Goal: Task Accomplishment & Management: Use online tool/utility

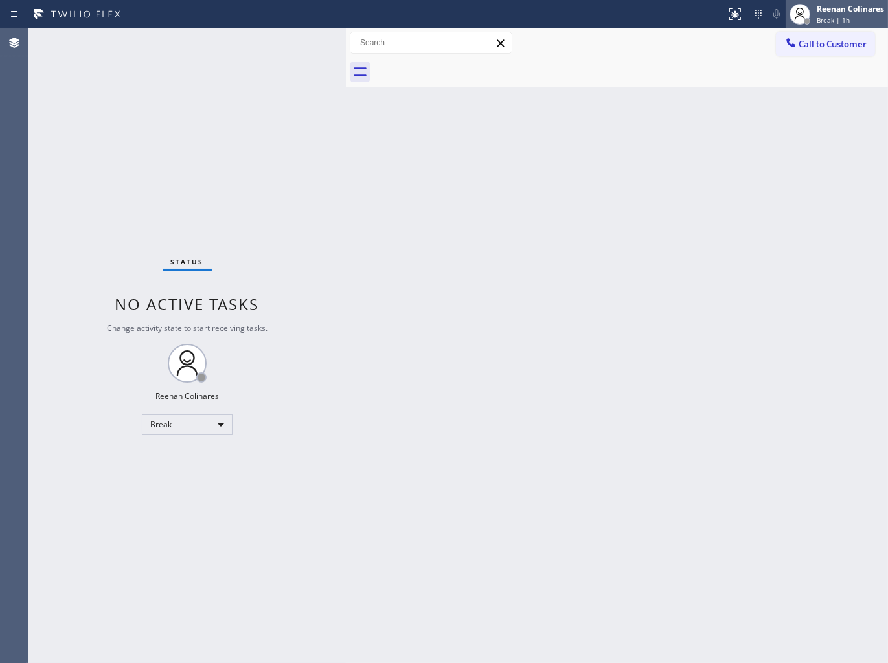
click at [816, 16] on div "[PERSON_NAME] Break | 1h" at bounding box center [851, 14] width 74 height 23
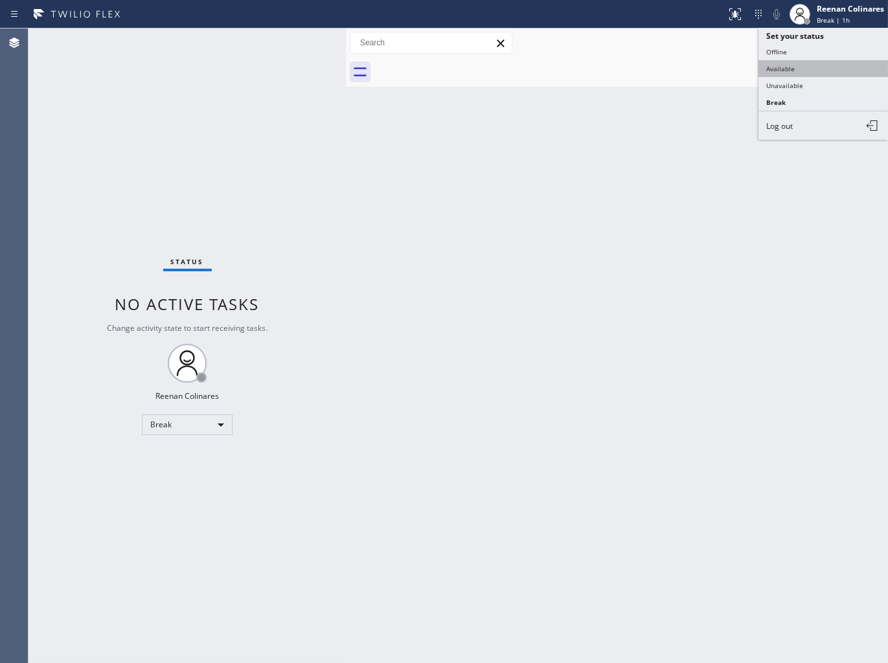
click at [774, 63] on button "Available" at bounding box center [822, 68] width 129 height 17
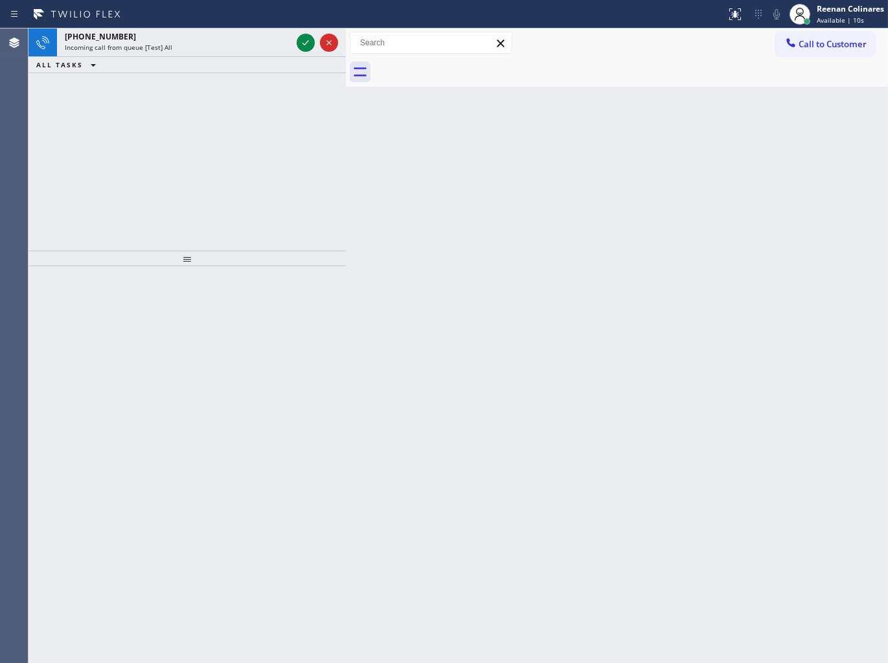
drag, startPoint x: 314, startPoint y: 170, endPoint x: 292, endPoint y: 115, distance: 59.3
click at [314, 170] on div "[PHONE_NUMBER] Incoming call from queue [Test] All ALL TASKS ALL TASKS ACTIVE T…" at bounding box center [186, 139] width 317 height 222
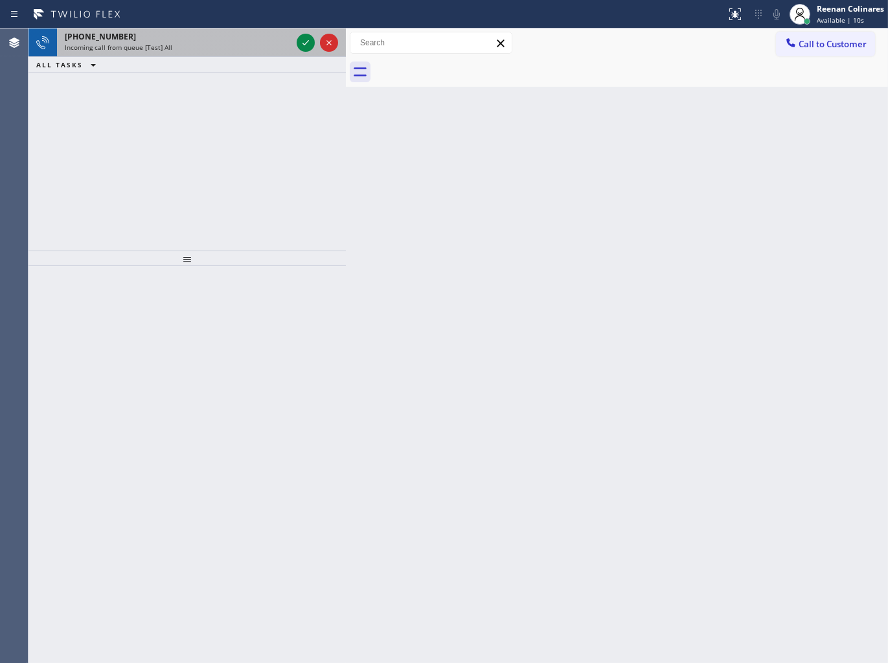
click at [228, 49] on div "Incoming call from queue [Test] All" at bounding box center [178, 47] width 227 height 9
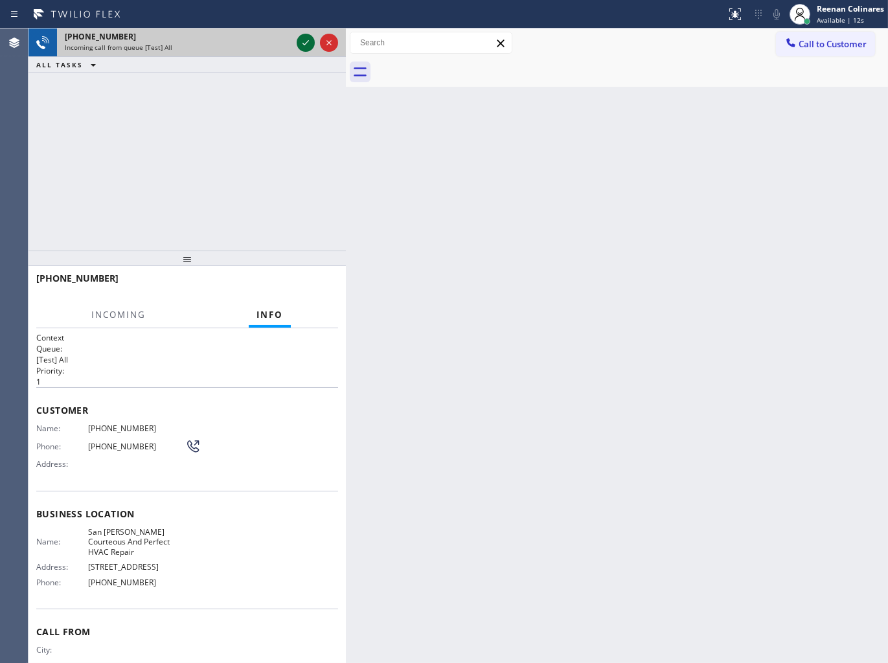
click at [306, 39] on icon at bounding box center [306, 43] width 16 height 16
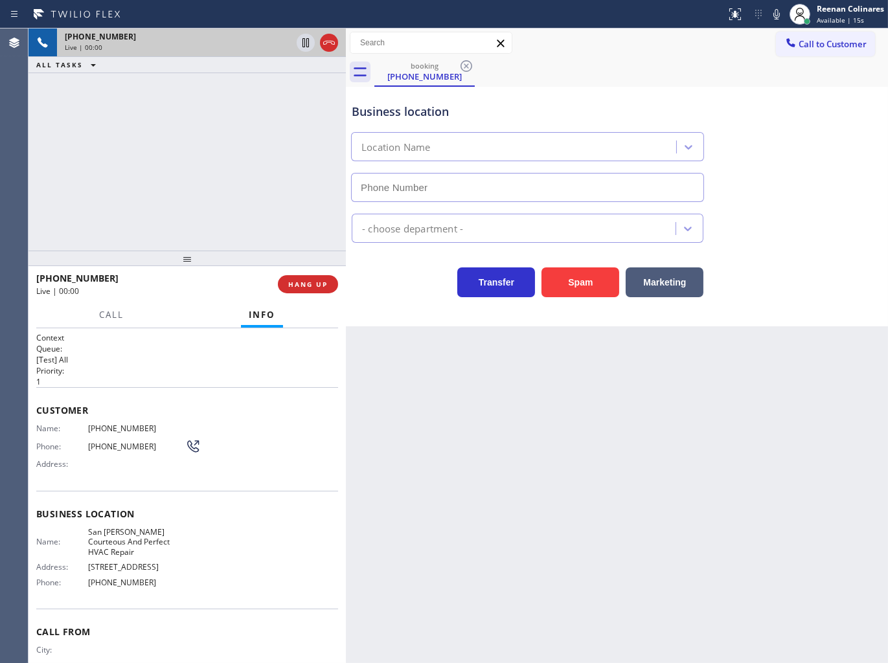
type input "[PHONE_NUMBER]"
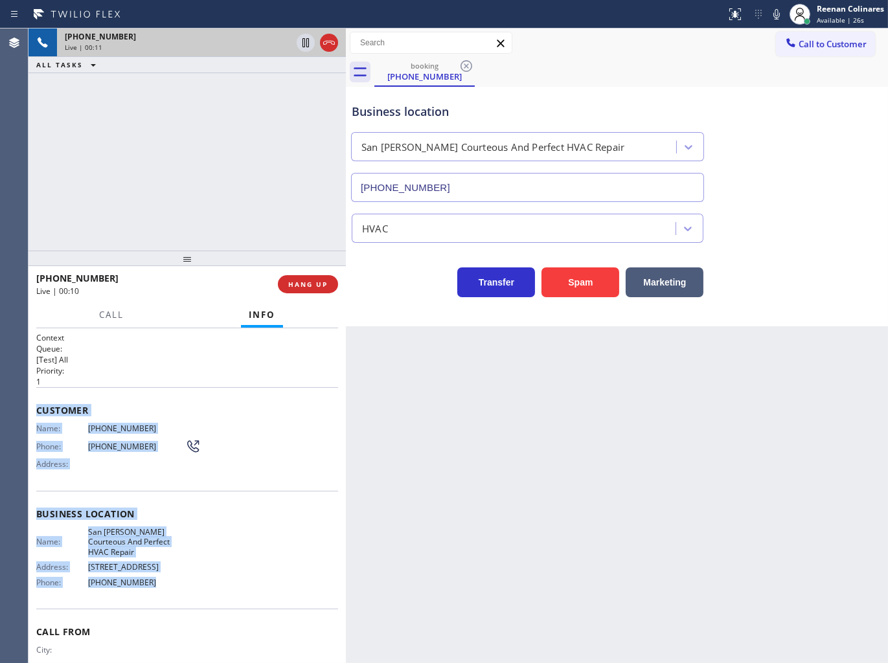
drag, startPoint x: 73, startPoint y: 448, endPoint x: 242, endPoint y: 567, distance: 206.7
click at [247, 596] on div "Context Queue: [Test] All Priority: 1 Customer Name: [PHONE_NUMBER] Phone: [PHO…" at bounding box center [187, 519] width 302 height 375
click at [773, 17] on icon at bounding box center [776, 14] width 16 height 16
click at [107, 313] on span "Call" at bounding box center [111, 315] width 25 height 12
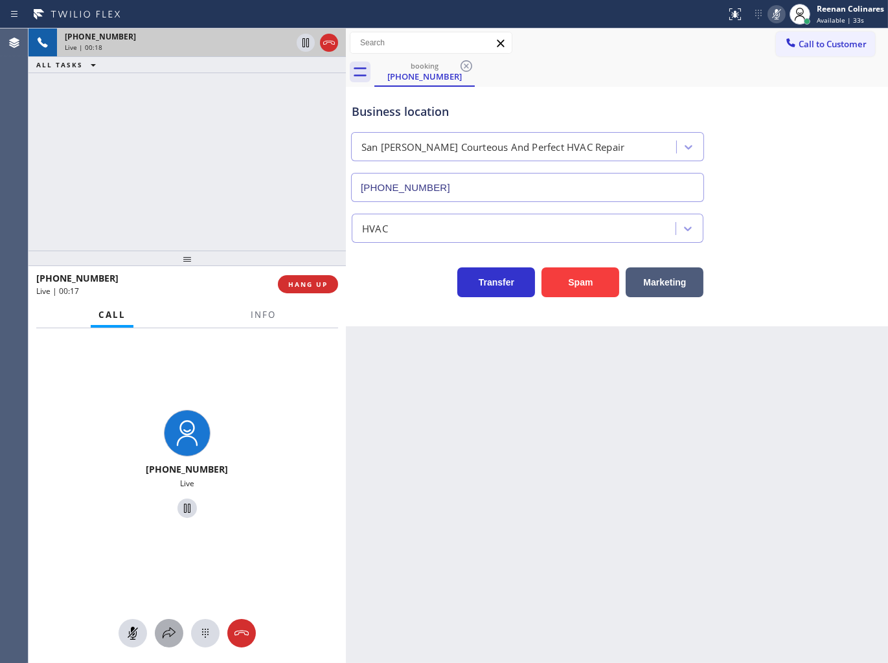
click at [176, 625] on icon at bounding box center [169, 633] width 16 height 16
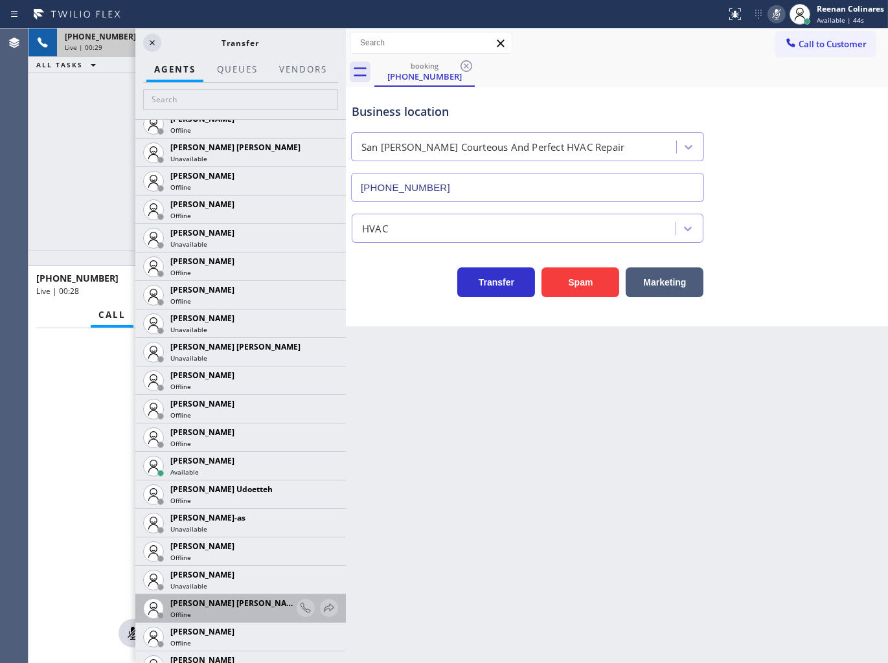
scroll to position [1222, 0]
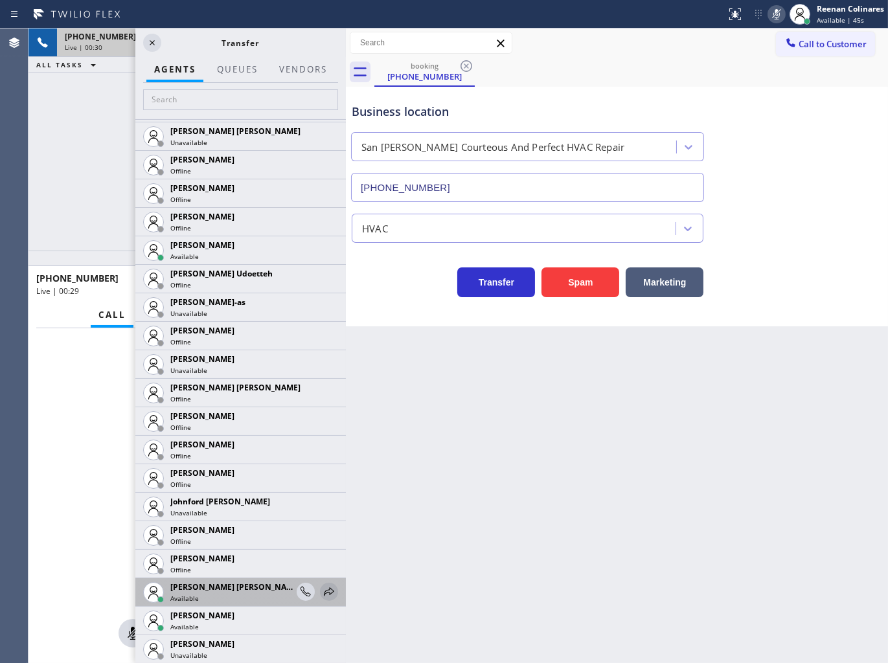
click at [324, 590] on icon at bounding box center [329, 591] width 10 height 8
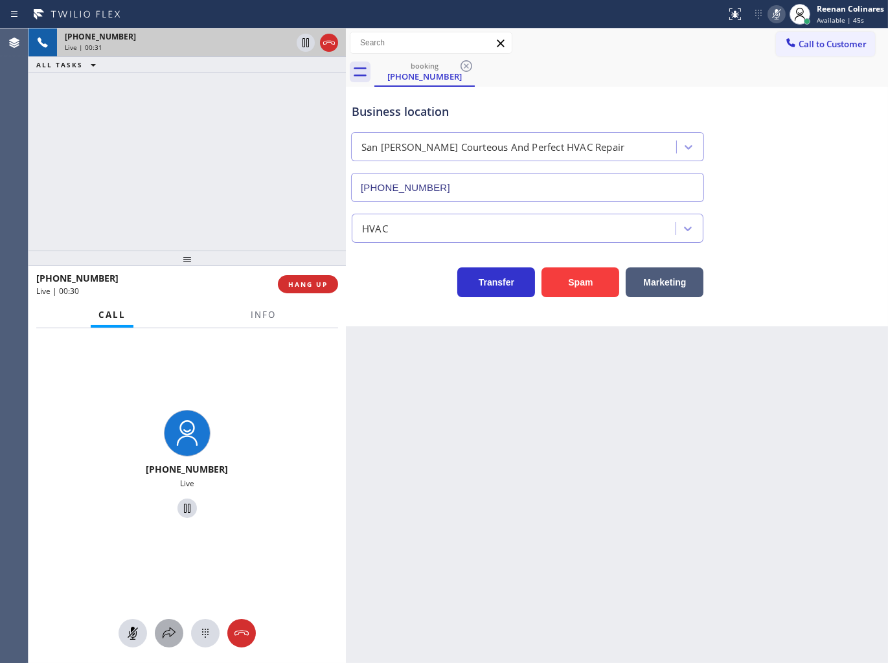
click at [171, 631] on icon at bounding box center [169, 633] width 16 height 16
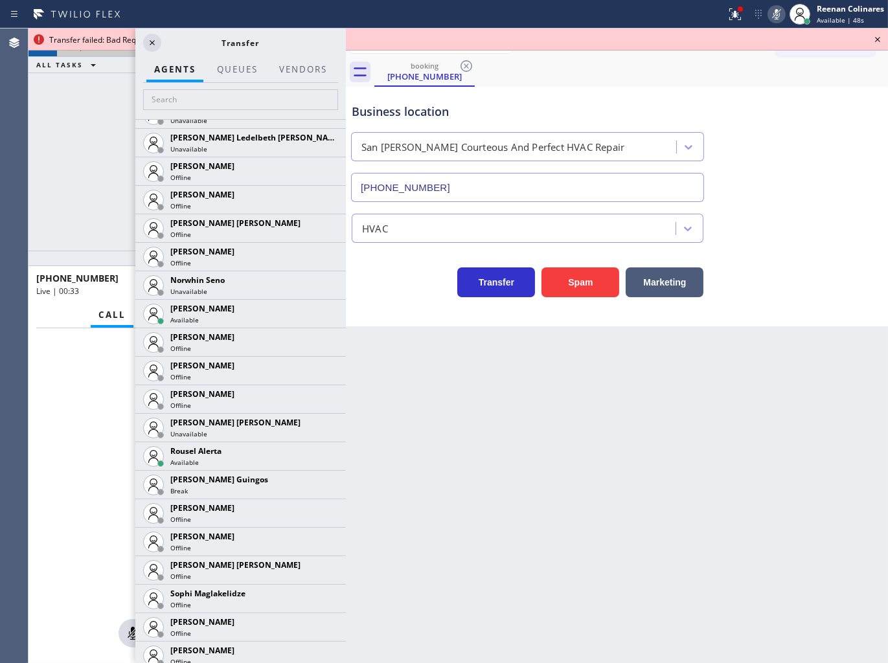
scroll to position [2540, 0]
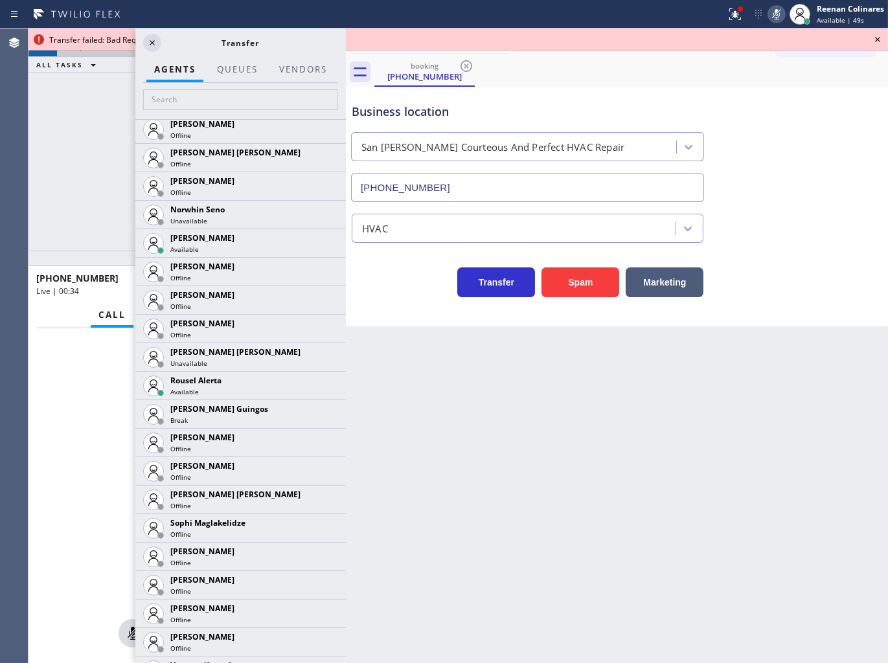
click at [0, 0] on icon at bounding box center [0, 0] width 0 height 0
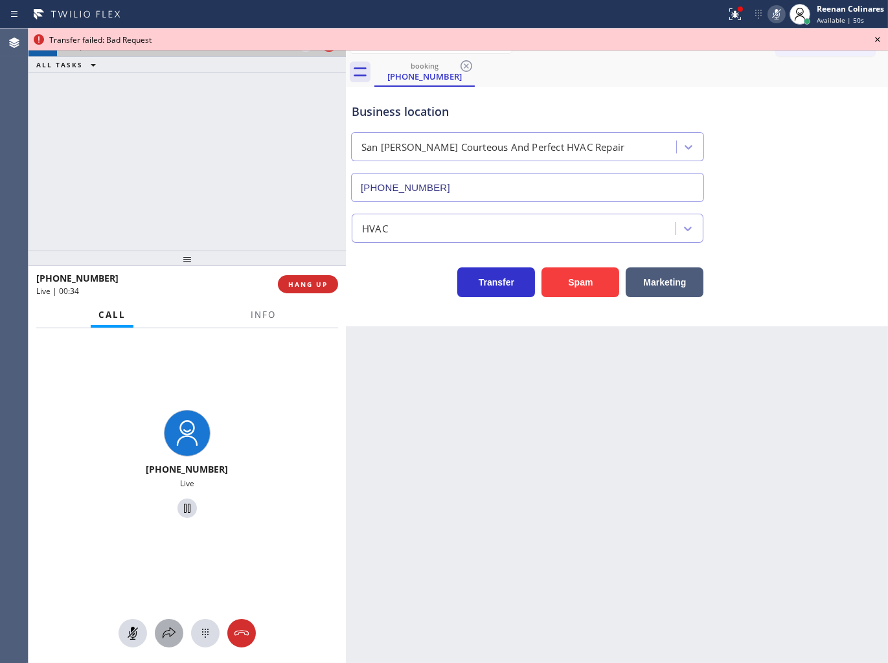
click at [175, 626] on button at bounding box center [169, 633] width 28 height 28
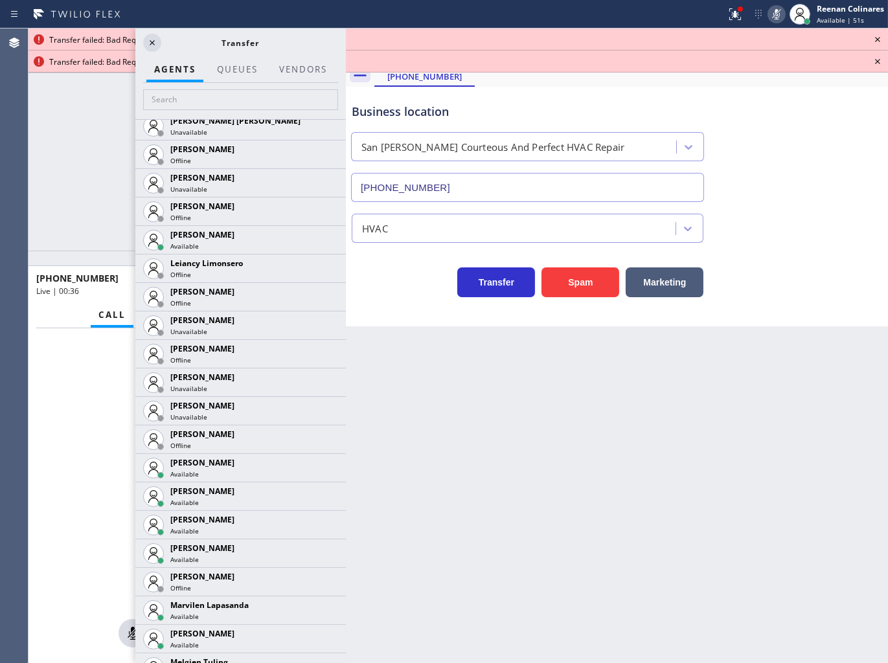
scroll to position [2035, 0]
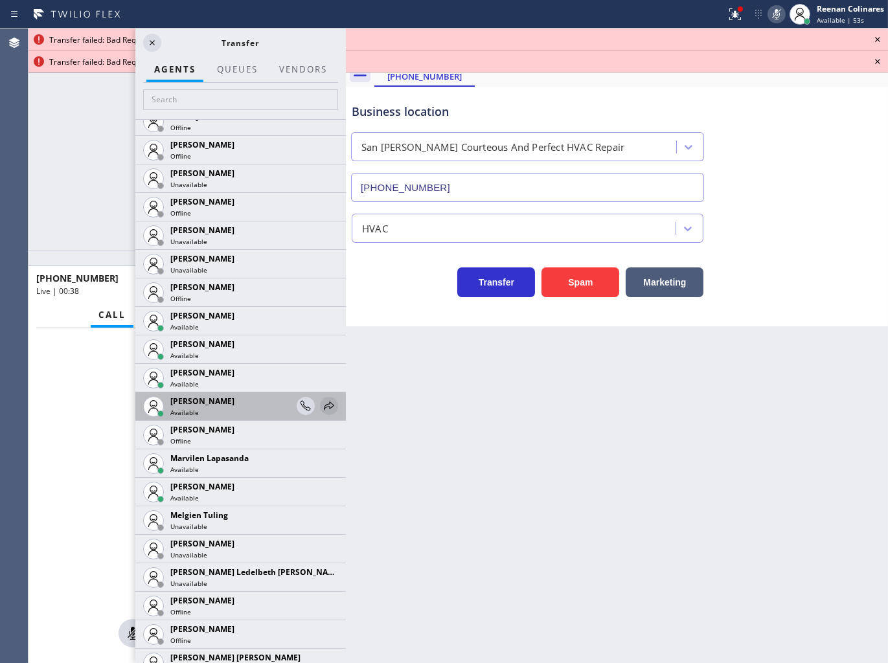
click at [321, 401] on icon at bounding box center [329, 406] width 16 height 16
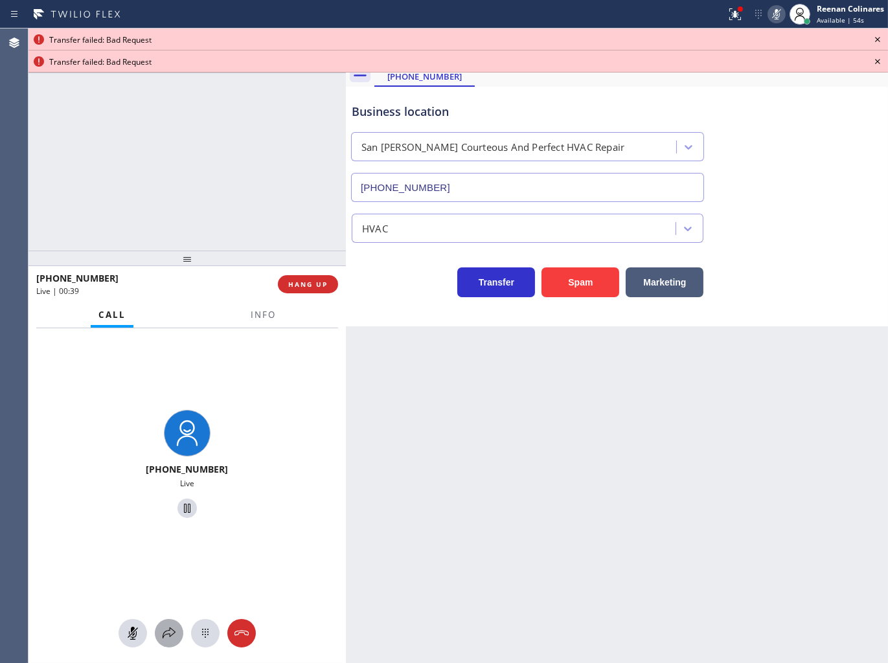
click at [172, 638] on icon at bounding box center [169, 633] width 16 height 16
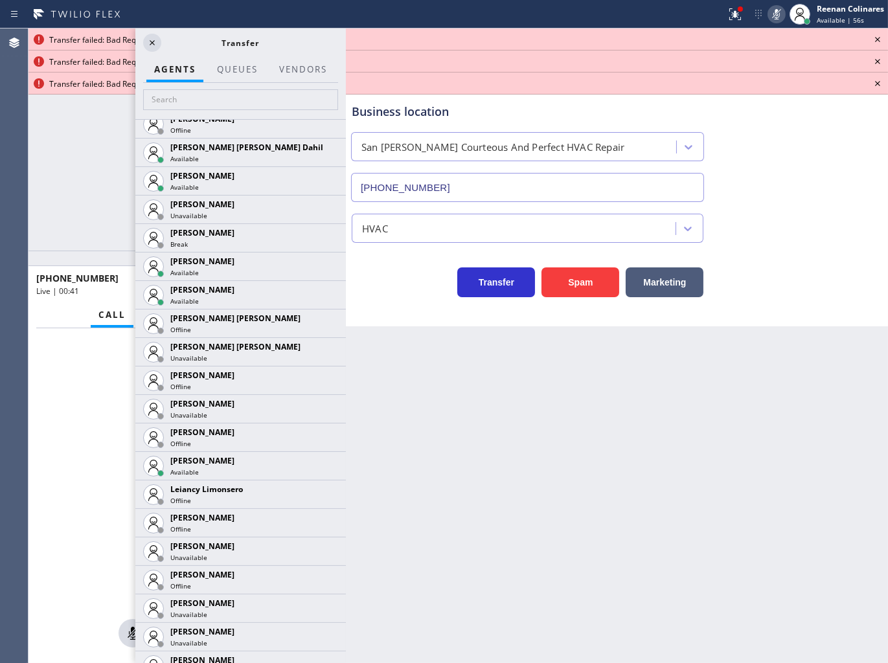
scroll to position [1697, 0]
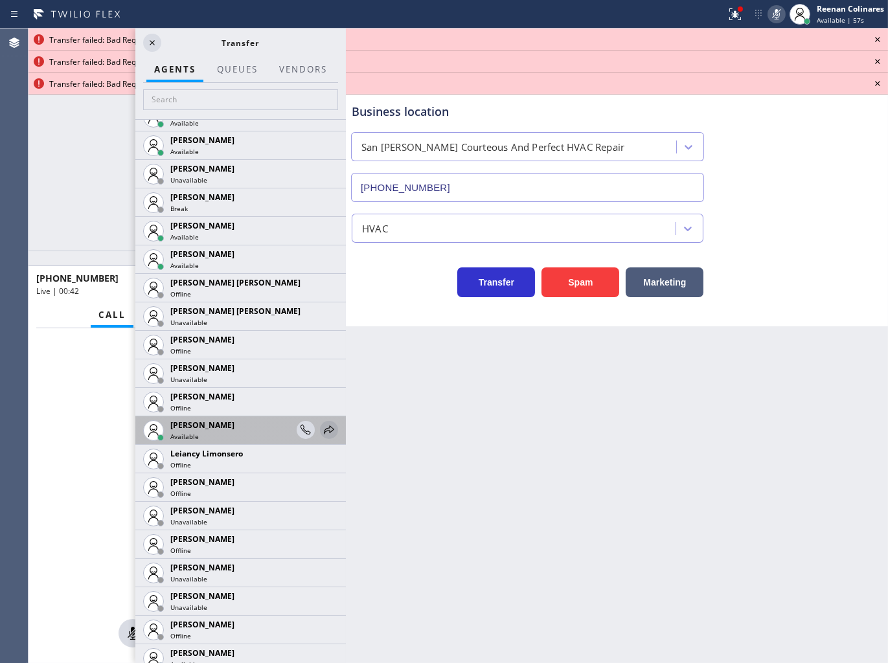
click at [321, 423] on icon at bounding box center [329, 430] width 16 height 16
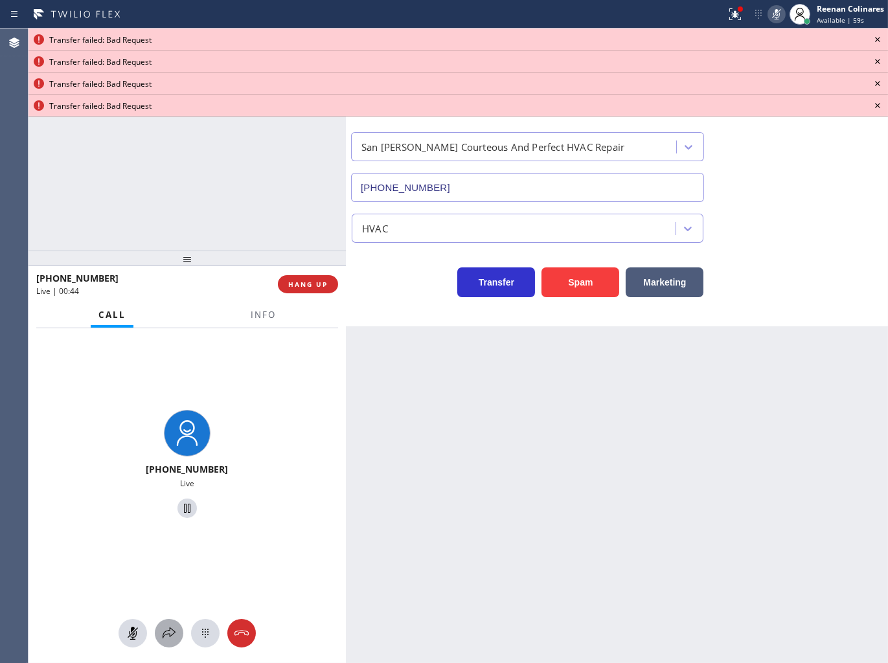
click at [173, 626] on icon at bounding box center [169, 633] width 16 height 16
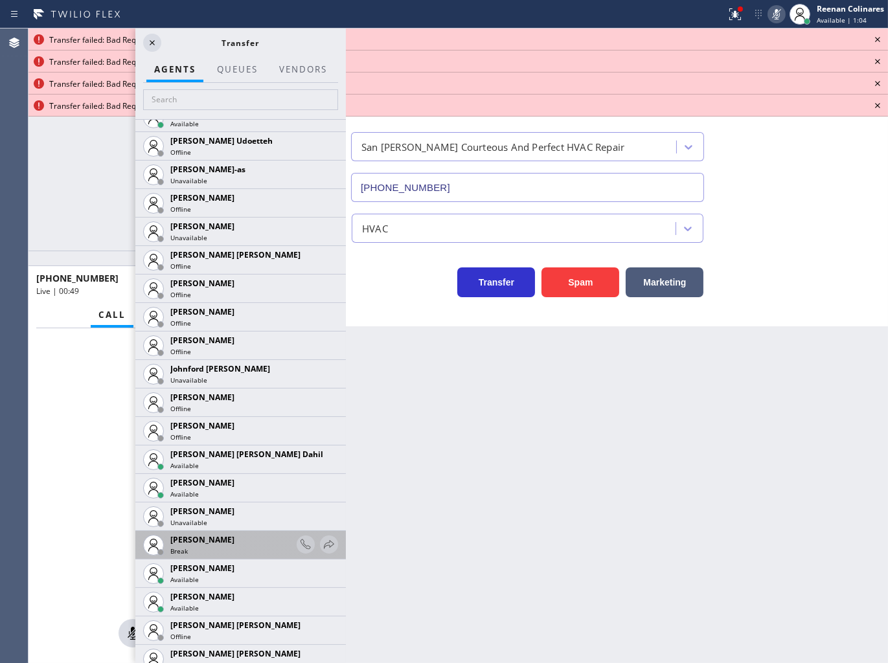
scroll to position [1367, 0]
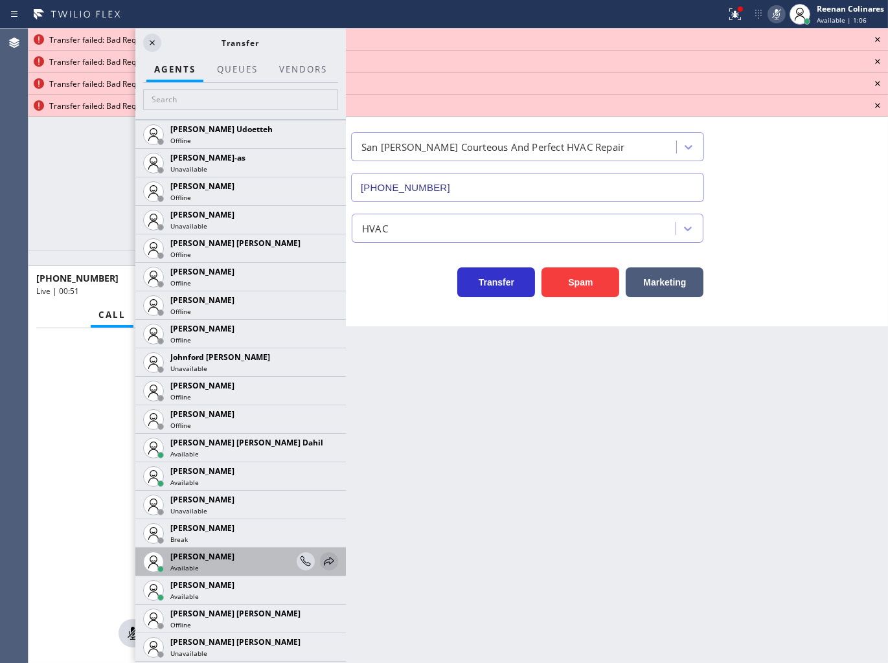
click at [322, 562] on icon at bounding box center [329, 562] width 16 height 16
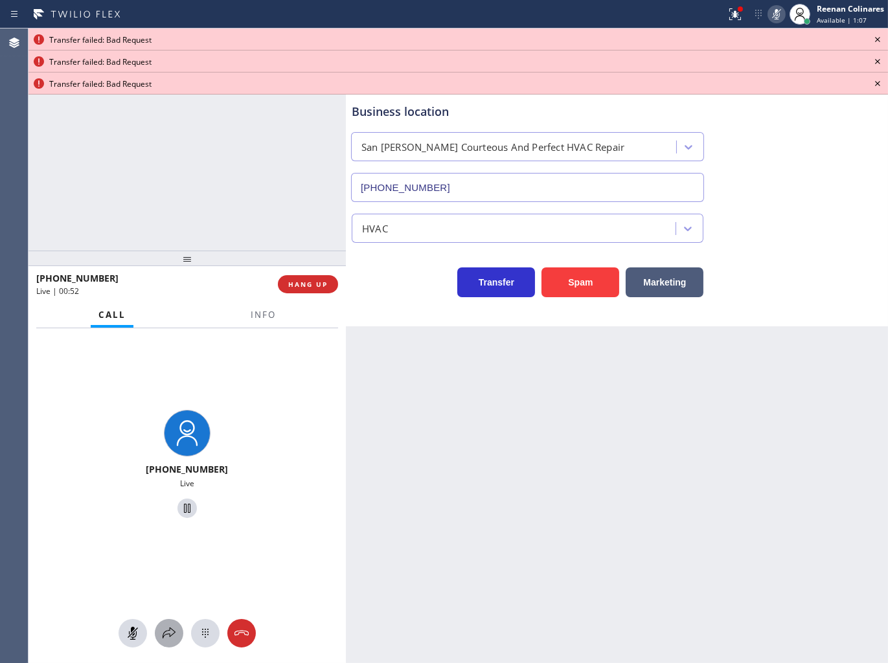
click at [173, 630] on icon at bounding box center [169, 633] width 16 height 16
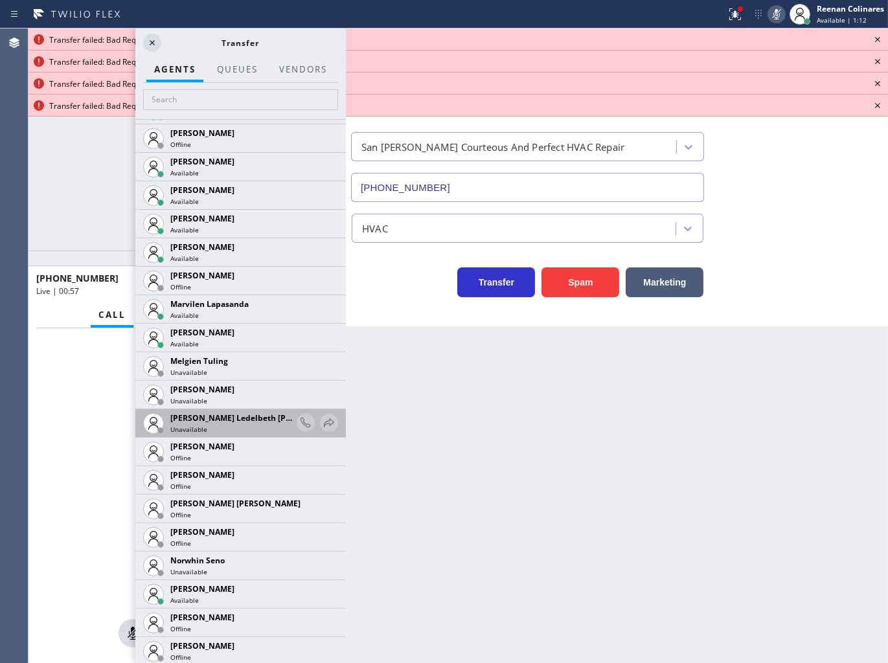
scroll to position [2183, 0]
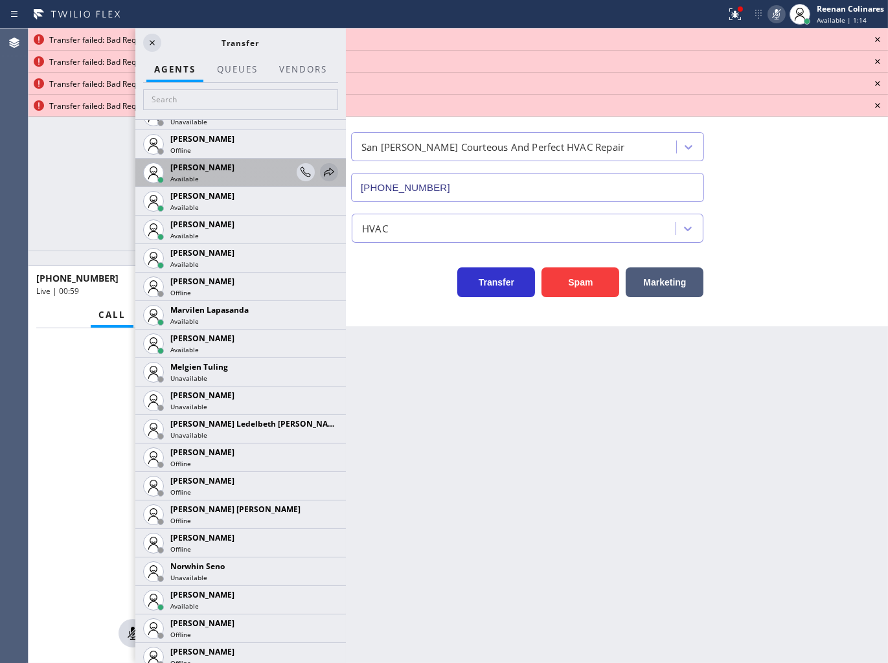
click at [324, 172] on icon at bounding box center [329, 172] width 10 height 8
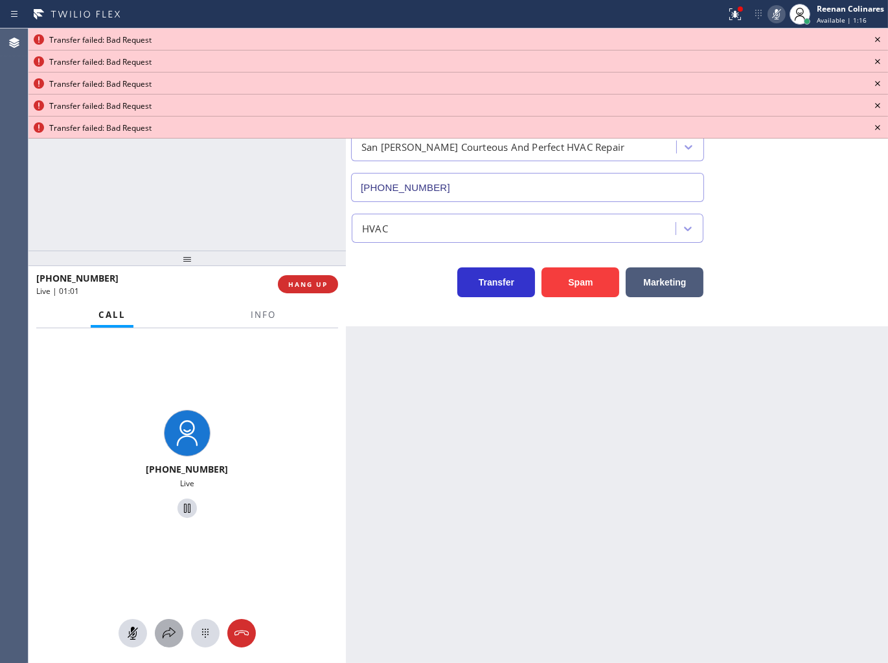
click at [162, 633] on icon at bounding box center [169, 633] width 16 height 16
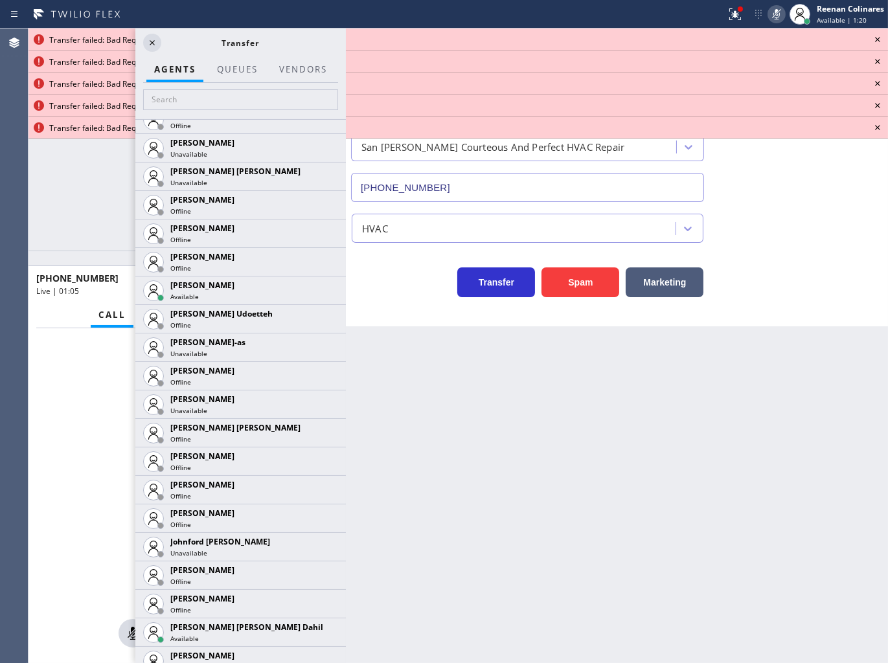
scroll to position [1396, 0]
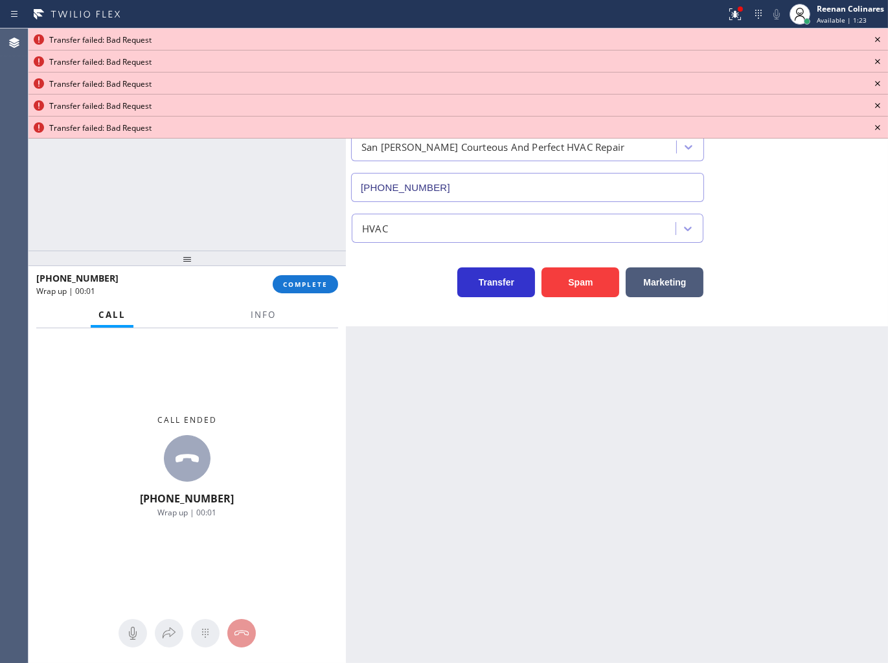
click at [877, 34] on icon at bounding box center [877, 40] width 16 height 16
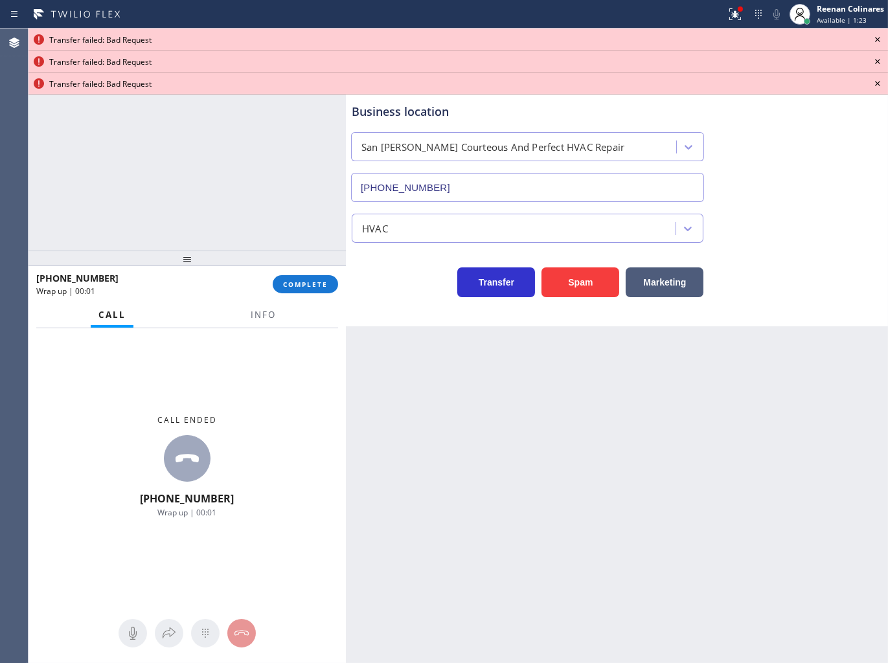
click at [877, 34] on icon at bounding box center [877, 40] width 16 height 16
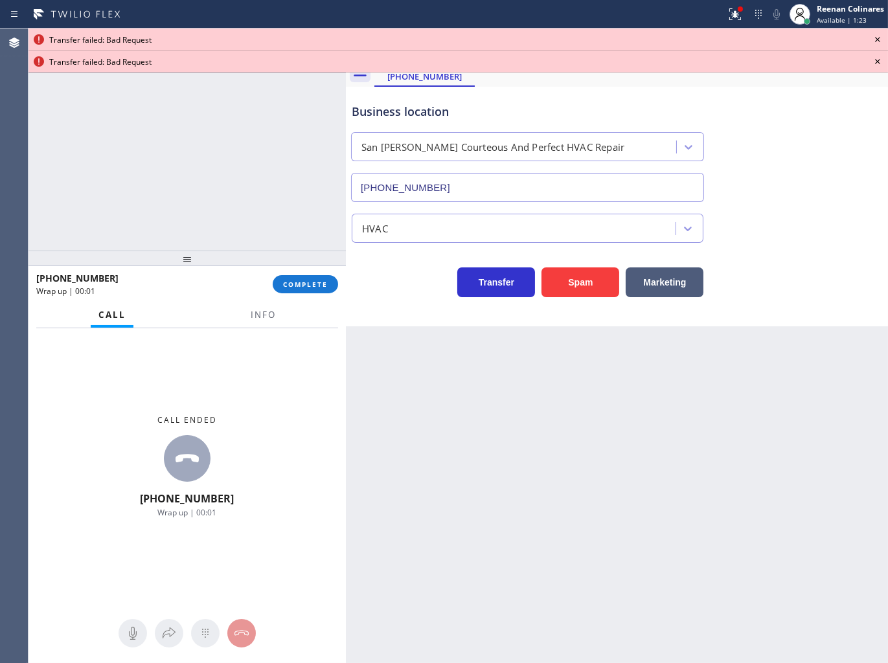
click at [877, 34] on icon at bounding box center [877, 40] width 16 height 16
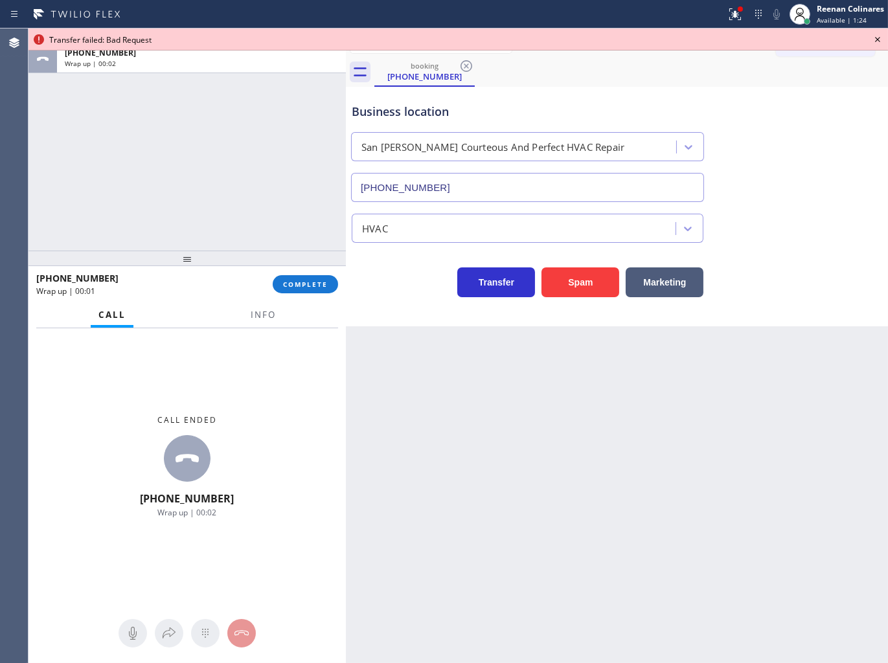
click at [875, 35] on icon at bounding box center [877, 40] width 16 height 16
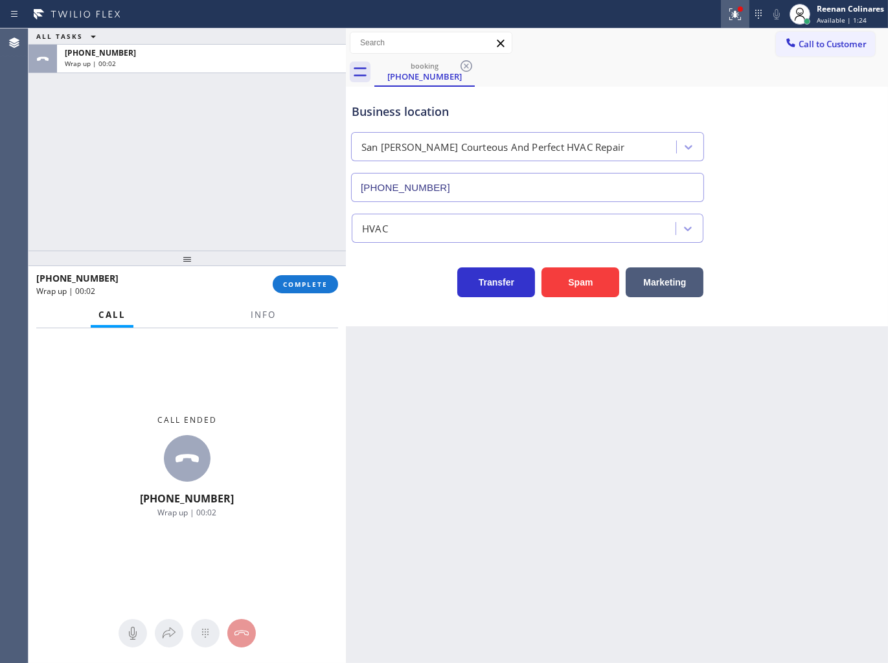
click at [732, 16] on icon at bounding box center [735, 14] width 12 height 12
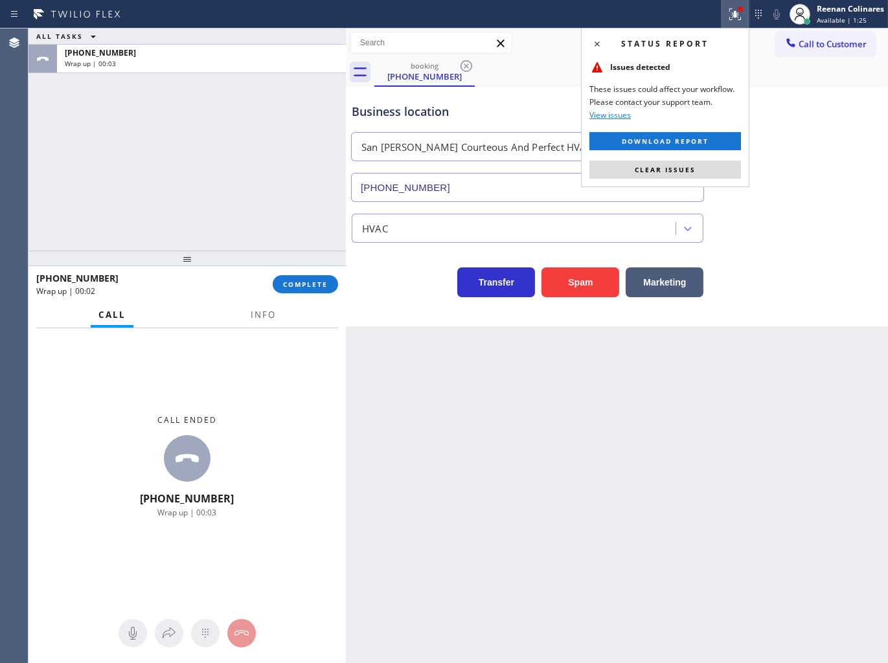
click at [688, 166] on span "Clear issues" at bounding box center [664, 169] width 61 height 9
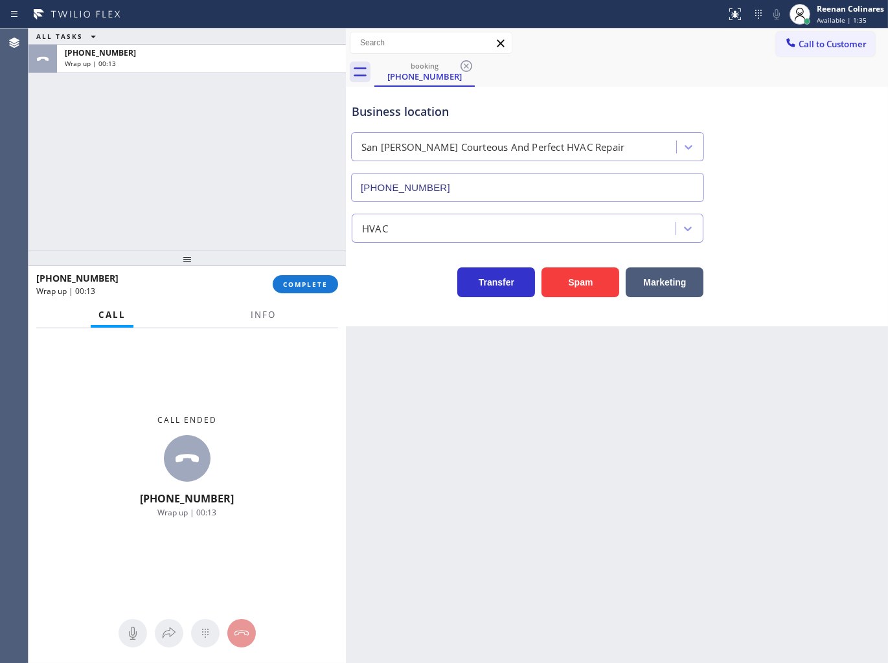
click at [175, 140] on div "ALL TASKS ALL TASKS ACTIVE TASKS TASKS IN WRAP UP [PHONE_NUMBER] Wrap up | 00:13" at bounding box center [186, 139] width 317 height 222
click at [305, 281] on span "COMPLETE" at bounding box center [305, 284] width 45 height 9
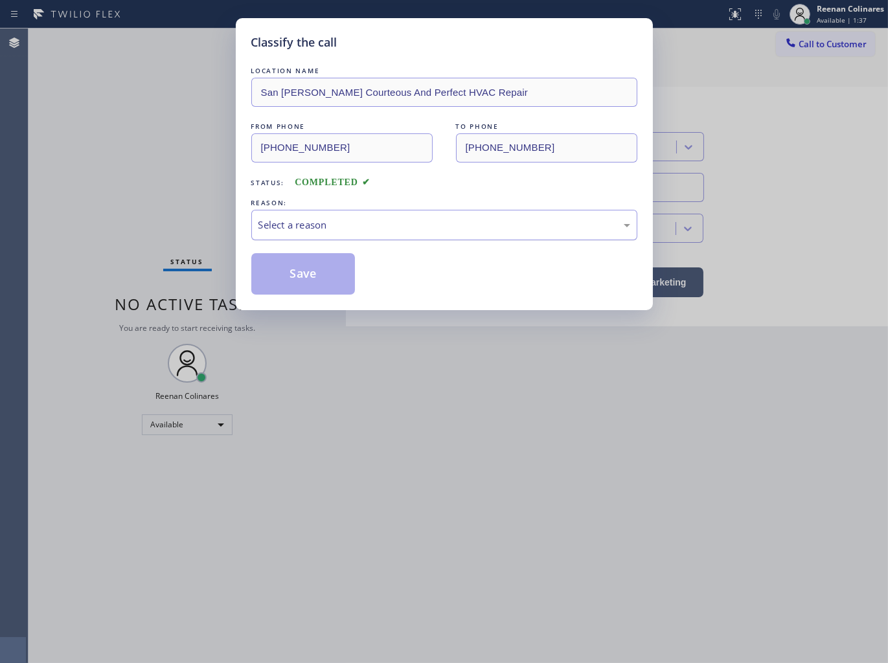
click at [372, 219] on div "Select a reason" at bounding box center [444, 225] width 372 height 15
click at [295, 274] on button "Save" at bounding box center [303, 273] width 104 height 41
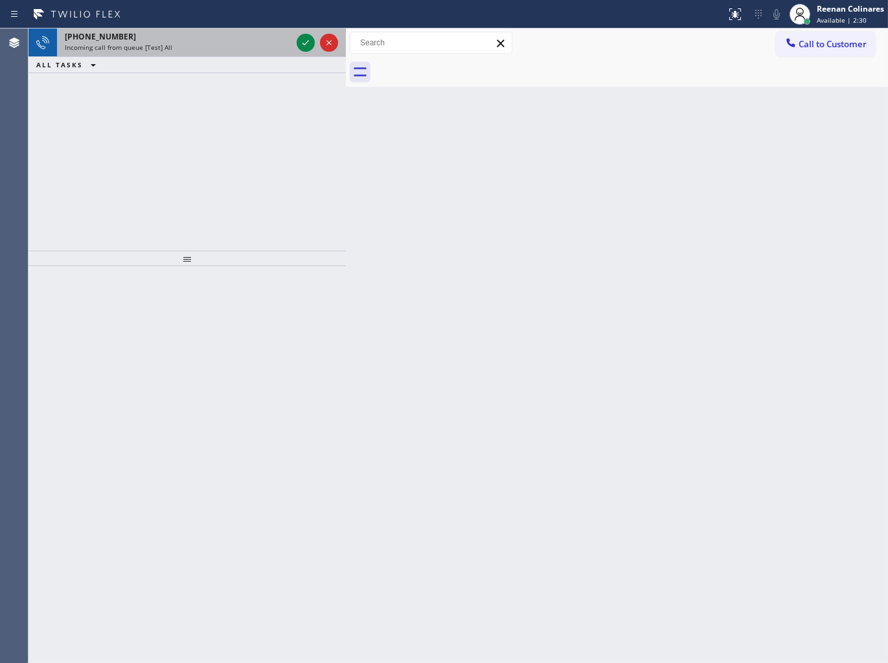
click at [162, 41] on div "[PHONE_NUMBER]" at bounding box center [178, 36] width 227 height 11
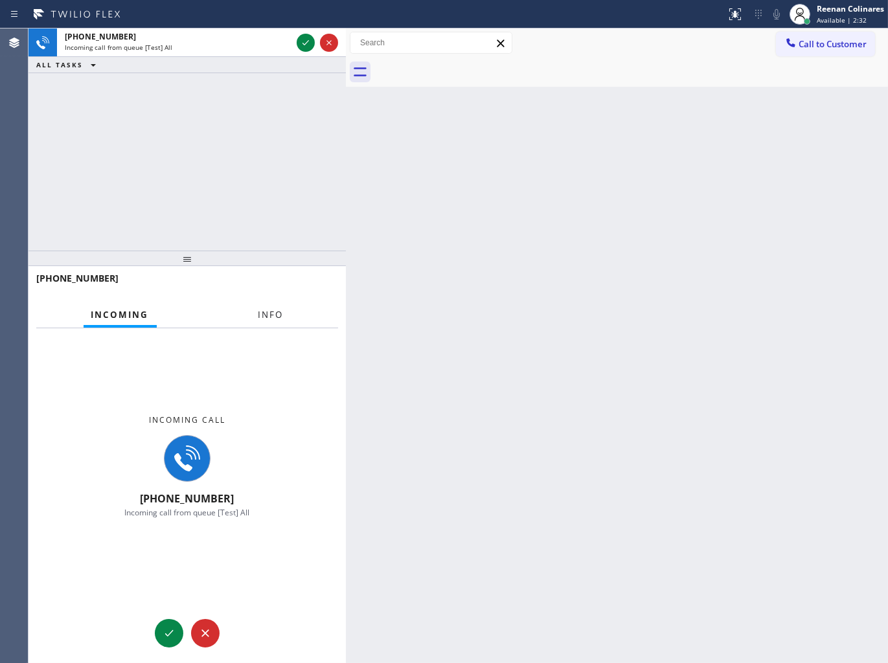
click at [280, 319] on span "Info" at bounding box center [270, 315] width 25 height 12
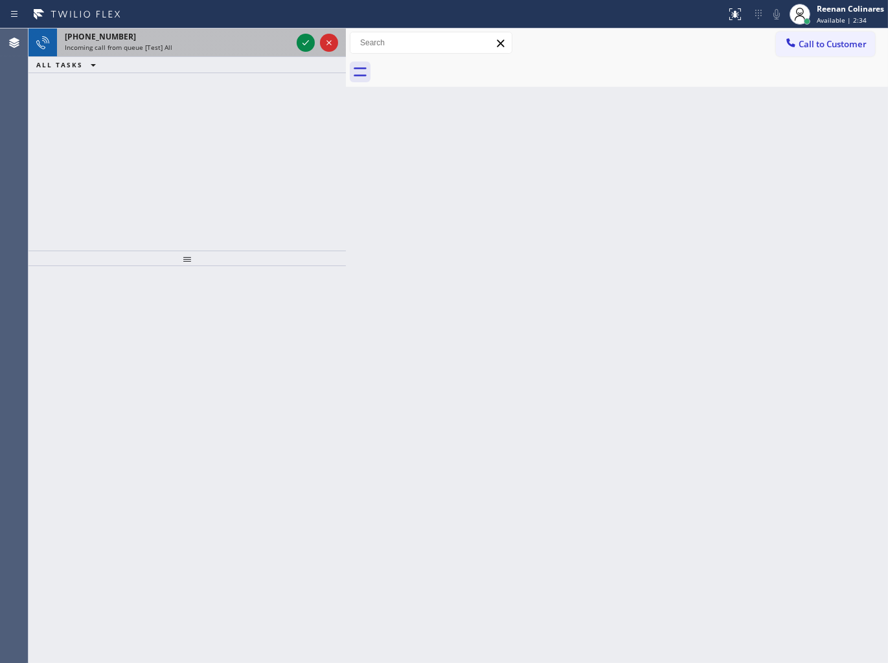
drag, startPoint x: 281, startPoint y: 48, endPoint x: 317, endPoint y: 47, distance: 36.3
click at [289, 49] on div "Incoming call from queue [Test] All" at bounding box center [178, 47] width 227 height 9
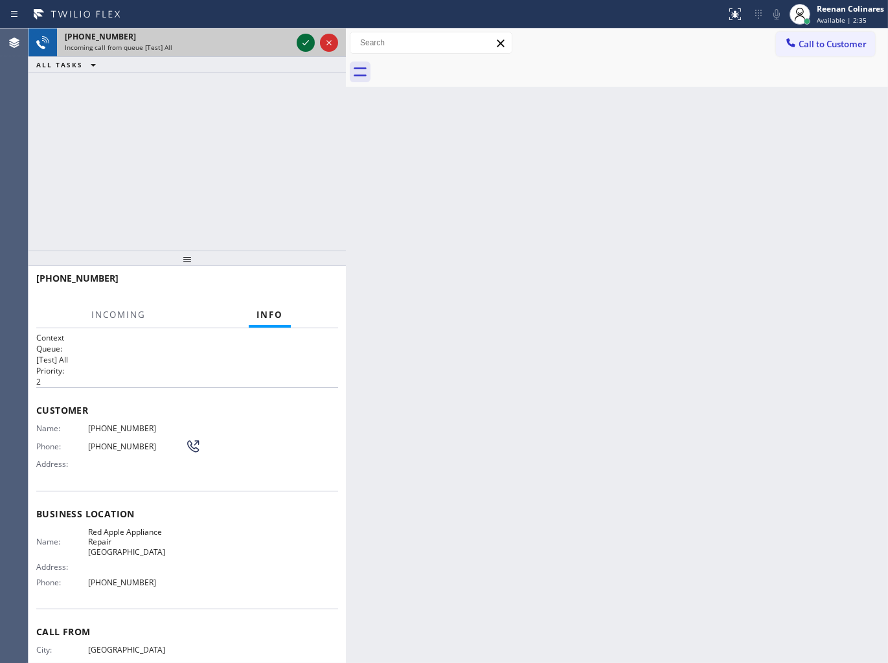
click at [303, 42] on icon at bounding box center [306, 43] width 16 height 16
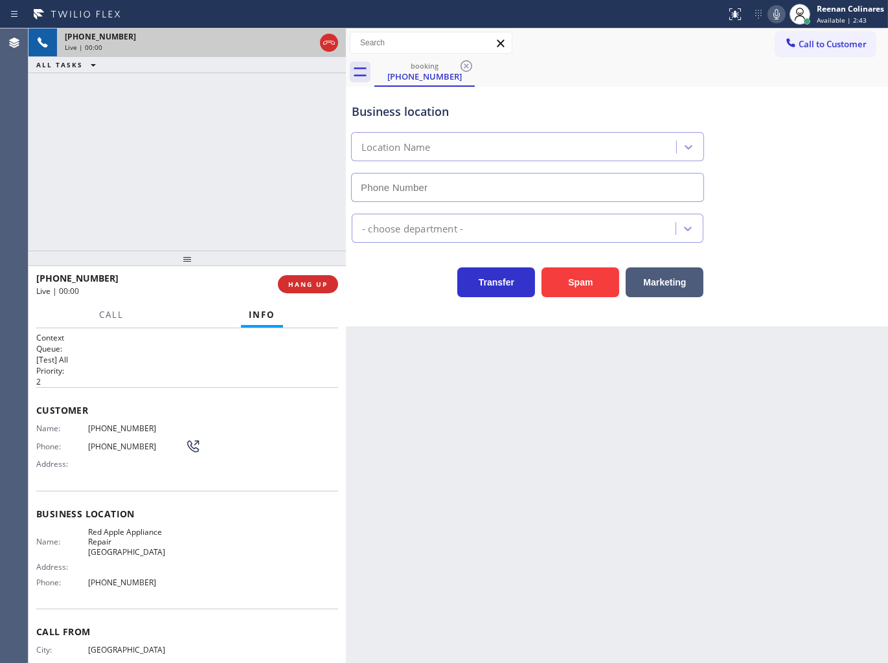
type input "[PHONE_NUMBER]"
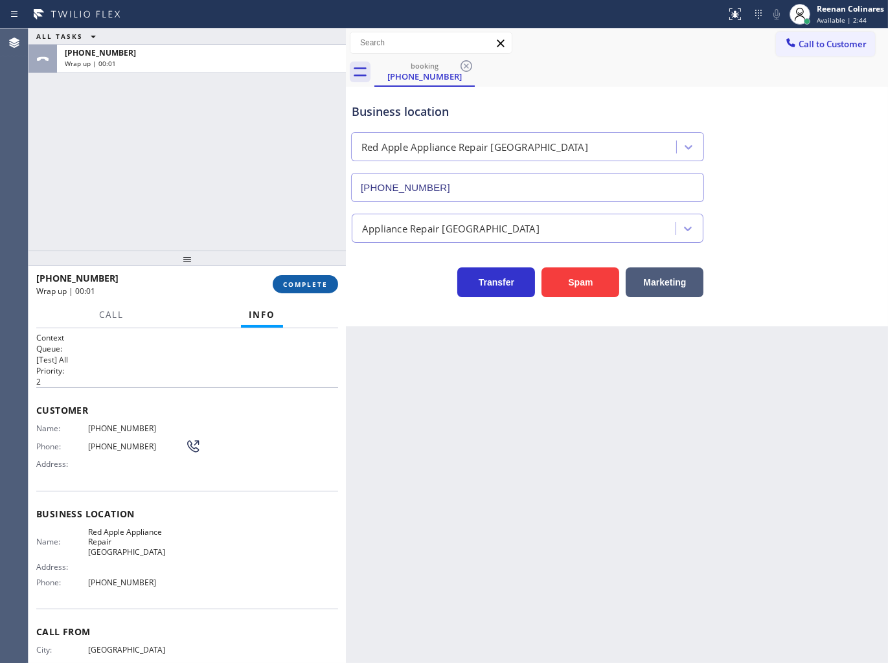
click at [315, 284] on span "COMPLETE" at bounding box center [305, 284] width 45 height 9
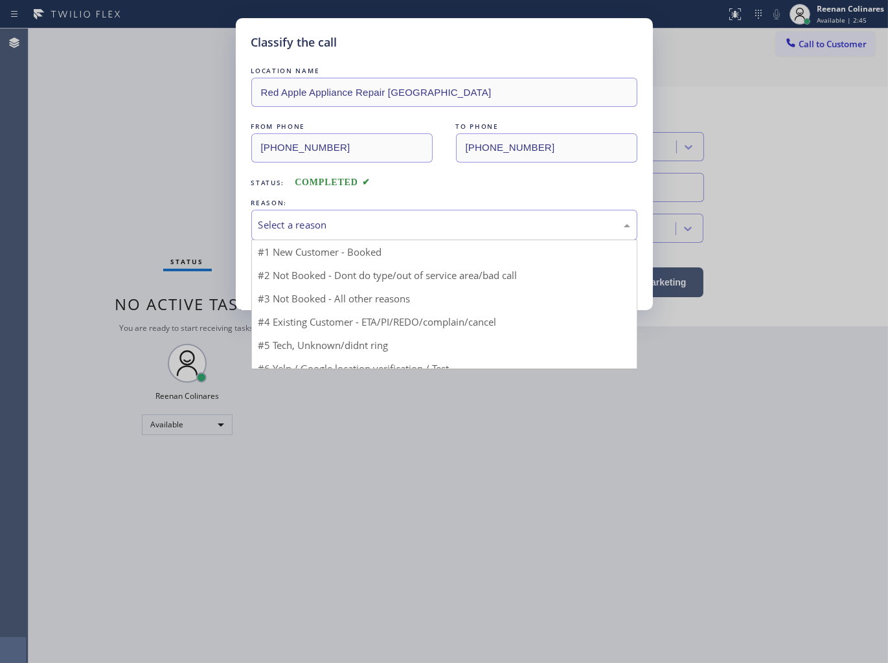
click at [331, 224] on div "Select a reason" at bounding box center [444, 225] width 372 height 15
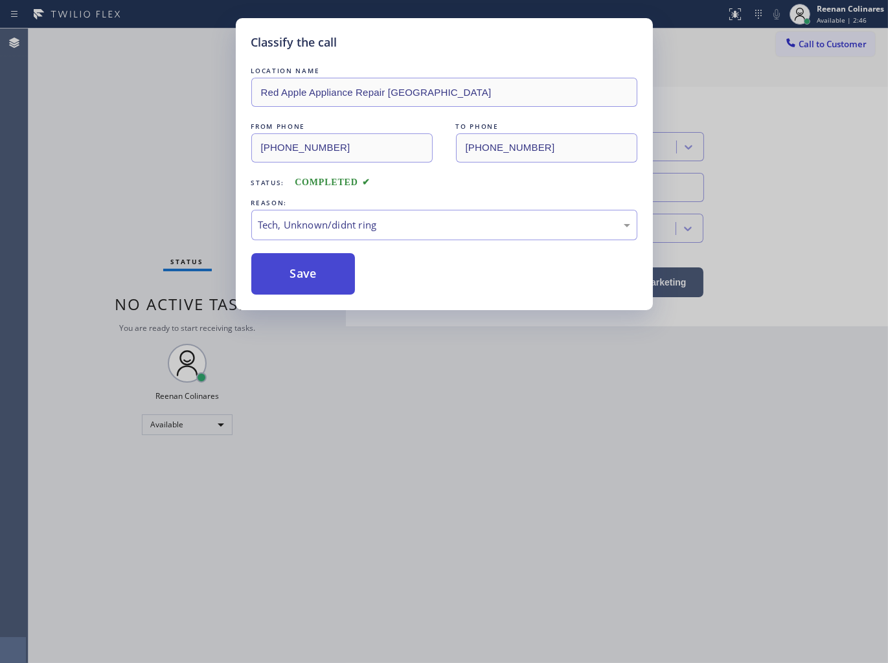
click at [285, 285] on button "Save" at bounding box center [303, 273] width 104 height 41
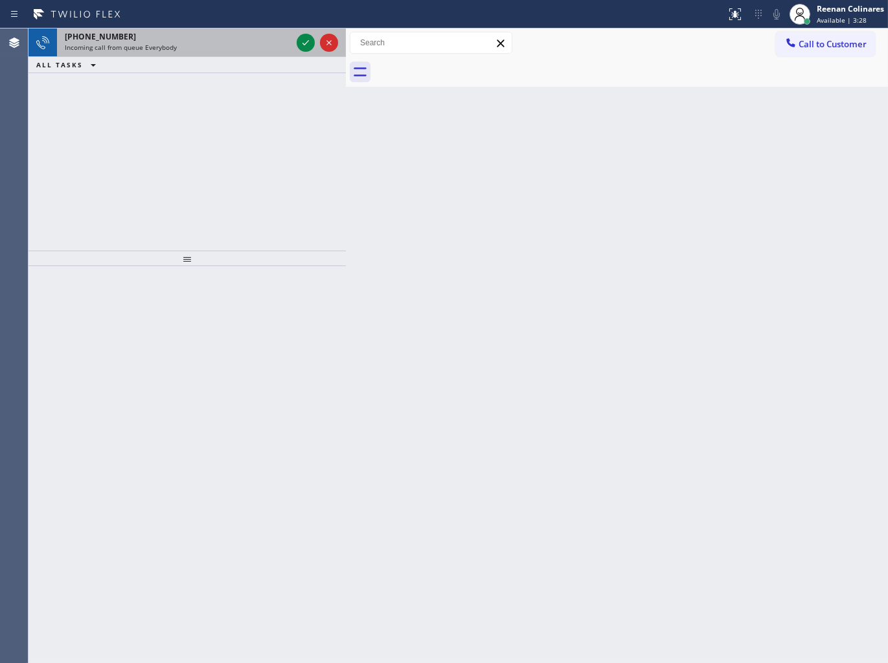
click at [212, 33] on div "[PHONE_NUMBER]" at bounding box center [178, 36] width 227 height 11
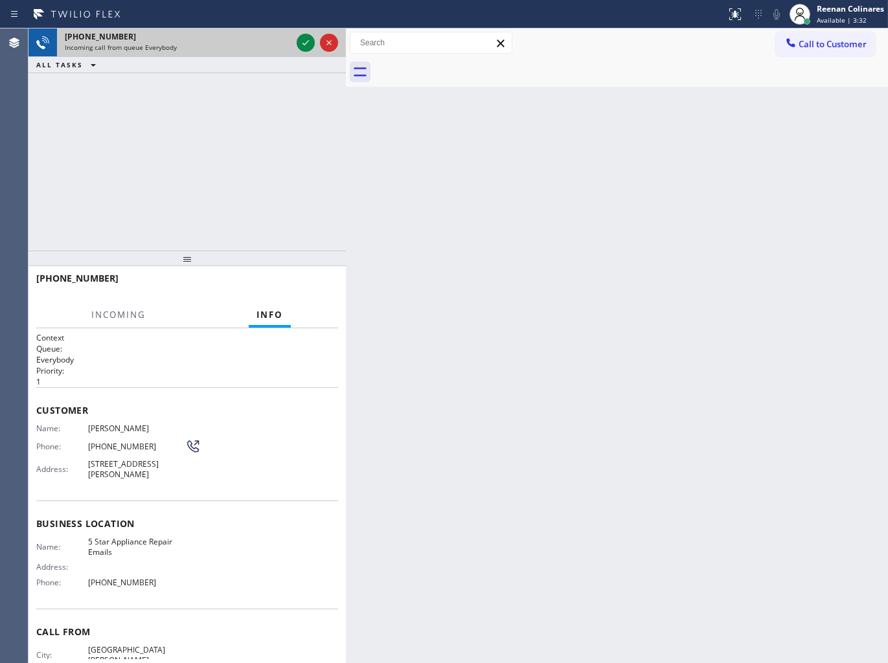
click at [279, 48] on div "Incoming call from queue Everybody" at bounding box center [178, 47] width 227 height 9
click at [299, 45] on icon at bounding box center [306, 43] width 16 height 16
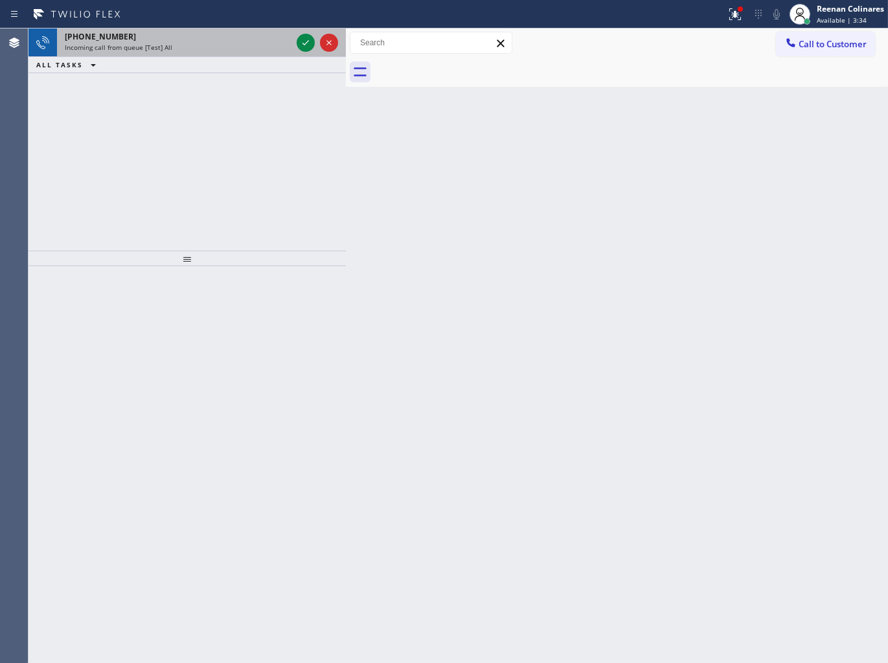
click at [222, 44] on div "Incoming call from queue [Test] All" at bounding box center [178, 47] width 227 height 9
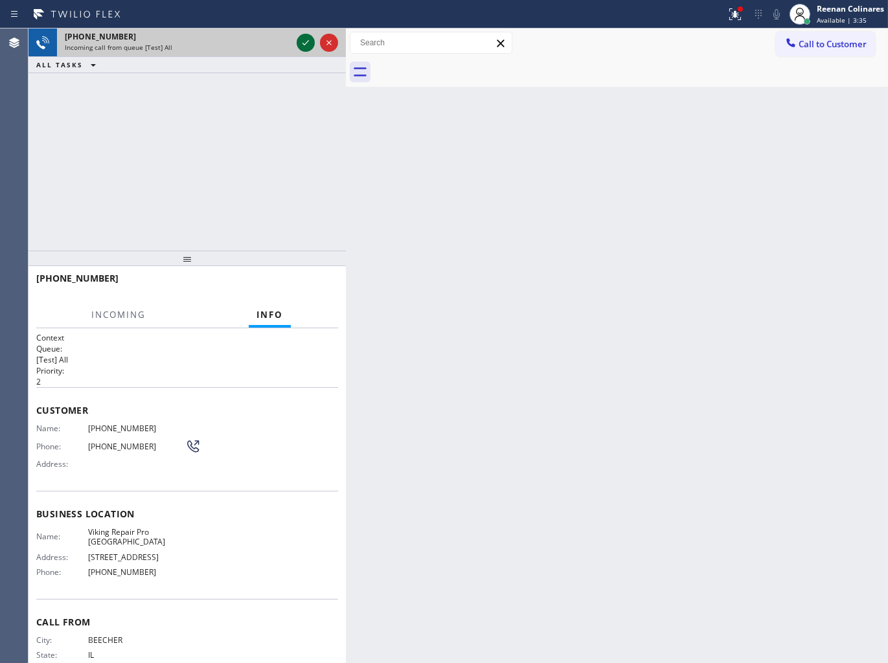
click at [303, 39] on icon at bounding box center [306, 43] width 16 height 16
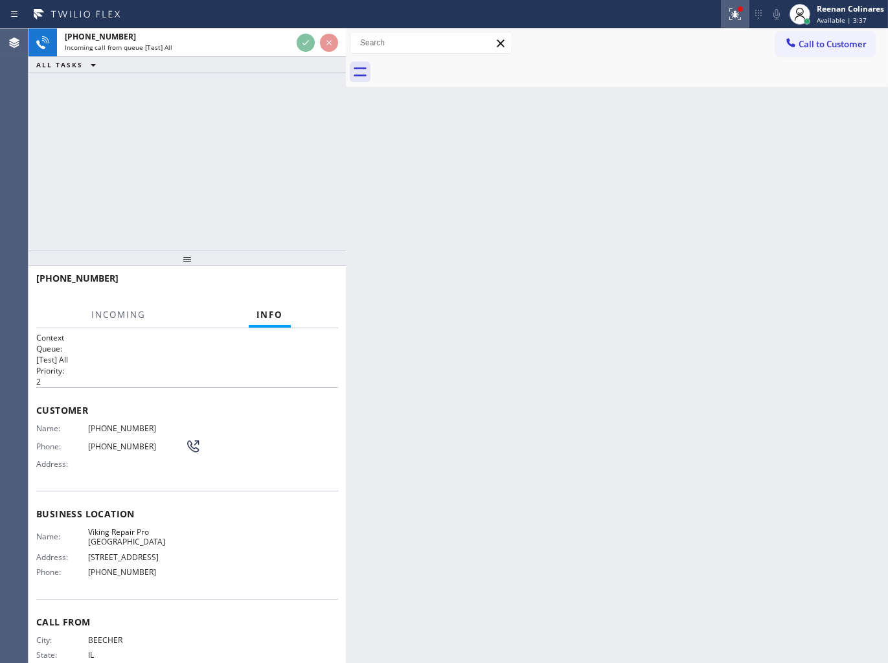
click at [735, 12] on icon at bounding box center [735, 12] width 8 height 5
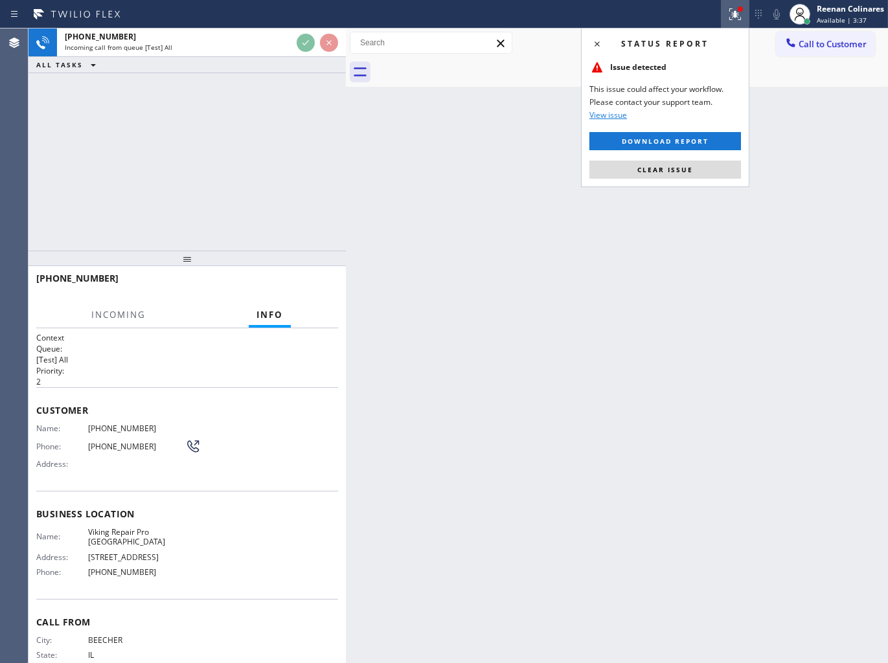
drag, startPoint x: 637, startPoint y: 172, endPoint x: 493, endPoint y: 133, distance: 148.9
click at [638, 172] on span "Clear issue" at bounding box center [665, 169] width 56 height 9
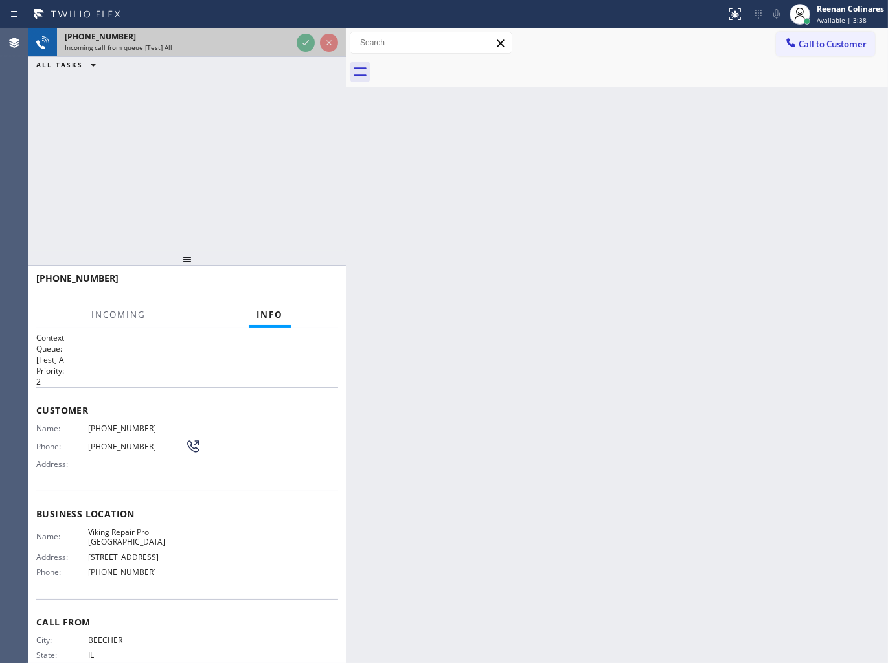
click at [278, 46] on div "Incoming call from queue [Test] All" at bounding box center [178, 47] width 227 height 9
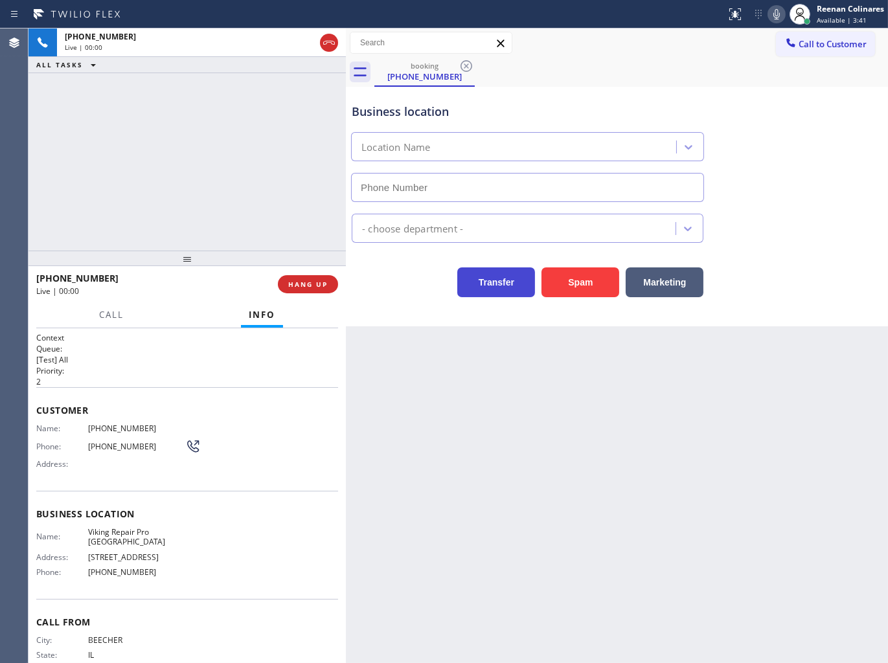
type input "[PHONE_NUMBER]"
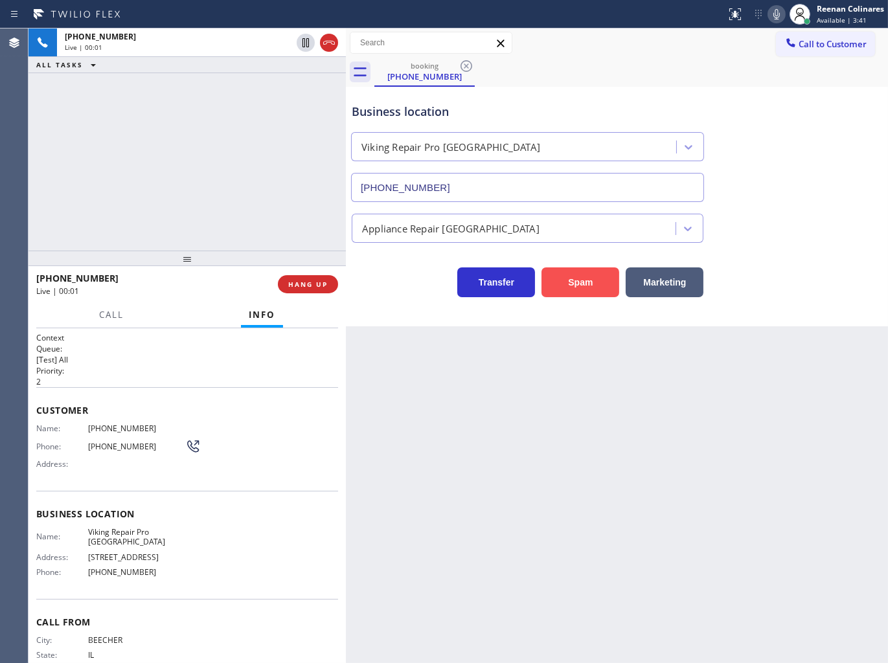
drag, startPoint x: 568, startPoint y: 280, endPoint x: 883, endPoint y: 88, distance: 368.7
click at [570, 280] on button "Spam" at bounding box center [580, 282] width 78 height 30
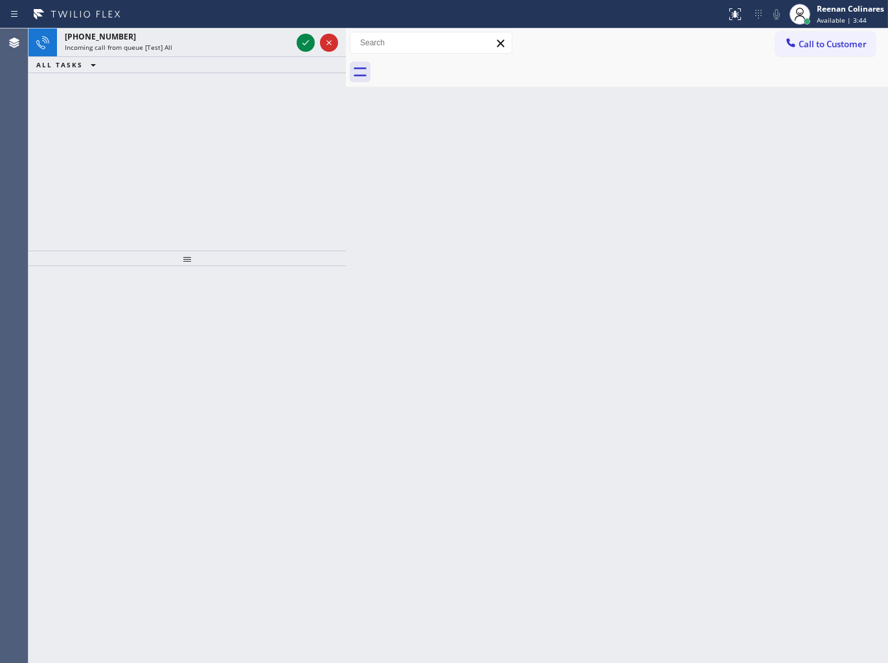
drag, startPoint x: 337, startPoint y: 208, endPoint x: 185, endPoint y: 24, distance: 239.0
click at [331, 199] on div "[PHONE_NUMBER] Incoming call from queue [Test] All ALL TASKS ALL TASKS ACTIVE T…" at bounding box center [186, 139] width 317 height 222
drag, startPoint x: 191, startPoint y: 34, endPoint x: 201, endPoint y: 57, distance: 25.2
click at [192, 34] on div "[PHONE_NUMBER]" at bounding box center [178, 36] width 227 height 11
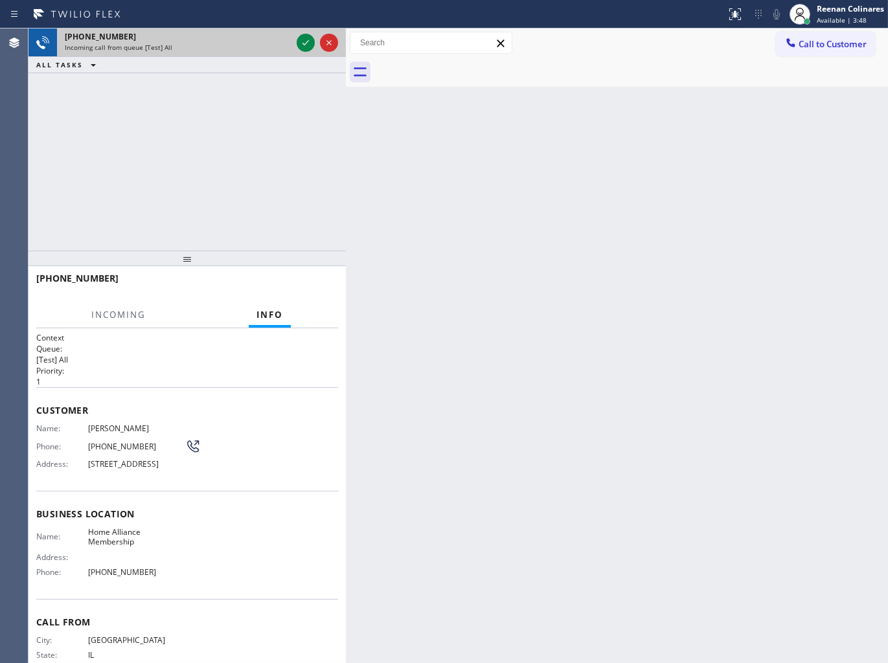
click at [236, 40] on div "[PHONE_NUMBER]" at bounding box center [178, 36] width 227 height 11
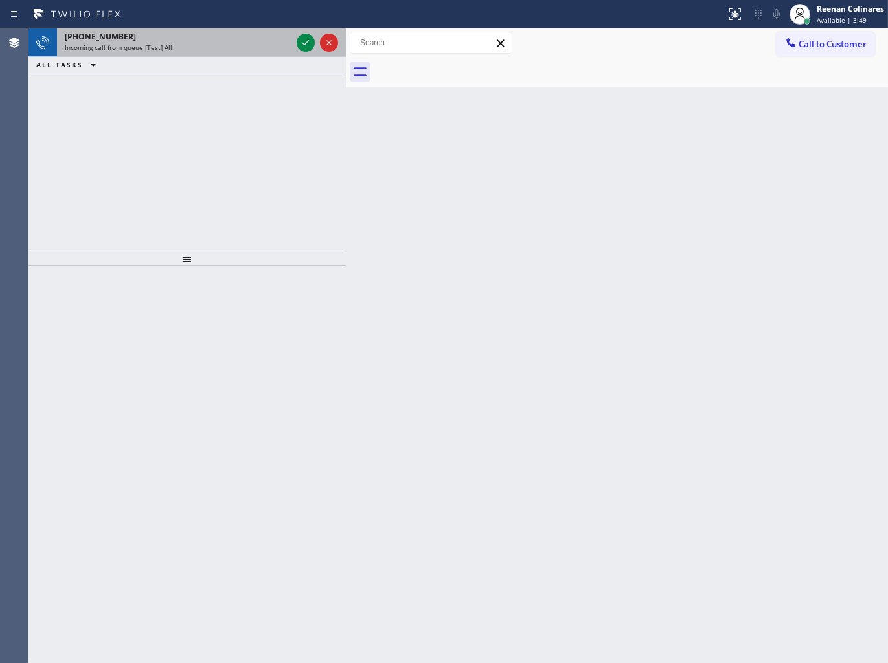
drag, startPoint x: 275, startPoint y: 41, endPoint x: 292, endPoint y: 41, distance: 16.8
click at [276, 41] on div "[PHONE_NUMBER]" at bounding box center [178, 36] width 227 height 11
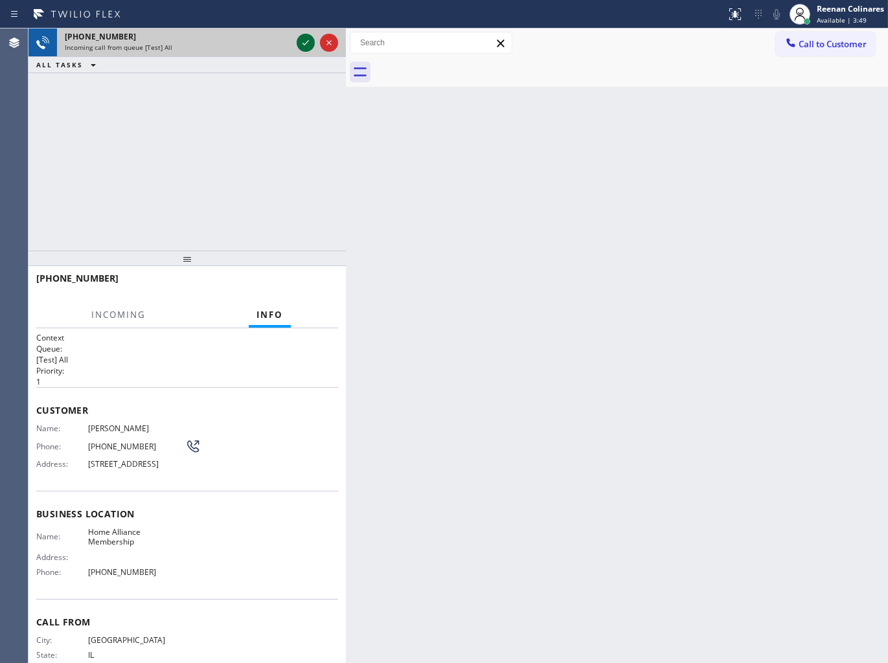
click at [302, 41] on icon at bounding box center [306, 43] width 16 height 16
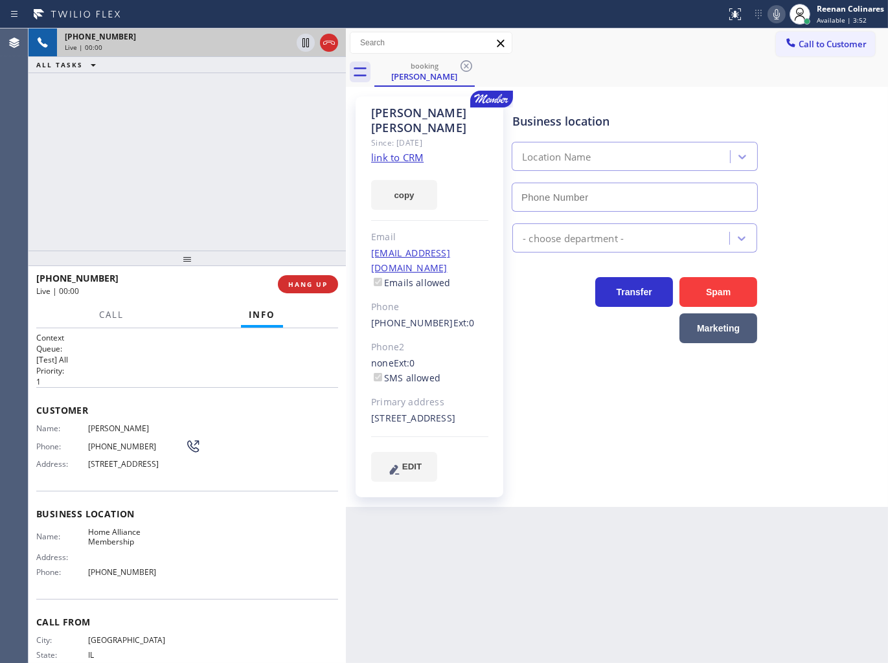
type input "[PHONE_NUMBER]"
click at [417, 180] on button "copy" at bounding box center [404, 195] width 66 height 30
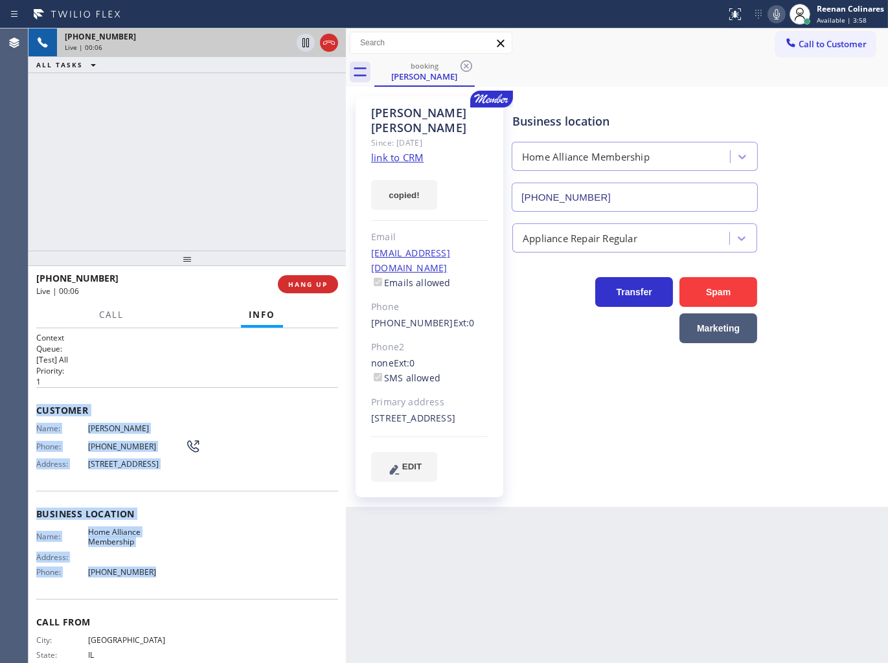
copy div "Customer Name: [PERSON_NAME] Phone: [PHONE_NUMBER] Address: [STREET_ADDRESS] Bu…"
drag, startPoint x: 33, startPoint y: 408, endPoint x: 300, endPoint y: 606, distance: 332.8
click at [295, 605] on div "Context Queue: [Test] All Priority: 1 Customer Name: [PERSON_NAME] Phone: [PHON…" at bounding box center [186, 495] width 317 height 335
drag, startPoint x: 401, startPoint y: 175, endPoint x: 476, endPoint y: 191, distance: 76.1
click at [401, 180] on button "copy" at bounding box center [404, 195] width 66 height 30
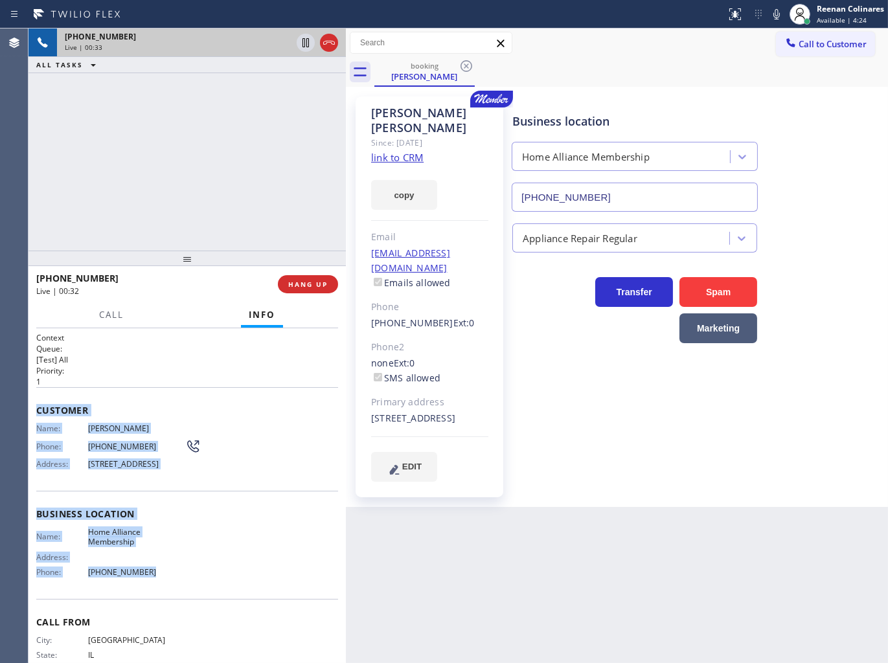
drag, startPoint x: 768, startPoint y: 16, endPoint x: 765, endPoint y: 39, distance: 24.2
click at [768, 16] on icon at bounding box center [776, 14] width 16 height 16
click at [105, 318] on span "Call" at bounding box center [111, 315] width 25 height 12
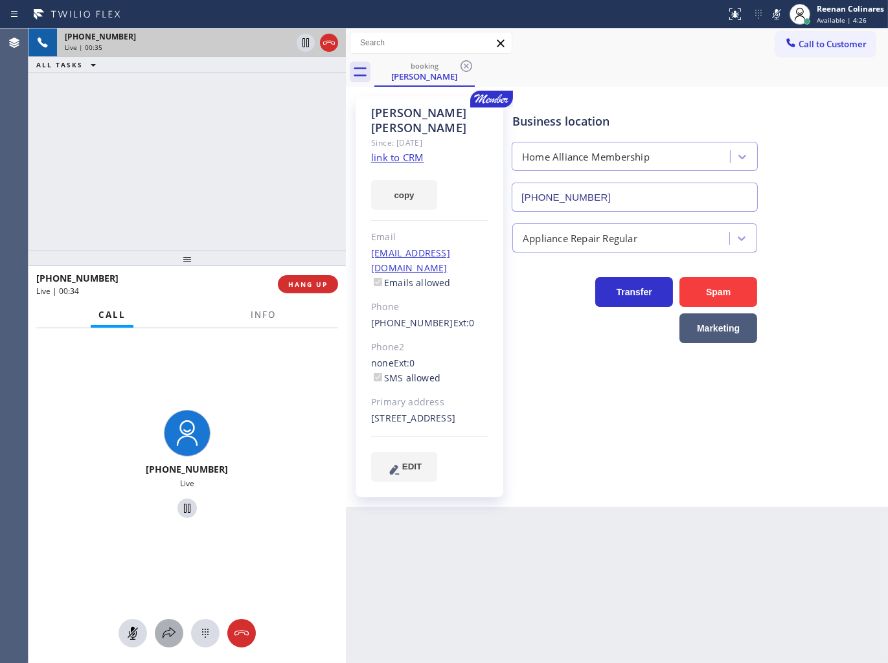
click at [175, 629] on icon at bounding box center [169, 633] width 16 height 16
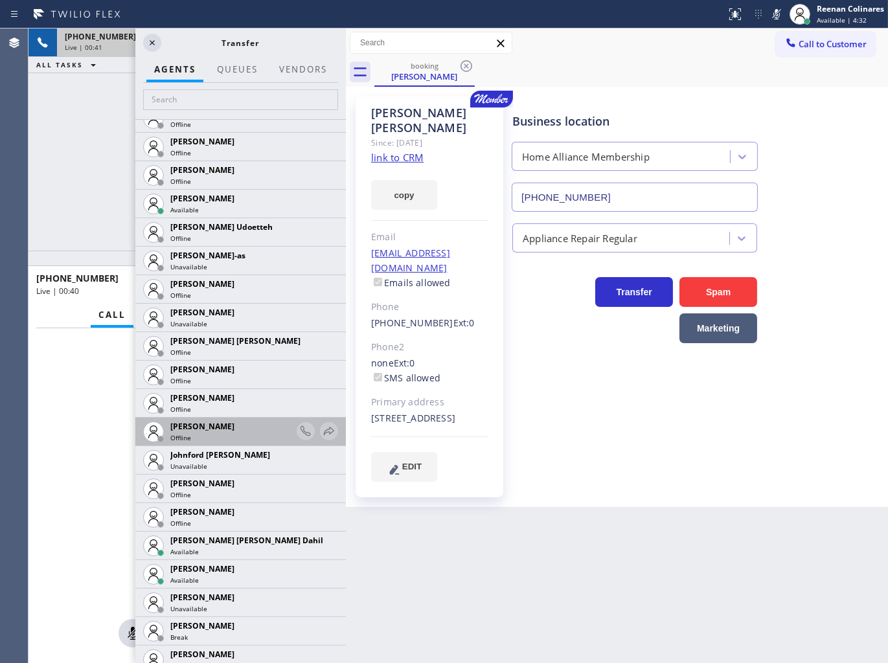
scroll to position [1367, 0]
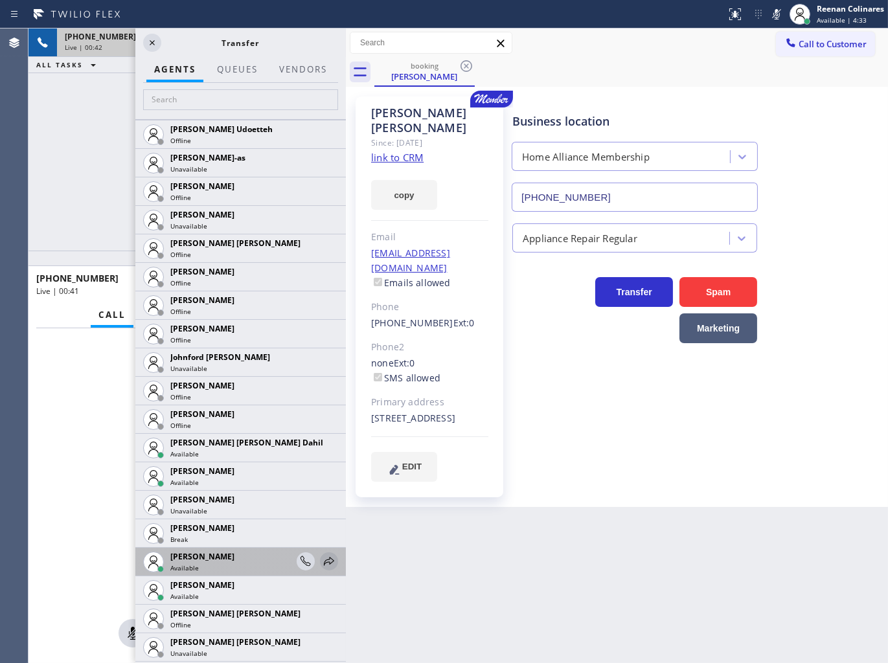
click at [321, 559] on icon at bounding box center [329, 562] width 16 height 16
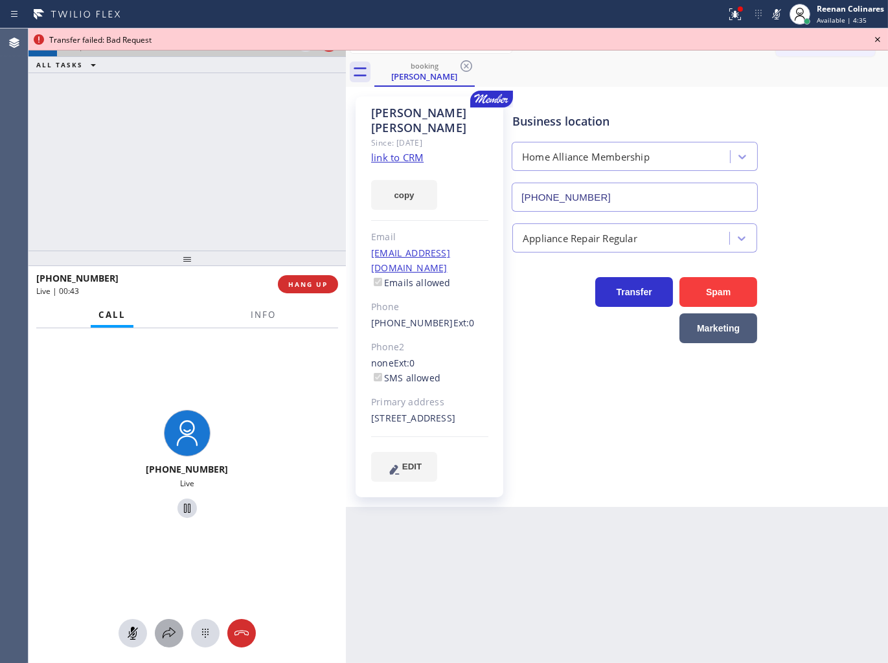
click at [164, 636] on icon at bounding box center [169, 633] width 16 height 16
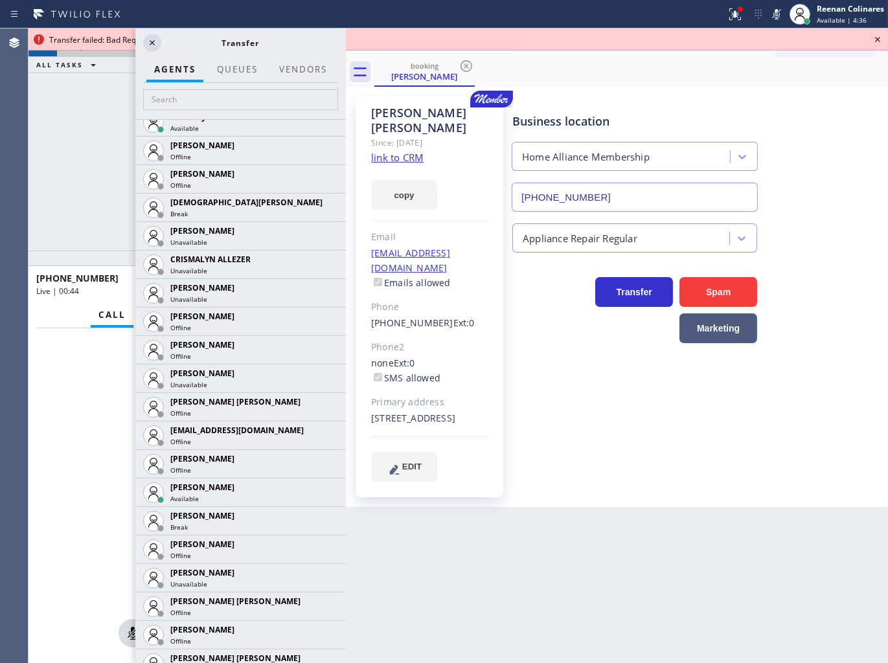
scroll to position [1356, 0]
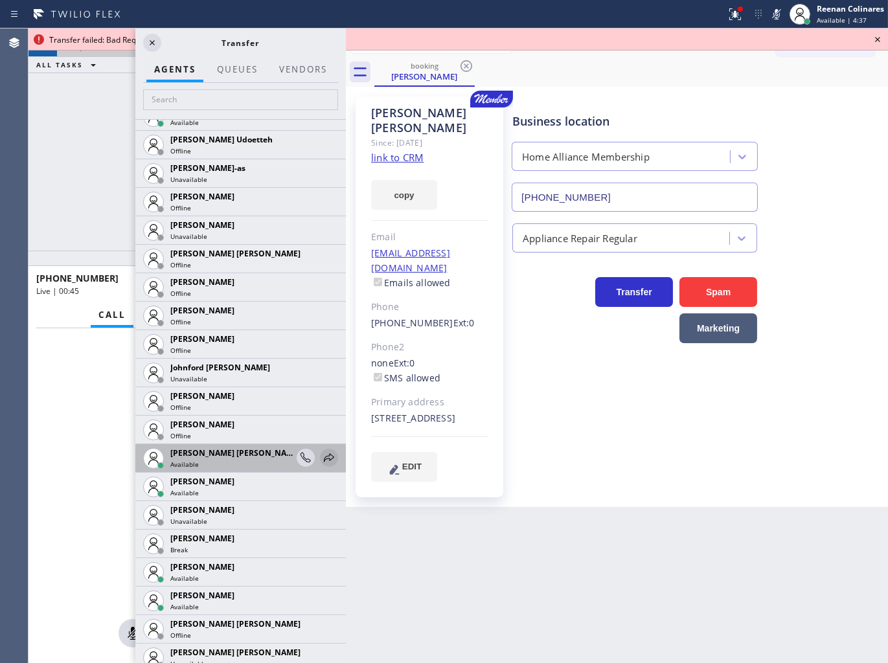
click at [321, 456] on icon at bounding box center [329, 458] width 16 height 16
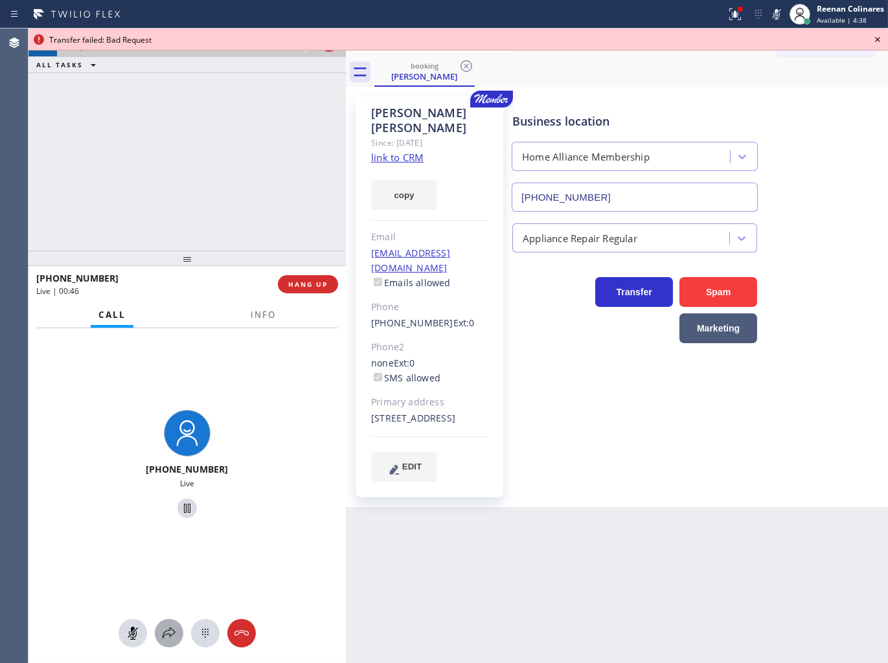
click at [170, 635] on icon at bounding box center [169, 633] width 16 height 16
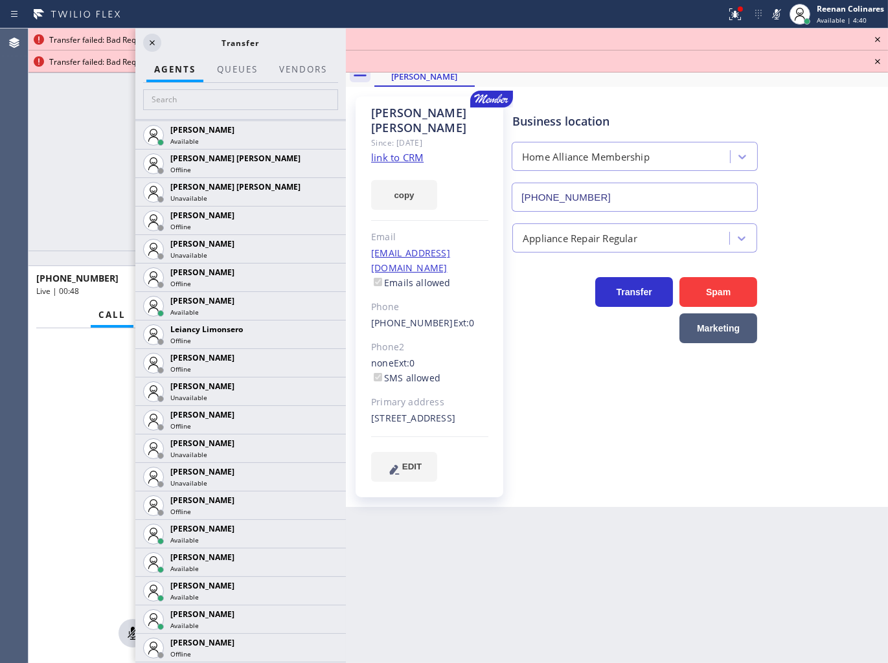
scroll to position [1884, 0]
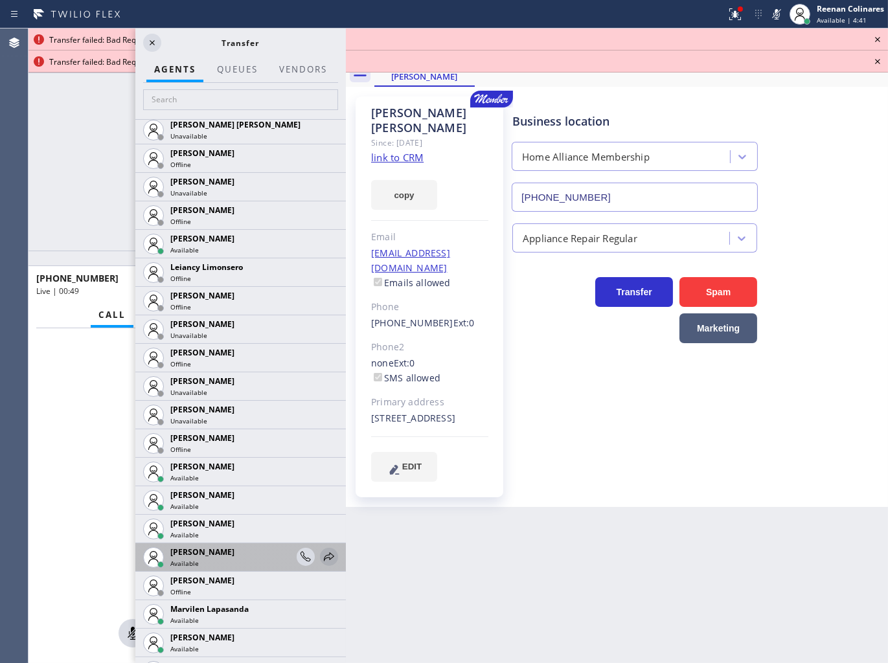
click at [322, 554] on icon at bounding box center [329, 557] width 16 height 16
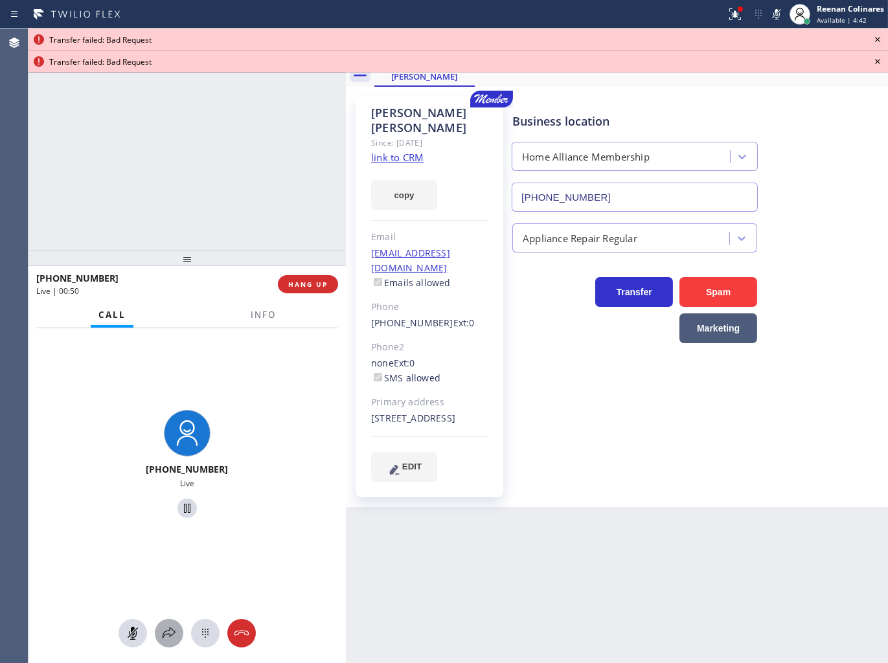
click at [164, 636] on icon at bounding box center [169, 633] width 16 height 16
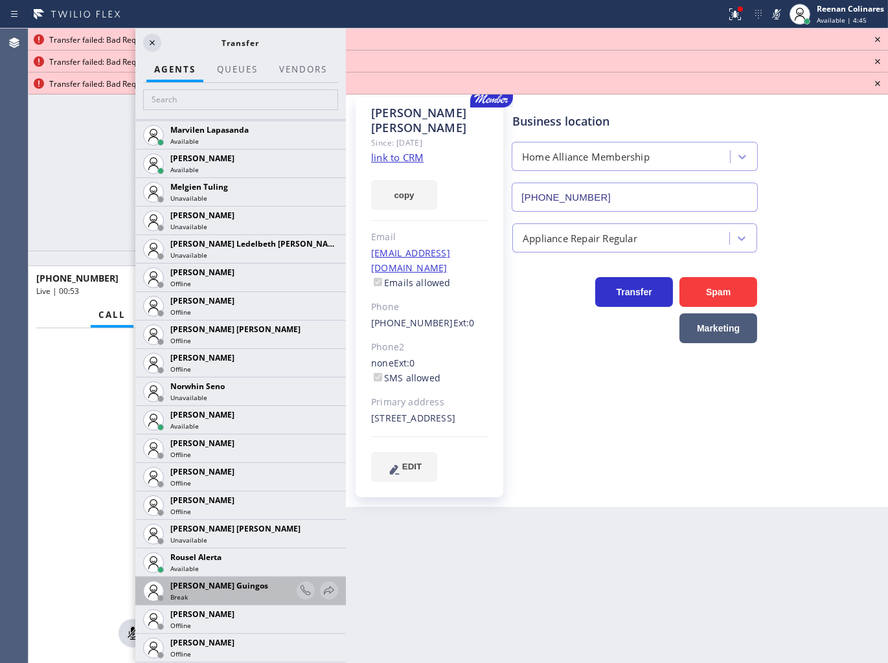
scroll to position [2417, 0]
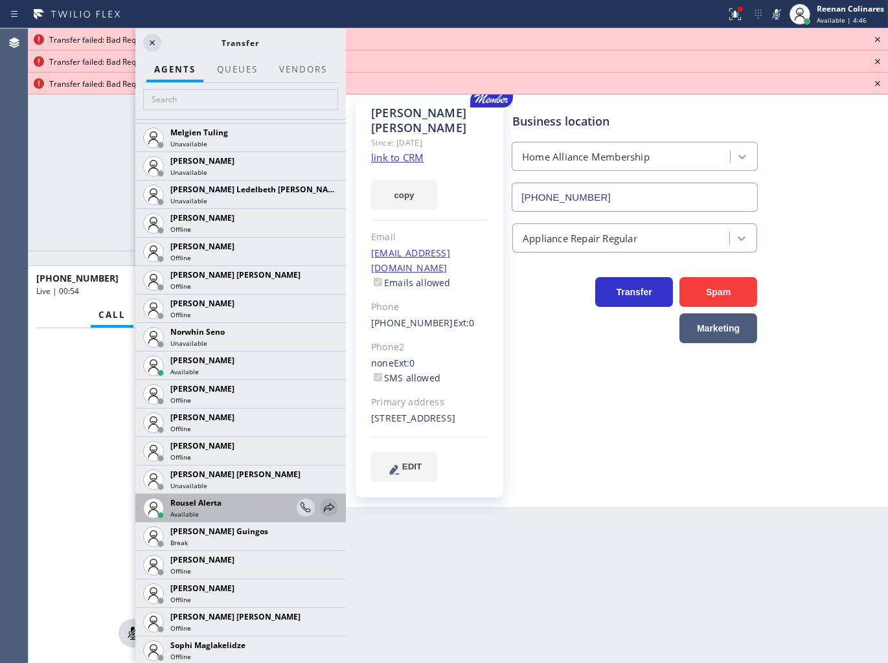
click at [322, 508] on icon at bounding box center [329, 508] width 16 height 16
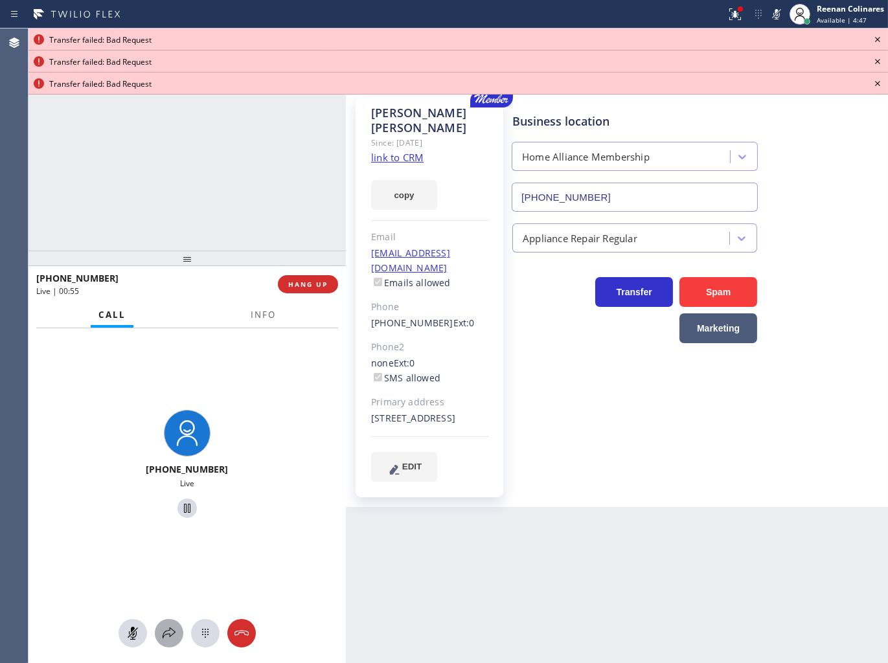
click at [164, 636] on icon at bounding box center [169, 633] width 16 height 16
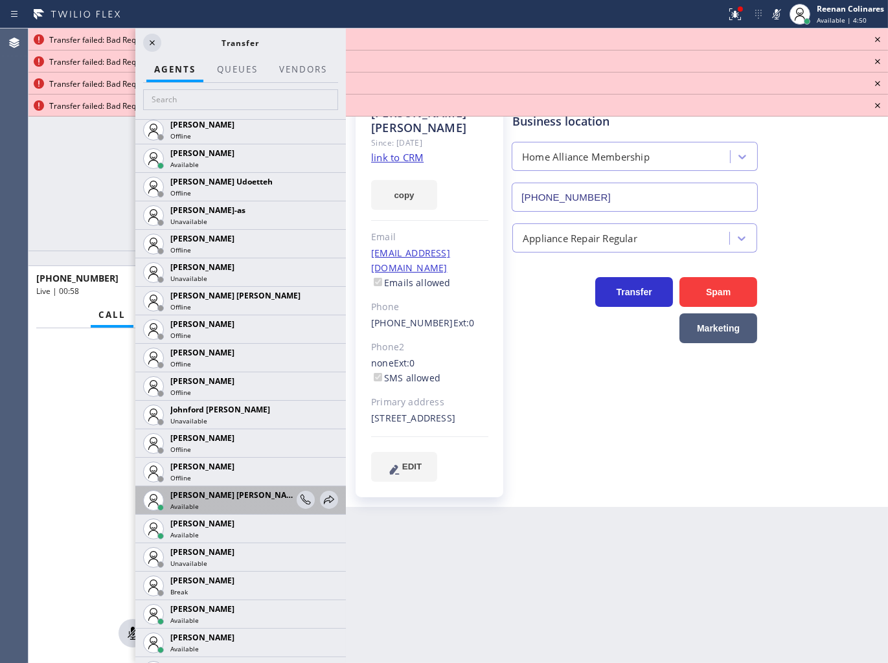
scroll to position [1330, 0]
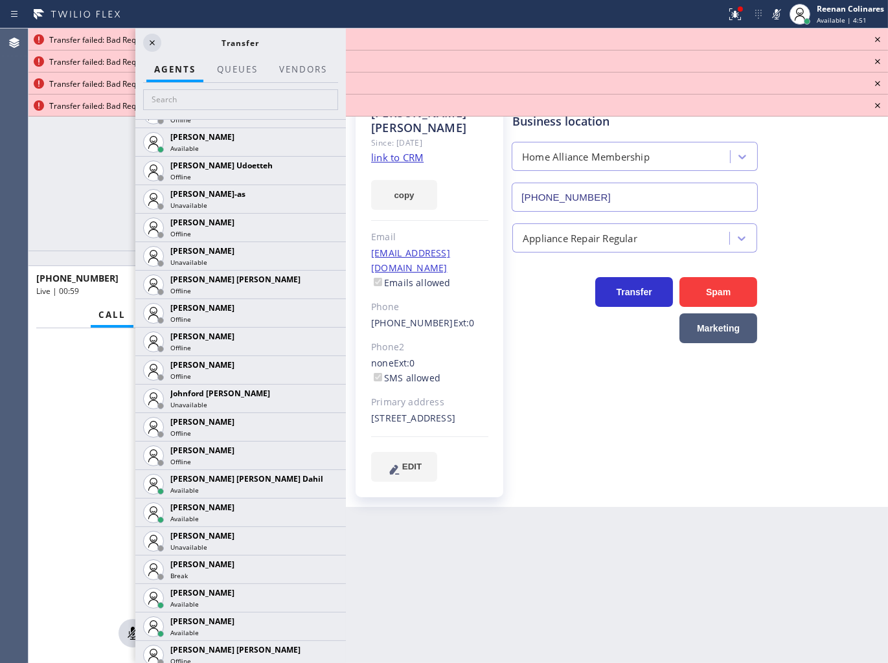
click at [0, 0] on icon at bounding box center [0, 0] width 0 height 0
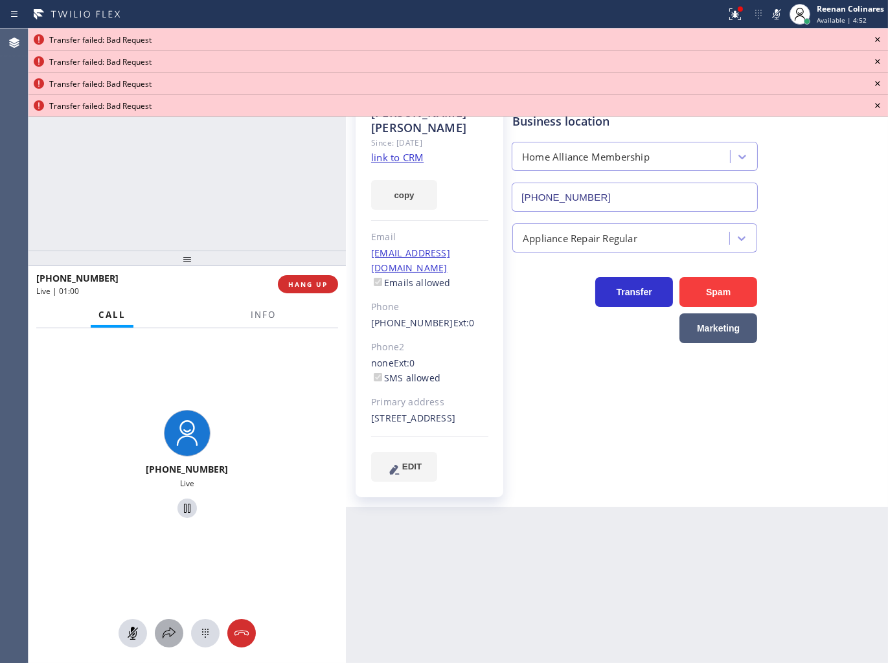
click at [164, 636] on icon at bounding box center [169, 633] width 16 height 16
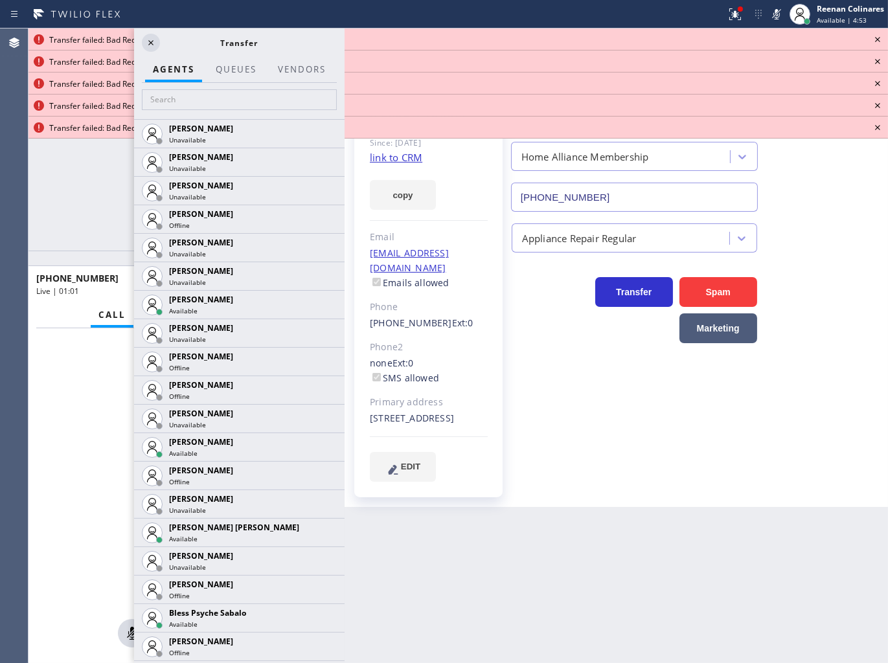
click at [344, 207] on div at bounding box center [344, 345] width 0 height 634
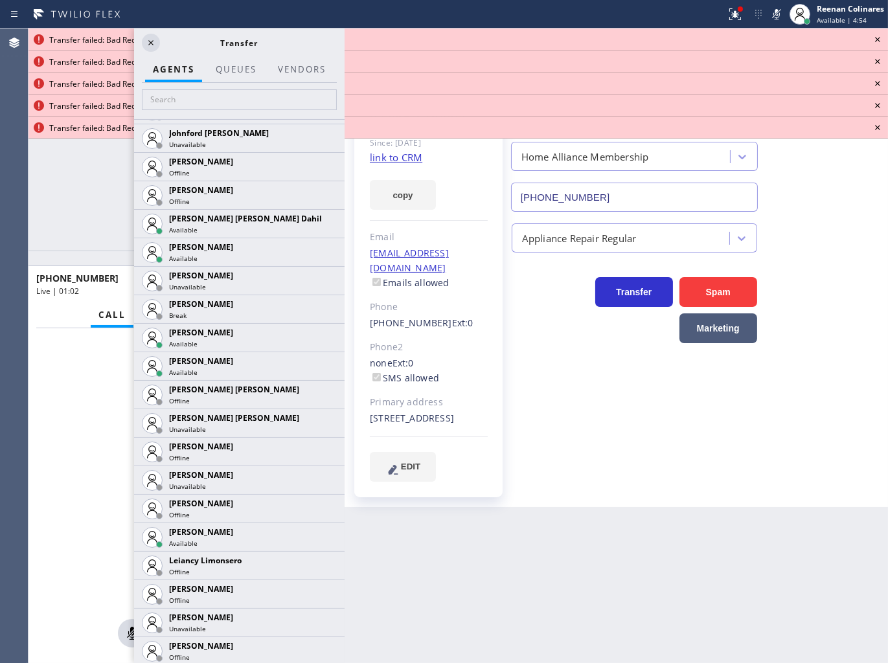
scroll to position [1738, 0]
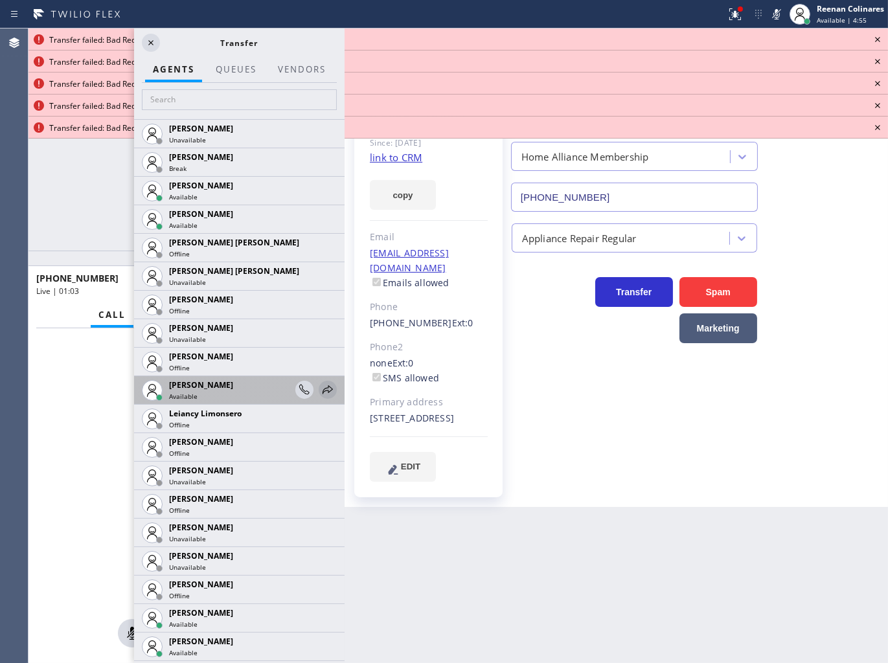
click at [320, 389] on icon at bounding box center [328, 390] width 16 height 16
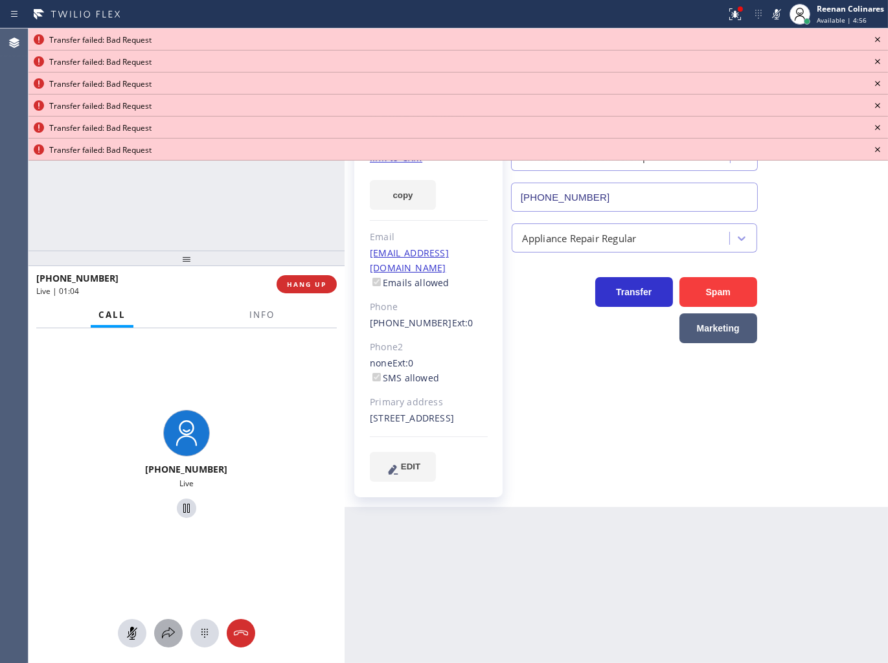
click at [177, 631] on div at bounding box center [168, 633] width 28 height 16
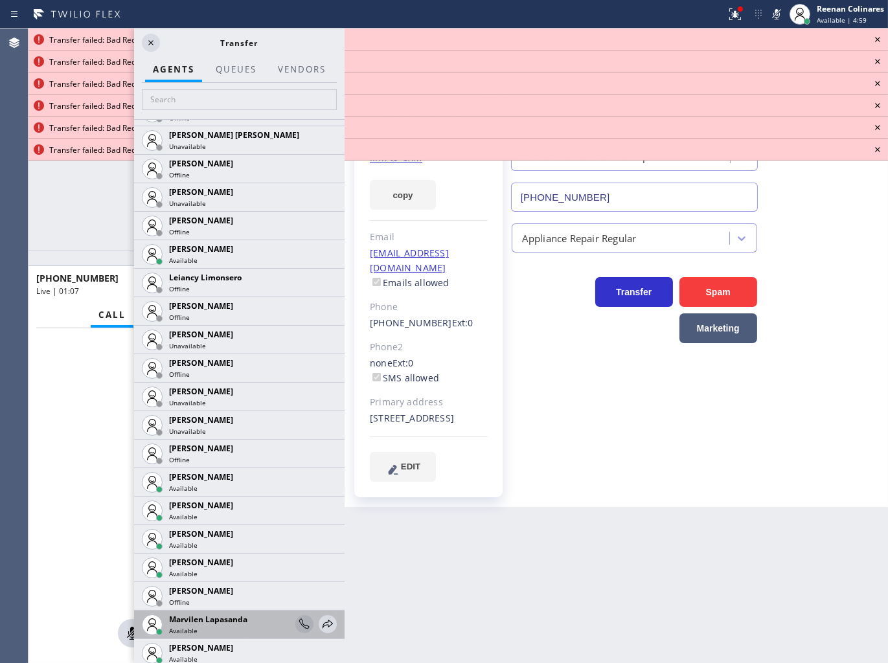
scroll to position [1955, 0]
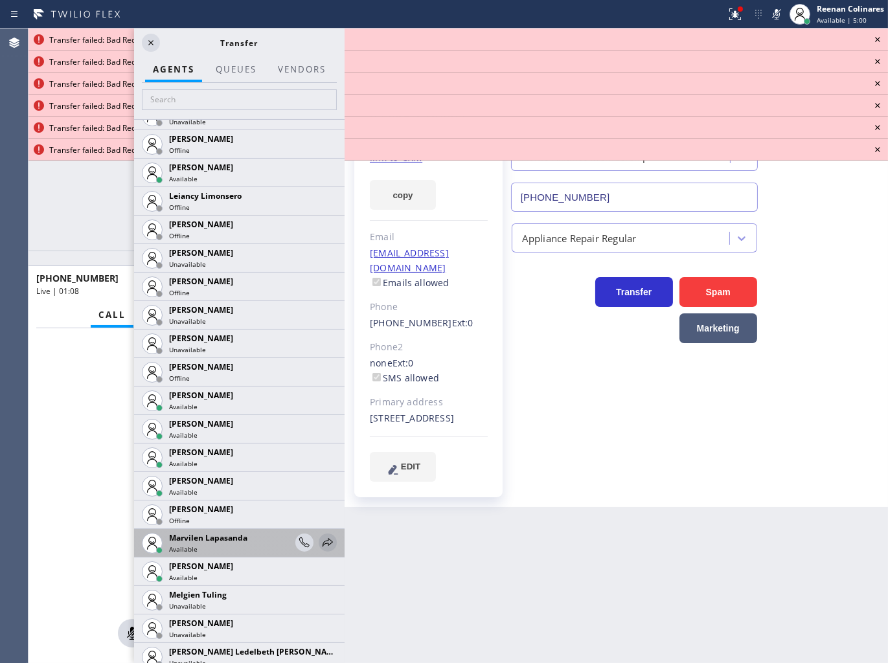
drag, startPoint x: 324, startPoint y: 531, endPoint x: 309, endPoint y: 544, distance: 19.8
click at [325, 531] on div at bounding box center [315, 543] width 41 height 28
click at [319, 546] on div at bounding box center [328, 543] width 18 height 16
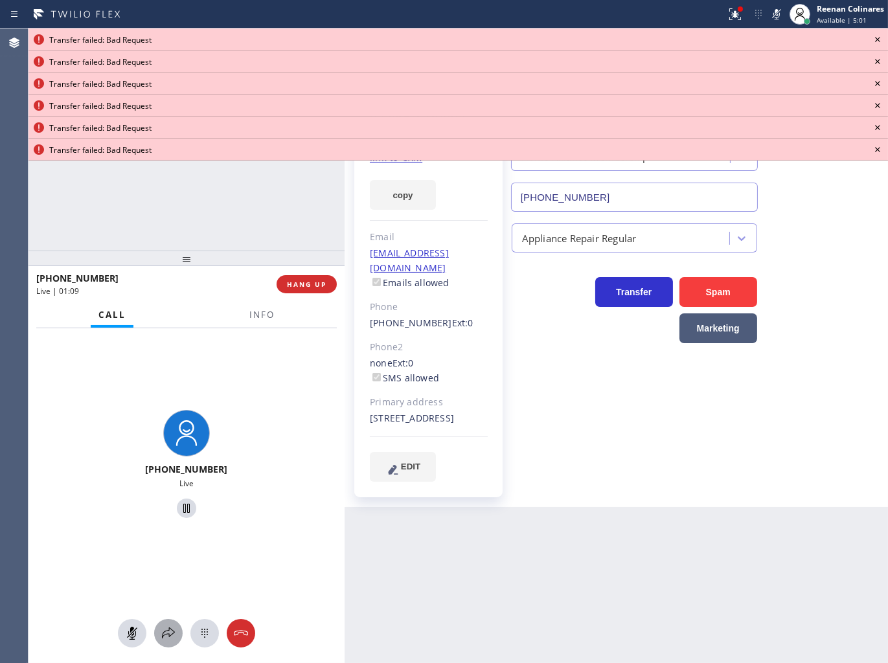
click at [163, 637] on icon at bounding box center [169, 633] width 16 height 16
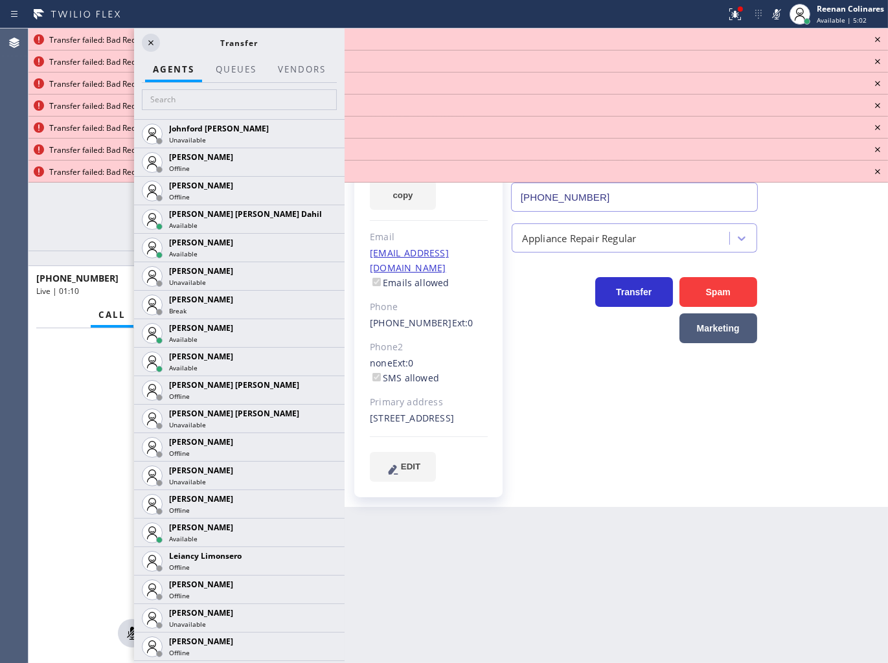
scroll to position [1662, 0]
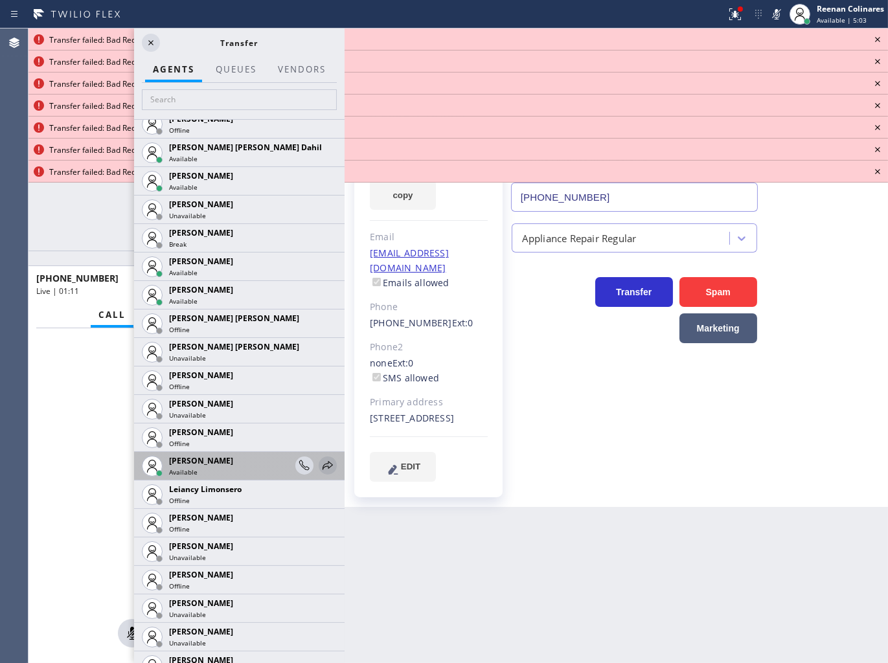
click at [320, 458] on icon at bounding box center [328, 466] width 16 height 16
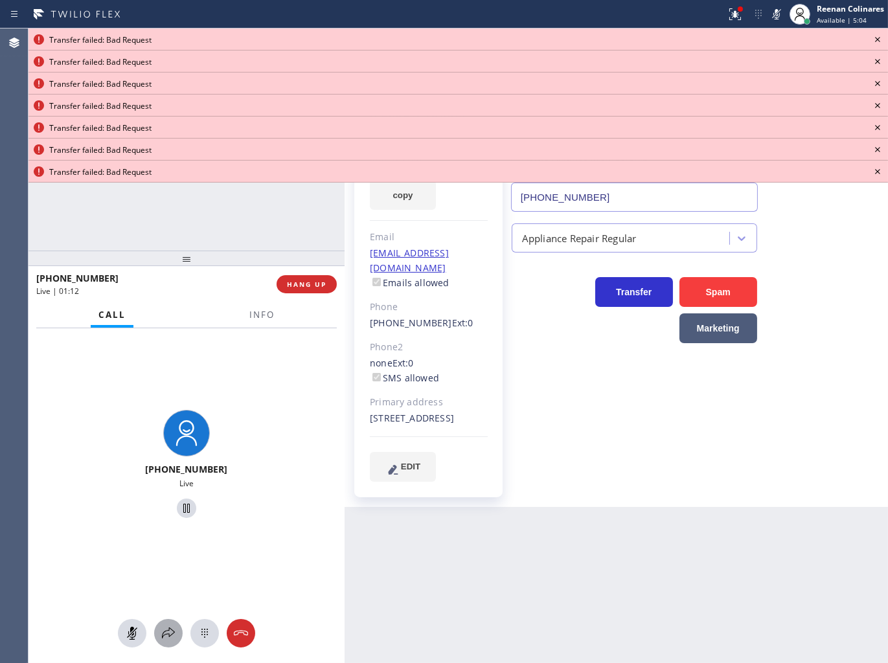
click at [164, 629] on icon at bounding box center [169, 633] width 16 height 16
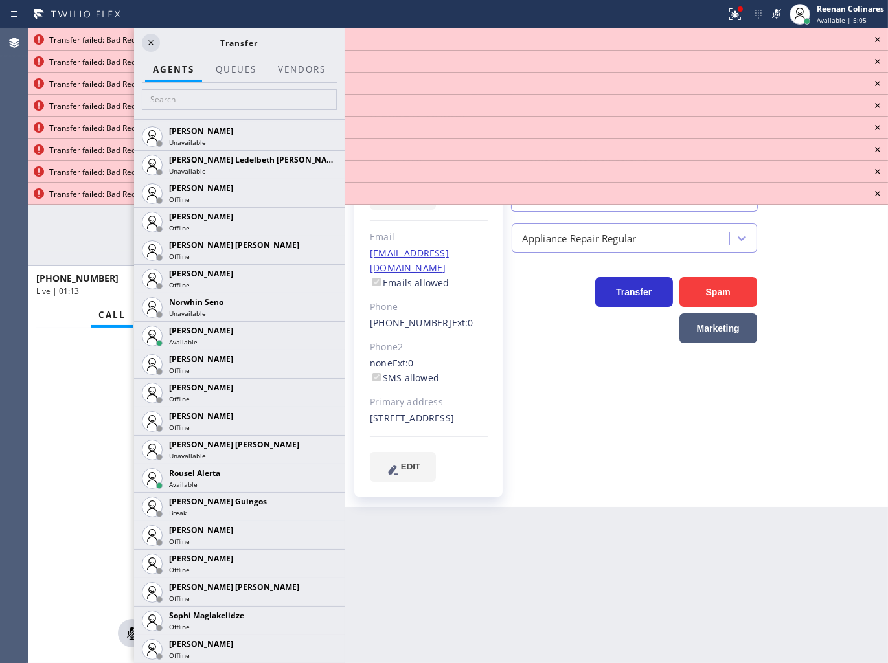
scroll to position [2477, 0]
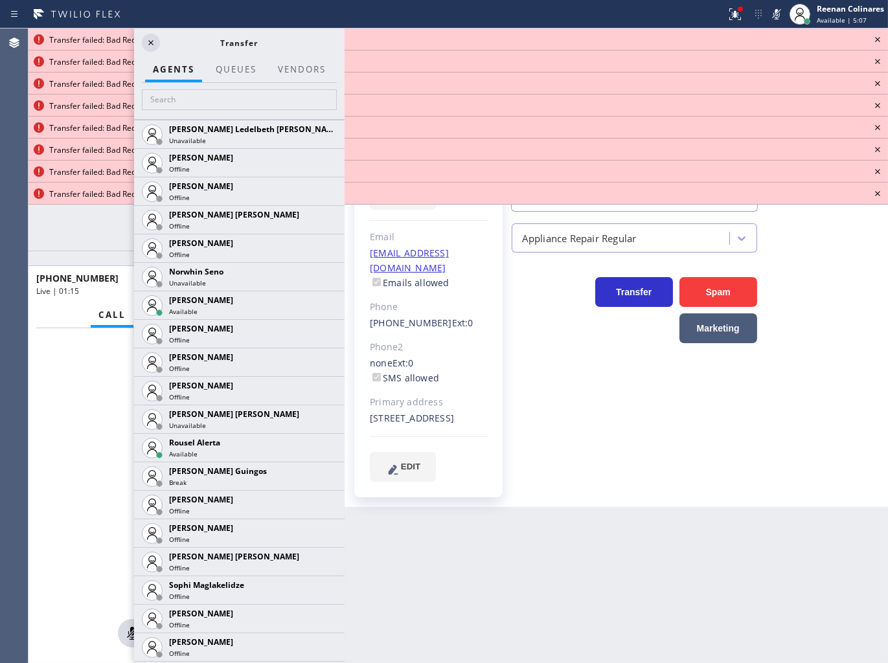
click at [0, 0] on icon at bounding box center [0, 0] width 0 height 0
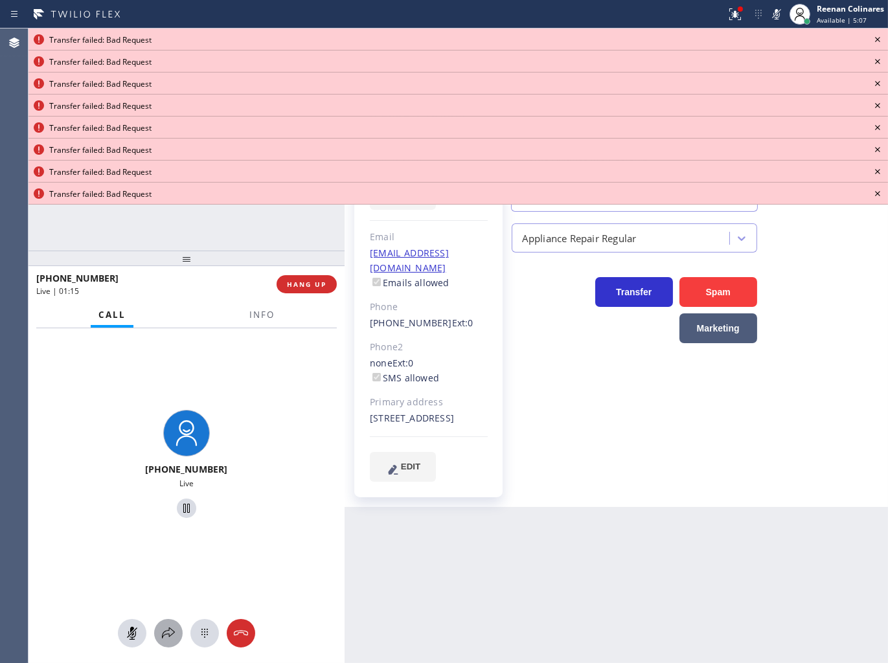
click at [168, 630] on icon at bounding box center [169, 633] width 16 height 16
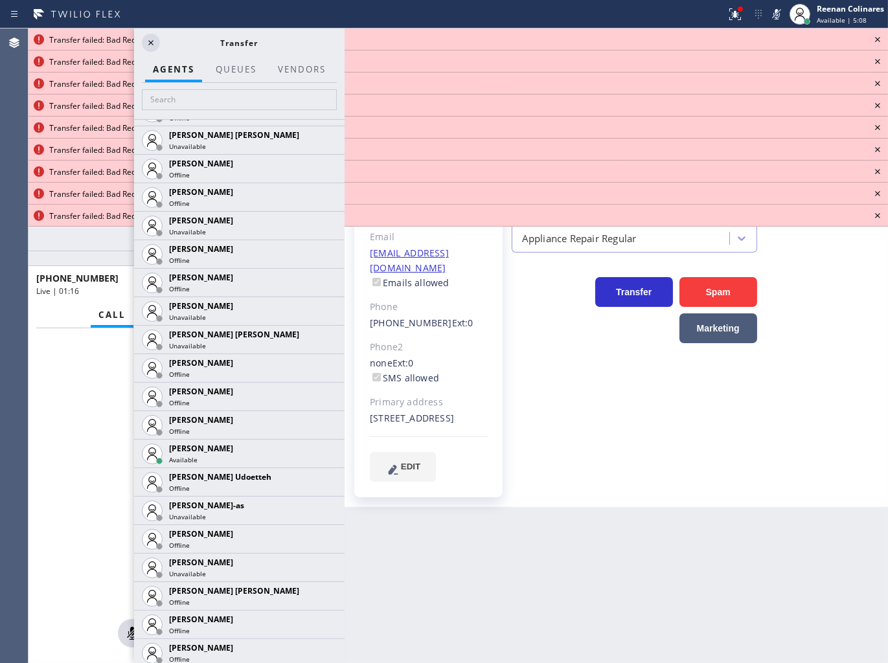
scroll to position [1529, 0]
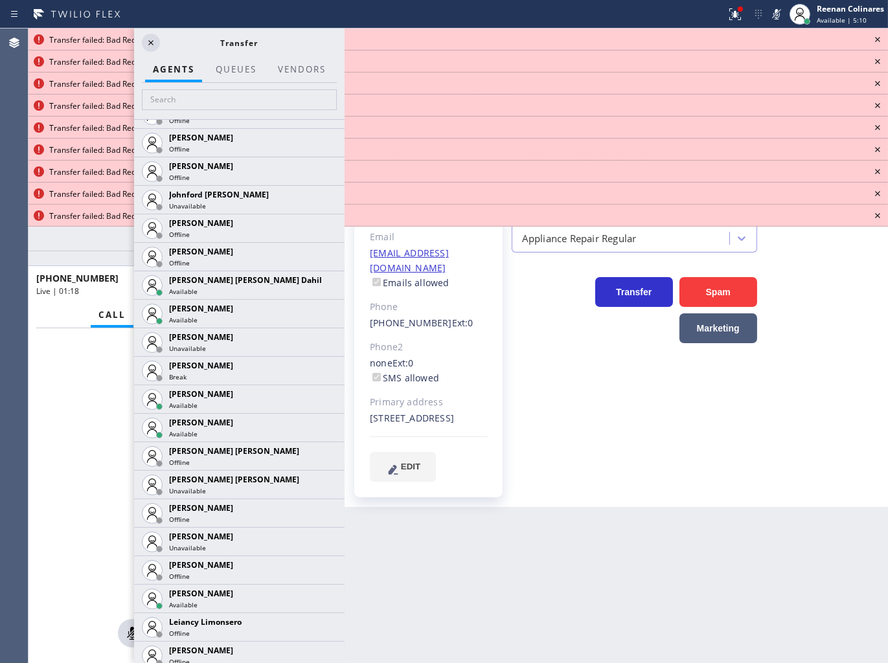
click at [0, 0] on icon at bounding box center [0, 0] width 0 height 0
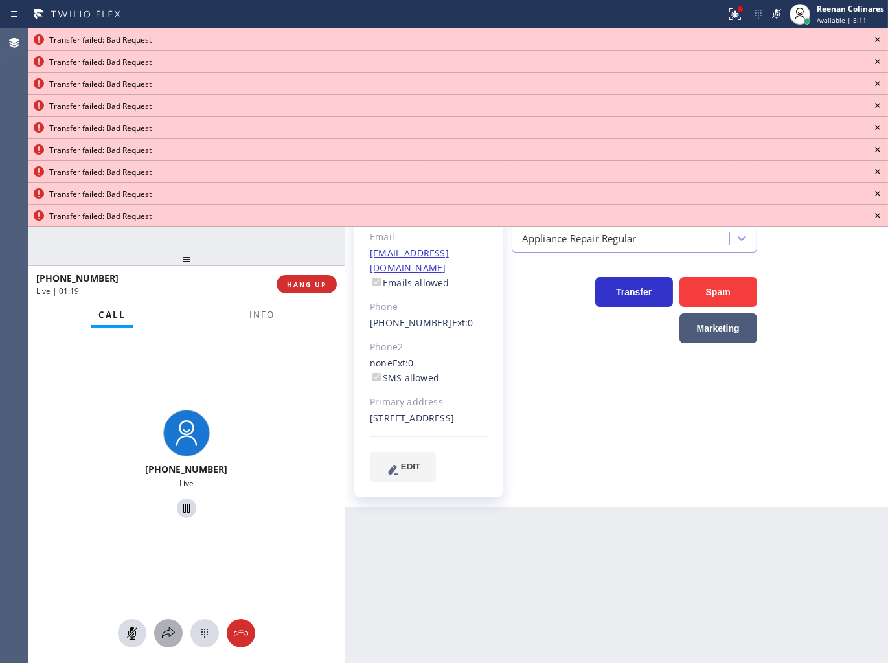
click at [165, 633] on icon at bounding box center [169, 633] width 16 height 16
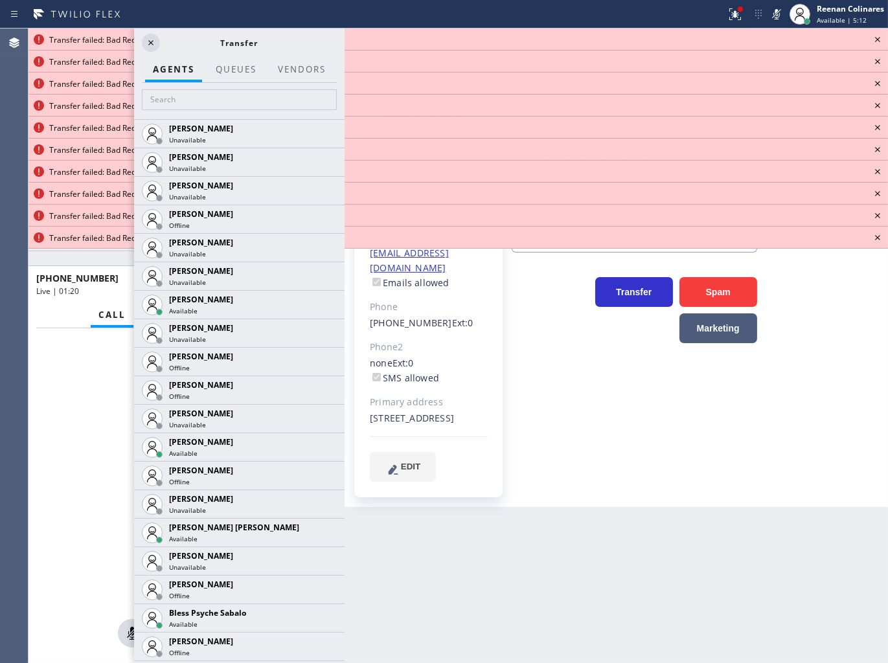
drag, startPoint x: 730, startPoint y: 9, endPoint x: 726, endPoint y: 52, distance: 43.5
click at [730, 10] on icon at bounding box center [735, 14] width 16 height 16
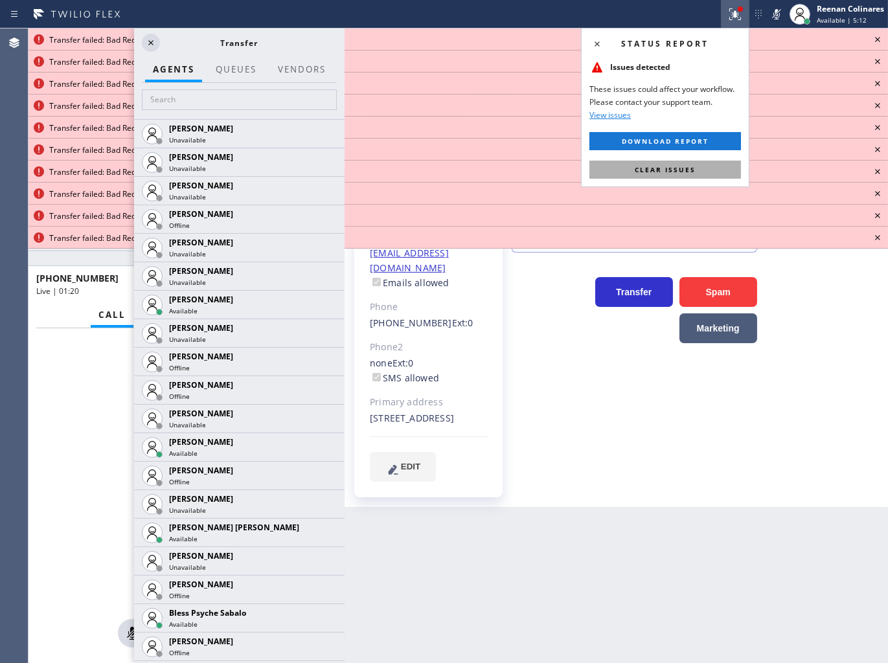
click at [708, 166] on button "Clear issues" at bounding box center [664, 170] width 151 height 18
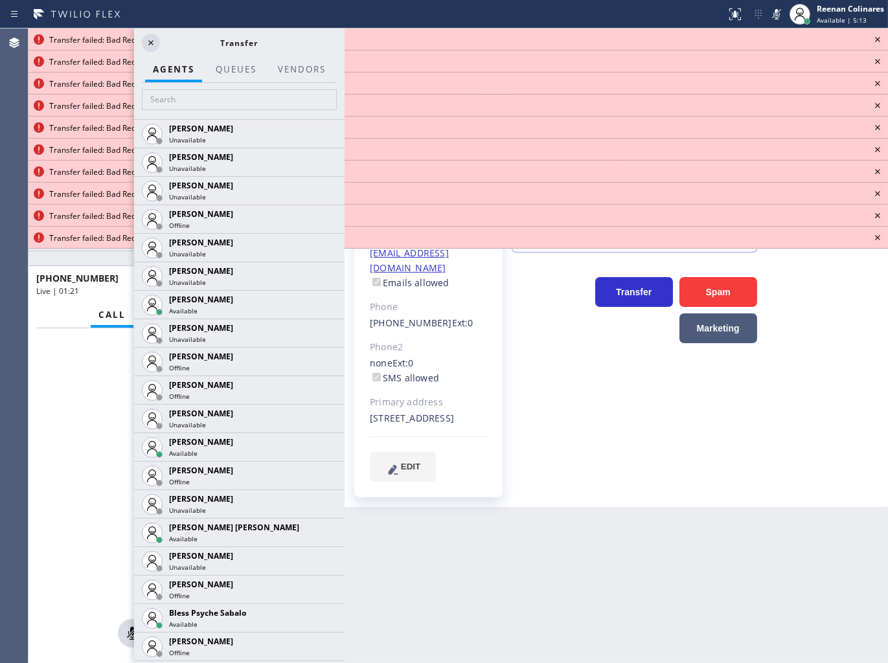
click at [875, 39] on icon at bounding box center [877, 40] width 16 height 16
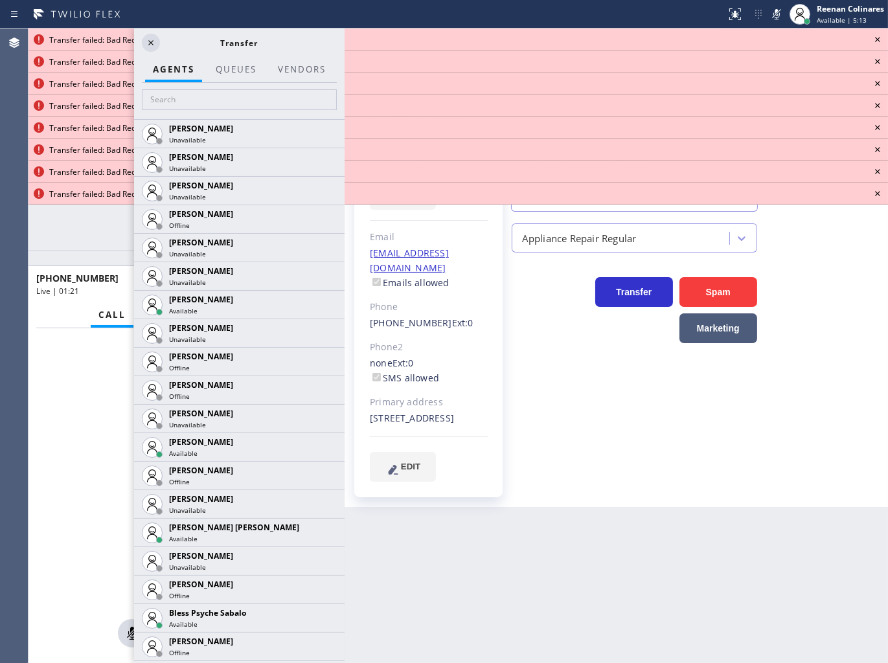
click at [875, 39] on icon at bounding box center [877, 40] width 16 height 16
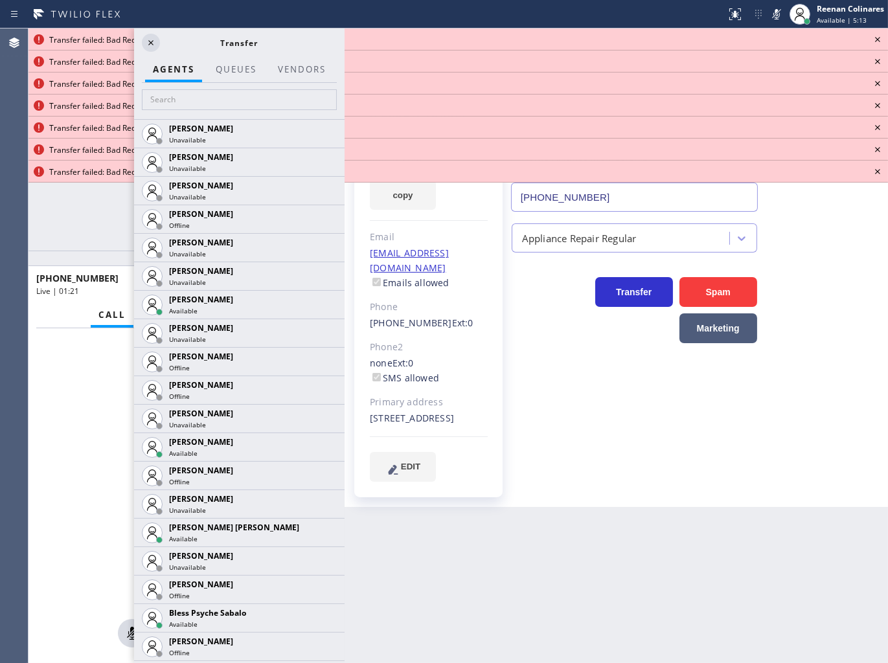
click at [875, 39] on icon at bounding box center [877, 40] width 16 height 16
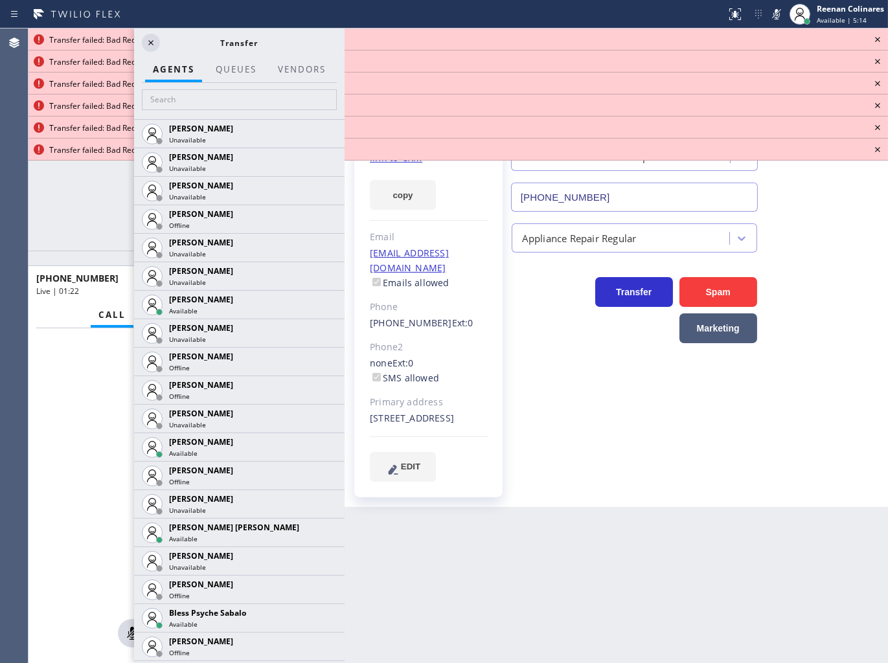
click at [875, 39] on icon at bounding box center [877, 40] width 16 height 16
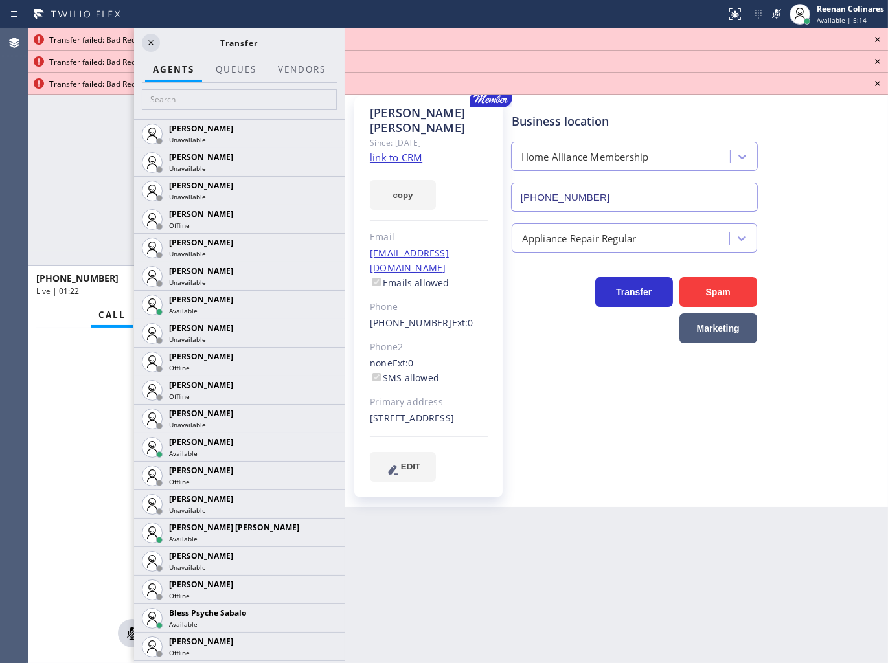
click at [875, 39] on icon at bounding box center [877, 40] width 16 height 16
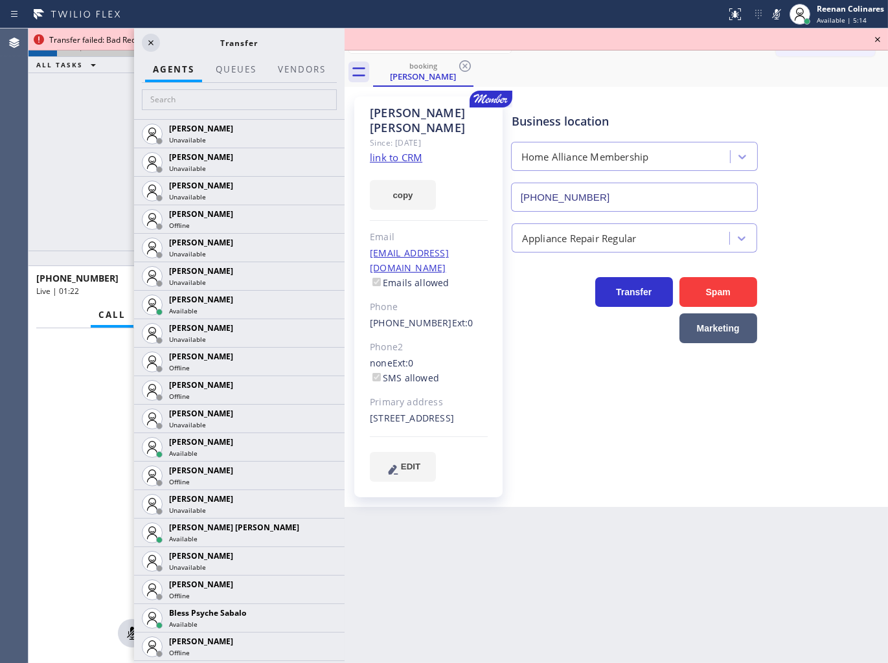
click at [875, 39] on icon at bounding box center [877, 40] width 16 height 16
click at [875, 39] on div "Call to Customer Outbound call Location Search location Your caller id phone nu…" at bounding box center [832, 43] width 112 height 23
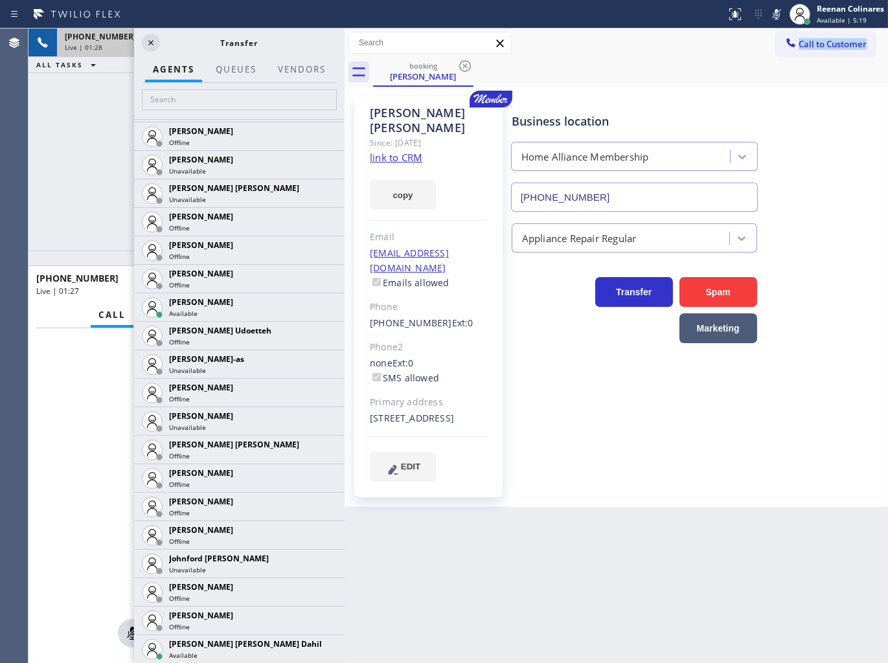
scroll to position [1367, 0]
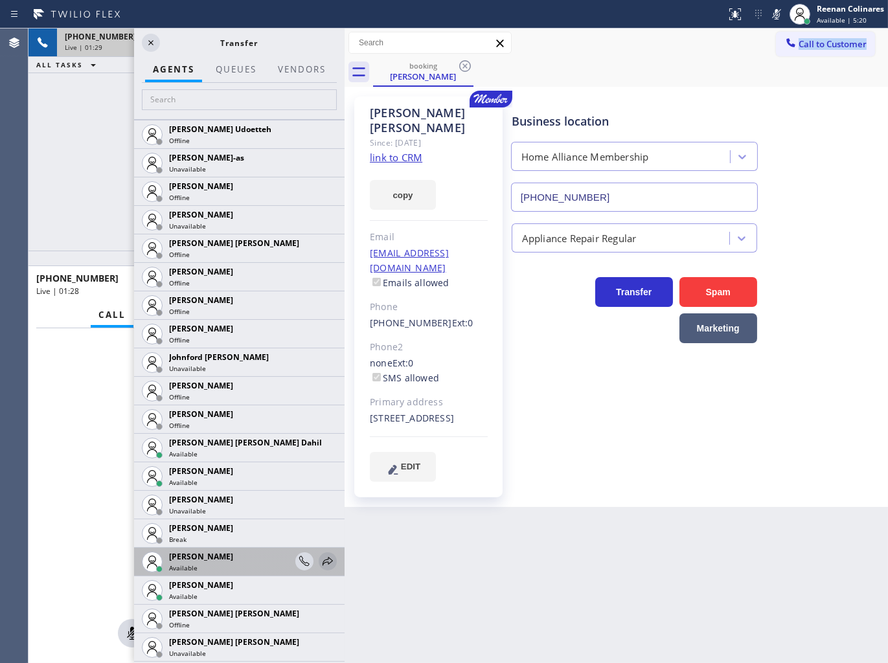
click at [320, 558] on icon at bounding box center [328, 562] width 16 height 16
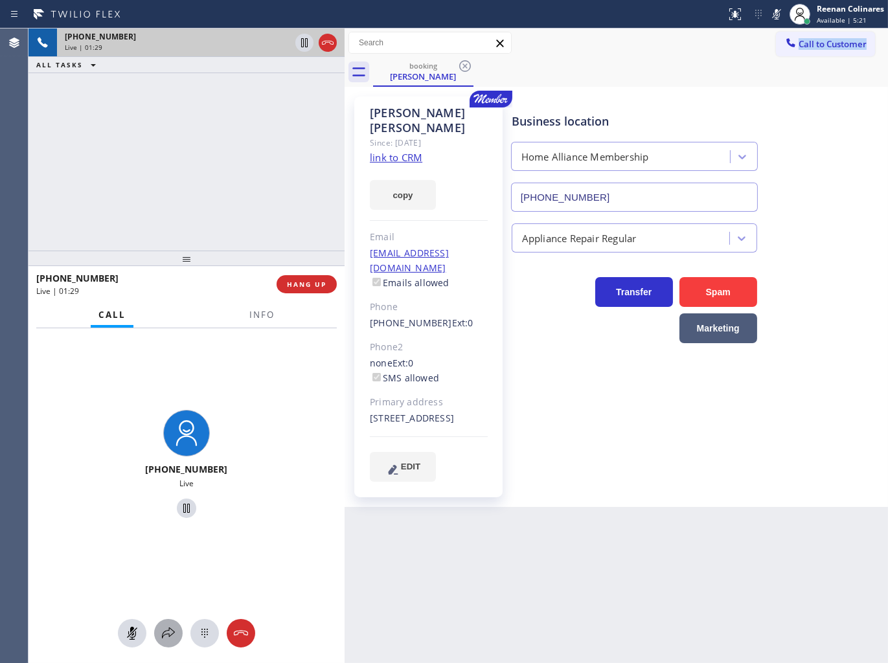
click at [175, 632] on icon at bounding box center [169, 633] width 16 height 16
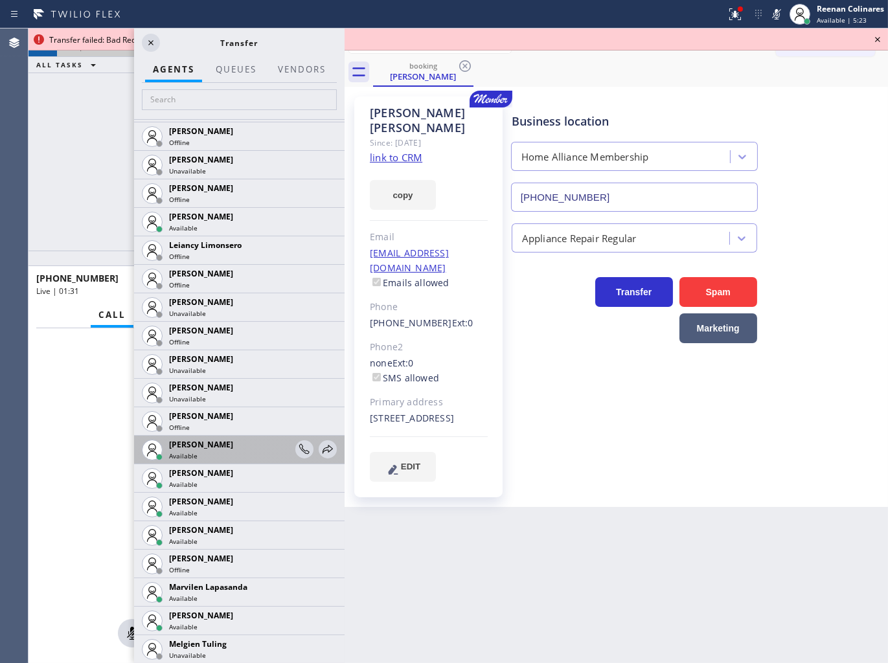
scroll to position [1921, 0]
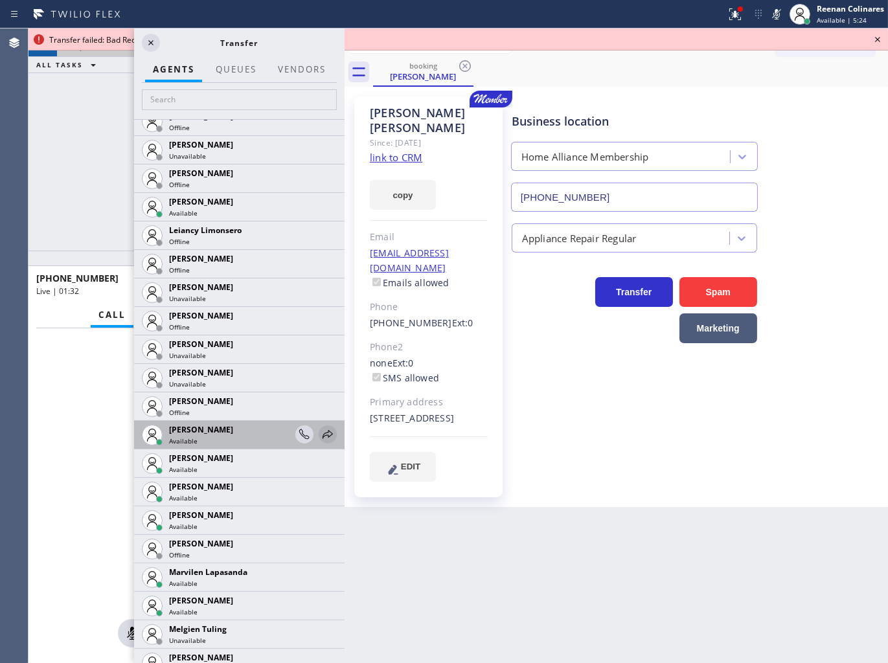
click at [322, 432] on icon at bounding box center [327, 434] width 10 height 8
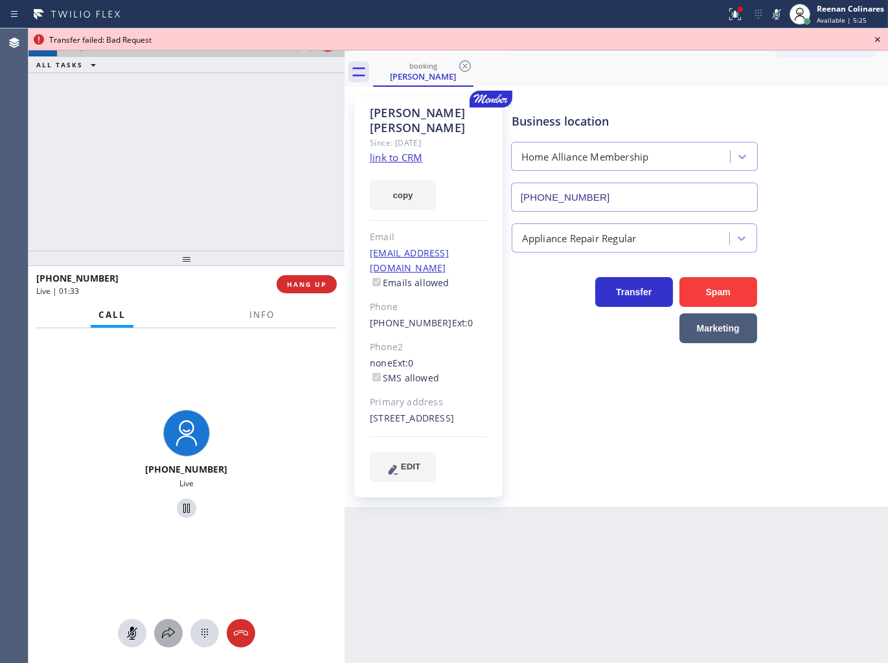
click at [172, 634] on icon at bounding box center [169, 633] width 16 height 16
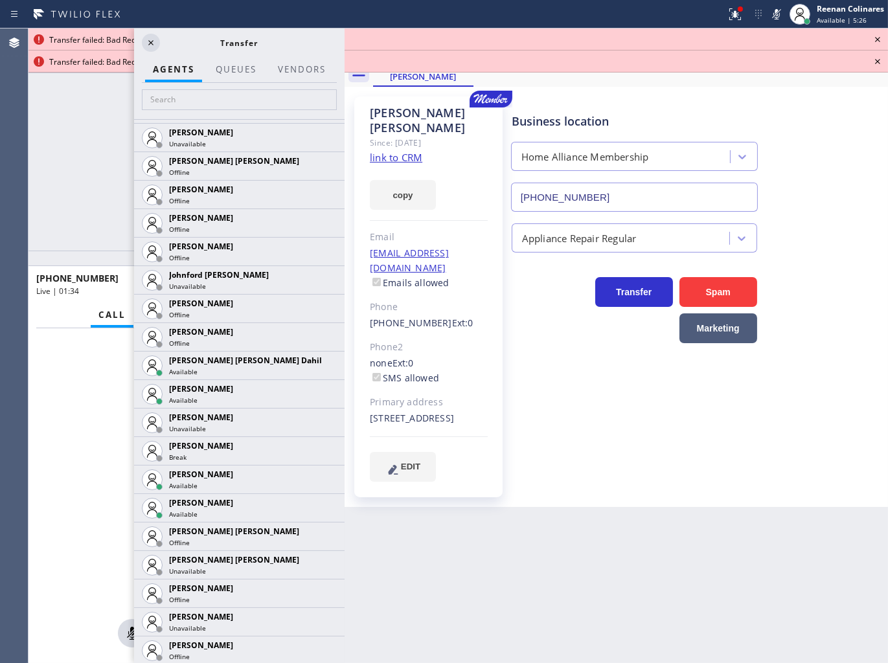
scroll to position [1932, 0]
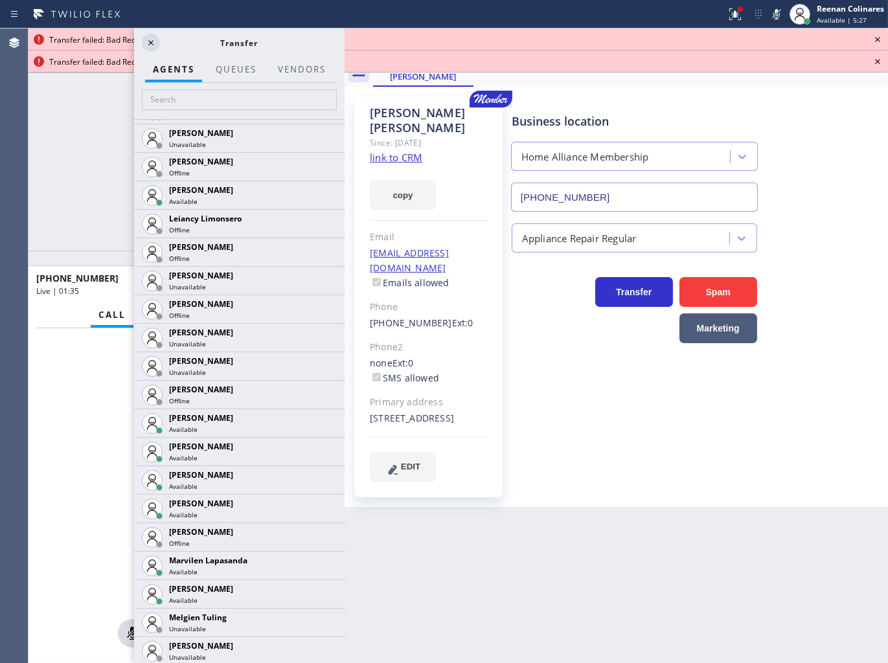
click at [0, 0] on icon at bounding box center [0, 0] width 0 height 0
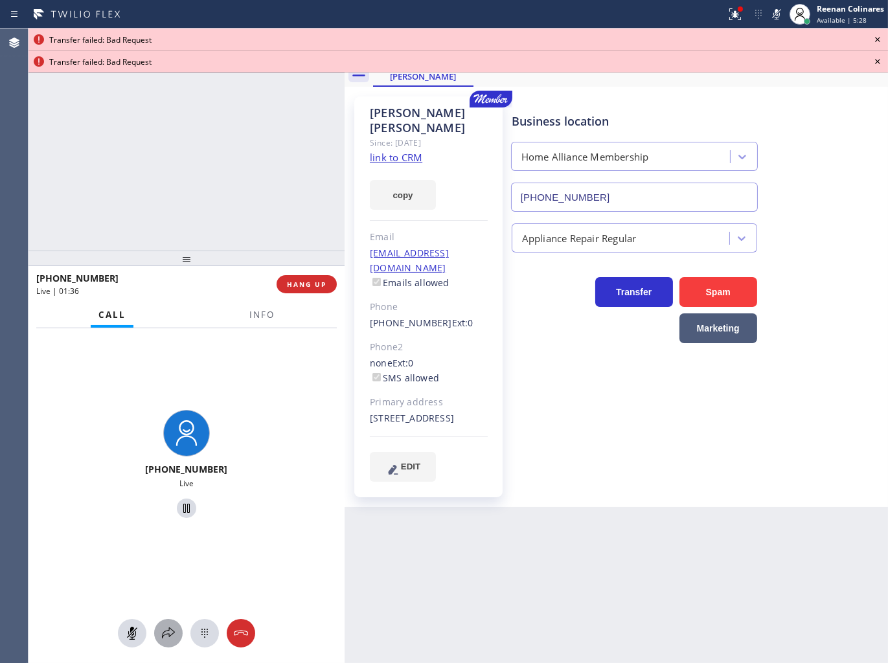
click at [172, 629] on icon at bounding box center [169, 633] width 16 height 16
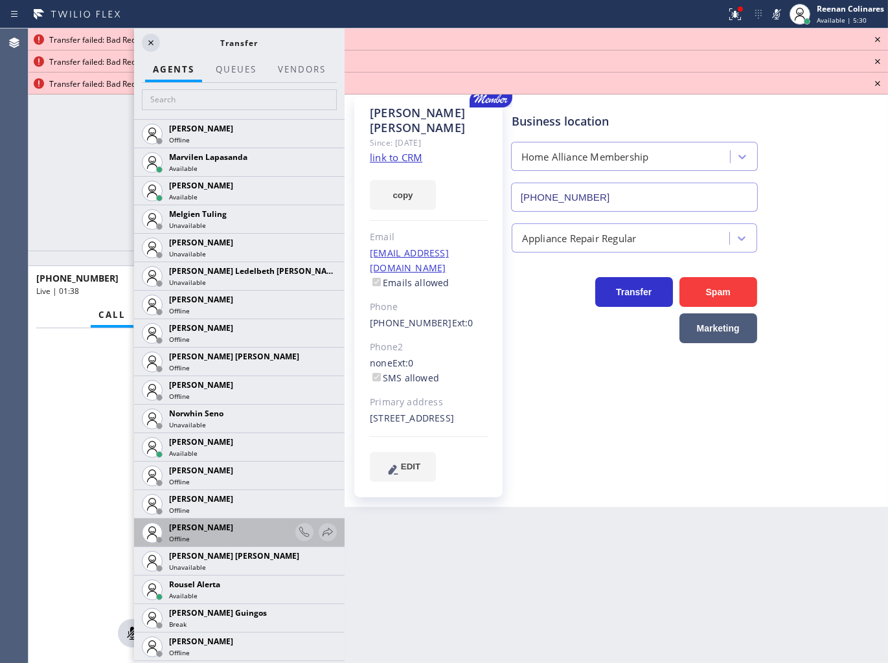
scroll to position [2314, 0]
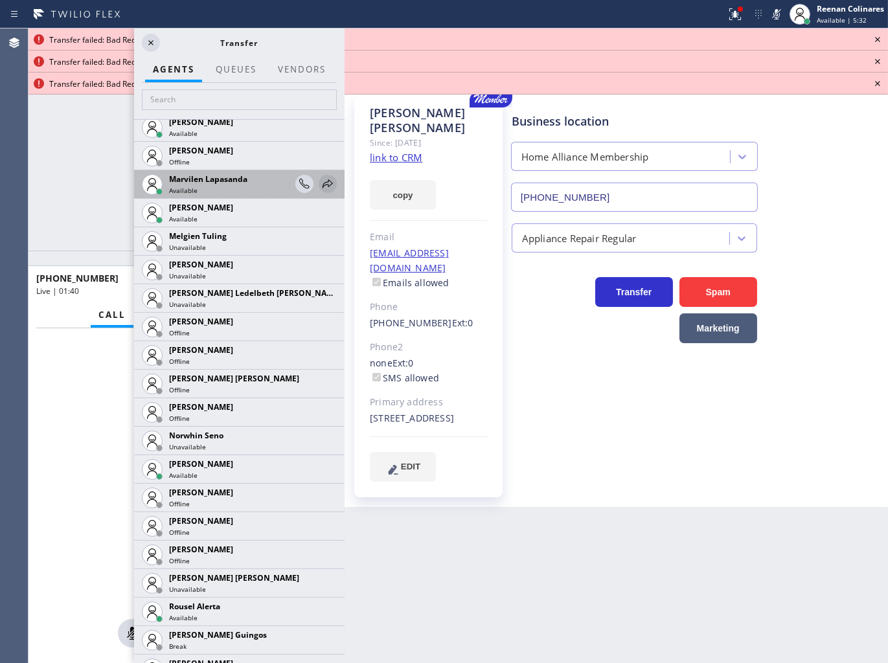
click at [320, 188] on icon at bounding box center [328, 184] width 16 height 16
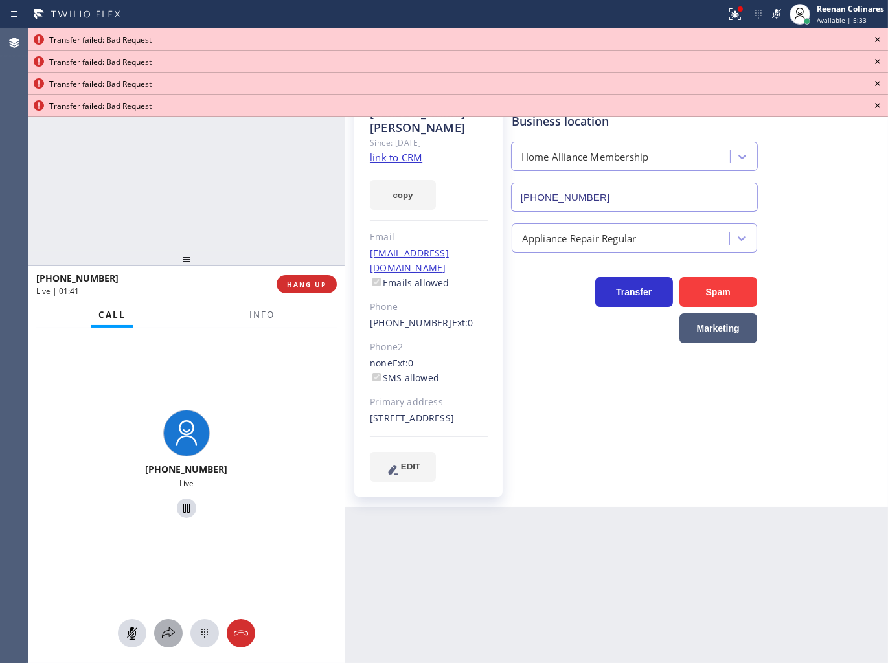
click at [165, 631] on icon at bounding box center [168, 632] width 13 height 11
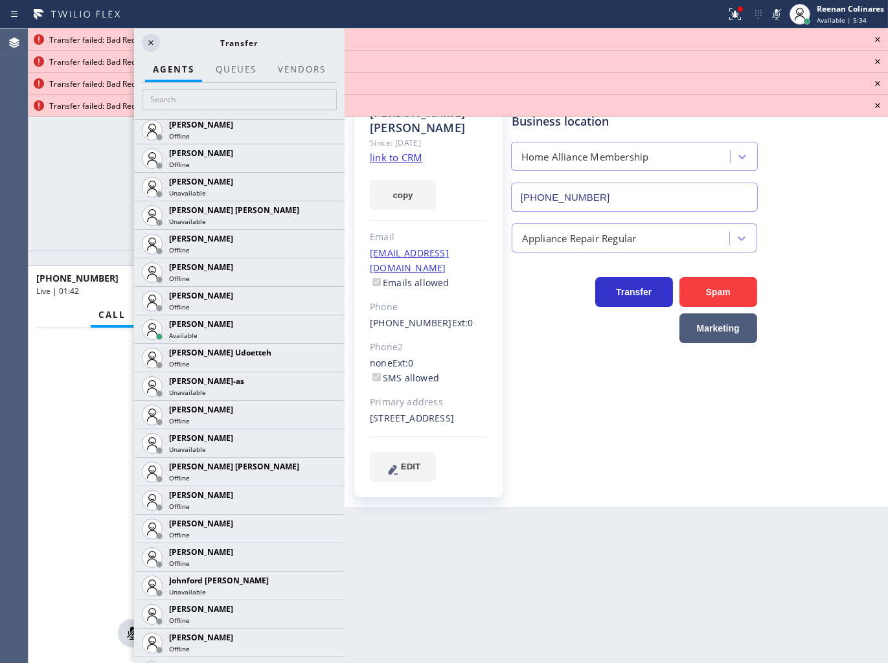
scroll to position [1985, 0]
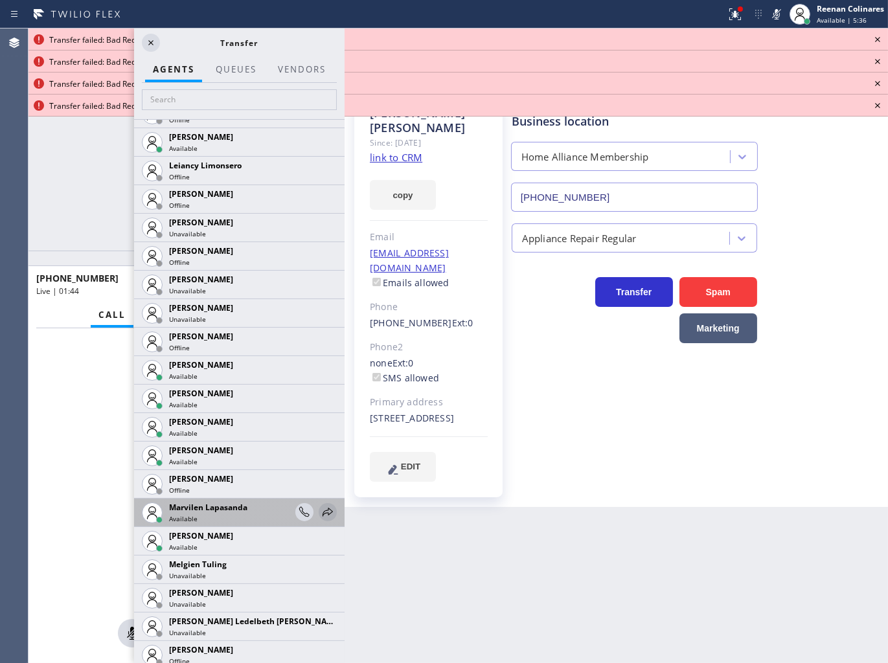
click at [320, 510] on icon at bounding box center [328, 512] width 16 height 16
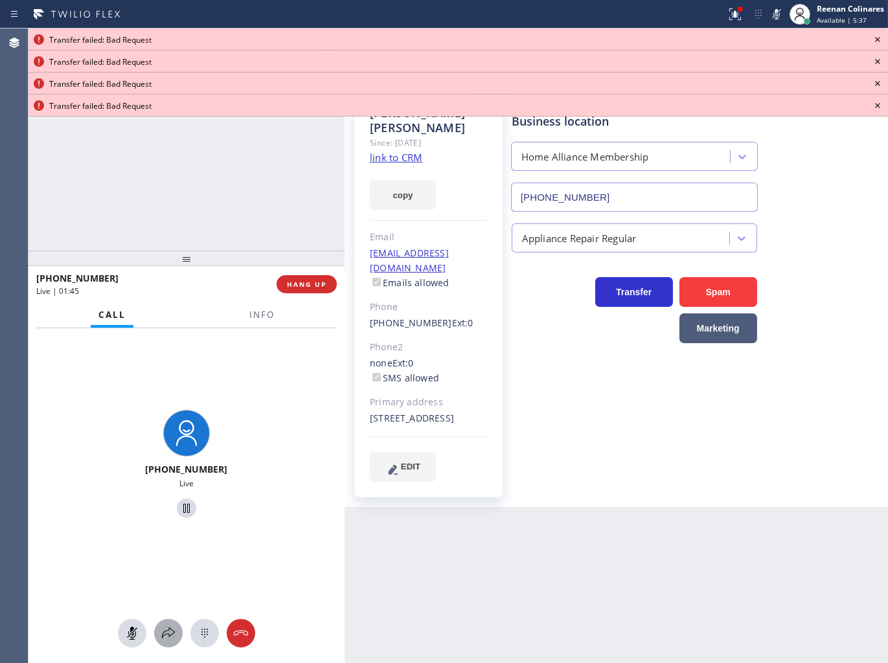
click at [159, 638] on div at bounding box center [168, 633] width 28 height 16
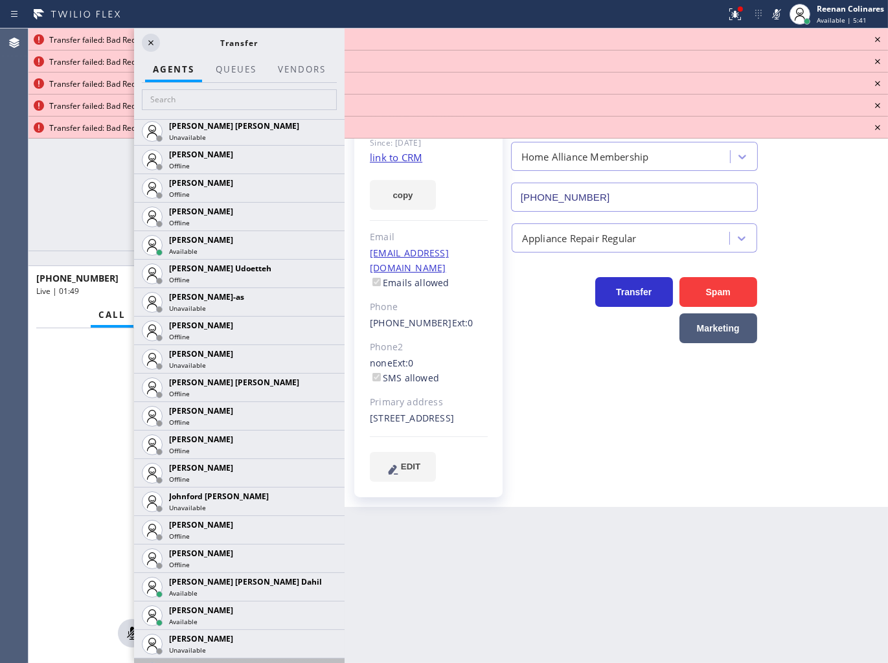
scroll to position [1444, 0]
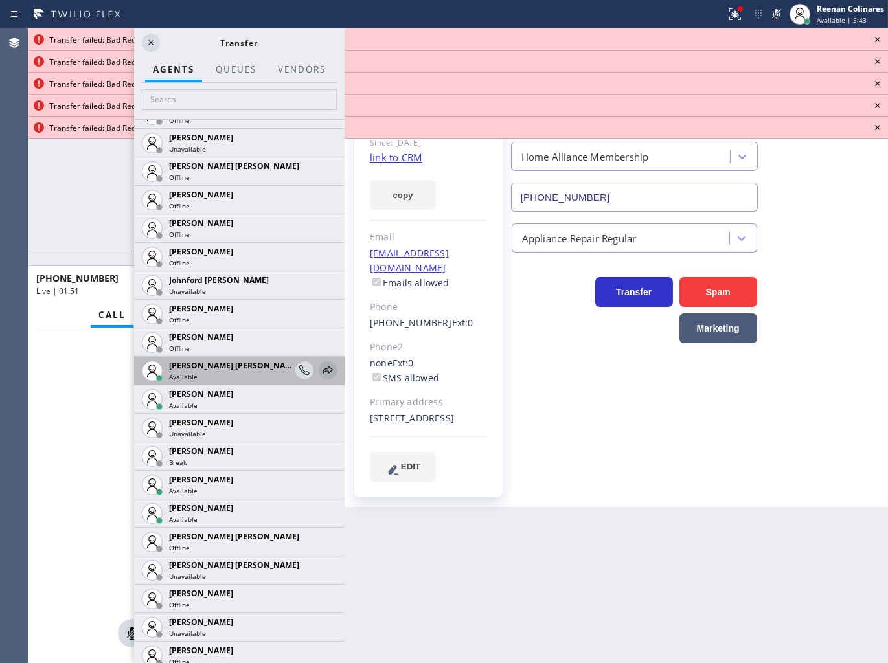
click at [320, 375] on icon at bounding box center [328, 371] width 16 height 16
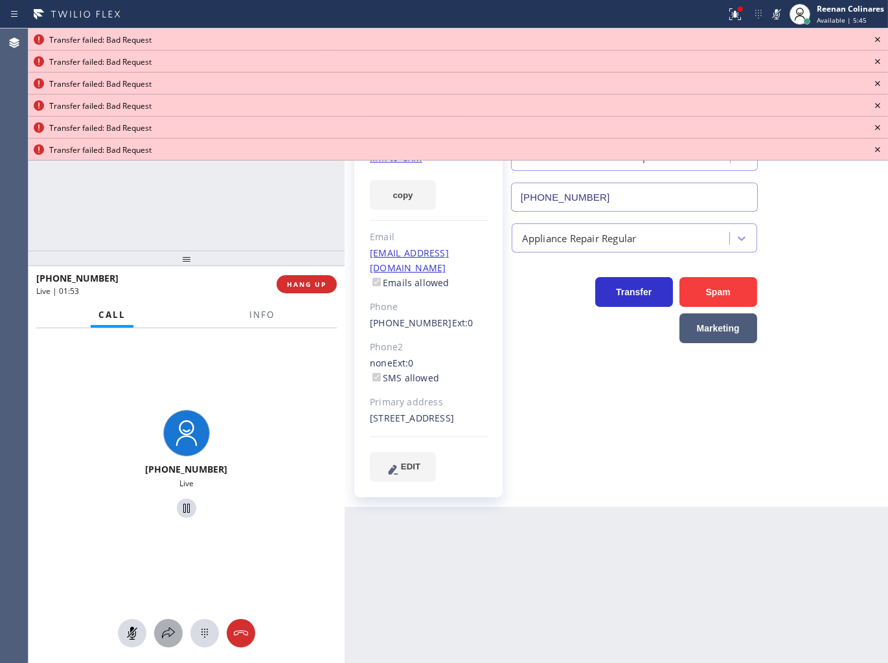
click at [164, 631] on icon at bounding box center [169, 633] width 16 height 16
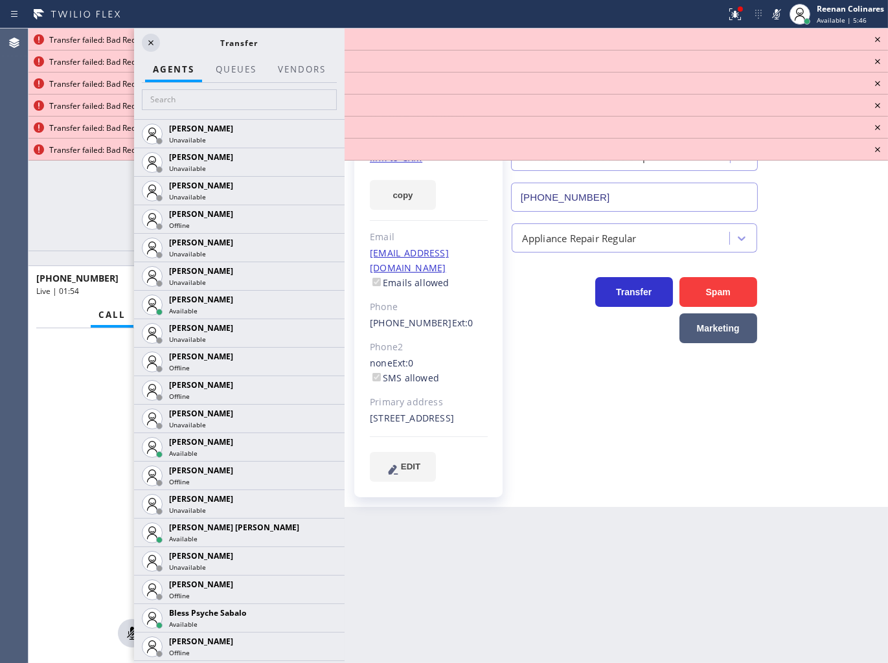
scroll to position [1648, 0]
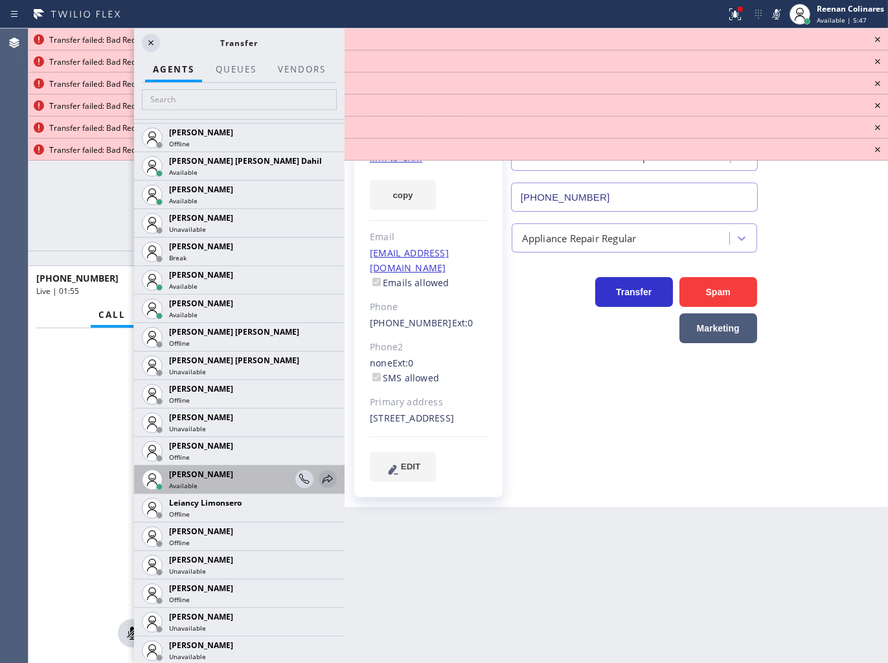
click at [321, 480] on icon at bounding box center [328, 479] width 16 height 16
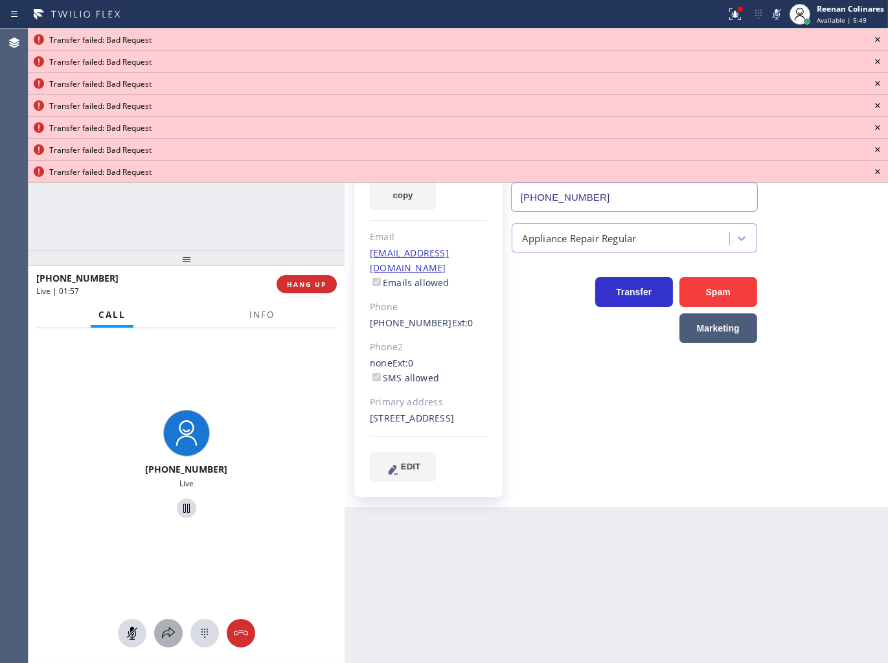
click at [166, 626] on icon at bounding box center [169, 633] width 16 height 16
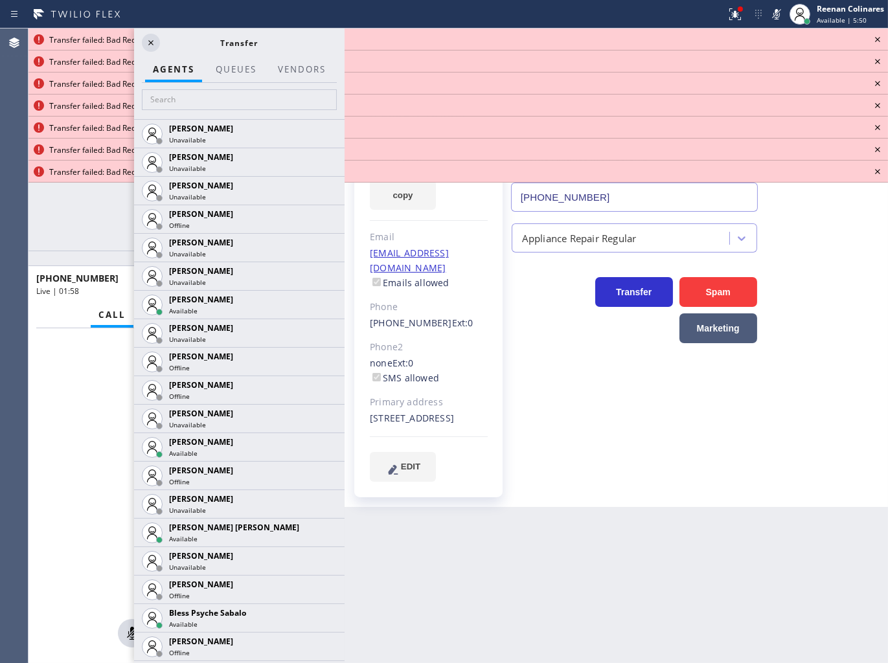
scroll to position [2198, 0]
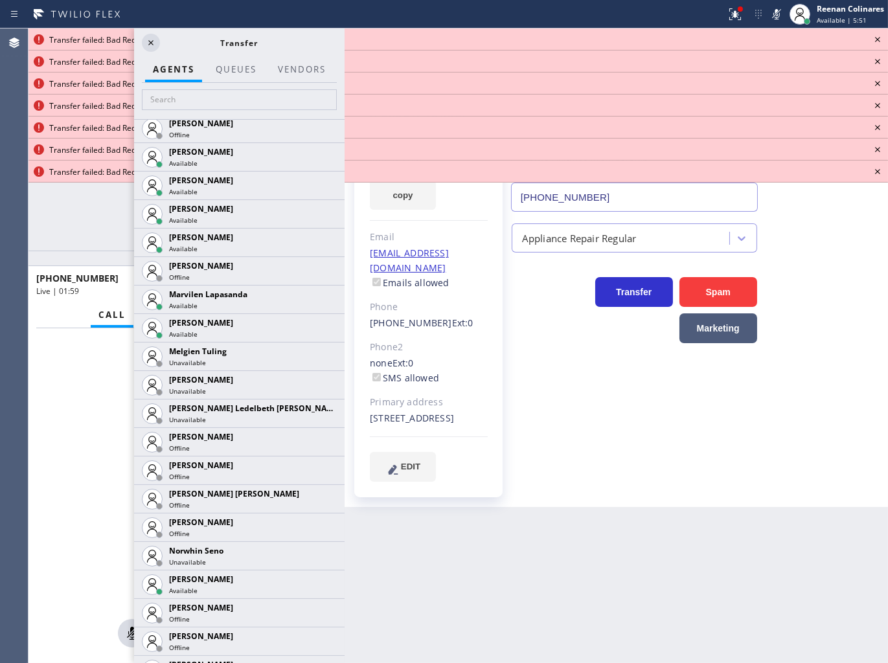
drag, startPoint x: 317, startPoint y: 296, endPoint x: 309, endPoint y: 298, distance: 8.2
click at [0, 0] on icon at bounding box center [0, 0] width 0 height 0
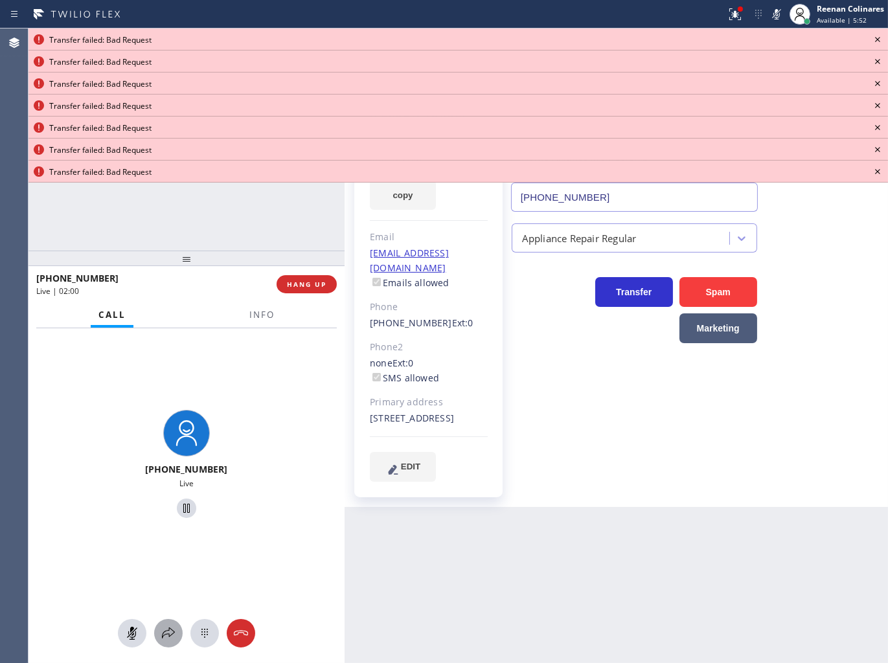
click at [179, 638] on div at bounding box center [168, 633] width 28 height 16
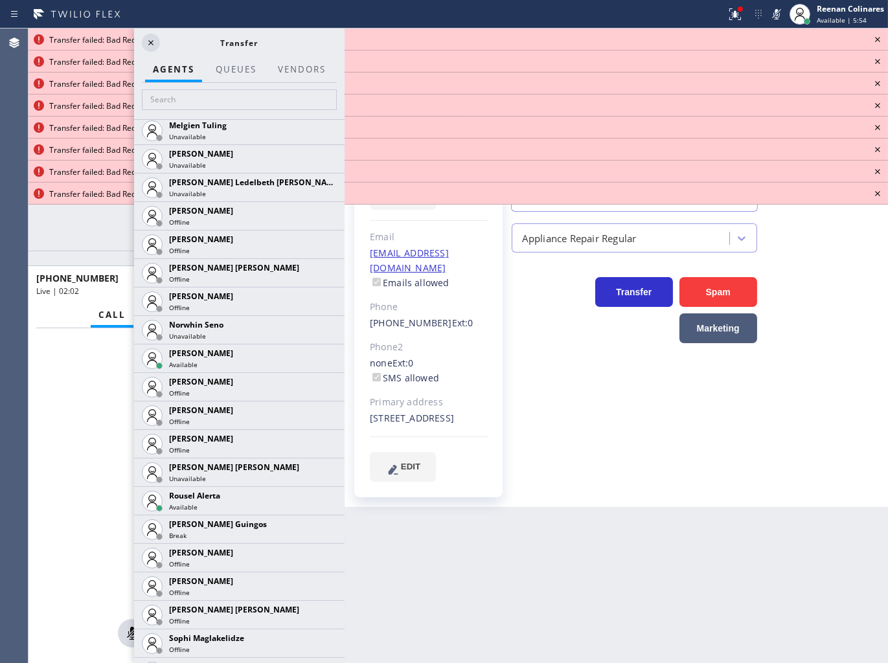
scroll to position [2429, 0]
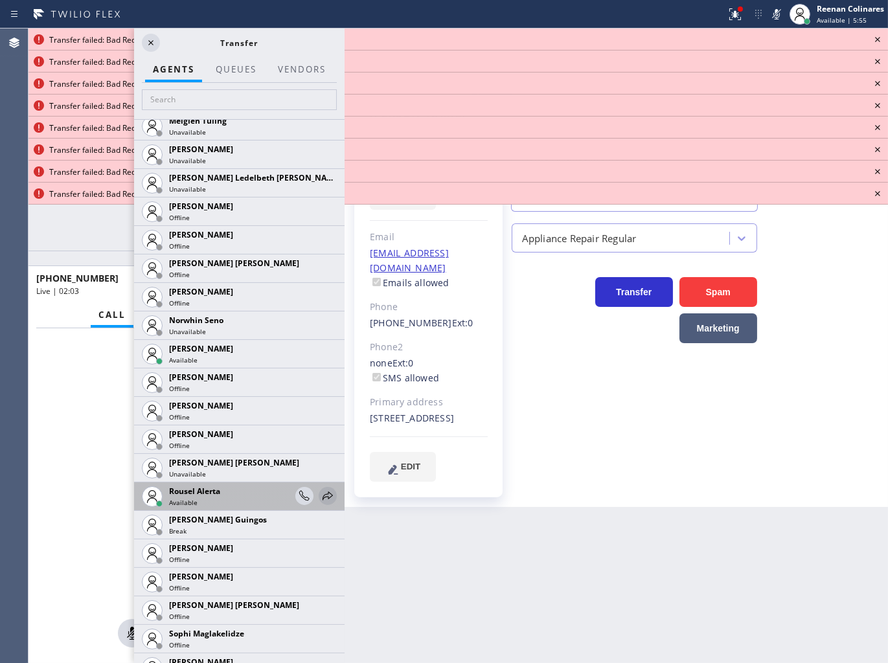
click at [320, 493] on icon at bounding box center [328, 496] width 16 height 16
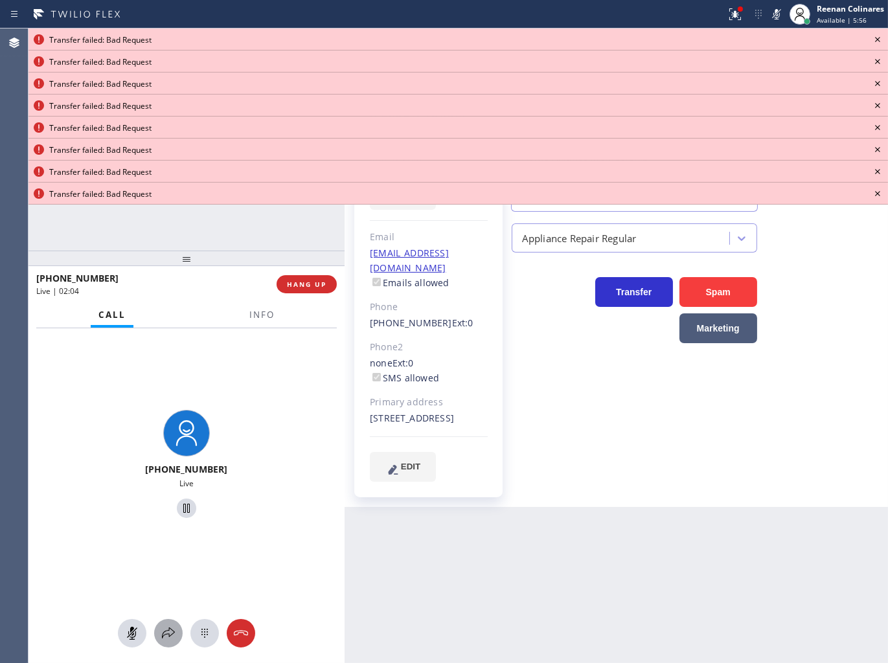
click at [177, 627] on div at bounding box center [168, 633] width 28 height 16
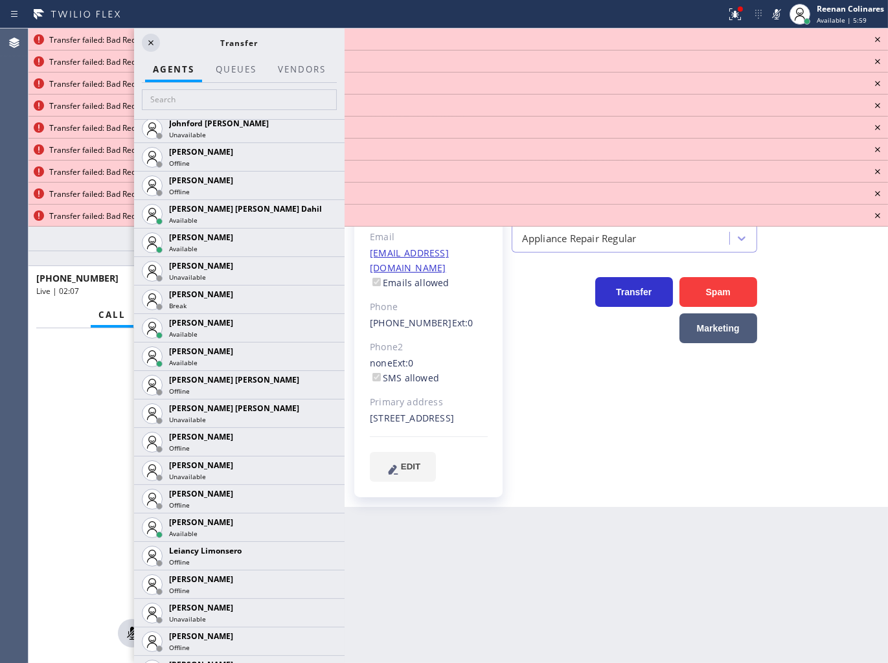
scroll to position [1826, 0]
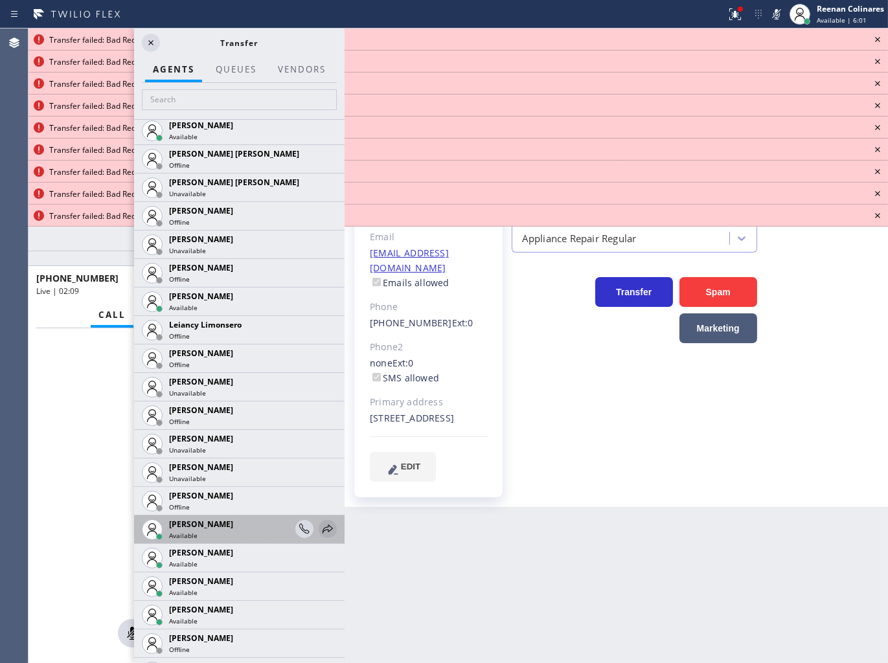
drag, startPoint x: 319, startPoint y: 526, endPoint x: 298, endPoint y: 522, distance: 21.7
click at [0, 0] on icon at bounding box center [0, 0] width 0 height 0
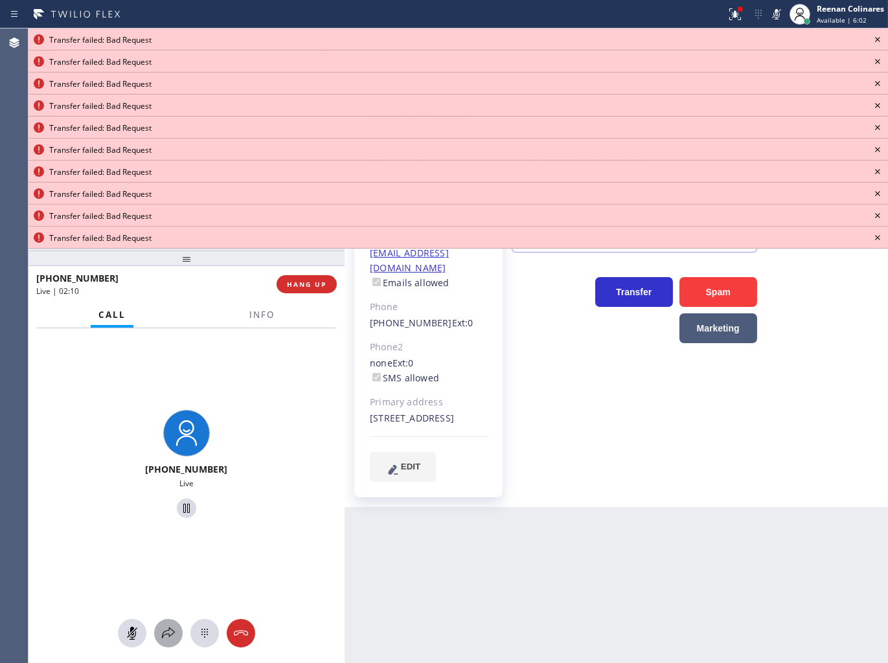
click at [173, 637] on icon at bounding box center [169, 633] width 16 height 16
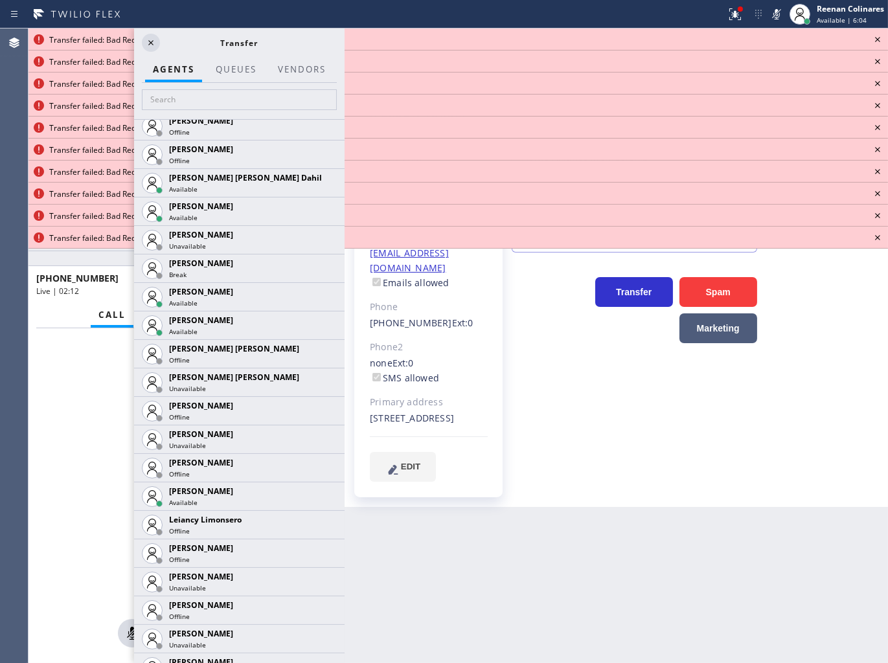
scroll to position [1653, 0]
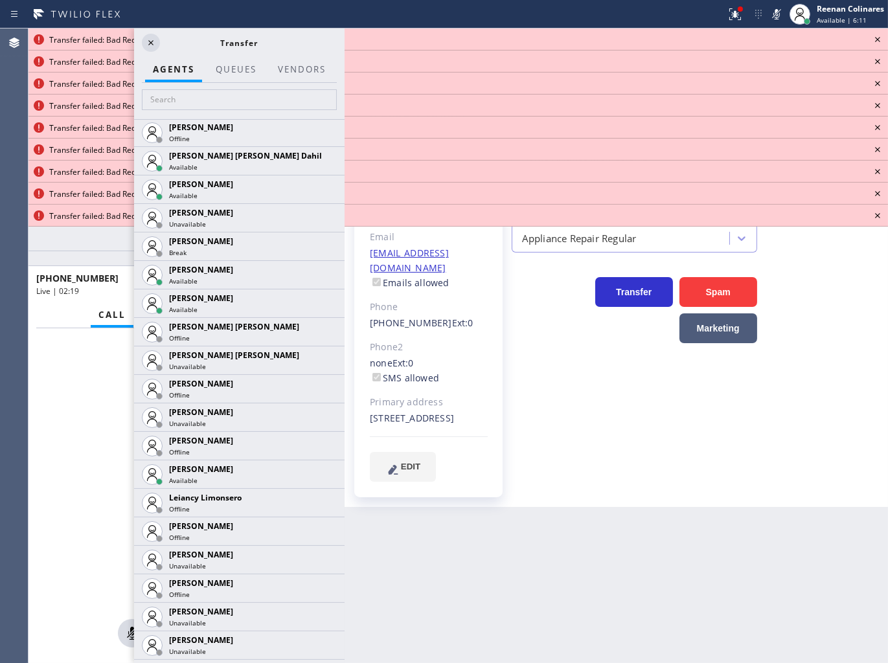
click at [878, 38] on icon at bounding box center [877, 39] width 5 height 5
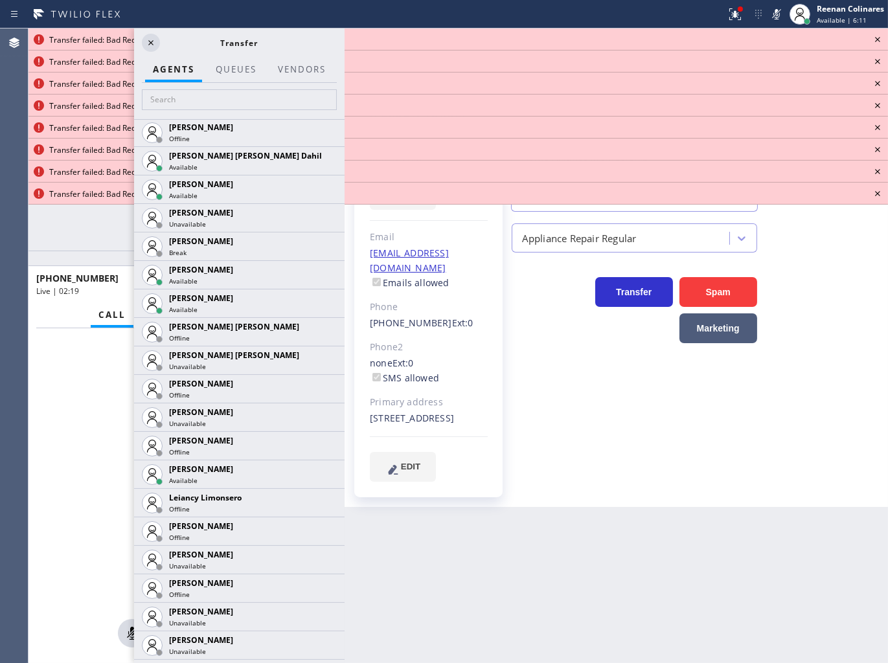
click at [878, 38] on icon at bounding box center [877, 39] width 5 height 5
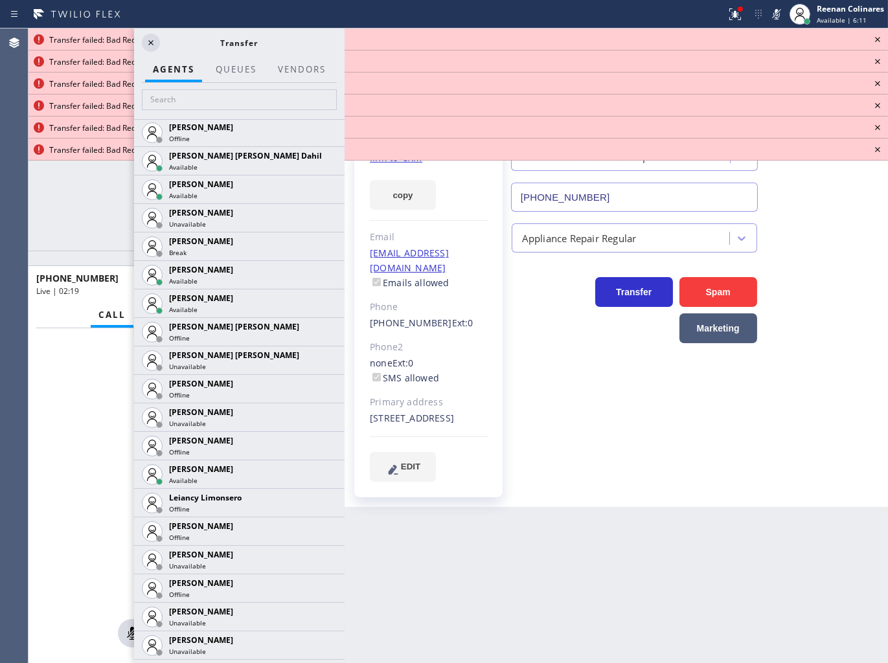
click at [878, 38] on icon at bounding box center [877, 39] width 5 height 5
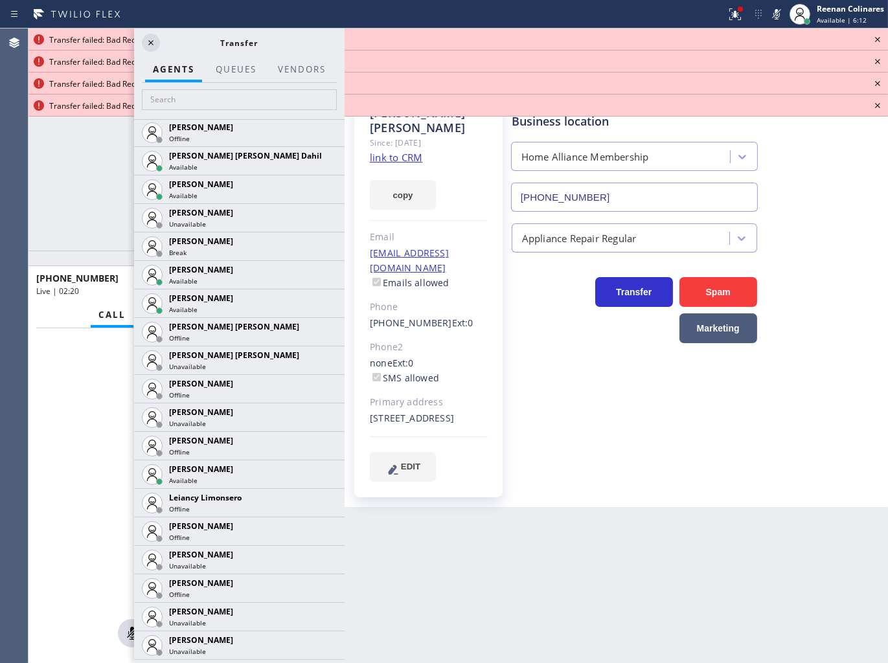
click at [878, 38] on icon at bounding box center [877, 39] width 5 height 5
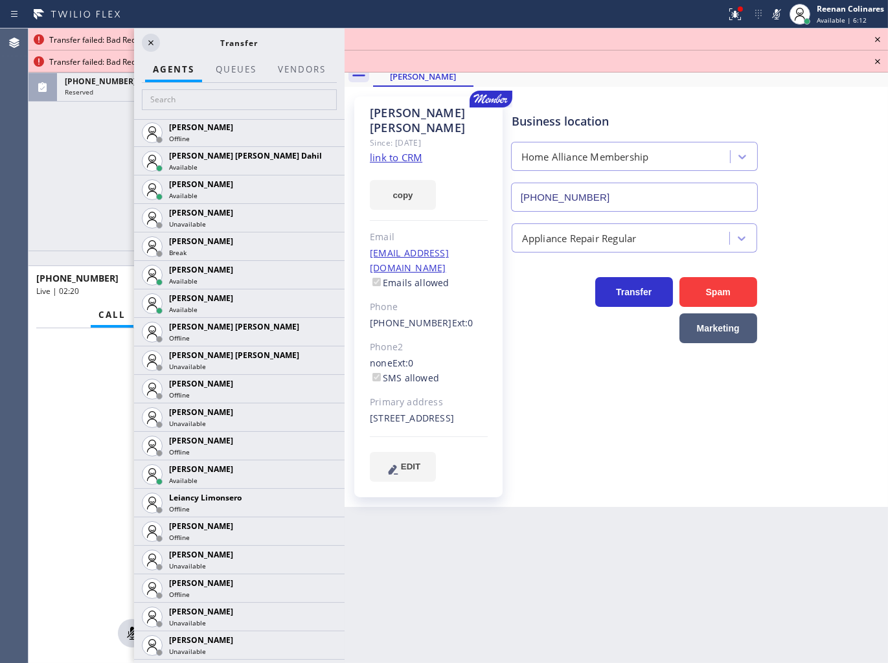
click at [878, 38] on icon at bounding box center [877, 39] width 5 height 5
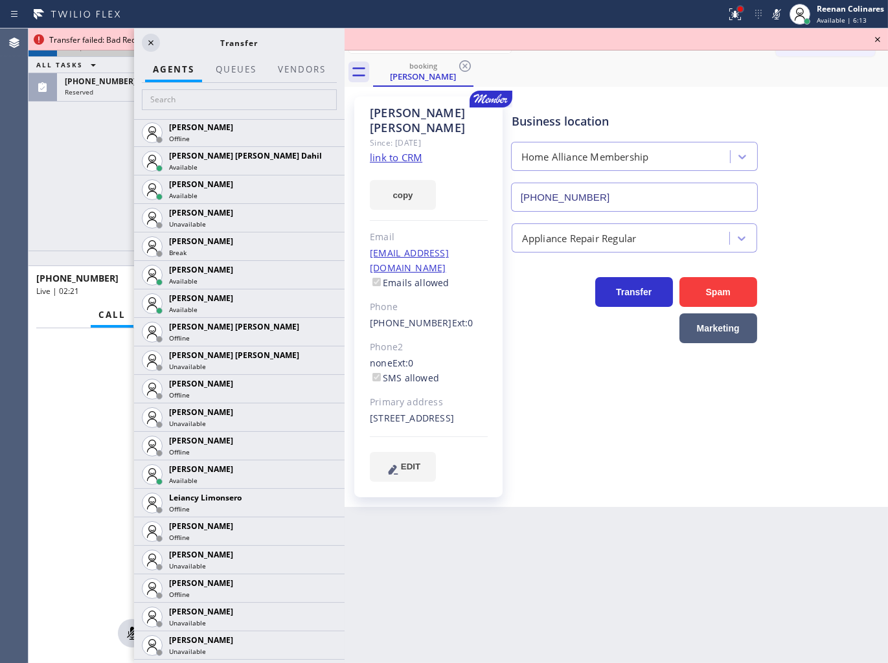
click at [737, 11] on div at bounding box center [740, 9] width 8 height 8
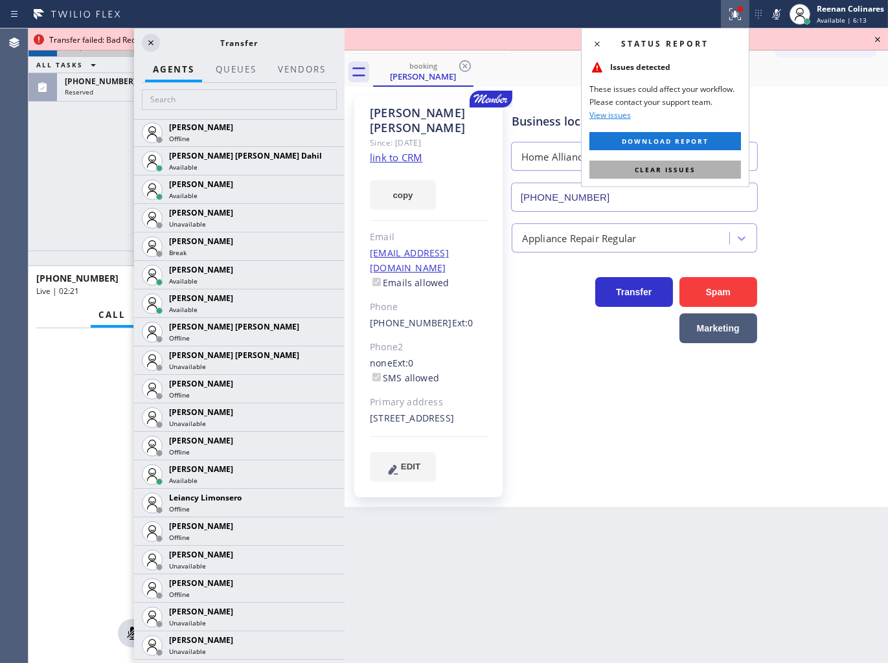
click at [649, 165] on span "Clear issues" at bounding box center [664, 169] width 61 height 9
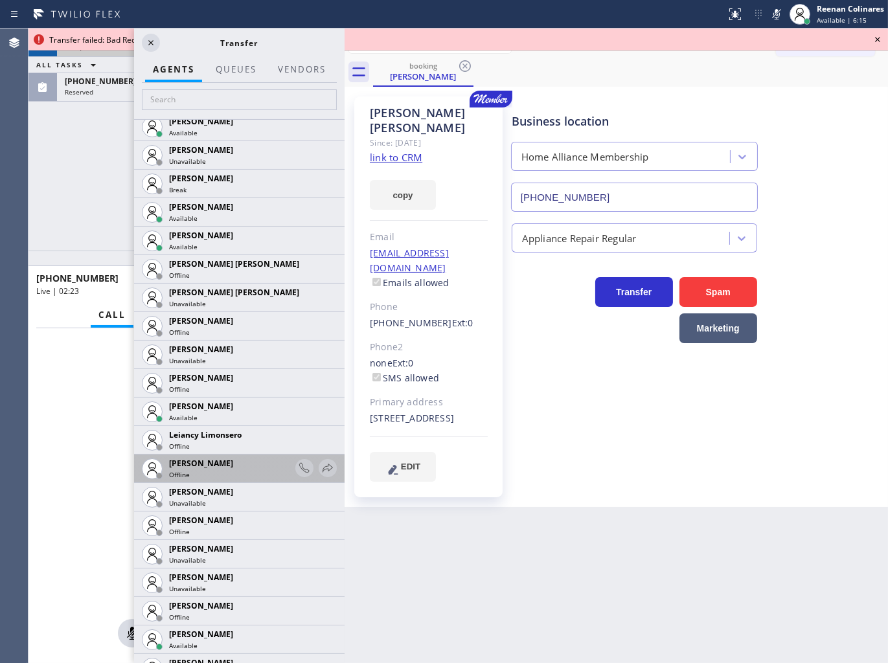
scroll to position [1725, 0]
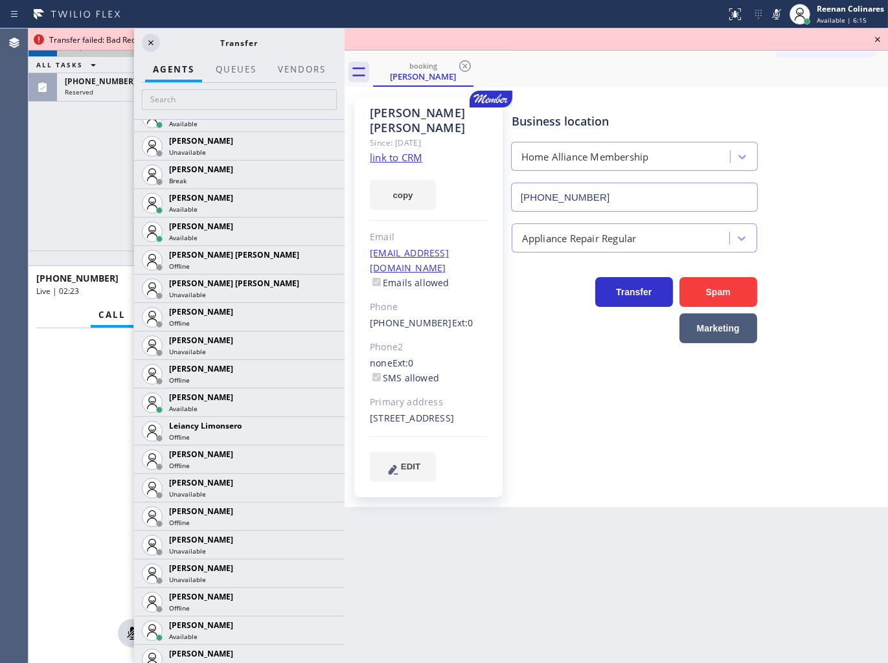
click at [0, 0] on icon at bounding box center [0, 0] width 0 height 0
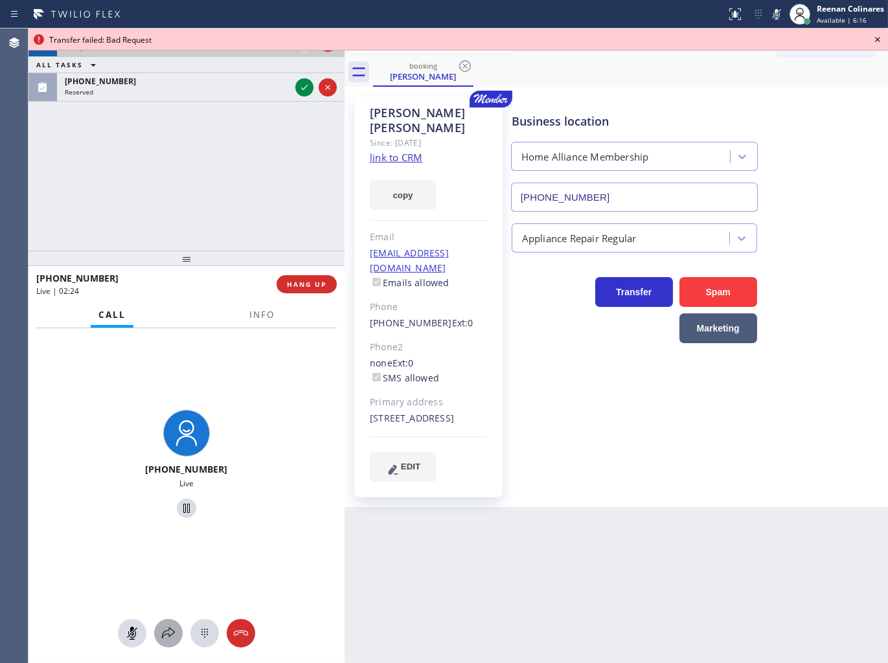
click at [166, 624] on button at bounding box center [168, 633] width 28 height 28
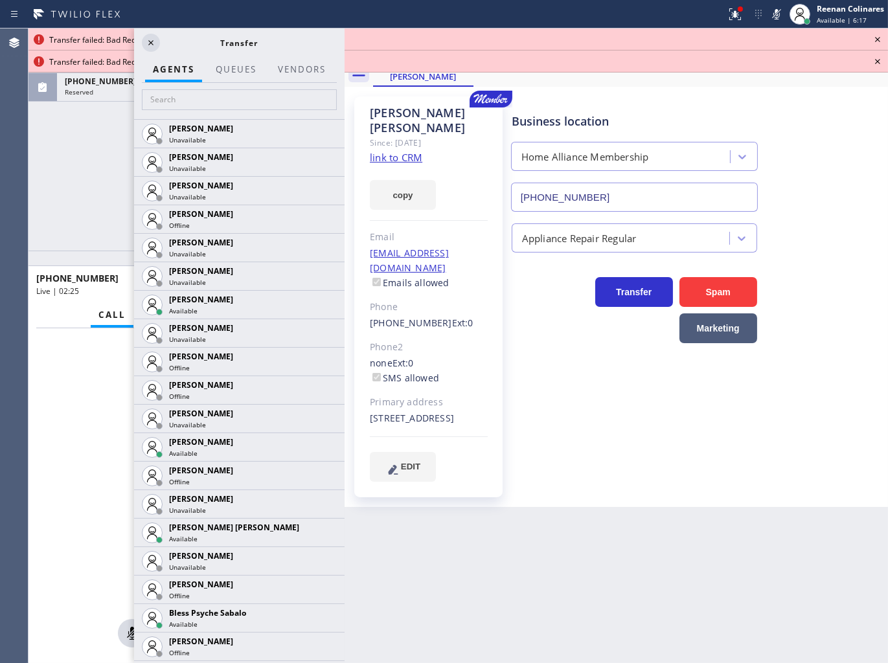
click at [131, 120] on div "[PHONE_NUMBER] Live | 02:25 ALL TASKS ALL TASKS ACTIVE TASKS TASKS IN WRAP UP […" at bounding box center [186, 139] width 316 height 222
click at [102, 98] on div "[PHONE_NUMBER] Reserved" at bounding box center [175, 87] width 236 height 28
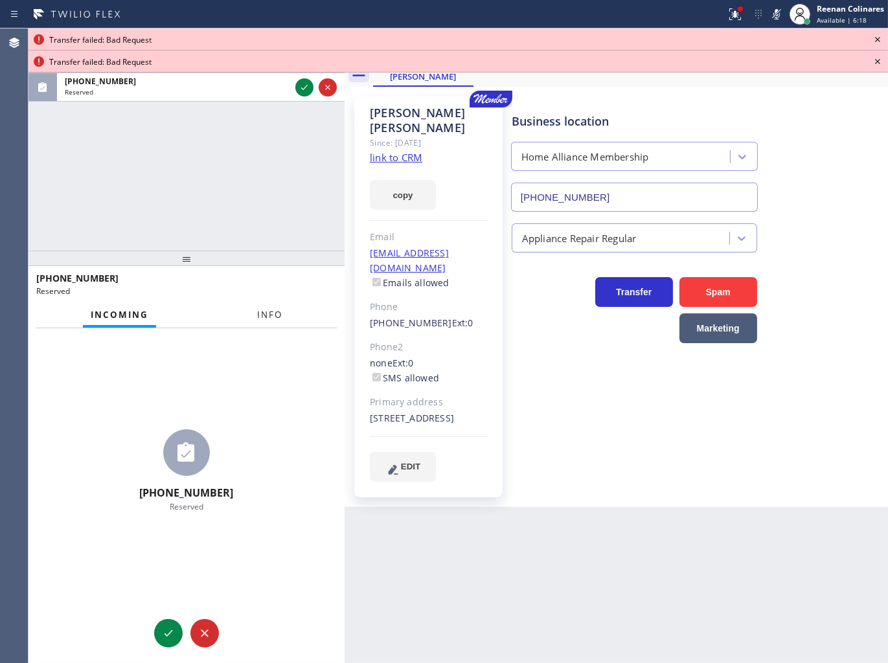
drag, startPoint x: 260, startPoint y: 308, endPoint x: 262, endPoint y: 315, distance: 7.4
click at [260, 308] on button "Info" at bounding box center [269, 314] width 41 height 25
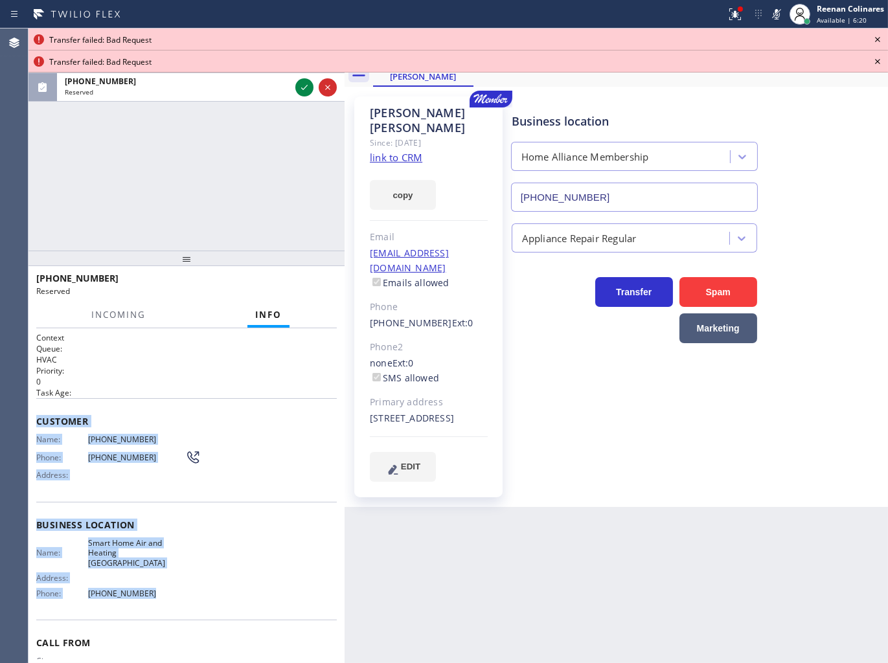
drag, startPoint x: 42, startPoint y: 428, endPoint x: 353, endPoint y: 659, distance: 387.3
click at [210, 597] on div "Context Queue: HVAC Priority: 0 Task Age: Customer Name: [PHONE_NUMBER] Phone: …" at bounding box center [186, 525] width 300 height 386
copy div "Customer Name: [PHONE_NUMBER] Phone: [PHONE_NUMBER] Address: Business location …"
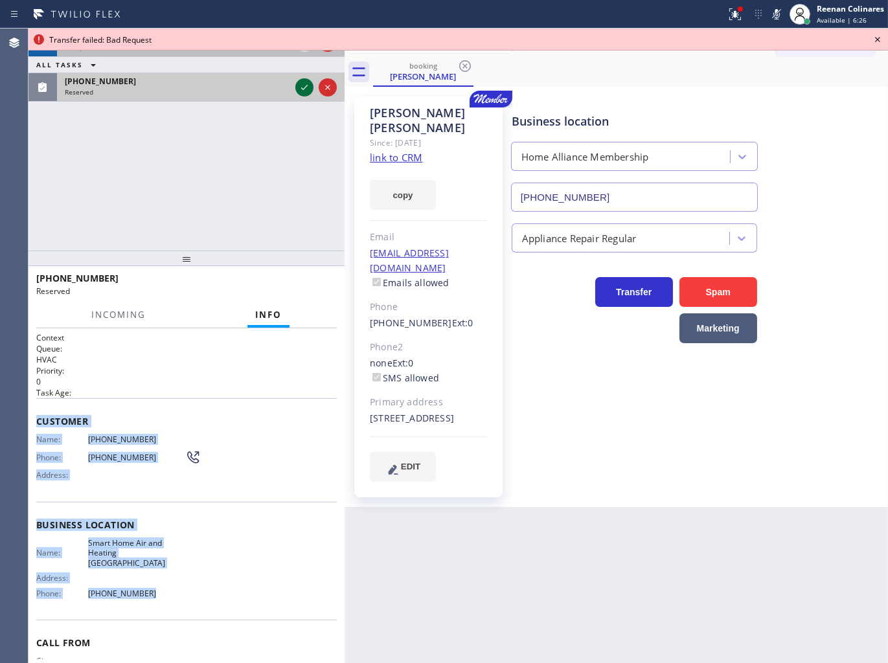
click at [303, 89] on icon at bounding box center [304, 87] width 6 height 5
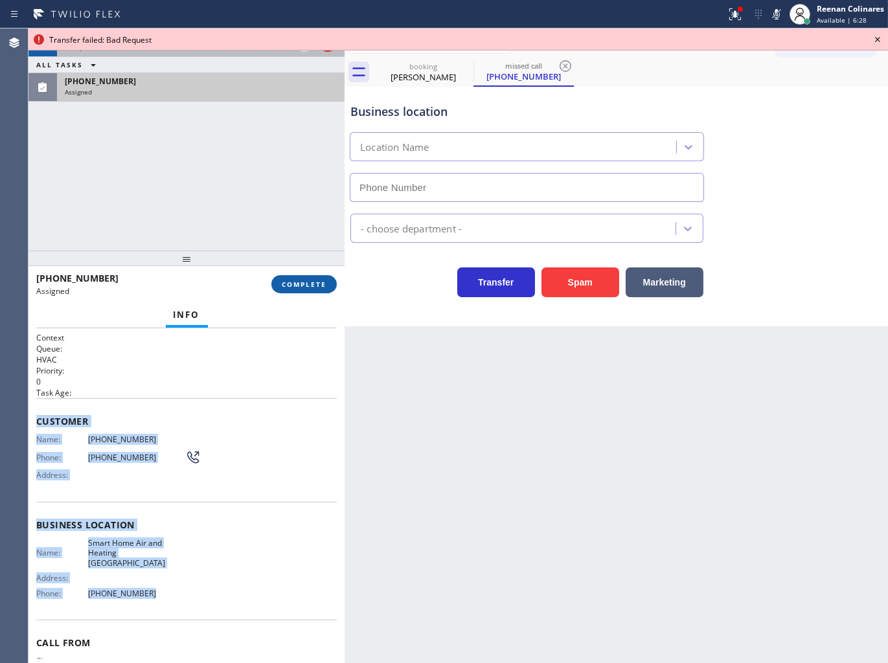
type input "[PHONE_NUMBER]"
click at [295, 284] on span "COMPLETE" at bounding box center [304, 284] width 45 height 9
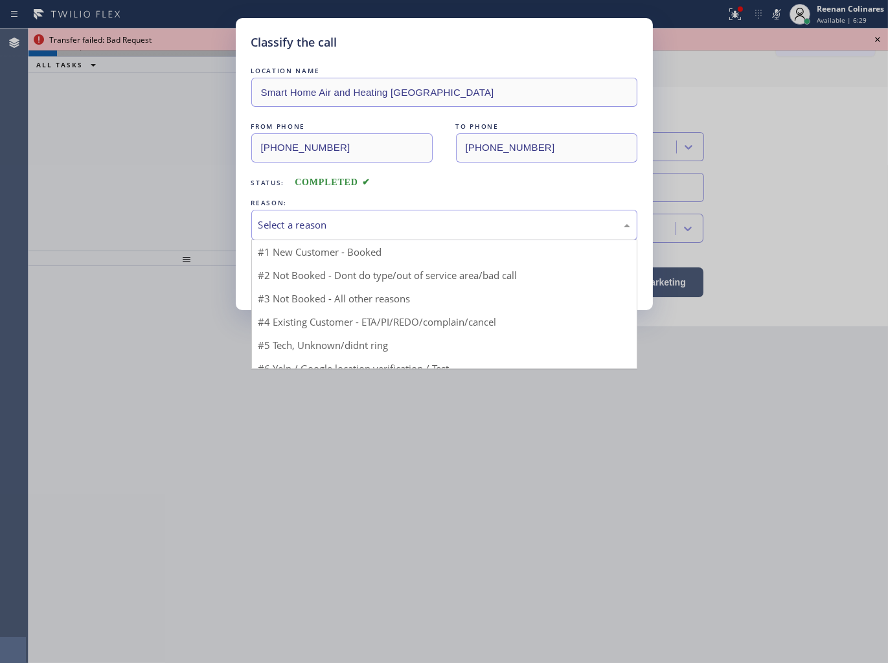
drag, startPoint x: 359, startPoint y: 222, endPoint x: 347, endPoint y: 229, distance: 13.9
click at [359, 222] on div "Select a reason" at bounding box center [444, 225] width 372 height 15
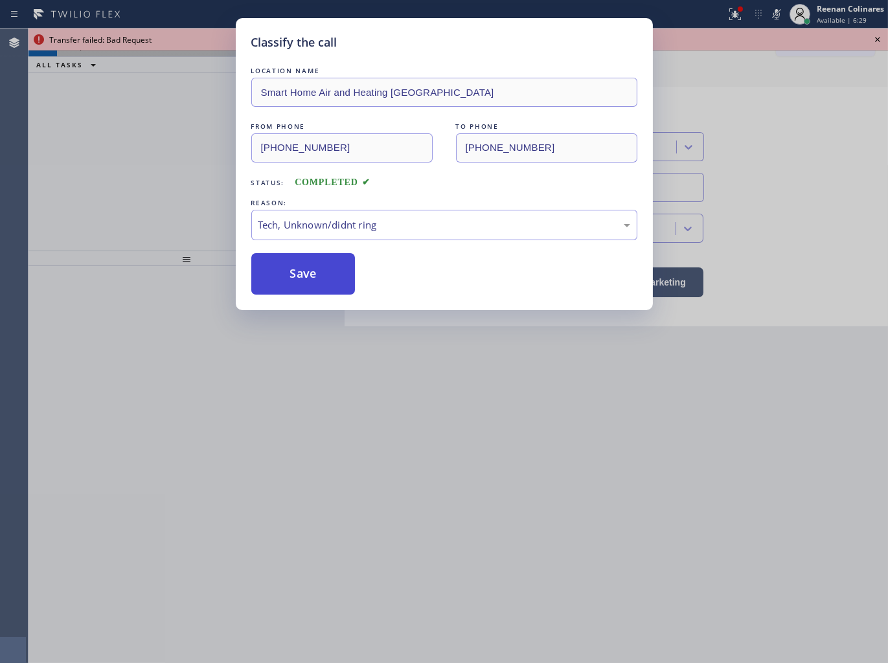
click at [289, 278] on button "Save" at bounding box center [303, 273] width 104 height 41
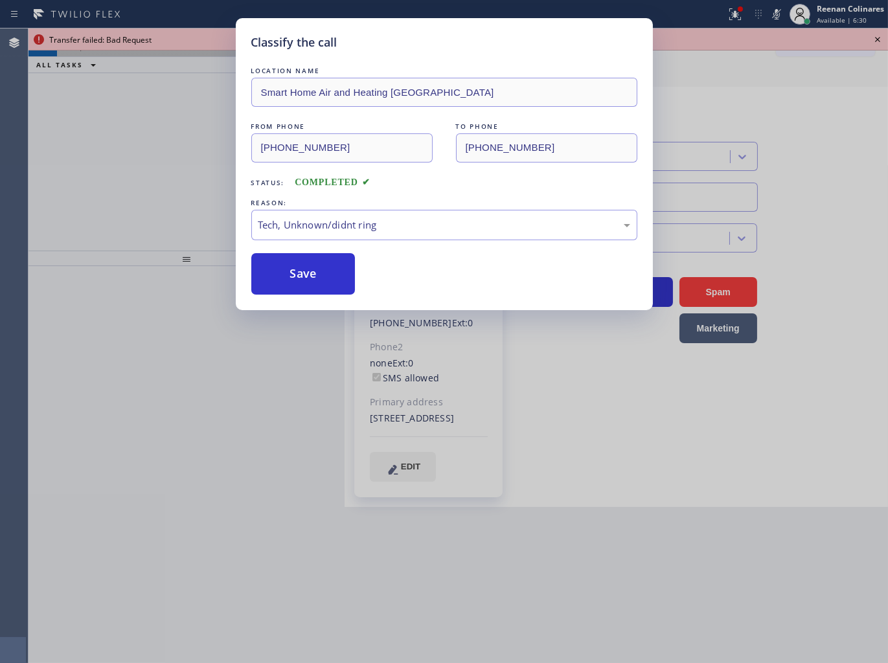
drag, startPoint x: 171, startPoint y: 159, endPoint x: 161, endPoint y: 152, distance: 12.2
click at [165, 157] on div "Classify the call LOCATION NAME Smart Home Air and Heating [GEOGRAPHIC_DATA] FR…" at bounding box center [444, 331] width 888 height 663
click at [153, 71] on div "Classify the call LOCATION NAME Smart Home Air and Heating [GEOGRAPHIC_DATA] FR…" at bounding box center [444, 331] width 888 height 663
click at [153, 73] on div "Classify the call LOCATION NAME Smart Home Air and Heating [GEOGRAPHIC_DATA] FR…" at bounding box center [444, 331] width 888 height 663
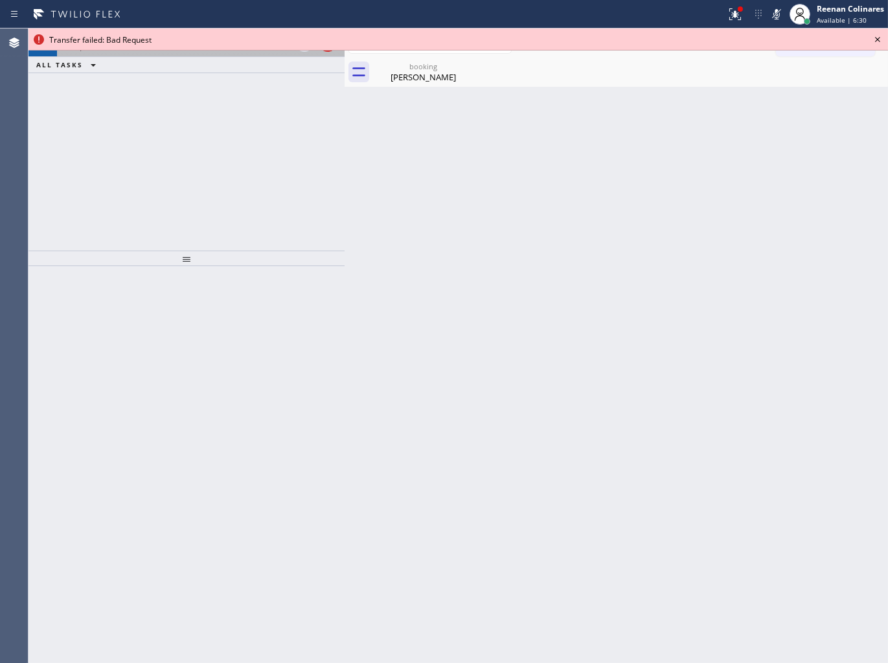
click at [153, 73] on div "ALL TASKS ALL TASKS ACTIVE TASKS TASKS IN WRAP UP" at bounding box center [186, 65] width 316 height 16
click at [157, 54] on div "[PHONE_NUMBER] Live | 02:40" at bounding box center [175, 42] width 236 height 28
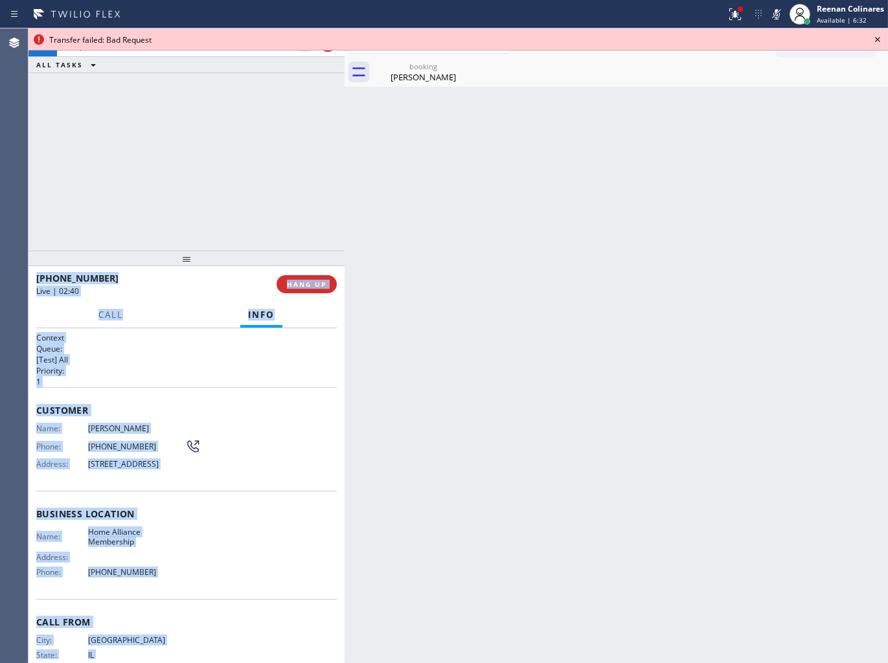
click at [167, 290] on div "Live | 02:40" at bounding box center [151, 290] width 231 height 11
click at [112, 306] on button "Call" at bounding box center [111, 314] width 40 height 25
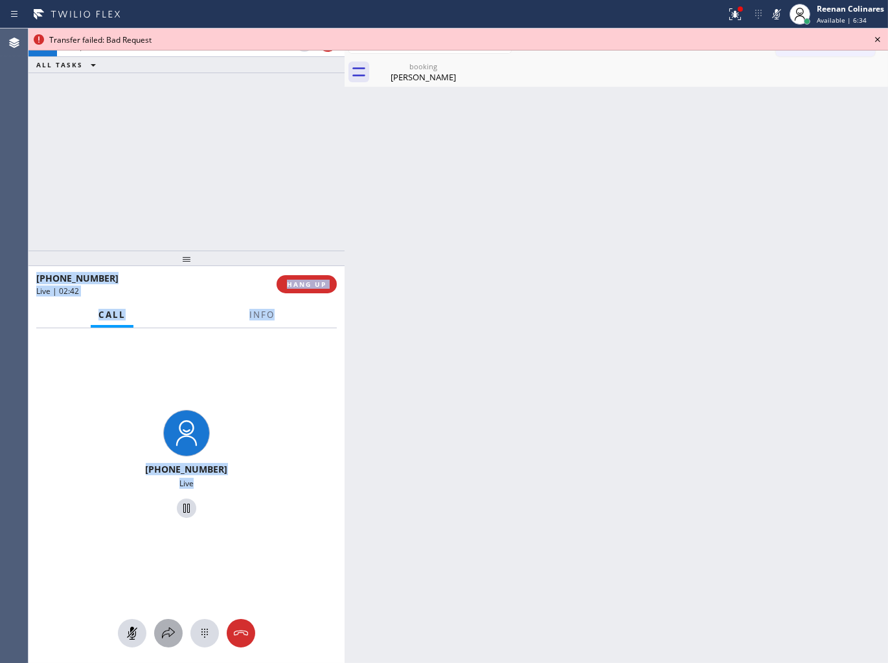
click at [162, 634] on icon at bounding box center [168, 632] width 13 height 11
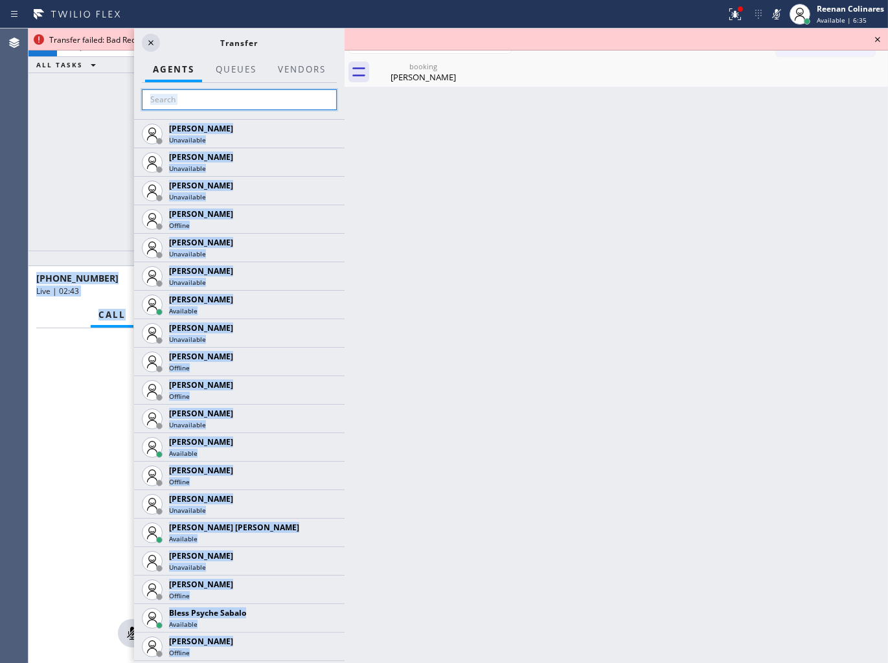
click at [278, 94] on input "text" at bounding box center [239, 99] width 195 height 21
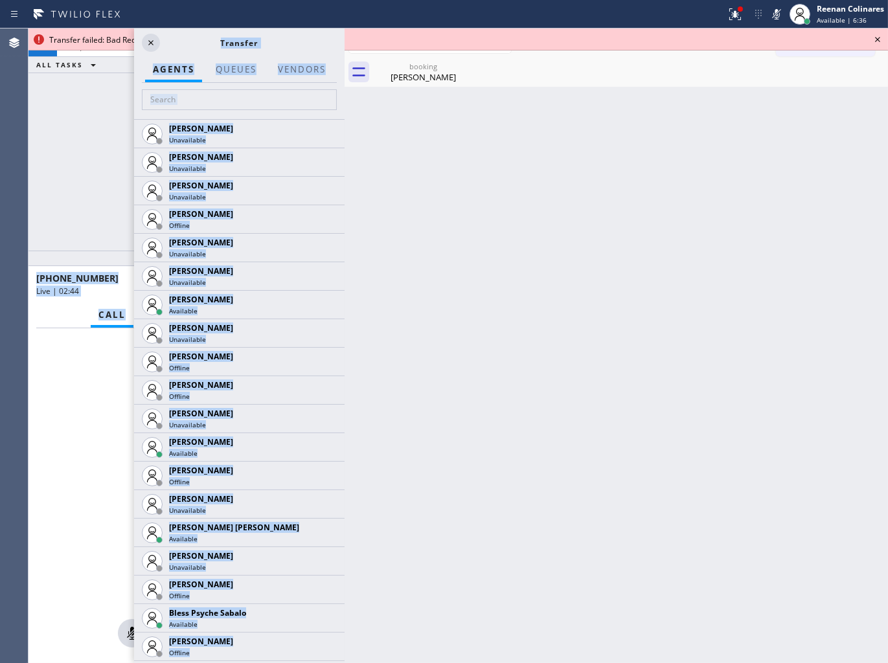
click at [292, 118] on div at bounding box center [239, 101] width 210 height 36
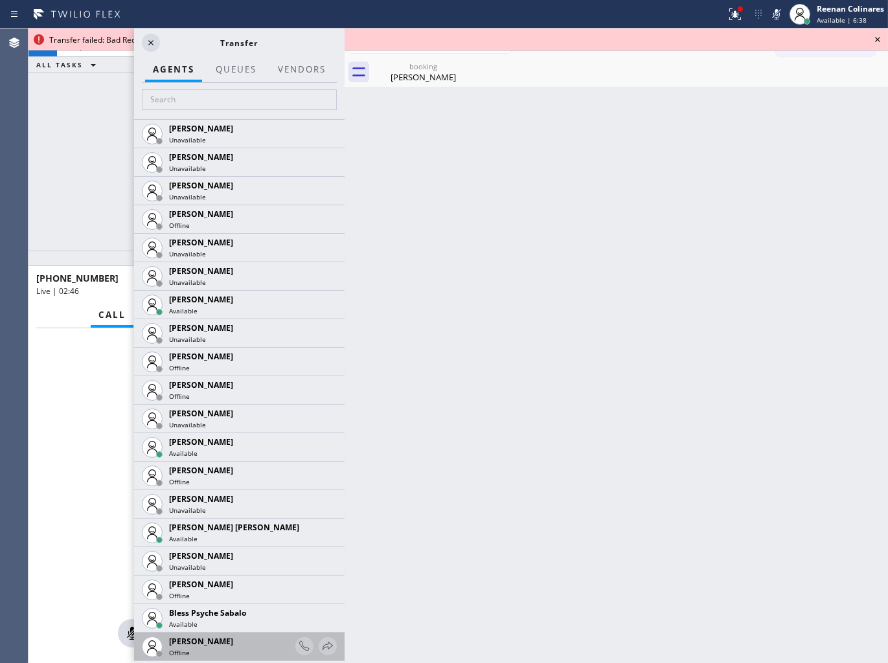
scroll to position [287, 0]
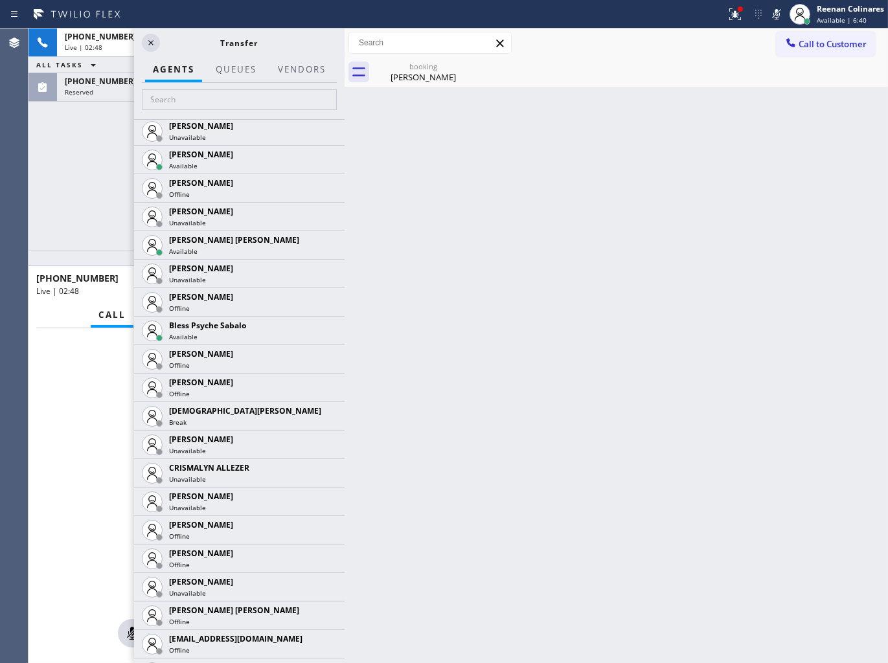
click at [96, 167] on div "[PHONE_NUMBER] Live | 02:48 ALL TASKS ALL TASKS ACTIVE TASKS TASKS IN WRAP UP […" at bounding box center [186, 139] width 316 height 222
click at [98, 102] on div "[PHONE_NUMBER] Live | 02:49 ALL TASKS ALL TASKS ACTIVE TASKS TASKS IN WRAP UP […" at bounding box center [186, 139] width 316 height 222
drag, startPoint x: 98, startPoint y: 102, endPoint x: 107, endPoint y: 95, distance: 11.1
click at [98, 102] on div "[PHONE_NUMBER] Live | 02:49 ALL TASKS ALL TASKS ACTIVE TASKS TASKS IN WRAP UP […" at bounding box center [186, 139] width 316 height 222
click at [107, 95] on div "Reserved" at bounding box center [177, 91] width 225 height 9
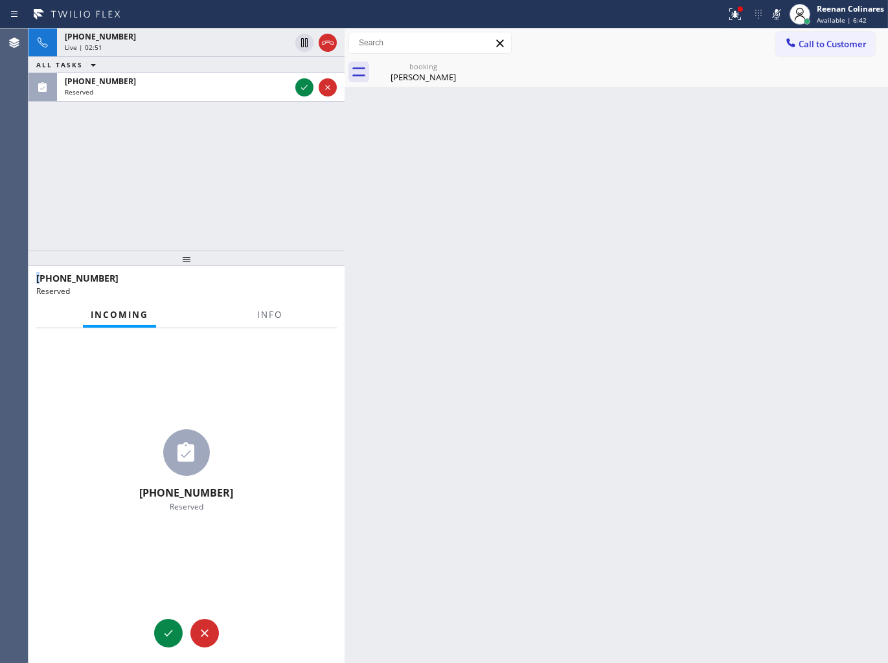
click at [243, 57] on div "ALL TASKS ALL TASKS ACTIVE TASKS TASKS IN WRAP UP" at bounding box center [186, 65] width 316 height 16
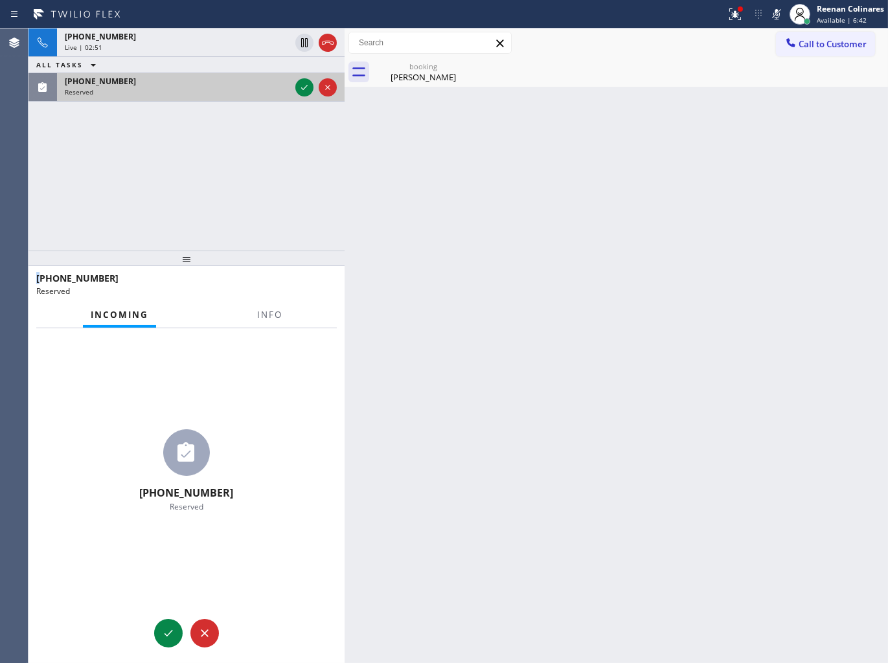
click at [247, 93] on div "Reserved" at bounding box center [177, 91] width 225 height 9
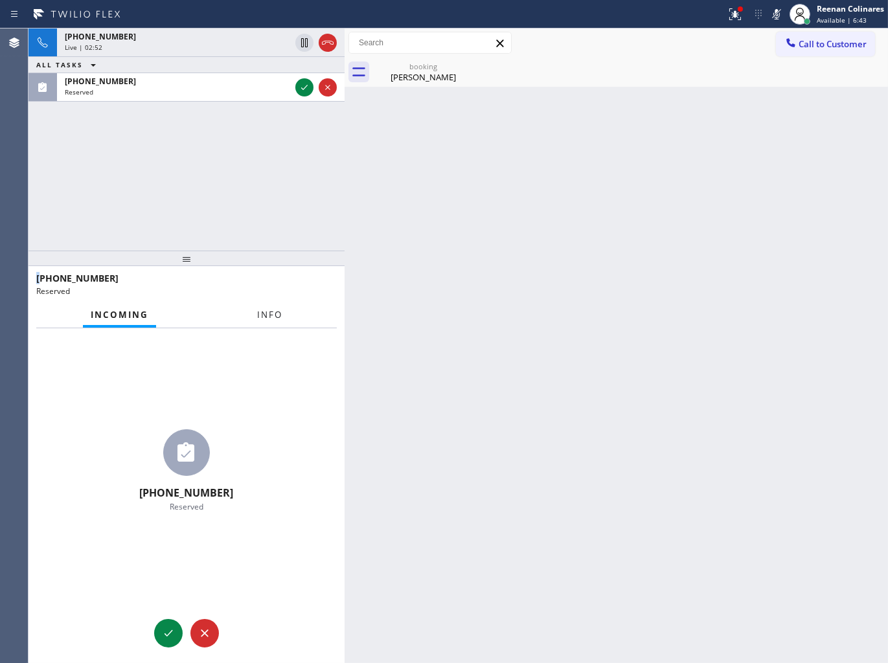
drag, startPoint x: 278, startPoint y: 322, endPoint x: 240, endPoint y: 320, distance: 38.9
click at [277, 322] on button "Info" at bounding box center [269, 314] width 41 height 25
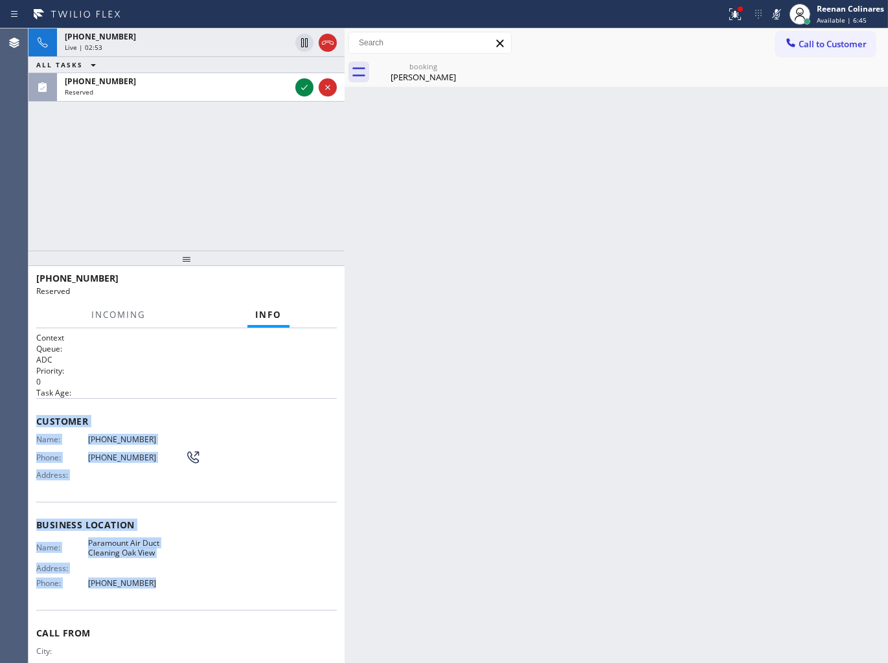
drag, startPoint x: 38, startPoint y: 424, endPoint x: 312, endPoint y: 612, distance: 332.5
click at [197, 589] on div "Context Queue: ADC Priority: 0 Task Age: Customer Name: [PHONE_NUMBER] Phone: […" at bounding box center [186, 495] width 316 height 335
copy div "Customer Name: [PHONE_NUMBER] Phone: [PHONE_NUMBER] Address: Business location …"
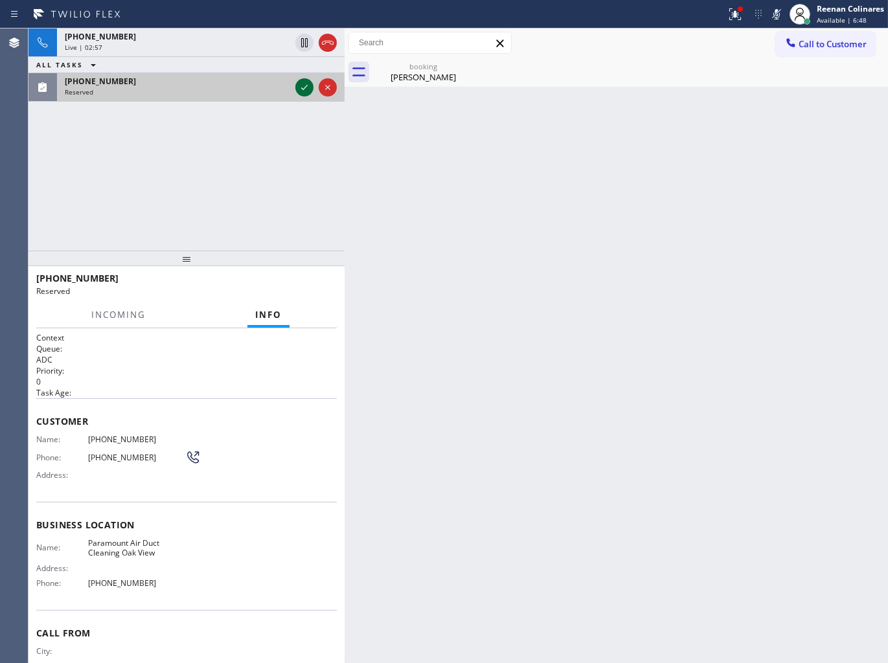
click at [296, 91] on icon at bounding box center [304, 88] width 16 height 16
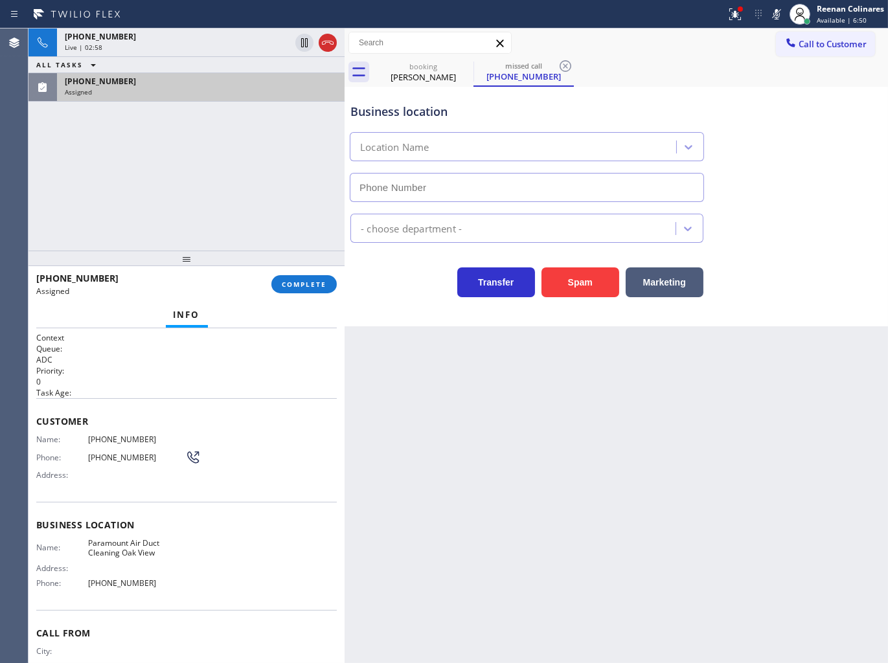
type input "[PHONE_NUMBER]"
click at [318, 281] on span "COMPLETE" at bounding box center [304, 284] width 45 height 9
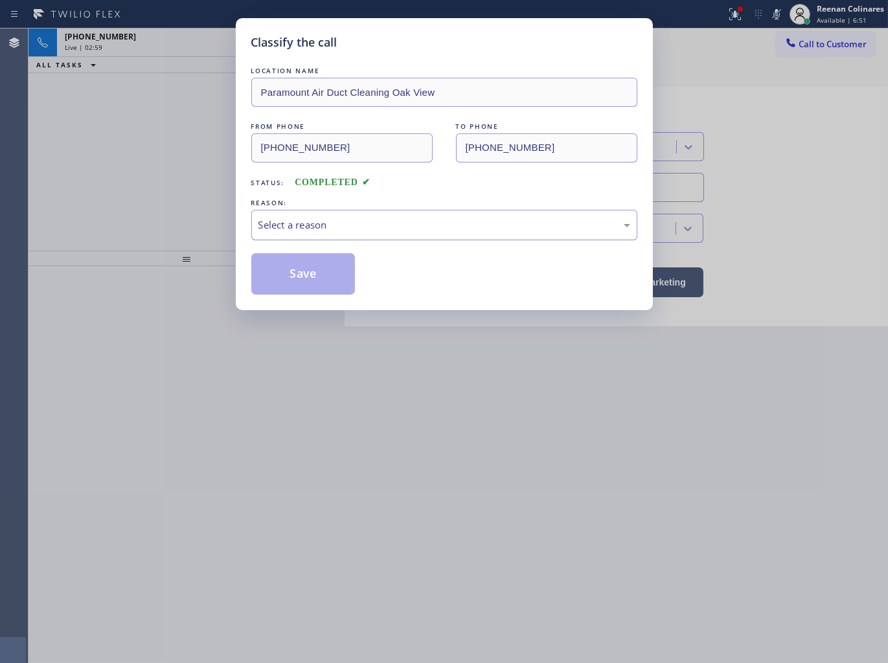
click at [366, 231] on div "Select a reason" at bounding box center [444, 225] width 372 height 15
drag, startPoint x: 298, startPoint y: 320, endPoint x: 296, endPoint y: 266, distance: 53.7
click at [296, 266] on button "Save" at bounding box center [303, 273] width 104 height 41
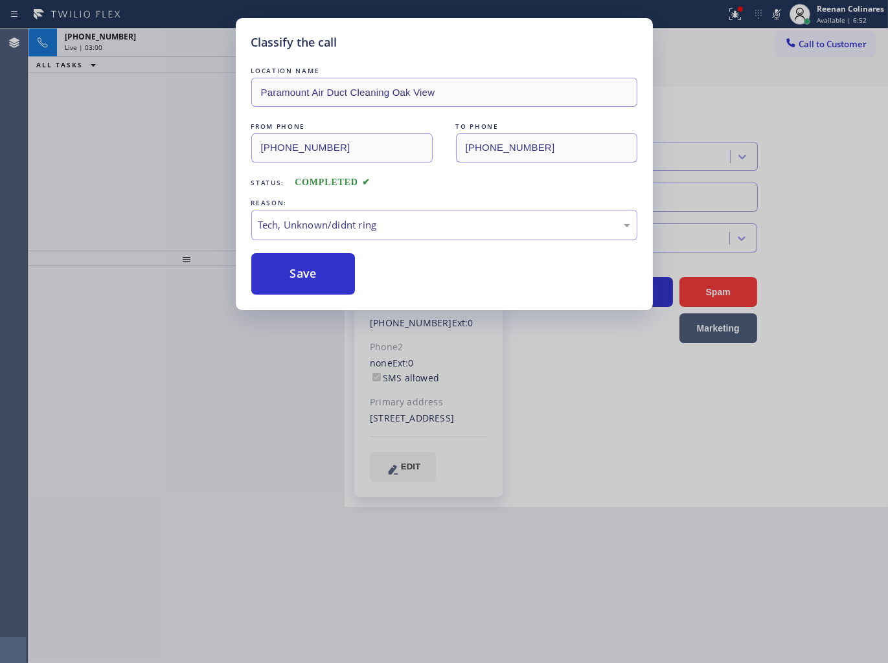
click at [139, 62] on div "Classify the call LOCATION NAME Paramount Air Duct Cleaning Oak View FROM PHONE…" at bounding box center [444, 331] width 888 height 663
click at [139, 61] on div "Classify the call LOCATION NAME Paramount Air Duct Cleaning Oak View FROM PHONE…" at bounding box center [444, 331] width 888 height 663
click at [154, 39] on div "Classify the call LOCATION NAME Paramount Air Duct Cleaning Oak View FROM PHONE…" at bounding box center [444, 331] width 888 height 663
click at [154, 39] on div "Classify the call LOCATION NAME Electrical [GEOGRAPHIC_DATA]([GEOGRAPHIC_DATA] …" at bounding box center [457, 345] width 859 height 634
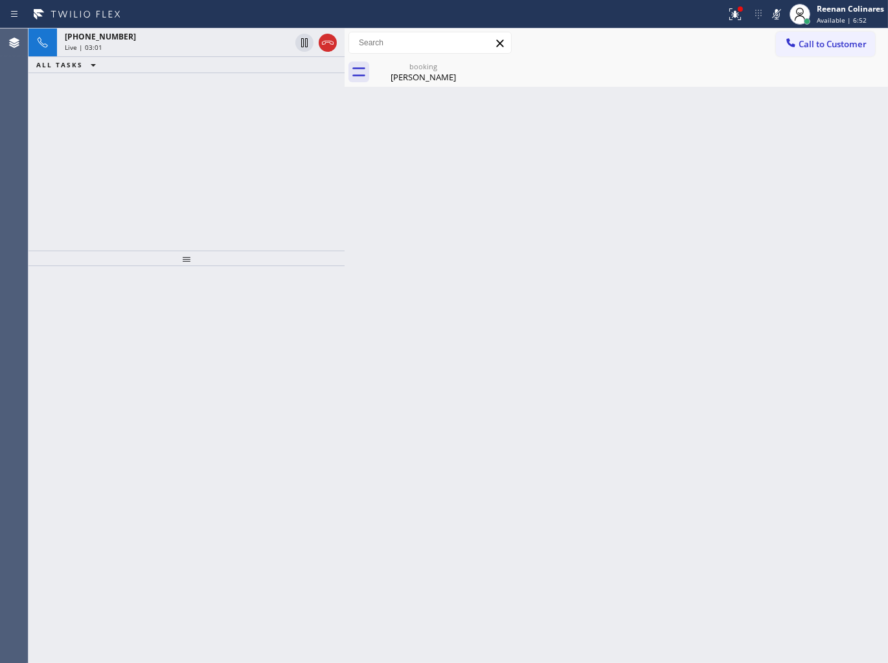
click at [154, 39] on div "[PHONE_NUMBER]" at bounding box center [177, 36] width 225 height 11
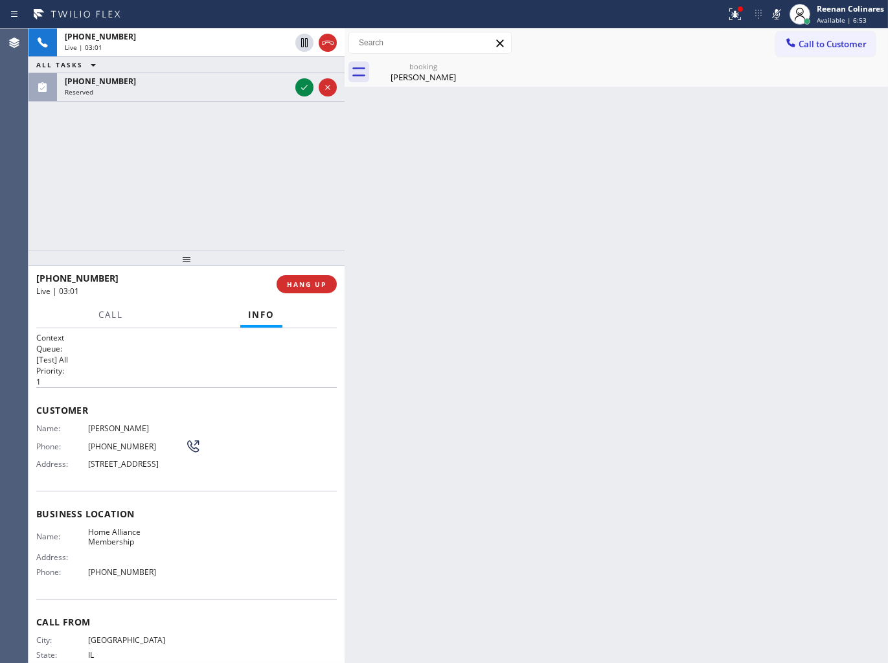
click at [154, 39] on div "[PHONE_NUMBER]" at bounding box center [177, 36] width 225 height 11
click at [182, 104] on div "[PHONE_NUMBER] Live | 03:02 ALL TASKS ALL TASKS ACTIVE TASKS TASKS IN WRAP UP […" at bounding box center [186, 139] width 316 height 222
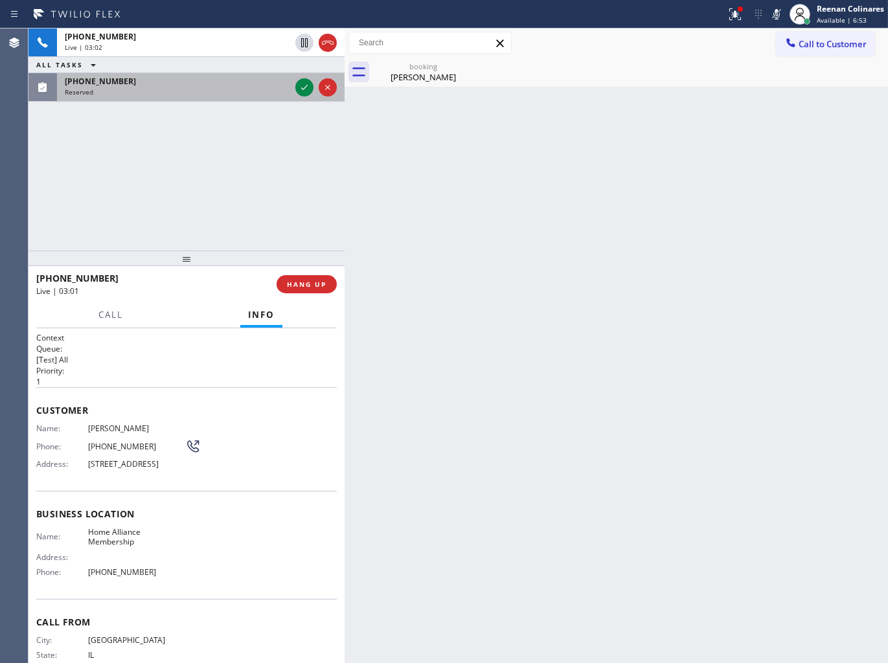
click at [185, 81] on div "[PHONE_NUMBER]" at bounding box center [177, 81] width 225 height 11
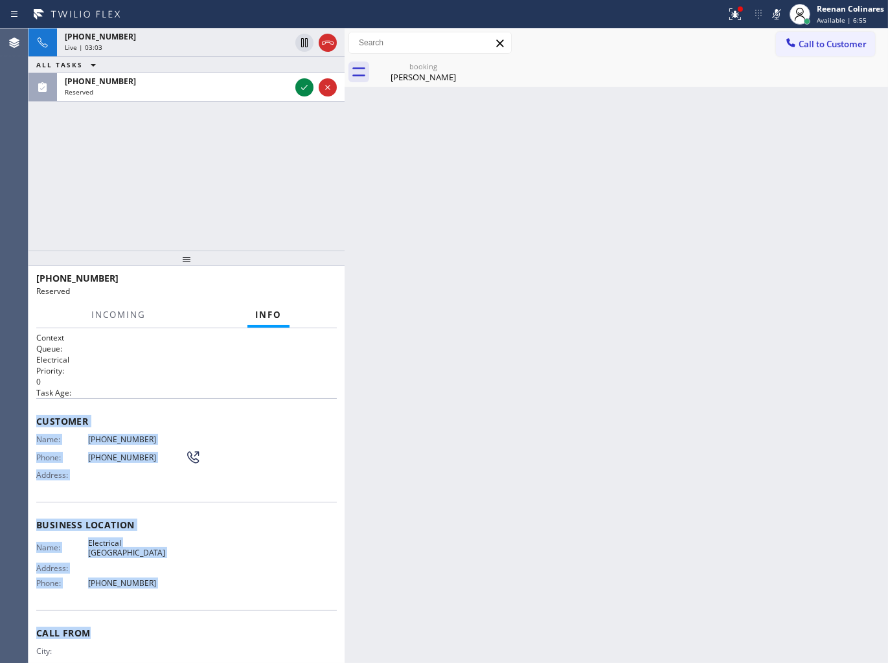
drag, startPoint x: 40, startPoint y: 428, endPoint x: 379, endPoint y: 605, distance: 381.9
click at [248, 606] on div "Context Queue: Electrical Priority: 0 Task Age: Customer Name: [PHONE_NUMBER] P…" at bounding box center [186, 519] width 300 height 375
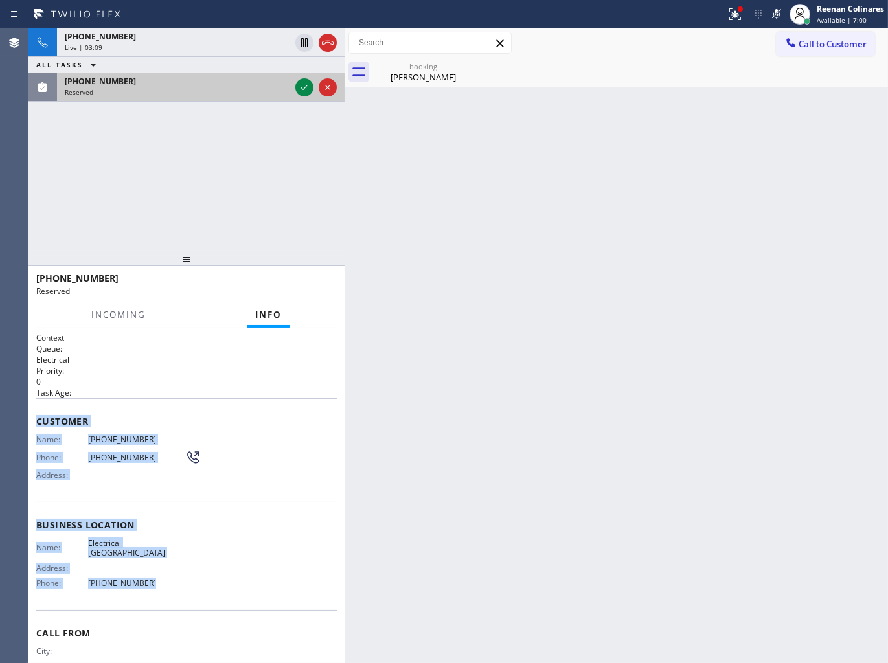
drag, startPoint x: 230, startPoint y: 85, endPoint x: 281, endPoint y: 89, distance: 51.3
click at [231, 85] on div "[PHONE_NUMBER]" at bounding box center [177, 81] width 225 height 11
click at [308, 89] on icon at bounding box center [304, 88] width 16 height 16
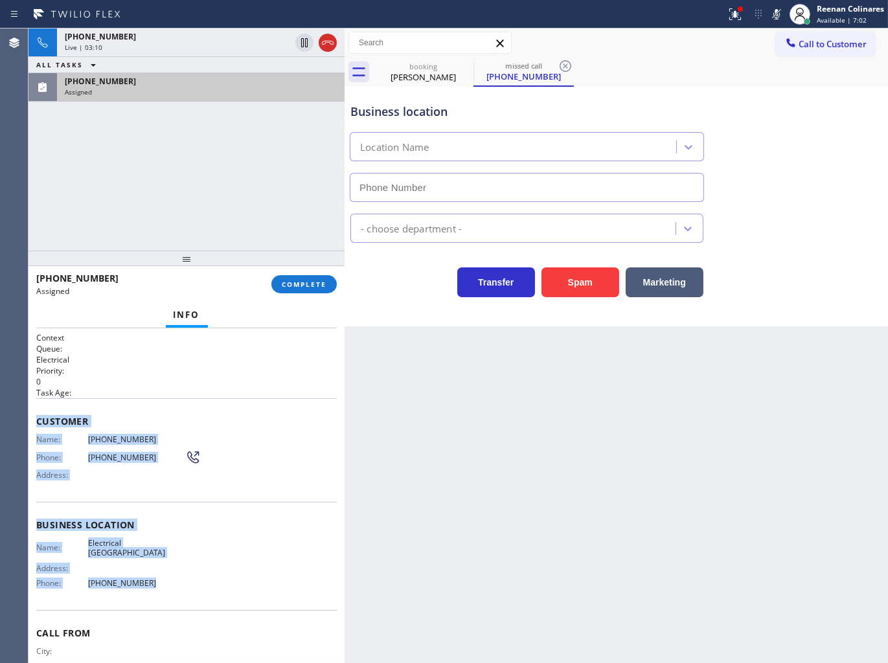
type input "[PHONE_NUMBER]"
click at [313, 266] on div at bounding box center [186, 259] width 316 height 16
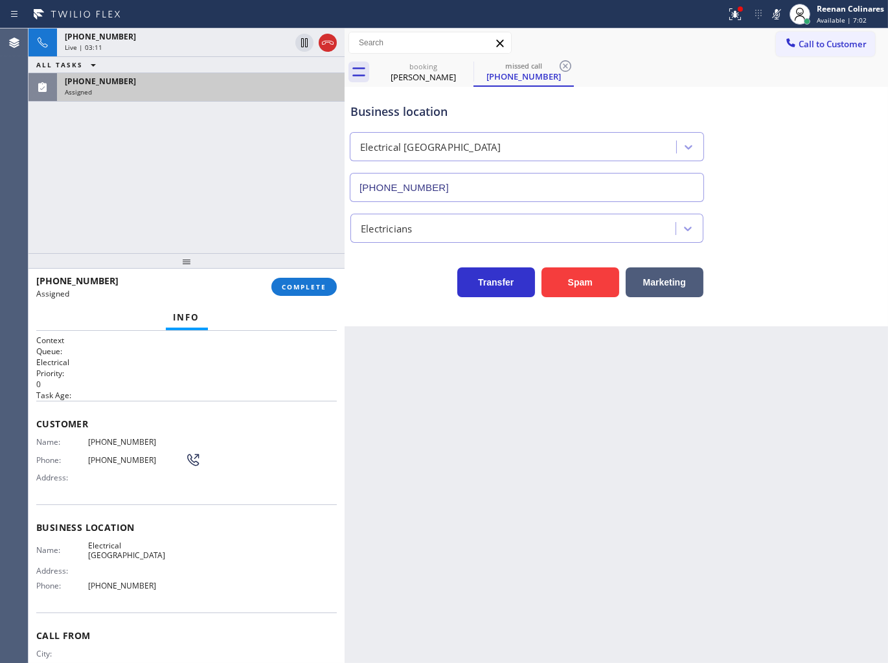
click at [311, 273] on div "[PHONE_NUMBER] Assigned COMPLETE" at bounding box center [186, 287] width 300 height 34
click at [314, 287] on span "COMPLETE" at bounding box center [304, 286] width 45 height 9
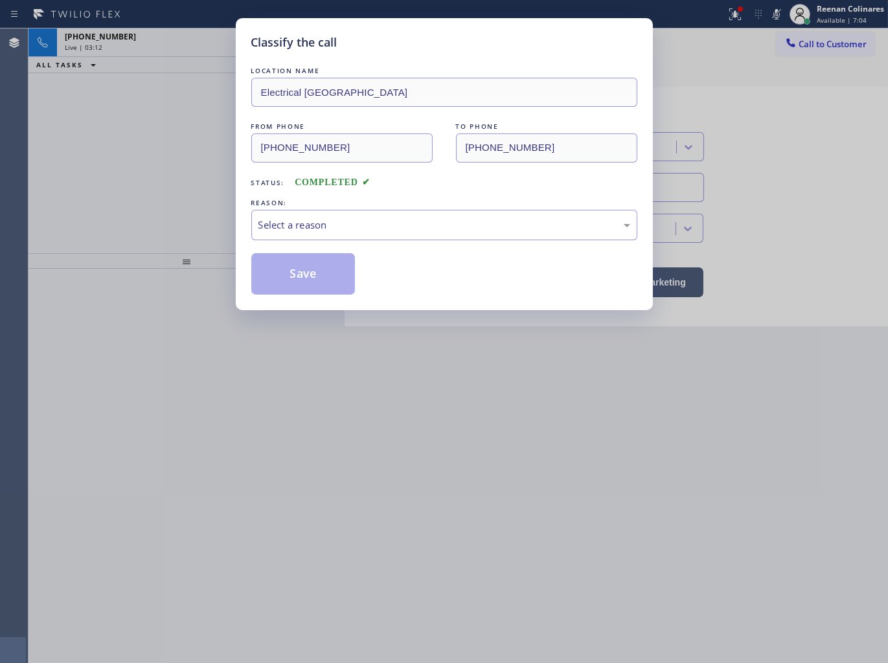
click at [331, 241] on div "LOCATION NAME Electrical Garage Northridge FROM PHONE [PHONE_NUMBER] TO PHONE […" at bounding box center [444, 179] width 386 height 230
click at [301, 221] on div "Select a reason" at bounding box center [444, 225] width 372 height 15
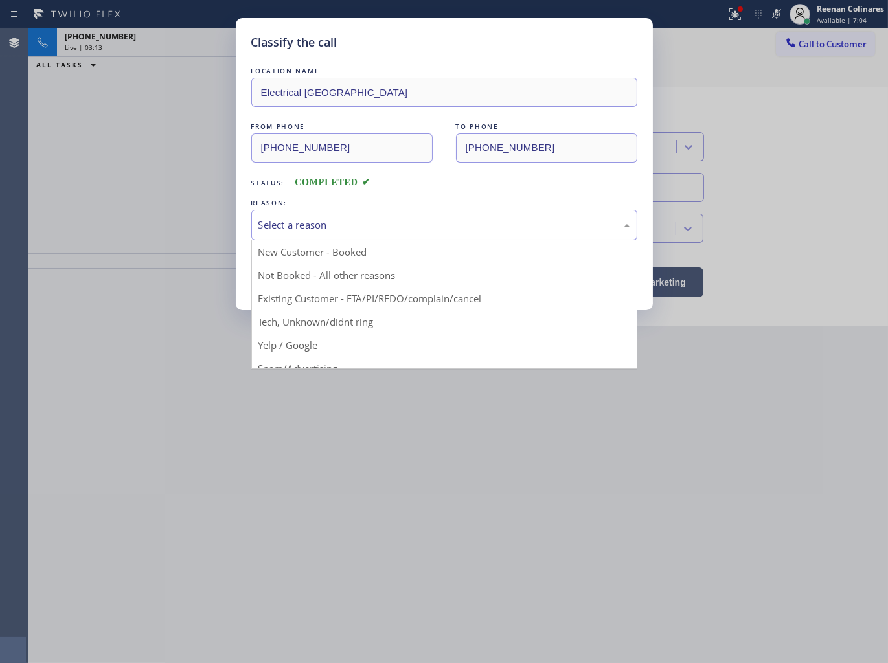
drag, startPoint x: 275, startPoint y: 319, endPoint x: 276, endPoint y: 309, distance: 9.7
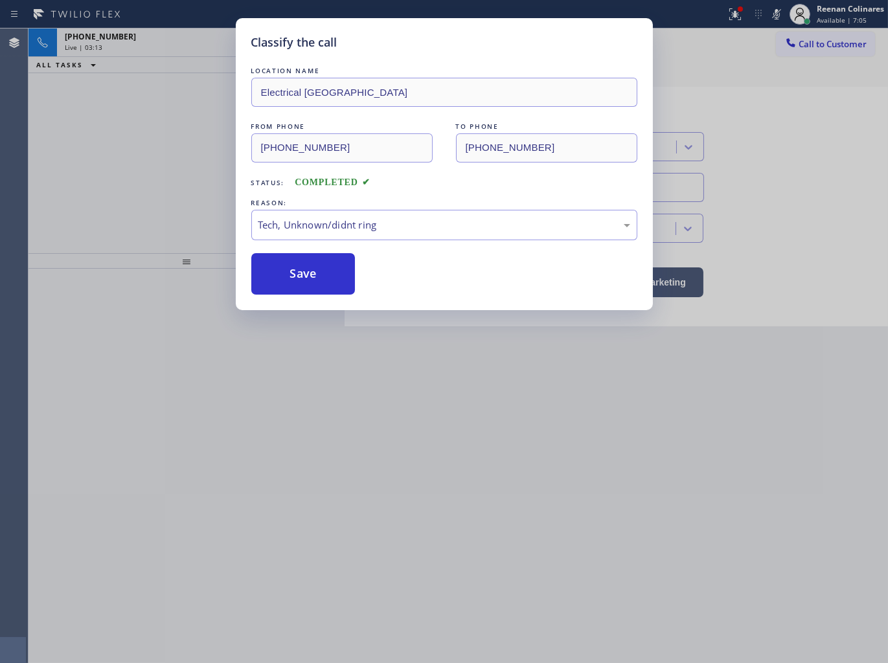
click at [276, 270] on button "Save" at bounding box center [303, 273] width 104 height 41
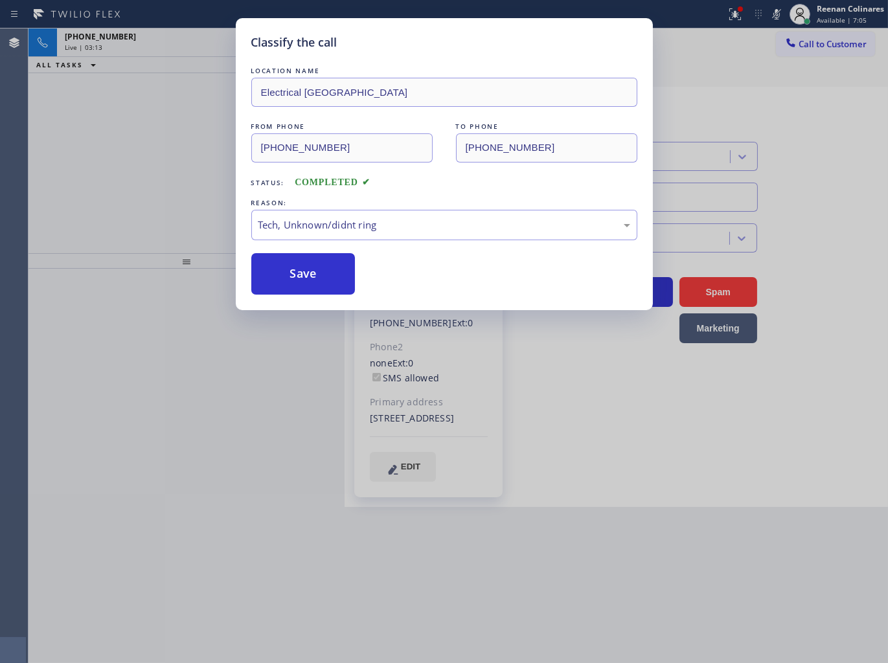
click at [176, 165] on div "Classify the call LOCATION NAME Electrical Garage Northridge FROM PHONE [PHONE_…" at bounding box center [444, 331] width 888 height 663
click at [165, 54] on div "Classify the call LOCATION NAME Electrical Garage Northridge FROM PHONE [PHONE_…" at bounding box center [444, 331] width 888 height 663
click at [169, 52] on div "Classify the call LOCATION NAME Electrical Garage Northridge FROM PHONE [PHONE_…" at bounding box center [444, 331] width 888 height 663
click at [171, 49] on div "Classify the call LOCATION NAME Electrical Garage Northridge FROM PHONE [PHONE_…" at bounding box center [444, 331] width 888 height 663
click at [171, 48] on div "Live | 03:14" at bounding box center [177, 47] width 225 height 9
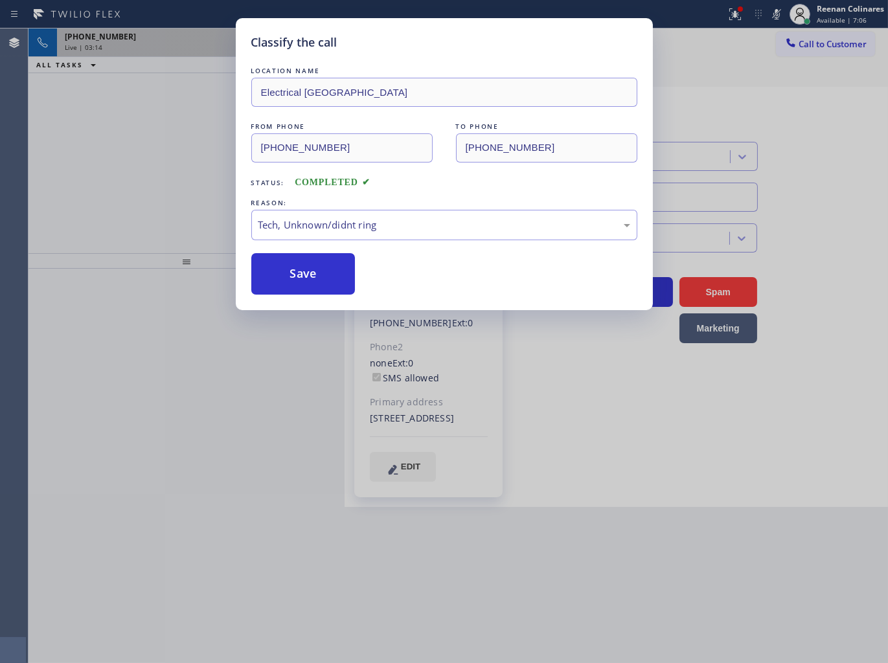
click at [171, 48] on div "Live | 03:14" at bounding box center [177, 47] width 225 height 9
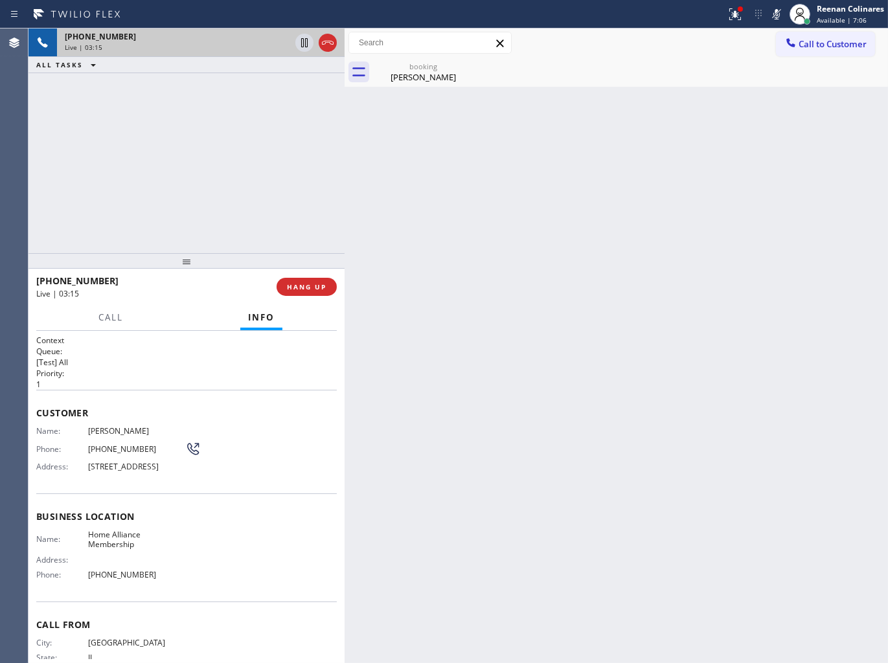
click at [171, 48] on div "Live | 03:15" at bounding box center [177, 47] width 225 height 9
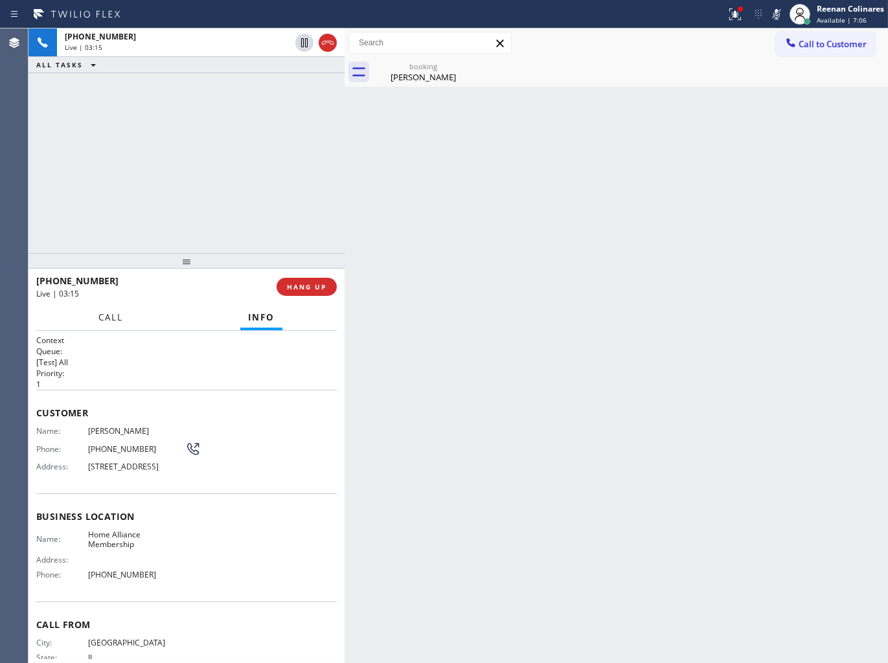
click at [119, 322] on span "Call" at bounding box center [110, 317] width 25 height 12
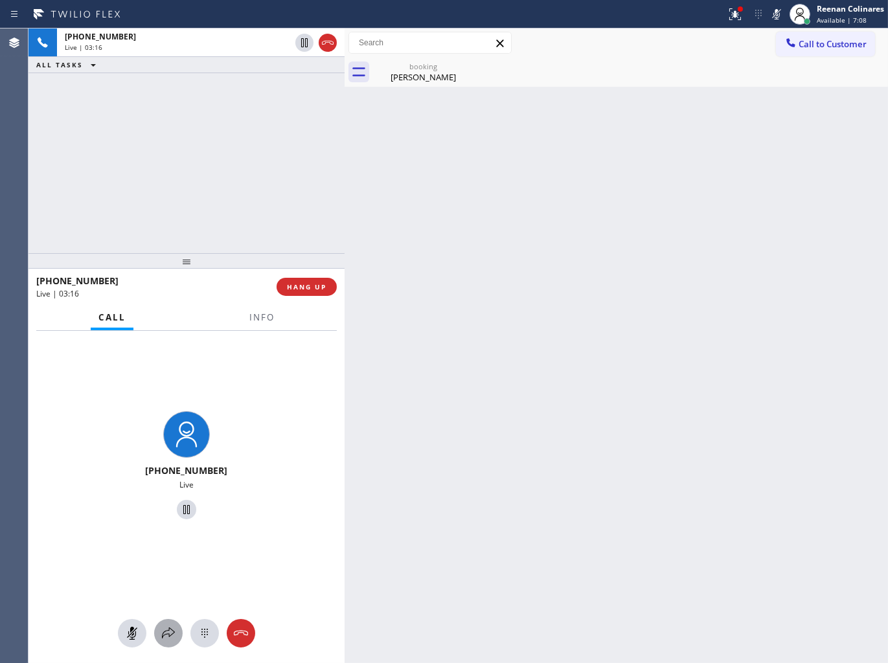
click at [163, 630] on icon at bounding box center [169, 633] width 16 height 16
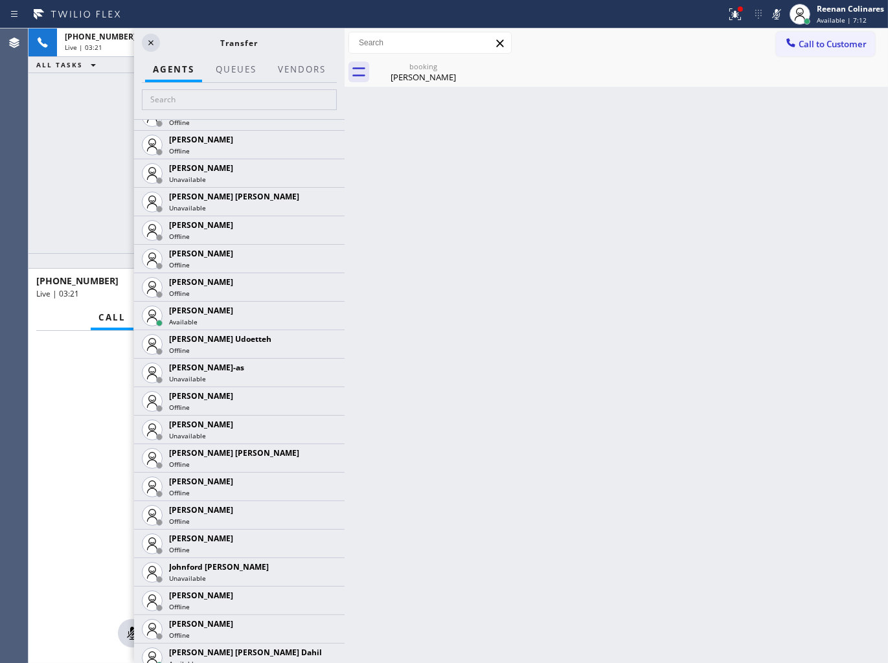
scroll to position [1295, 0]
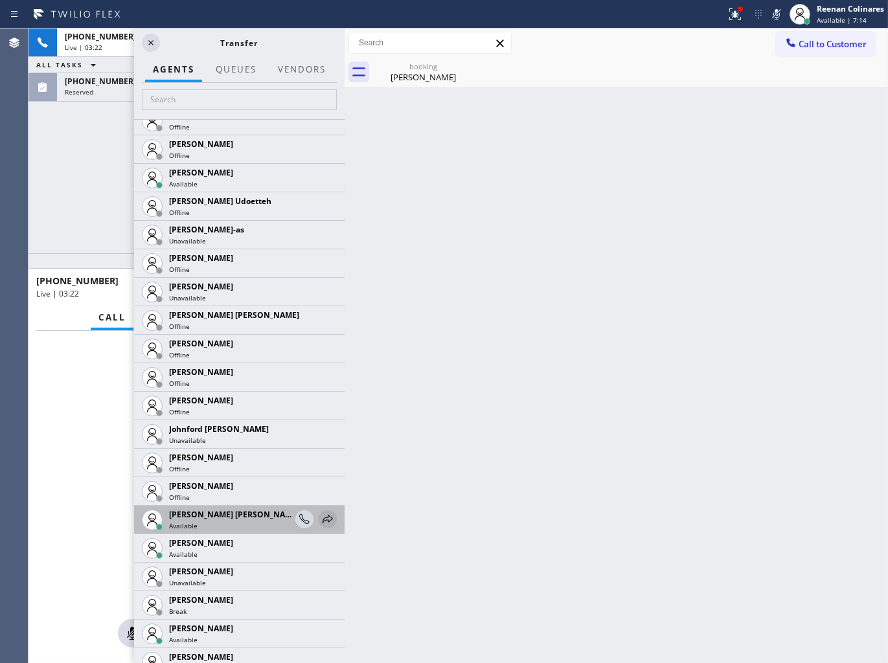
click at [320, 520] on icon at bounding box center [328, 519] width 16 height 16
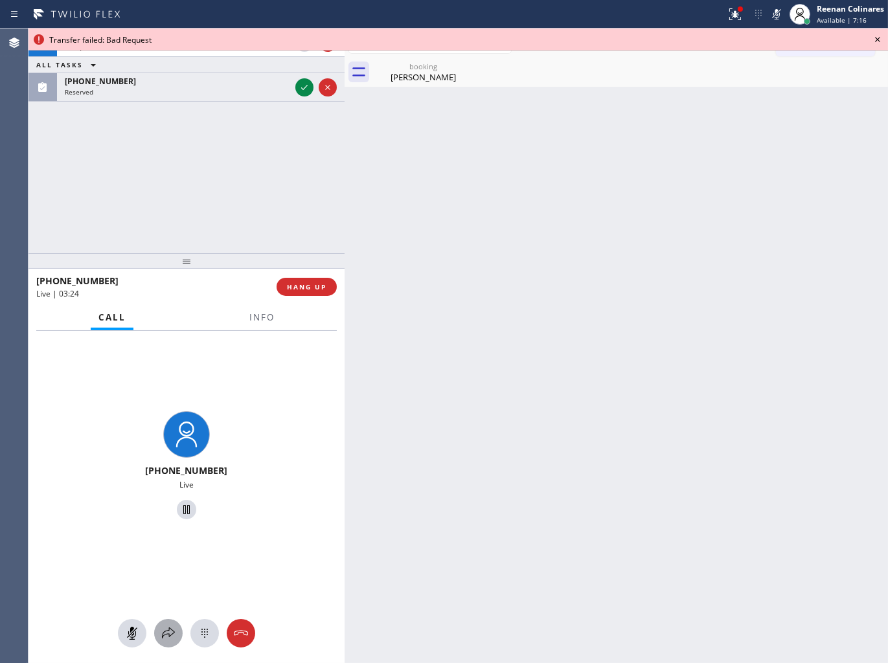
click at [166, 628] on icon at bounding box center [169, 633] width 16 height 16
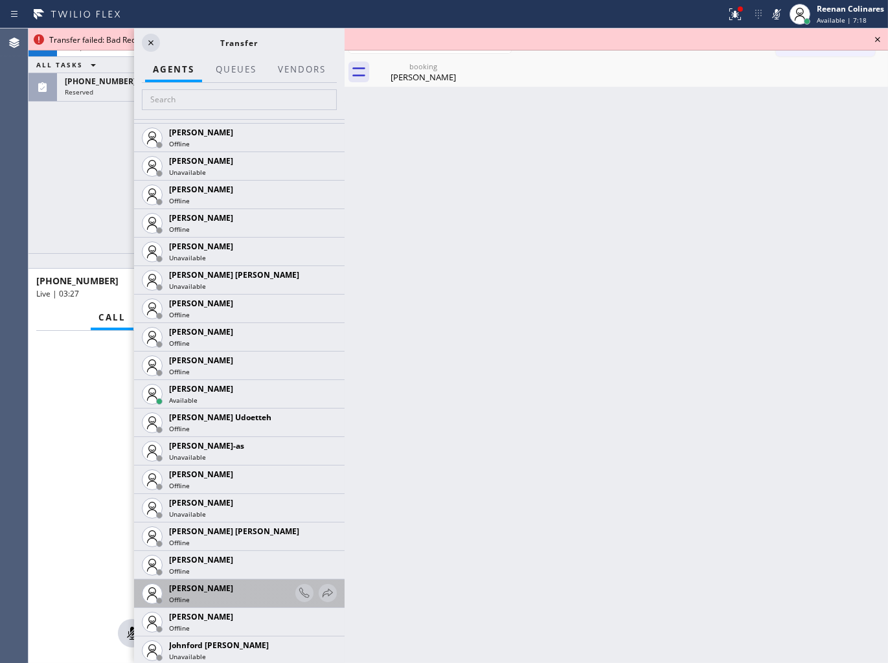
scroll to position [1438, 0]
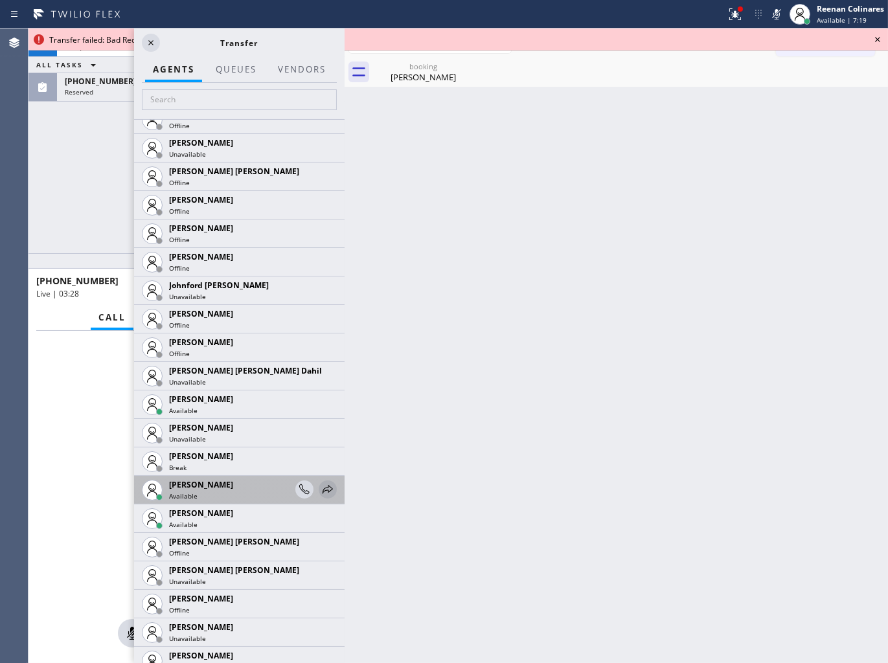
click at [322, 487] on icon at bounding box center [327, 489] width 10 height 8
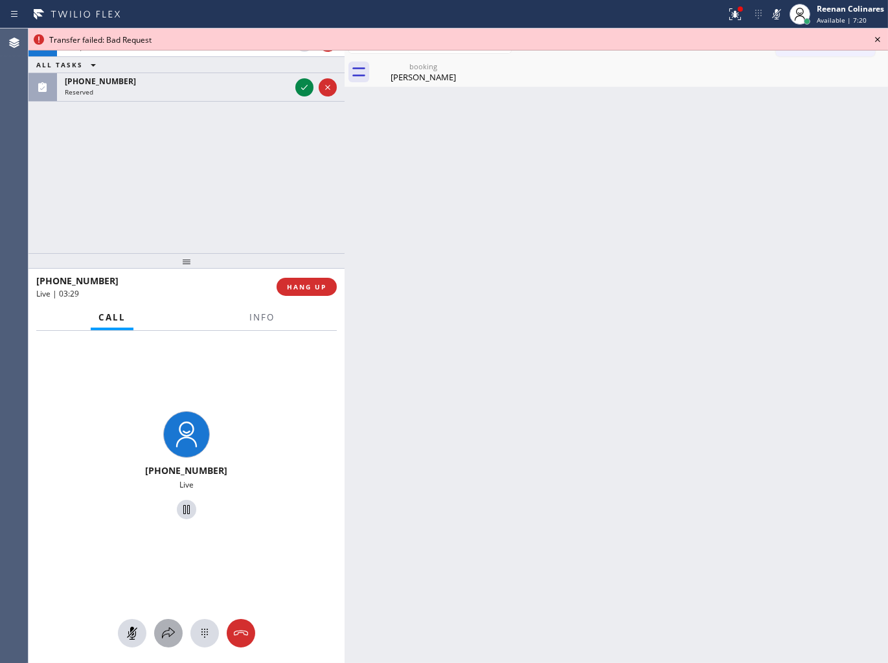
click at [170, 632] on icon at bounding box center [169, 633] width 16 height 16
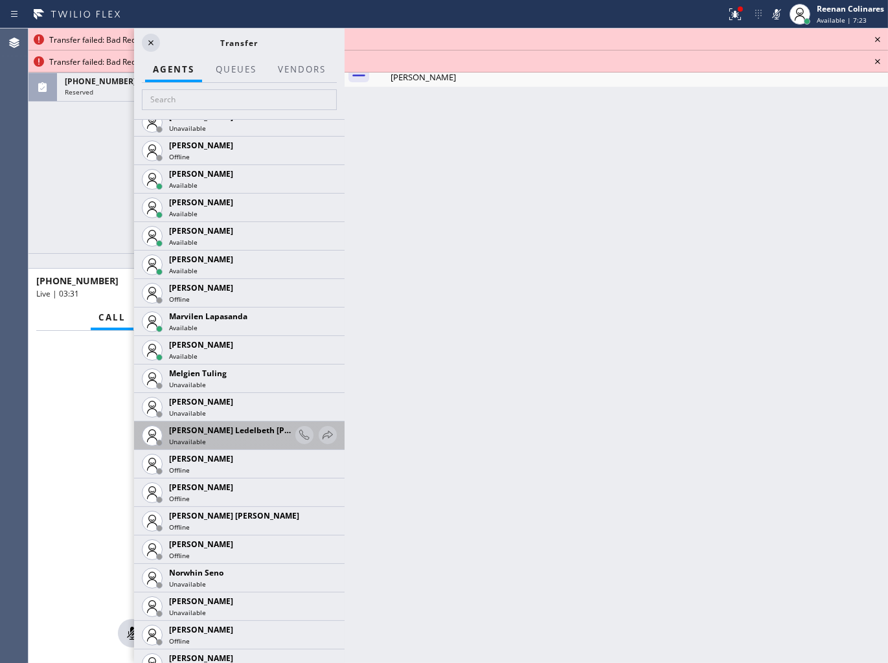
scroll to position [2163, 0]
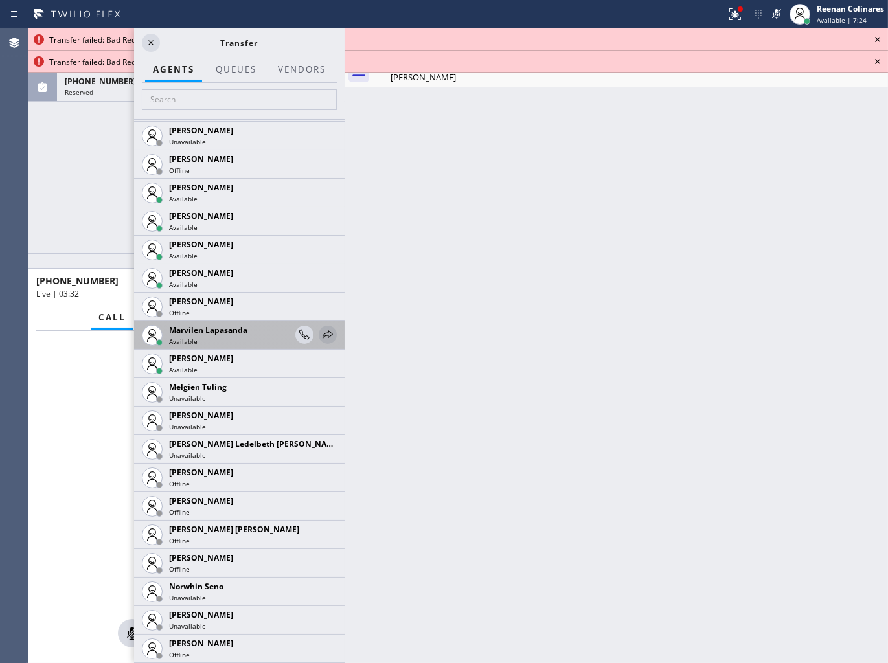
click at [320, 335] on icon at bounding box center [328, 335] width 16 height 16
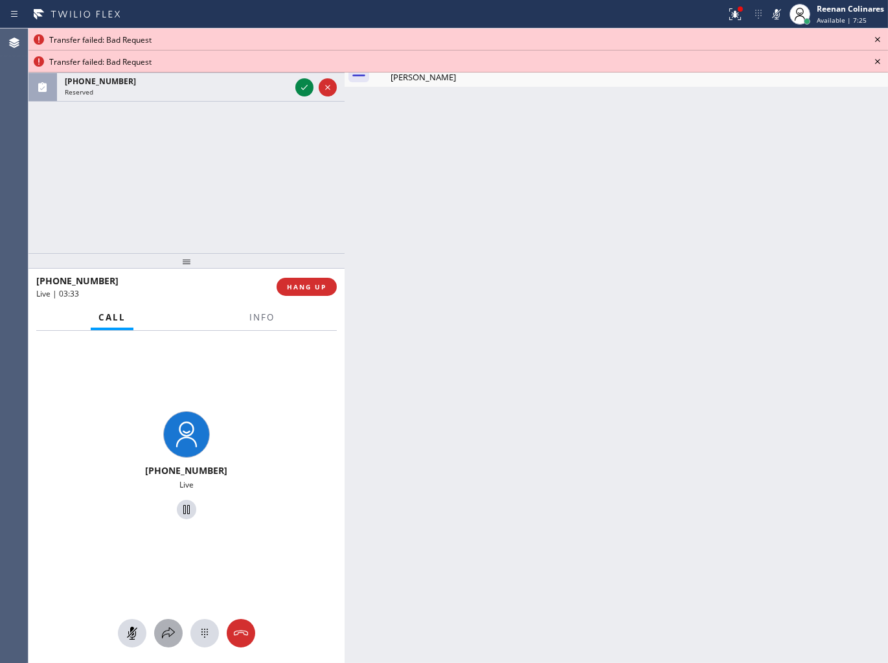
click at [169, 630] on icon at bounding box center [169, 633] width 16 height 16
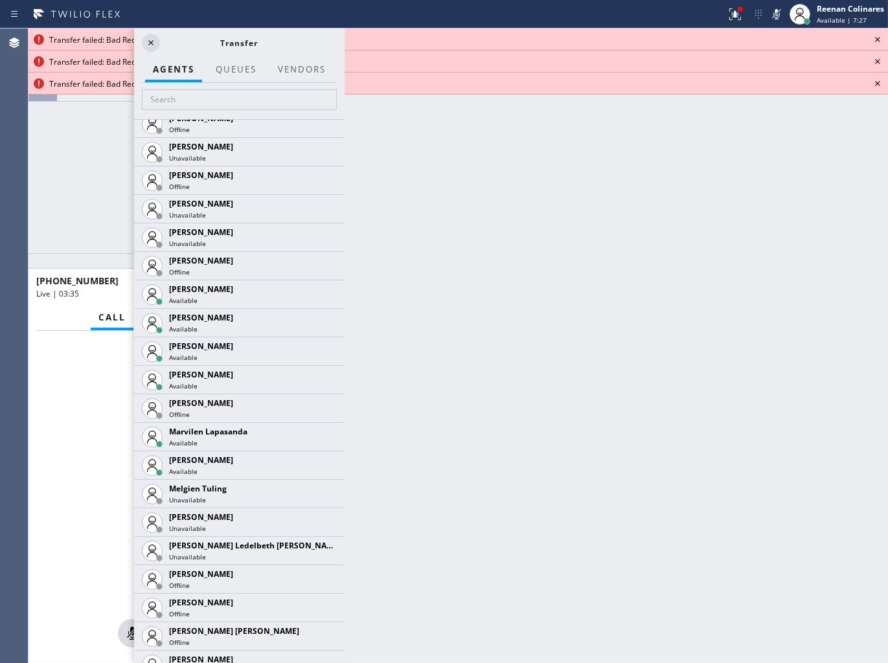
scroll to position [2074, 0]
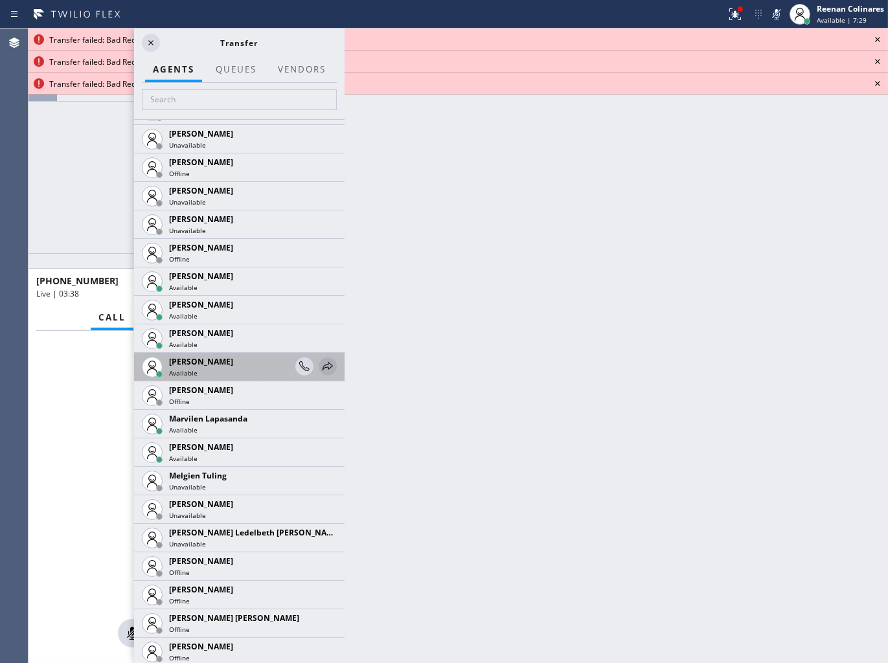
click at [321, 370] on icon at bounding box center [328, 367] width 16 height 16
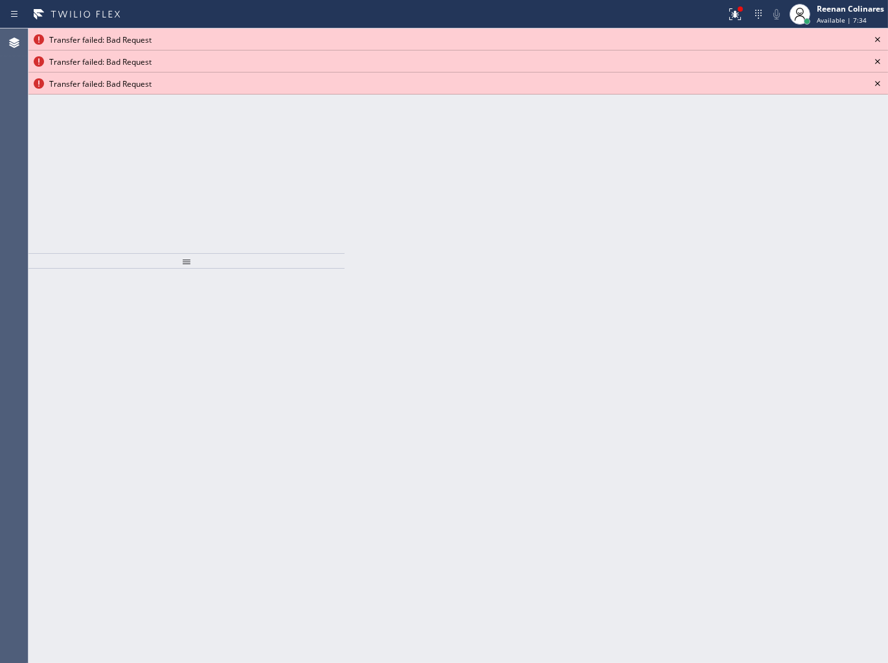
drag, startPoint x: 749, startPoint y: 452, endPoint x: 708, endPoint y: 124, distance: 330.2
click at [748, 442] on div "Back to Dashboard Change Sender ID Customers Technicians Select a contact Outbo…" at bounding box center [615, 345] width 543 height 634
click at [737, 14] on icon at bounding box center [735, 14] width 16 height 16
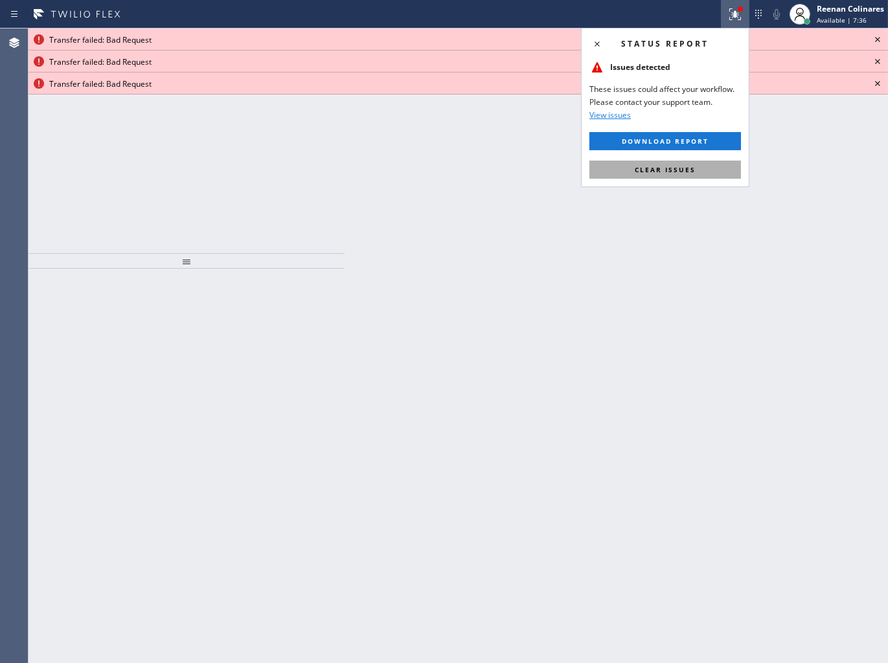
drag, startPoint x: 695, startPoint y: 172, endPoint x: 790, endPoint y: 82, distance: 130.1
click at [696, 172] on button "Clear issues" at bounding box center [664, 170] width 151 height 18
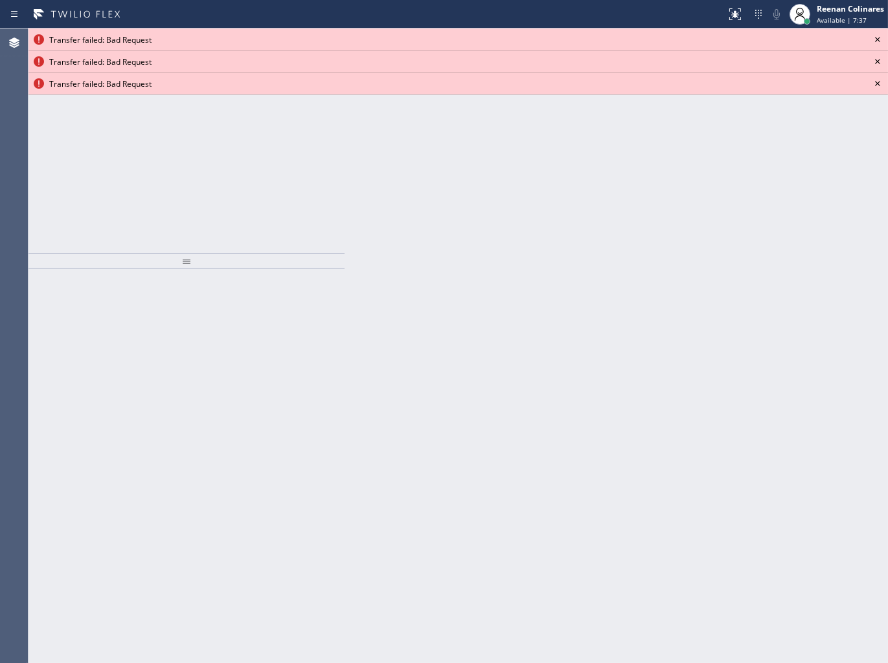
click at [879, 39] on icon at bounding box center [877, 40] width 16 height 16
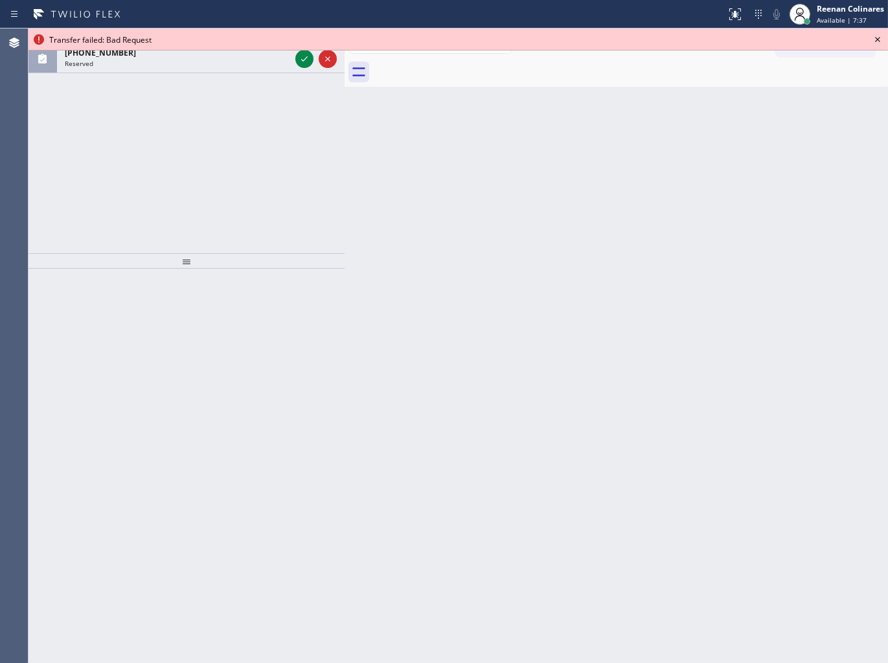
click at [879, 39] on icon at bounding box center [877, 40] width 16 height 16
click at [879, 39] on div "Call to Customer Outbound call Location Search location Your caller id phone nu…" at bounding box center [832, 43] width 112 height 23
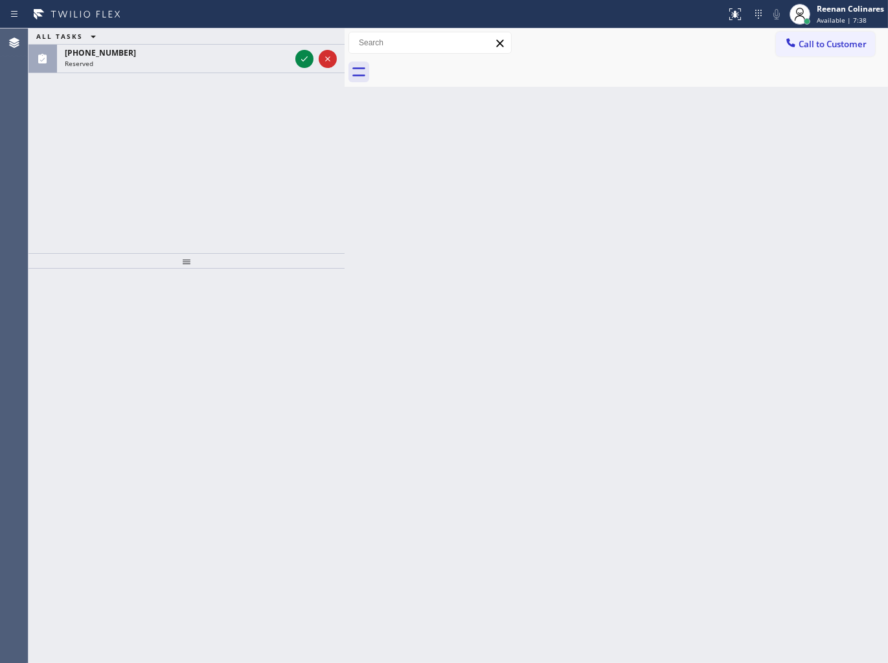
click at [268, 73] on div "ALL TASKS ALL TASKS ACTIVE TASKS TASKS IN WRAP UP [PHONE_NUMBER] Reserved" at bounding box center [186, 140] width 316 height 225
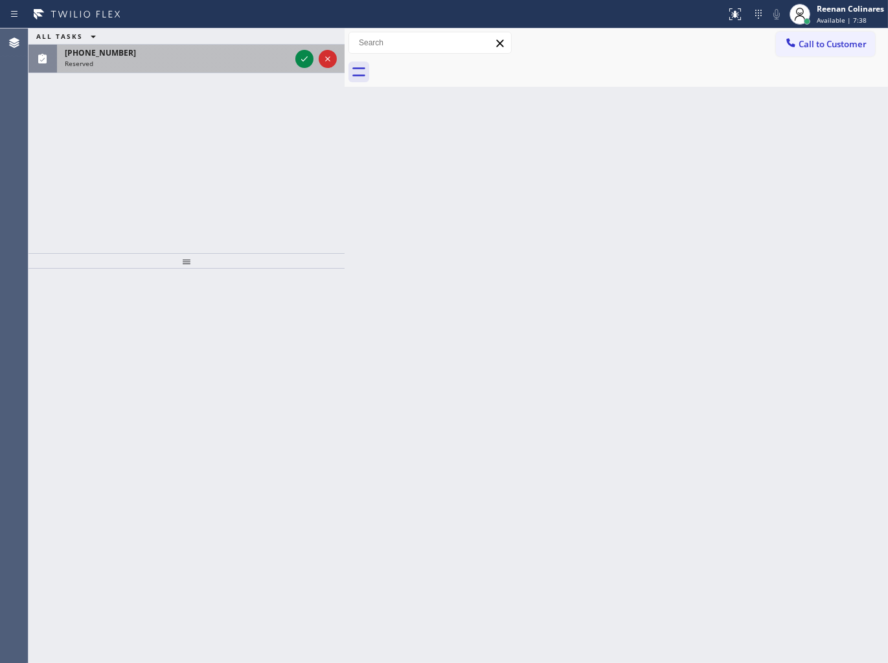
click at [265, 56] on div "[PHONE_NUMBER]" at bounding box center [177, 52] width 225 height 11
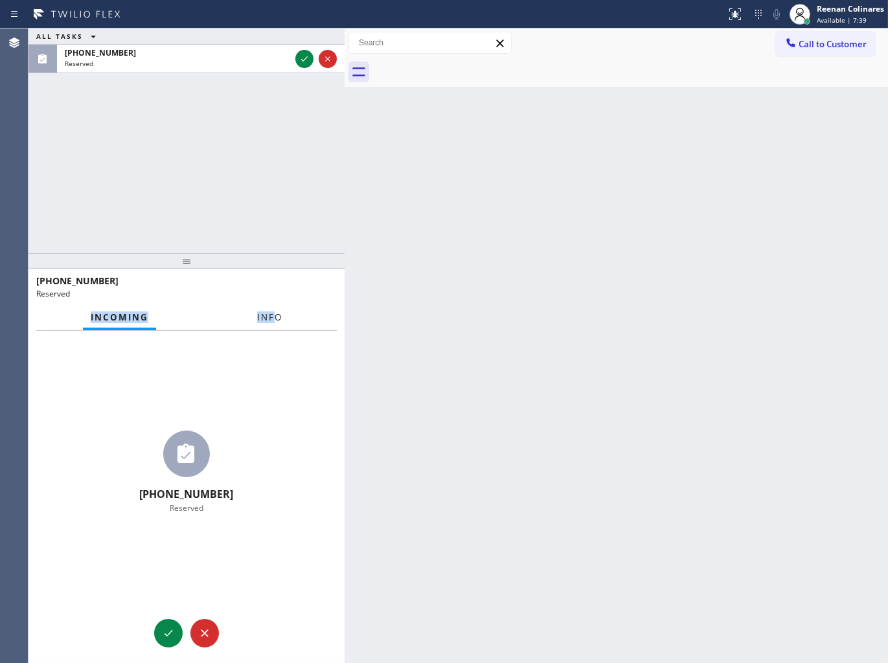
drag, startPoint x: 276, startPoint y: 304, endPoint x: 274, endPoint y: 315, distance: 11.2
click at [276, 306] on div "[PHONE_NUMBER] Reserved Incoming Info [PHONE_NUMBER] Reserved Context Queue: Ap…" at bounding box center [186, 466] width 316 height 394
click at [276, 321] on span "Info" at bounding box center [269, 317] width 25 height 12
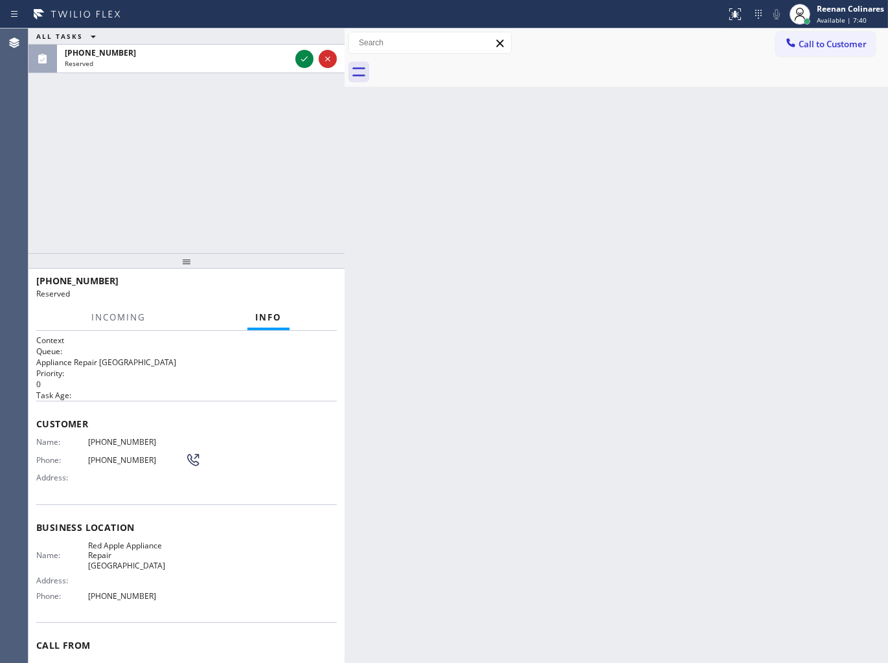
click at [86, 422] on span "Customer" at bounding box center [186, 424] width 300 height 12
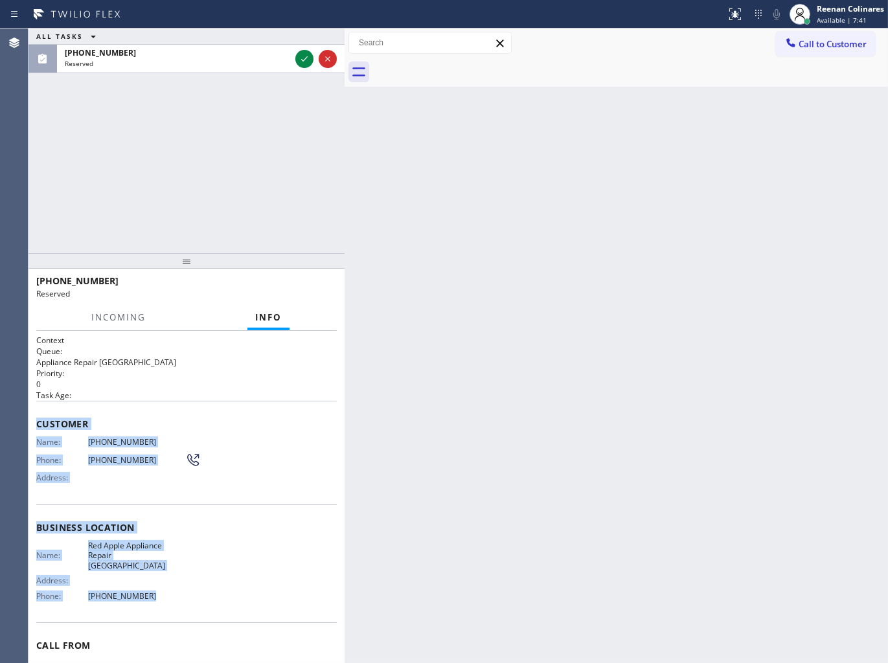
drag, startPoint x: 30, startPoint y: 416, endPoint x: 322, endPoint y: 620, distance: 356.0
click at [229, 605] on div "Context Queue: Appliance Repair High End Priority: 0 Task Age: Customer Name: […" at bounding box center [186, 497] width 316 height 333
copy div "Customer Name: [PHONE_NUMBER] Phone: [PHONE_NUMBER] Address: Business location …"
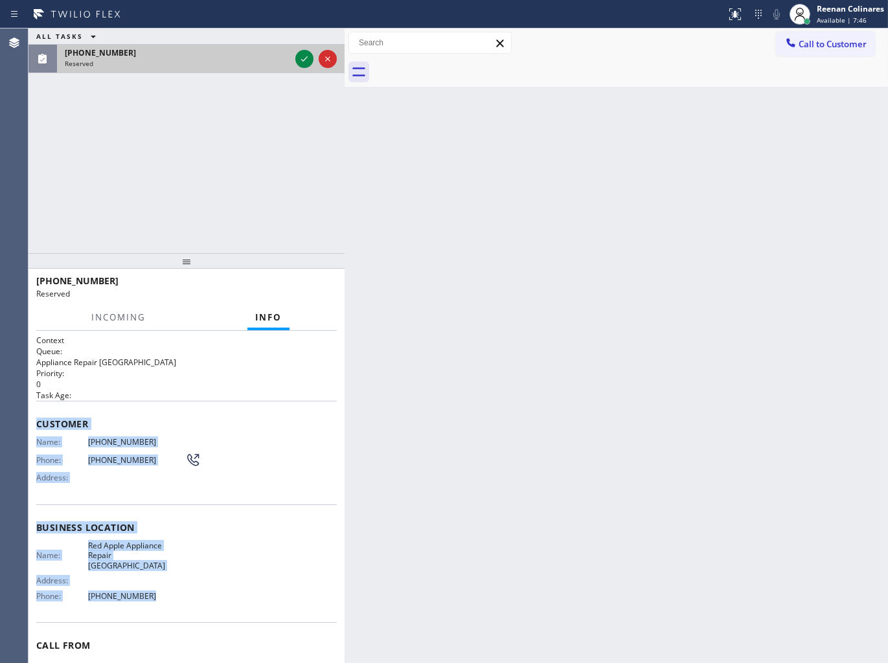
drag, startPoint x: 300, startPoint y: 62, endPoint x: 291, endPoint y: 72, distance: 13.3
click at [304, 67] on button at bounding box center [304, 59] width 18 height 18
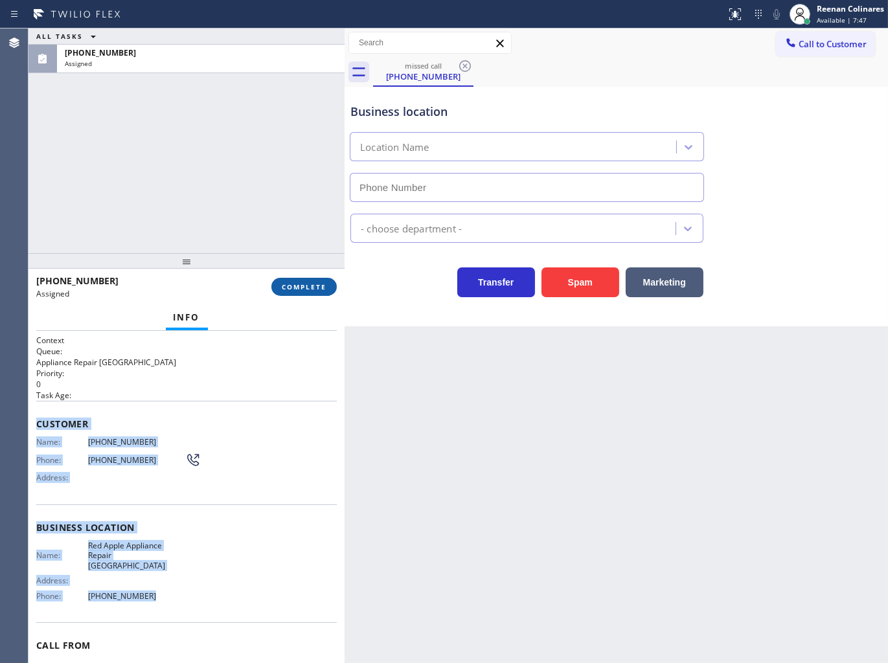
type input "[PHONE_NUMBER]"
click at [301, 291] on span "COMPLETE" at bounding box center [304, 286] width 45 height 9
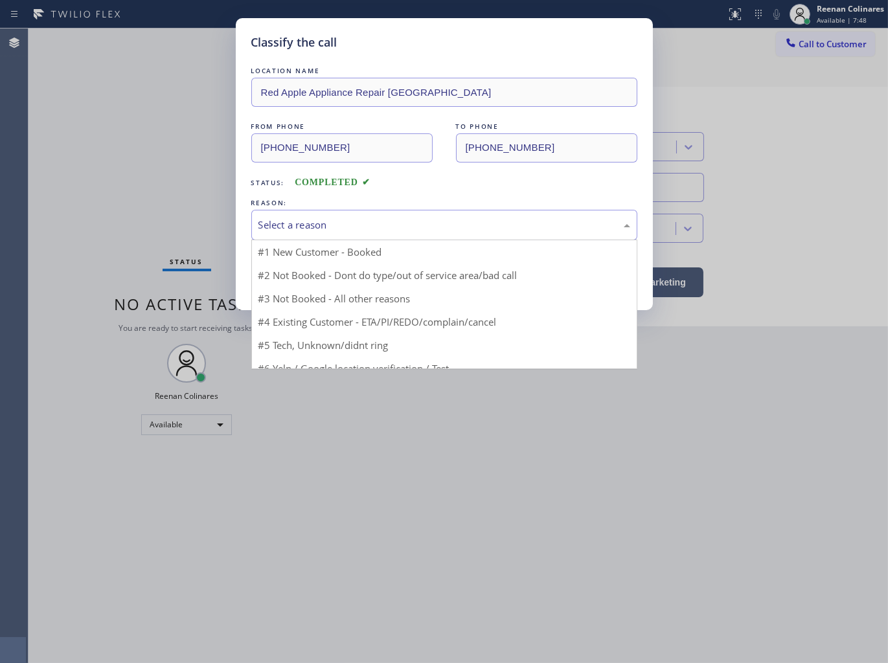
drag, startPoint x: 372, startPoint y: 221, endPoint x: 347, endPoint y: 231, distance: 26.4
click at [372, 222] on div "Select a reason" at bounding box center [444, 225] width 372 height 15
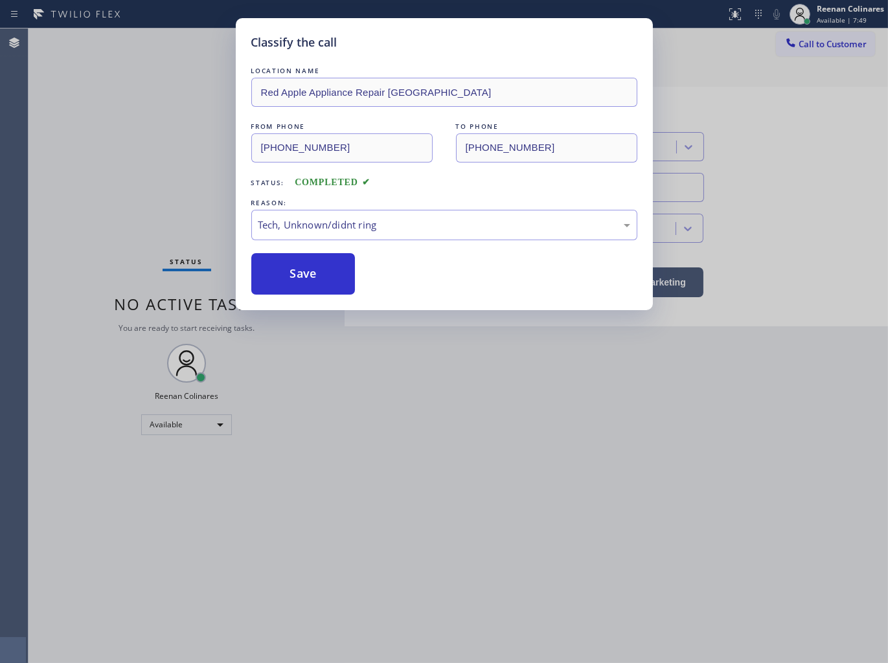
drag, startPoint x: 293, startPoint y: 269, endPoint x: 115, endPoint y: 142, distance: 218.6
click at [293, 269] on button "Save" at bounding box center [303, 273] width 104 height 41
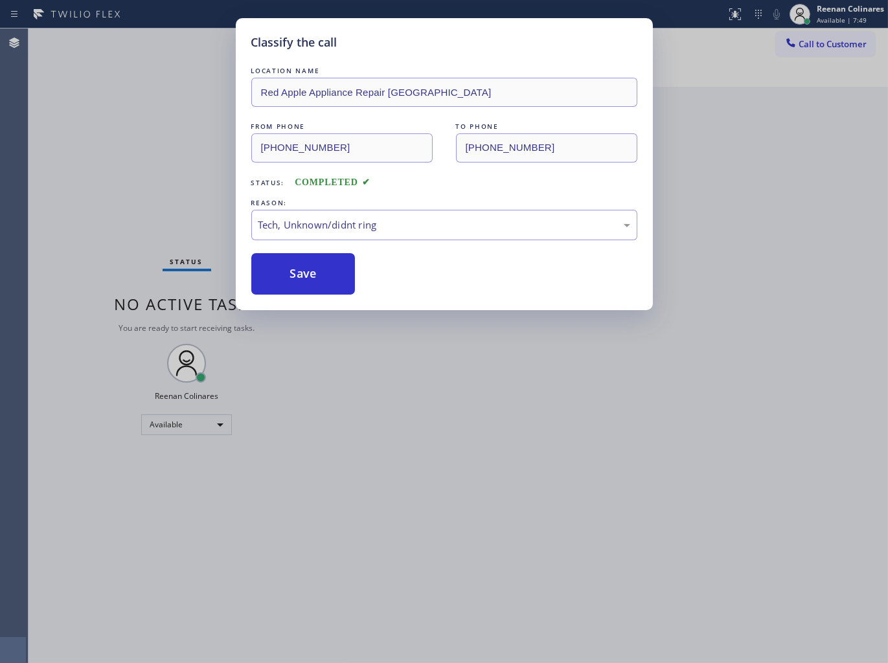
click at [113, 140] on div "Classify the call LOCATION NAME Red Apple Appliance Repair [GEOGRAPHIC_DATA] FR…" at bounding box center [444, 331] width 888 height 663
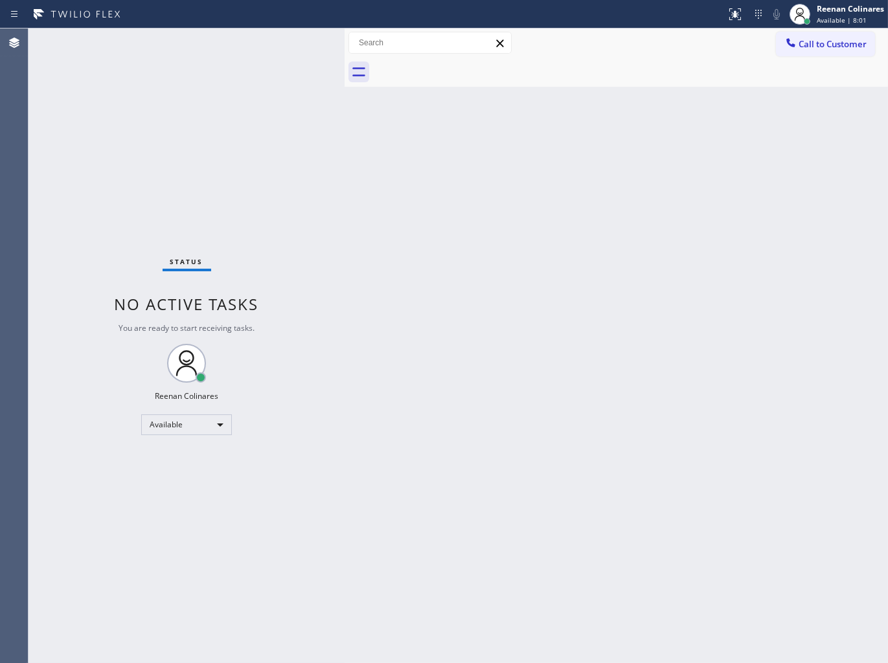
click at [544, 188] on div "Back to Dashboard Change Sender ID Customers Technicians Select a contact Outbo…" at bounding box center [615, 345] width 543 height 634
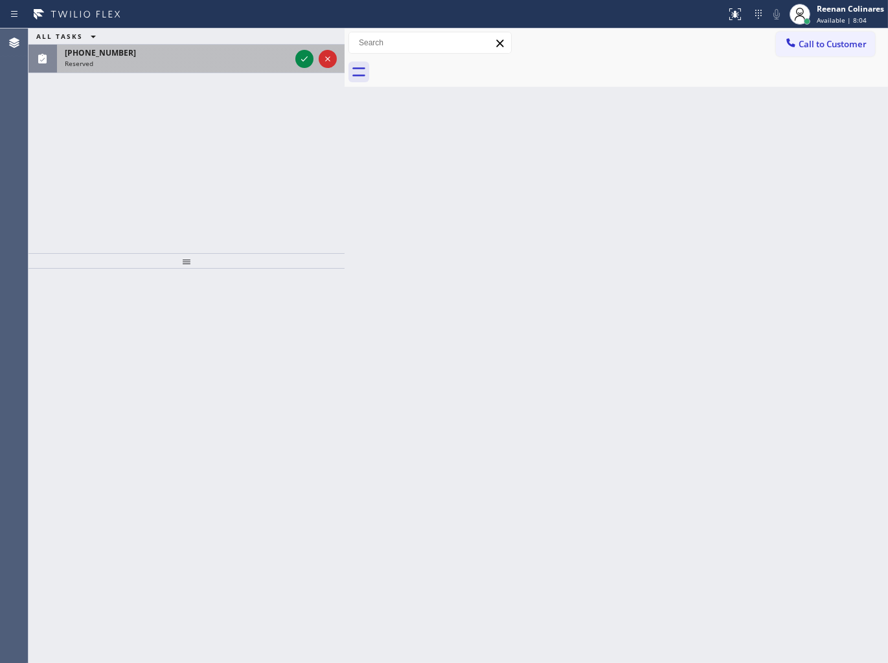
click at [241, 62] on div "Reserved" at bounding box center [177, 63] width 225 height 9
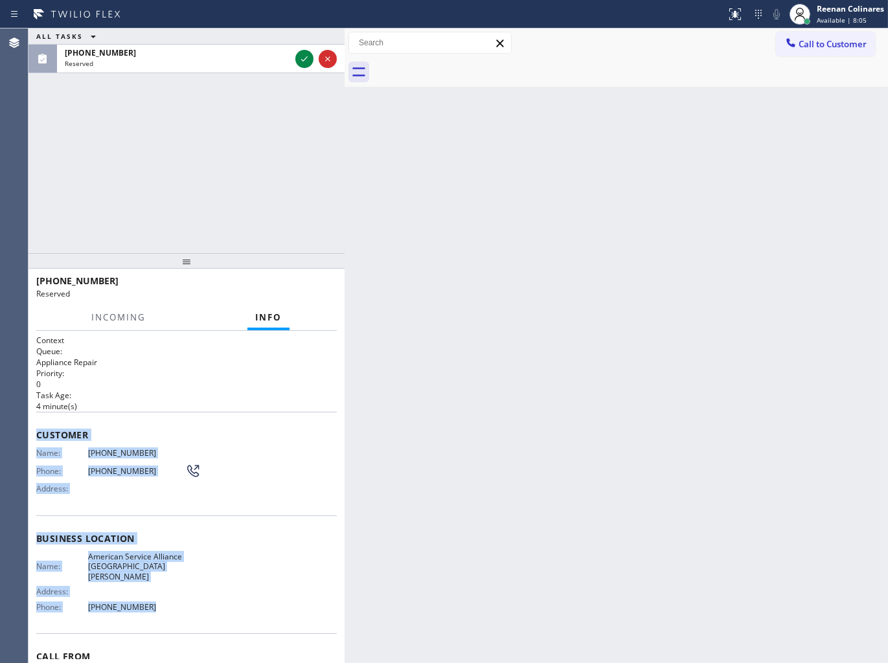
drag, startPoint x: 47, startPoint y: 436, endPoint x: 374, endPoint y: 625, distance: 376.8
click at [240, 605] on div "Context Queue: Appliance Repair Priority: 0 Task Age: [DEMOGRAPHIC_DATA] minute…" at bounding box center [186, 533] width 300 height 397
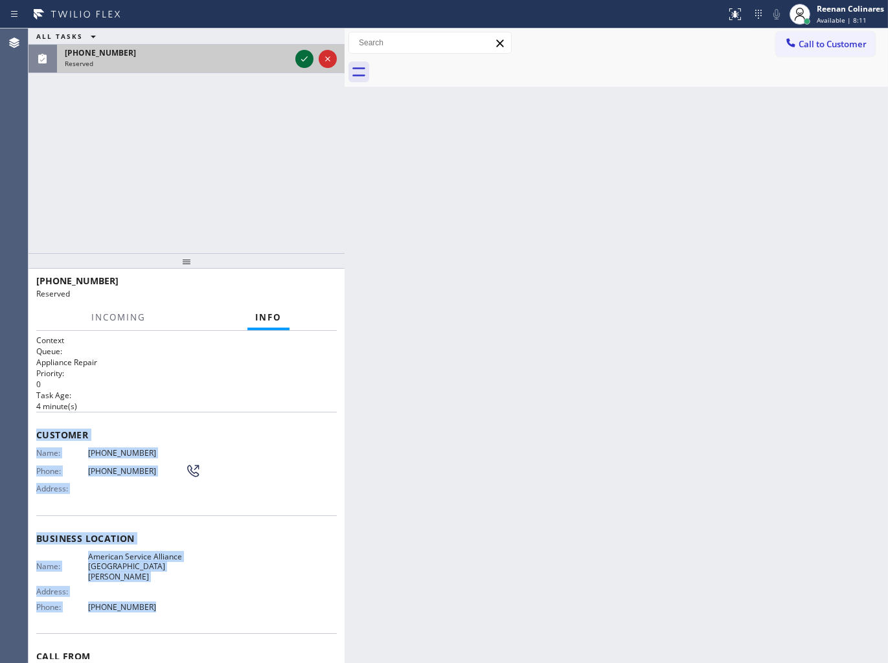
click at [298, 56] on icon at bounding box center [304, 59] width 16 height 16
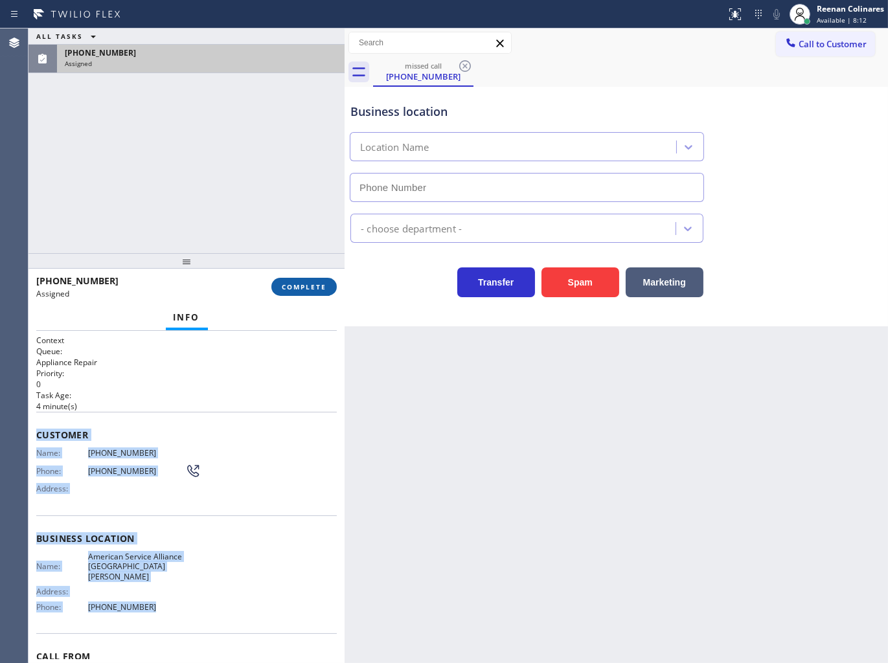
click at [308, 293] on button "COMPLETE" at bounding box center [303, 287] width 65 height 18
type input "[PHONE_NUMBER]"
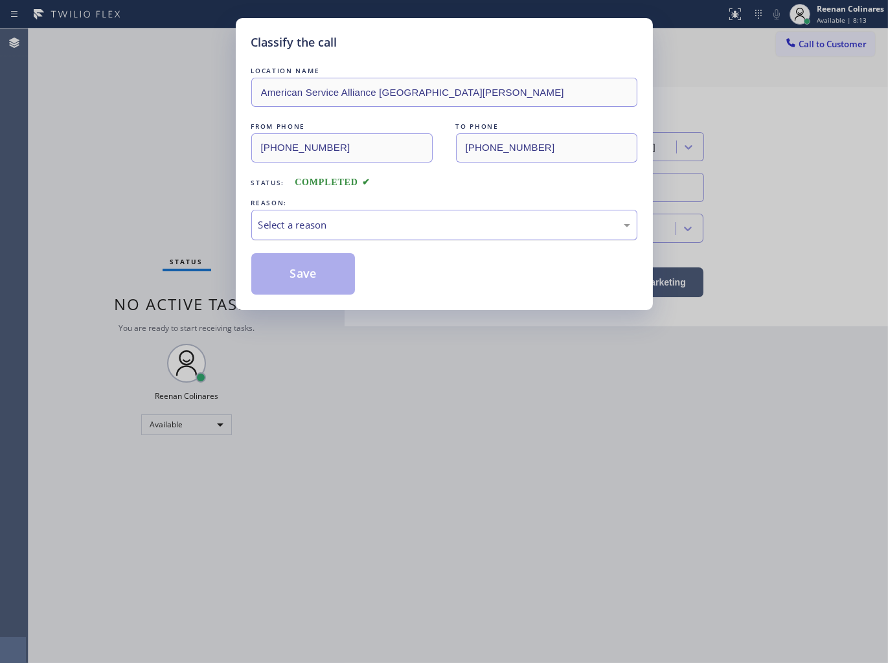
click at [397, 222] on div "Select a reason" at bounding box center [444, 225] width 372 height 15
click at [291, 267] on button "Save" at bounding box center [303, 273] width 104 height 41
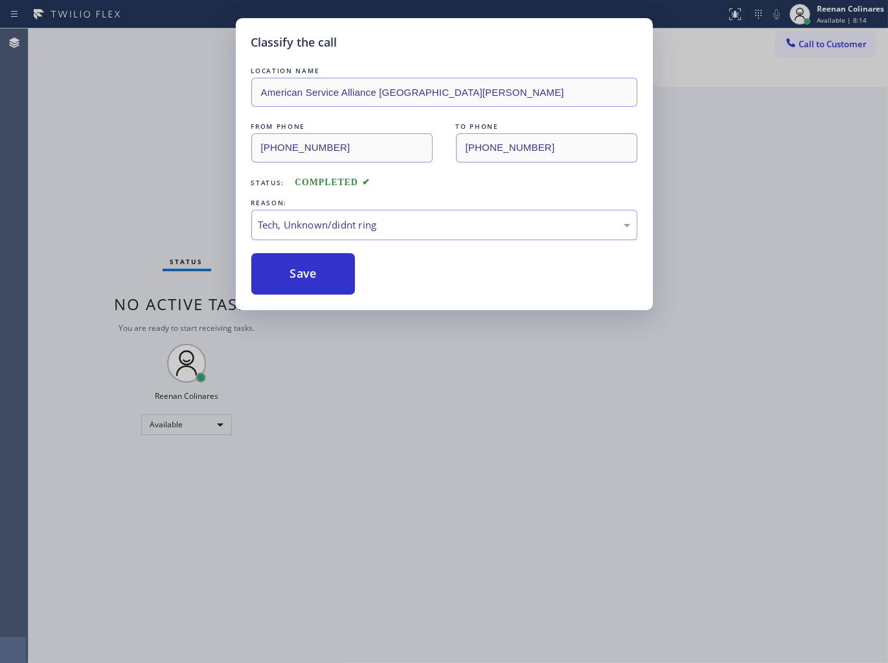
click at [24, 135] on div "Classify the call LOCATION NAME American Service Alliance Santa [PERSON_NAME] F…" at bounding box center [444, 331] width 888 height 663
click at [209, 454] on div "Classify the call LOCATION NAME American Service Alliance Santa [PERSON_NAME] F…" at bounding box center [444, 331] width 888 height 663
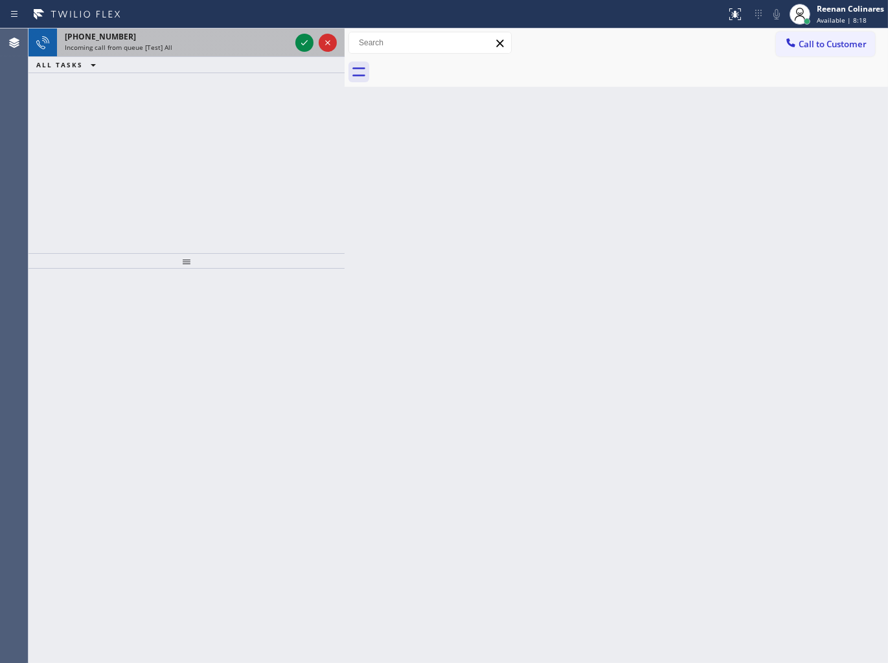
click at [197, 52] on div "Incoming call from queue [Test] All" at bounding box center [177, 47] width 225 height 9
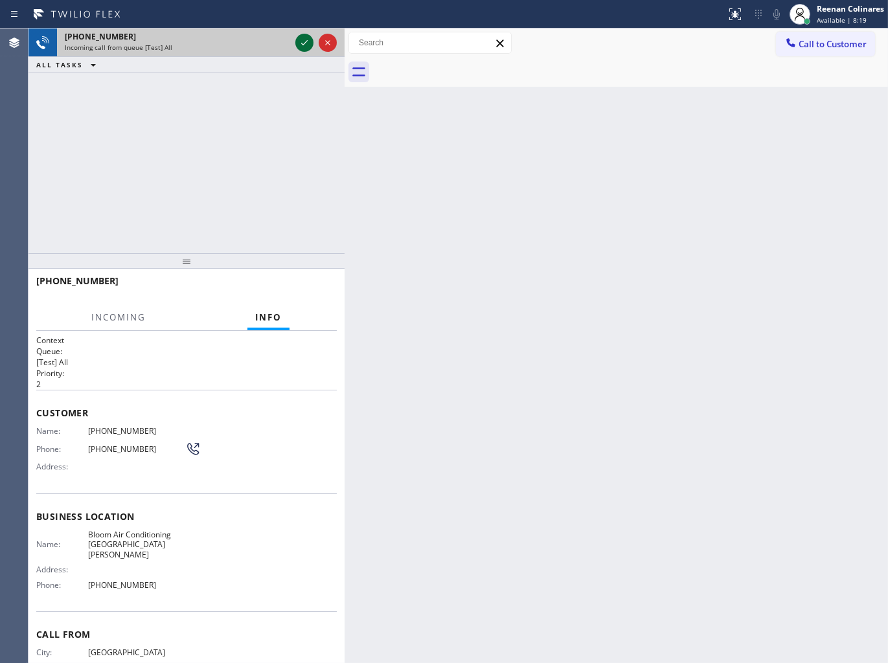
click at [305, 44] on icon at bounding box center [304, 43] width 16 height 16
click at [301, 50] on button at bounding box center [304, 43] width 18 height 18
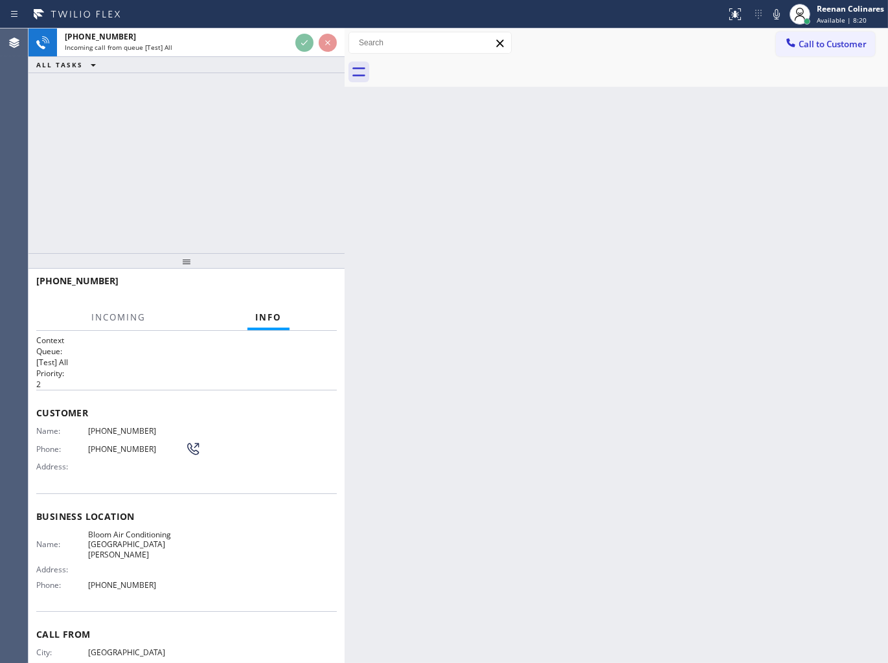
click at [290, 49] on div "Incoming call from queue [Test] All" at bounding box center [177, 47] width 225 height 9
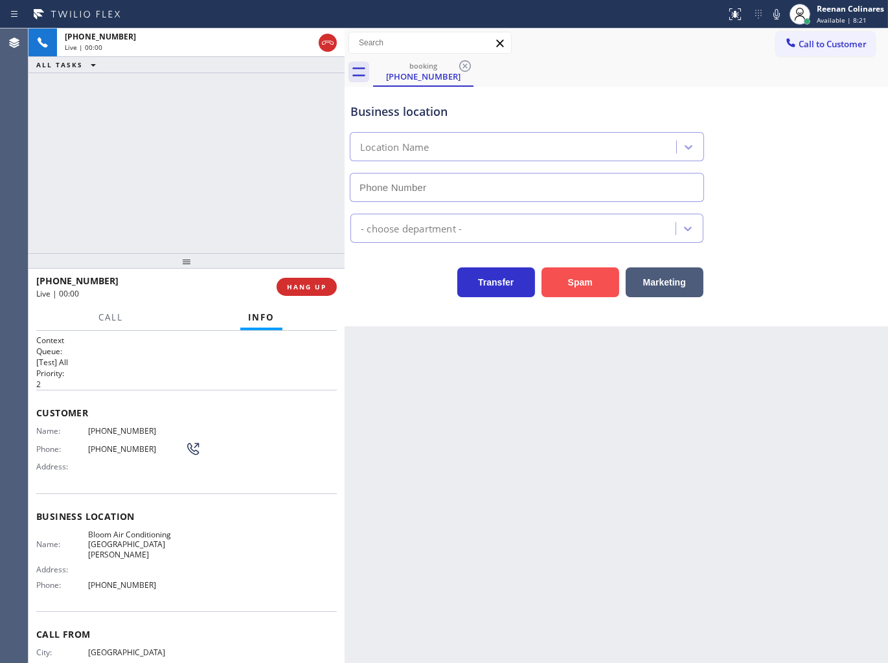
type input "[PHONE_NUMBER]"
drag, startPoint x: 570, startPoint y: 280, endPoint x: 559, endPoint y: 280, distance: 11.0
click at [574, 282] on button "Spam" at bounding box center [580, 282] width 78 height 30
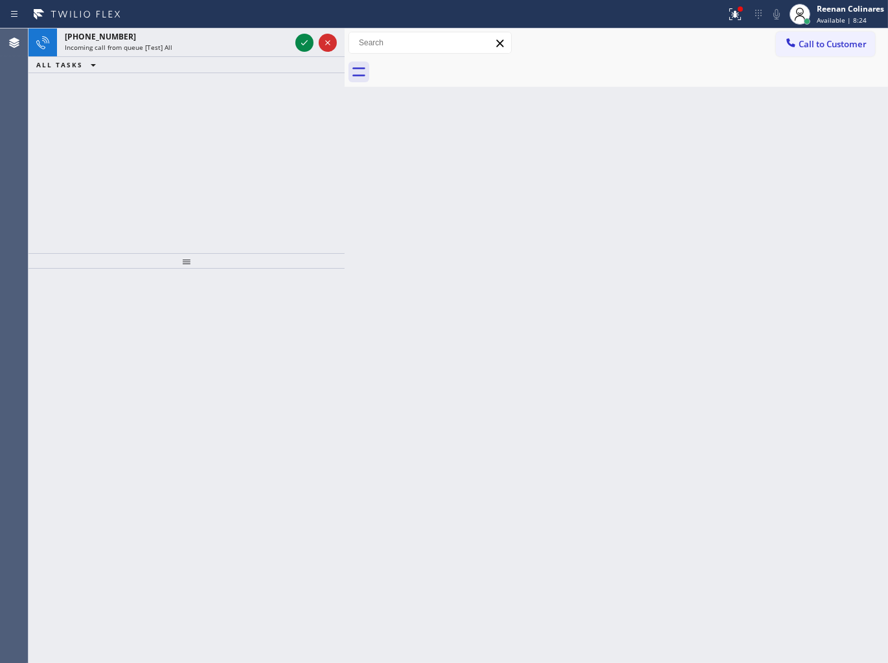
drag, startPoint x: 736, startPoint y: 14, endPoint x: 678, endPoint y: 115, distance: 116.6
click at [737, 14] on icon at bounding box center [735, 14] width 16 height 16
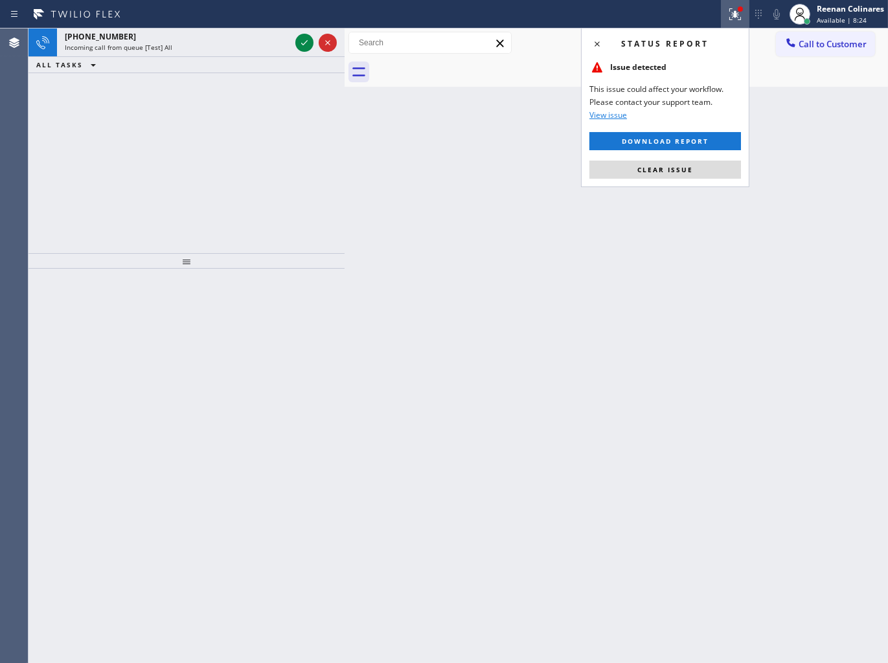
drag, startPoint x: 645, startPoint y: 172, endPoint x: 567, endPoint y: 172, distance: 77.7
click at [640, 172] on span "Clear issue" at bounding box center [665, 169] width 56 height 9
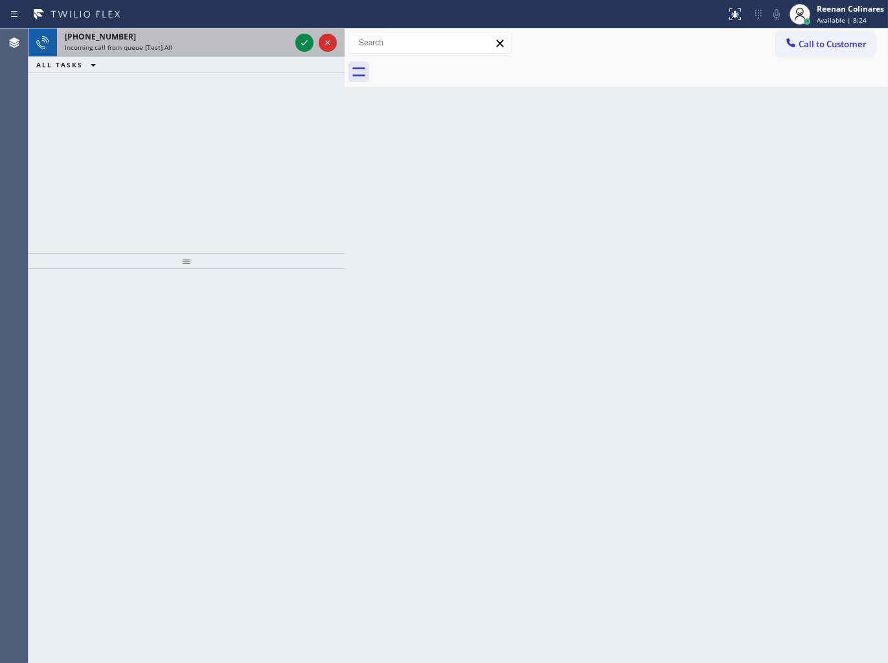
drag, startPoint x: 458, startPoint y: 203, endPoint x: 240, endPoint y: 54, distance: 263.6
click at [397, 185] on div "Back to Dashboard Change Sender ID Customers Technicians Select a contact Outbo…" at bounding box center [615, 345] width 543 height 634
click at [236, 48] on div "Incoming call from queue [Test] All" at bounding box center [177, 47] width 225 height 9
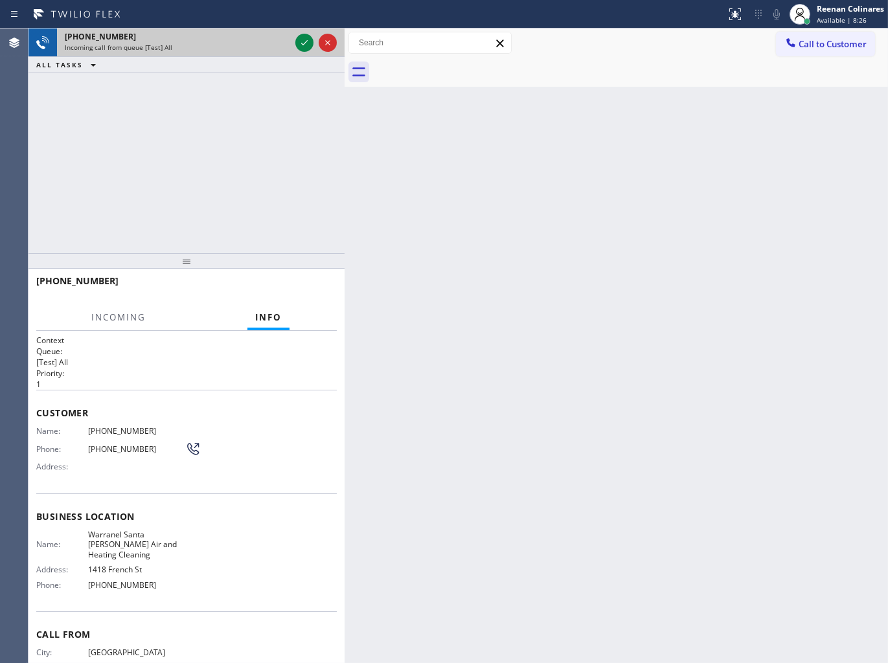
click at [290, 36] on div "[PHONE_NUMBER] Incoming call from queue [Test] All" at bounding box center [175, 42] width 236 height 28
click at [307, 43] on icon at bounding box center [304, 43] width 16 height 16
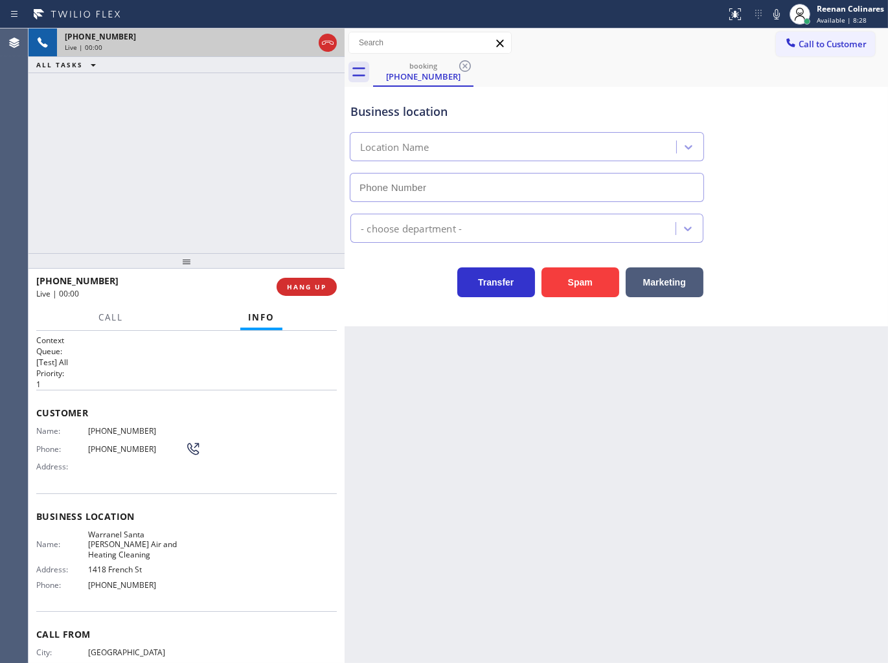
type input "[PHONE_NUMBER]"
drag, startPoint x: 325, startPoint y: 288, endPoint x: 319, endPoint y: 291, distance: 6.7
click at [326, 287] on span "HANG UP" at bounding box center [306, 286] width 39 height 9
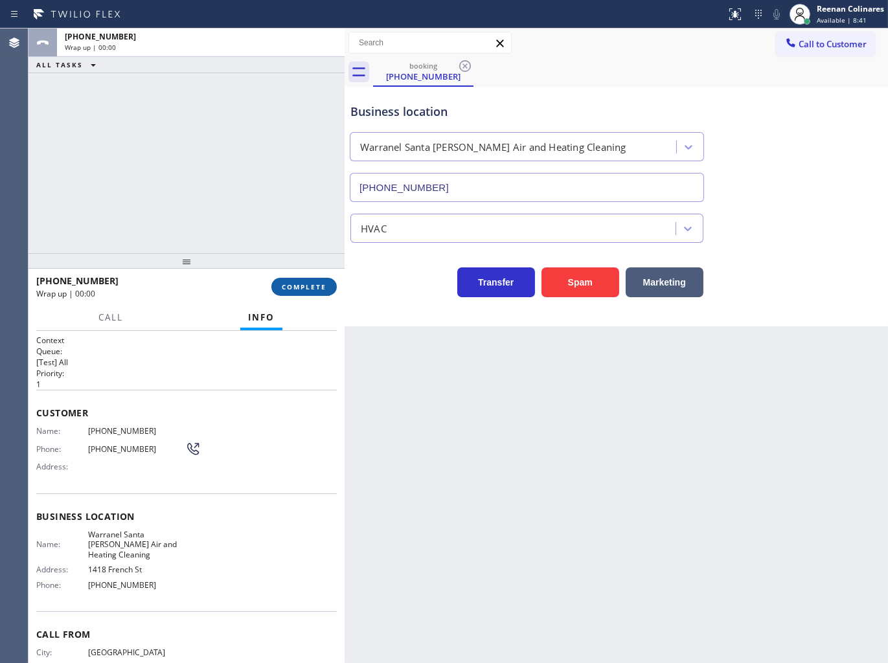
click at [317, 289] on span "COMPLETE" at bounding box center [304, 286] width 45 height 9
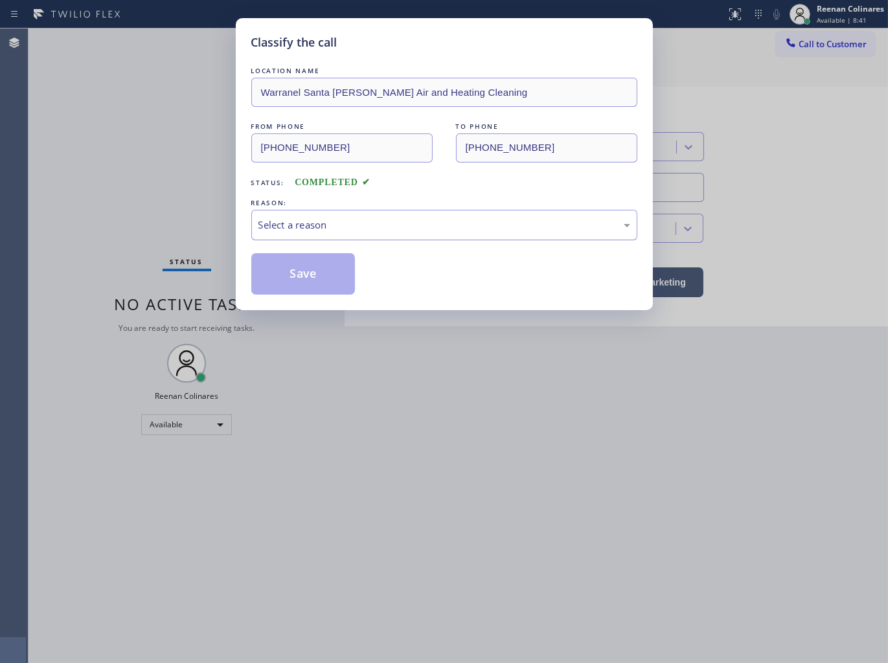
click at [370, 225] on div "Select a reason" at bounding box center [444, 225] width 372 height 15
click at [302, 275] on button "Save" at bounding box center [303, 273] width 104 height 41
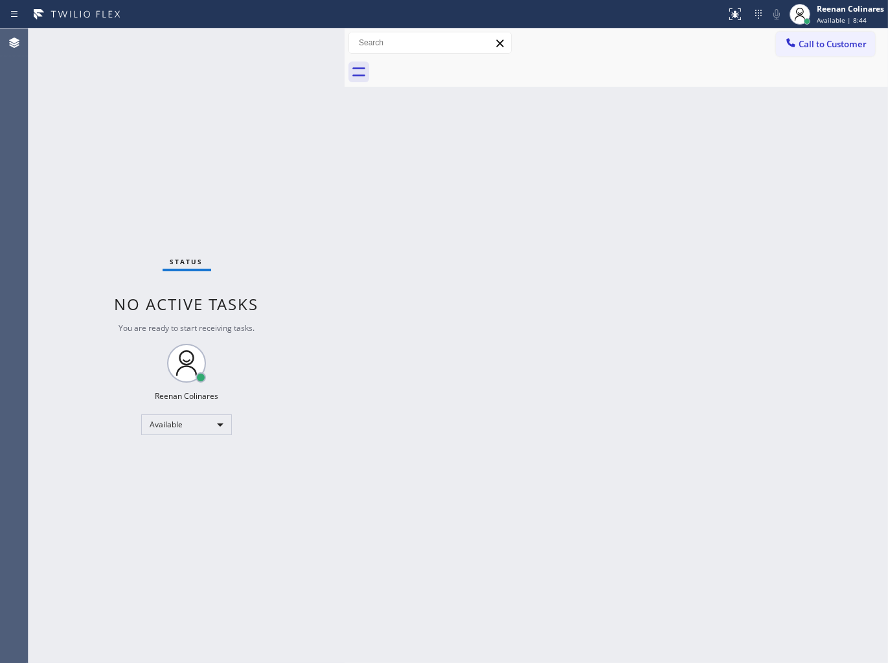
click at [758, 196] on div "Back to Dashboard Change Sender ID Customers Technicians Select a contact Outbo…" at bounding box center [615, 345] width 543 height 634
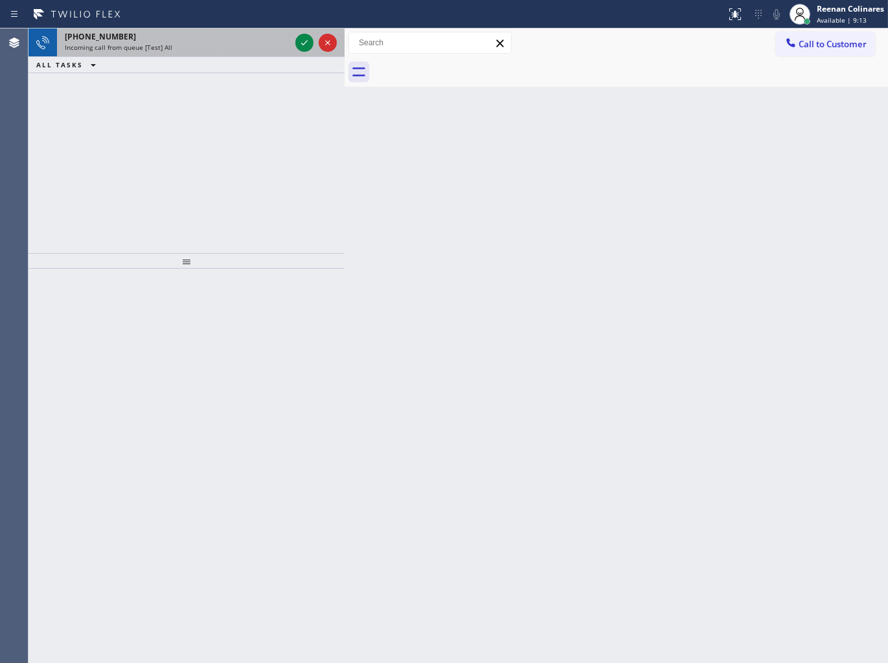
click at [231, 44] on div "Incoming call from queue [Test] All" at bounding box center [177, 47] width 225 height 9
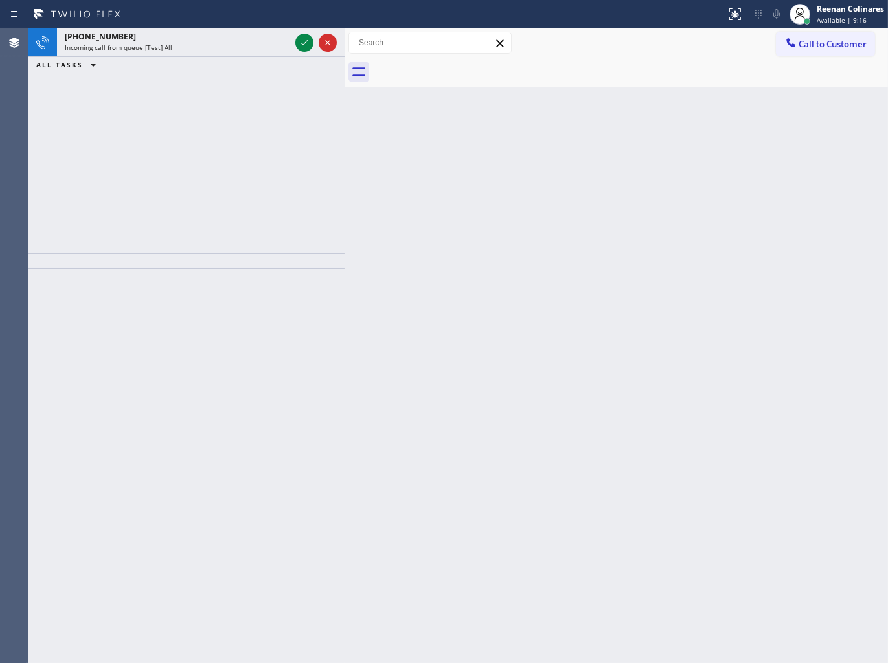
drag, startPoint x: 285, startPoint y: 177, endPoint x: 283, endPoint y: 146, distance: 31.2
click at [287, 164] on div "[PHONE_NUMBER] Incoming call from queue [Test] All ALL TASKS ALL TASKS ACTIVE T…" at bounding box center [186, 140] width 316 height 225
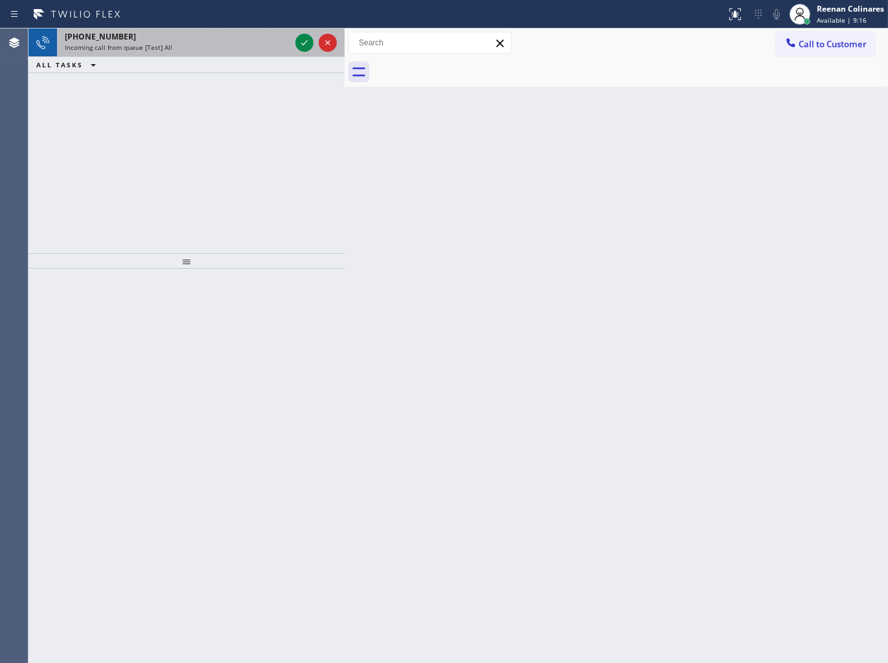
click at [256, 44] on div "Incoming call from queue [Test] All" at bounding box center [177, 47] width 225 height 9
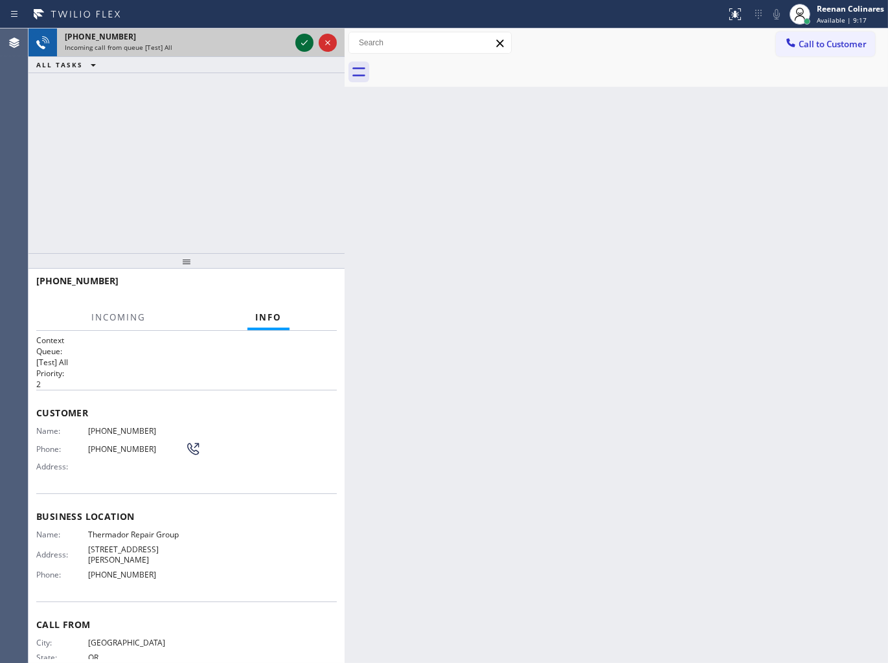
click at [299, 41] on icon at bounding box center [304, 43] width 16 height 16
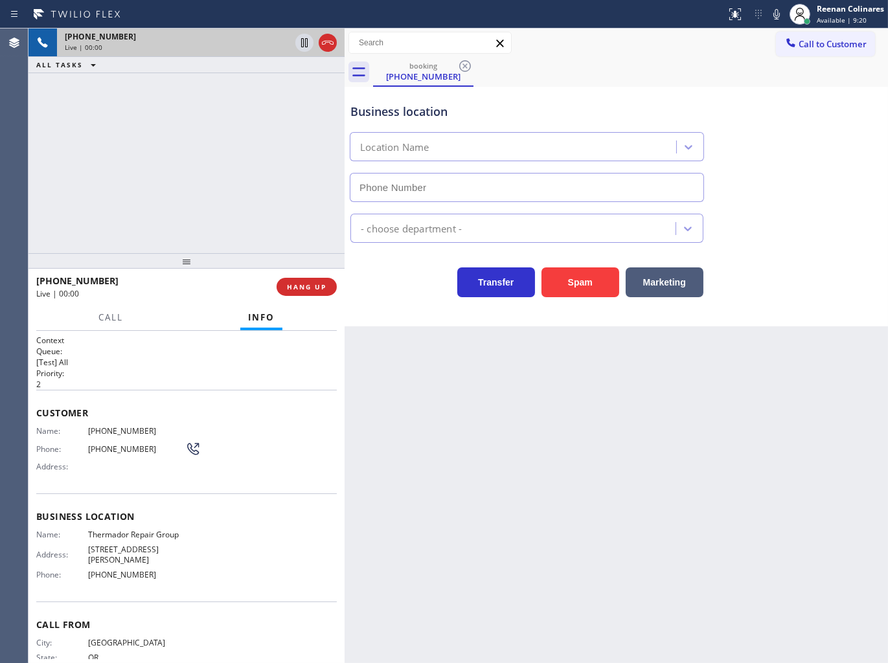
type input "[PHONE_NUMBER]"
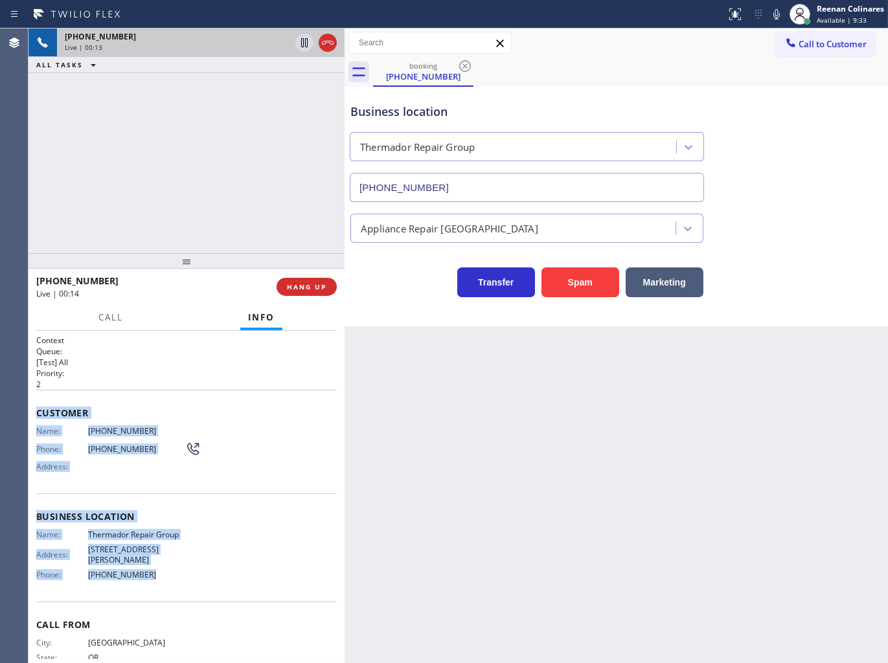
drag, startPoint x: 35, startPoint y: 412, endPoint x: 392, endPoint y: 575, distance: 392.8
click at [197, 565] on div "Context Queue: [Test] All Priority: 2 Customer Name: [PHONE_NUMBER] Phone: [PHO…" at bounding box center [186, 497] width 316 height 333
copy div "Customer Name: [PHONE_NUMBER] Phone: [PHONE_NUMBER] Address: Business location …"
click at [774, 14] on icon at bounding box center [776, 14] width 6 height 10
click at [100, 314] on span "Call" at bounding box center [110, 317] width 25 height 12
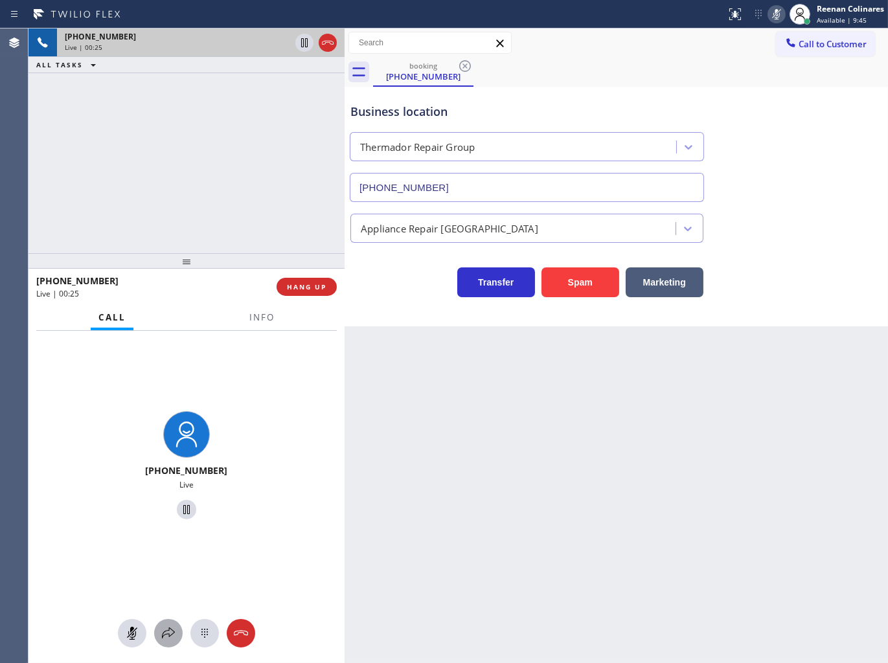
click at [176, 636] on div at bounding box center [168, 633] width 28 height 16
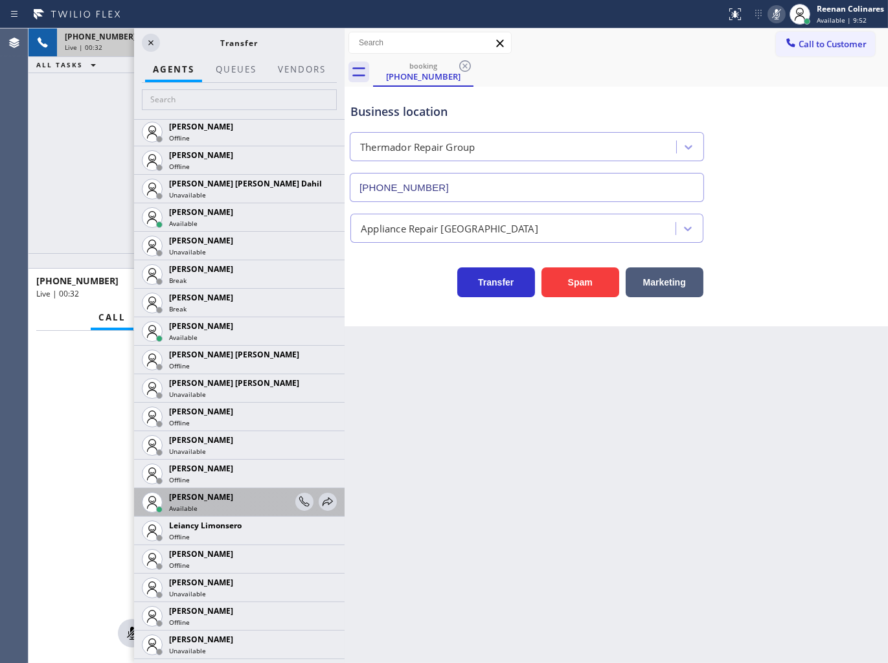
scroll to position [1726, 0]
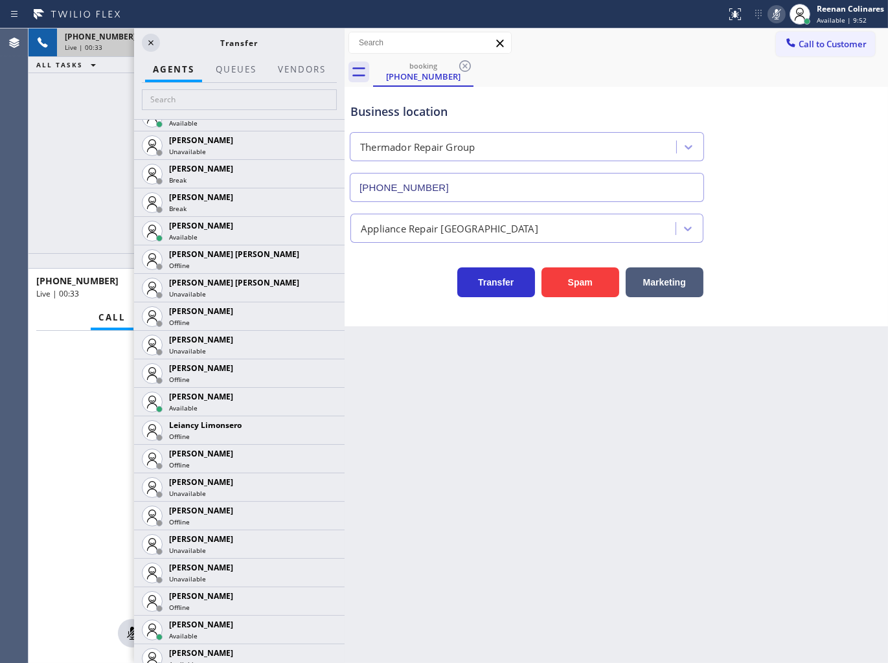
click at [0, 0] on icon at bounding box center [0, 0] width 0 height 0
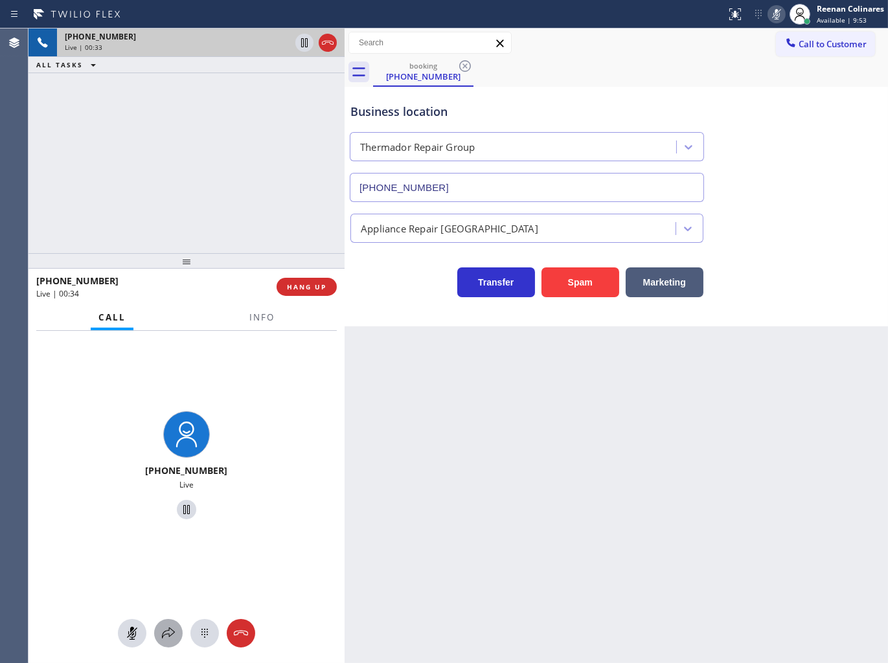
click at [171, 625] on button at bounding box center [168, 633] width 28 height 28
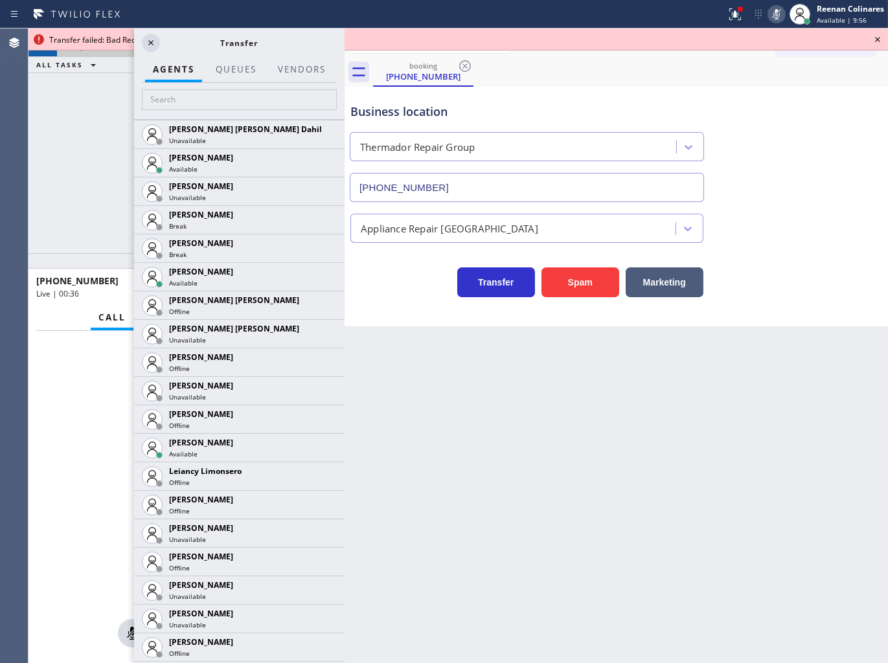
scroll to position [1982, 0]
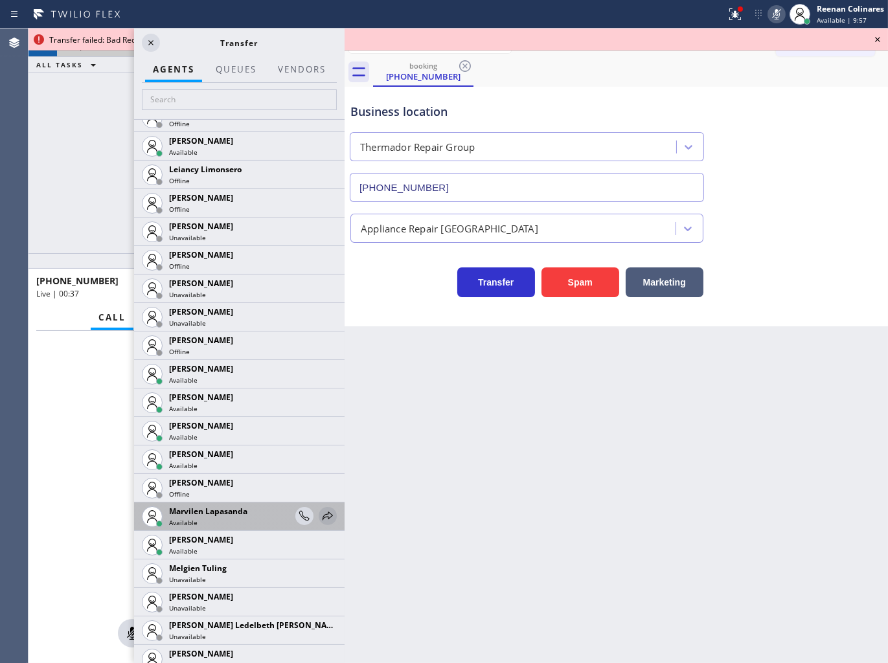
click at [320, 512] on icon at bounding box center [328, 516] width 16 height 16
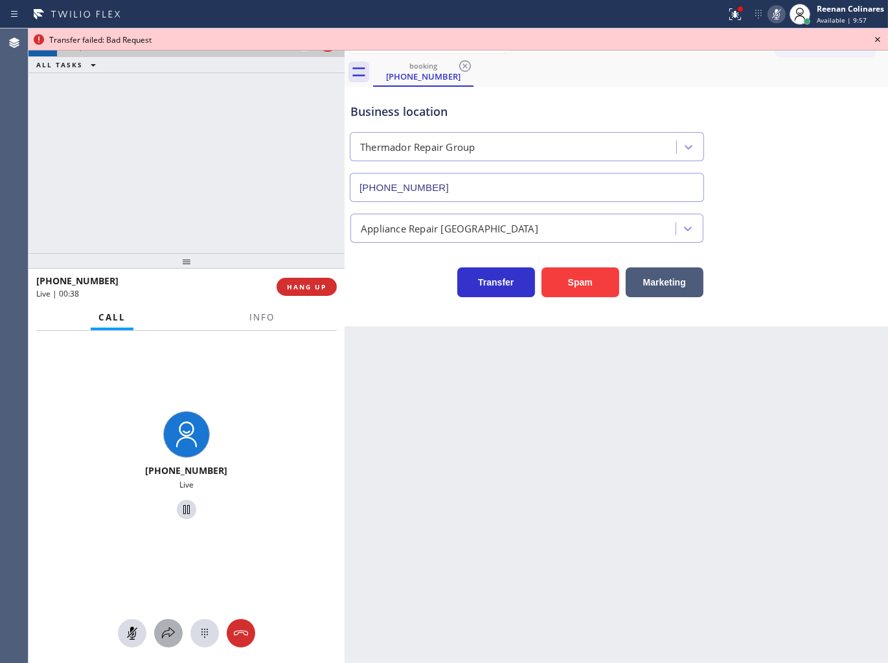
click at [172, 636] on icon at bounding box center [169, 633] width 16 height 16
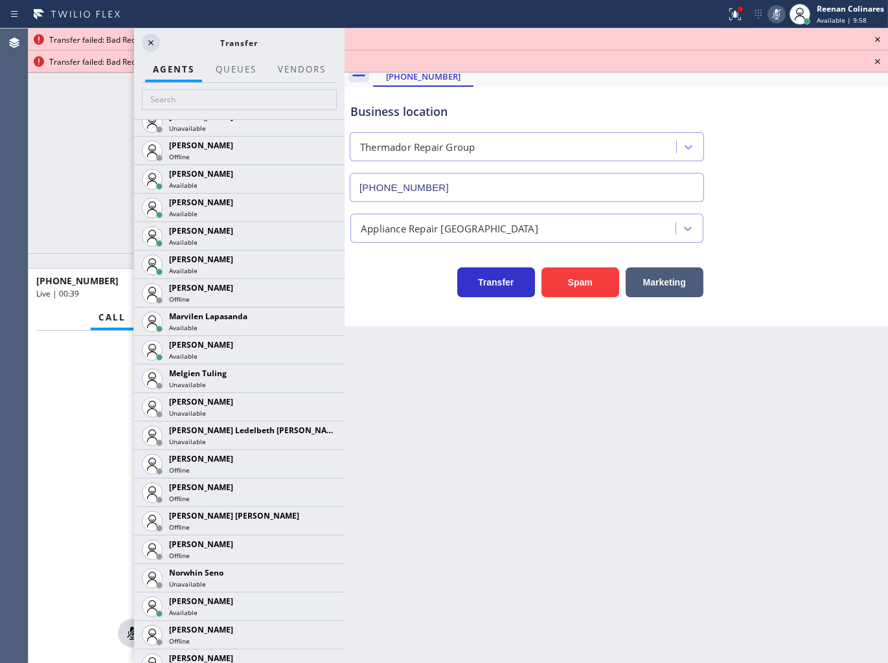
scroll to position [2358, 0]
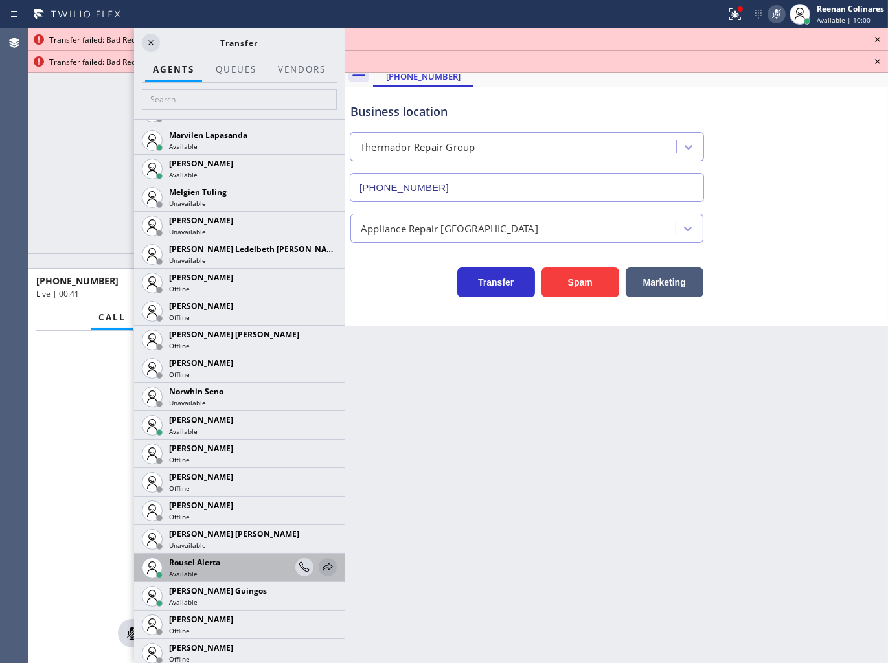
click at [320, 570] on icon at bounding box center [328, 567] width 16 height 16
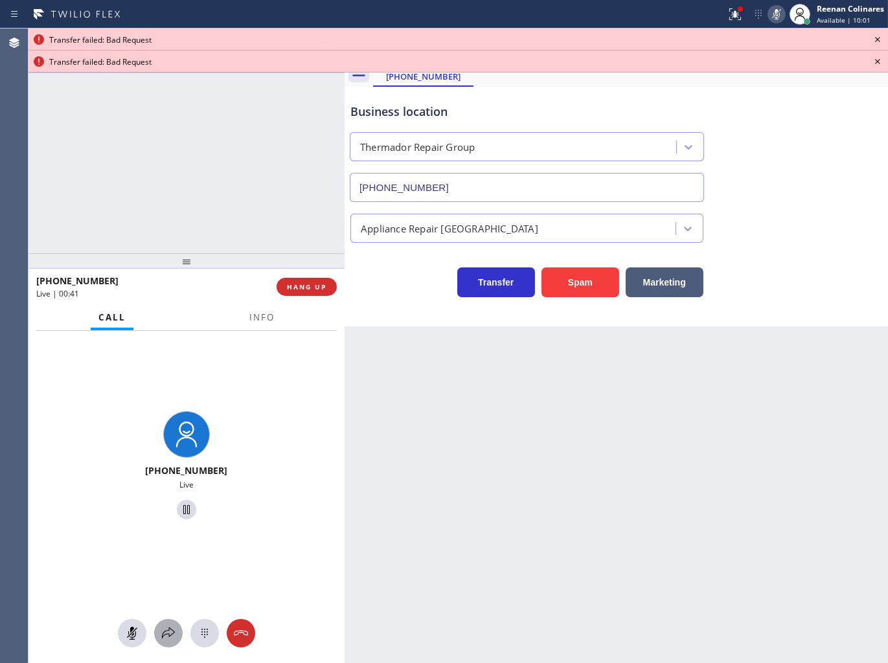
click at [175, 632] on icon at bounding box center [169, 633] width 16 height 16
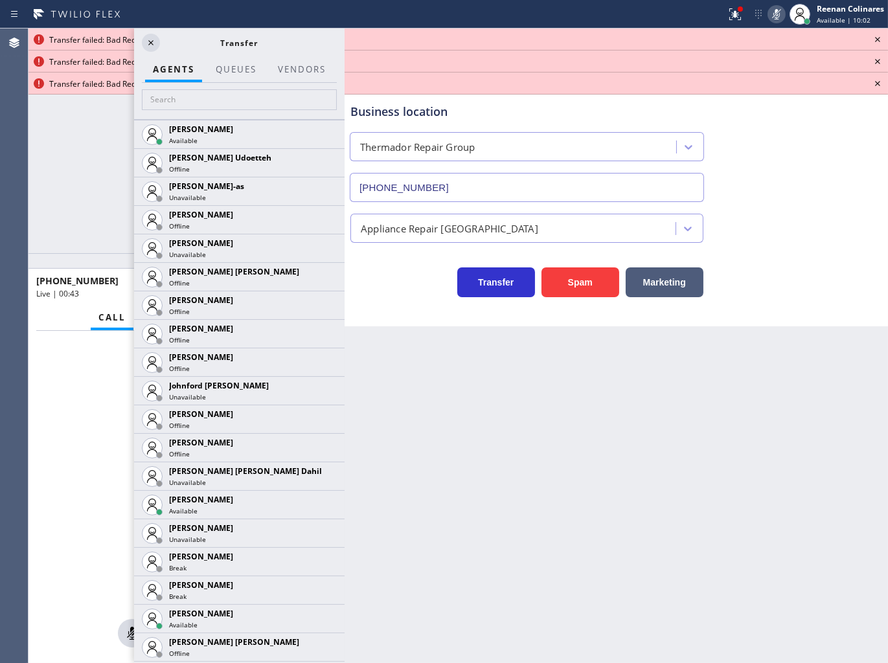
scroll to position [2642, 0]
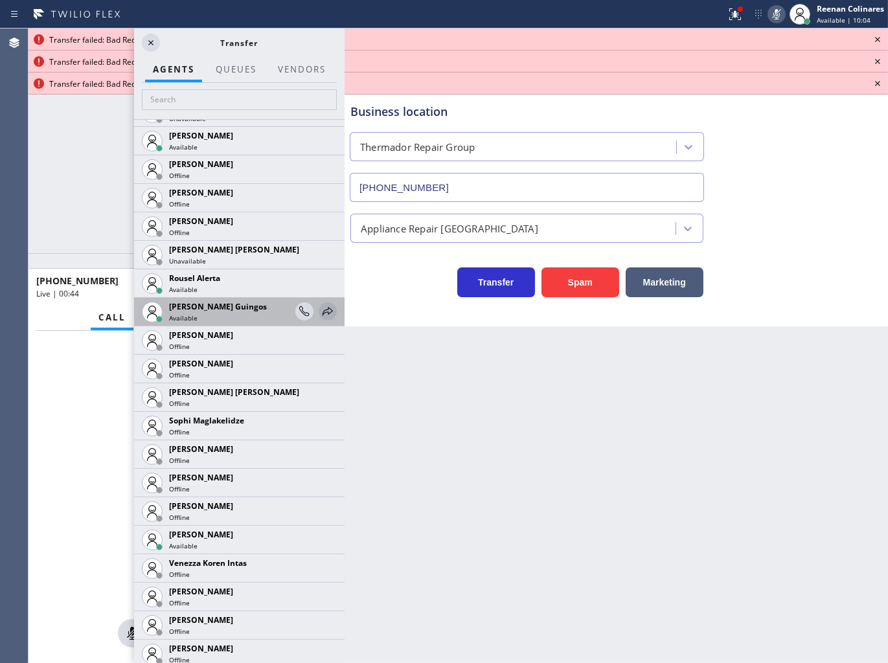
click at [325, 315] on div at bounding box center [328, 312] width 18 height 16
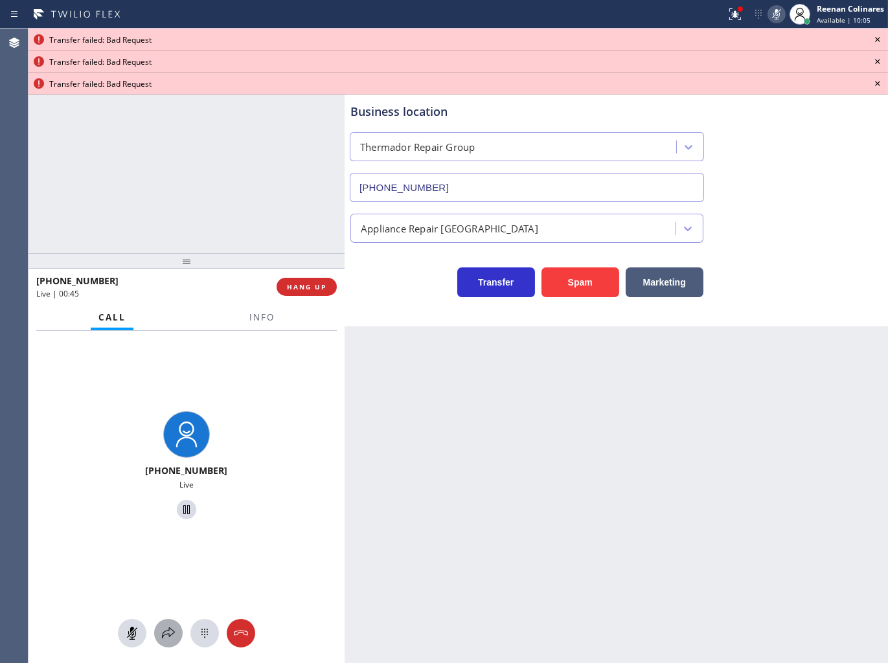
click at [164, 628] on icon at bounding box center [169, 633] width 16 height 16
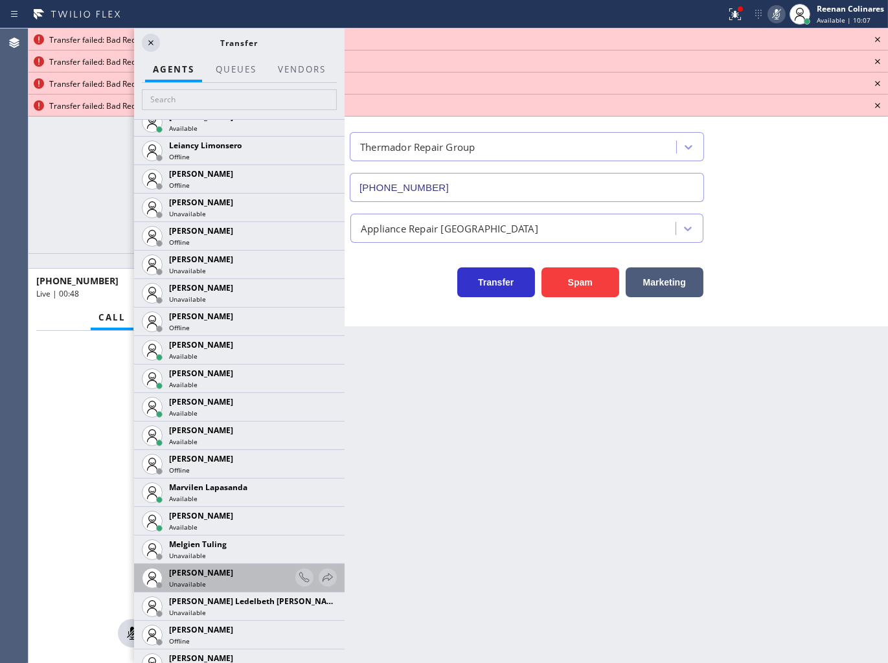
scroll to position [2044, 0]
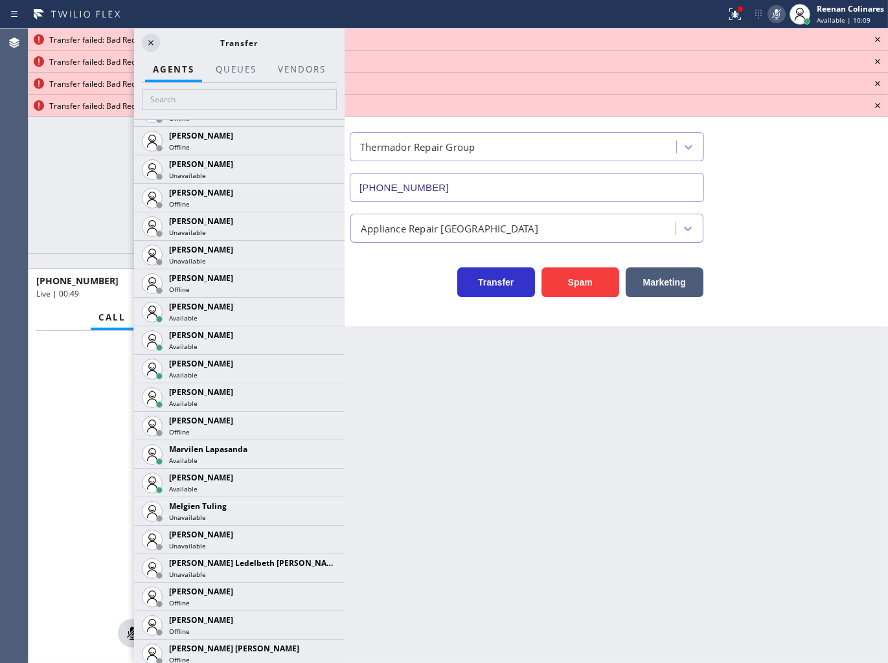
click at [0, 0] on icon at bounding box center [0, 0] width 0 height 0
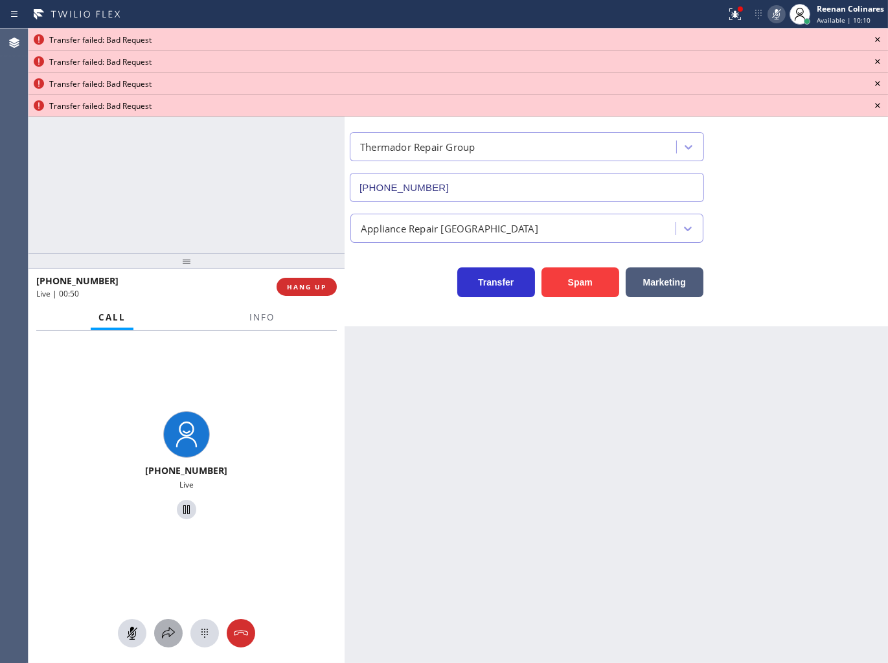
click at [164, 632] on icon at bounding box center [169, 633] width 16 height 16
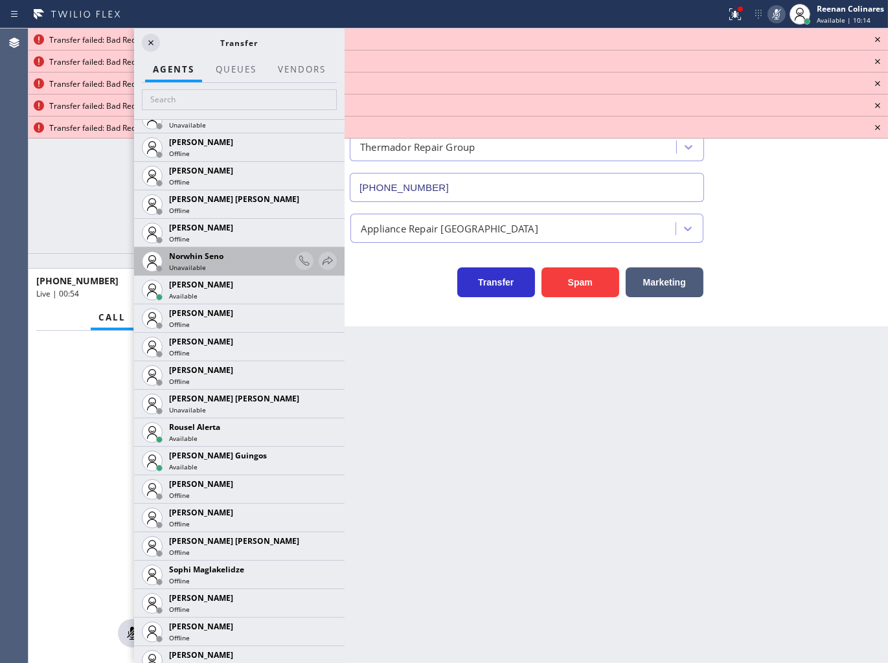
scroll to position [2358, 0]
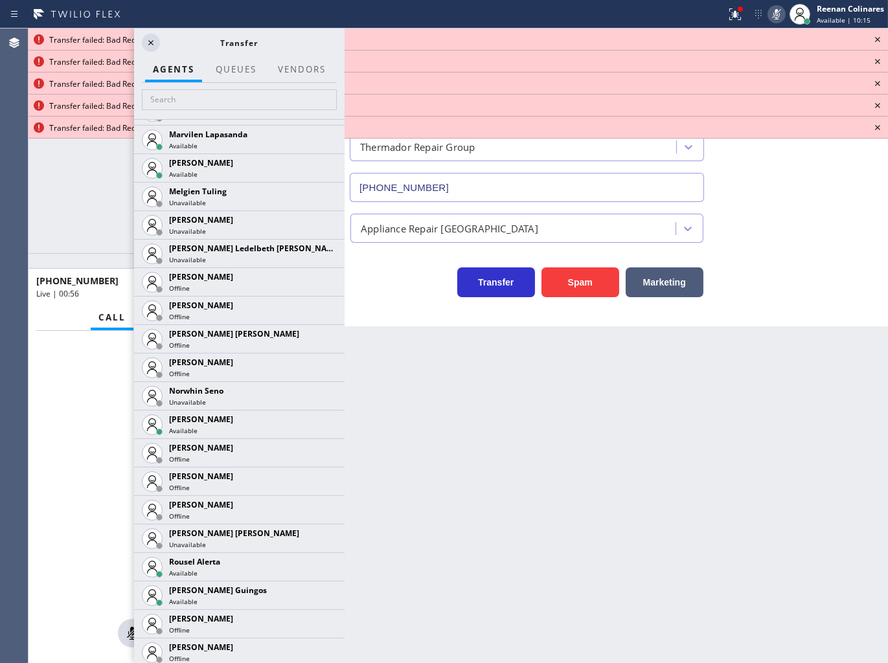
click at [0, 0] on icon at bounding box center [0, 0] width 0 height 0
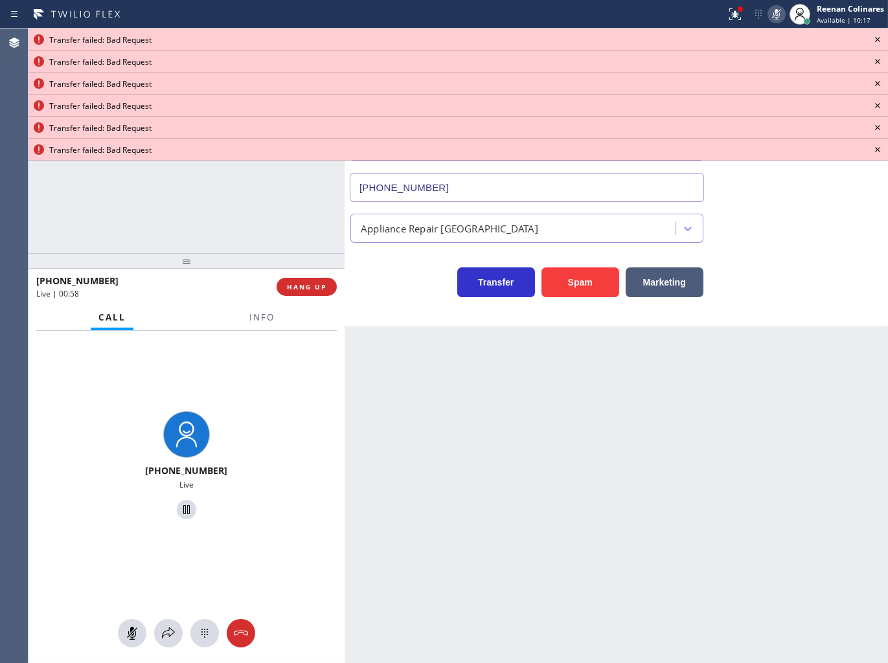
click at [881, 39] on icon at bounding box center [877, 40] width 16 height 16
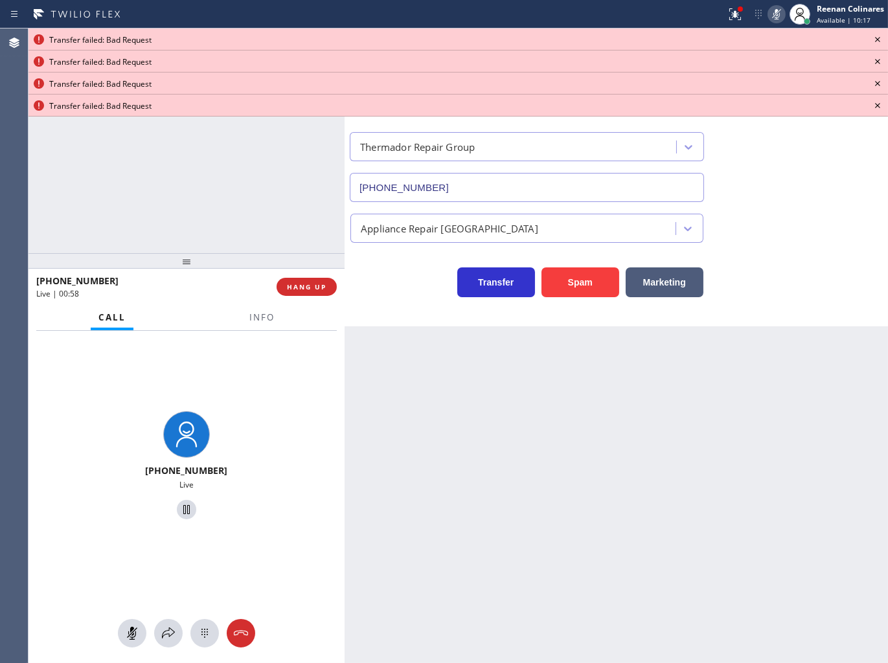
click at [881, 39] on icon at bounding box center [877, 40] width 16 height 16
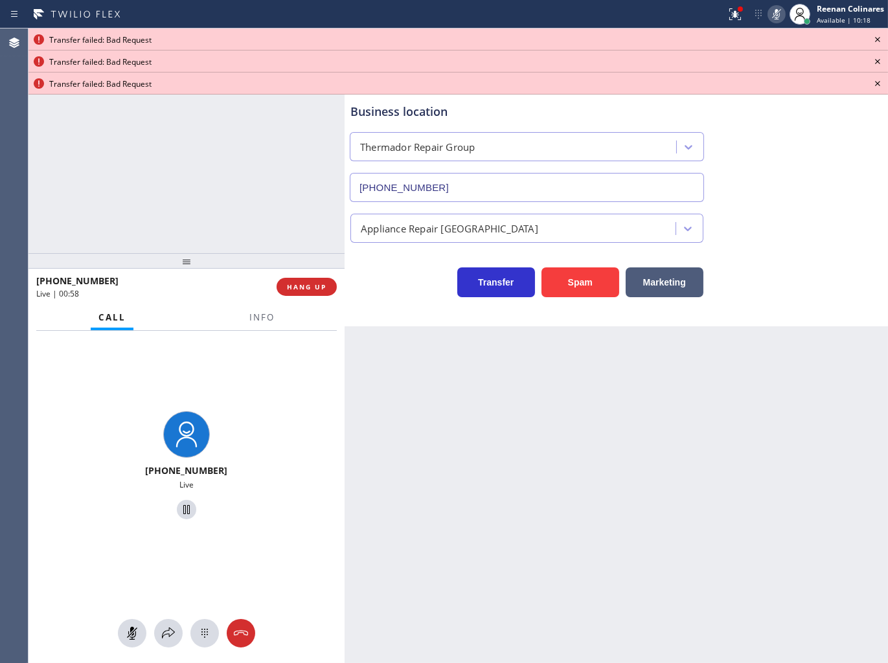
click at [881, 39] on icon at bounding box center [877, 40] width 16 height 16
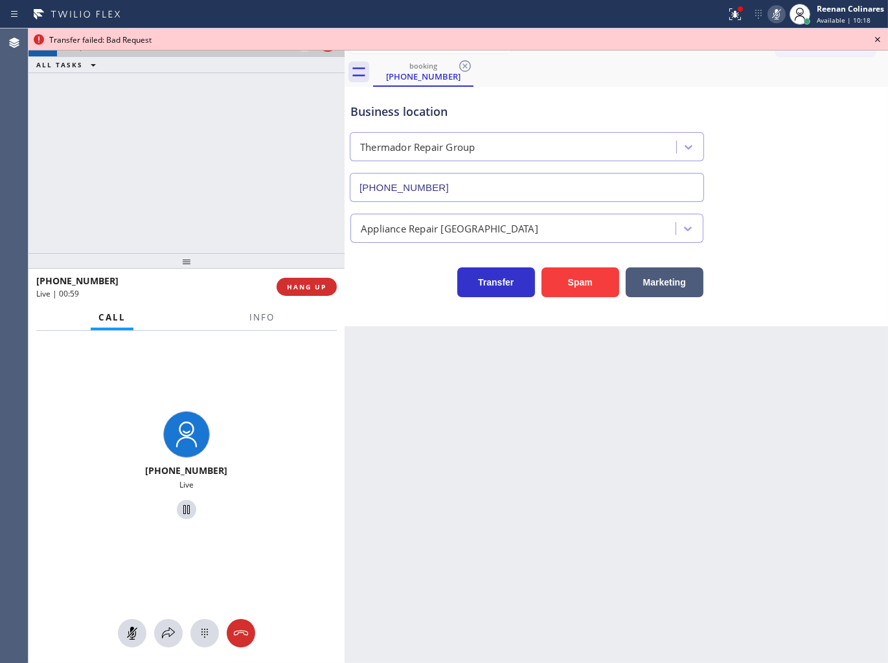
click at [881, 39] on icon at bounding box center [877, 40] width 16 height 16
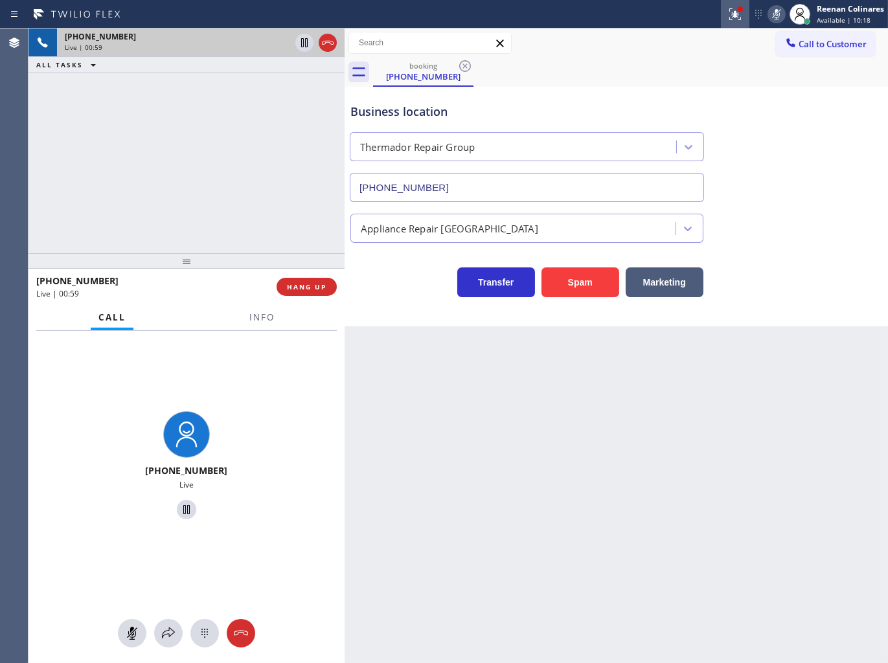
click at [727, 9] on icon at bounding box center [735, 14] width 16 height 16
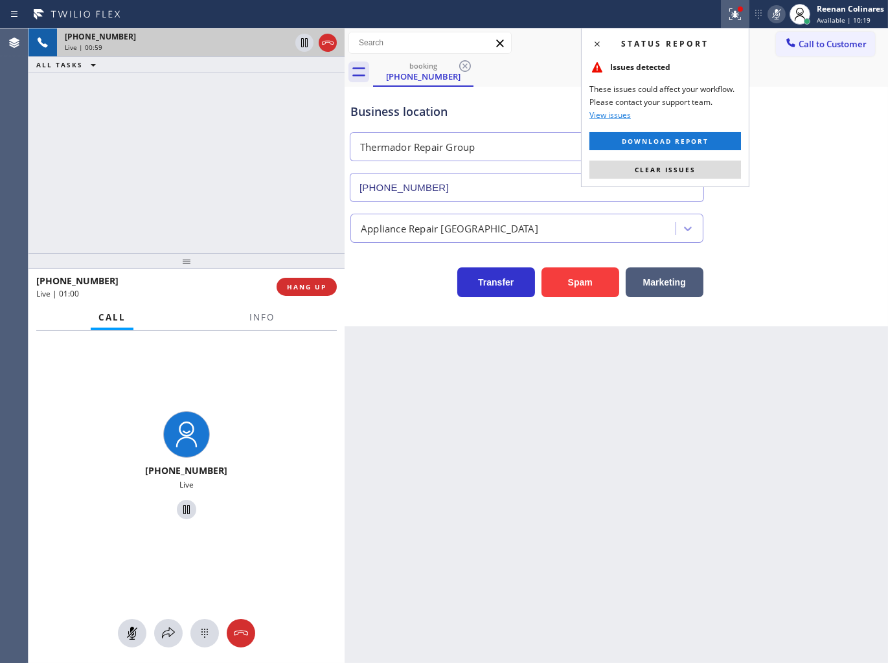
drag, startPoint x: 709, startPoint y: 172, endPoint x: 740, endPoint y: 54, distance: 121.2
click at [710, 172] on button "Clear issues" at bounding box center [664, 170] width 151 height 18
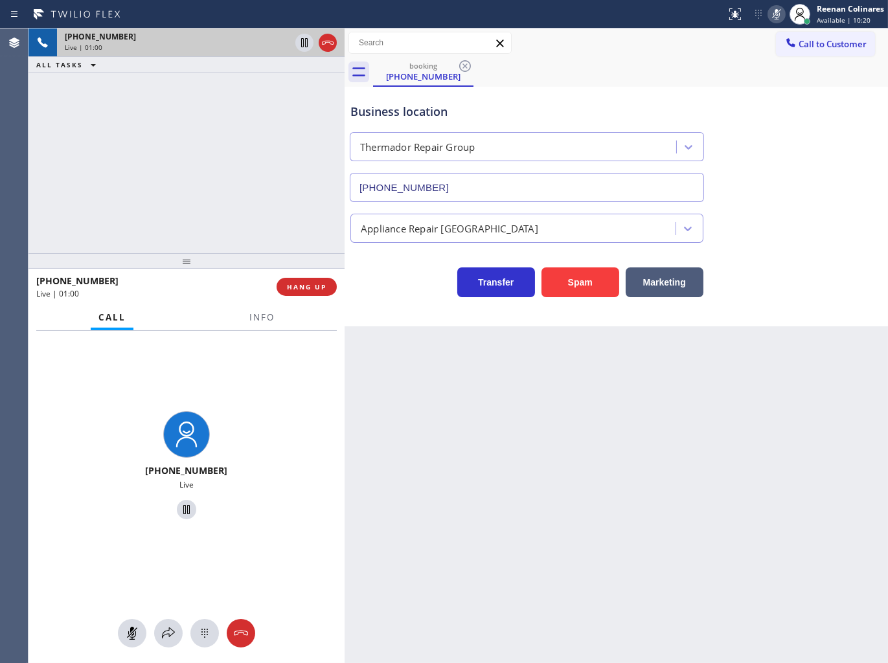
click at [772, 8] on icon at bounding box center [776, 14] width 16 height 16
click at [264, 317] on span "Info" at bounding box center [261, 317] width 25 height 12
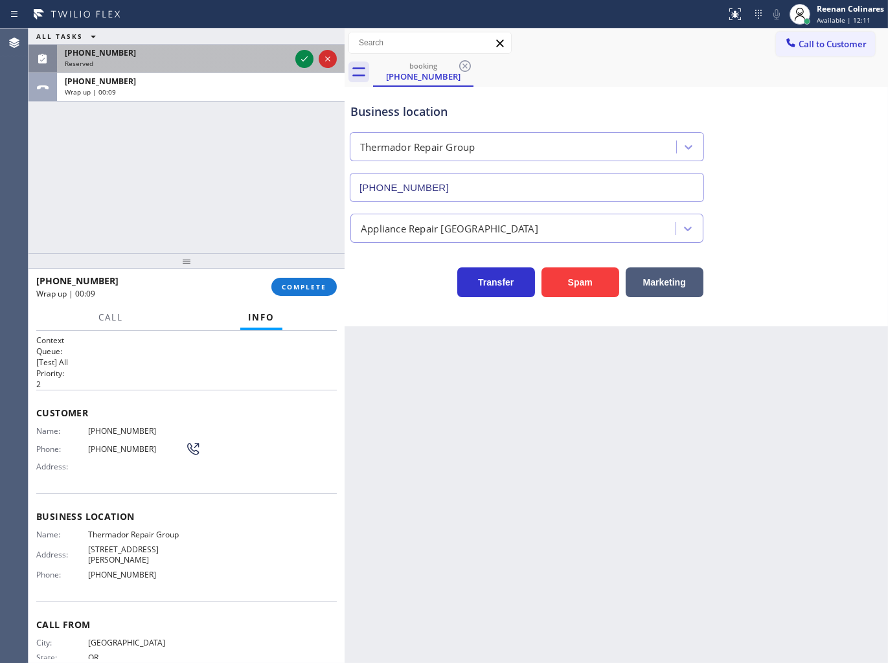
click at [215, 67] on div "Reserved" at bounding box center [177, 63] width 225 height 9
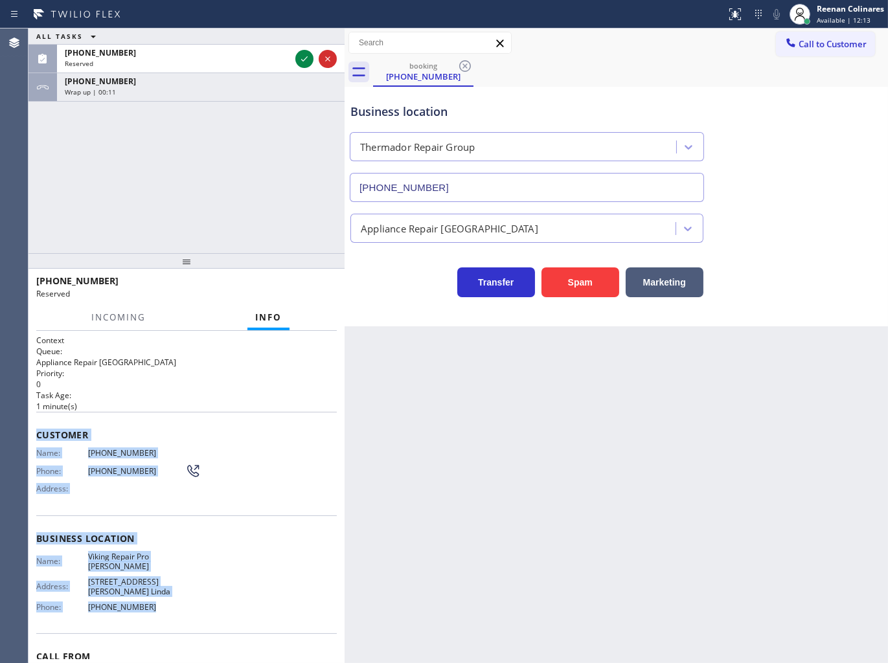
drag, startPoint x: 34, startPoint y: 427, endPoint x: 320, endPoint y: 618, distance: 343.7
click at [227, 610] on div "Context Queue: Appliance Repair High End Priority: 0 Task Age: [DEMOGRAPHIC_DAT…" at bounding box center [186, 497] width 316 height 333
copy div "Customer Name: [PHONE_NUMBER] Phone: [PHONE_NUMBER] Address: Business location …"
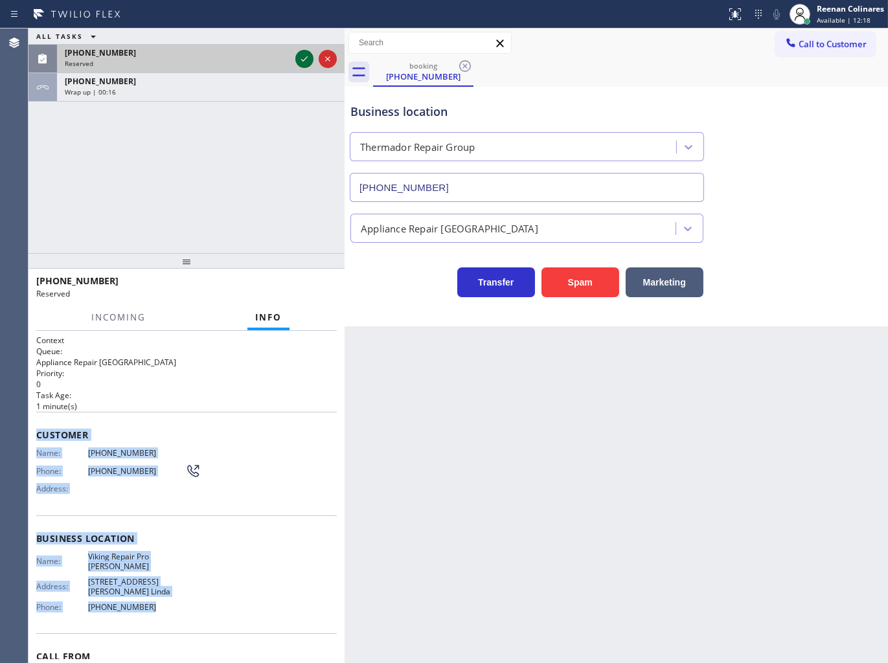
click at [302, 56] on icon at bounding box center [304, 59] width 16 height 16
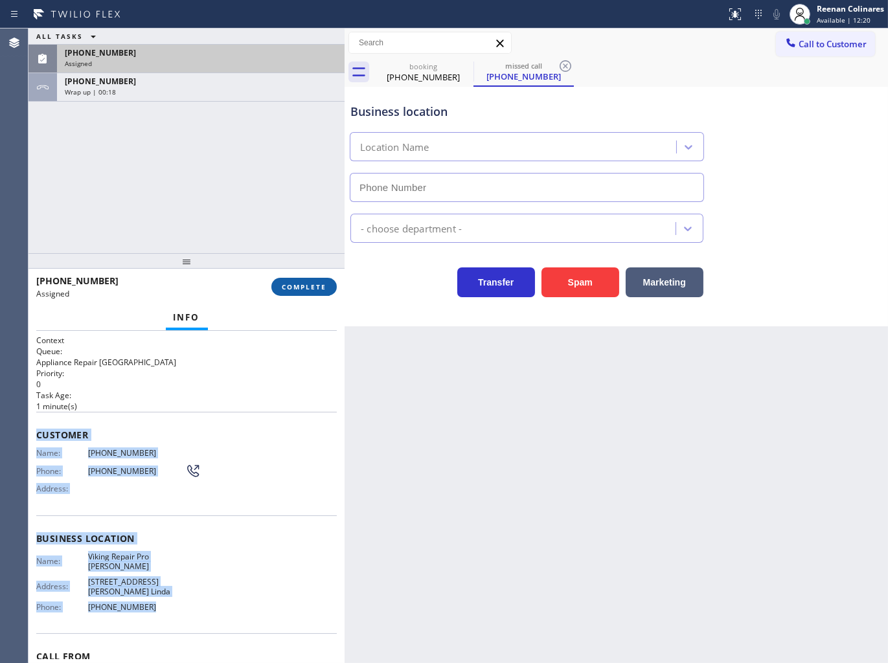
click at [296, 287] on span "COMPLETE" at bounding box center [304, 286] width 45 height 9
type input "[PHONE_NUMBER]"
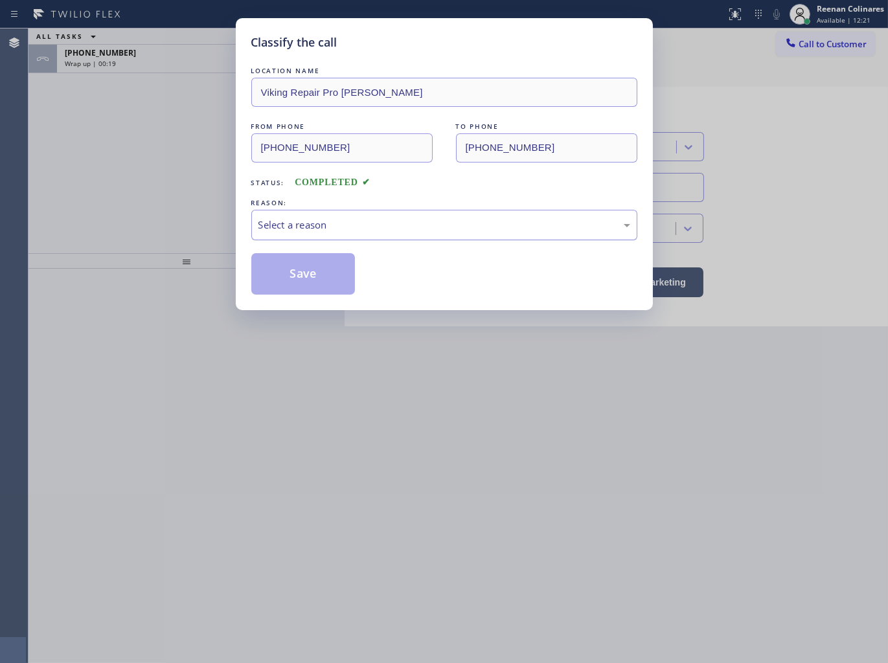
drag, startPoint x: 335, startPoint y: 225, endPoint x: 333, endPoint y: 237, distance: 12.5
click at [337, 225] on div "Select a reason" at bounding box center [444, 225] width 372 height 15
click at [287, 285] on button "Save" at bounding box center [303, 273] width 104 height 41
click at [87, 47] on div "Classify the call LOCATION NAME Viking Repair Pro [PERSON_NAME] FROM PHONE [PHO…" at bounding box center [444, 331] width 888 height 663
click at [110, 63] on div "Classify the call LOCATION NAME Viking Repair Pro [PERSON_NAME] FROM PHONE [PHO…" at bounding box center [444, 331] width 888 height 663
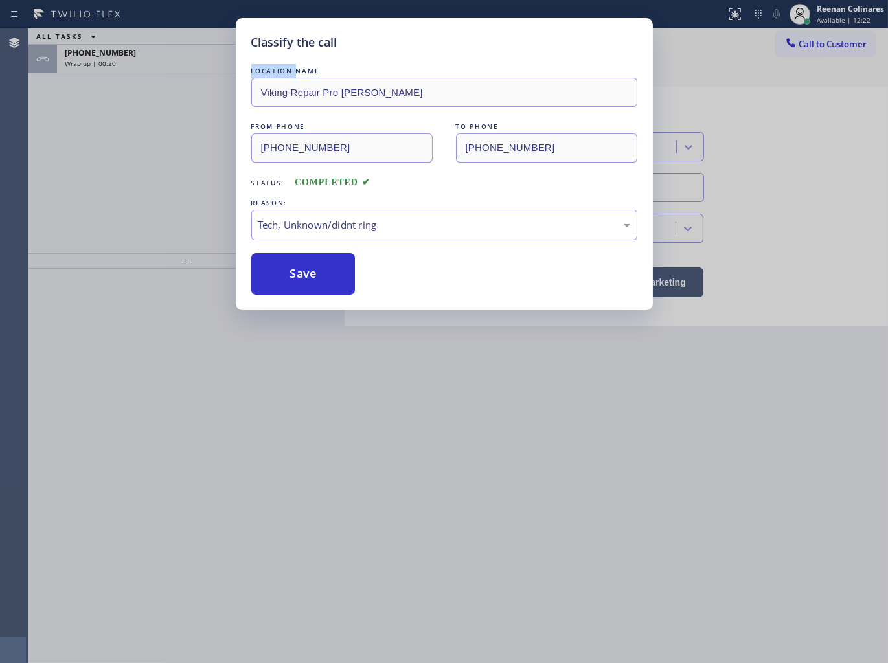
click at [109, 63] on div "Classify the call LOCATION NAME Viking Repair Pro [PERSON_NAME] FROM PHONE [PHO…" at bounding box center [444, 331] width 888 height 663
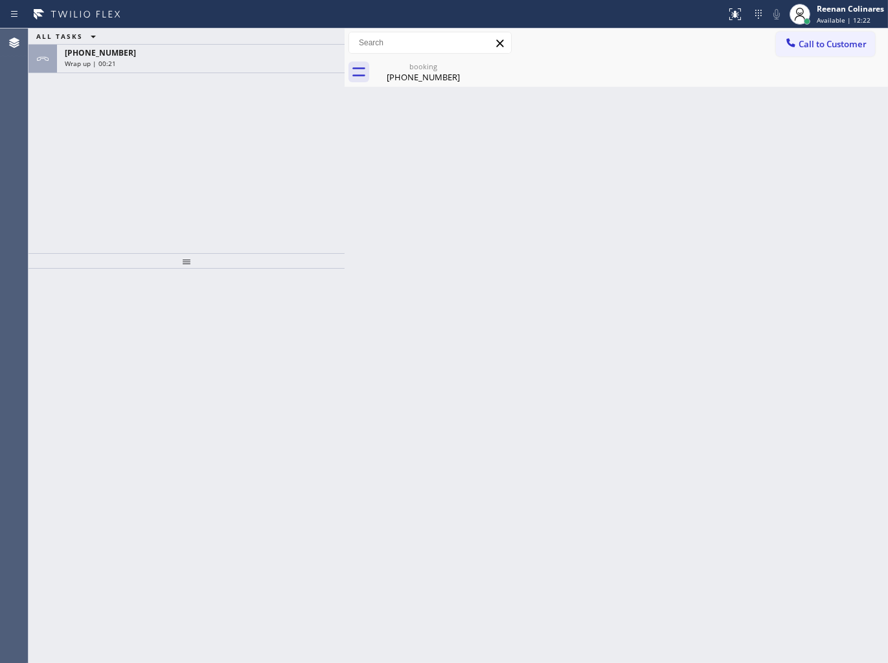
click at [109, 63] on span "Wrap up | 00:21" at bounding box center [90, 63] width 51 height 9
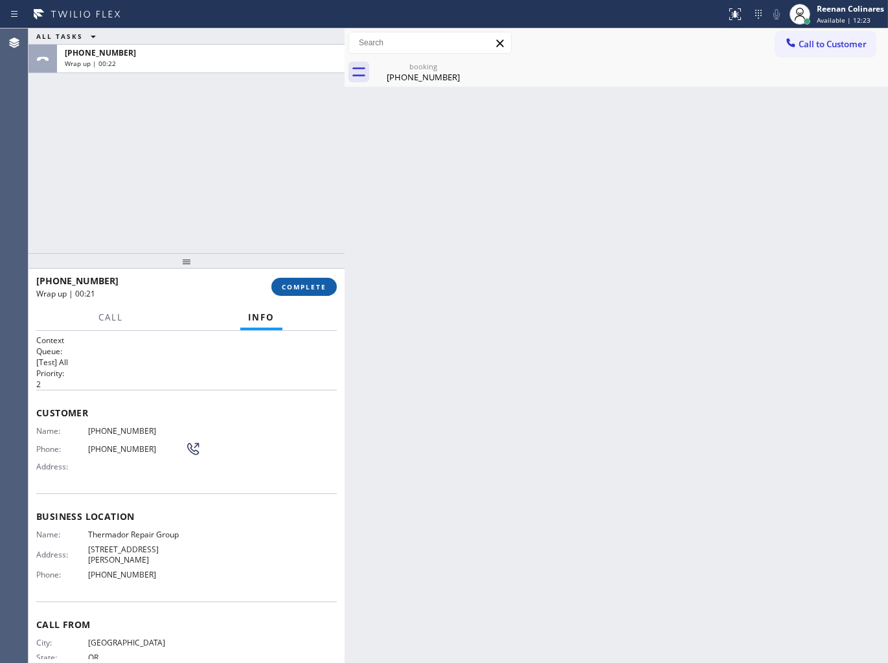
click at [312, 289] on span "COMPLETE" at bounding box center [304, 286] width 45 height 9
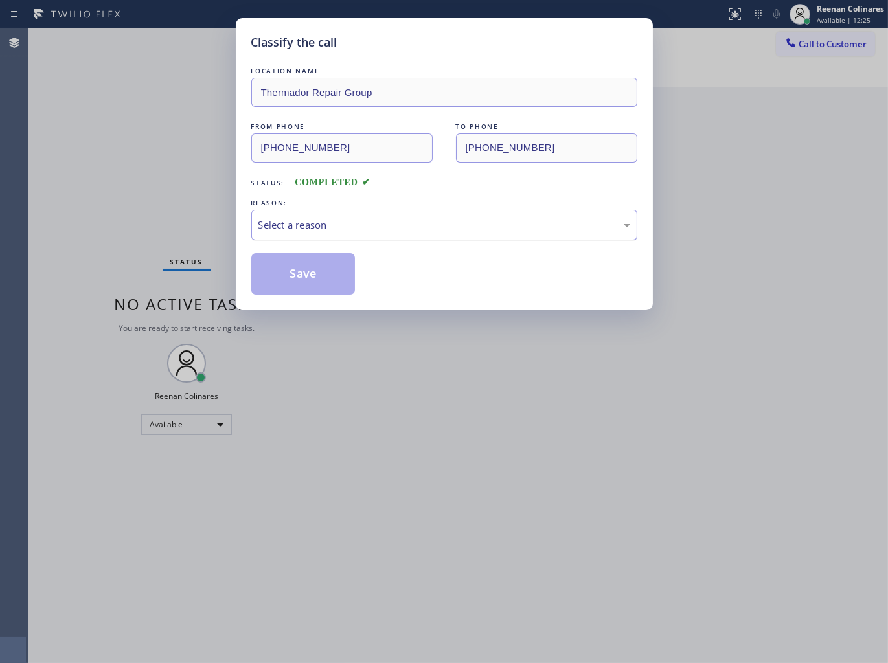
drag, startPoint x: 359, startPoint y: 222, endPoint x: 353, endPoint y: 227, distance: 7.3
click at [359, 221] on div "Select a reason" at bounding box center [444, 225] width 372 height 15
drag, startPoint x: 273, startPoint y: 275, endPoint x: 151, endPoint y: 190, distance: 148.7
click at [270, 274] on button "Save" at bounding box center [303, 273] width 104 height 41
click at [151, 190] on div "Classify the call LOCATION NAME Thermador Repair Group FROM PHONE [PHONE_NUMBER…" at bounding box center [444, 331] width 888 height 663
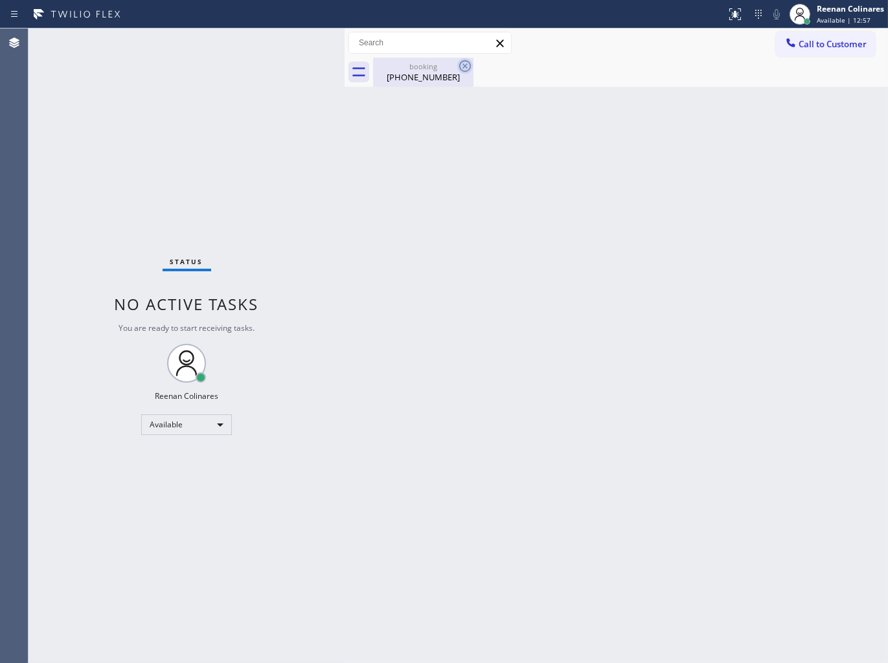
click at [464, 67] on icon at bounding box center [465, 66] width 16 height 16
drag, startPoint x: 458, startPoint y: 245, endPoint x: 465, endPoint y: 249, distance: 8.1
click at [462, 248] on div "Back to Dashboard Change Sender ID Customers Technicians Select a contact Outbo…" at bounding box center [615, 345] width 543 height 634
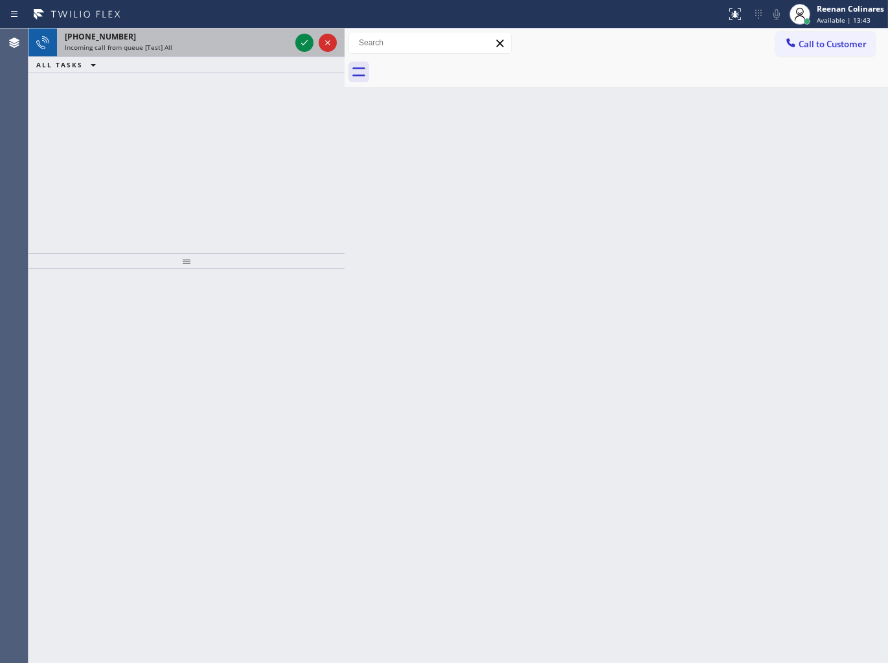
click at [201, 45] on div "Incoming call from queue [Test] All" at bounding box center [177, 47] width 225 height 9
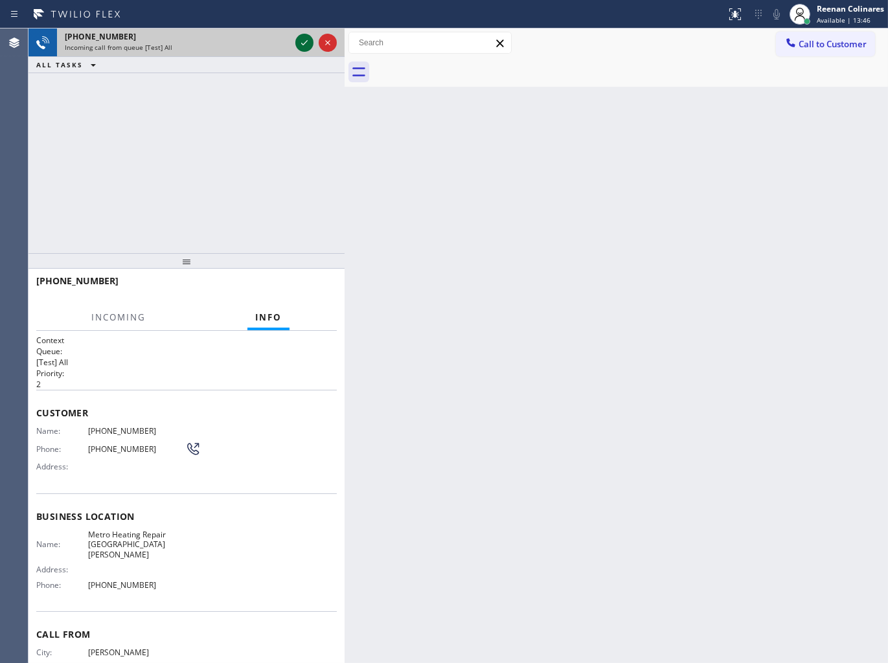
click at [300, 44] on icon at bounding box center [304, 43] width 16 height 16
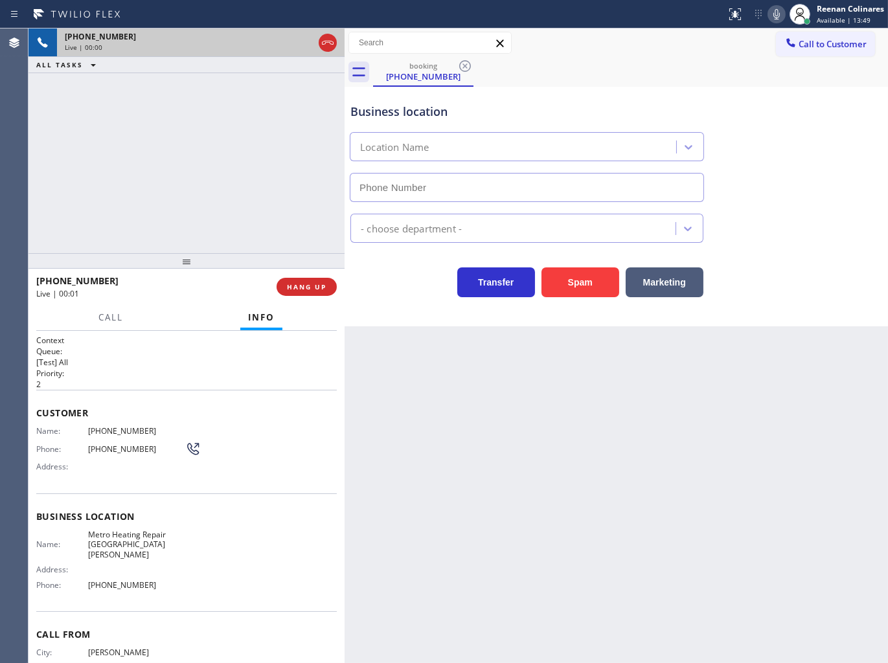
type input "[PHONE_NUMBER]"
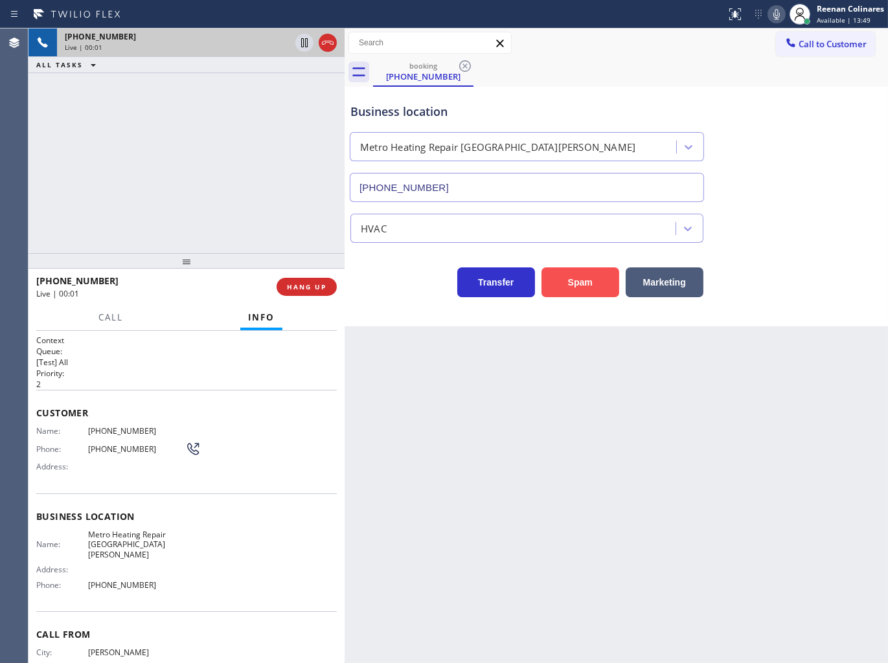
click at [583, 276] on button "Spam" at bounding box center [580, 282] width 78 height 30
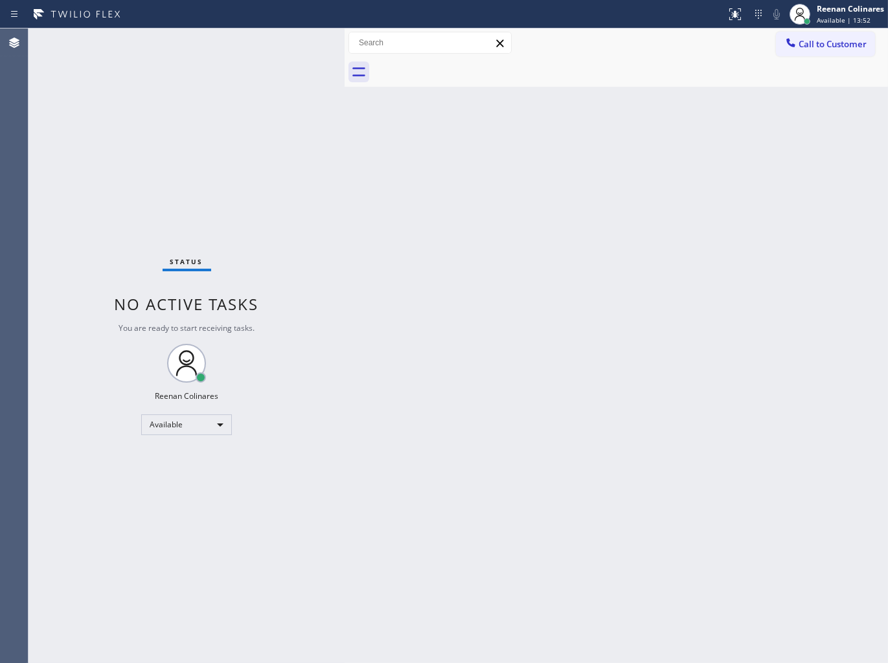
click at [660, 254] on div "Back to Dashboard Change Sender ID Customers Technicians Select a contact Outbo…" at bounding box center [615, 345] width 543 height 634
click at [291, 139] on div "Status No active tasks You are ready to start receiving tasks. Reenan Colinares…" at bounding box center [186, 345] width 316 height 634
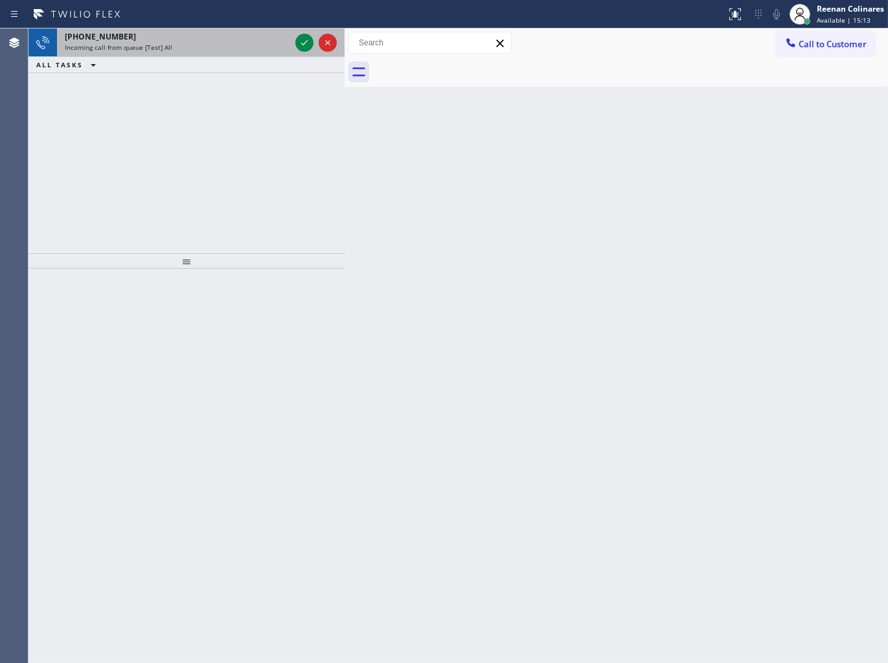
click at [190, 47] on div "Incoming call from queue [Test] All" at bounding box center [177, 47] width 225 height 9
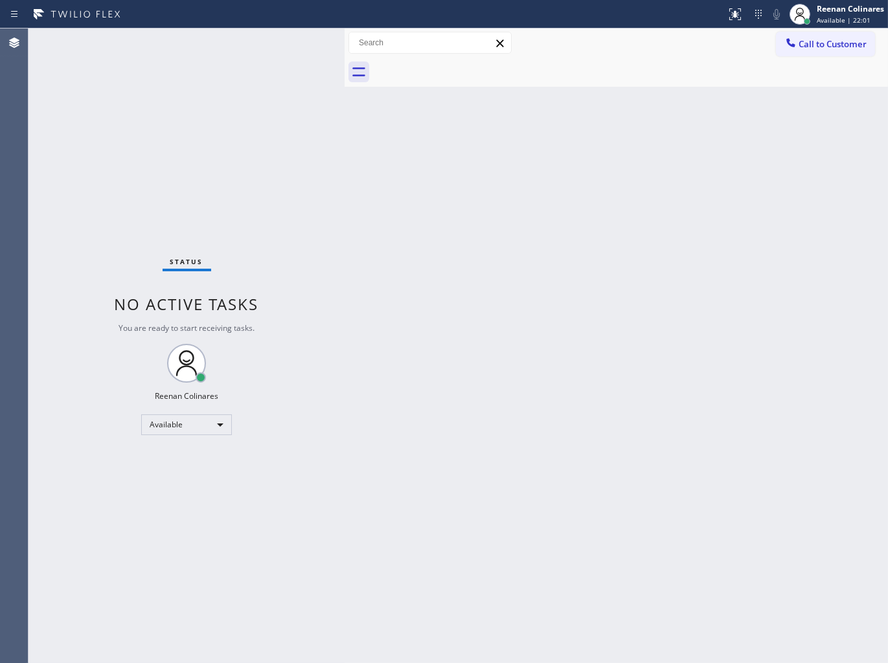
click at [205, 39] on div "Status No active tasks You are ready to start receiving tasks. Reenan Colinares…" at bounding box center [186, 345] width 316 height 634
click at [535, 279] on div "Back to Dashboard Change Sender ID Customers Technicians Select a contact Outbo…" at bounding box center [615, 345] width 543 height 634
click at [442, 333] on div "Back to Dashboard Change Sender ID Customers Technicians Select a contact Outbo…" at bounding box center [615, 345] width 543 height 634
click at [408, 222] on div "Back to Dashboard Change Sender ID Customers Technicians Select a contact Outbo…" at bounding box center [615, 345] width 543 height 634
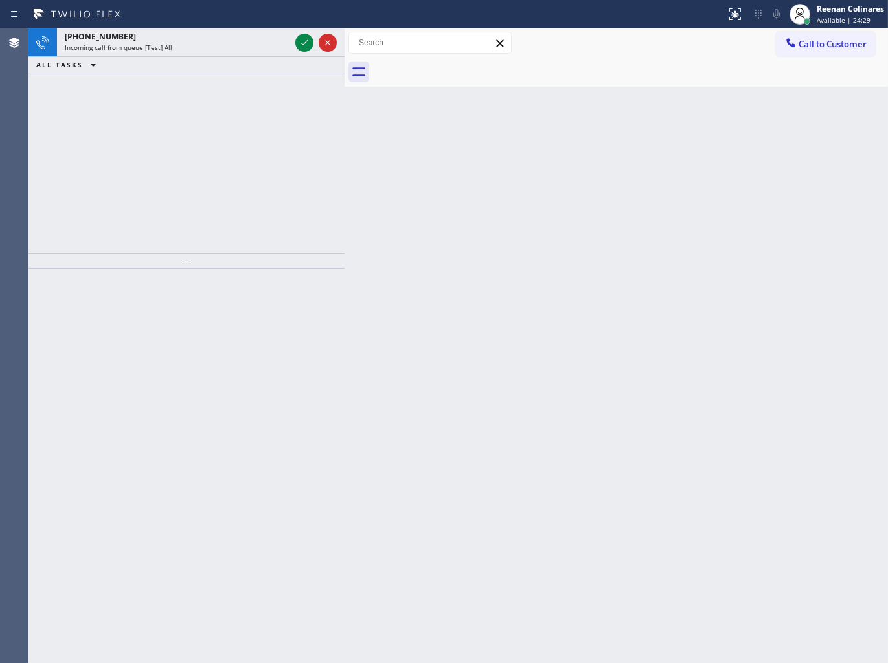
click at [390, 279] on div "Back to Dashboard Change Sender ID Customers Technicians Select a contact Outbo…" at bounding box center [615, 345] width 543 height 634
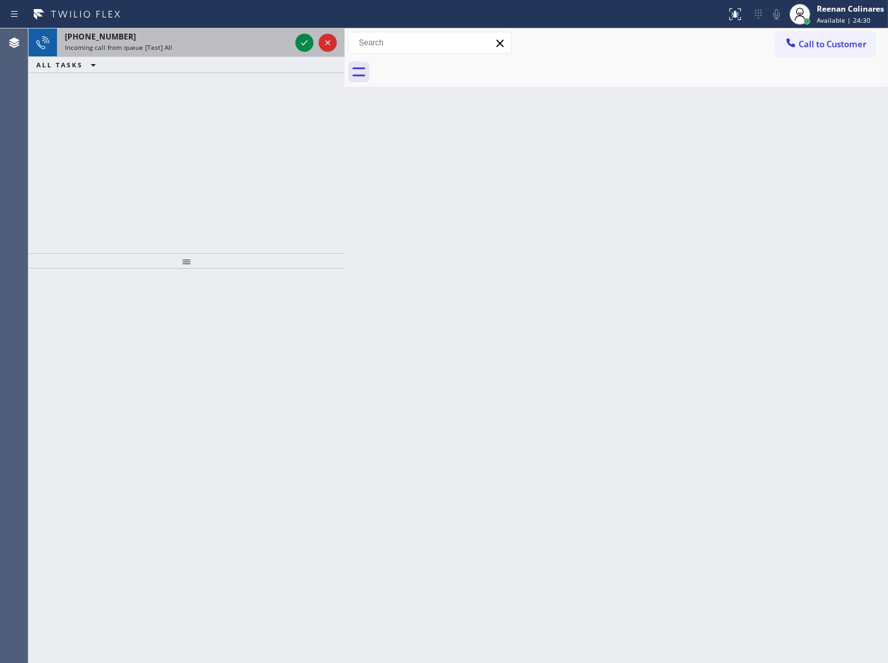
click at [221, 45] on div "Incoming call from queue [Test] All" at bounding box center [177, 47] width 225 height 9
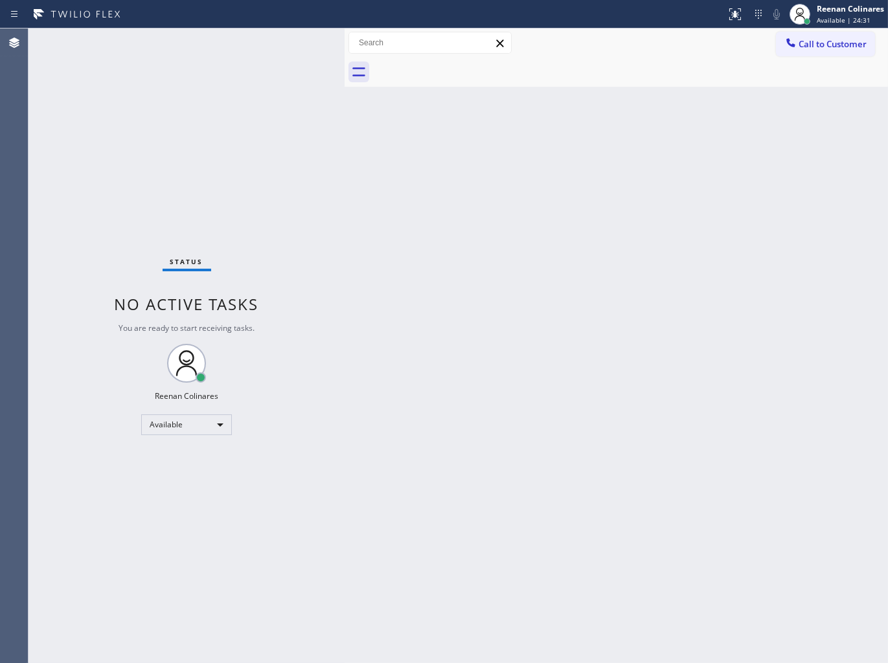
click at [374, 227] on div "Back to Dashboard Change Sender ID Customers Technicians Select a contact Outbo…" at bounding box center [615, 345] width 543 height 634
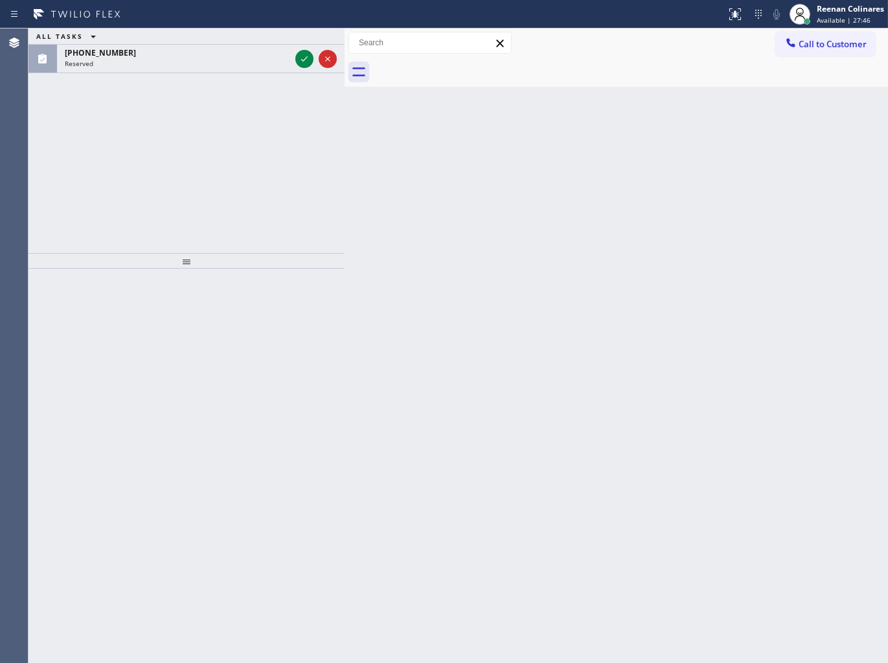
click at [194, 80] on div "ALL TASKS ALL TASKS ACTIVE TASKS TASKS IN WRAP UP [PHONE_NUMBER] Reserved" at bounding box center [186, 140] width 316 height 225
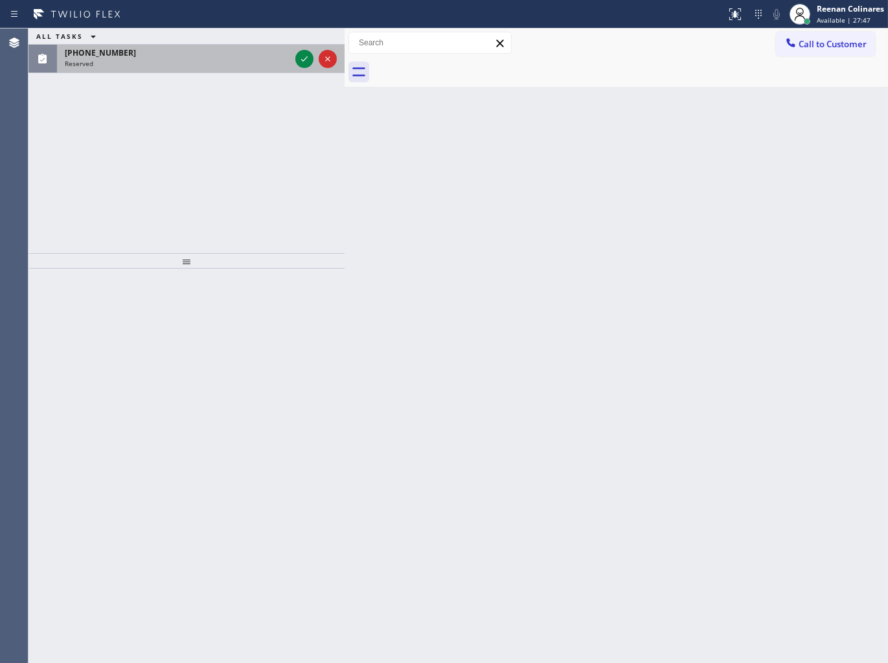
click at [207, 61] on div "Reserved" at bounding box center [177, 63] width 225 height 9
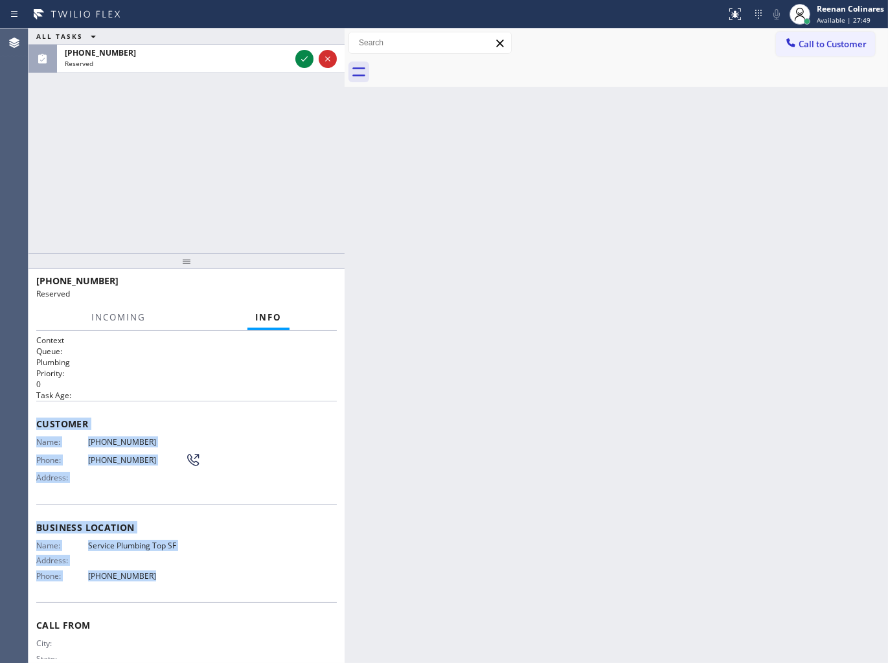
drag, startPoint x: 42, startPoint y: 436, endPoint x: 460, endPoint y: 642, distance: 465.5
click at [177, 579] on div "Context Queue: Plumbing Priority: 0 Task Age: Customer Name: [PHONE_NUMBER] Pho…" at bounding box center [186, 518] width 300 height 366
copy div "Customer Name: [PHONE_NUMBER] Phone: [PHONE_NUMBER] Address: Business location …"
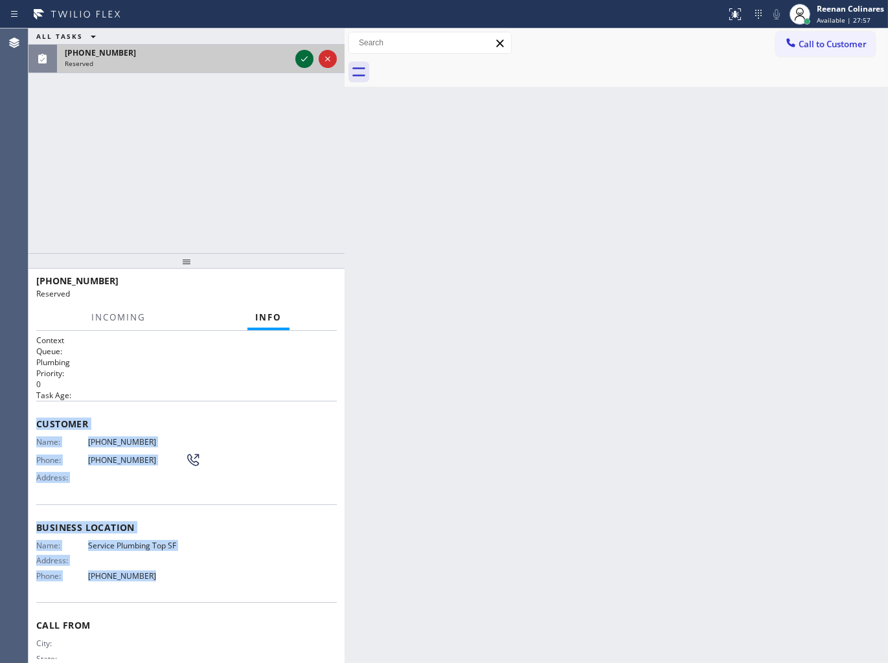
click at [301, 60] on icon at bounding box center [304, 59] width 16 height 16
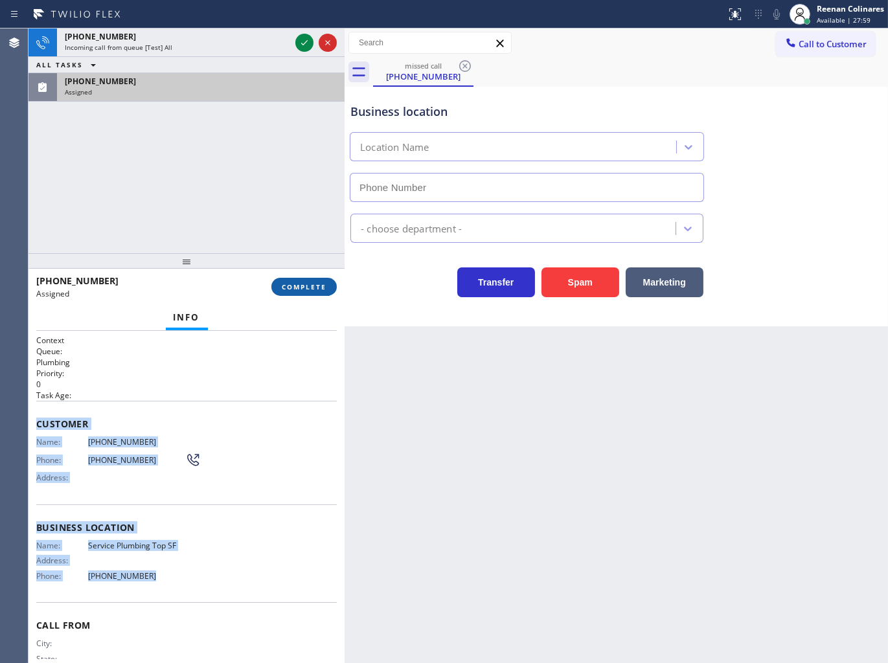
type input "[PHONE_NUMBER]"
click at [288, 291] on span "COMPLETE" at bounding box center [304, 286] width 45 height 9
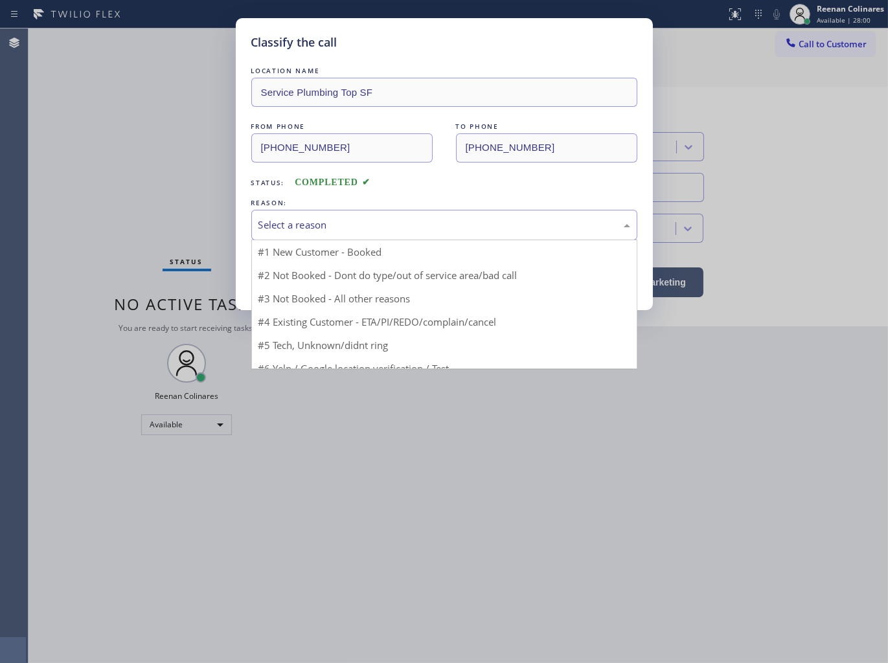
click at [350, 214] on div "Select a reason" at bounding box center [444, 225] width 386 height 30
drag, startPoint x: 293, startPoint y: 317, endPoint x: 286, endPoint y: 273, distance: 45.2
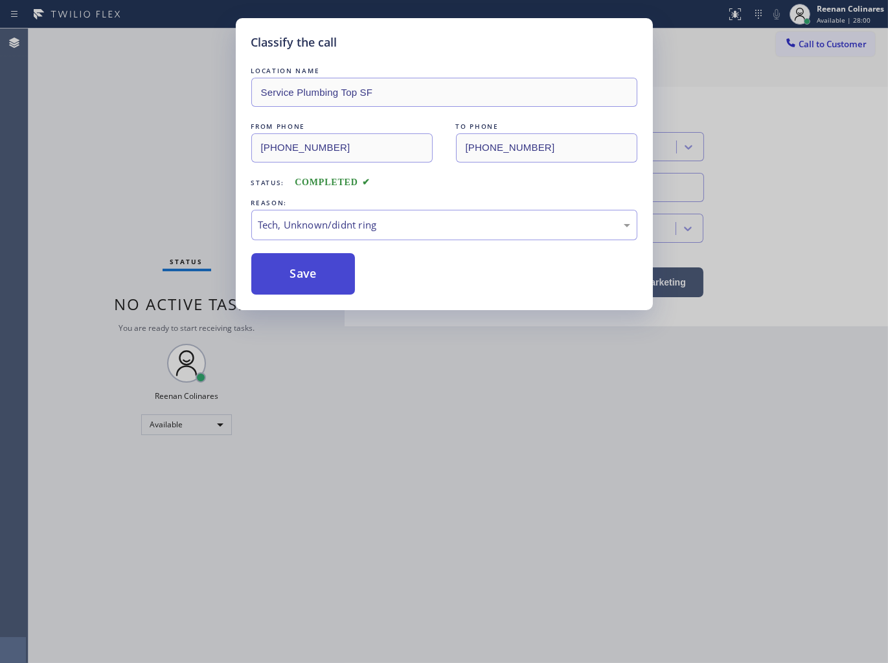
click at [286, 273] on button "Save" at bounding box center [303, 273] width 104 height 41
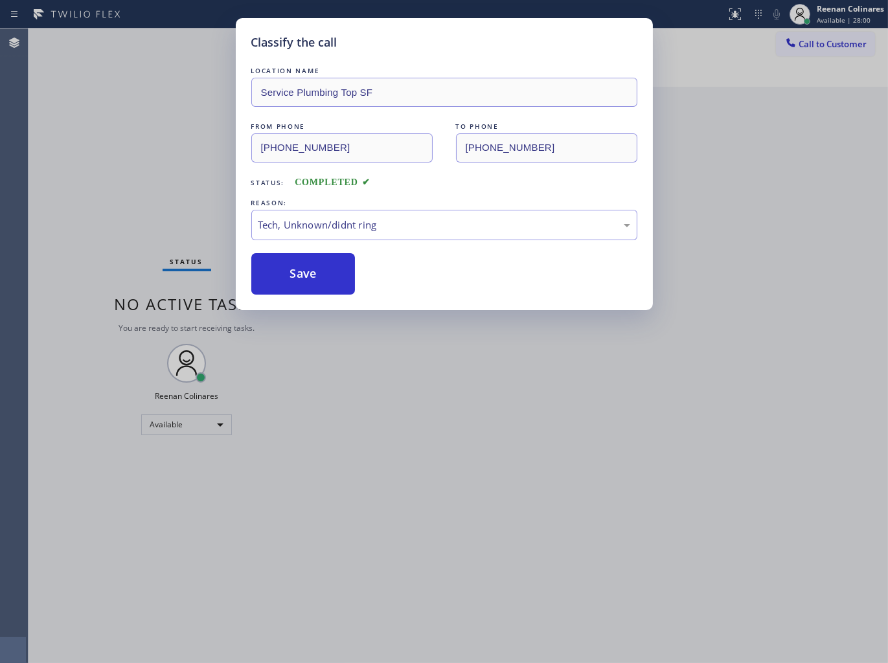
click at [115, 186] on div "Classify the call LOCATION NAME Service Plumbing Top SF FROM PHONE [PHONE_NUMBE…" at bounding box center [444, 331] width 888 height 663
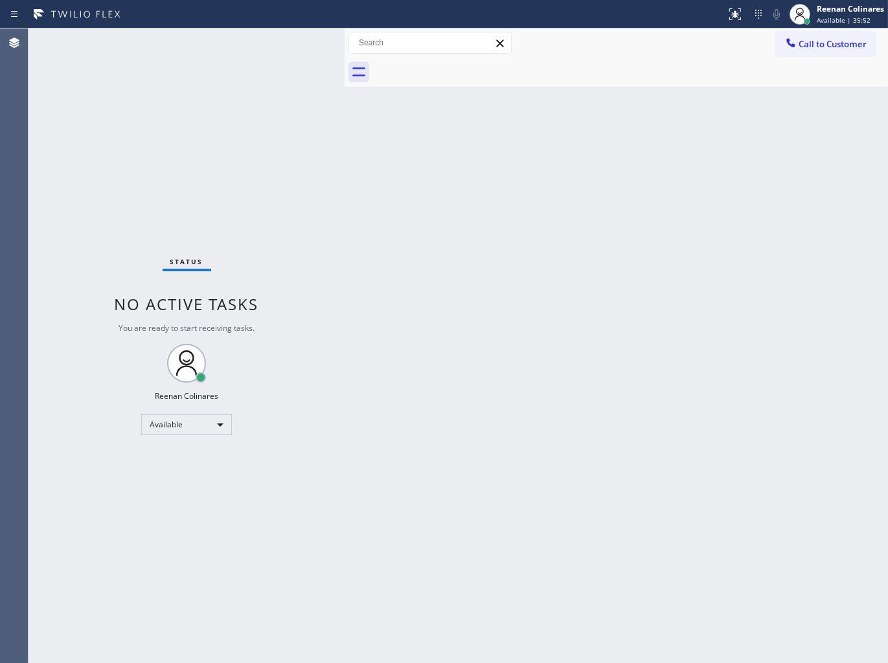
click at [633, 106] on div "Back to Dashboard Change Sender ID Customers Technicians Select a contact Outbo…" at bounding box center [615, 345] width 543 height 634
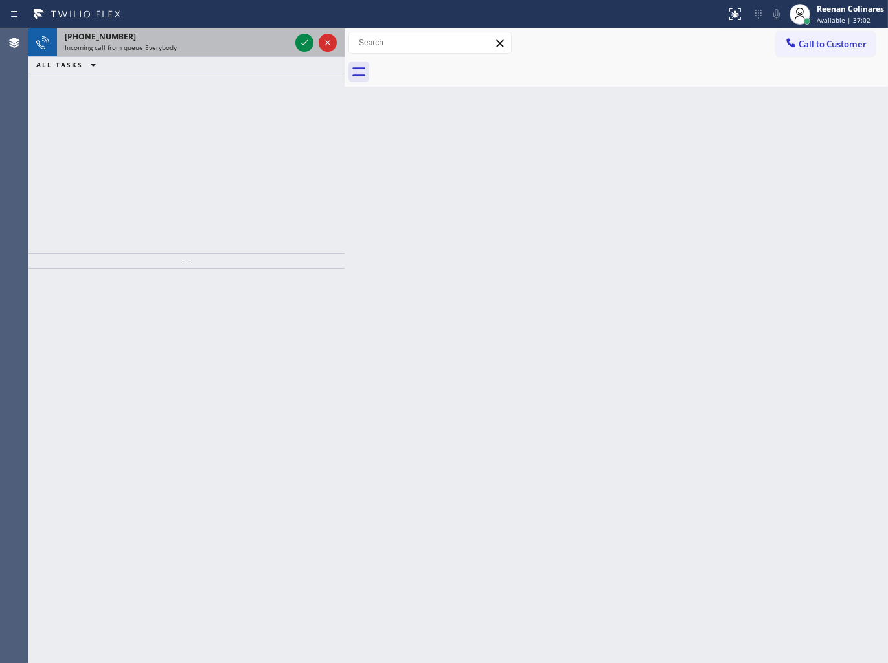
click at [225, 40] on div "[PHONE_NUMBER]" at bounding box center [177, 36] width 225 height 11
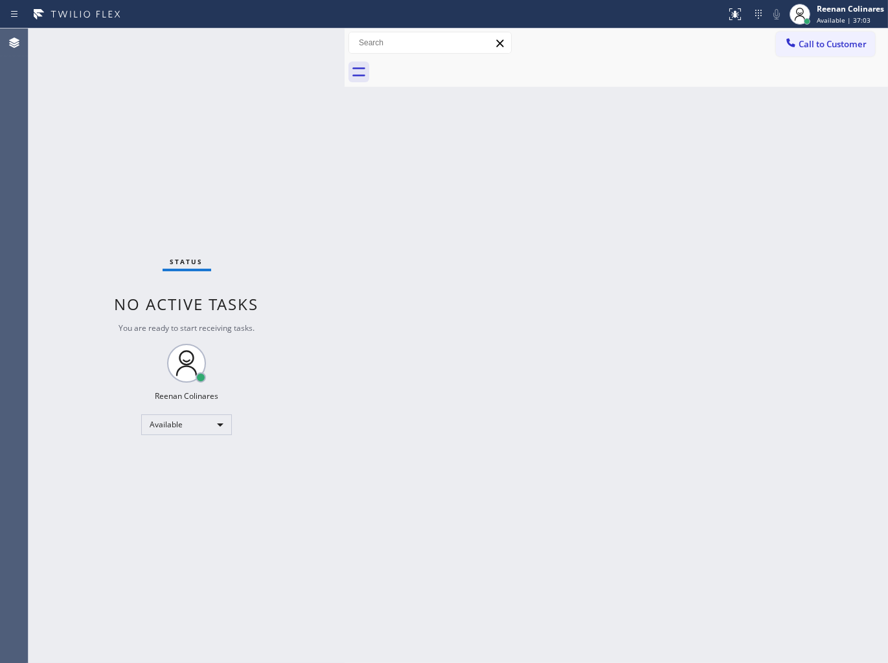
click at [558, 106] on div "Back to Dashboard Change Sender ID Customers Technicians Select a contact Outbo…" at bounding box center [615, 345] width 543 height 634
click at [563, 153] on div "Back to Dashboard Change Sender ID Customers Technicians Select a contact Outbo…" at bounding box center [615, 345] width 543 height 634
click at [489, 189] on div "Back to Dashboard Change Sender ID Customers Technicians Select a contact Outbo…" at bounding box center [615, 345] width 543 height 634
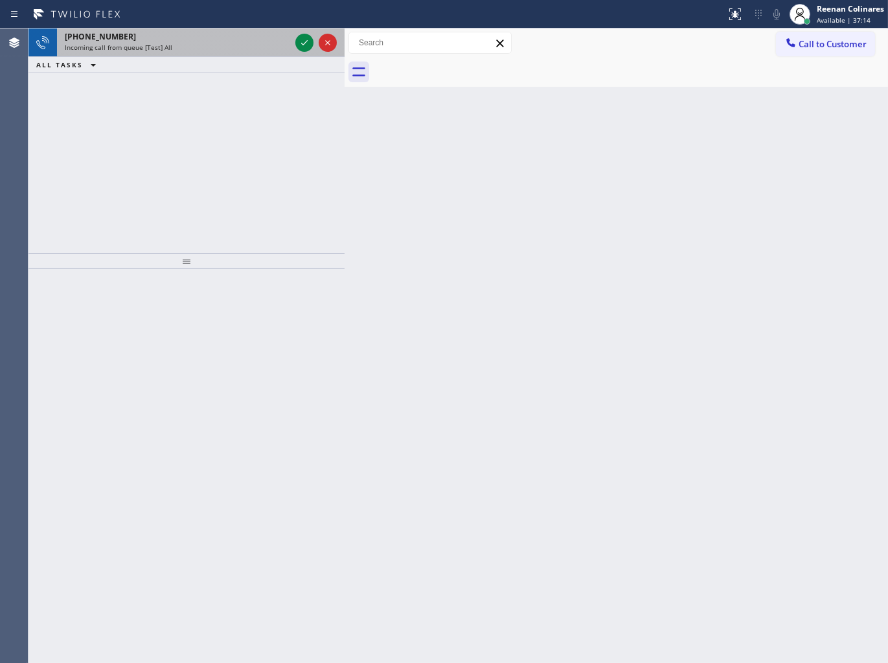
click at [208, 36] on div "[PHONE_NUMBER]" at bounding box center [177, 36] width 225 height 11
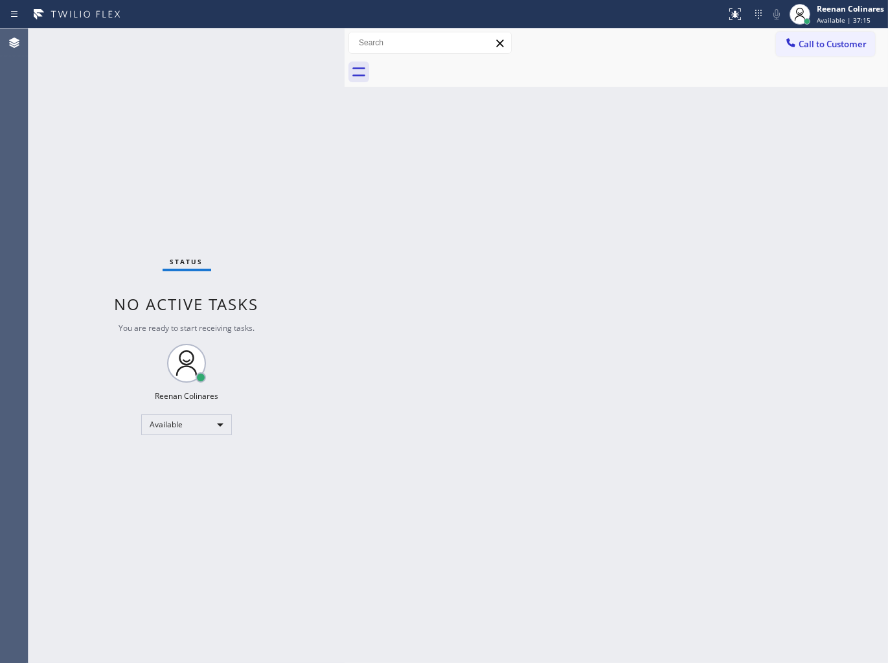
click at [212, 49] on div "Status No active tasks You are ready to start receiving tasks. Reenan Colinares…" at bounding box center [186, 345] width 316 height 634
click at [236, 35] on div "Status No active tasks You are ready to start receiving tasks. Reenan Colinares…" at bounding box center [186, 345] width 316 height 634
click at [173, 198] on div "Status No active tasks You are ready to start receiving tasks. Reenan Colinares…" at bounding box center [186, 345] width 316 height 634
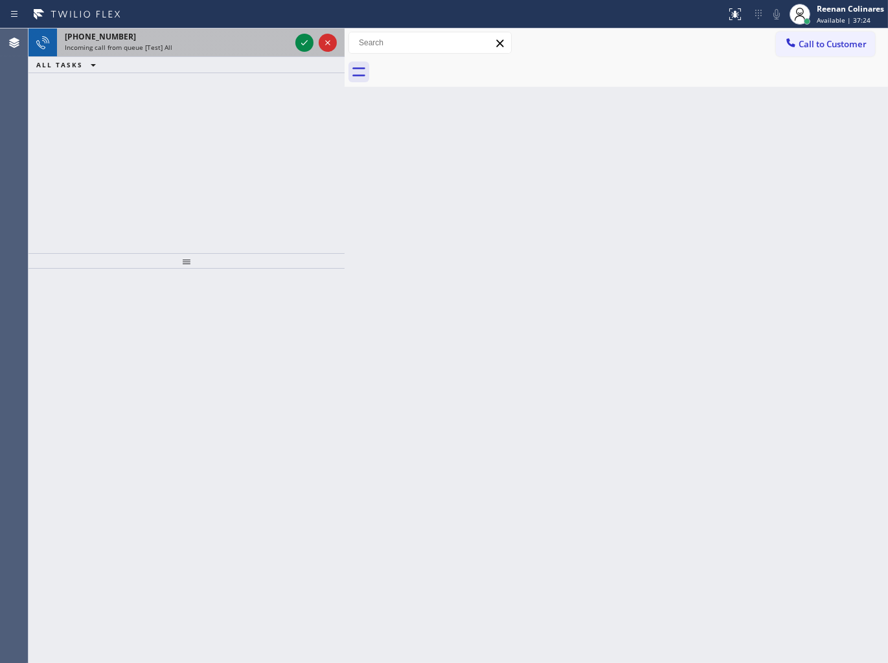
click at [194, 49] on div "Incoming call from queue [Test] All" at bounding box center [177, 47] width 225 height 9
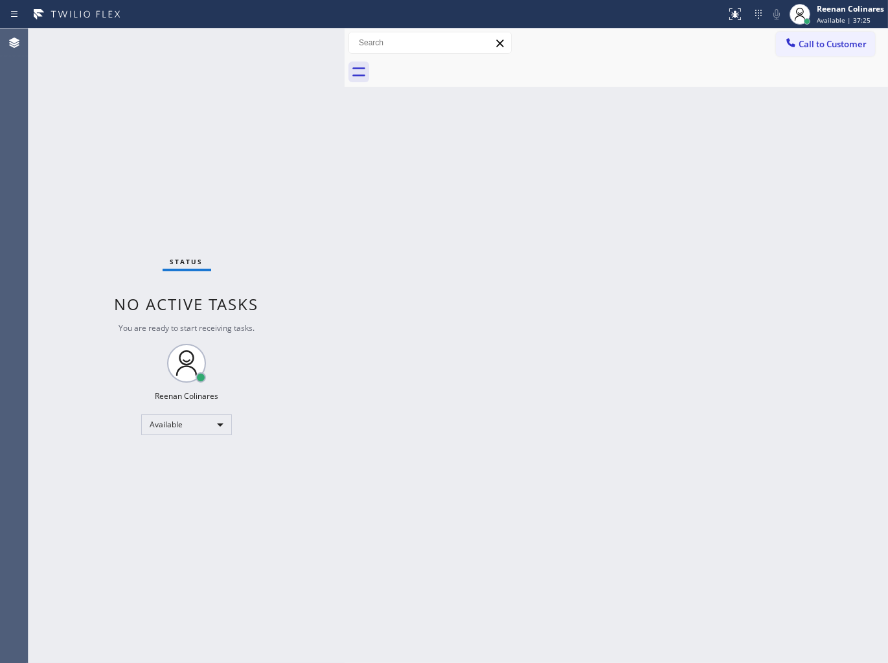
click at [194, 49] on div "Status No active tasks You are ready to start receiving tasks. Reenan Colinares…" at bounding box center [186, 345] width 316 height 634
click at [162, 56] on div "Status No active tasks You are ready to start receiving tasks. Reenan Colinares…" at bounding box center [186, 345] width 316 height 634
click at [619, 142] on div "Back to Dashboard Change Sender ID Customers Technicians Select a contact Outbo…" at bounding box center [615, 345] width 543 height 634
click at [215, 39] on div "Status No active tasks You are ready to start receiving tasks. Reenan Colinares…" at bounding box center [186, 345] width 316 height 634
click at [820, 16] on span "Available | 48:30" at bounding box center [843, 20] width 54 height 9
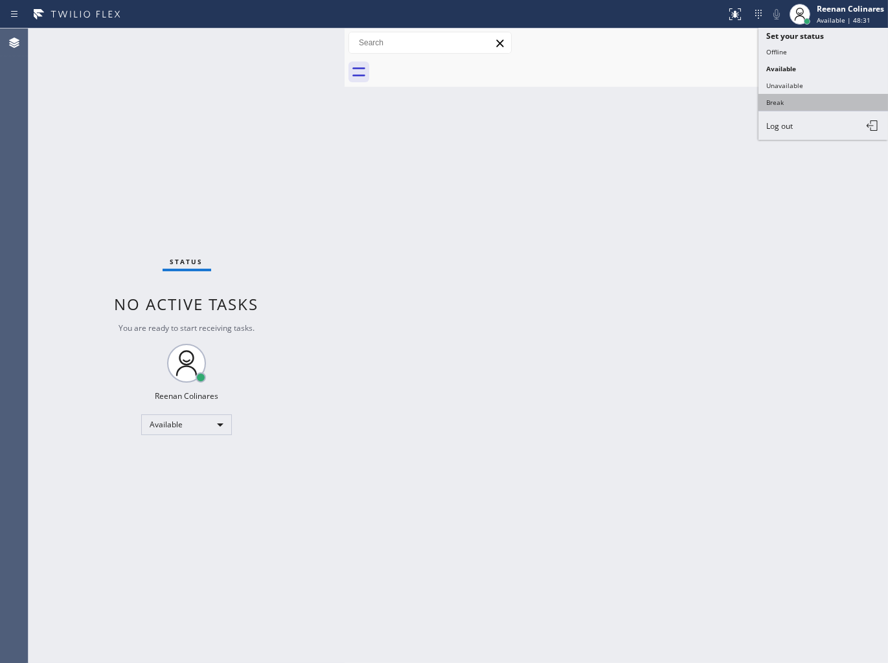
click at [786, 100] on button "Break" at bounding box center [822, 102] width 129 height 17
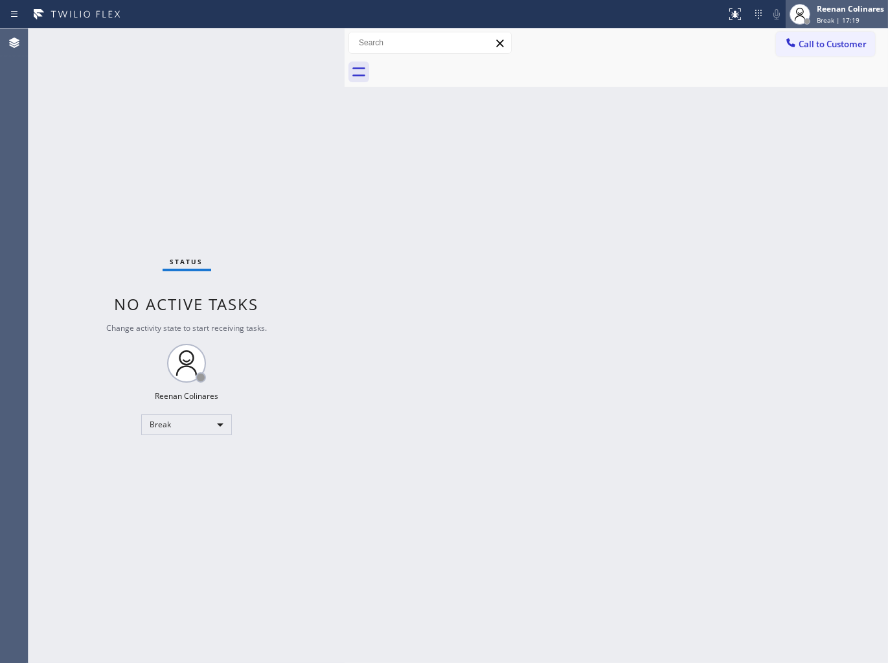
click at [842, 13] on div "Reenan Colinares" at bounding box center [849, 8] width 67 height 11
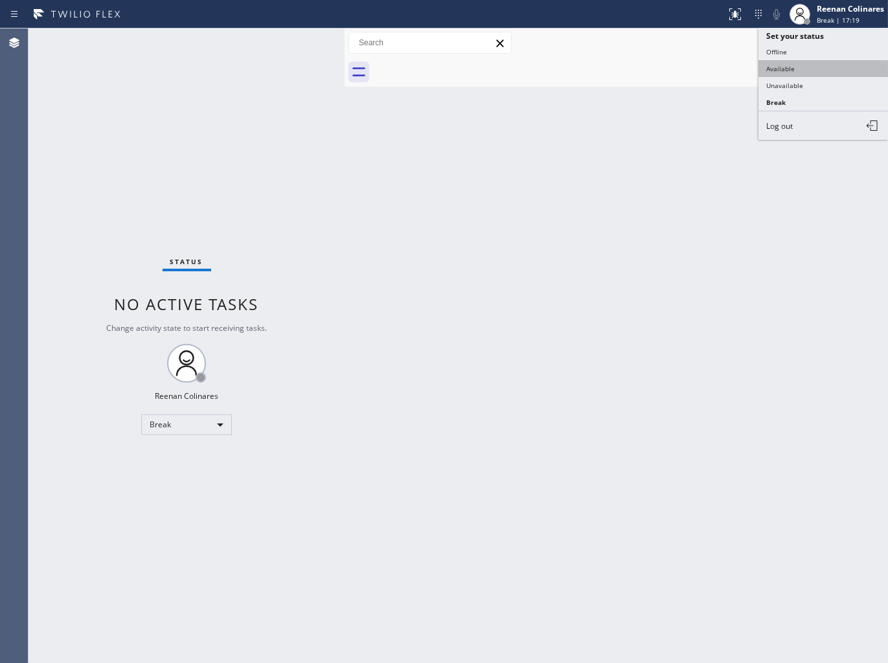
click at [797, 69] on button "Available" at bounding box center [822, 68] width 129 height 17
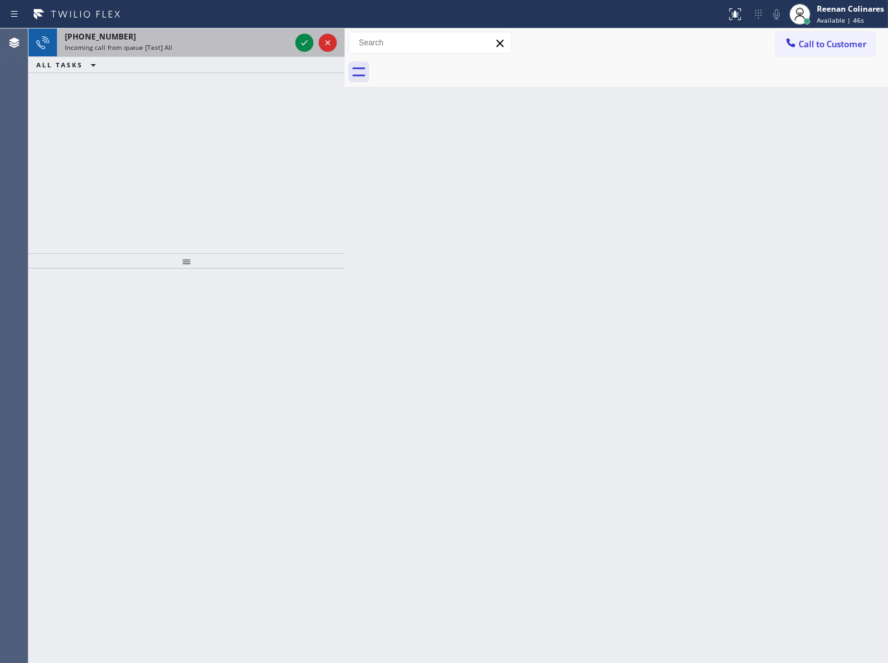
click at [193, 45] on div "Incoming call from queue [Test] All" at bounding box center [177, 47] width 225 height 9
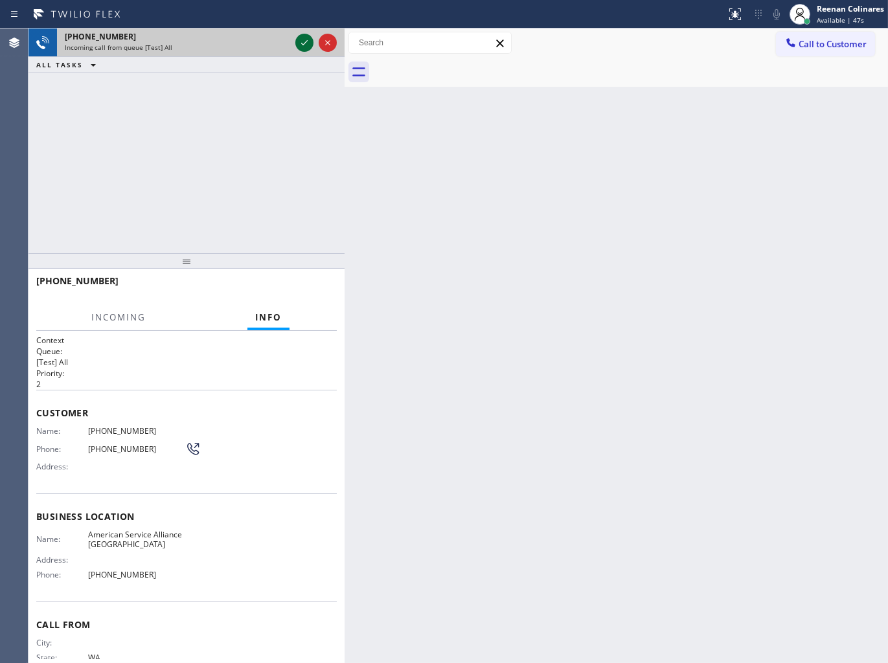
click at [301, 41] on icon at bounding box center [304, 43] width 16 height 16
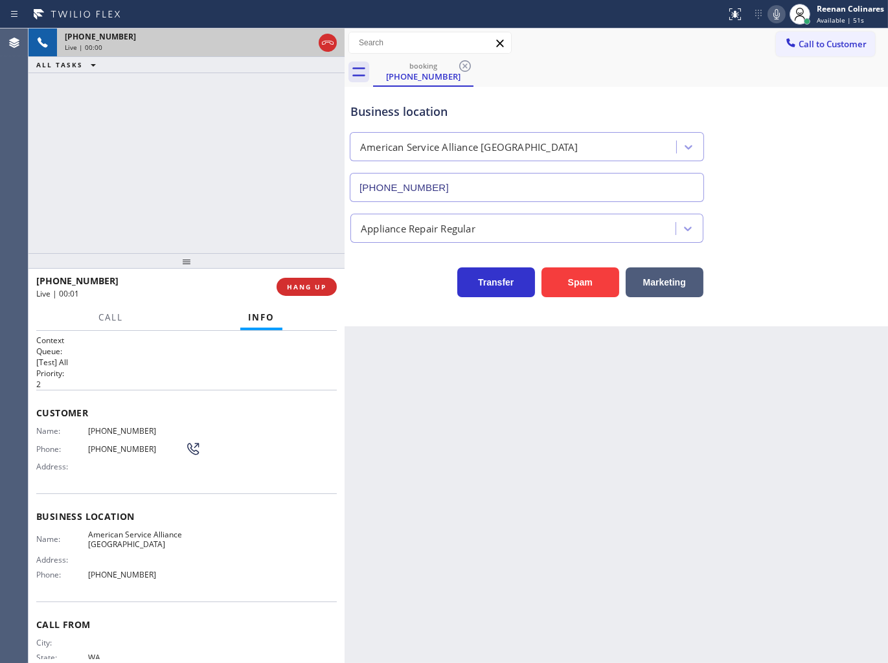
type input "[PHONE_NUMBER]"
click at [585, 279] on button "Spam" at bounding box center [580, 282] width 78 height 30
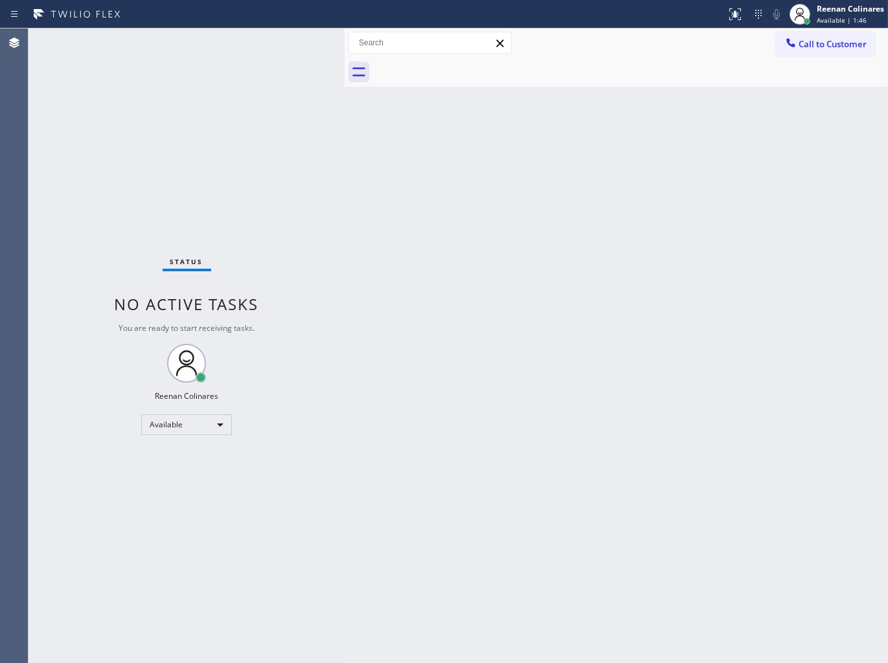
click at [528, 266] on div "Back to Dashboard Change Sender ID Customers Technicians Select a contact Outbo…" at bounding box center [615, 345] width 543 height 634
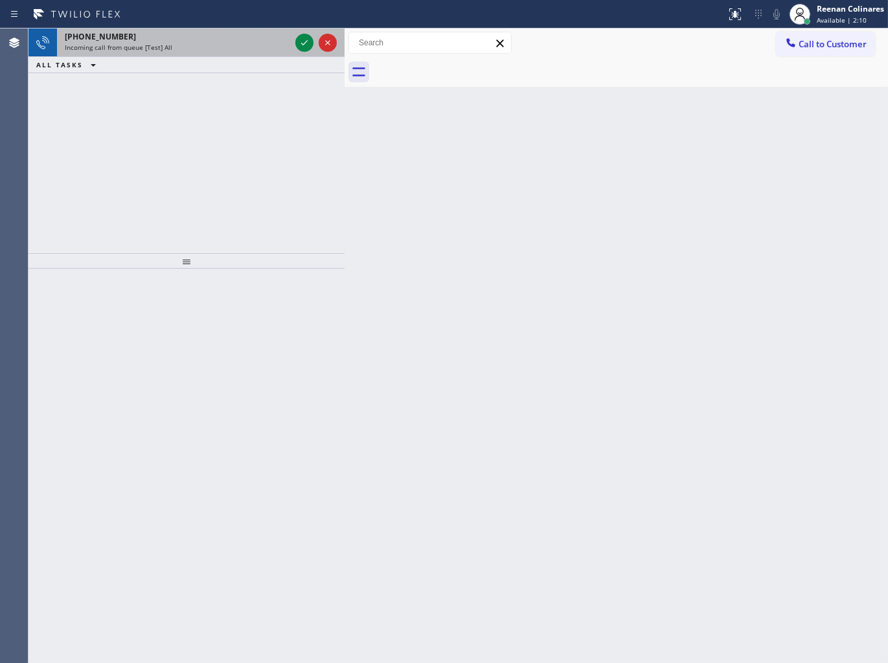
click at [230, 34] on div "[PHONE_NUMBER]" at bounding box center [177, 36] width 225 height 11
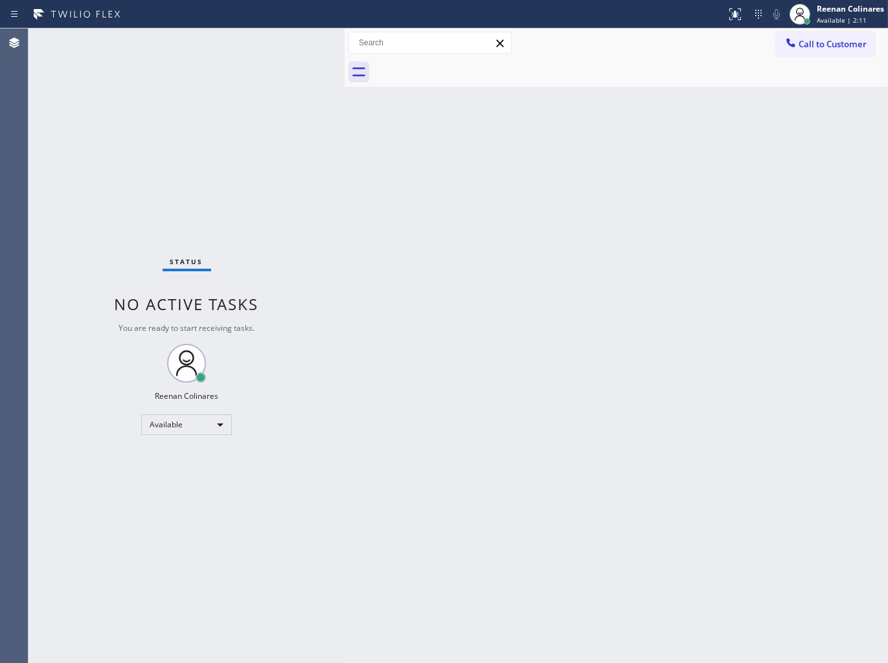
click at [273, 50] on div "Status No active tasks You are ready to start receiving tasks. Reenan Colinares…" at bounding box center [186, 345] width 316 height 634
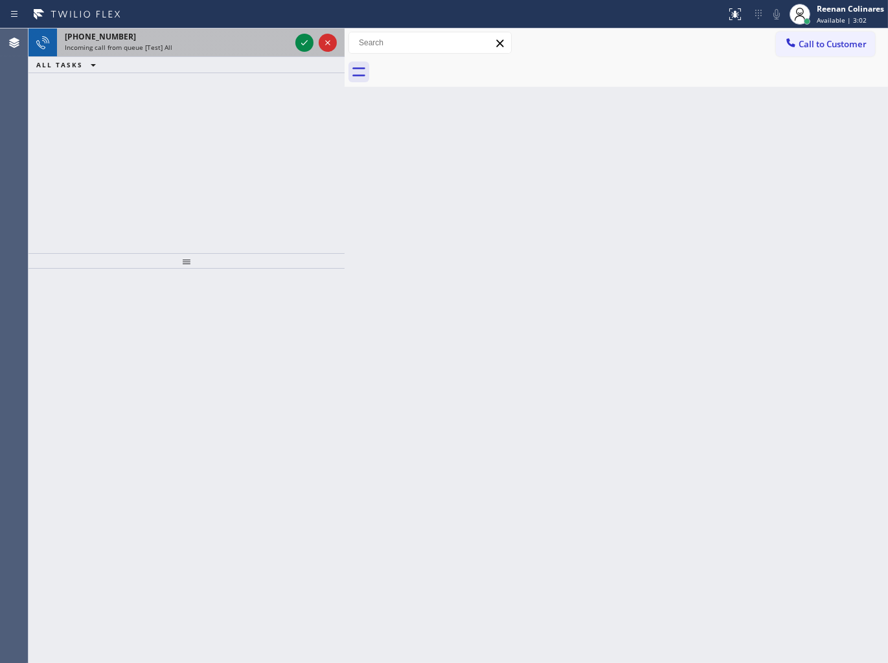
click at [197, 55] on div "[PHONE_NUMBER] Incoming call from queue [Test] All" at bounding box center [175, 42] width 236 height 28
click at [146, 54] on div "[PHONE_NUMBER] Incoming call from queue [Test] All" at bounding box center [175, 42] width 236 height 28
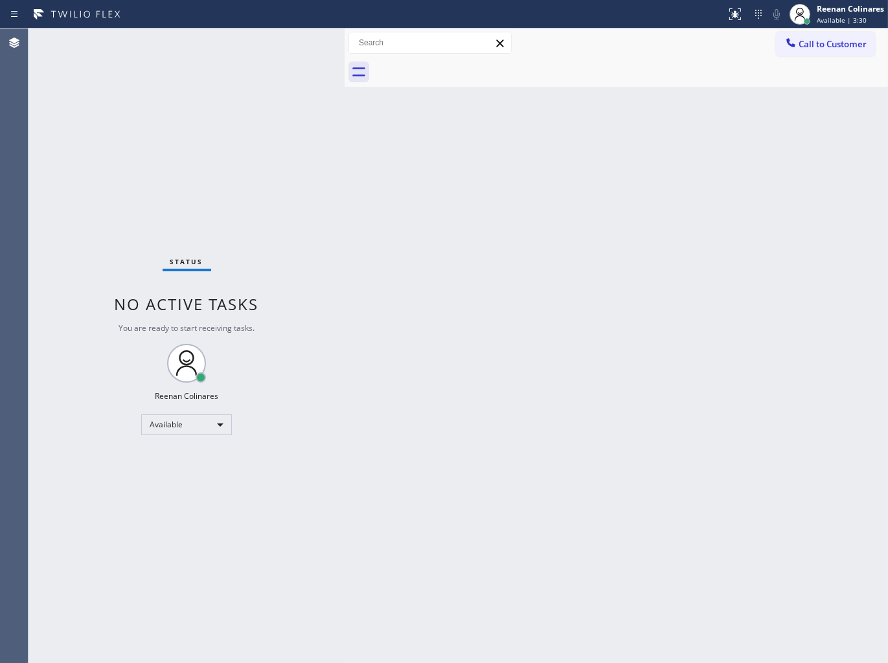
click at [280, 41] on div "Status No active tasks You are ready to start receiving tasks. Reenan Colinares…" at bounding box center [186, 345] width 316 height 634
click at [280, 42] on div "Status No active tasks You are ready to start receiving tasks. Reenan Colinares…" at bounding box center [186, 345] width 316 height 634
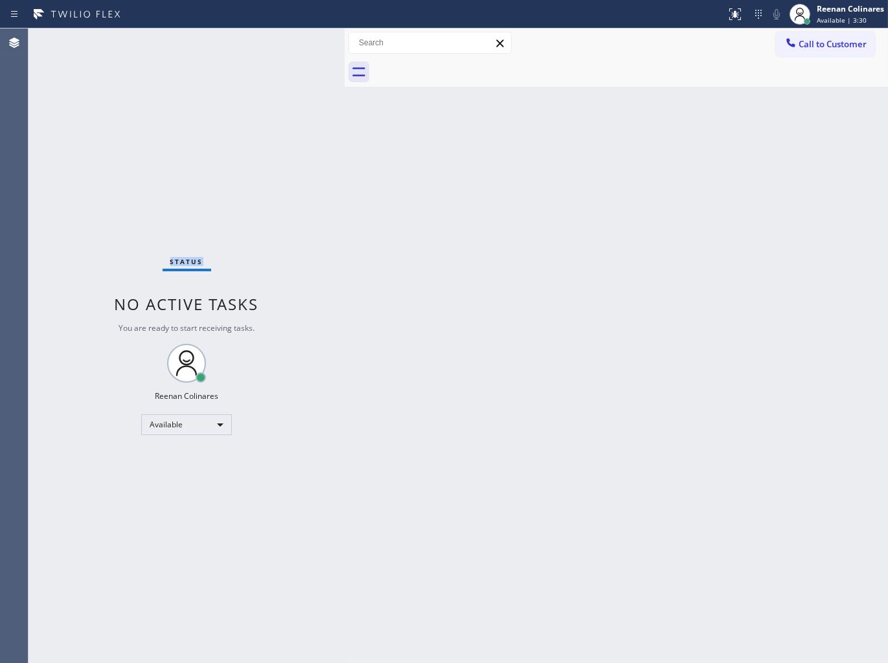
click at [280, 42] on div "Status No active tasks You are ready to start receiving tasks. Reenan Colinares…" at bounding box center [186, 345] width 316 height 634
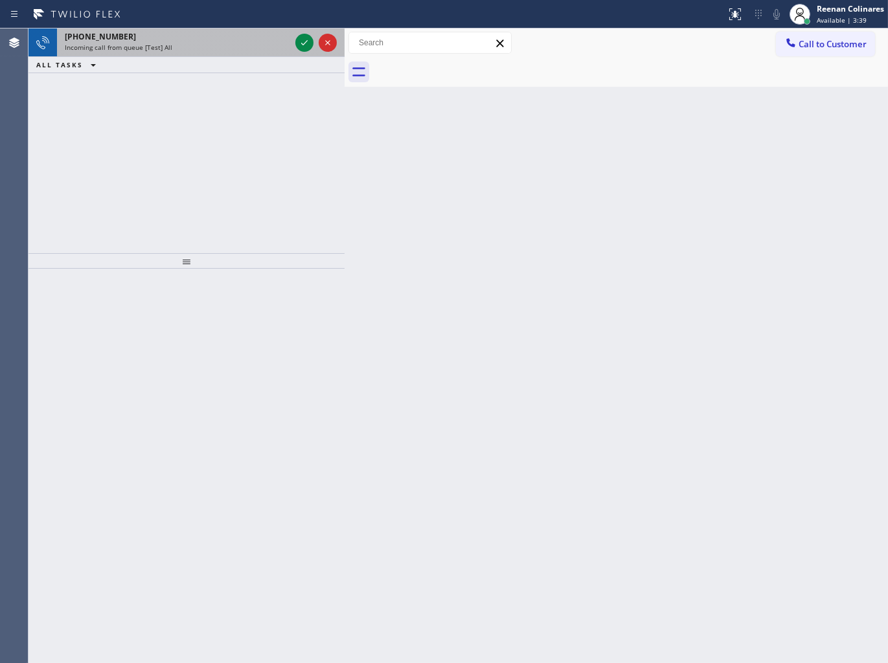
click at [214, 45] on div "Incoming call from queue [Test] All" at bounding box center [177, 47] width 225 height 9
click at [240, 47] on div "Incoming call from queue [Test] All" at bounding box center [177, 47] width 225 height 9
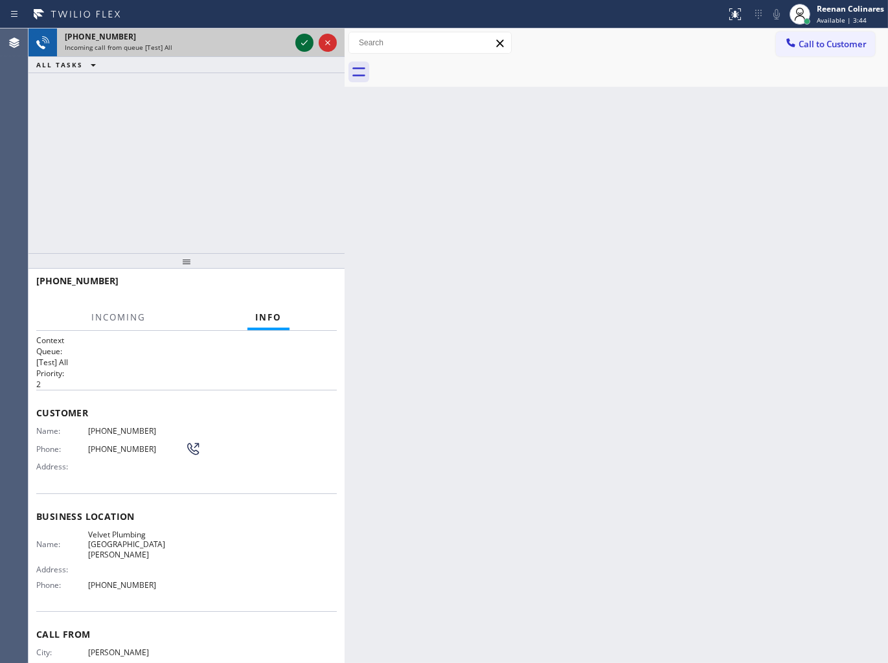
click at [302, 44] on icon at bounding box center [304, 42] width 6 height 5
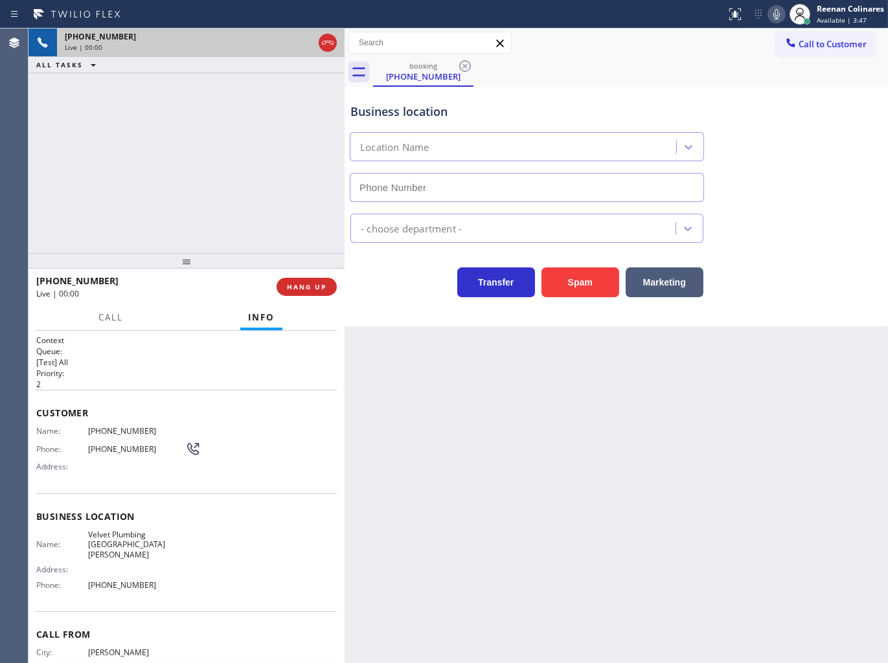
type input "[PHONE_NUMBER]"
click at [577, 276] on button "Spam" at bounding box center [580, 282] width 78 height 30
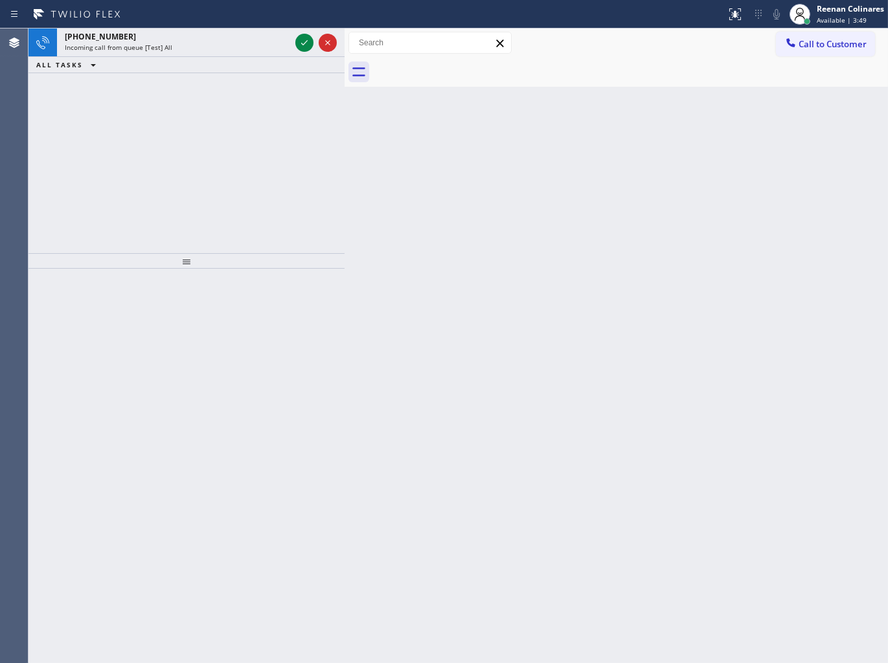
click at [513, 193] on div "Back to Dashboard Change Sender ID Customers Technicians Select a contact Outbo…" at bounding box center [615, 345] width 543 height 634
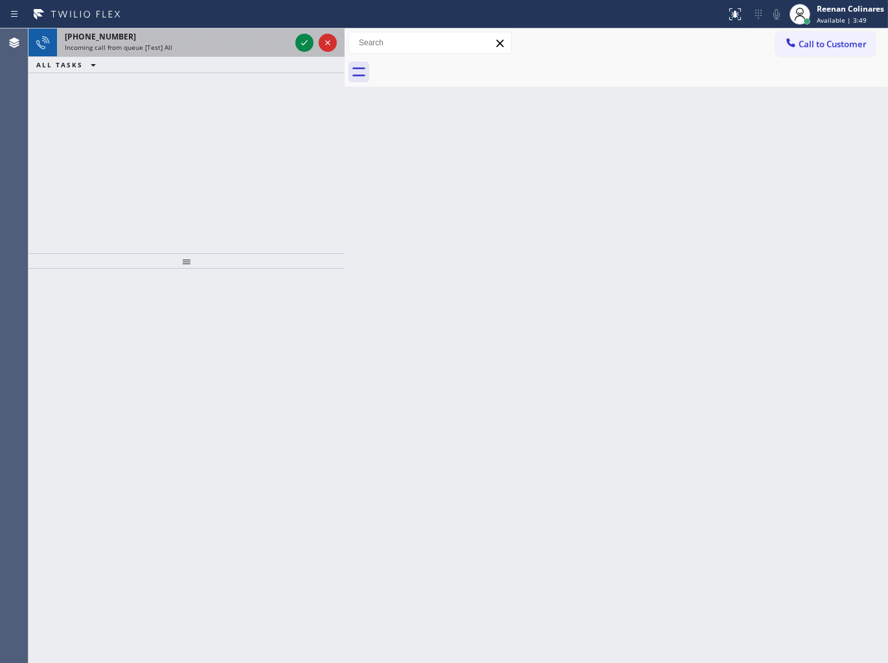
click at [224, 49] on div "Incoming call from queue [Test] All" at bounding box center [177, 47] width 225 height 9
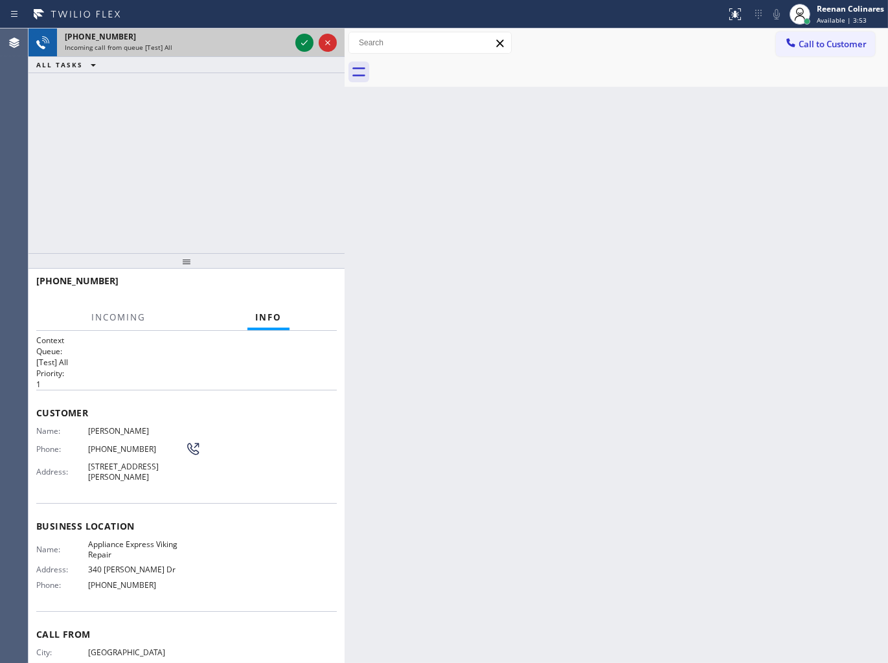
click at [218, 54] on div "[PHONE_NUMBER] Incoming call from queue [Test] All" at bounding box center [175, 42] width 236 height 28
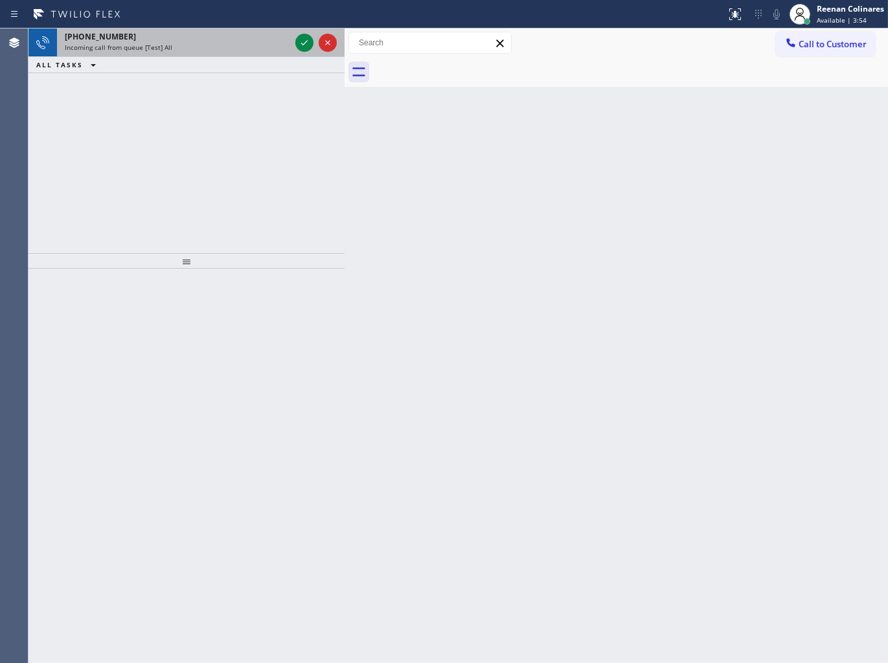
click at [221, 50] on div "Incoming call from queue [Test] All" at bounding box center [177, 47] width 225 height 9
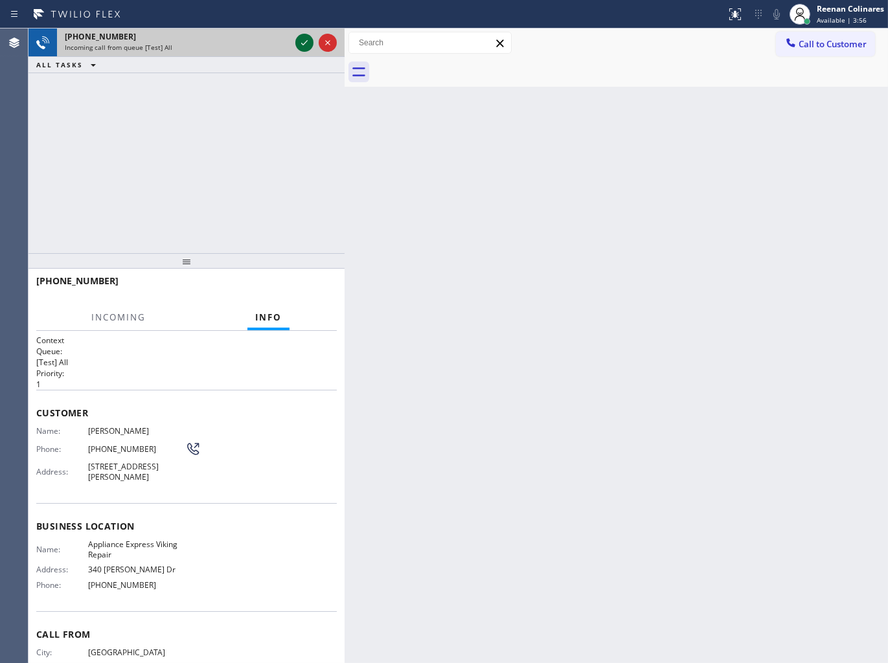
click at [300, 44] on icon at bounding box center [304, 43] width 16 height 16
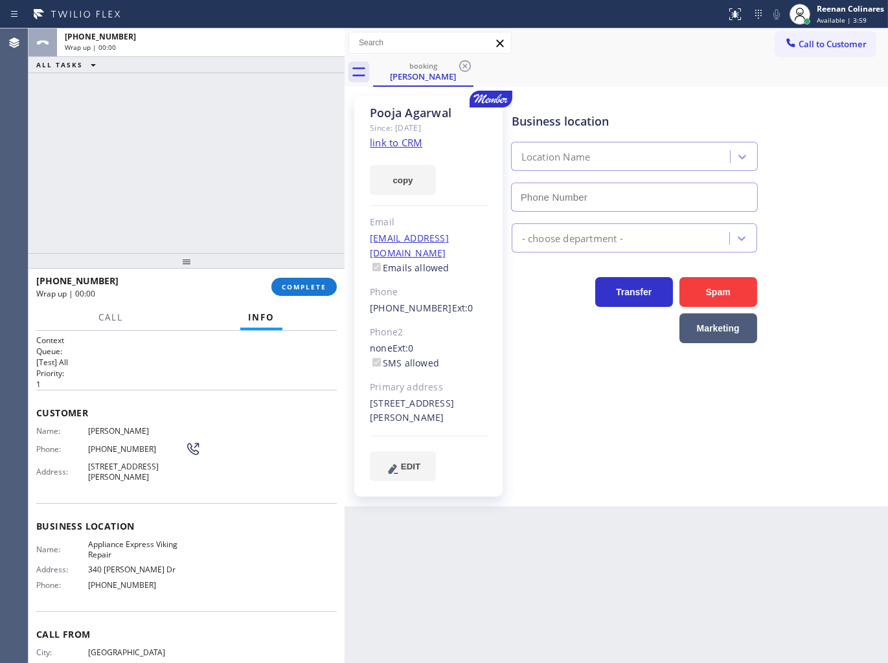
type input "[PHONE_NUMBER]"
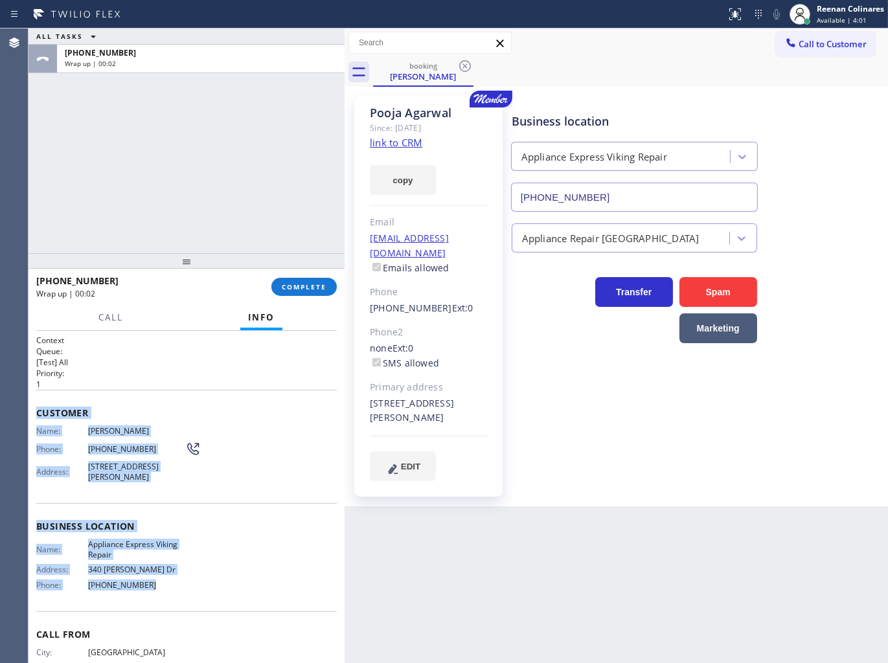
drag, startPoint x: 38, startPoint y: 412, endPoint x: 437, endPoint y: 621, distance: 451.2
click at [215, 583] on div "Context Queue: [Test] All Priority: 1 Customer Name: [PERSON_NAME] Phone: [PHON…" at bounding box center [186, 522] width 300 height 375
click at [303, 281] on button "COMPLETE" at bounding box center [303, 287] width 65 height 18
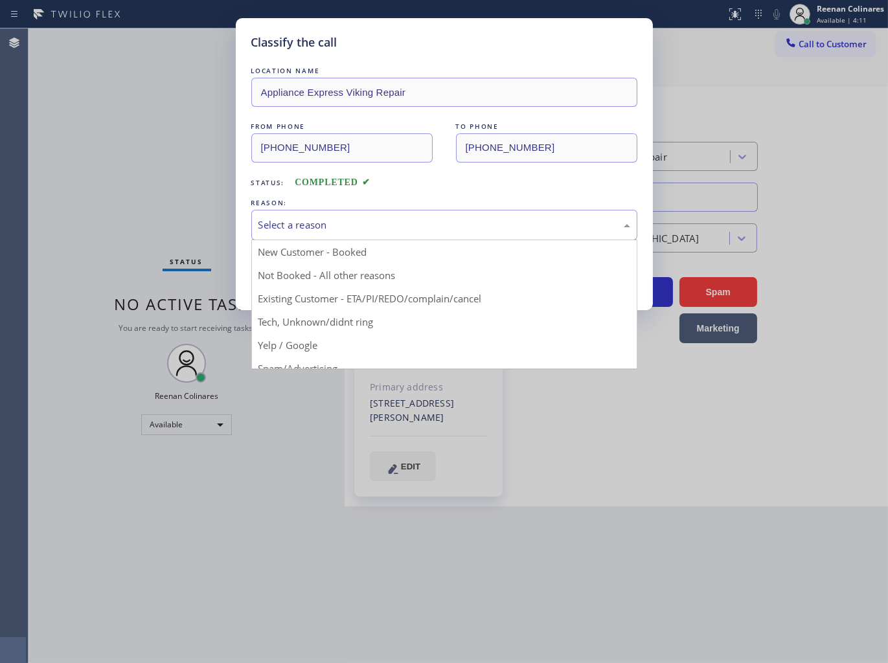
click at [324, 224] on div "Select a reason" at bounding box center [444, 225] width 372 height 15
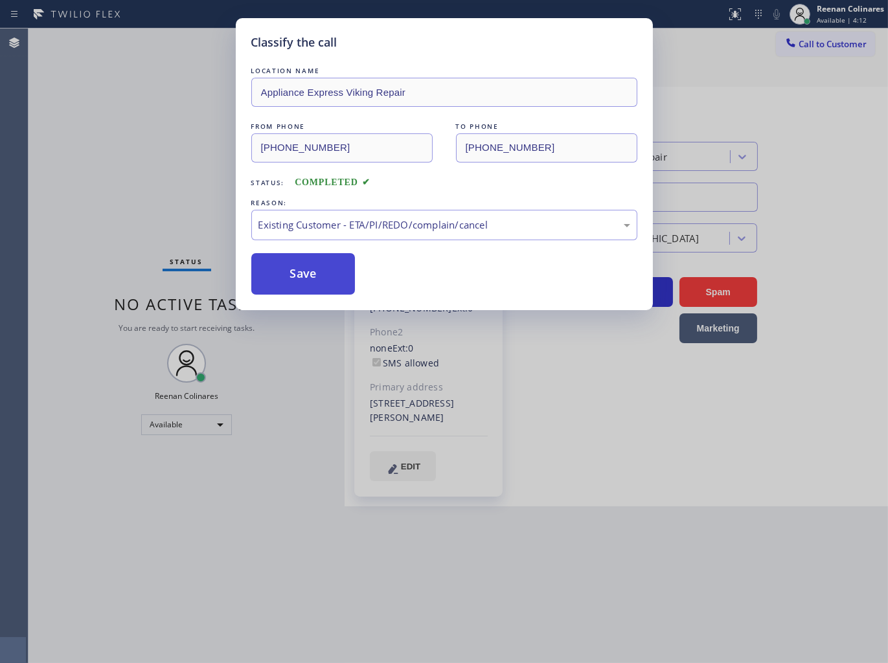
click at [270, 267] on button "Save" at bounding box center [303, 273] width 104 height 41
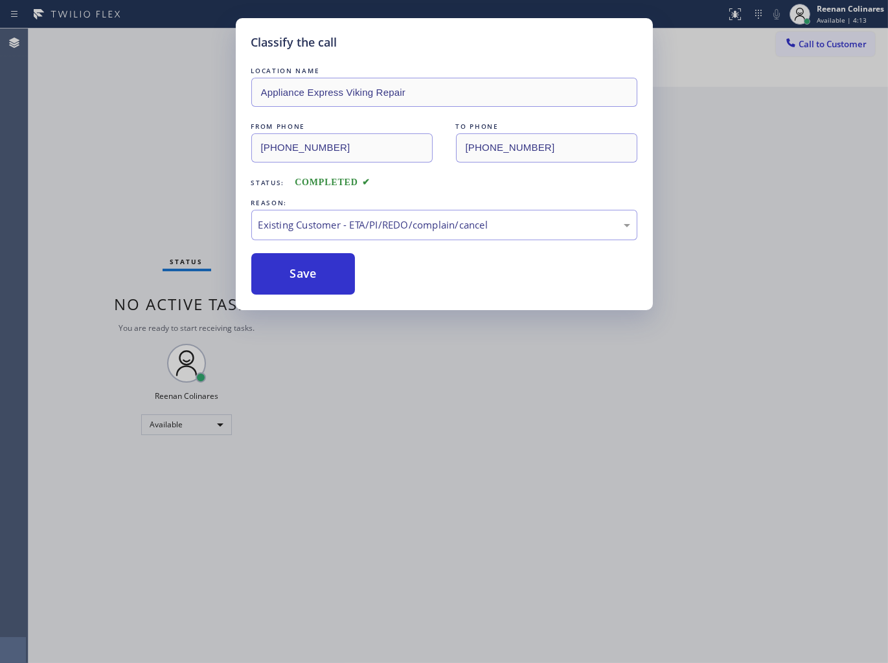
click at [166, 207] on div "Classify the call LOCATION NAME Appliance Express Viking Repair FROM PHONE [PHO…" at bounding box center [444, 331] width 888 height 663
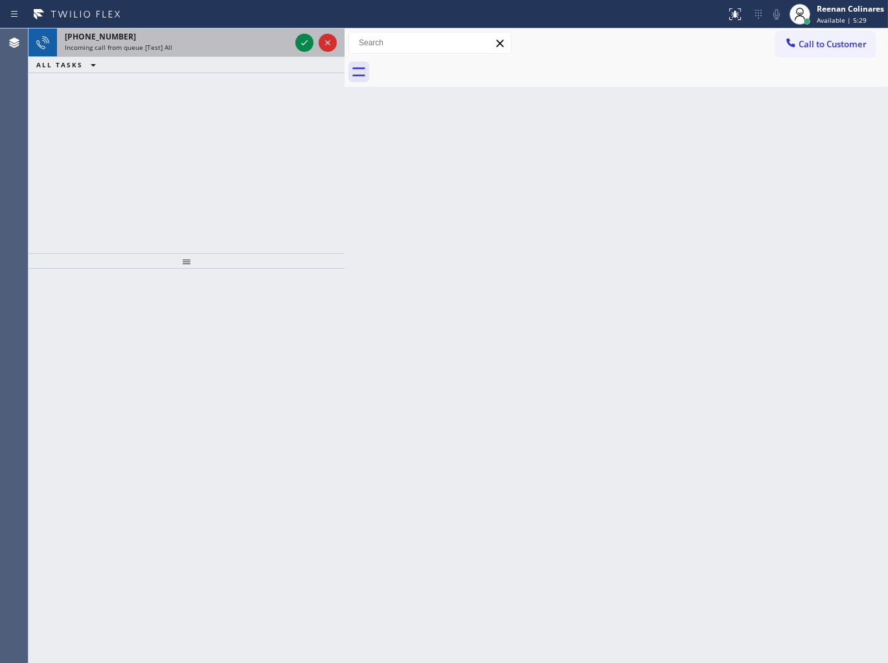
click at [182, 41] on div "[PHONE_NUMBER]" at bounding box center [177, 36] width 225 height 11
click at [164, 47] on span "Incoming call from queue [Test] All" at bounding box center [118, 47] width 107 height 9
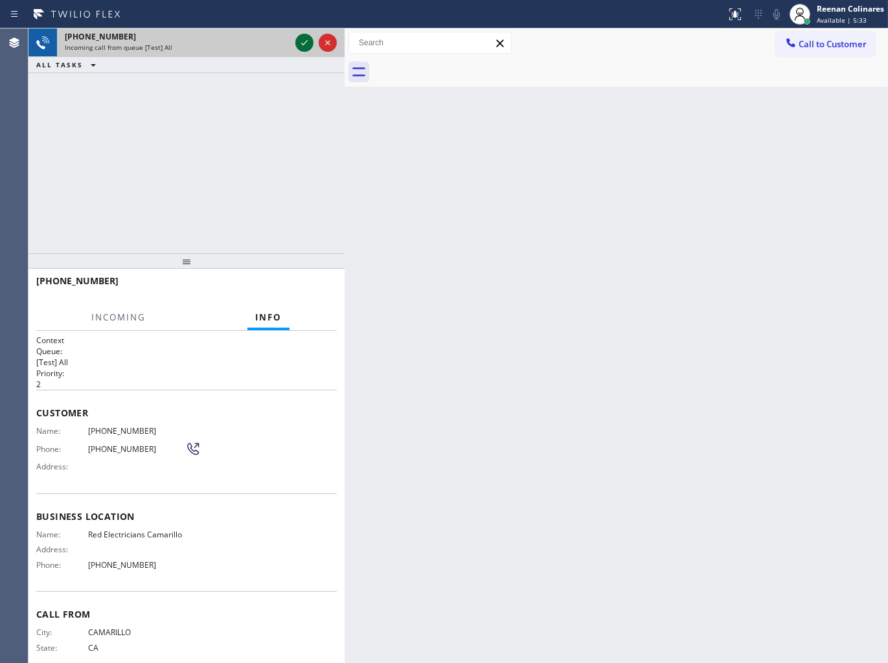
click at [306, 44] on icon at bounding box center [304, 43] width 16 height 16
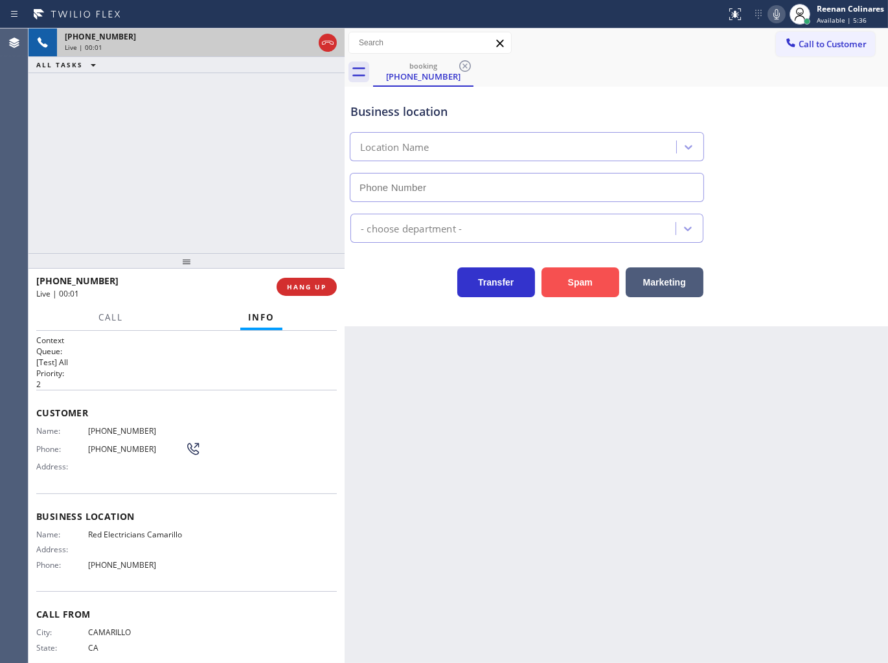
type input "[PHONE_NUMBER]"
click at [568, 279] on button "Spam" at bounding box center [580, 282] width 78 height 30
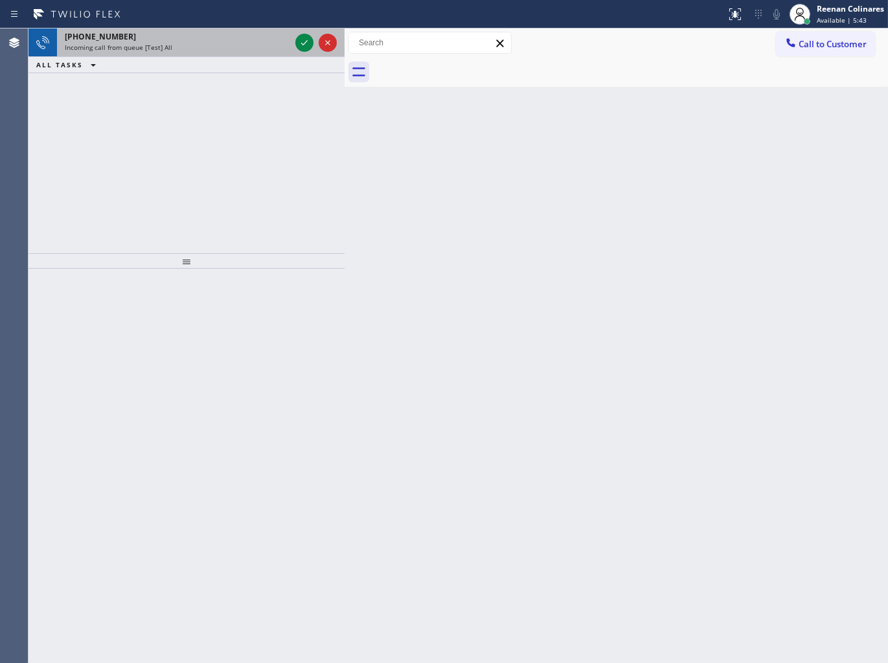
click at [247, 45] on div "Incoming call from queue [Test] All" at bounding box center [177, 47] width 225 height 9
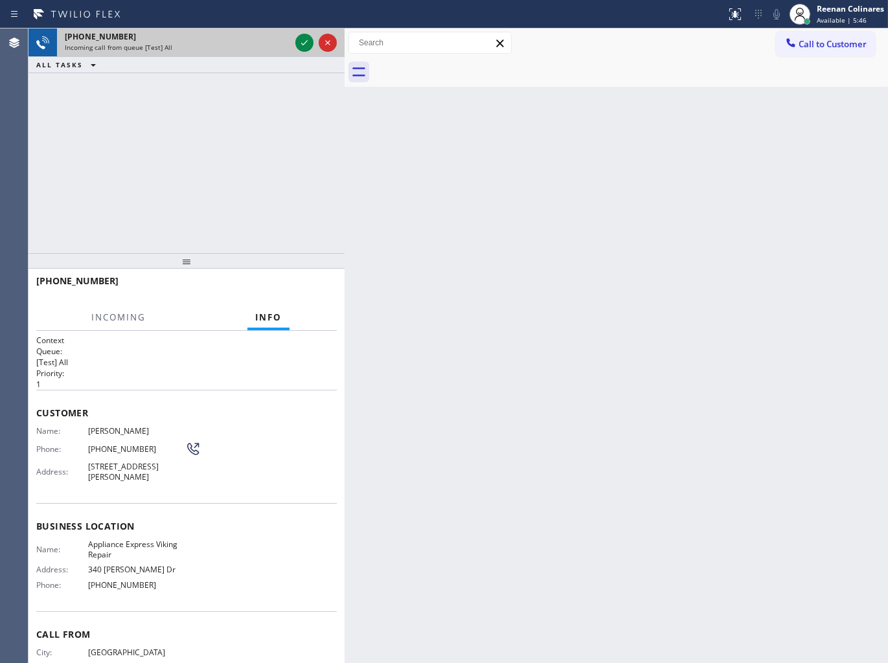
click at [273, 48] on div "Incoming call from queue [Test] All" at bounding box center [177, 47] width 225 height 9
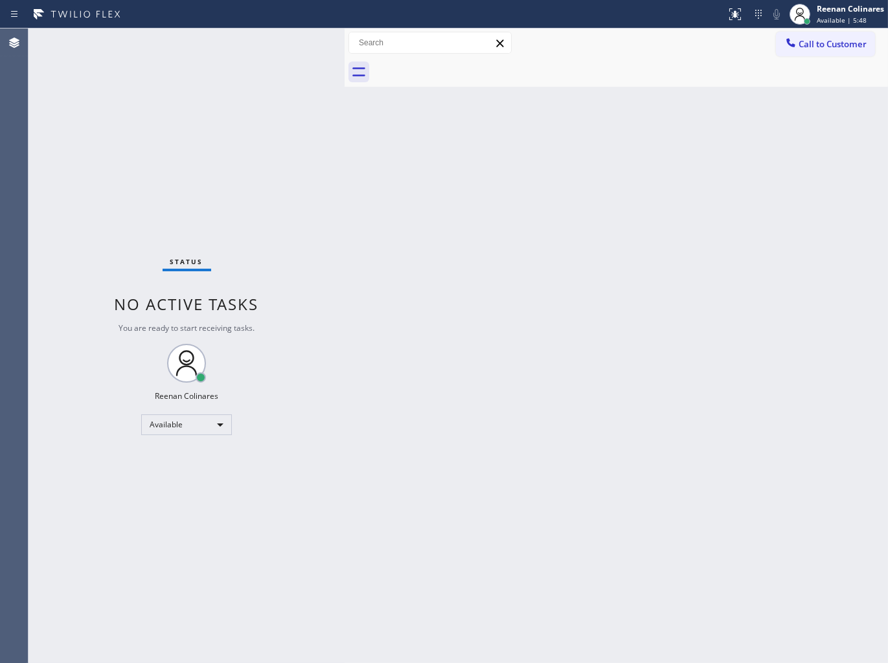
click at [214, 54] on div "Status No active tasks You are ready to start receiving tasks. Reenan Colinares…" at bounding box center [186, 345] width 316 height 634
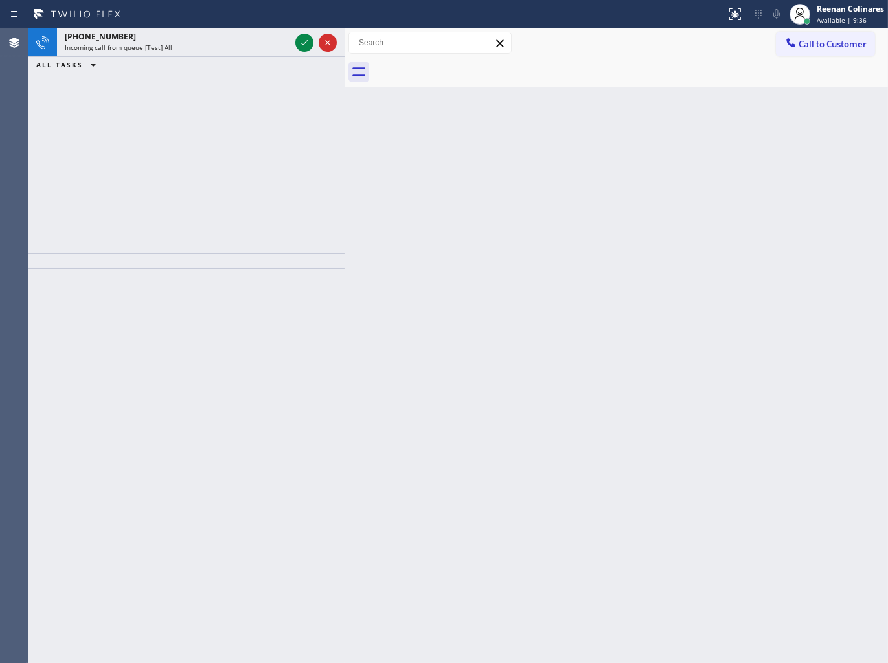
click at [214, 54] on div "[PHONE_NUMBER] Incoming call from queue [Test] All" at bounding box center [175, 42] width 236 height 28
click at [236, 41] on div "[PHONE_NUMBER]" at bounding box center [177, 36] width 225 height 11
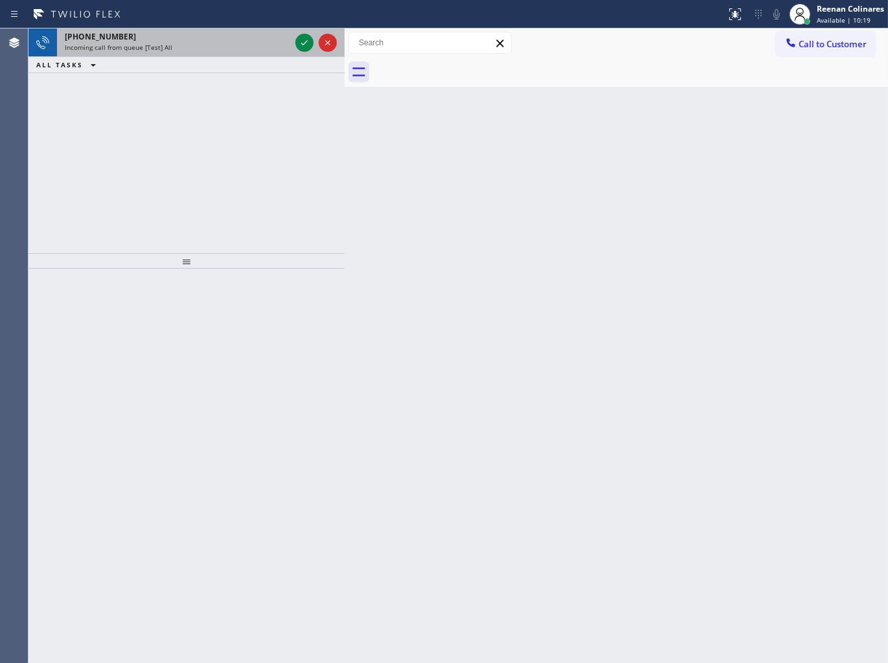
click at [264, 41] on div "[PHONE_NUMBER]" at bounding box center [177, 36] width 225 height 11
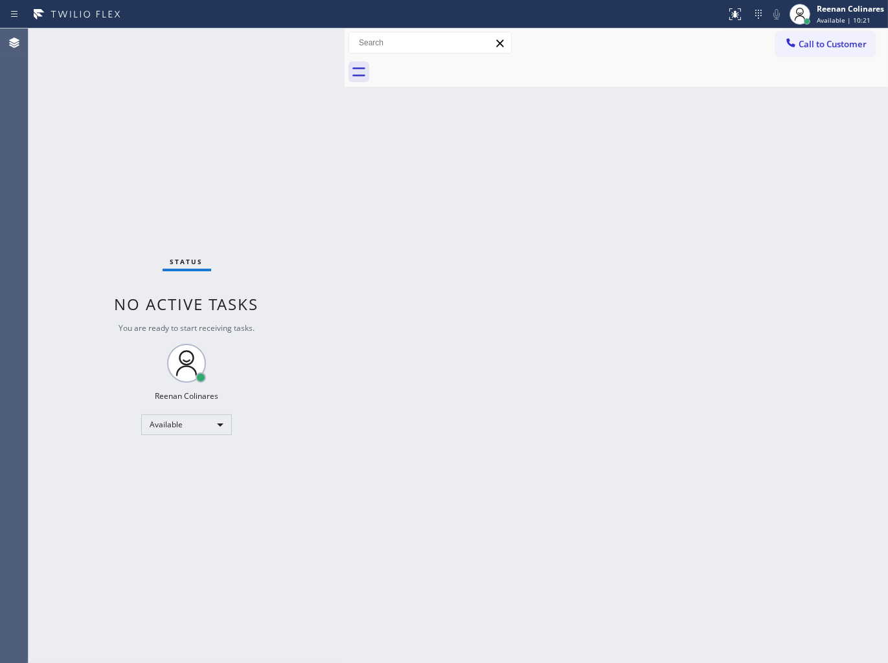
click at [249, 63] on div "Status No active tasks You are ready to start receiving tasks. Reenan Colinares…" at bounding box center [186, 345] width 316 height 634
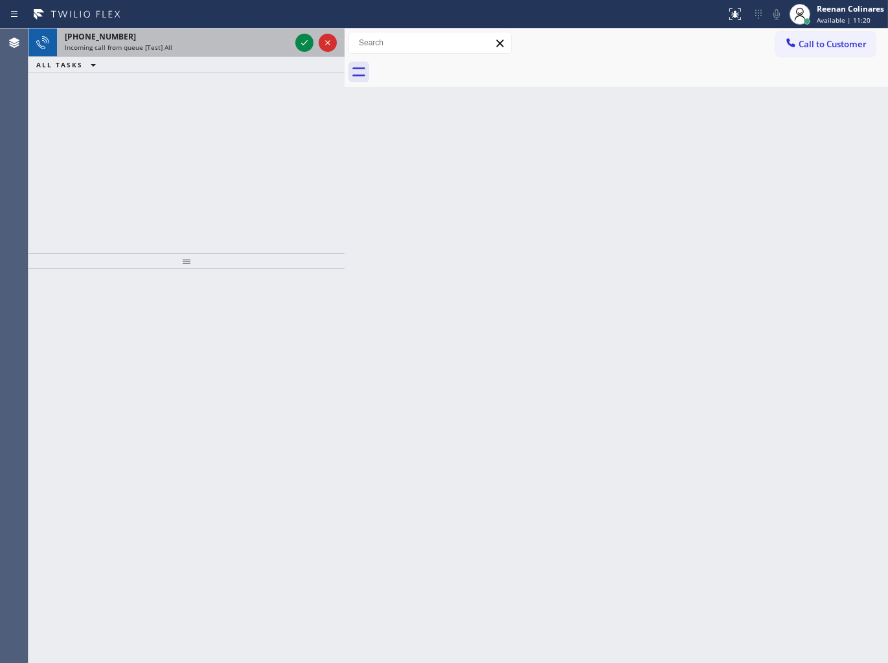
click at [251, 52] on div "[PHONE_NUMBER] Incoming call from queue [Test] All" at bounding box center [175, 42] width 236 height 28
click at [279, 47] on div "Incoming call from queue [Test] All" at bounding box center [177, 47] width 225 height 9
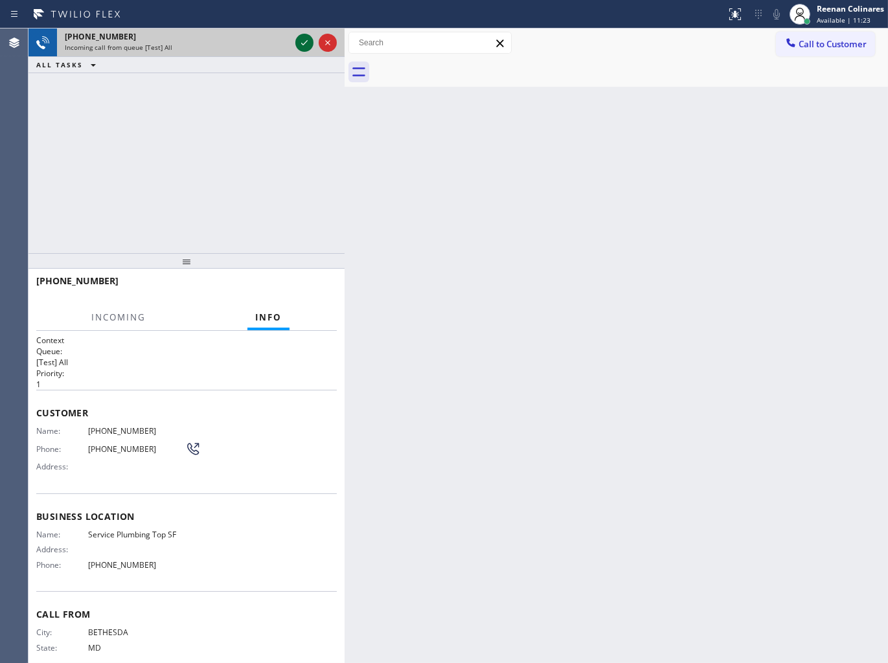
click at [301, 40] on icon at bounding box center [304, 43] width 16 height 16
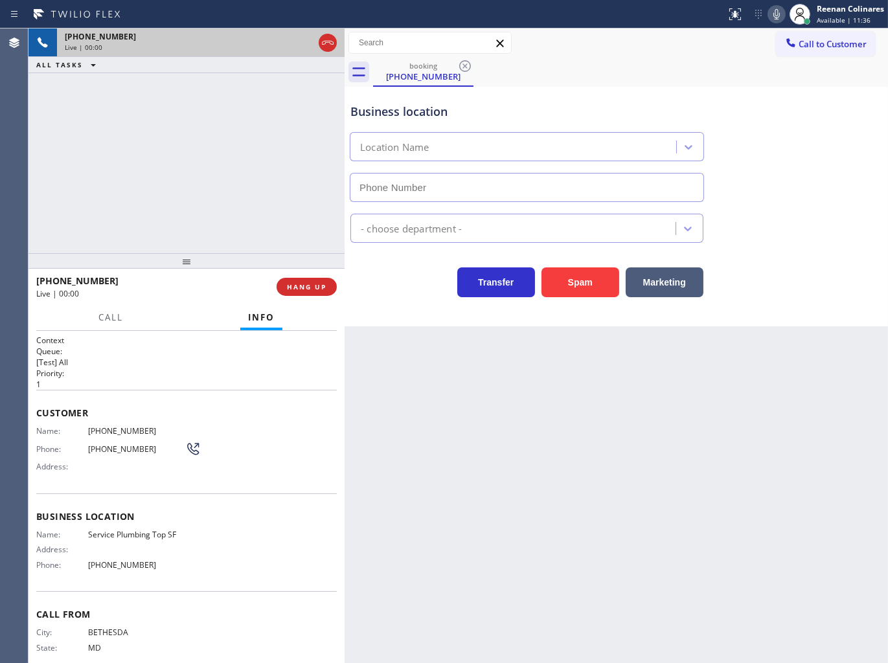
type input "[PHONE_NUMBER]"
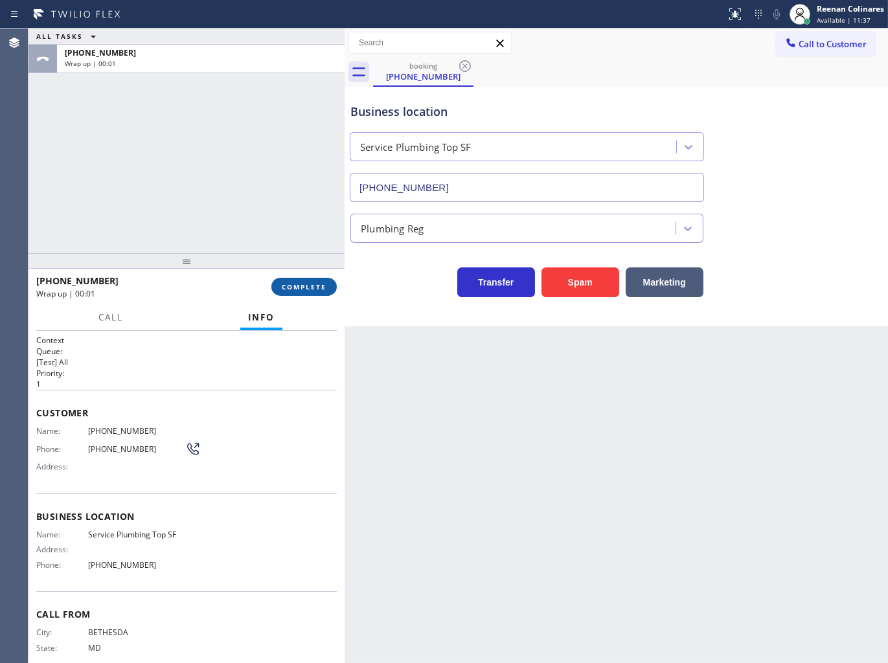
click at [303, 290] on span "COMPLETE" at bounding box center [304, 286] width 45 height 9
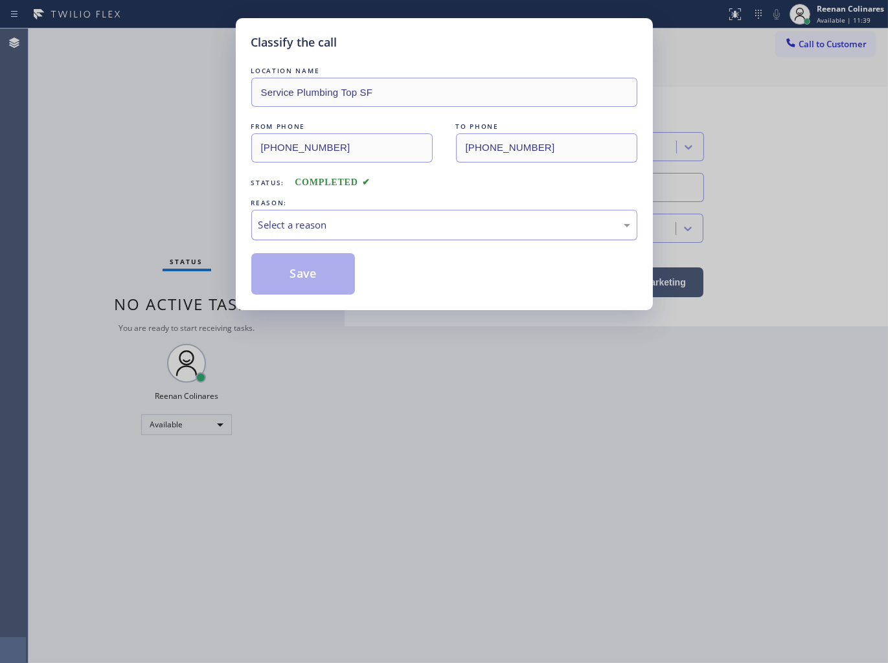
drag, startPoint x: 372, startPoint y: 223, endPoint x: 370, endPoint y: 230, distance: 7.6
click at [373, 223] on div "Select a reason" at bounding box center [444, 225] width 372 height 15
drag, startPoint x: 312, startPoint y: 270, endPoint x: 552, endPoint y: 98, distance: 294.6
click at [314, 269] on button "Save" at bounding box center [303, 273] width 104 height 41
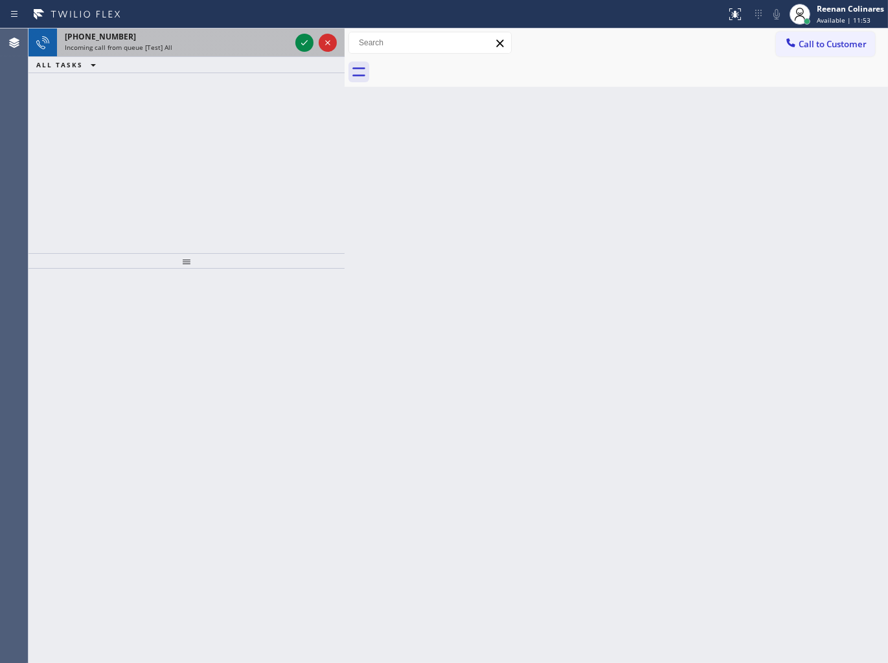
click at [246, 38] on div "[PHONE_NUMBER]" at bounding box center [177, 36] width 225 height 11
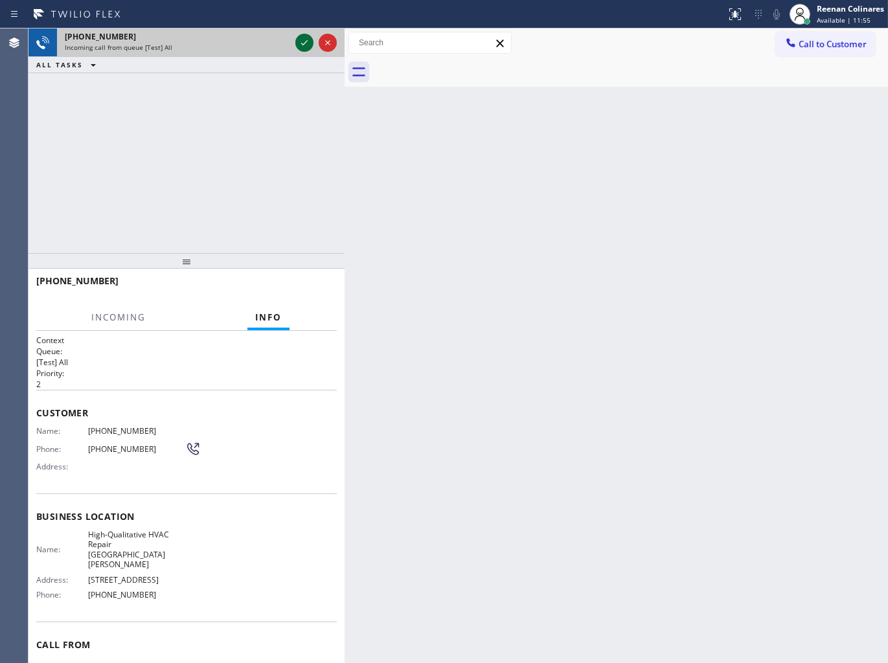
click at [296, 47] on icon at bounding box center [304, 43] width 16 height 16
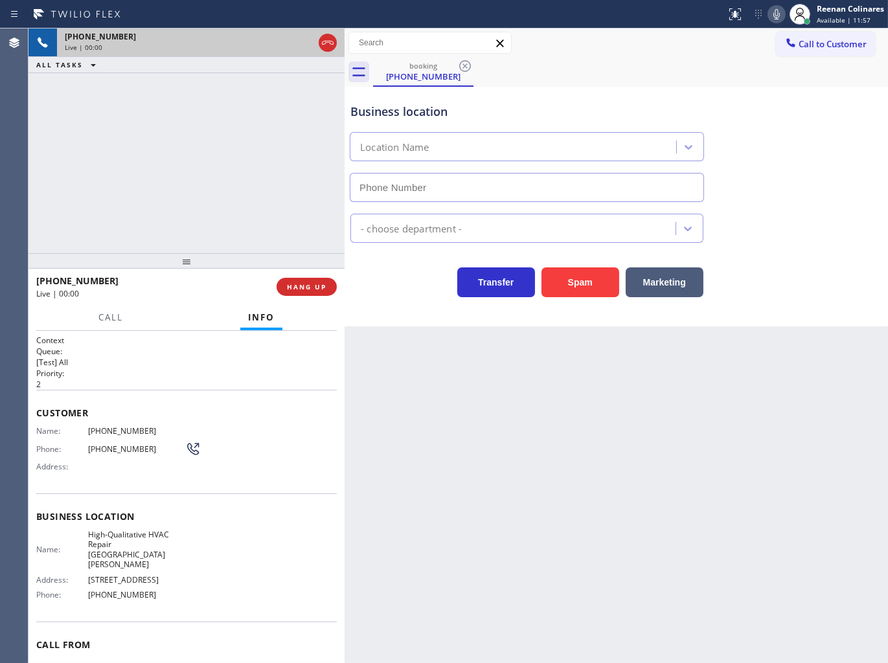
type input "[PHONE_NUMBER]"
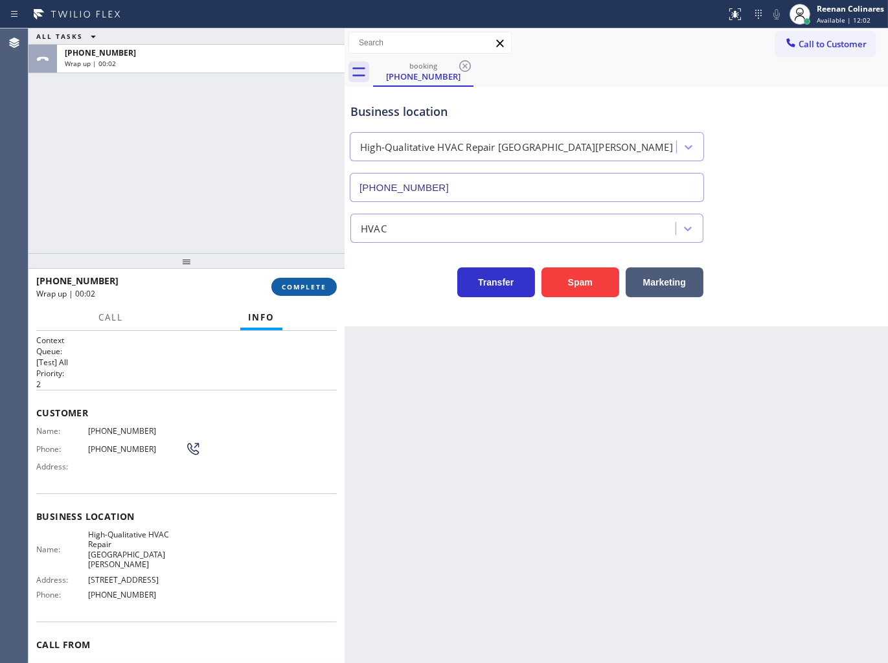
click at [331, 293] on button "COMPLETE" at bounding box center [303, 287] width 65 height 18
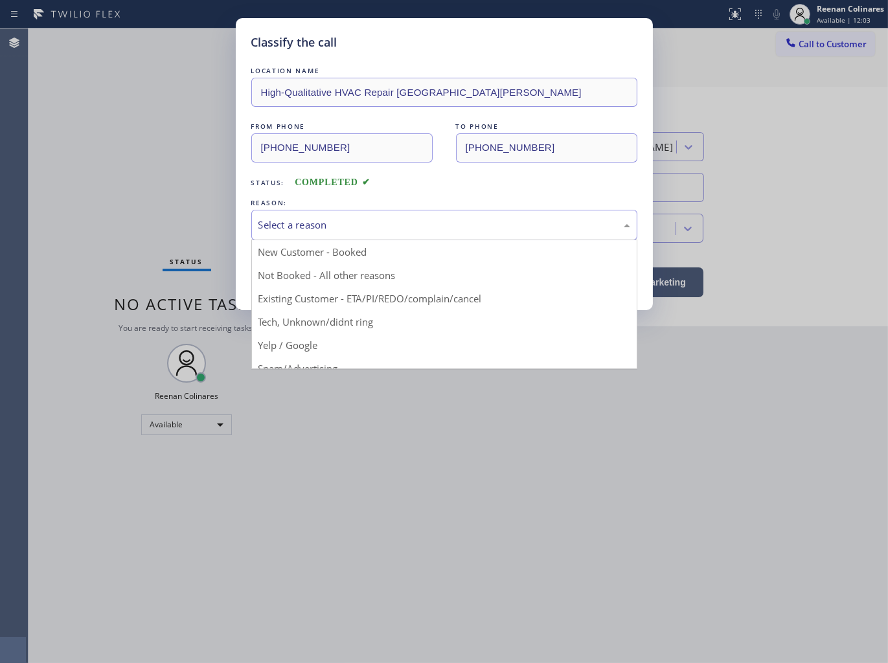
drag, startPoint x: 370, startPoint y: 225, endPoint x: 361, endPoint y: 229, distance: 9.6
click at [372, 222] on div "Select a reason" at bounding box center [444, 225] width 372 height 15
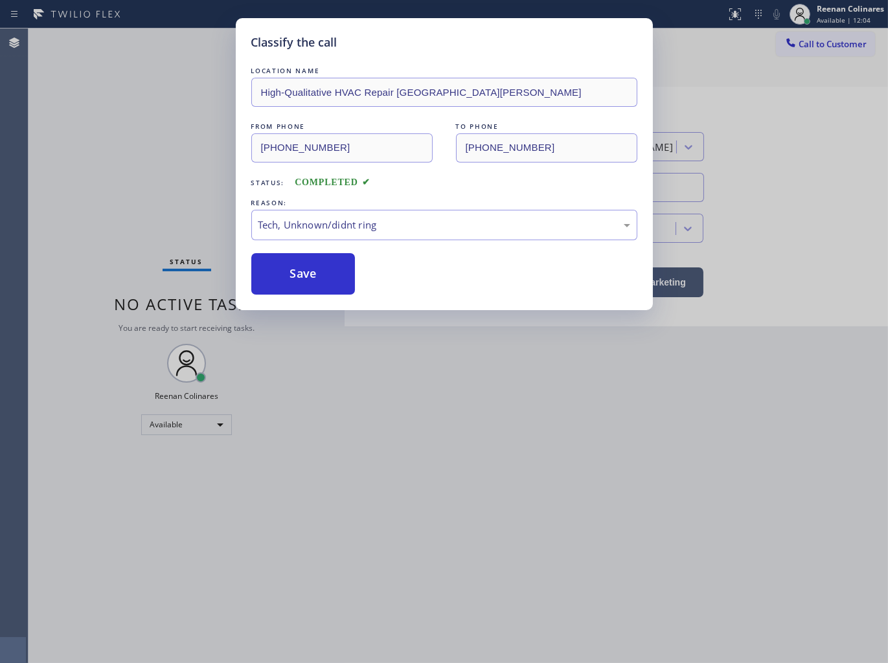
click at [295, 285] on button "Save" at bounding box center [303, 273] width 104 height 41
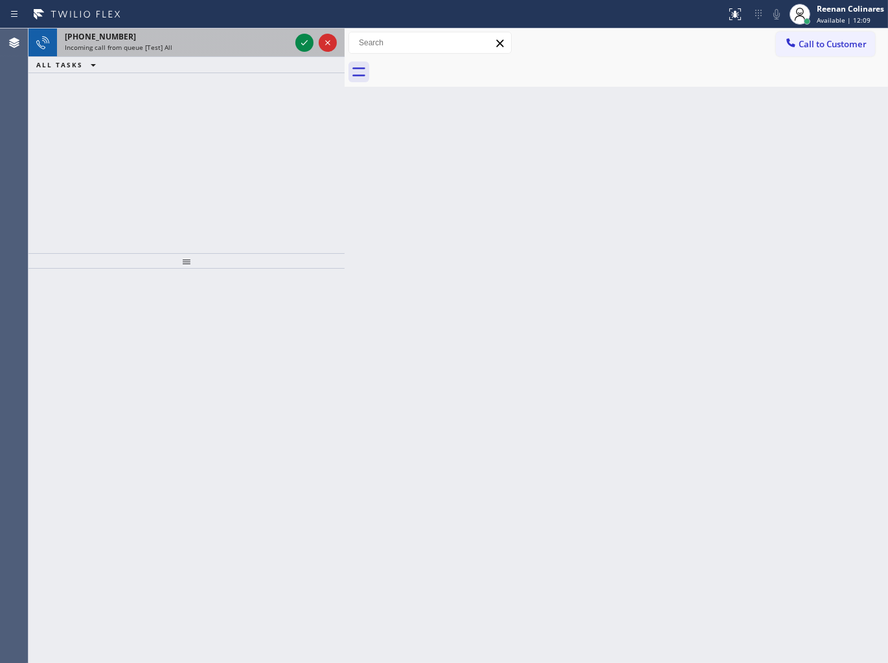
click at [170, 45] on div "Incoming call from queue [Test] All" at bounding box center [177, 47] width 225 height 9
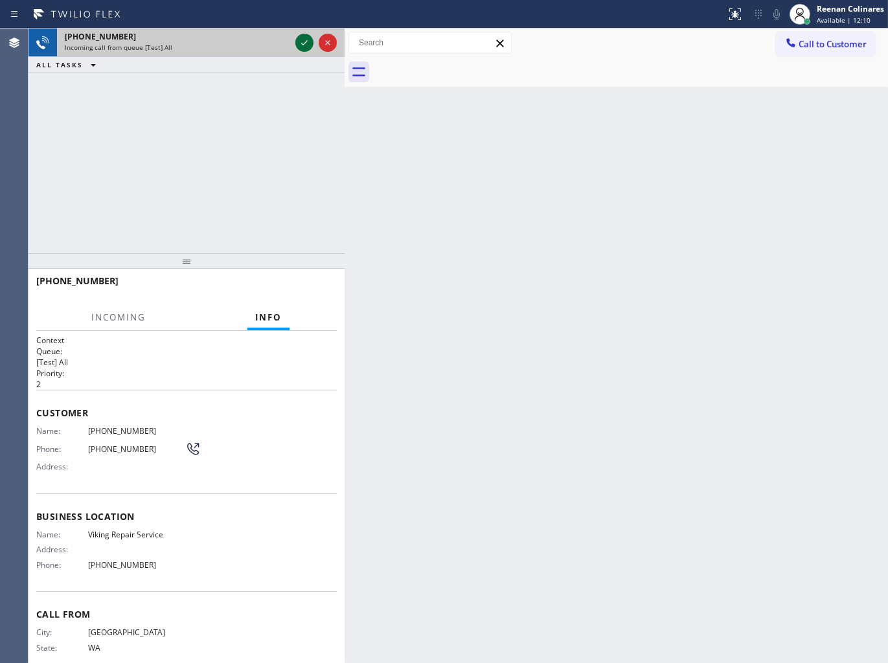
click at [304, 39] on icon at bounding box center [304, 43] width 16 height 16
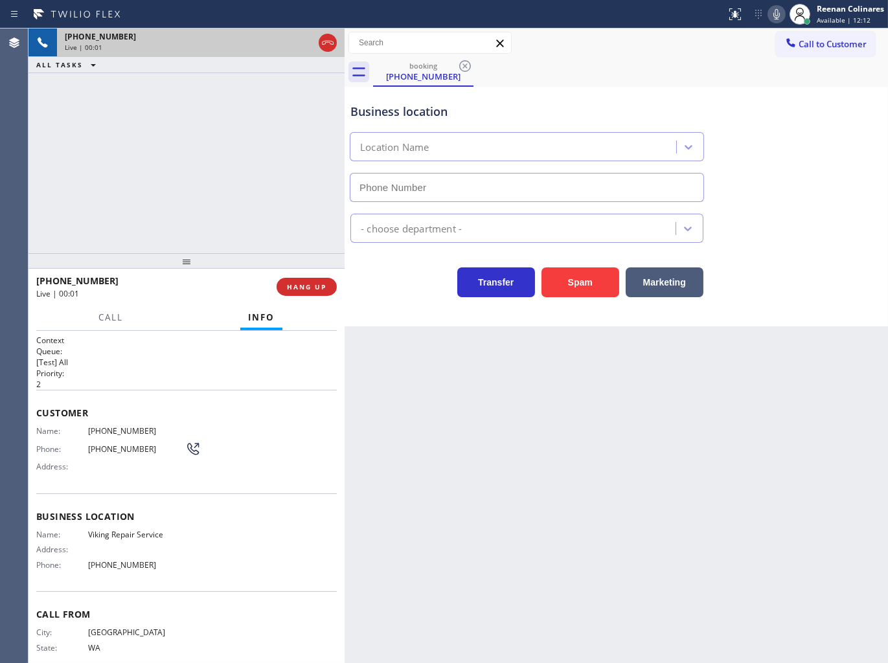
type input "[PHONE_NUMBER]"
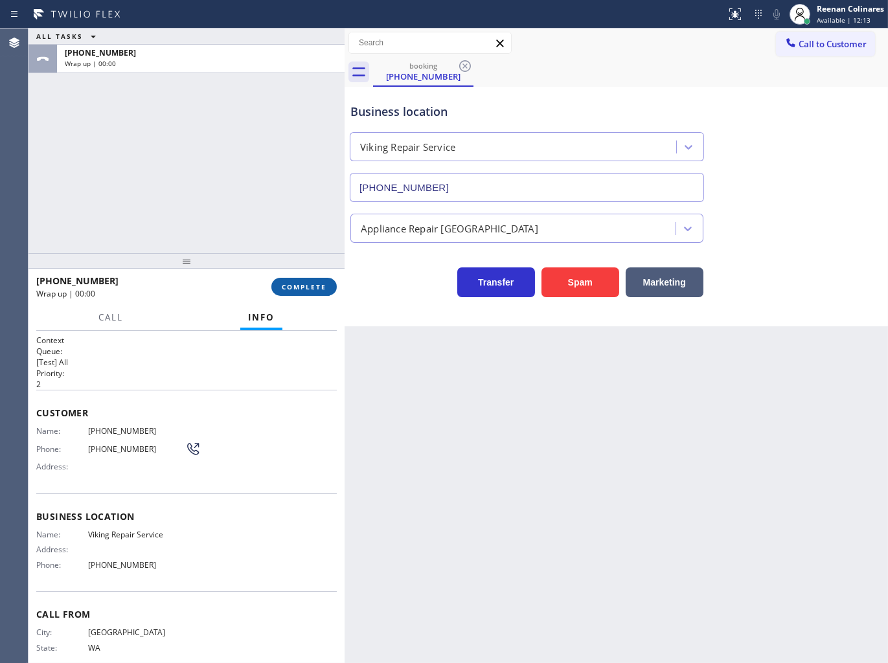
click at [314, 293] on button "COMPLETE" at bounding box center [303, 287] width 65 height 18
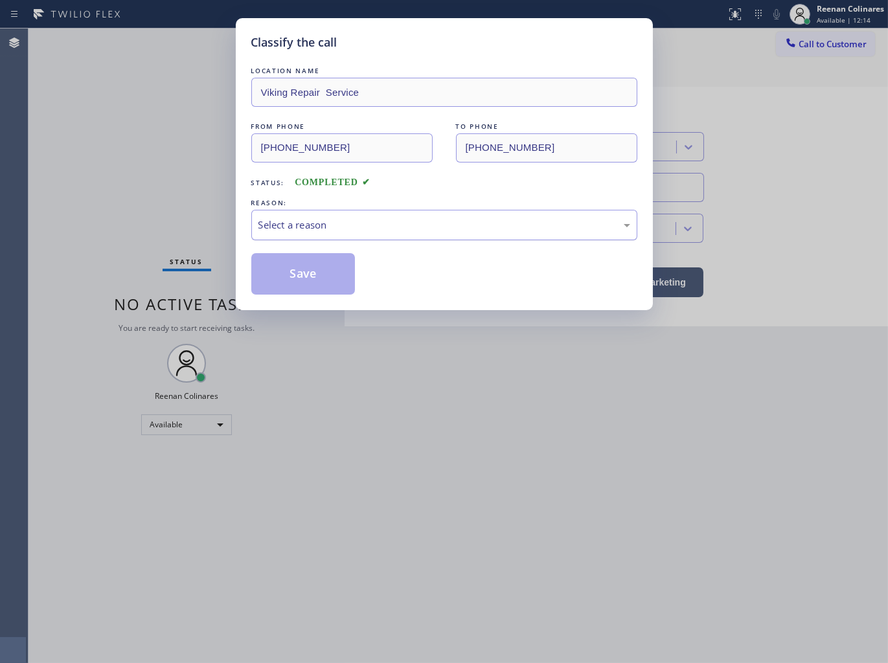
click at [337, 220] on div "Select a reason" at bounding box center [444, 225] width 372 height 15
click at [301, 293] on button "Save" at bounding box center [303, 273] width 104 height 41
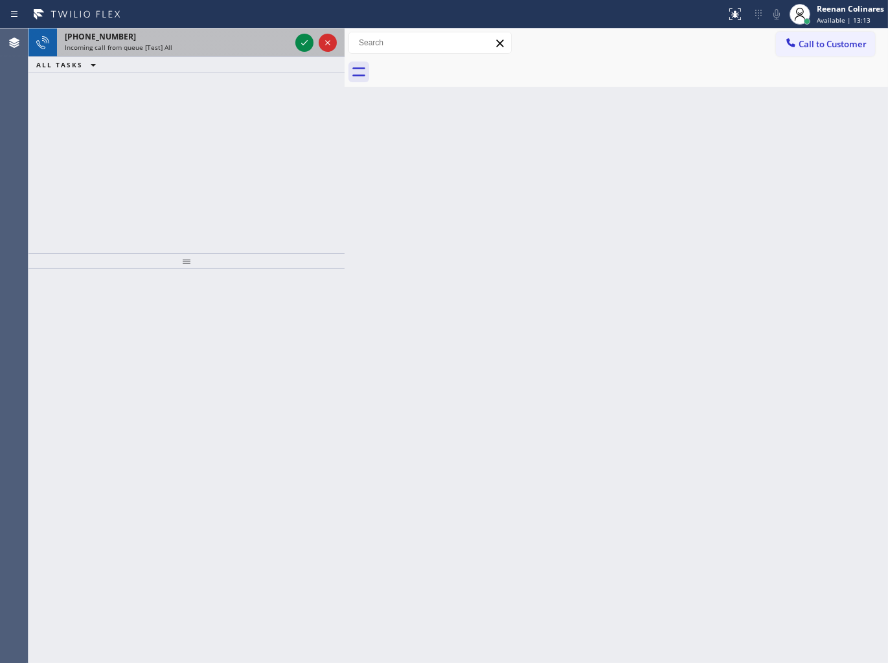
click at [162, 49] on span "Incoming call from queue [Test] All" at bounding box center [118, 47] width 107 height 9
click at [212, 44] on div "Incoming call from queue [Test] All" at bounding box center [177, 47] width 225 height 9
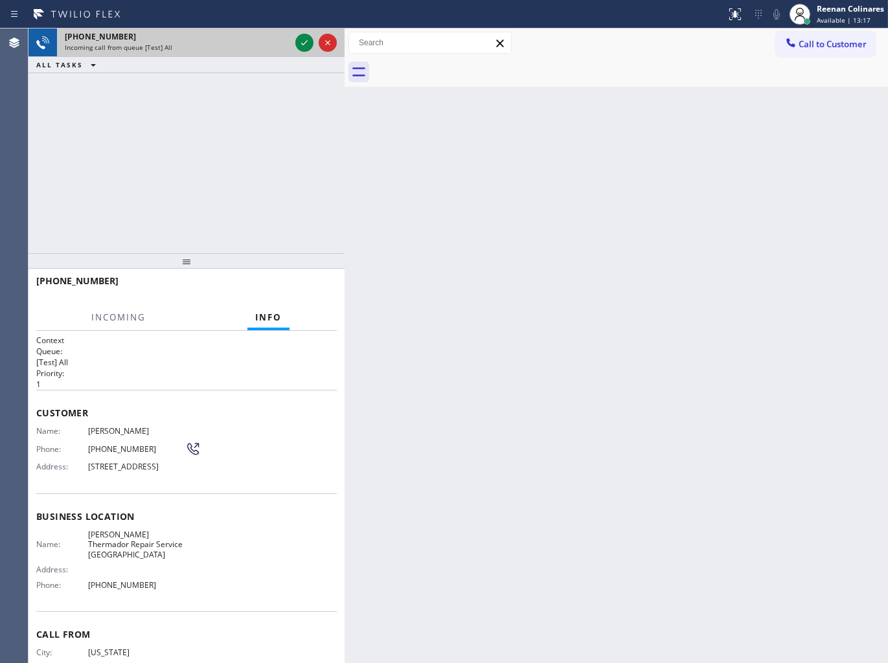
click at [275, 54] on div "[PHONE_NUMBER] Incoming call from queue [Test] All" at bounding box center [175, 42] width 236 height 28
click at [275, 53] on div "[PHONE_NUMBER] Incoming call from queue [Test] All" at bounding box center [175, 42] width 236 height 28
click at [276, 52] on div "Incoming call from queue [Test] All" at bounding box center [177, 47] width 225 height 9
click at [276, 49] on div "Incoming call from queue [Test] All" at bounding box center [177, 47] width 225 height 9
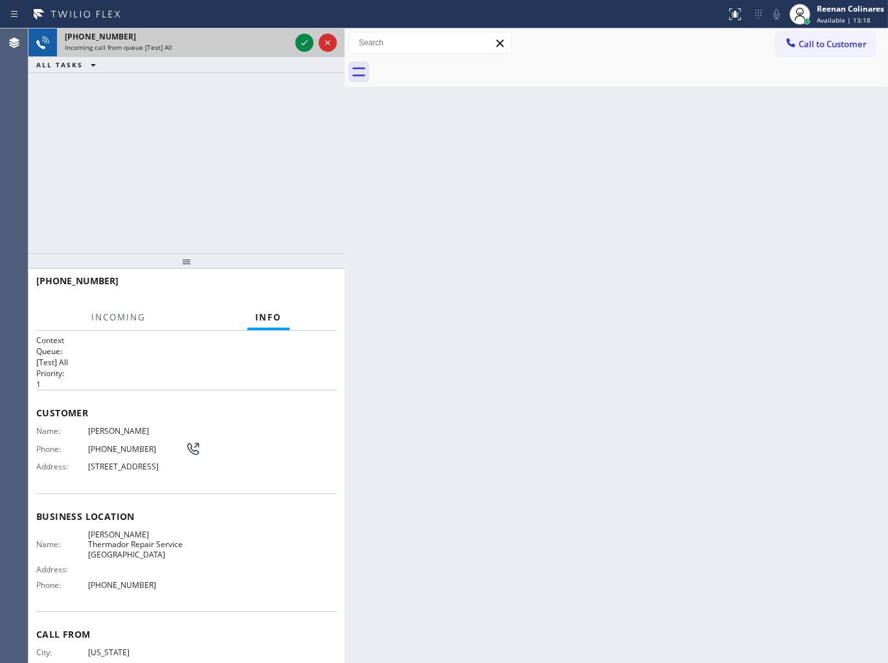
click at [279, 47] on div "Incoming call from queue [Test] All" at bounding box center [177, 47] width 225 height 9
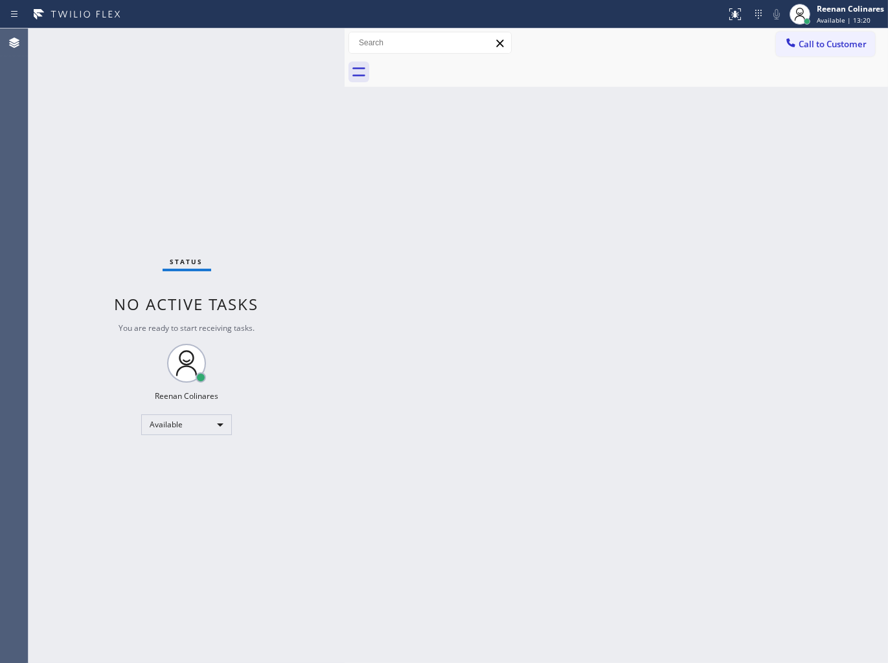
click at [282, 43] on div "Status No active tasks You are ready to start receiving tasks. Reenan Colinares…" at bounding box center [186, 345] width 316 height 634
click at [285, 43] on div "Status No active tasks You are ready to start receiving tasks. Reenan Colinares…" at bounding box center [186, 345] width 316 height 634
click at [278, 48] on div "Status No active tasks You are ready to start receiving tasks. Reenan Colinares…" at bounding box center [186, 345] width 316 height 634
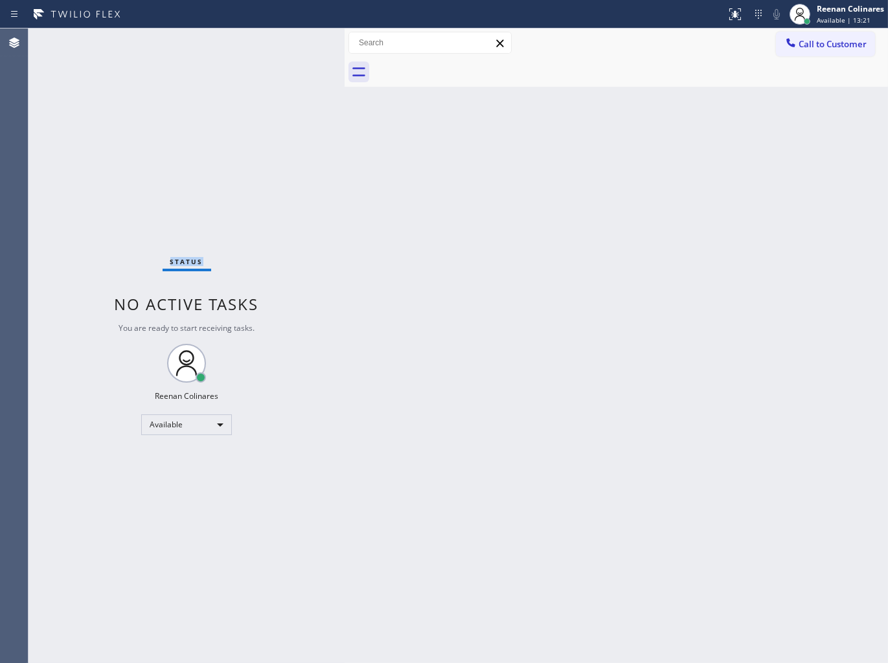
click at [278, 48] on div "Status No active tasks You are ready to start receiving tasks. Reenan Colinares…" at bounding box center [186, 345] width 316 height 634
click at [279, 46] on div "Status No active tasks You are ready to start receiving tasks. Reenan Colinares…" at bounding box center [186, 345] width 316 height 634
click at [290, 39] on div "Status No active tasks You are ready to start receiving tasks. Reenan Colinares…" at bounding box center [186, 345] width 316 height 634
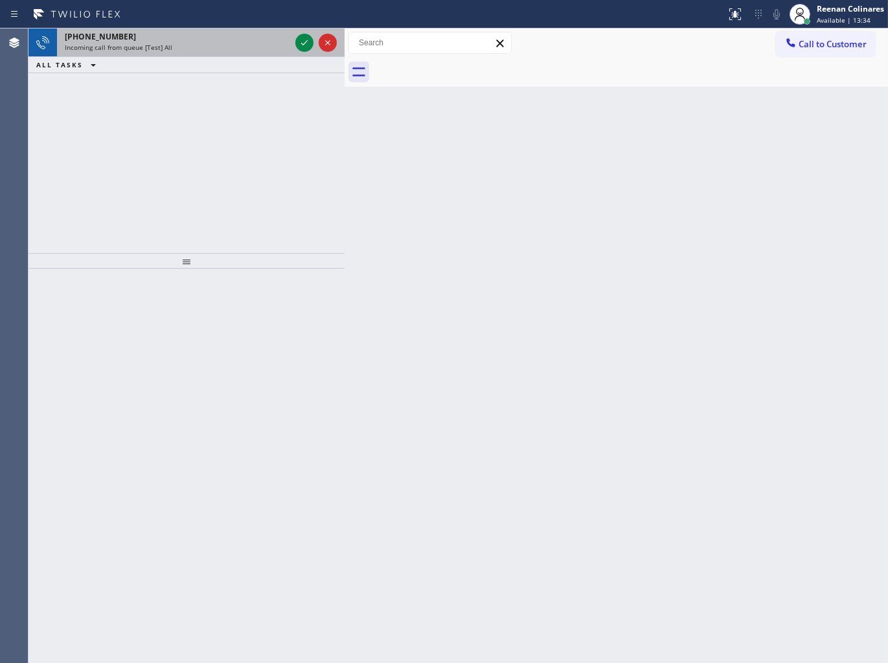
click at [247, 56] on div "[PHONE_NUMBER] Incoming call from queue [Test] All" at bounding box center [175, 42] width 236 height 28
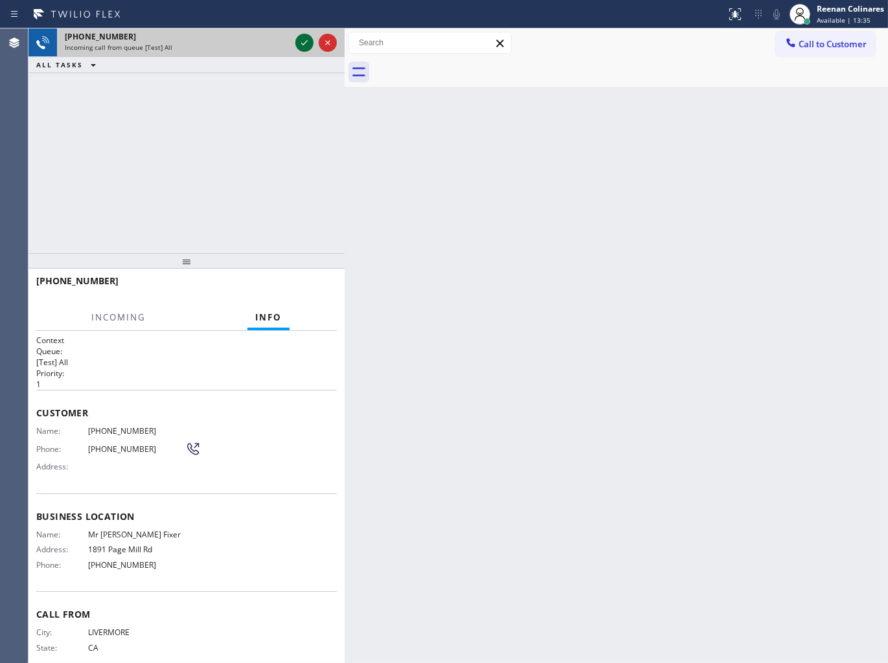
click at [306, 47] on icon at bounding box center [304, 43] width 16 height 16
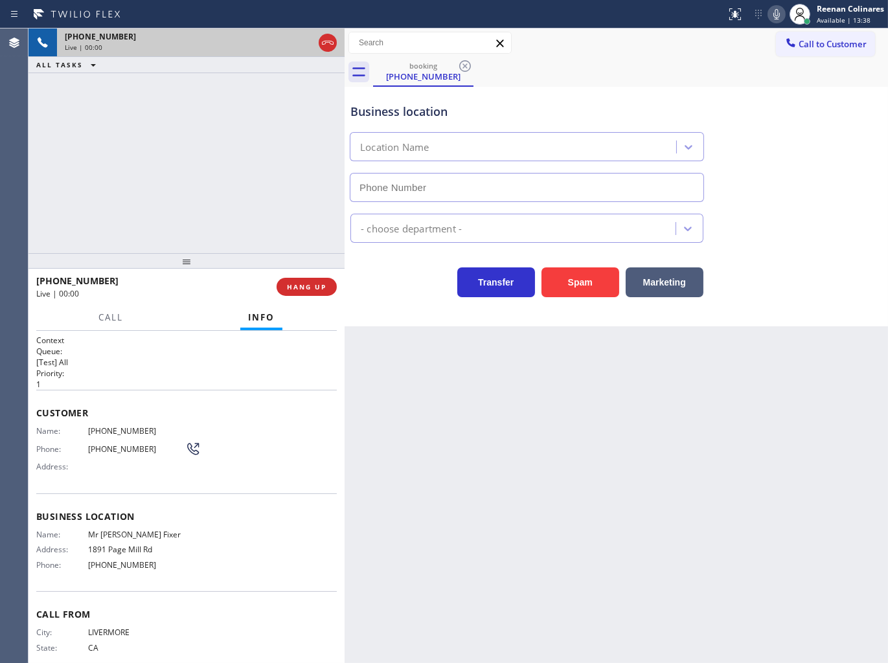
type input "[PHONE_NUMBER]"
click at [777, 20] on icon at bounding box center [776, 14] width 16 height 16
click at [776, 14] on icon at bounding box center [776, 14] width 16 height 16
click at [777, 12] on icon at bounding box center [776, 14] width 6 height 10
click at [777, 12] on rect at bounding box center [776, 12] width 9 height 9
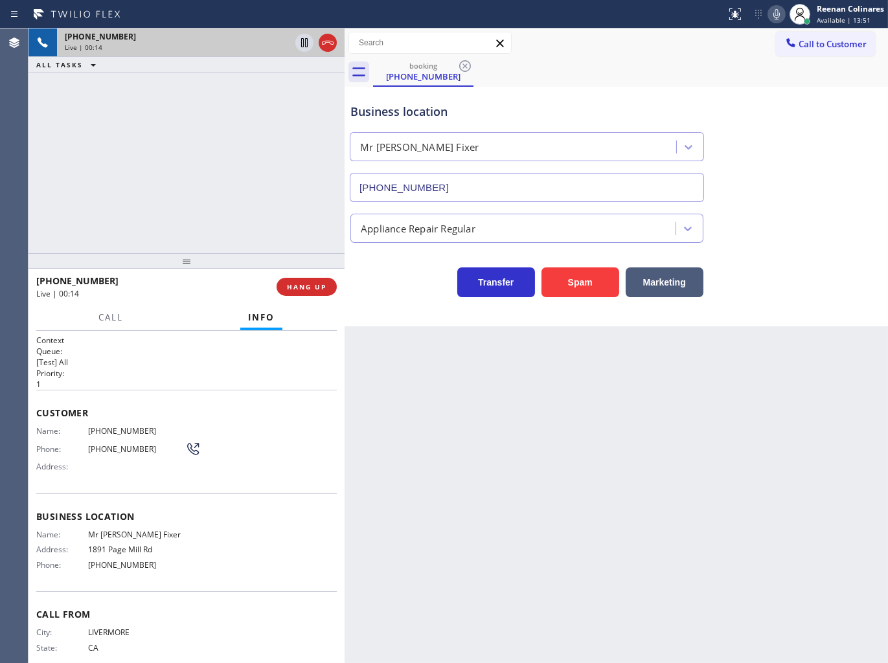
click at [776, 16] on icon at bounding box center [776, 14] width 16 height 16
click at [772, 15] on icon at bounding box center [776, 14] width 16 height 16
click at [774, 15] on icon at bounding box center [776, 14] width 16 height 16
click at [660, 282] on button "Marketing" at bounding box center [664, 282] width 78 height 30
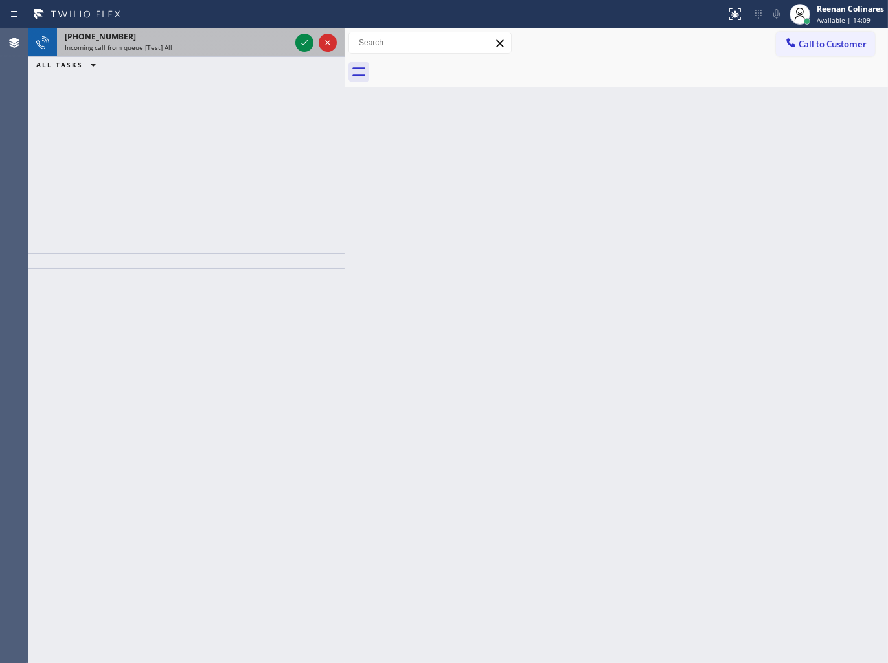
click at [218, 52] on div "Incoming call from queue [Test] All" at bounding box center [177, 47] width 225 height 9
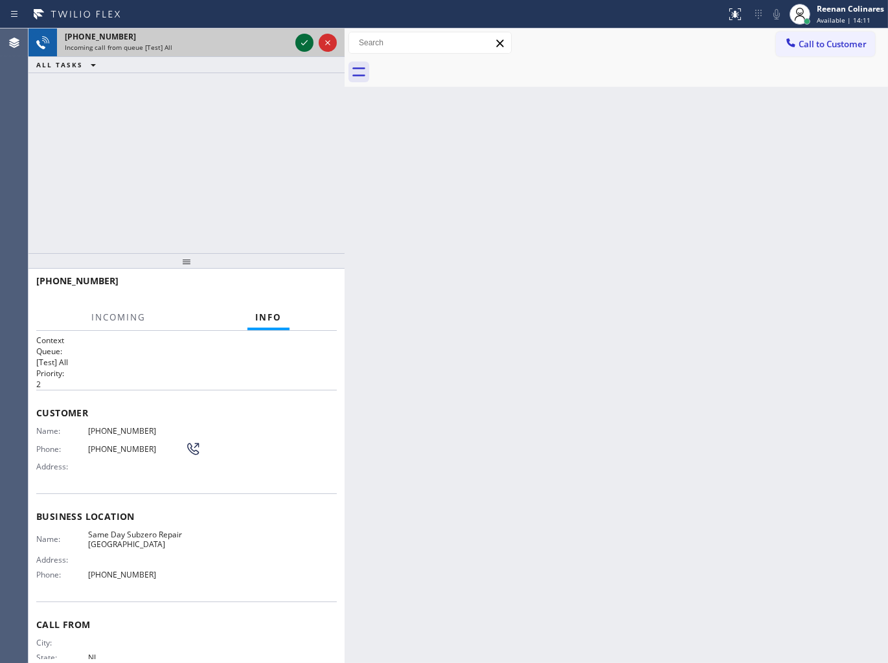
click at [305, 41] on icon at bounding box center [304, 43] width 16 height 16
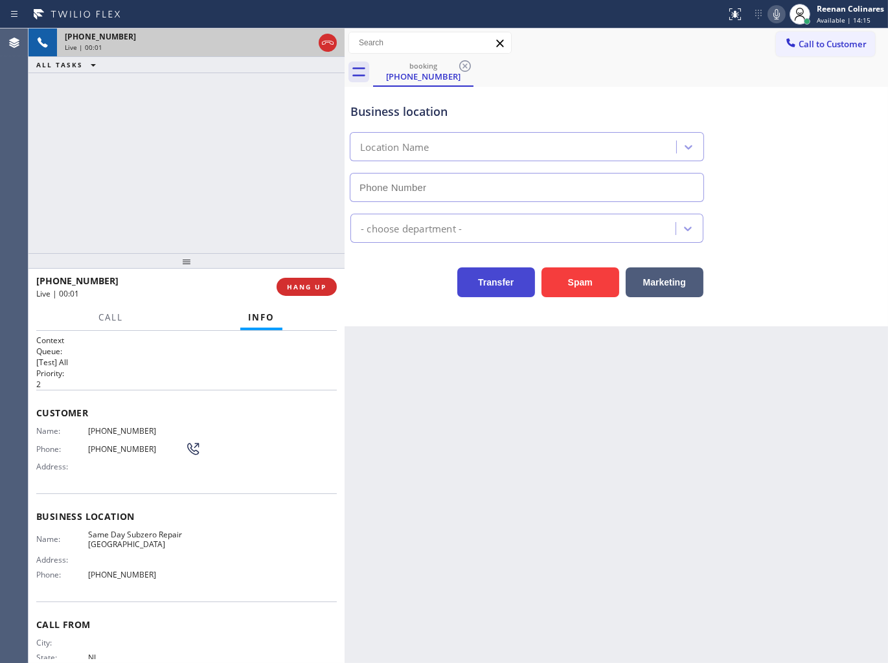
type input "[PHONE_NUMBER]"
click at [777, 17] on icon at bounding box center [776, 14] width 6 height 10
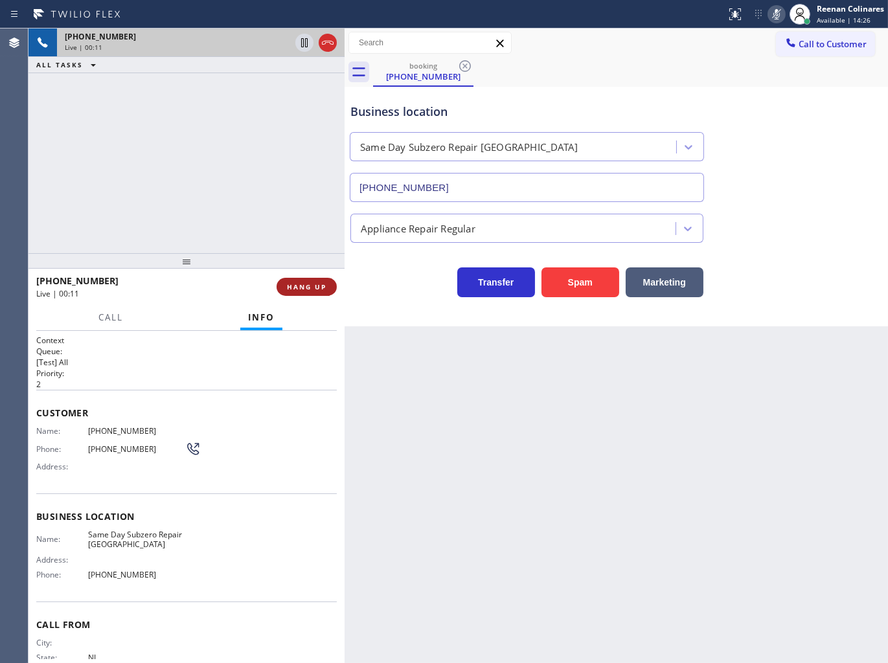
click at [293, 287] on span "HANG UP" at bounding box center [306, 286] width 39 height 9
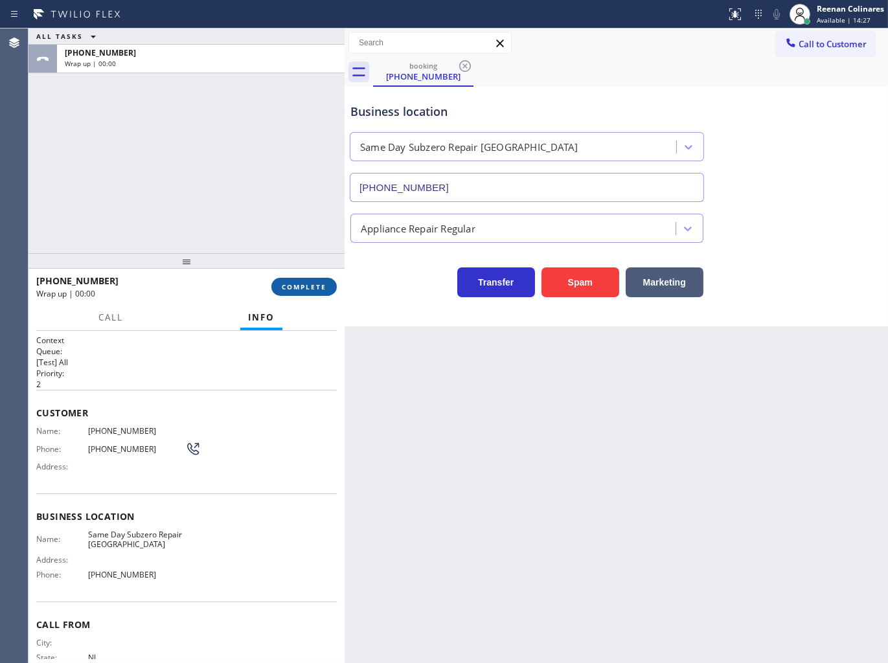
click at [293, 287] on span "COMPLETE" at bounding box center [304, 286] width 45 height 9
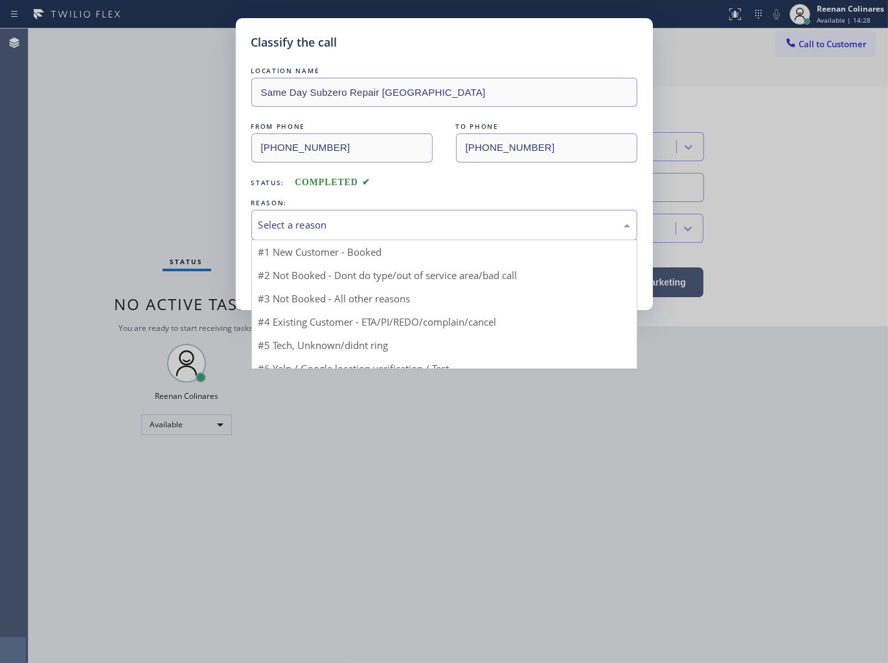
click at [346, 218] on div "Select a reason" at bounding box center [444, 225] width 372 height 15
drag, startPoint x: 290, startPoint y: 318, endPoint x: 298, endPoint y: 287, distance: 32.0
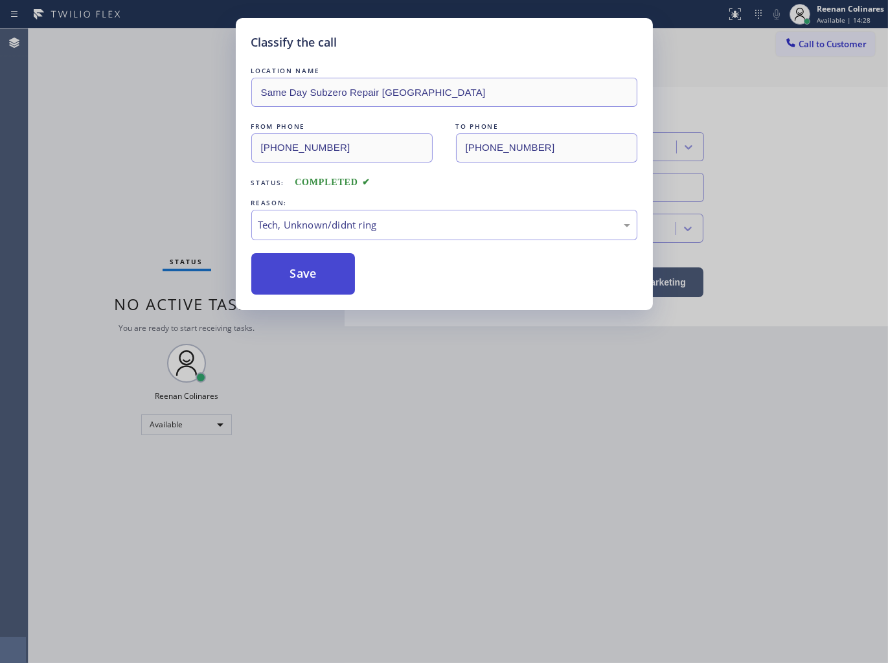
click at [298, 287] on button "Save" at bounding box center [303, 273] width 104 height 41
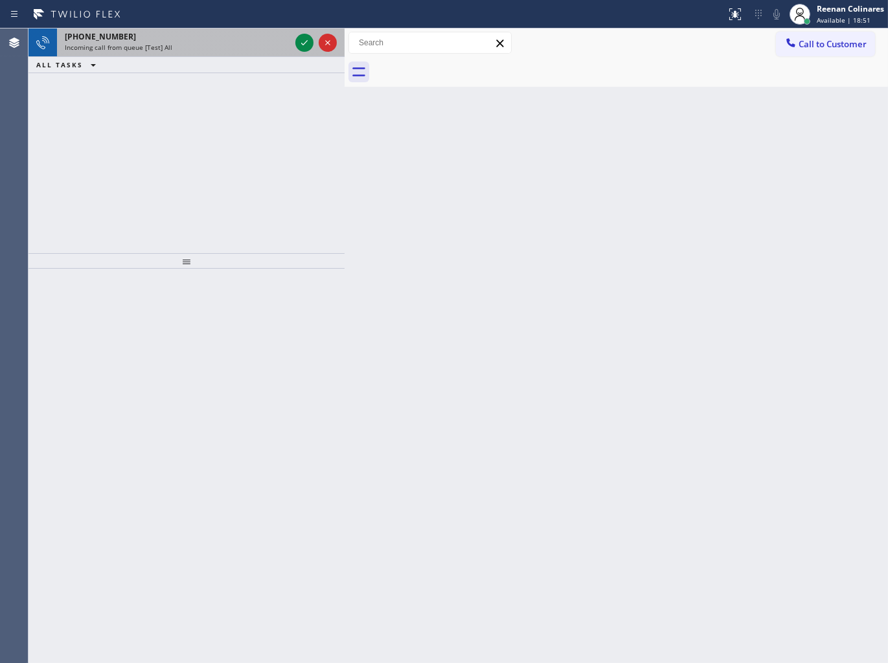
click at [220, 47] on div "Incoming call from queue [Test] All" at bounding box center [177, 47] width 225 height 9
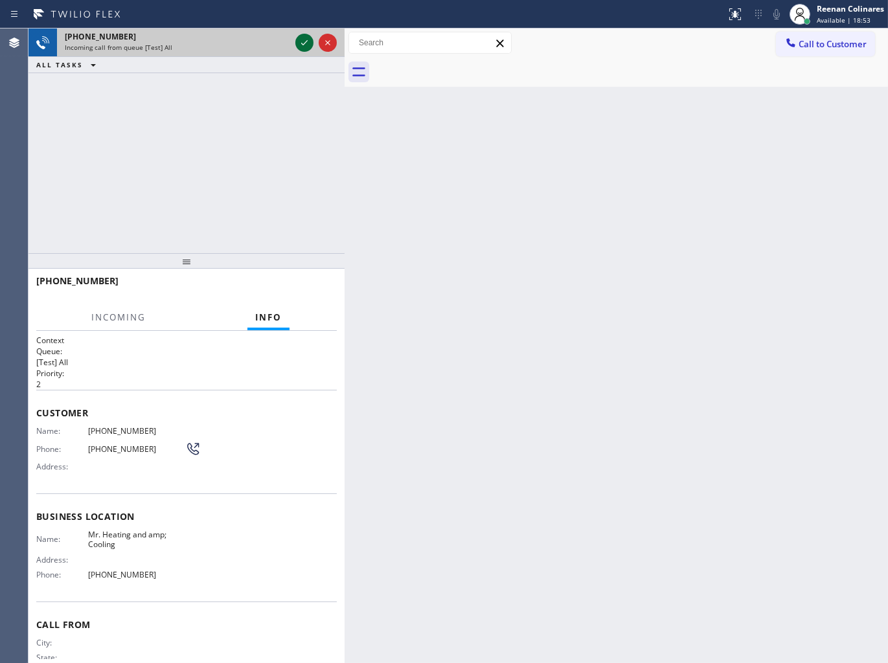
click at [300, 41] on icon at bounding box center [304, 43] width 16 height 16
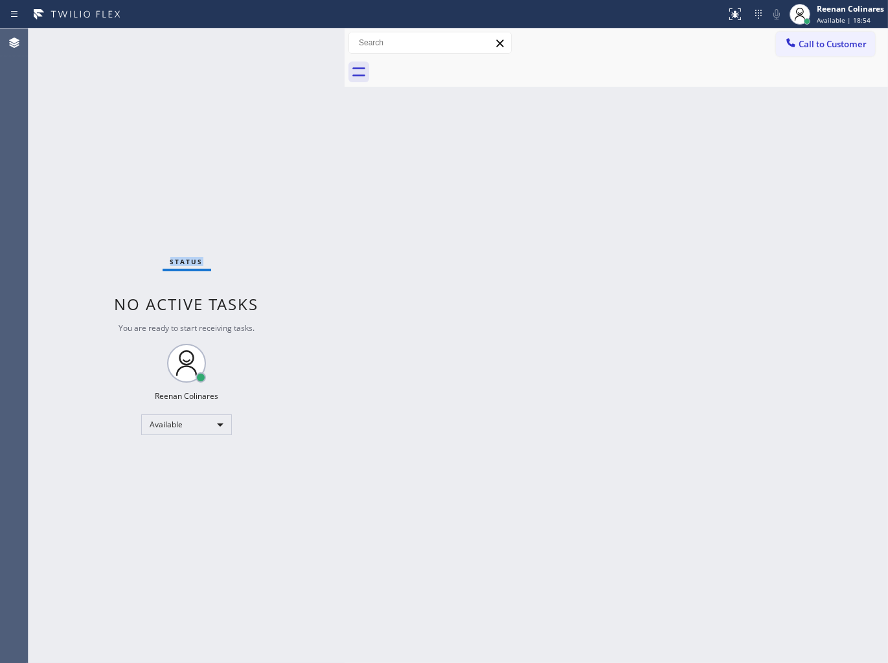
click at [280, 106] on div "Status No active tasks You are ready to start receiving tasks. Reenan Colinares…" at bounding box center [186, 345] width 316 height 634
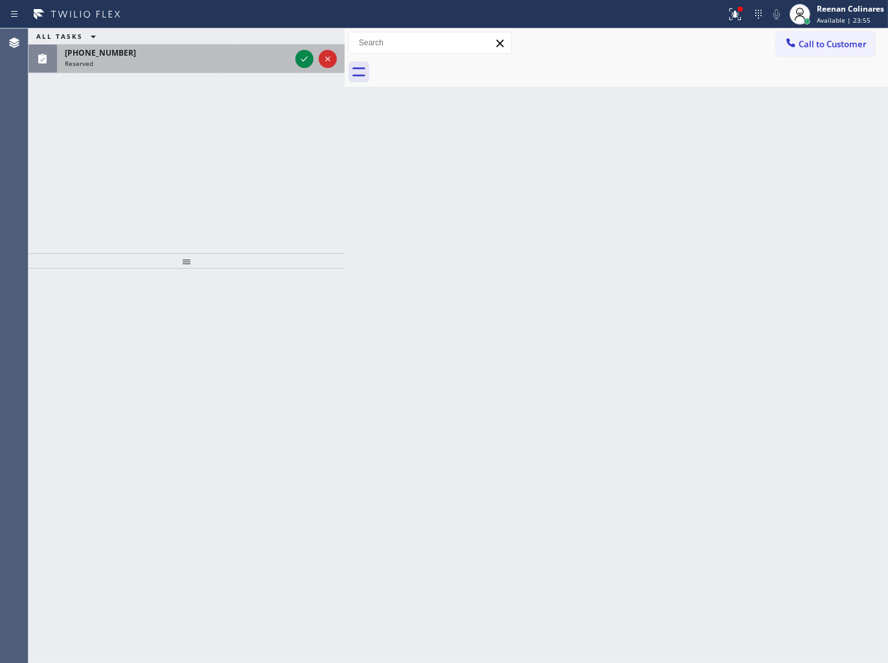
click at [236, 66] on div "Reserved" at bounding box center [177, 63] width 225 height 9
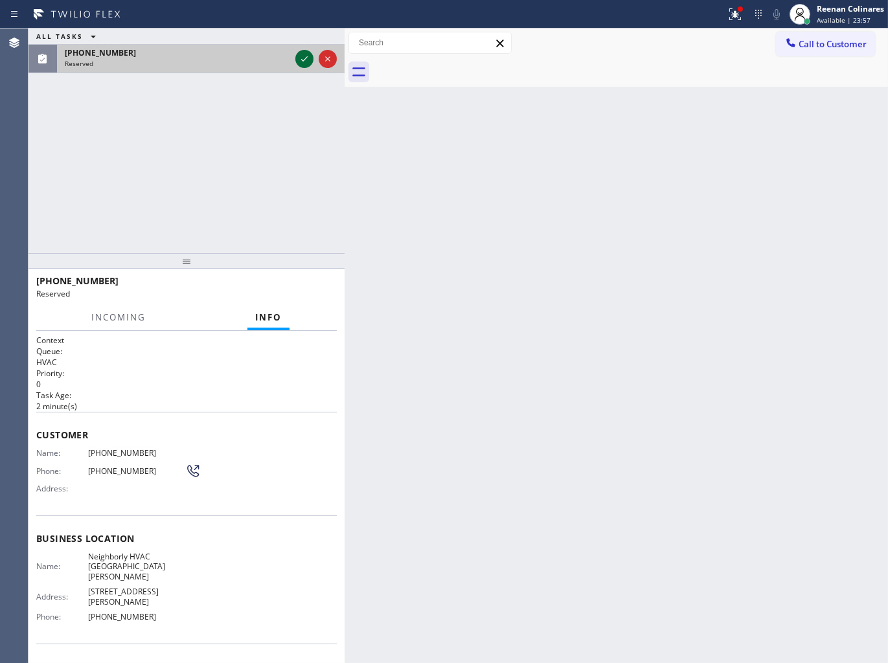
click at [302, 54] on icon at bounding box center [304, 59] width 16 height 16
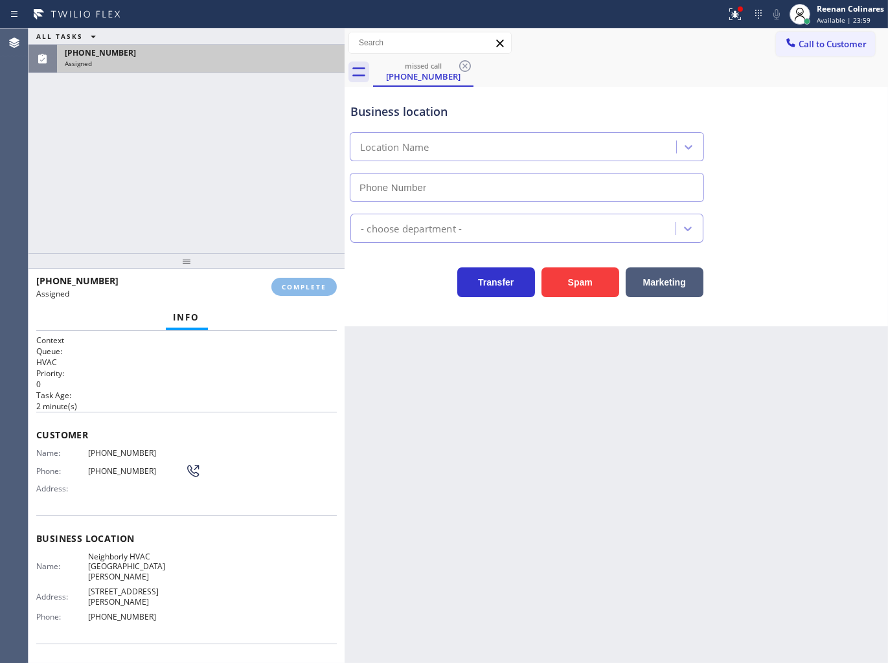
type input "[PHONE_NUMBER]"
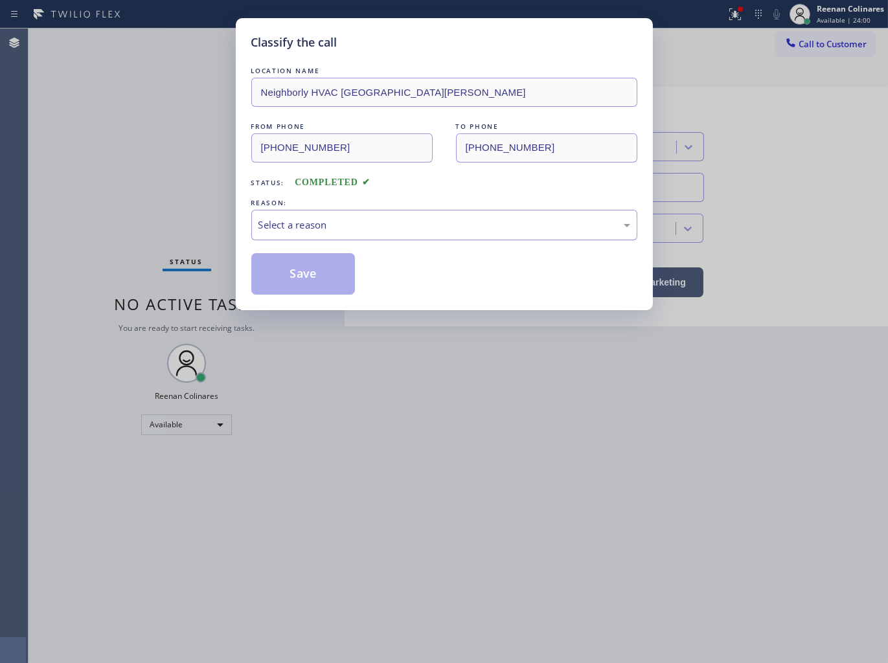
click at [343, 221] on div "Select a reason" at bounding box center [444, 225] width 372 height 15
drag, startPoint x: 287, startPoint y: 282, endPoint x: 791, endPoint y: 69, distance: 546.6
click at [291, 276] on button "Save" at bounding box center [303, 273] width 104 height 41
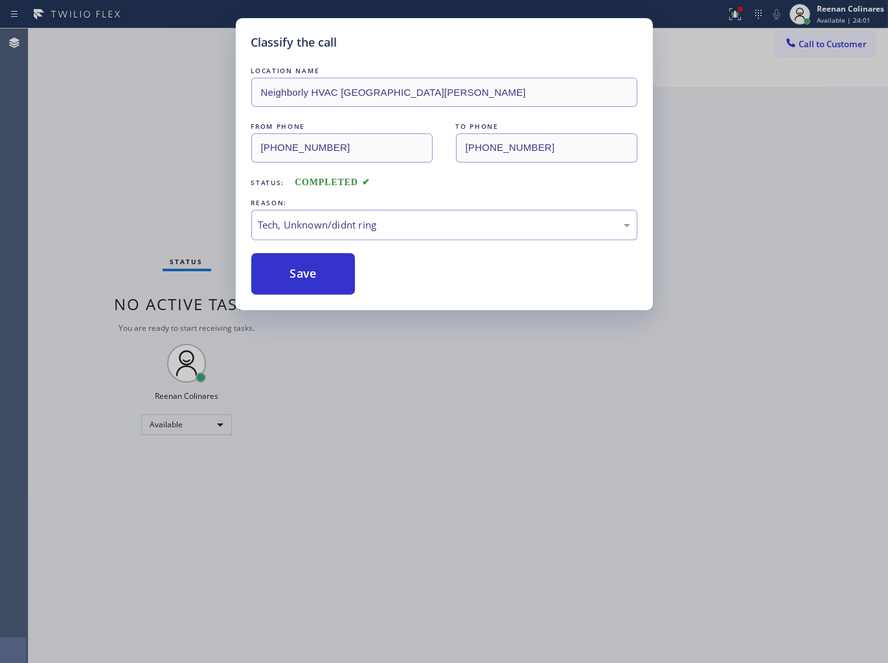
click at [728, 14] on div "Classify the call LOCATION NAME Neighborly HVAC [GEOGRAPHIC_DATA][PERSON_NAME] …" at bounding box center [444, 331] width 888 height 663
click at [729, 14] on div "Status report Issue detected This issue could affect your workflow. Please cont…" at bounding box center [444, 331] width 888 height 663
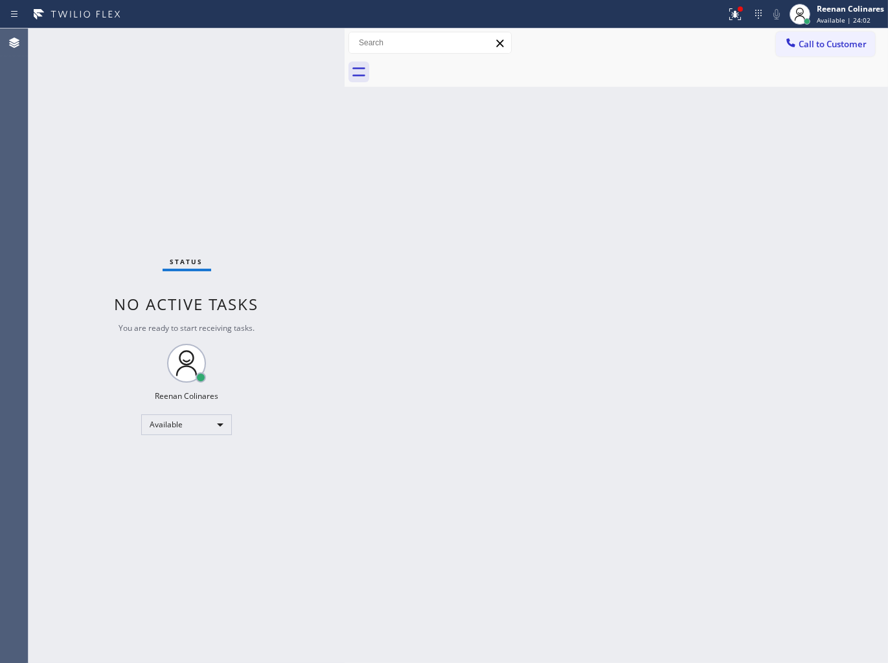
click at [729, 14] on icon at bounding box center [735, 14] width 16 height 16
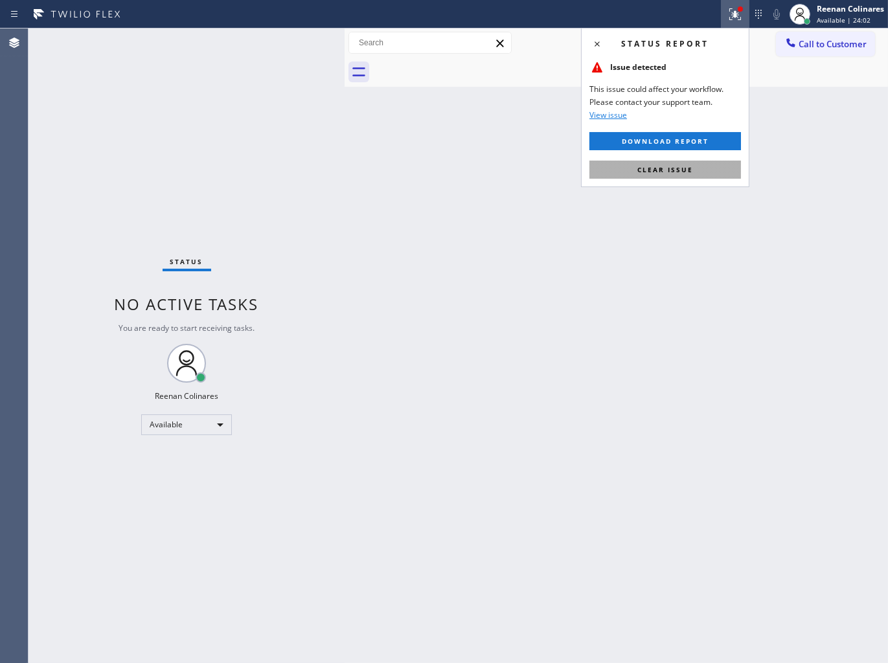
click at [663, 172] on span "Clear issue" at bounding box center [665, 169] width 56 height 9
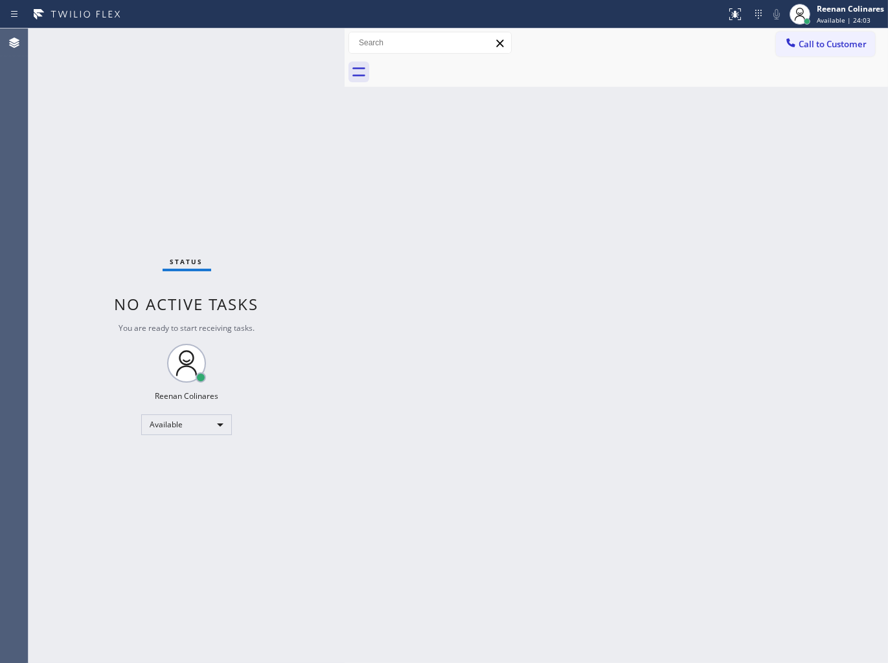
click at [479, 162] on div "Back to Dashboard Change Sender ID Customers Technicians Select a contact Outbo…" at bounding box center [615, 345] width 543 height 634
click at [516, 552] on div "Back to Dashboard Change Sender ID Customers Technicians Select a contact Outbo…" at bounding box center [615, 345] width 543 height 634
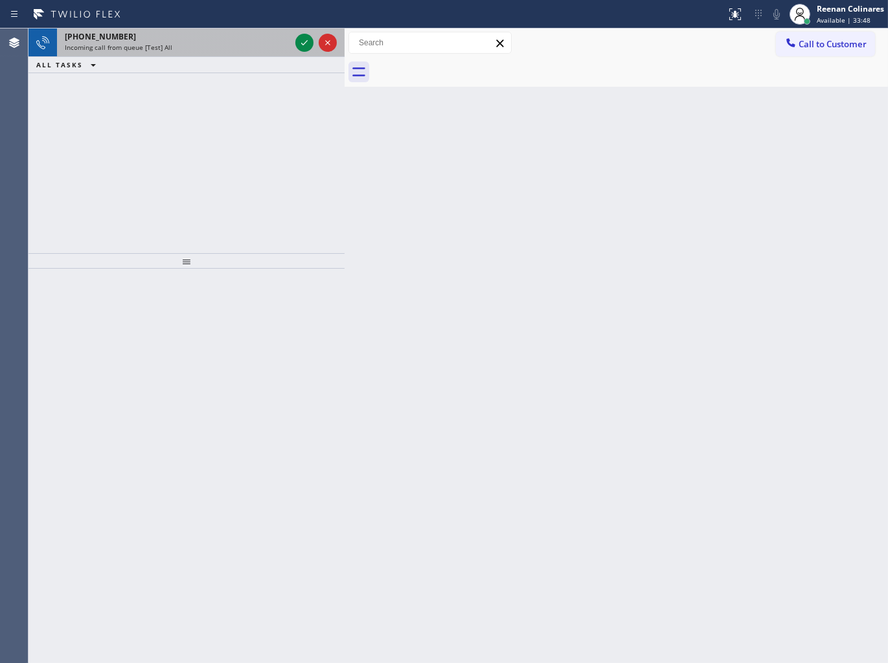
click at [203, 44] on div "Incoming call from queue [Test] All" at bounding box center [177, 47] width 225 height 9
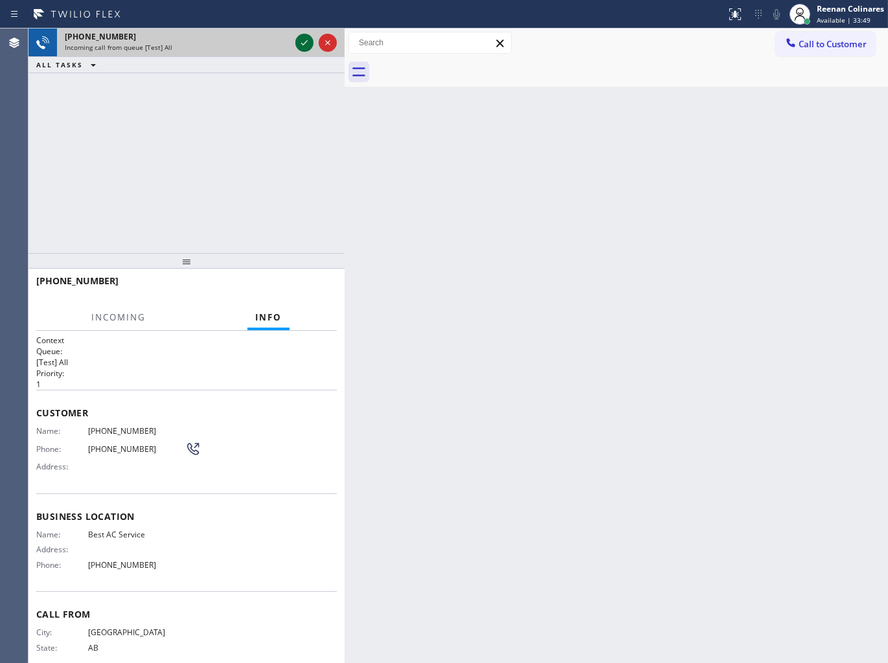
click at [298, 42] on icon at bounding box center [304, 43] width 16 height 16
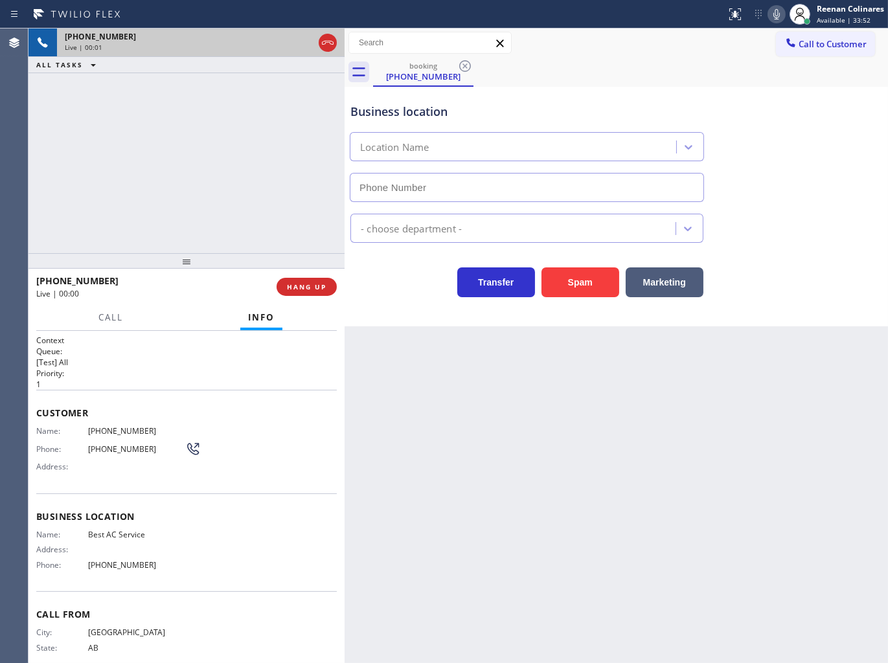
type input "[PHONE_NUMBER]"
click at [781, 10] on icon at bounding box center [776, 14] width 16 height 16
click at [777, 10] on icon at bounding box center [776, 14] width 16 height 16
click at [777, 15] on icon at bounding box center [776, 14] width 6 height 10
click at [777, 14] on icon at bounding box center [776, 14] width 6 height 10
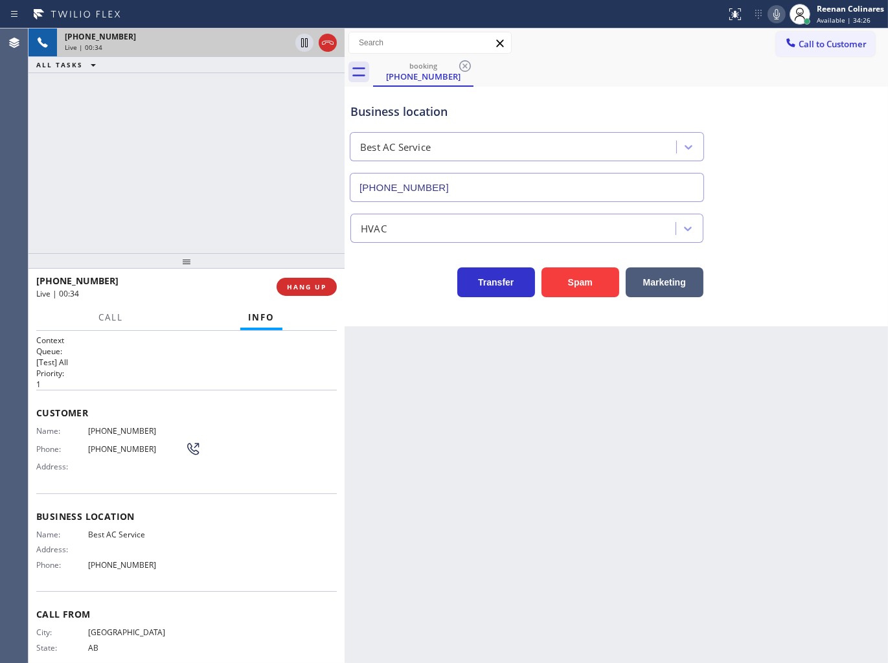
click at [773, 16] on icon at bounding box center [776, 14] width 6 height 10
click at [776, 16] on icon at bounding box center [776, 14] width 16 height 16
click at [772, 12] on icon at bounding box center [776, 14] width 16 height 16
click at [333, 290] on button "HANG UP" at bounding box center [306, 287] width 60 height 18
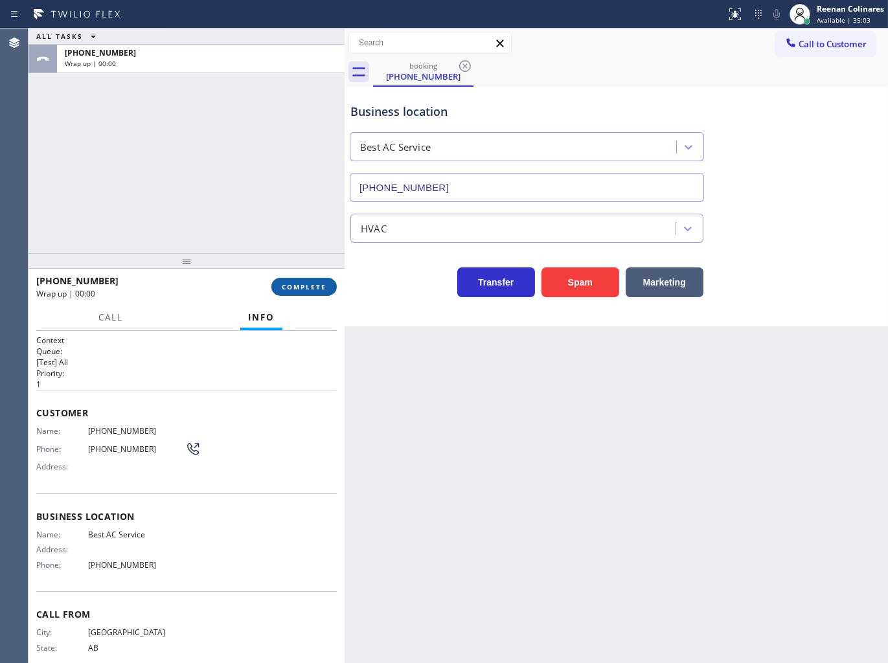
click at [333, 290] on button "COMPLETE" at bounding box center [303, 287] width 65 height 18
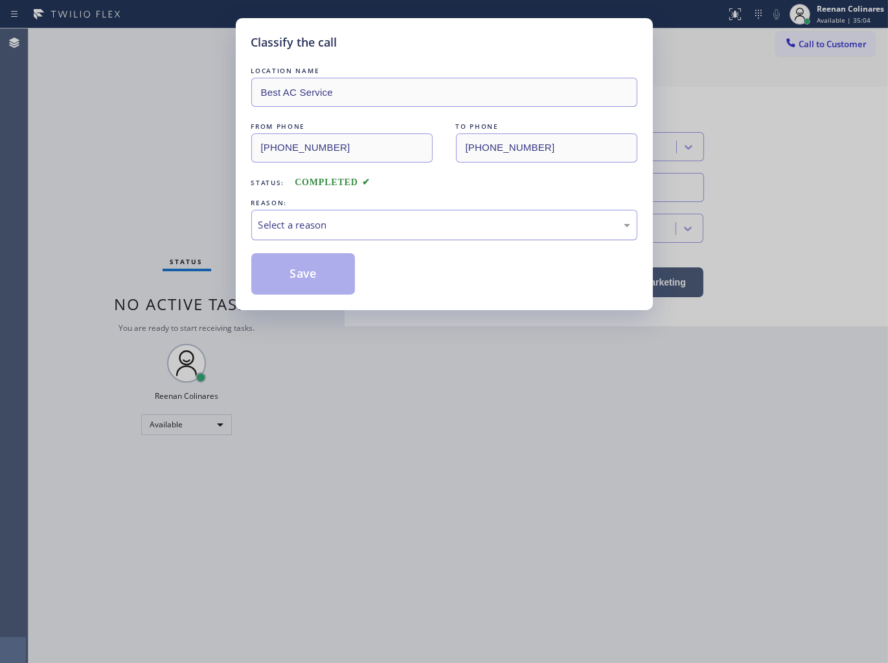
click at [352, 220] on div "Select a reason" at bounding box center [444, 225] width 372 height 15
click at [294, 279] on button "Save" at bounding box center [303, 273] width 104 height 41
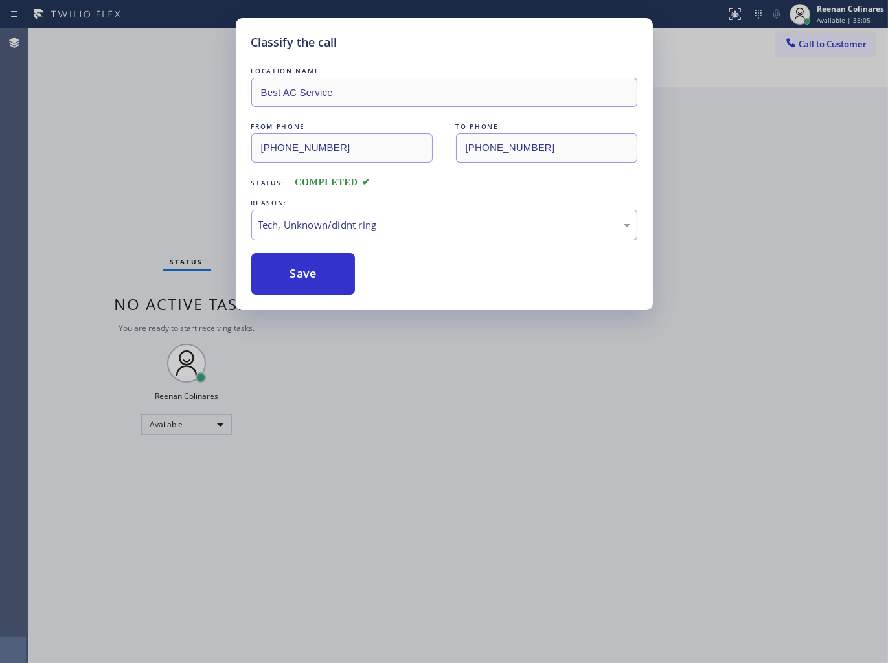
click at [76, 189] on div "Classify the call LOCATION NAME Best AC Service FROM PHONE [PHONE_NUMBER] TO PH…" at bounding box center [444, 331] width 888 height 663
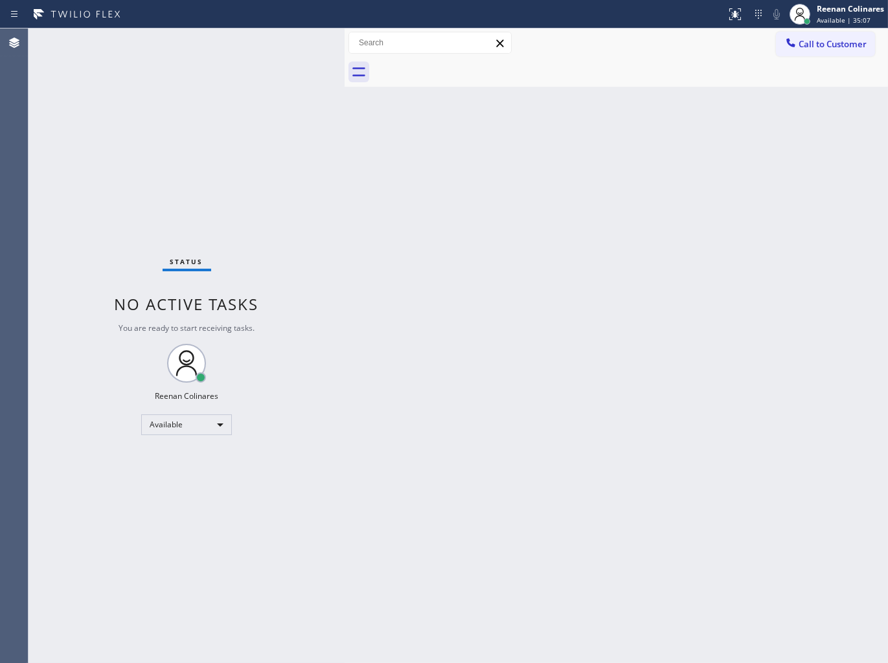
click at [141, 180] on div "Status No active tasks You are ready to start receiving tasks. Reenan Colinares…" at bounding box center [186, 345] width 316 height 634
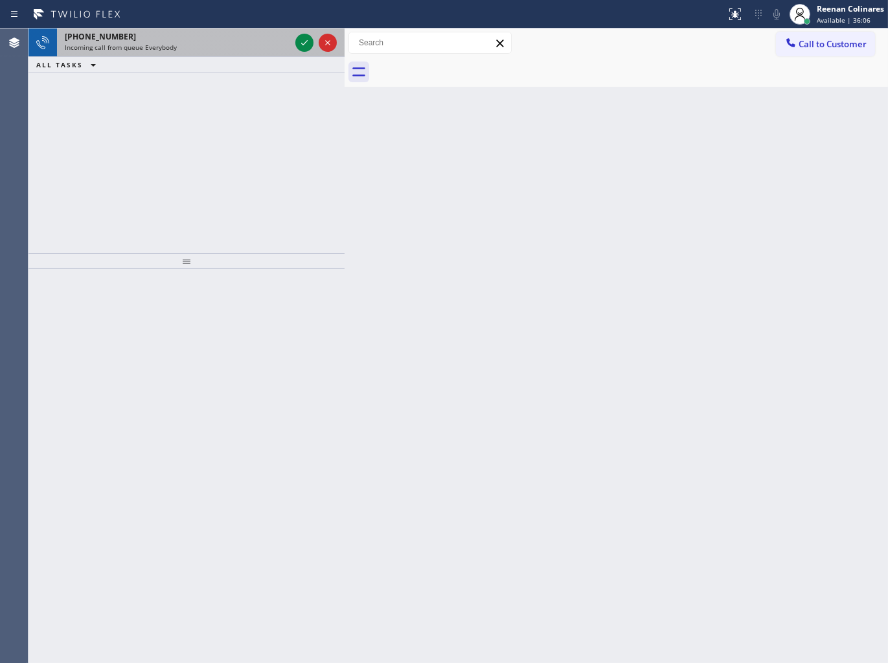
click at [229, 50] on div "Incoming call from queue Everybody" at bounding box center [177, 47] width 225 height 9
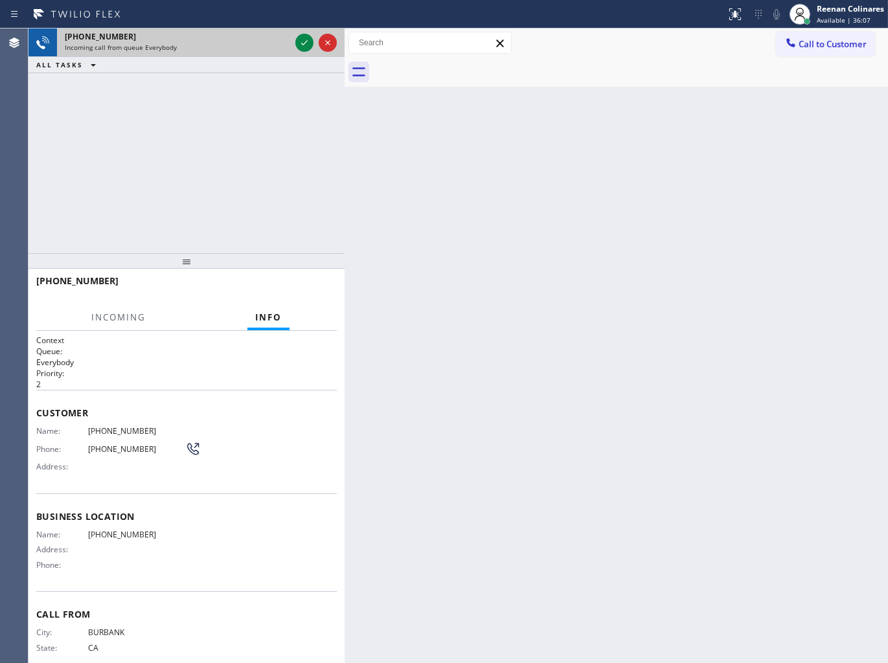
click at [256, 43] on div "Incoming call from queue Everybody" at bounding box center [177, 47] width 225 height 9
drag, startPoint x: 256, startPoint y: 43, endPoint x: 267, endPoint y: 43, distance: 11.0
click at [259, 43] on div "Incoming call from queue Everybody" at bounding box center [177, 47] width 225 height 9
click at [284, 43] on div "Incoming call from queue Everybody" at bounding box center [177, 47] width 225 height 9
click at [288, 41] on div "[PHONE_NUMBER]" at bounding box center [177, 36] width 225 height 11
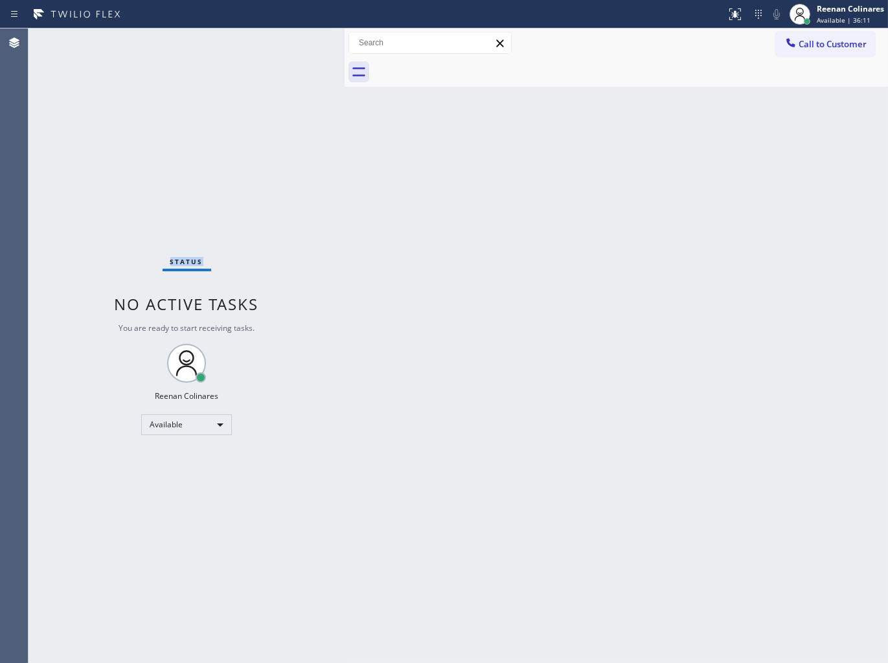
click at [288, 41] on div "Status No active tasks You are ready to start receiving tasks. Reenan Colinares…" at bounding box center [186, 345] width 316 height 634
click at [293, 42] on div "Status No active tasks You are ready to start receiving tasks. Reenan Colinares…" at bounding box center [186, 345] width 316 height 634
click at [295, 42] on div "Status No active tasks You are ready to start receiving tasks. Reenan Colinares…" at bounding box center [186, 345] width 316 height 634
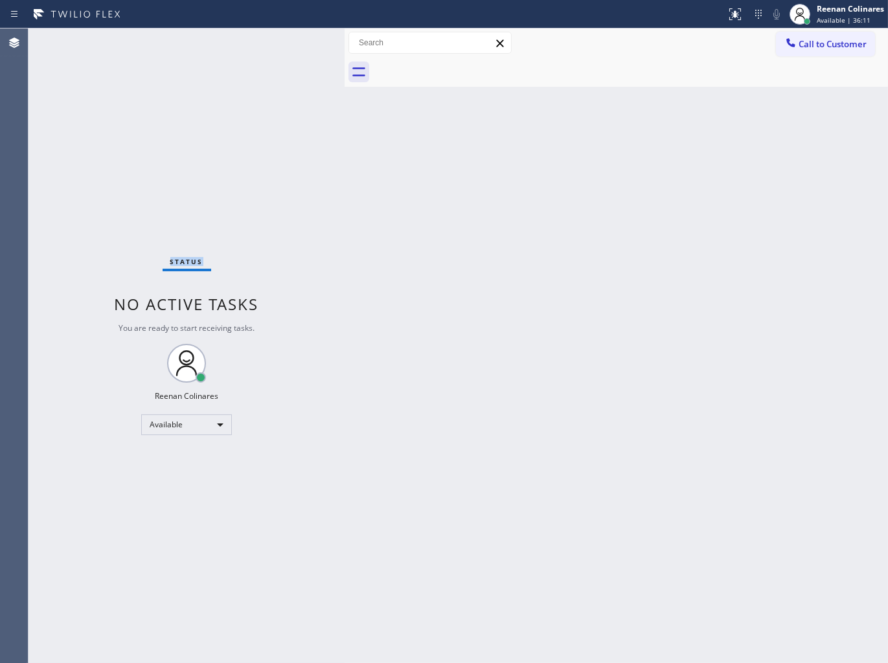
click at [295, 42] on div "Status No active tasks You are ready to start receiving tasks. Reenan Colinares…" at bounding box center [186, 345] width 316 height 634
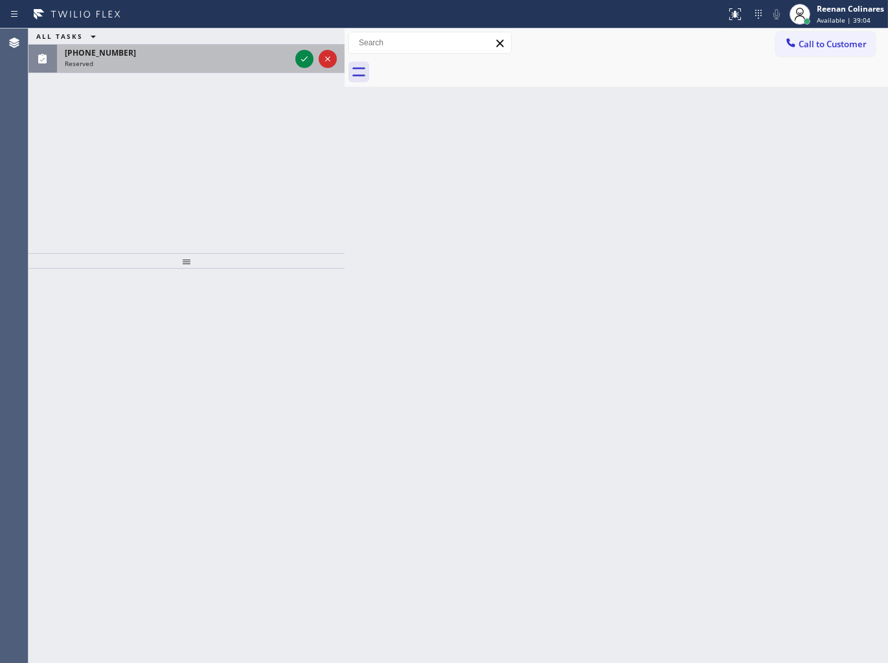
click at [164, 63] on div "Reserved" at bounding box center [177, 63] width 225 height 9
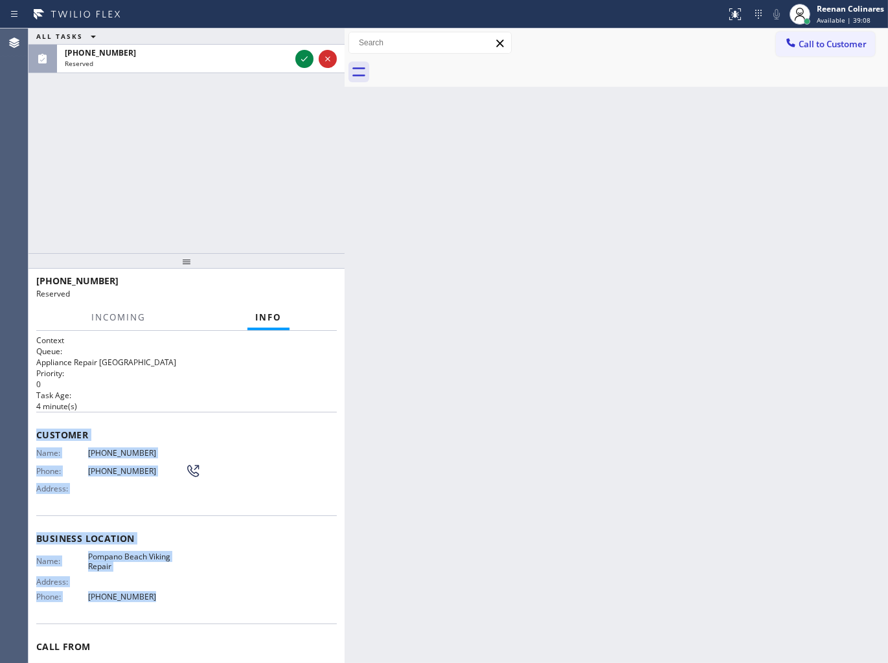
copy div "Customer Name: [PHONE_NUMBER] Phone: [PHONE_NUMBER] Address: Business location …"
drag, startPoint x: 34, startPoint y: 431, endPoint x: 168, endPoint y: 590, distance: 208.1
click at [168, 590] on div "Context Queue: Appliance Repair High End Priority: 0 Task Age: [DEMOGRAPHIC_DAT…" at bounding box center [186, 497] width 316 height 333
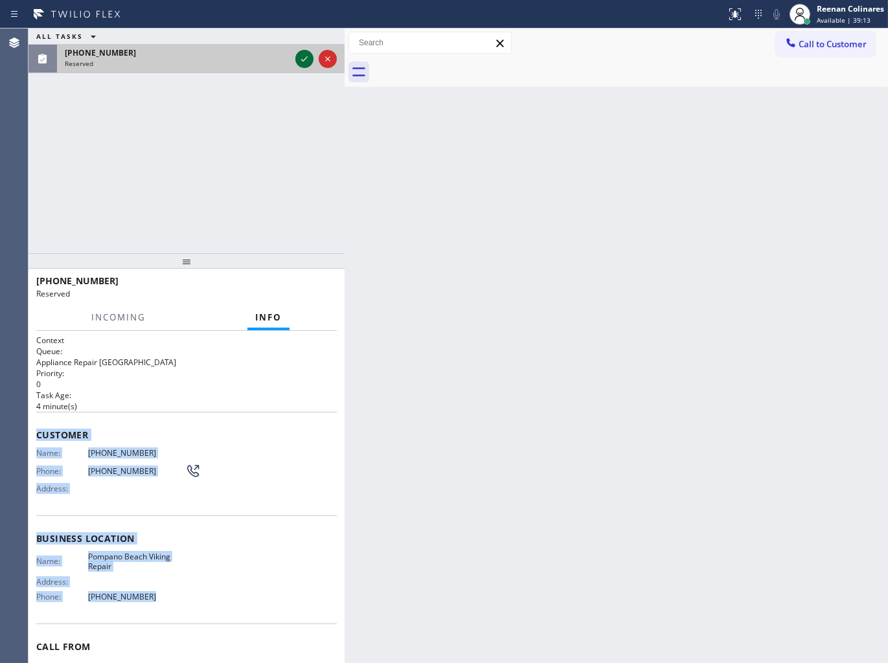
click at [306, 55] on icon at bounding box center [304, 59] width 16 height 16
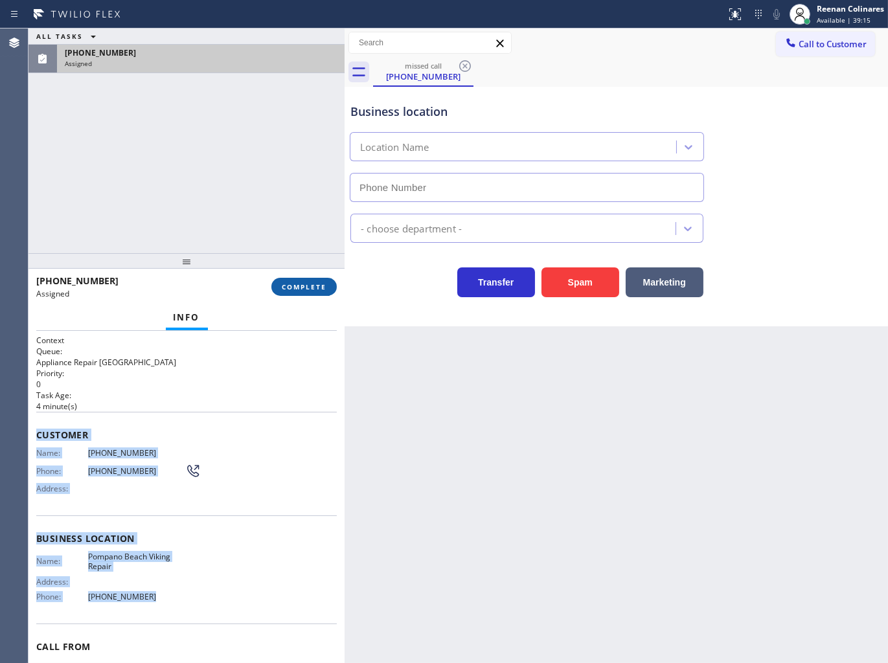
type input "[PHONE_NUMBER]"
click at [282, 287] on span "COMPLETE" at bounding box center [304, 286] width 45 height 9
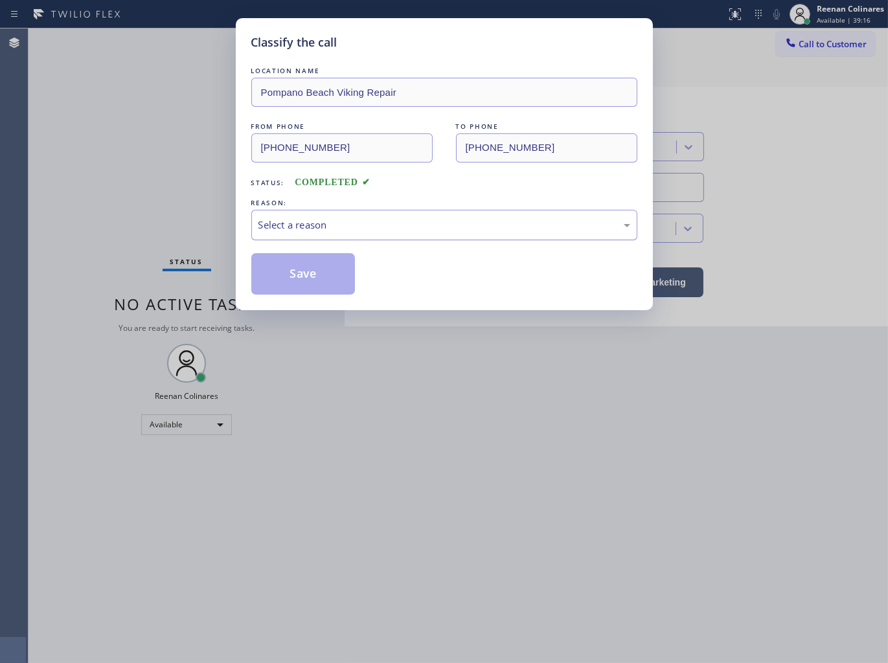
click at [327, 229] on div "Select a reason" at bounding box center [444, 225] width 372 height 15
click at [273, 272] on button "Save" at bounding box center [303, 273] width 104 height 41
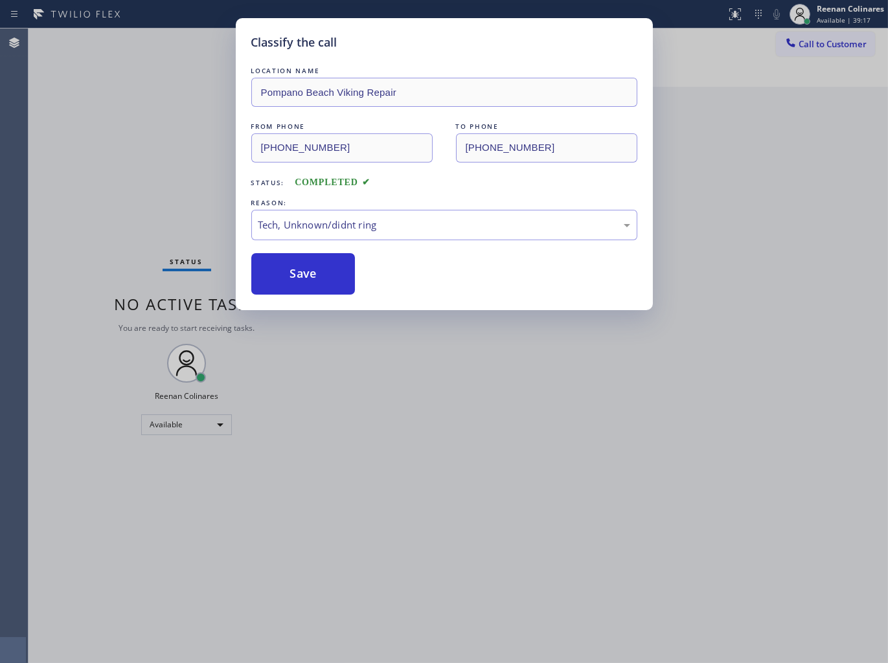
click at [153, 208] on div "Classify the call LOCATION NAME [GEOGRAPHIC_DATA] Viking Repair FROM PHONE [PHO…" at bounding box center [444, 331] width 888 height 663
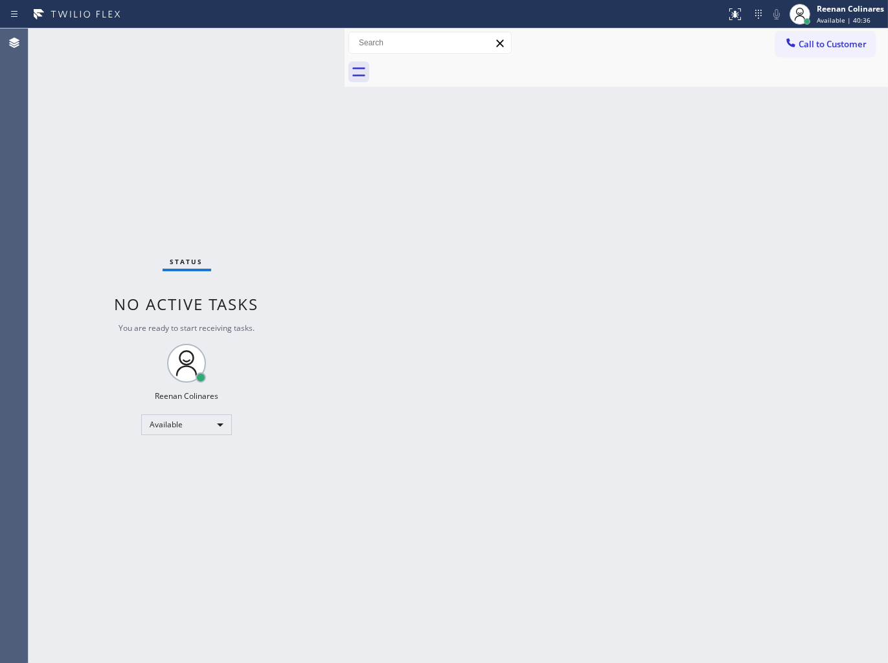
click at [541, 248] on div "Back to Dashboard Change Sender ID Customers Technicians Select a contact Outbo…" at bounding box center [615, 345] width 543 height 634
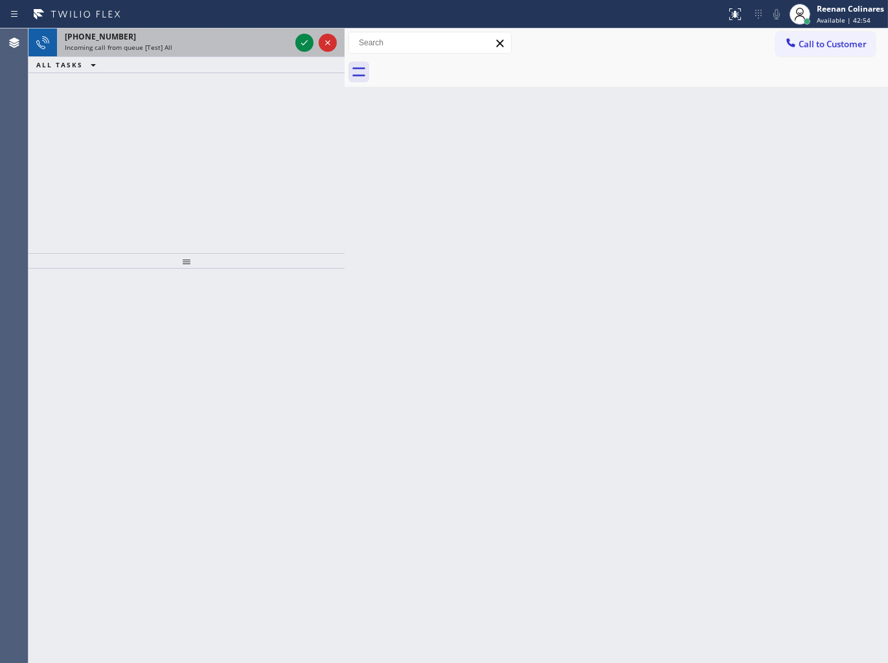
click at [251, 30] on div "[PHONE_NUMBER] Incoming call from queue [Test] All" at bounding box center [175, 42] width 236 height 28
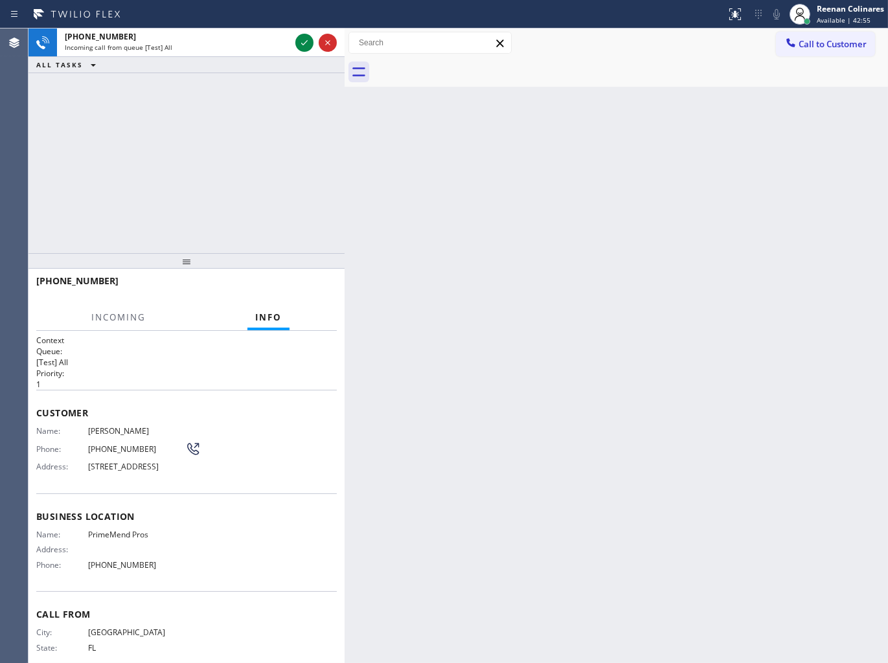
click at [276, 66] on div "ALL TASKS ALL TASKS ACTIVE TASKS TASKS IN WRAP UP" at bounding box center [186, 65] width 316 height 16
click at [276, 65] on div "ALL TASKS ALL TASKS ACTIVE TASKS TASKS IN WRAP UP" at bounding box center [186, 65] width 316 height 16
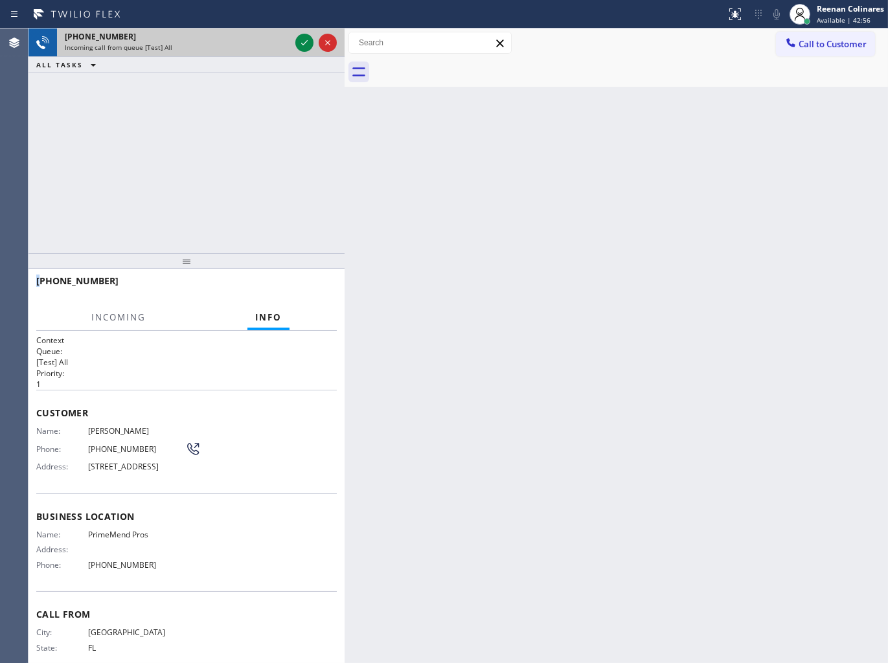
click at [282, 52] on div "Incoming call from queue [Test] All" at bounding box center [177, 47] width 225 height 9
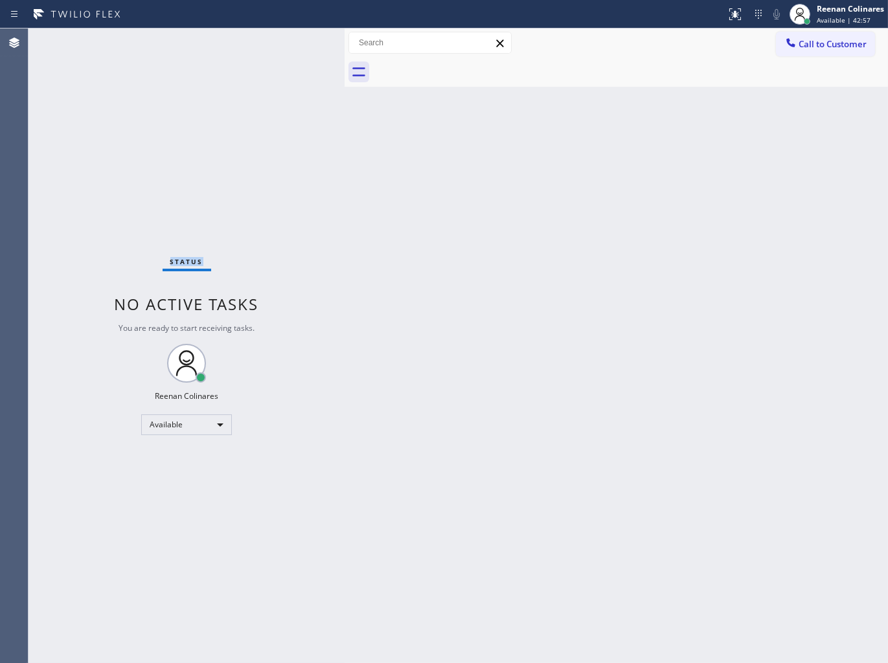
click at [282, 50] on div "Status No active tasks You are ready to start receiving tasks. Reenan Colinares…" at bounding box center [186, 345] width 316 height 634
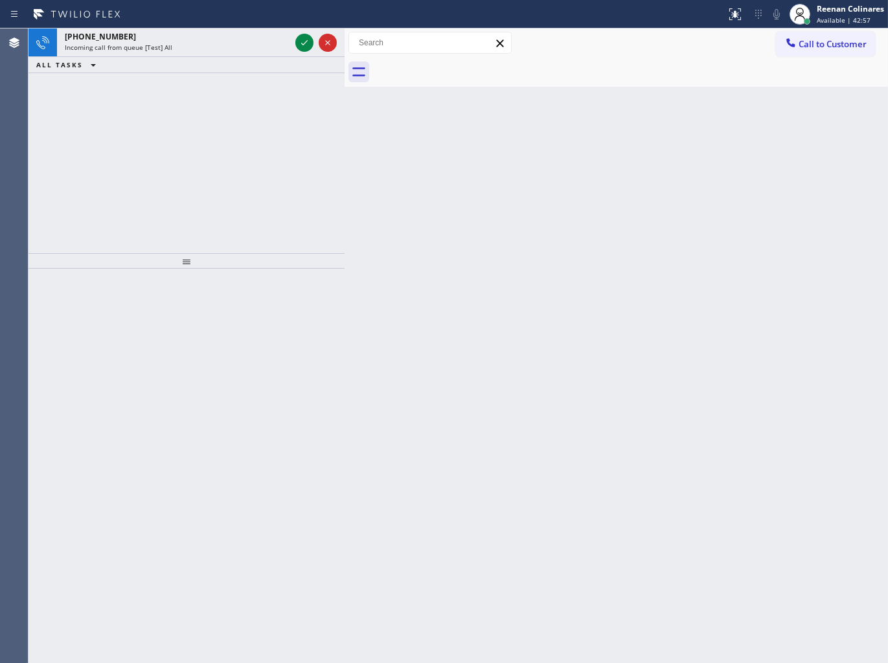
click at [282, 50] on div "Incoming call from queue [Test] All" at bounding box center [177, 47] width 225 height 9
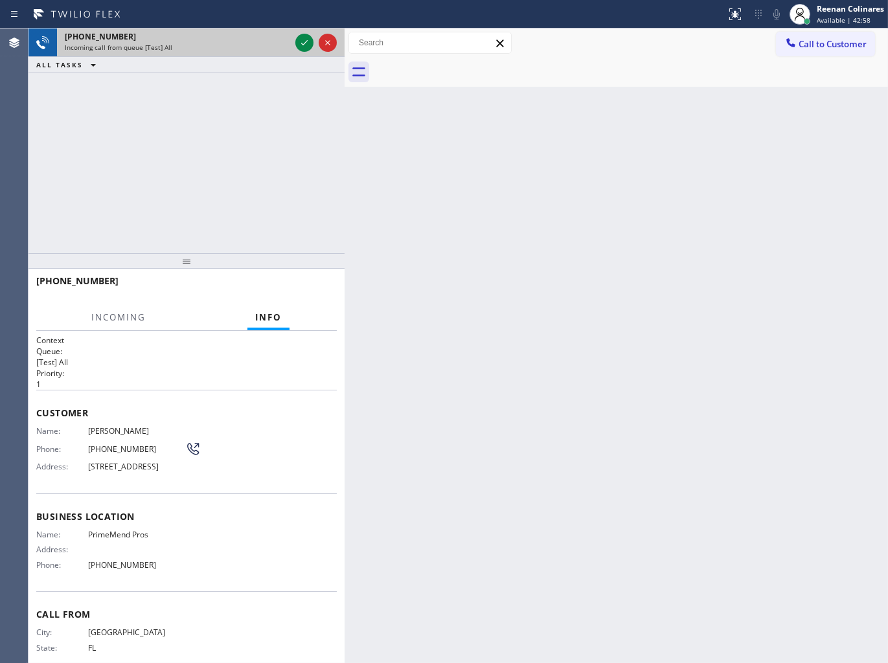
click at [269, 49] on div "Incoming call from queue [Test] All" at bounding box center [177, 47] width 225 height 9
click at [269, 48] on div "Incoming call from queue [Test] All" at bounding box center [177, 47] width 225 height 9
click at [278, 47] on div "Incoming call from queue [Test] All" at bounding box center [177, 47] width 225 height 9
click at [282, 47] on div "Incoming call from queue [Test] All" at bounding box center [177, 47] width 225 height 9
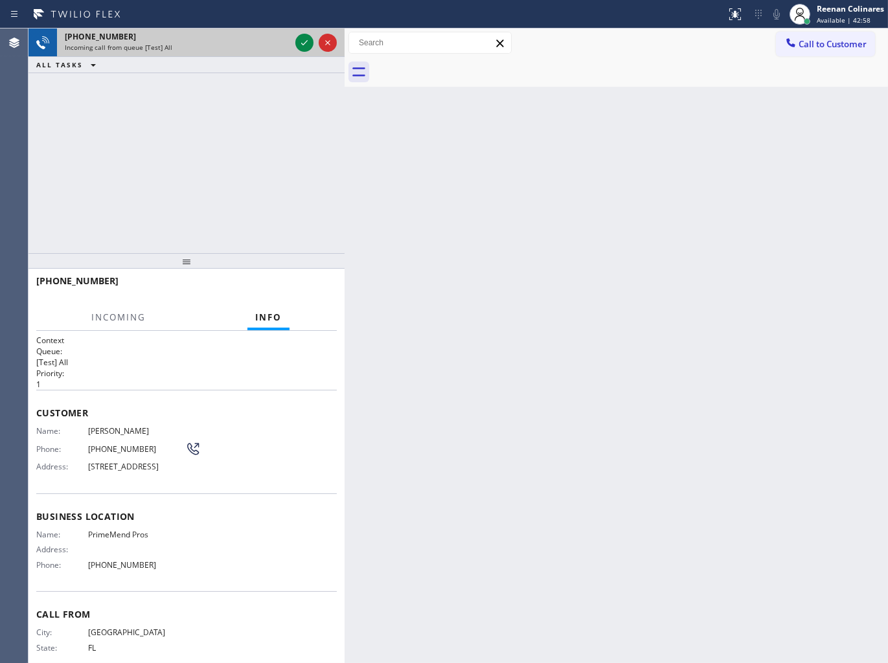
click at [284, 46] on div "Incoming call from queue [Test] All" at bounding box center [177, 47] width 225 height 9
click at [289, 46] on div "Incoming call from queue [Test] All" at bounding box center [177, 47] width 225 height 9
click at [292, 46] on div "[PHONE_NUMBER] Incoming call from queue [Test] All" at bounding box center [186, 42] width 316 height 28
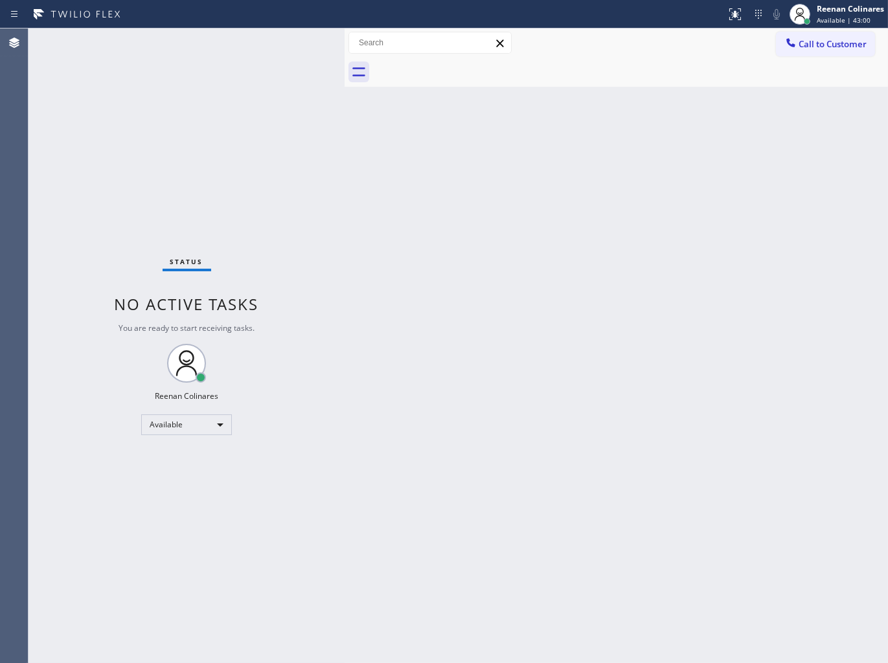
click at [292, 45] on div "Status No active tasks You are ready to start receiving tasks. Reenan Colinares…" at bounding box center [186, 345] width 316 height 634
click at [290, 45] on div "Status No active tasks You are ready to start receiving tasks. Reenan Colinares…" at bounding box center [186, 345] width 316 height 634
click at [289, 45] on div "Status No active tasks You are ready to start receiving tasks. Reenan Colinares…" at bounding box center [186, 345] width 316 height 634
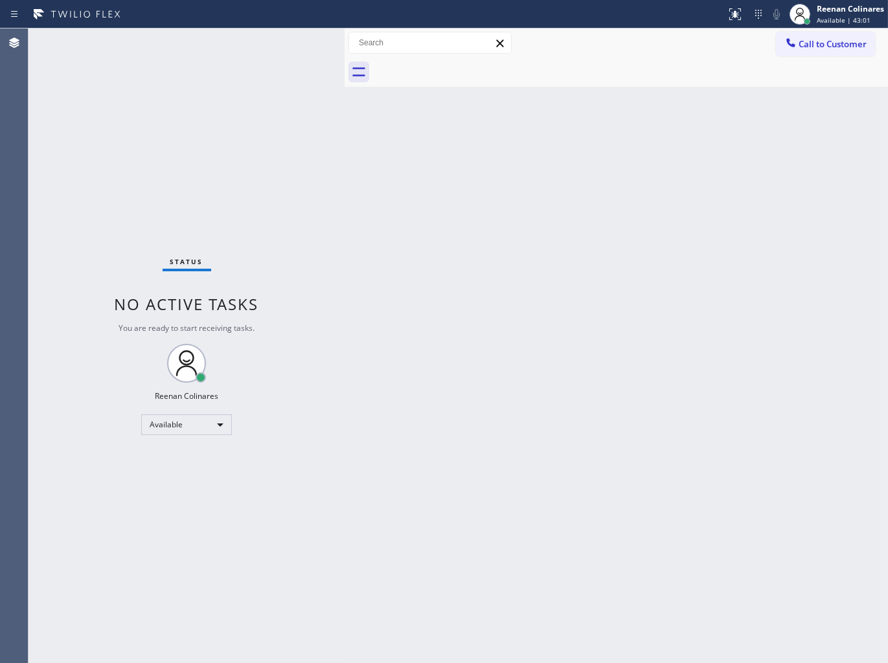
click at [289, 45] on div "Status No active tasks You are ready to start receiving tasks. Reenan Colinares…" at bounding box center [186, 345] width 316 height 634
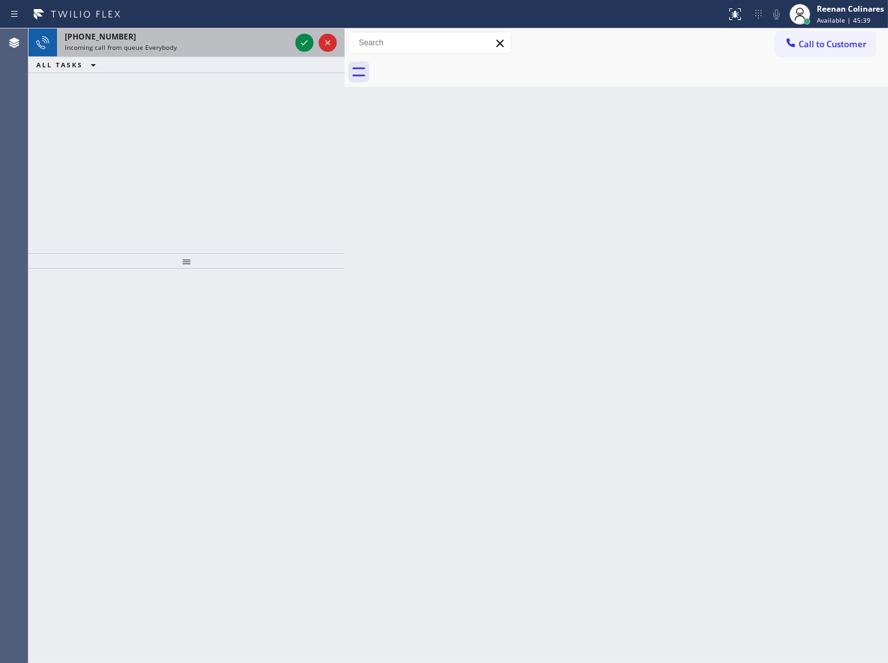
click at [194, 28] on div "[PHONE_NUMBER] Incoming call from queue Everybody" at bounding box center [175, 42] width 236 height 28
click at [250, 48] on div "Incoming call from queue [Test] All" at bounding box center [177, 47] width 225 height 9
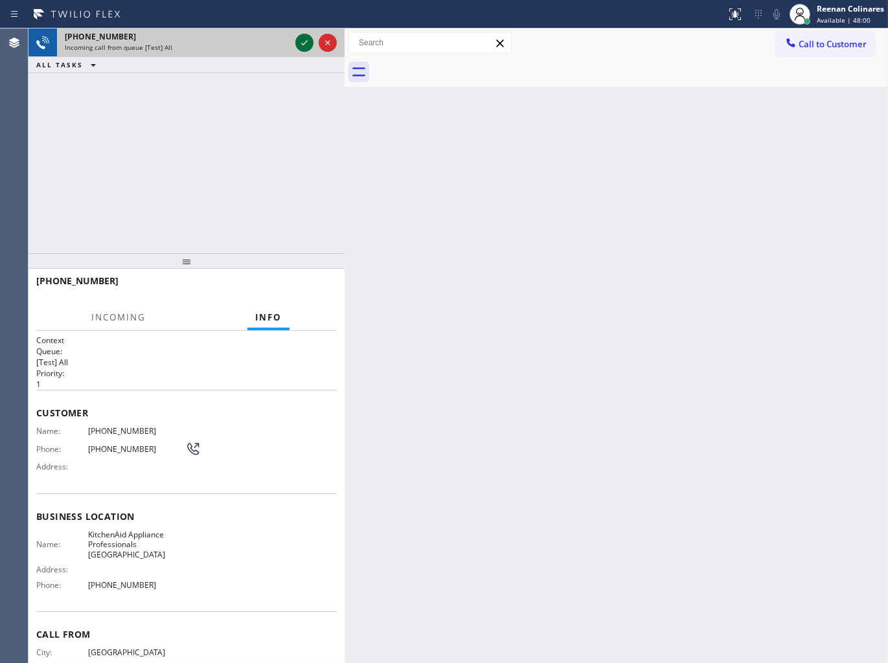
click at [303, 38] on icon at bounding box center [304, 43] width 16 height 16
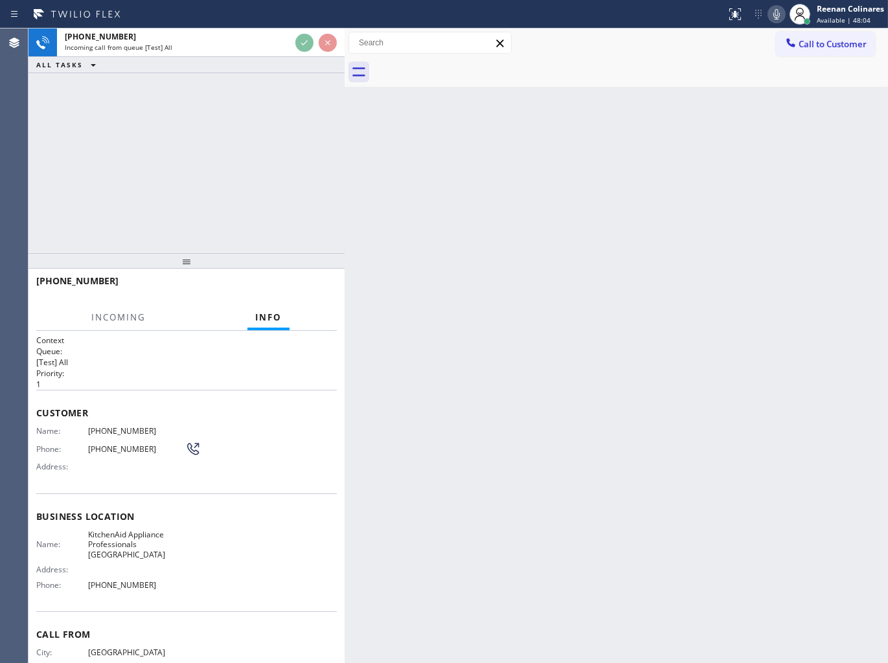
click at [603, 78] on div at bounding box center [630, 72] width 515 height 29
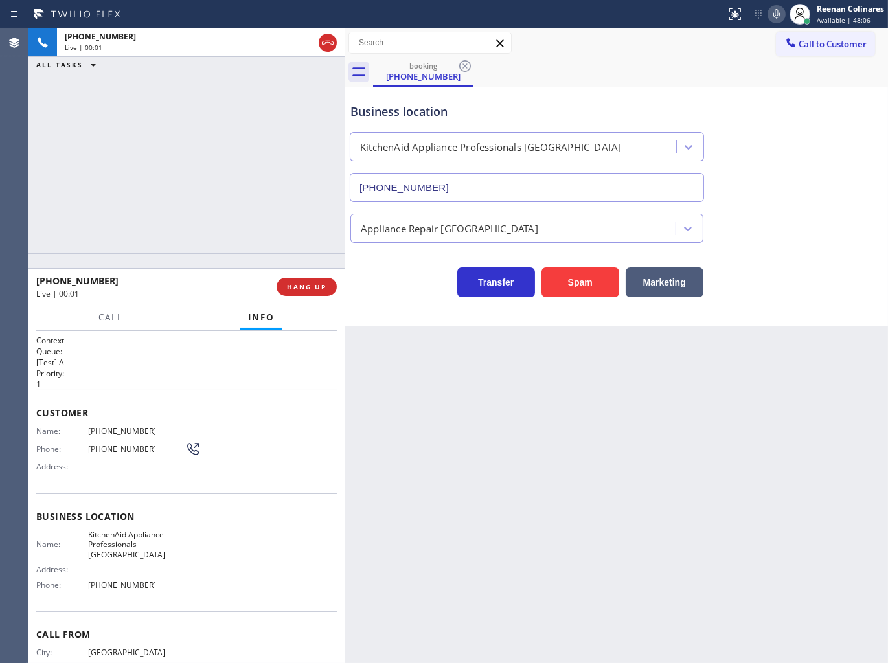
type input "[PHONE_NUMBER]"
click at [774, 16] on icon at bounding box center [776, 14] width 6 height 10
click at [775, 16] on icon at bounding box center [776, 14] width 16 height 16
click at [776, 16] on icon at bounding box center [776, 14] width 16 height 16
click at [109, 316] on span "Call" at bounding box center [110, 317] width 25 height 12
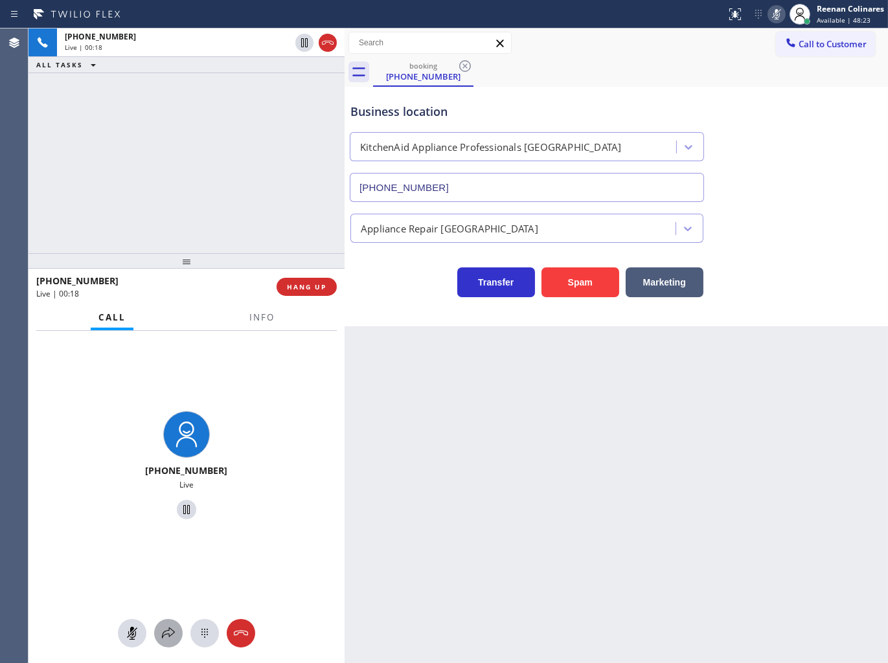
click at [160, 626] on div at bounding box center [168, 633] width 28 height 16
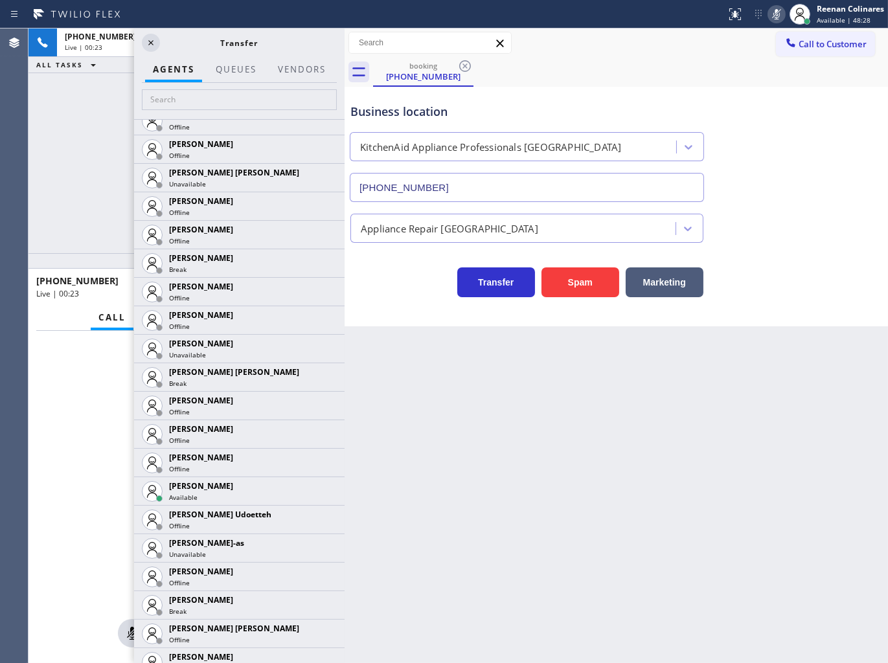
scroll to position [1222, 0]
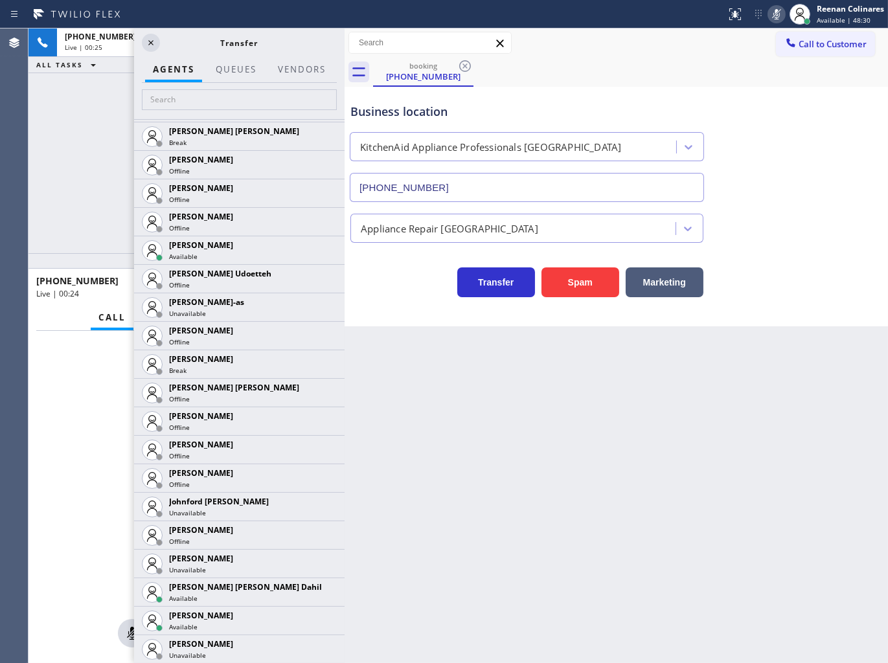
click at [0, 0] on icon at bounding box center [0, 0] width 0 height 0
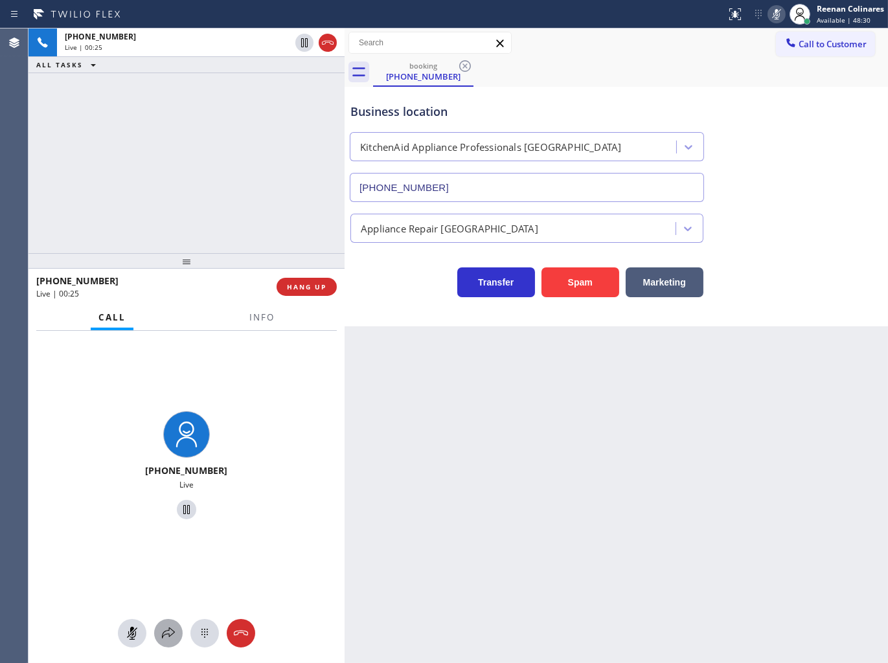
click at [162, 634] on icon at bounding box center [168, 632] width 13 height 11
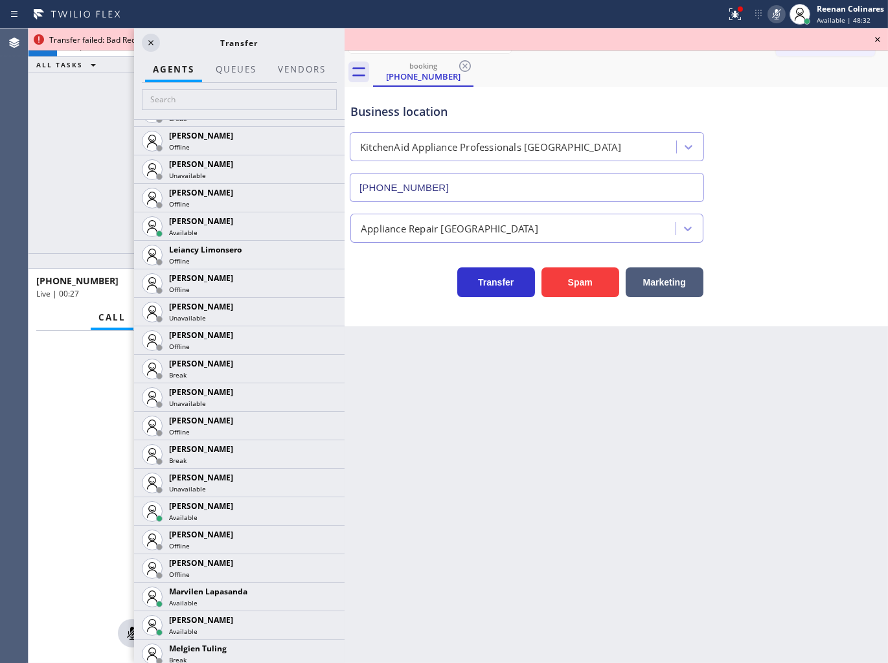
scroll to position [2043, 0]
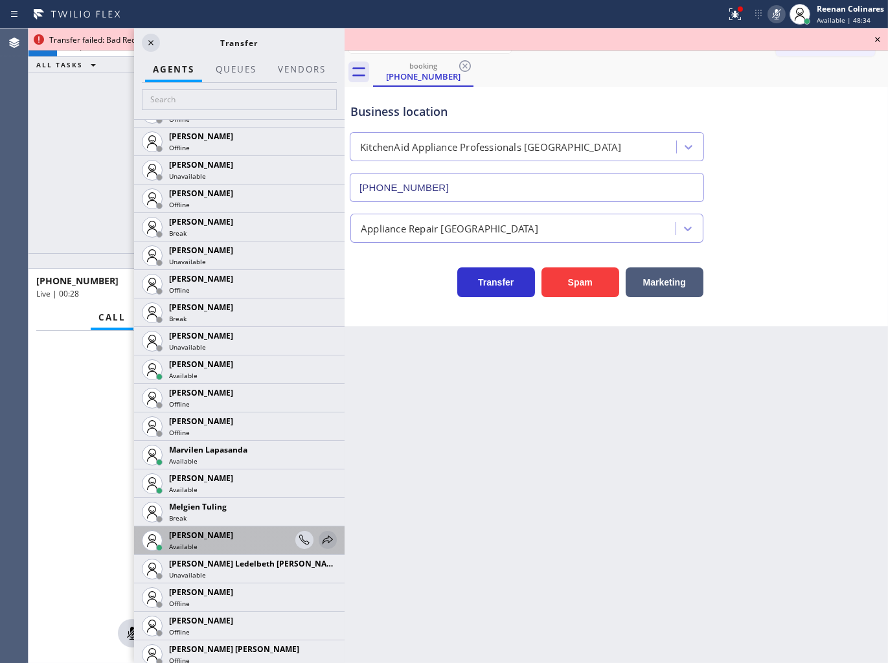
click at [320, 535] on icon at bounding box center [328, 540] width 16 height 16
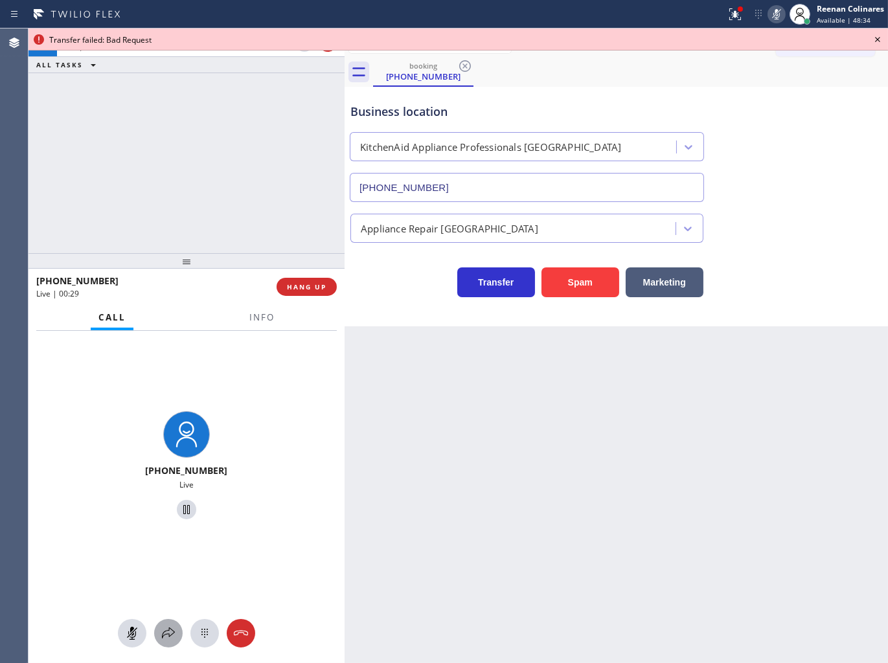
click at [163, 631] on icon at bounding box center [169, 633] width 16 height 16
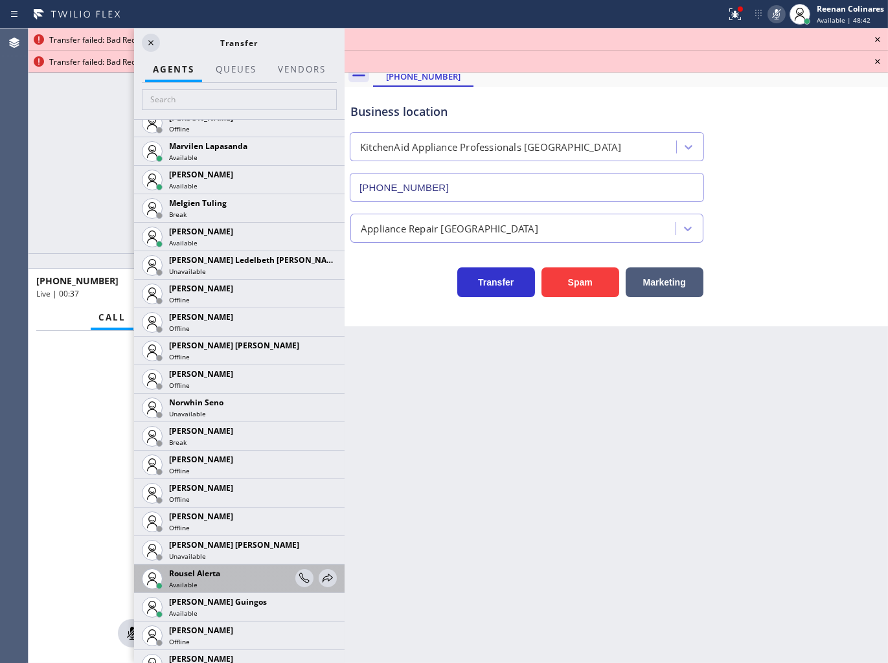
scroll to position [2551, 0]
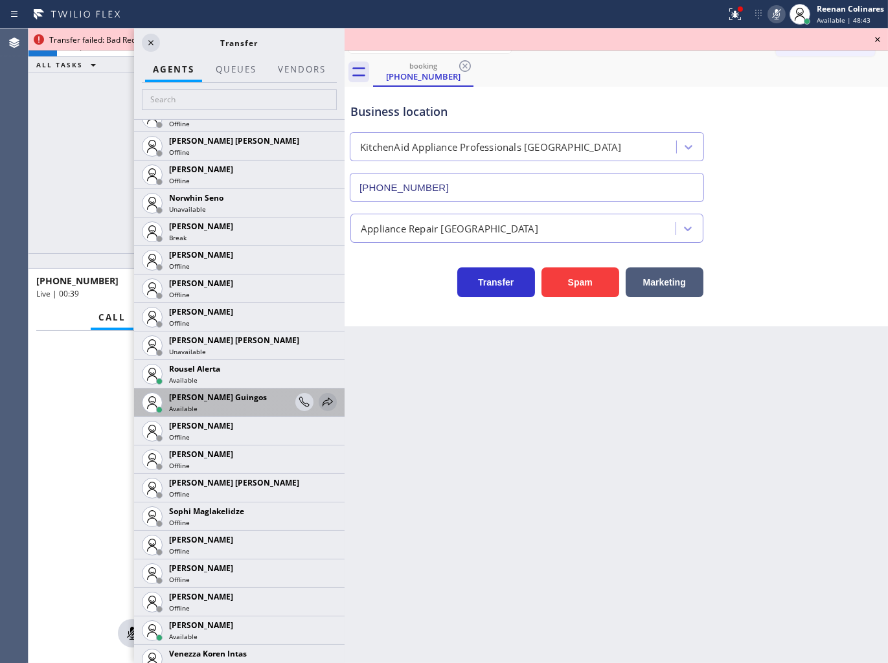
click at [320, 402] on icon at bounding box center [328, 402] width 16 height 16
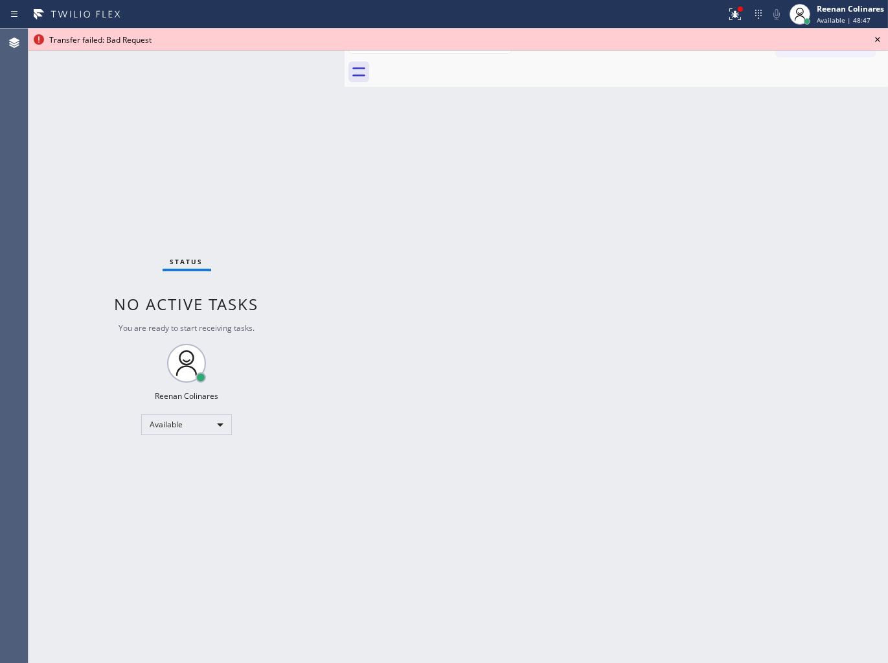
click at [732, 8] on icon at bounding box center [735, 14] width 16 height 16
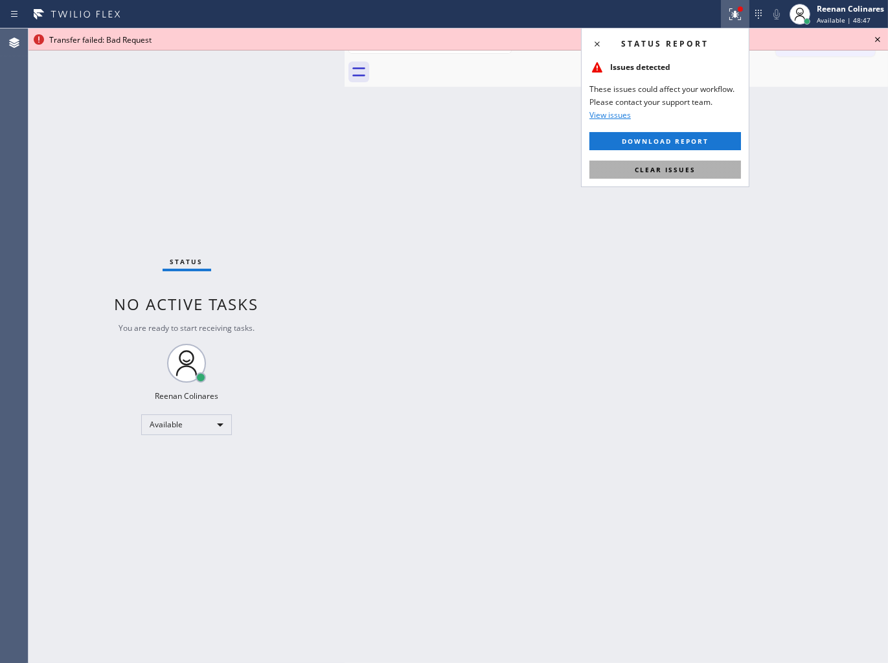
click at [694, 170] on span "Clear issues" at bounding box center [664, 169] width 61 height 9
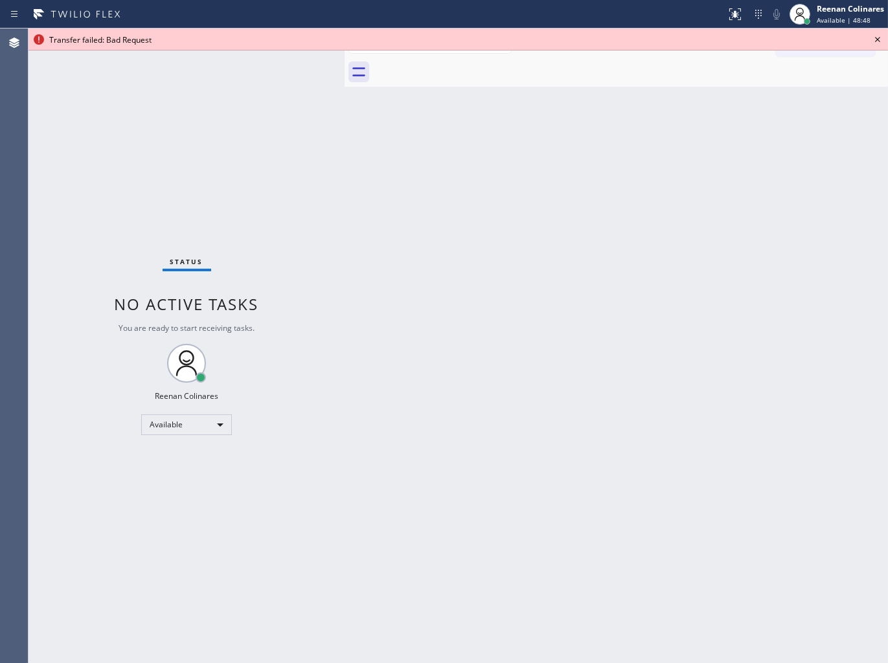
click at [878, 37] on icon at bounding box center [877, 40] width 16 height 16
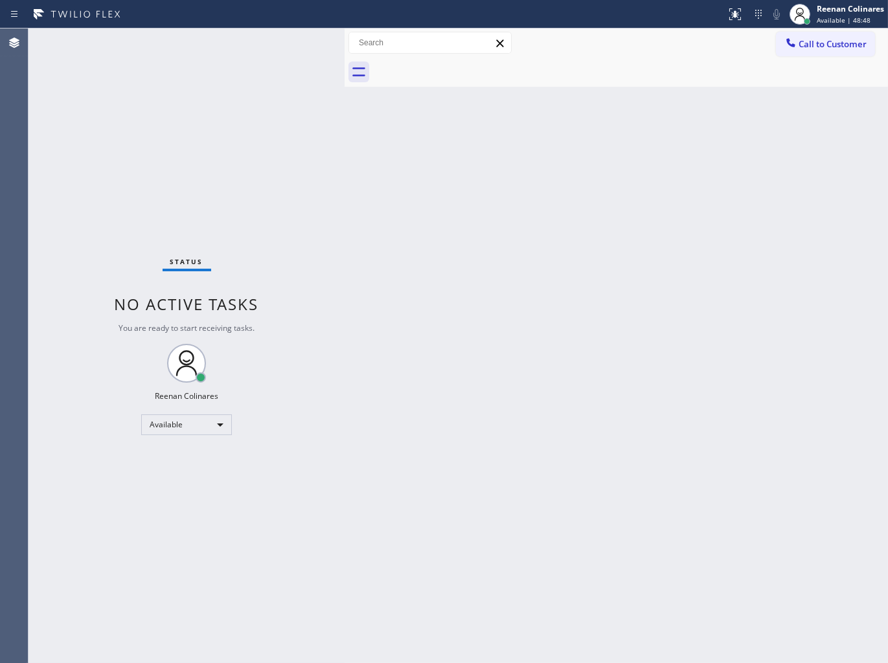
click at [598, 338] on div "Back to Dashboard Change Sender ID Customers Technicians Select a contact Outbo…" at bounding box center [615, 345] width 543 height 634
click at [637, 115] on div "Back to Dashboard Change Sender ID Customers Technicians Select a contact Outbo…" at bounding box center [615, 345] width 543 height 634
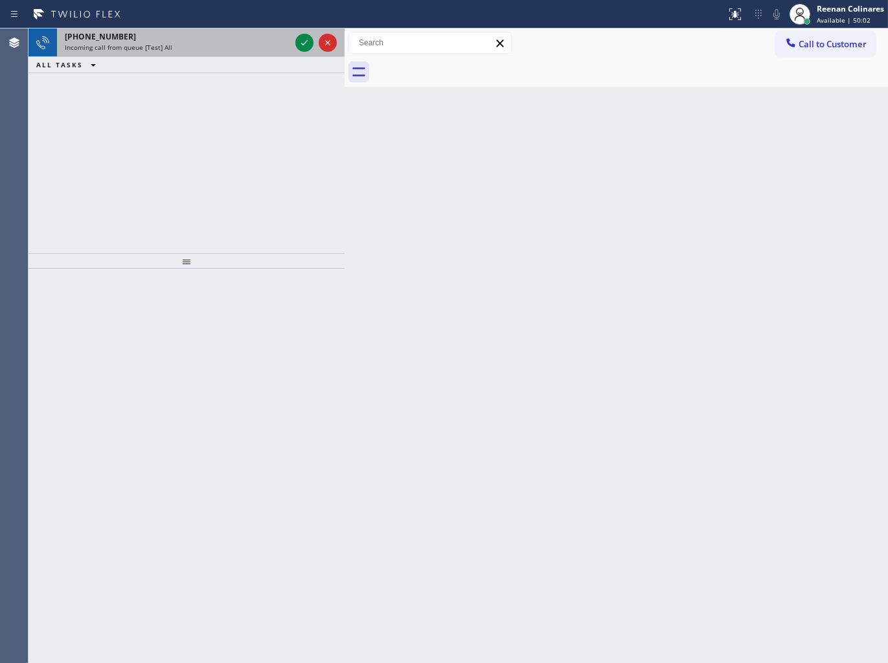
click at [201, 47] on div "Incoming call from queue [Test] All" at bounding box center [177, 47] width 225 height 9
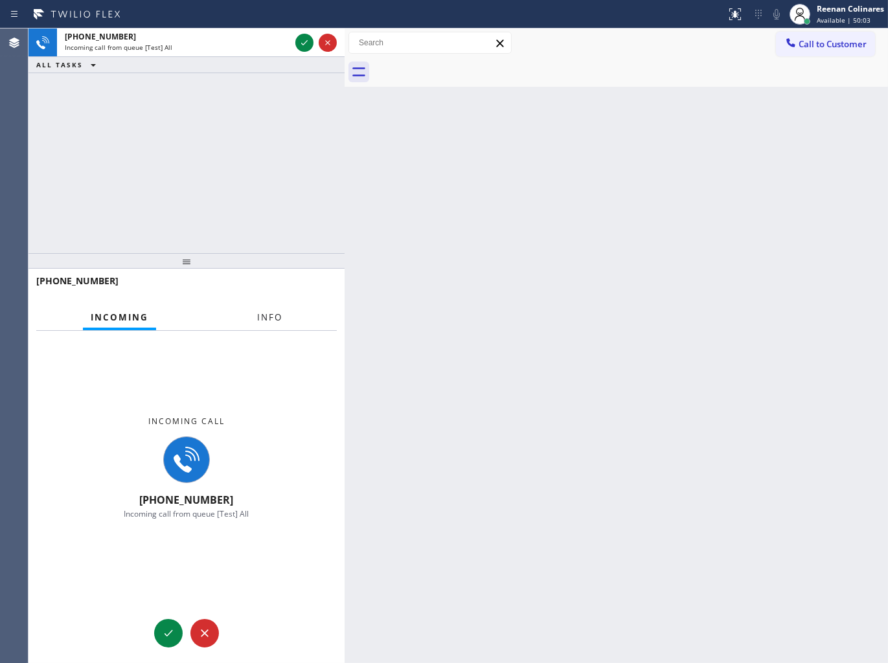
click at [272, 315] on span "Info" at bounding box center [269, 317] width 25 height 12
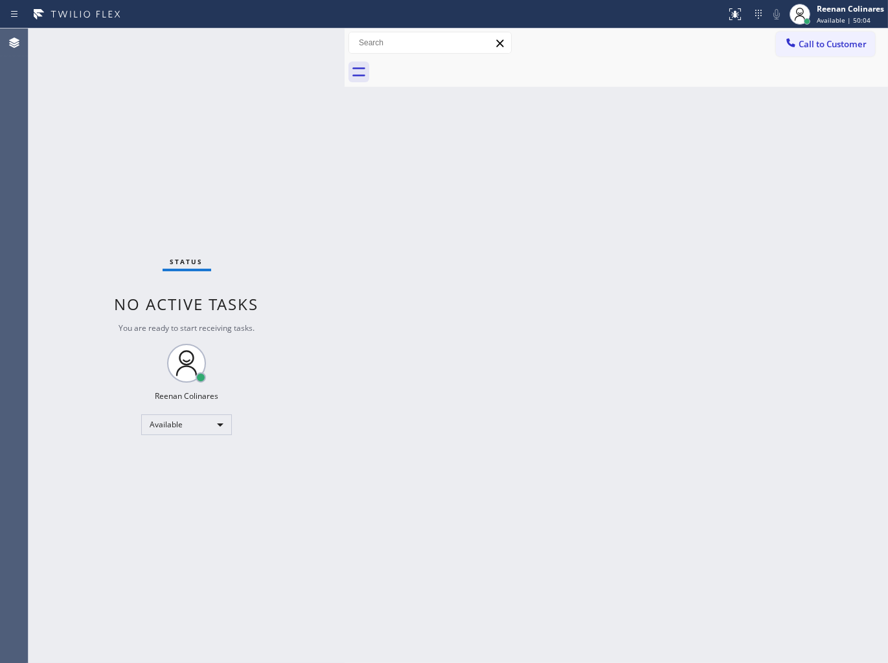
click at [249, 172] on div "Status No active tasks You are ready to start receiving tasks. Reenan Colinares…" at bounding box center [186, 345] width 316 height 634
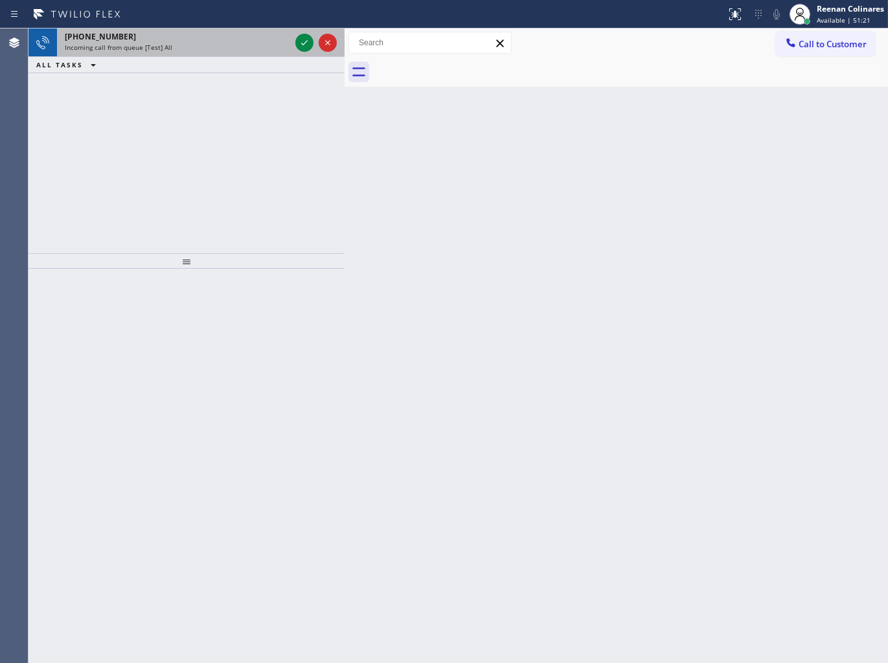
click at [218, 36] on div "[PHONE_NUMBER]" at bounding box center [177, 36] width 225 height 11
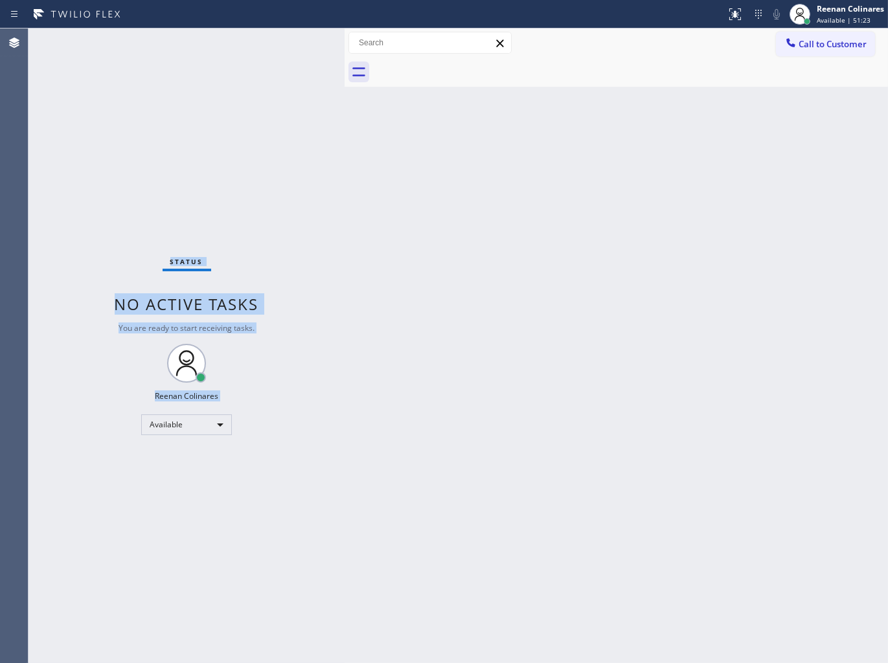
click at [258, 87] on div "Status No active tasks You are ready to start receiving tasks. Reenan Colinares…" at bounding box center [186, 345] width 316 height 634
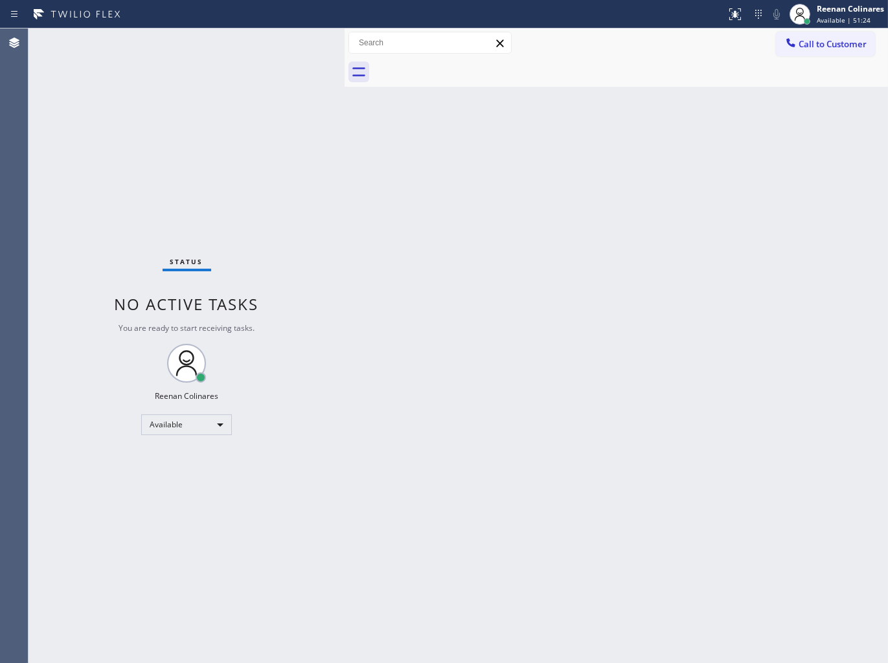
click at [258, 87] on div "Status No active tasks You are ready to start receiving tasks. Reenan Colinares…" at bounding box center [186, 345] width 316 height 634
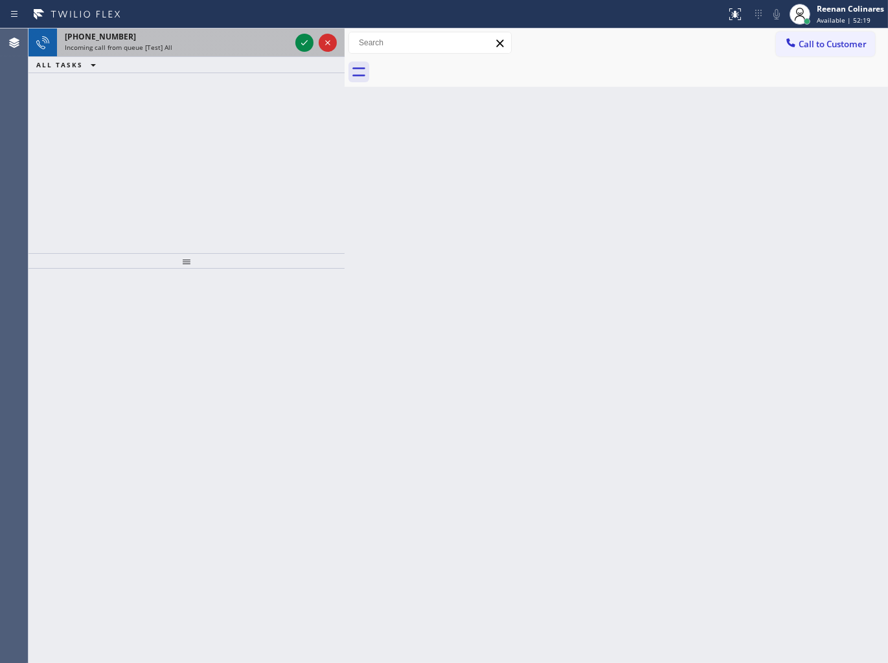
click at [211, 38] on div "[PHONE_NUMBER] Incoming call from queue [Test] All" at bounding box center [175, 42] width 236 height 28
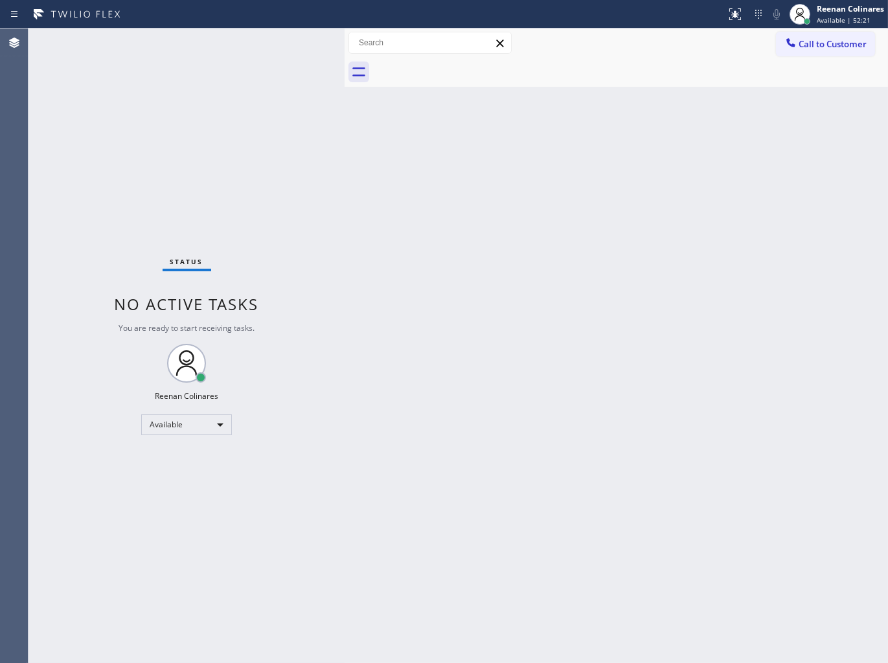
click at [275, 46] on div "Status No active tasks You are ready to start receiving tasks. Reenan Colinares…" at bounding box center [186, 345] width 316 height 634
click at [276, 46] on div "Status No active tasks You are ready to start receiving tasks. Reenan Colinares…" at bounding box center [186, 345] width 316 height 634
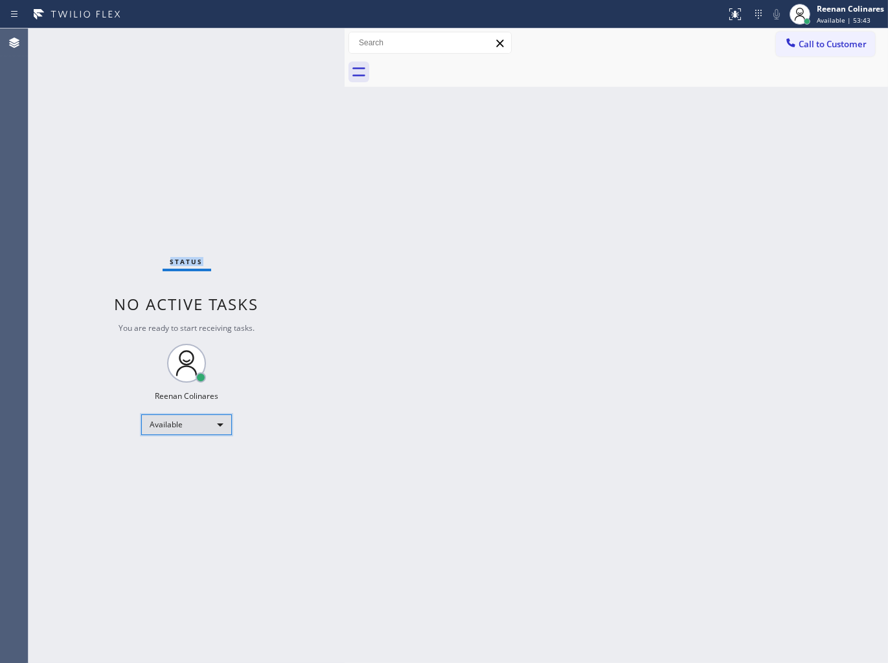
click at [188, 423] on div "Available" at bounding box center [186, 424] width 91 height 21
click at [159, 489] on li "Break" at bounding box center [186, 491] width 88 height 16
click at [288, 91] on div "Status No active tasks Change activity state to start receiving tasks. Reenan C…" at bounding box center [186, 345] width 316 height 634
click at [261, 124] on div "Status No active tasks Change activity state to start receiving tasks. Reenan C…" at bounding box center [186, 345] width 316 height 634
click at [850, 17] on span "Break | 15:03" at bounding box center [837, 20] width 43 height 9
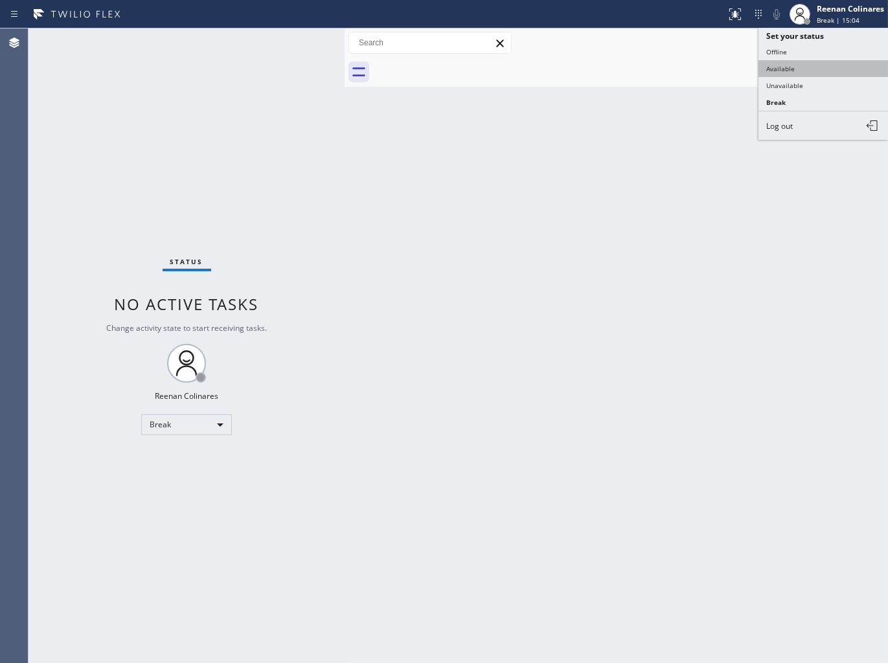
click at [777, 68] on button "Available" at bounding box center [822, 68] width 129 height 17
drag, startPoint x: 501, startPoint y: 230, endPoint x: 502, endPoint y: 237, distance: 6.5
click at [502, 230] on div "Back to Dashboard Change Sender ID Customers Technicians Select a contact Outbo…" at bounding box center [615, 345] width 543 height 634
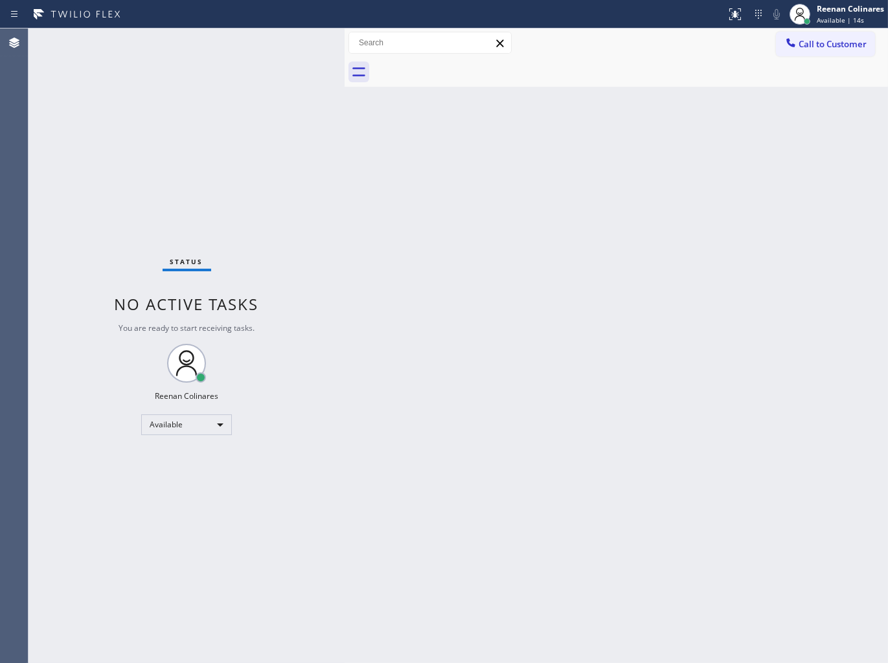
click at [513, 178] on div "Back to Dashboard Change Sender ID Customers Technicians Select a contact Outbo…" at bounding box center [615, 345] width 543 height 634
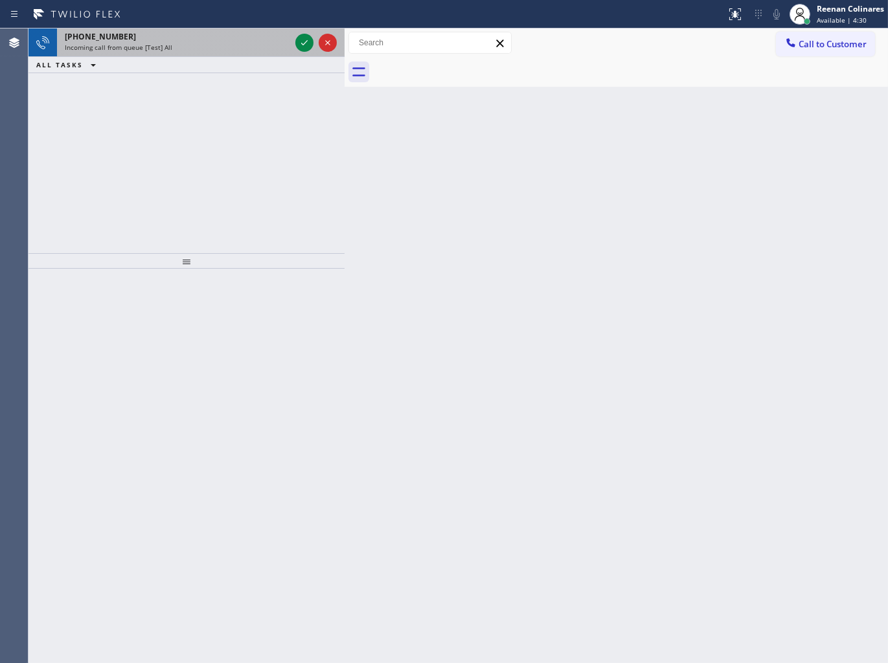
click at [210, 39] on div "[PHONE_NUMBER]" at bounding box center [177, 36] width 225 height 11
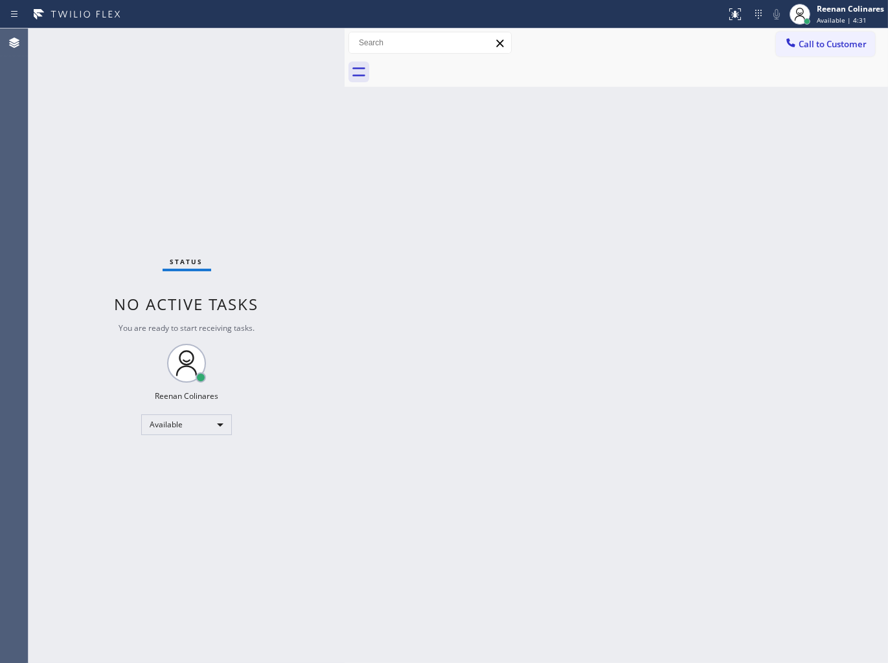
click at [240, 52] on div "Status No active tasks You are ready to start receiving tasks. Reenan Colinares…" at bounding box center [186, 345] width 316 height 634
click at [309, 220] on div "Status No active tasks You are ready to start receiving tasks. Reenan Colinares…" at bounding box center [186, 345] width 316 height 634
click at [359, 177] on div "Back to Dashboard Change Sender ID Customers Technicians Select a contact Outbo…" at bounding box center [615, 345] width 543 height 634
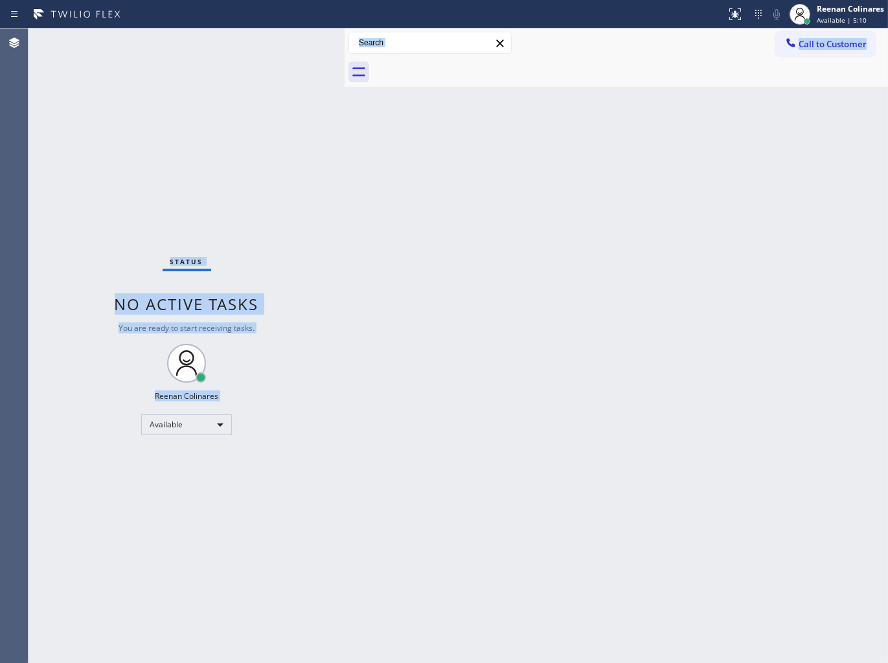
drag, startPoint x: 29, startPoint y: 28, endPoint x: 461, endPoint y: 342, distance: 533.5
click at [460, 342] on div "Status No active tasks You are ready to start receiving tasks. Reenan Colinares…" at bounding box center [457, 345] width 859 height 634
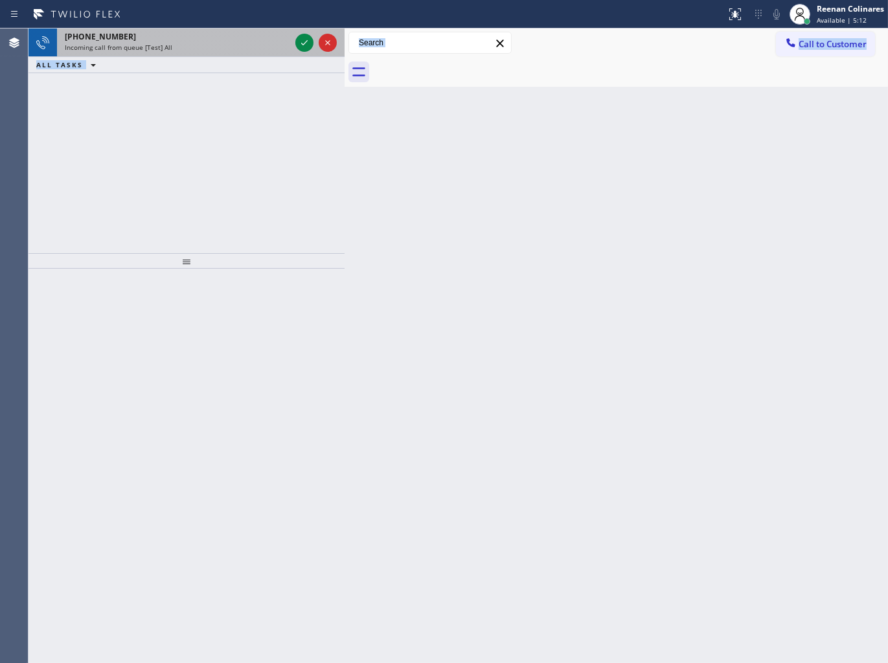
click at [147, 49] on span "Incoming call from queue [Test] All" at bounding box center [118, 47] width 107 height 9
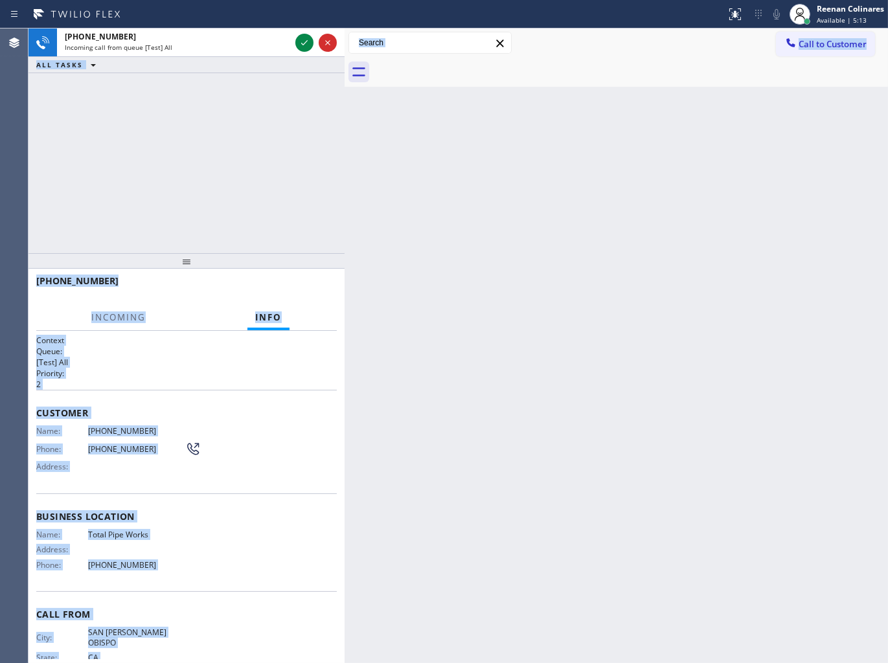
click at [229, 150] on div "[PHONE_NUMBER] Incoming call from queue [Test] All ALL TASKS ALL TASKS ACTIVE T…" at bounding box center [186, 140] width 316 height 225
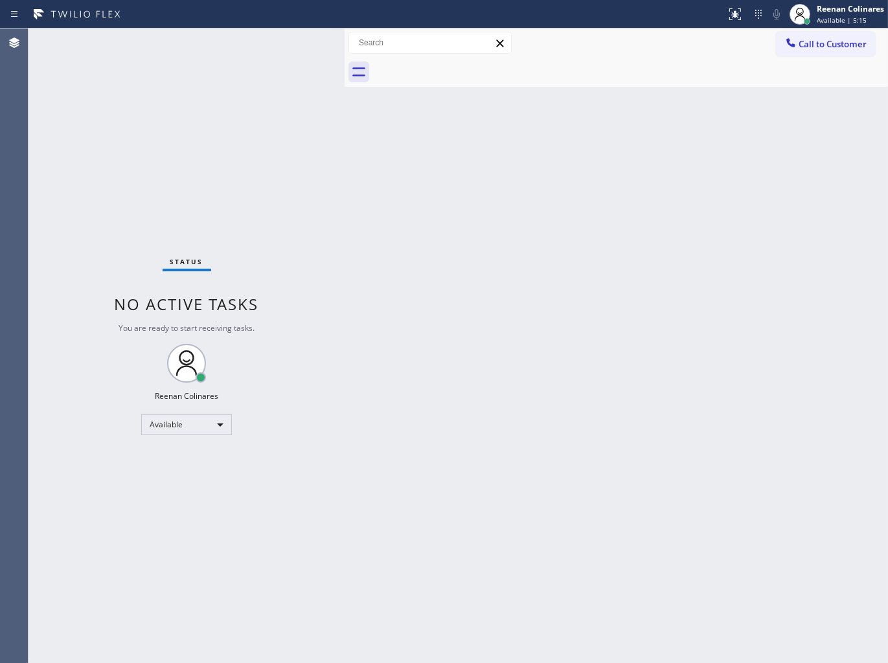
drag, startPoint x: 216, startPoint y: 151, endPoint x: 221, endPoint y: 170, distance: 20.1
click at [217, 159] on div "Status No active tasks You are ready to start receiving tasks. Reenan Colinares…" at bounding box center [186, 345] width 316 height 634
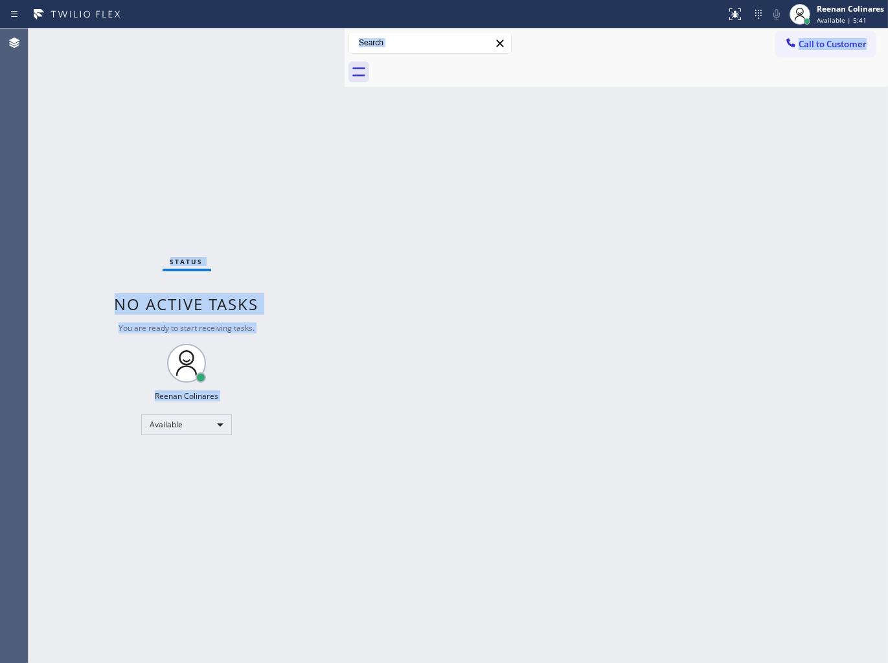
drag, startPoint x: 89, startPoint y: 192, endPoint x: 384, endPoint y: 352, distance: 334.8
click at [384, 352] on div "Status No active tasks You are ready to start receiving tasks. Reenan Colinares…" at bounding box center [457, 345] width 859 height 634
click at [456, 292] on div "Back to Dashboard Change Sender ID Customers Technicians Select a contact Outbo…" at bounding box center [615, 345] width 543 height 634
drag, startPoint x: 65, startPoint y: 139, endPoint x: 359, endPoint y: 326, distance: 348.9
click at [359, 326] on div "Status No active tasks You are ready to start receiving tasks. Reenan Colinares…" at bounding box center [457, 345] width 859 height 634
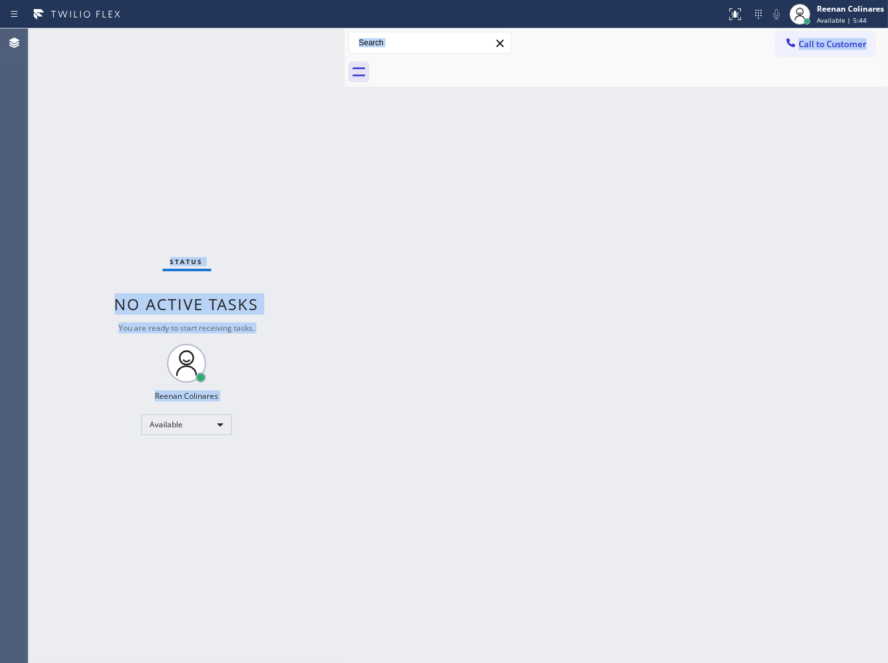
click at [411, 271] on div "Back to Dashboard Change Sender ID Customers Technicians Select a contact Outbo…" at bounding box center [615, 345] width 543 height 634
drag, startPoint x: 125, startPoint y: 177, endPoint x: 356, endPoint y: 325, distance: 274.6
click at [356, 325] on div "Status No active tasks You are ready to start receiving tasks. Reenan Colinares…" at bounding box center [457, 345] width 859 height 634
click at [491, 317] on div "Back to Dashboard Change Sender ID Customers Technicians Select a contact Outbo…" at bounding box center [615, 345] width 543 height 634
drag, startPoint x: 127, startPoint y: 153, endPoint x: 302, endPoint y: 305, distance: 231.8
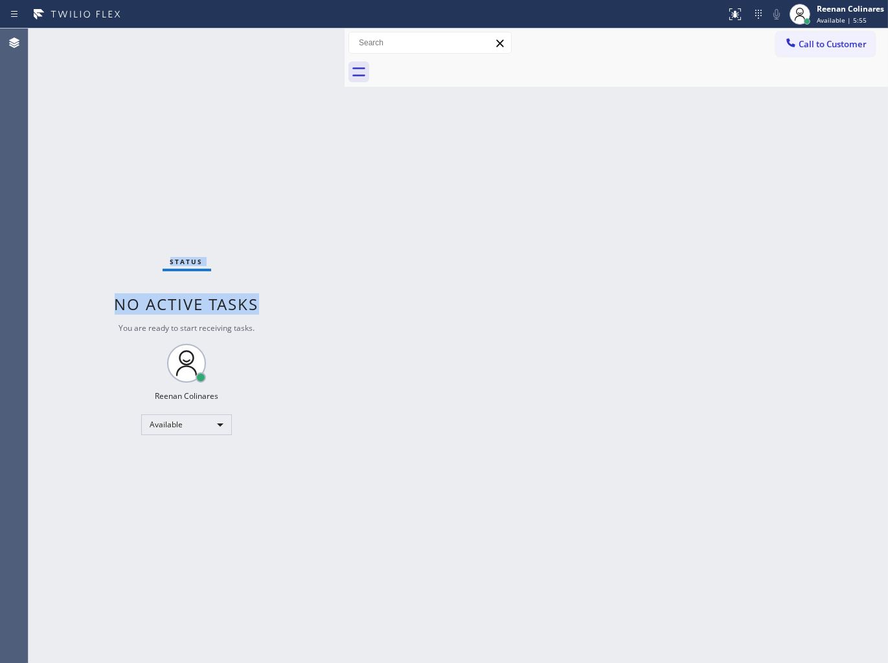
click at [302, 305] on div "Status No active tasks You are ready to start receiving tasks. Reenan Colinares…" at bounding box center [186, 345] width 316 height 634
click at [571, 284] on div "Back to Dashboard Change Sender ID Customers Technicians Select a contact Outbo…" at bounding box center [615, 345] width 543 height 634
drag, startPoint x: 104, startPoint y: 195, endPoint x: 377, endPoint y: 372, distance: 325.4
click at [377, 372] on div "Status No active tasks You are ready to start receiving tasks. Reenan Colinares…" at bounding box center [457, 345] width 859 height 634
click at [570, 263] on div "Back to Dashboard Change Sender ID Customers Technicians Select a contact Outbo…" at bounding box center [615, 345] width 543 height 634
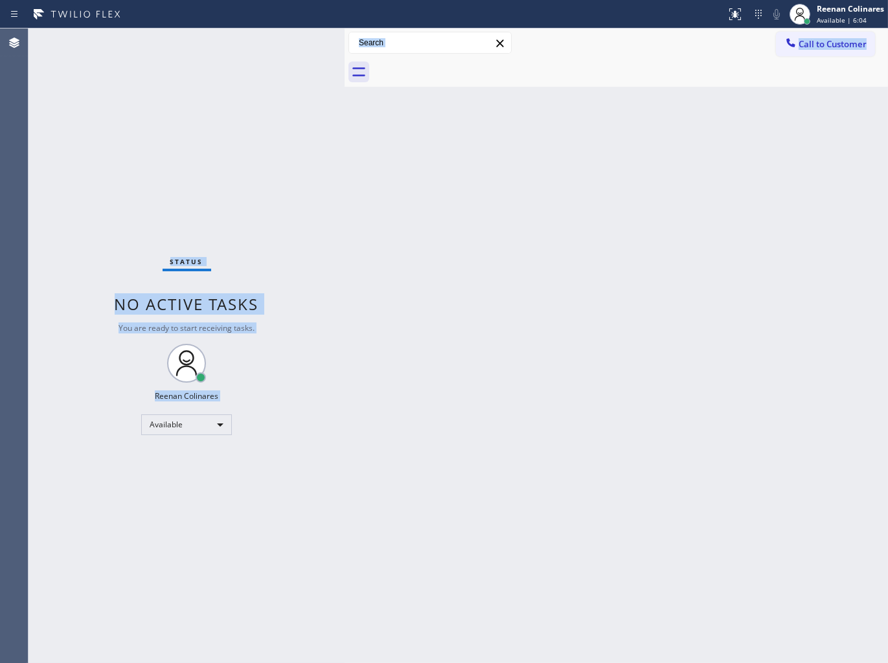
click at [153, 188] on div "Status No active tasks You are ready to start receiving tasks. Reenan Colinares…" at bounding box center [186, 345] width 316 height 634
drag, startPoint x: 28, startPoint y: 28, endPoint x: 372, endPoint y: 363, distance: 479.3
click at [372, 363] on div "Status No active tasks You are ready to start receiving tasks. Reenan Colinares…" at bounding box center [457, 345] width 859 height 634
click at [609, 264] on div "Back to Dashboard Change Sender ID Customers Technicians Select a contact Outbo…" at bounding box center [615, 345] width 543 height 634
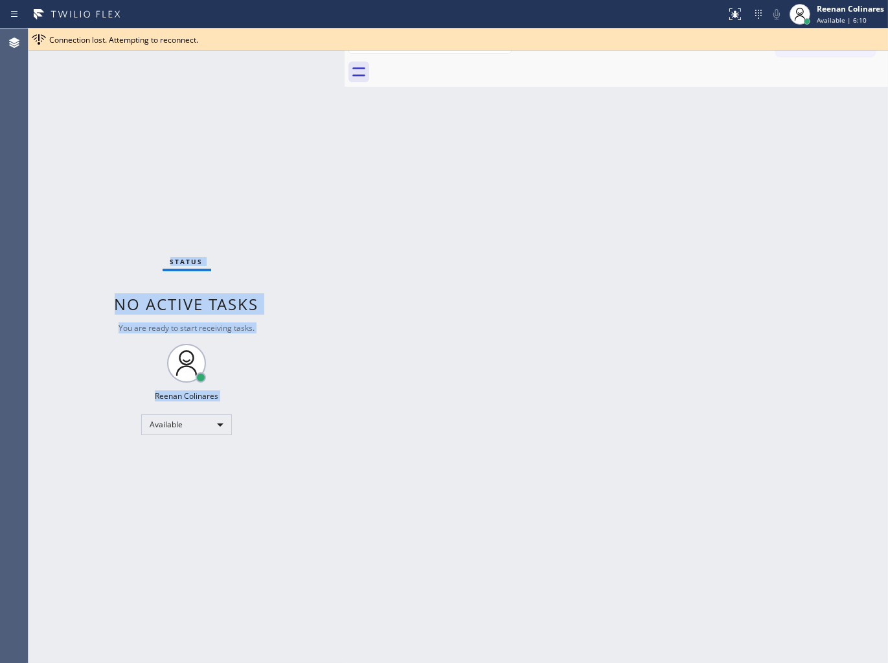
drag, startPoint x: 91, startPoint y: 102, endPoint x: 401, endPoint y: 390, distance: 423.7
click at [401, 390] on div "Status No active tasks You are ready to start receiving tasks. Reenan Colinares…" at bounding box center [457, 345] width 859 height 634
click at [573, 268] on div "Back to Dashboard Change Sender ID Customers Technicians Select a contact Outbo…" at bounding box center [615, 345] width 543 height 634
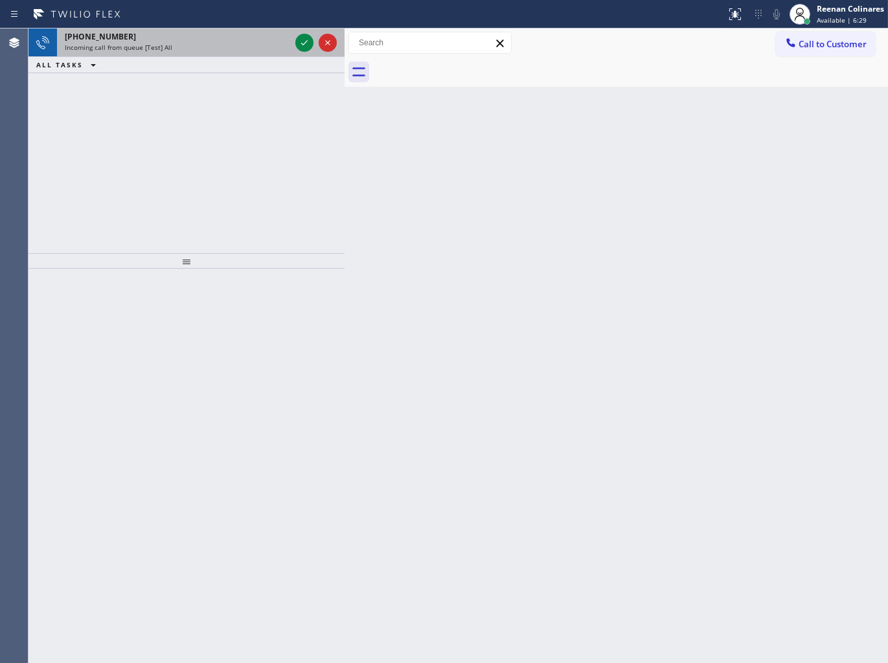
click at [91, 49] on span "Incoming call from queue [Test] All" at bounding box center [118, 47] width 107 height 9
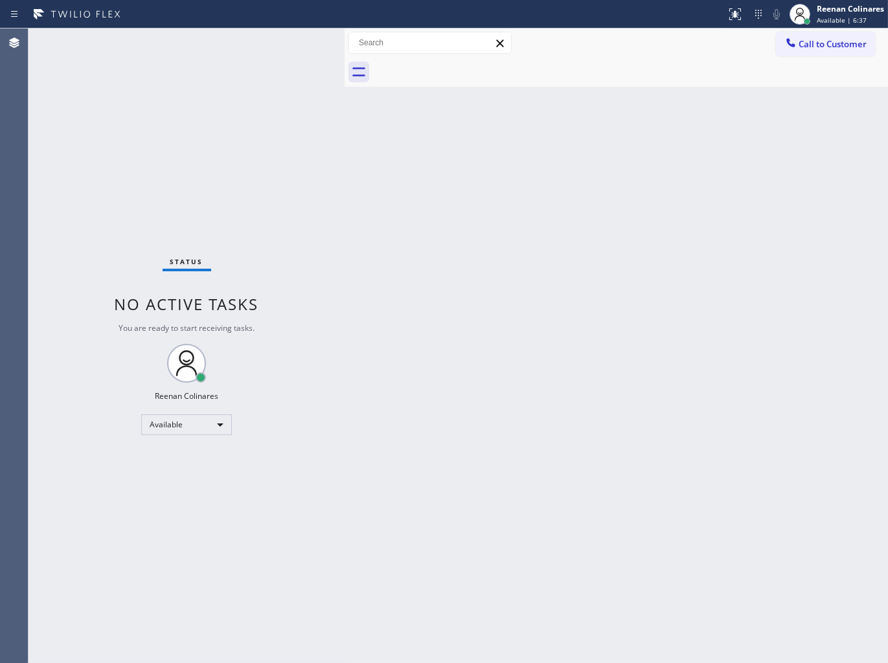
click at [482, 386] on div "Back to Dashboard Change Sender ID Customers Technicians Select a contact Outbo…" at bounding box center [615, 345] width 543 height 634
click at [506, 392] on div "Back to Dashboard Change Sender ID Customers Technicians Select a contact Outbo…" at bounding box center [615, 345] width 543 height 634
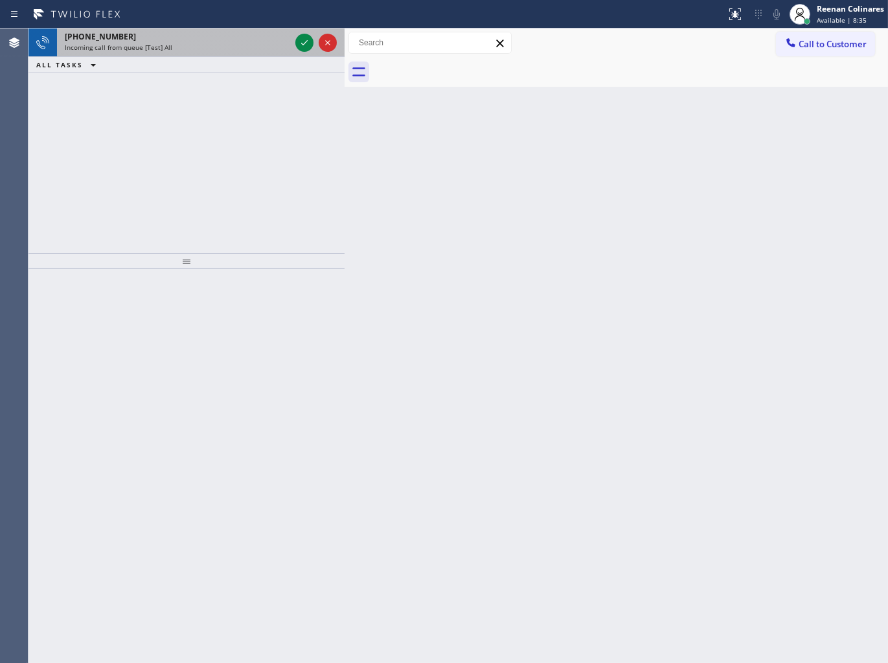
click at [195, 43] on div "Incoming call from queue [Test] All" at bounding box center [177, 47] width 225 height 9
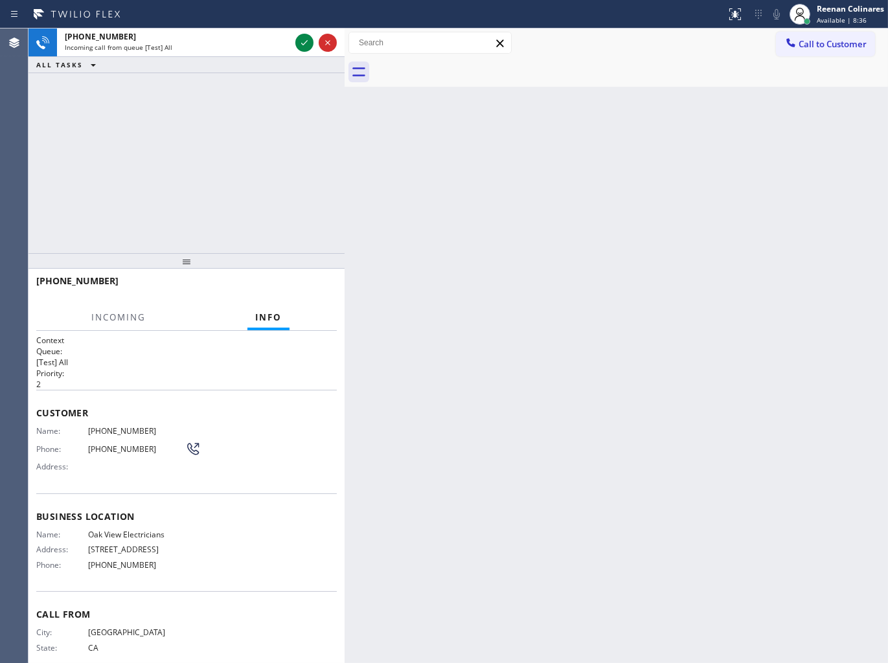
click at [306, 47] on icon at bounding box center [304, 43] width 16 height 16
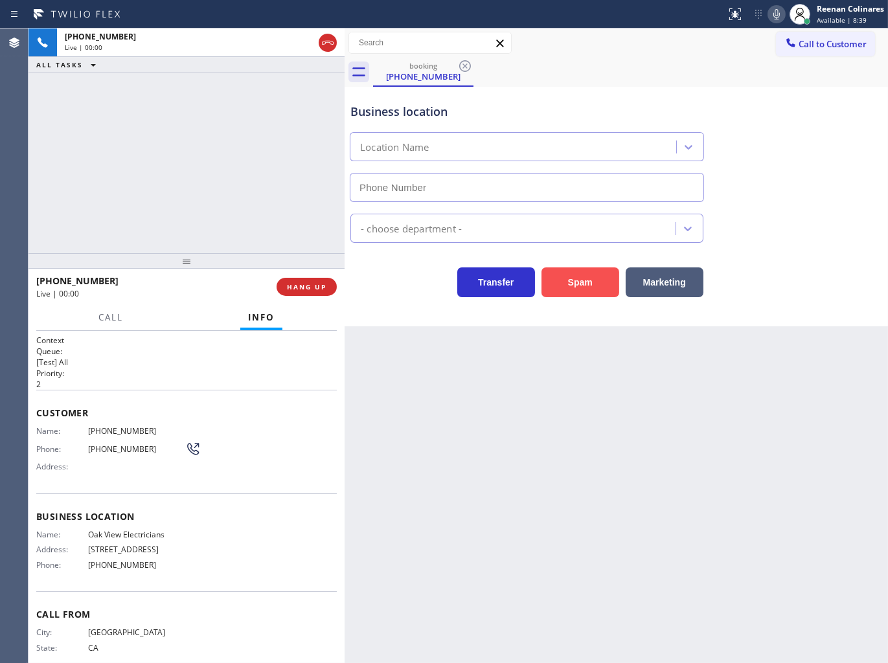
type input "[PHONE_NUMBER]"
drag, startPoint x: 588, startPoint y: 276, endPoint x: 703, endPoint y: 133, distance: 184.2
click at [589, 276] on button "Spam" at bounding box center [580, 282] width 78 height 30
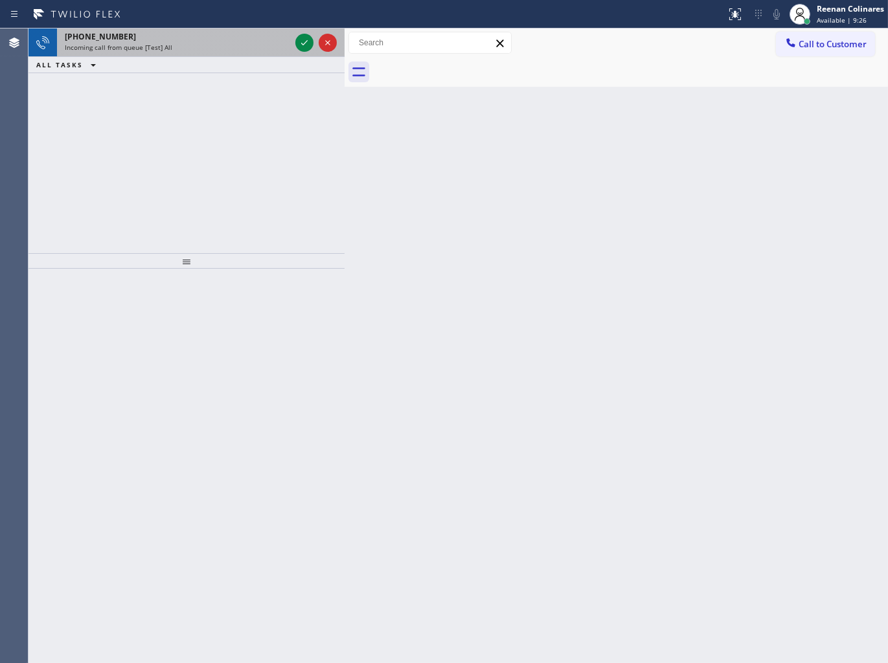
click at [252, 36] on div "[PHONE_NUMBER]" at bounding box center [177, 36] width 225 height 11
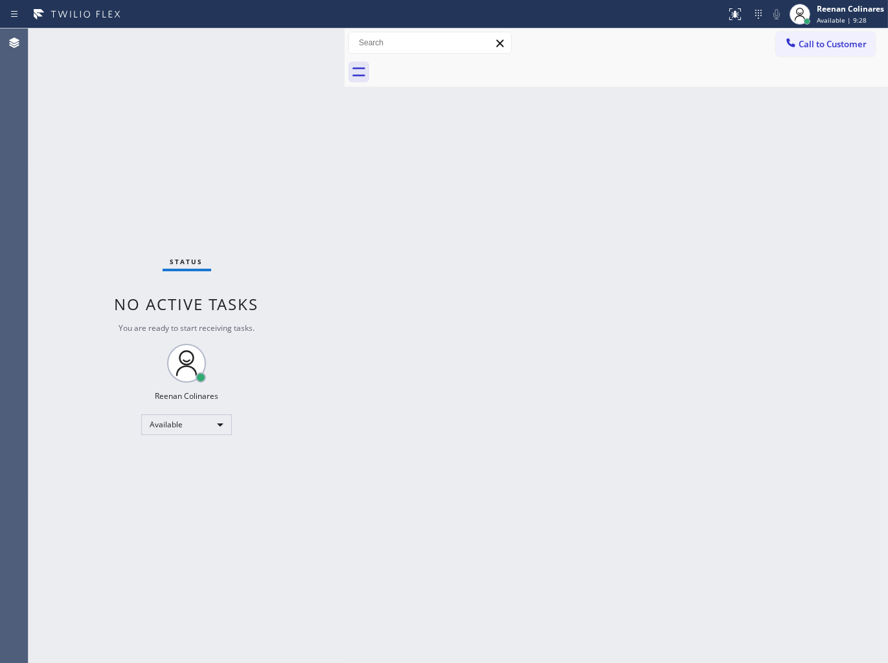
click at [252, 39] on div "Status No active tasks You are ready to start receiving tasks. Reenan Colinares…" at bounding box center [186, 345] width 316 height 634
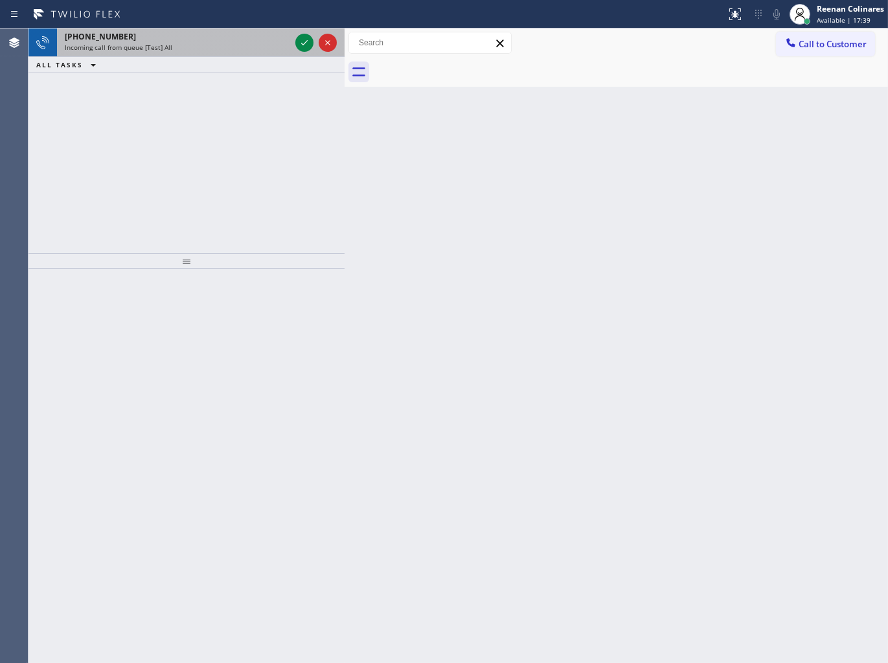
click at [185, 56] on div "[PHONE_NUMBER] Incoming call from queue [Test] All" at bounding box center [175, 42] width 236 height 28
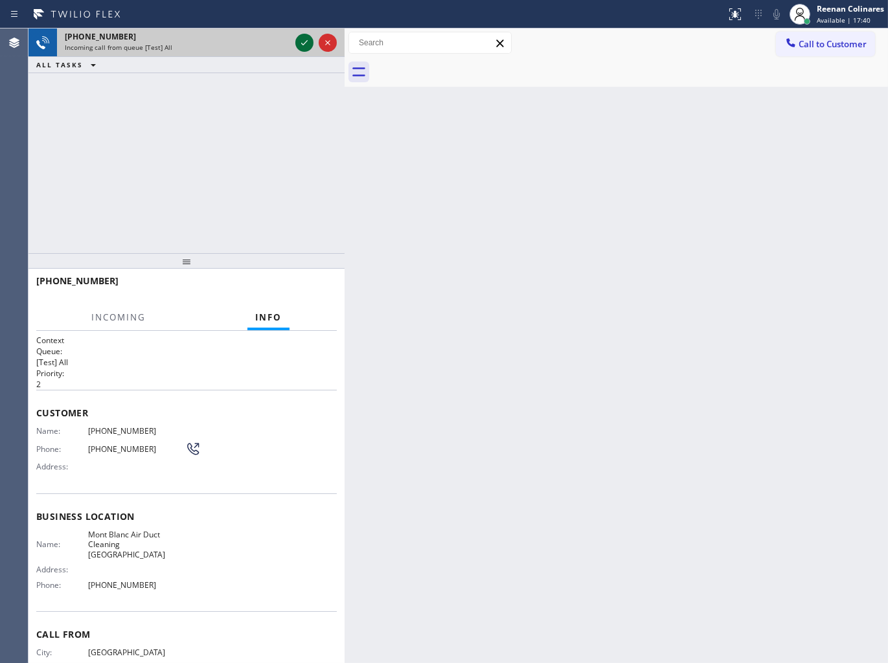
click at [308, 42] on icon at bounding box center [304, 43] width 16 height 16
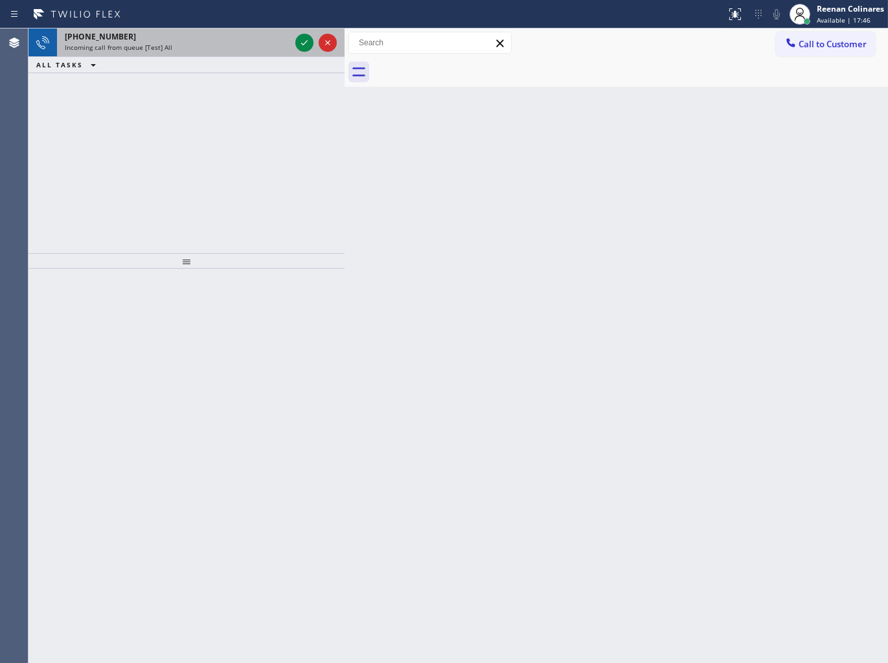
click at [221, 52] on div "[PHONE_NUMBER] Incoming call from queue [Test] All" at bounding box center [175, 42] width 236 height 28
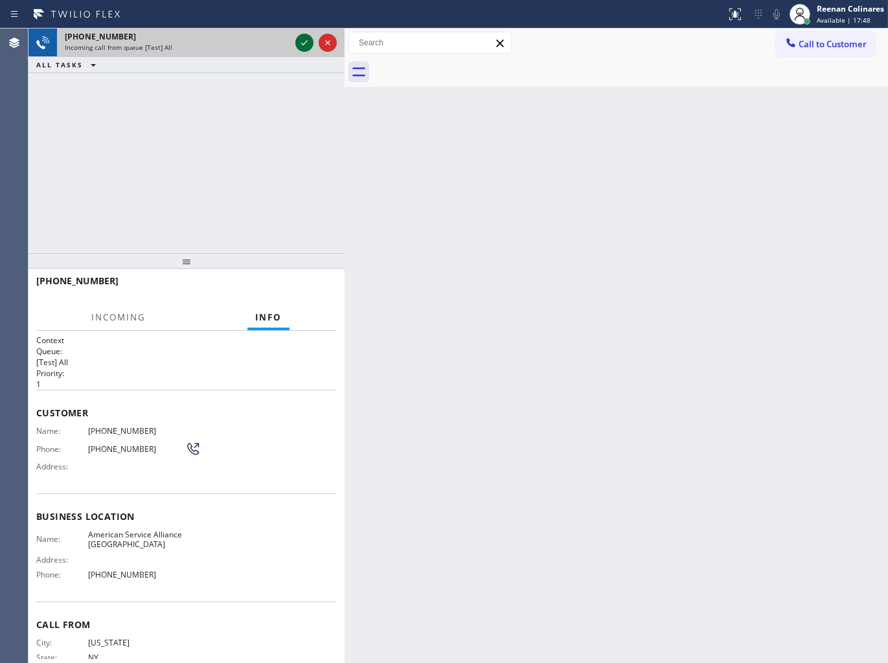
click at [299, 39] on icon at bounding box center [304, 43] width 16 height 16
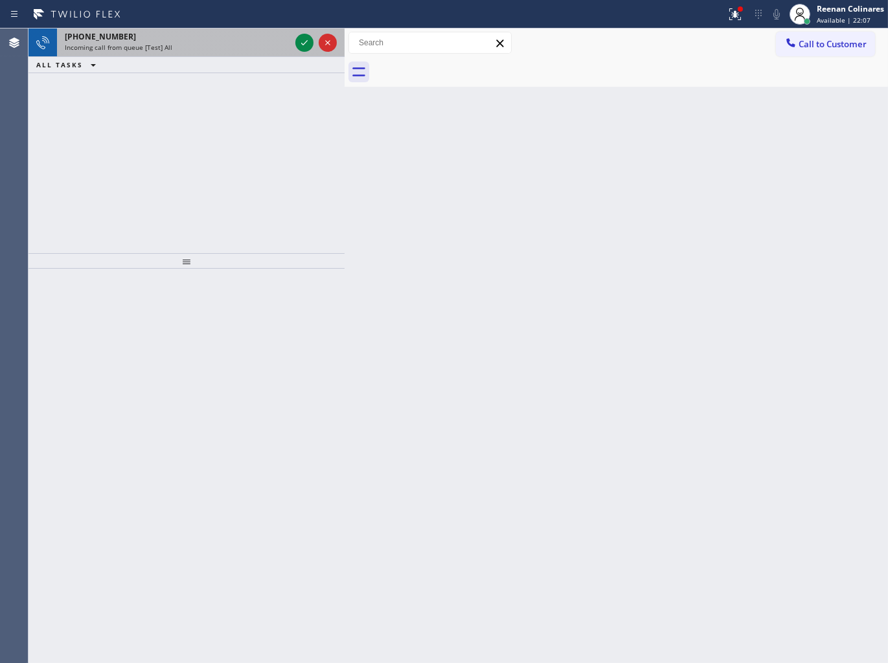
click at [218, 43] on div "Incoming call from queue [Test] All" at bounding box center [177, 47] width 225 height 9
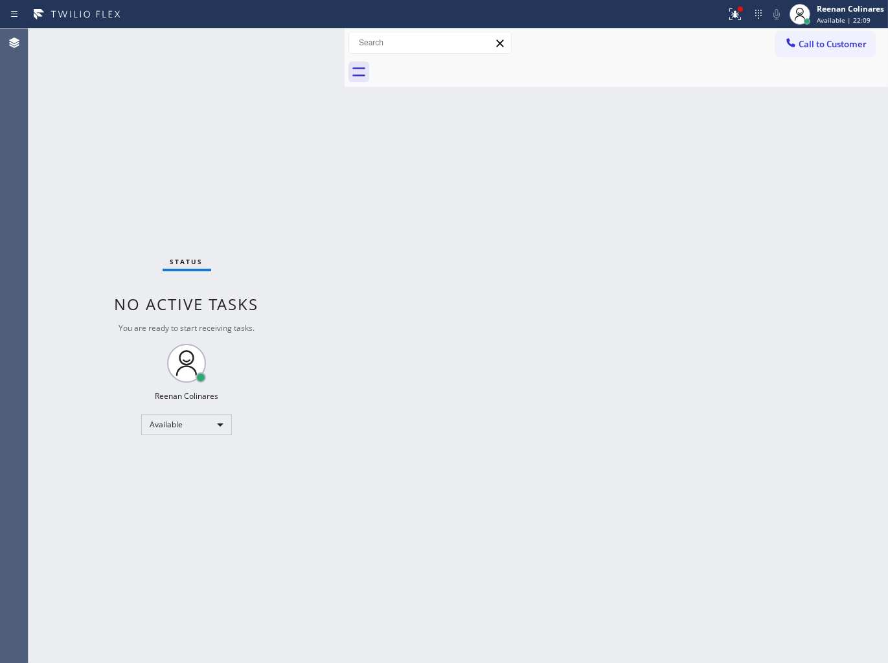
click at [261, 48] on div "Status No active tasks You are ready to start receiving tasks. Reenan Colinares…" at bounding box center [186, 345] width 316 height 634
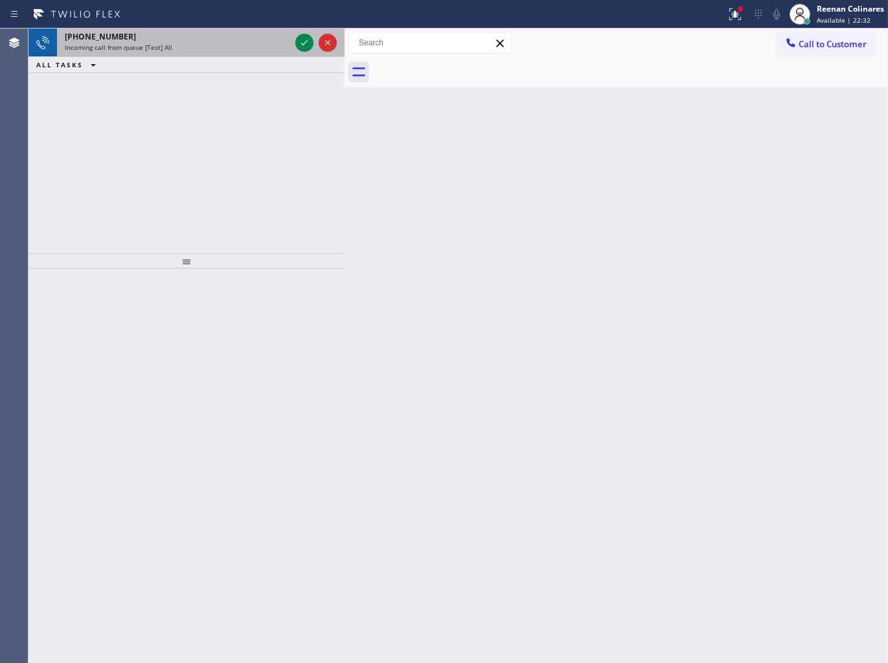
click at [224, 36] on div "[PHONE_NUMBER]" at bounding box center [177, 36] width 225 height 11
click at [269, 43] on div "Incoming call from queue [Test] All" at bounding box center [177, 47] width 225 height 9
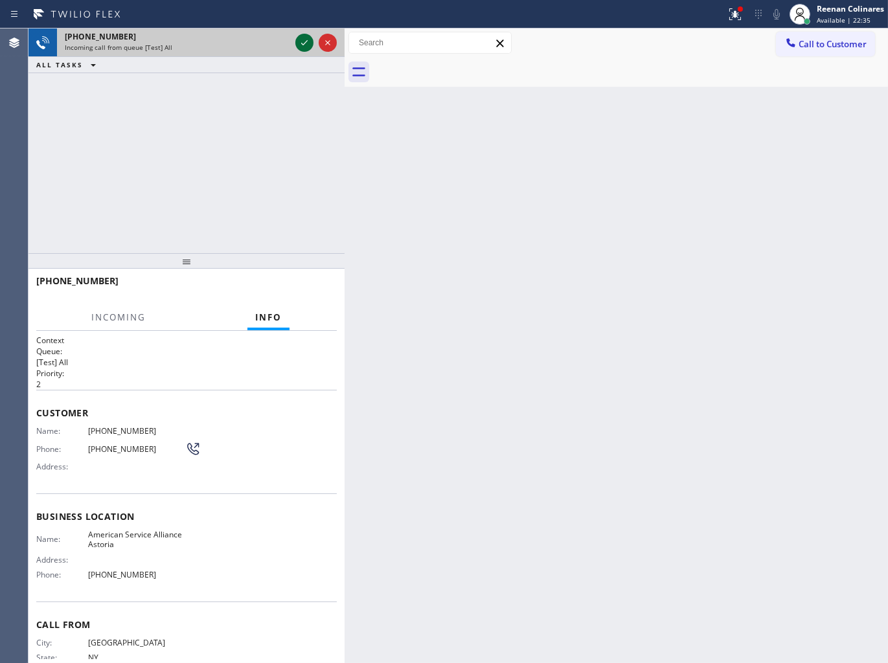
click at [301, 41] on icon at bounding box center [304, 43] width 16 height 16
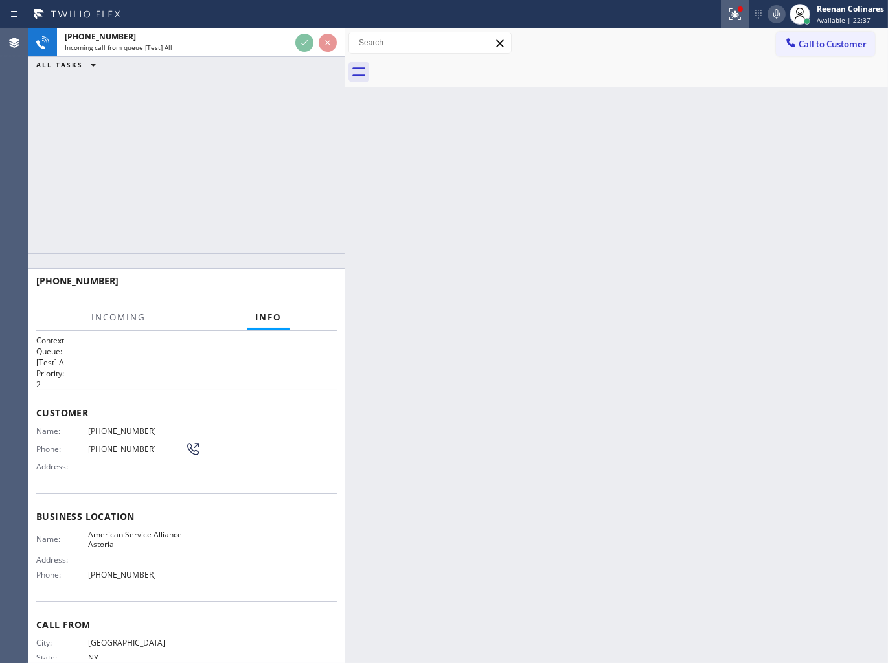
click at [744, 10] on div at bounding box center [735, 14] width 28 height 16
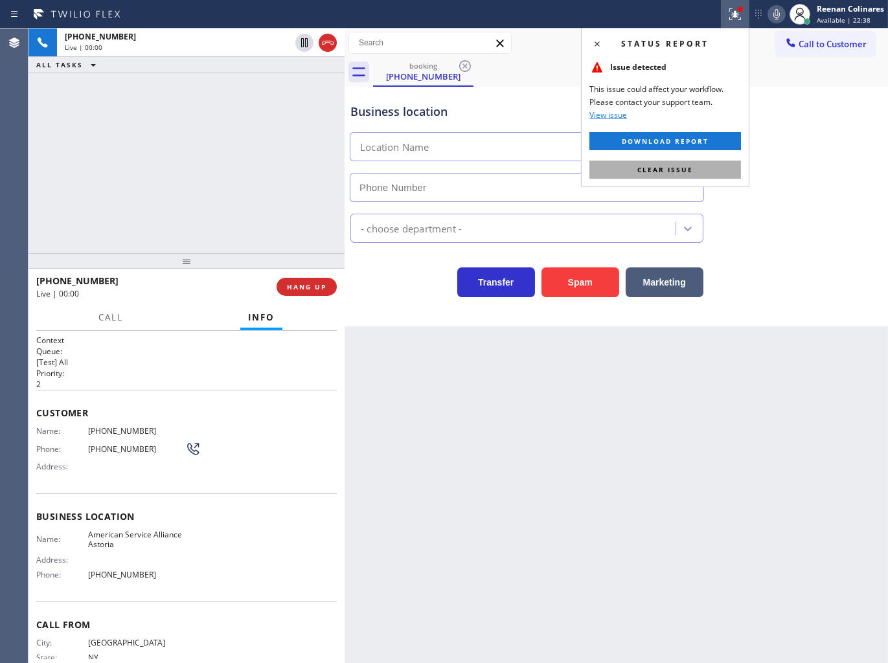
type input "[PHONE_NUMBER]"
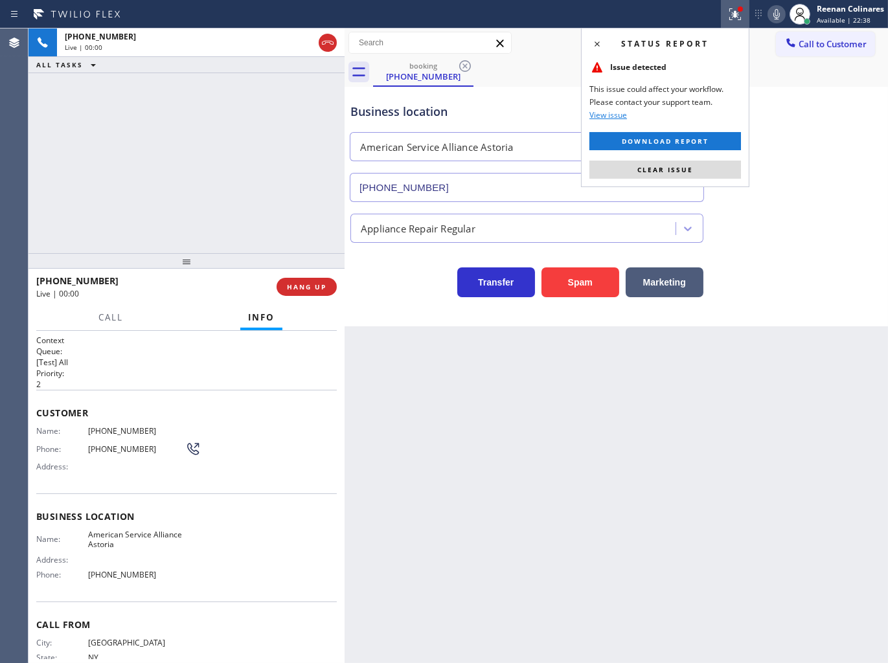
drag, startPoint x: 676, startPoint y: 167, endPoint x: 618, endPoint y: 188, distance: 61.4
click at [675, 168] on span "Clear issue" at bounding box center [665, 169] width 56 height 9
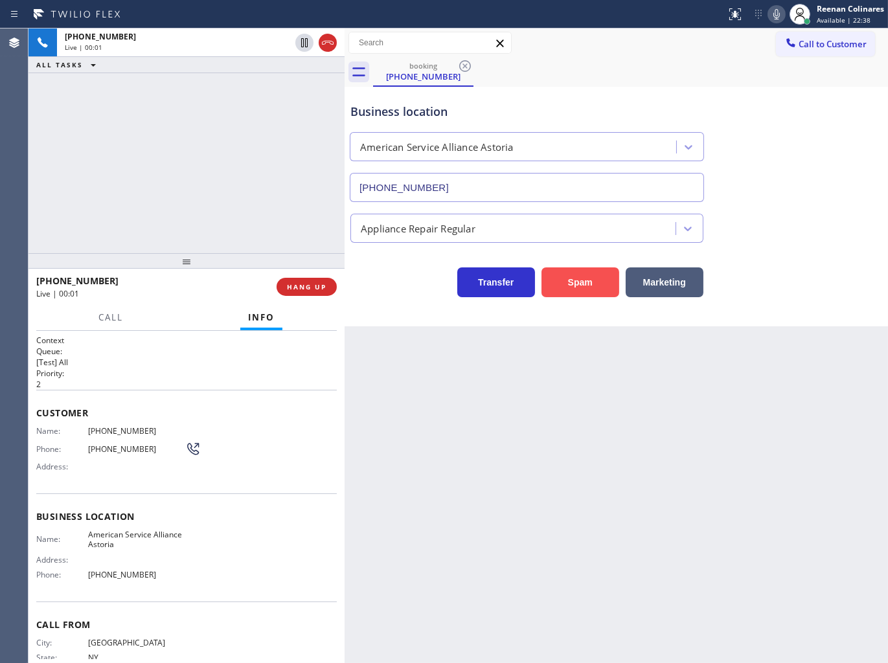
click at [574, 285] on button "Spam" at bounding box center [580, 282] width 78 height 30
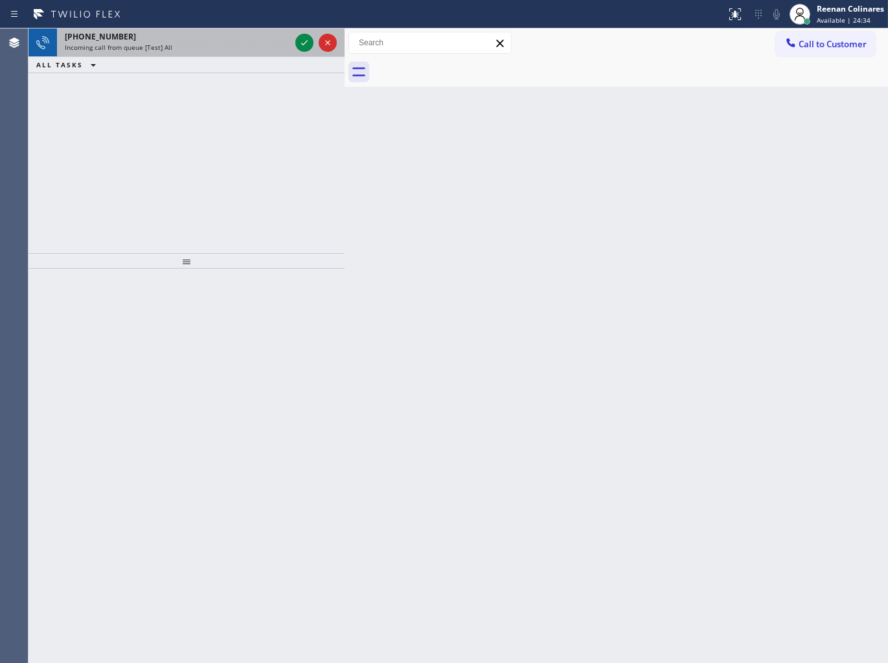
click at [190, 47] on div "Incoming call from queue [Test] All" at bounding box center [177, 47] width 225 height 9
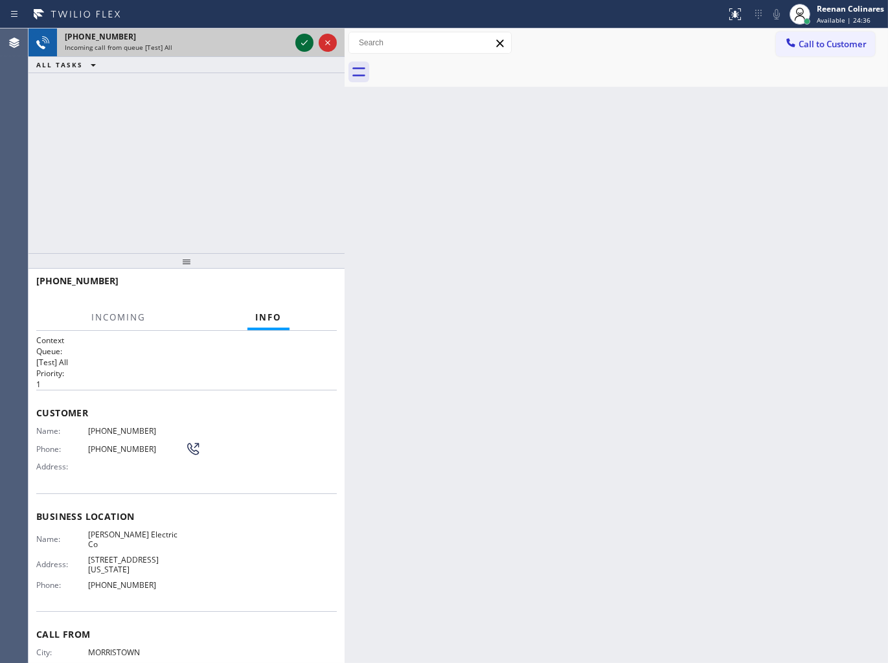
click at [301, 36] on icon at bounding box center [304, 43] width 16 height 16
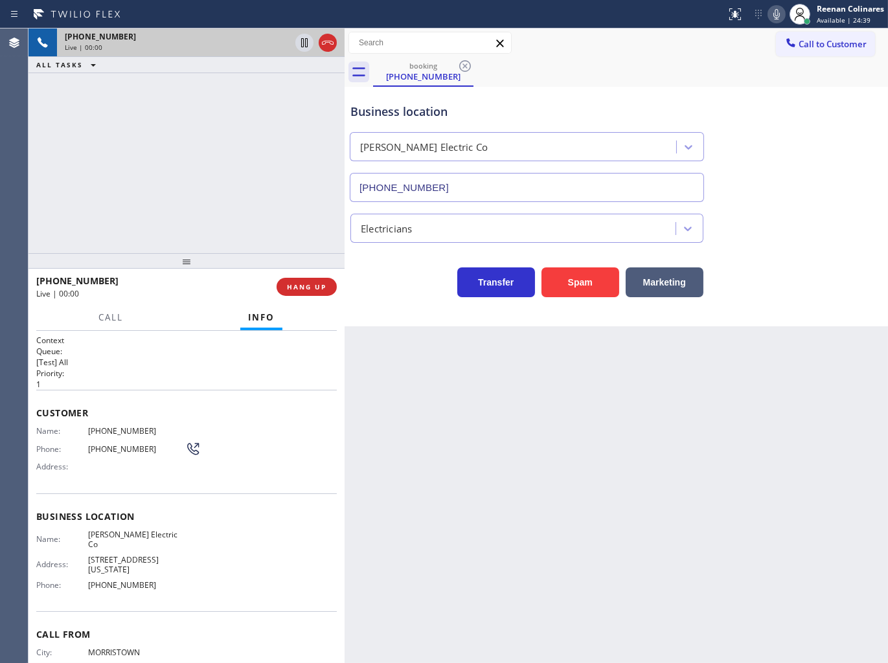
type input "[PHONE_NUMBER]"
click at [772, 19] on icon at bounding box center [776, 14] width 16 height 16
click at [774, 17] on icon at bounding box center [776, 14] width 16 height 16
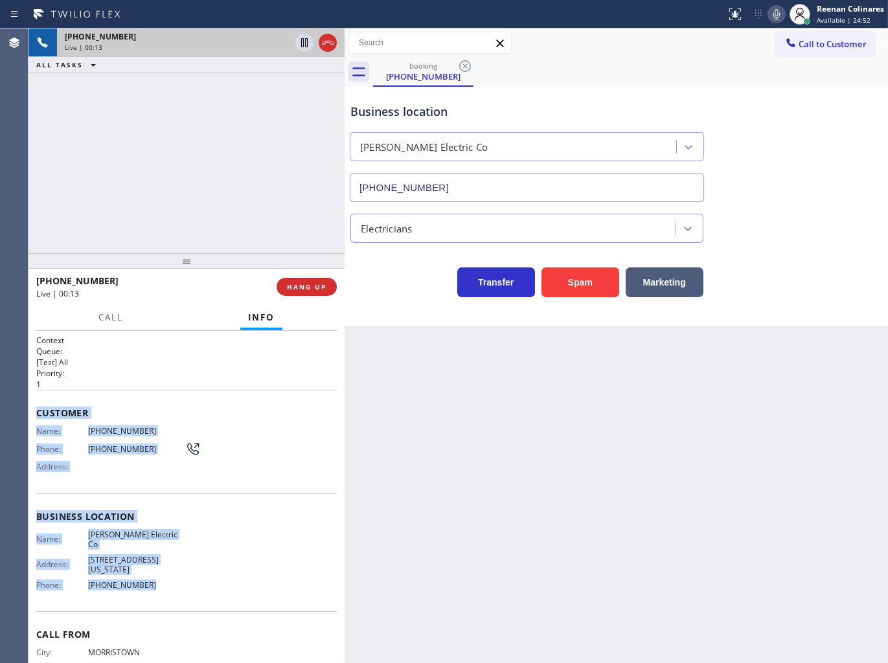
drag, startPoint x: 30, startPoint y: 401, endPoint x: 241, endPoint y: 570, distance: 269.9
click at [241, 570] on div "Context Queue: [Test] All Priority: 1 Customer Name: [PHONE_NUMBER] Phone: [PHO…" at bounding box center [186, 497] width 316 height 333
copy div "Customer Name: [PHONE_NUMBER] Phone: [PHONE_NUMBER] Address: Business location …"
drag, startPoint x: 780, startPoint y: 12, endPoint x: 579, endPoint y: 153, distance: 246.2
click at [780, 12] on icon at bounding box center [776, 14] width 16 height 16
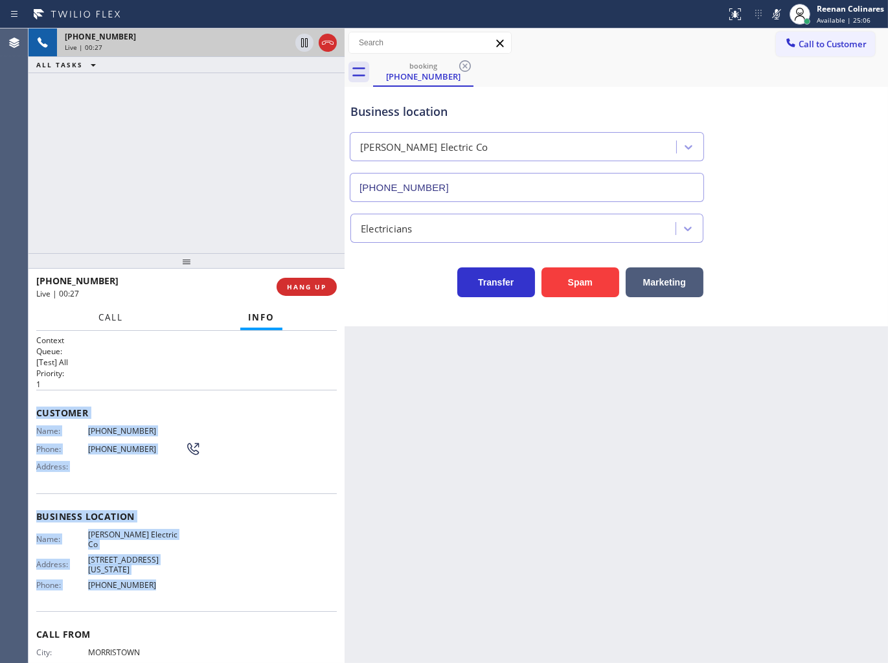
drag, startPoint x: 100, startPoint y: 319, endPoint x: 119, endPoint y: 342, distance: 29.8
click at [100, 319] on span "Call" at bounding box center [110, 317] width 25 height 12
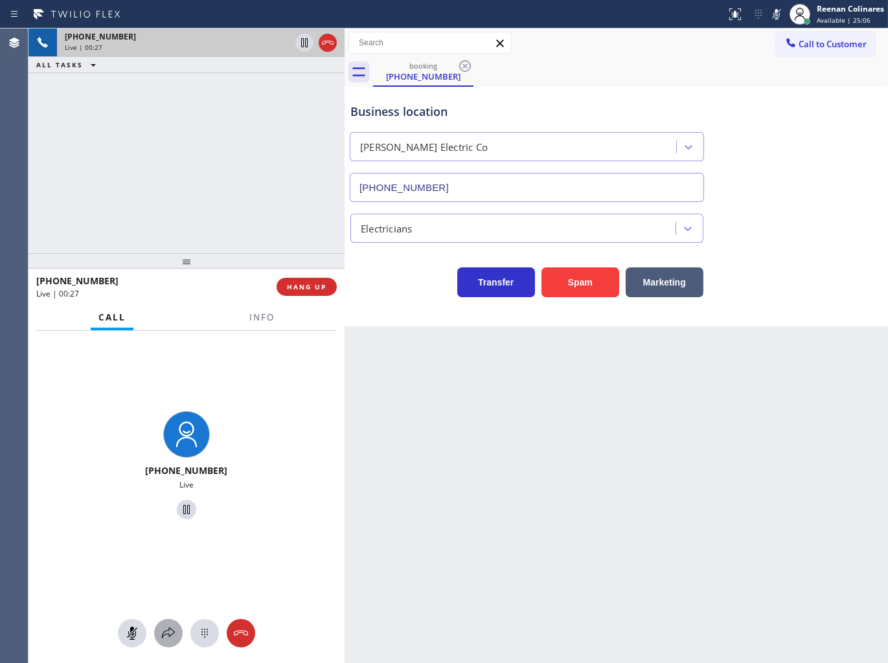
click at [170, 625] on icon at bounding box center [169, 633] width 16 height 16
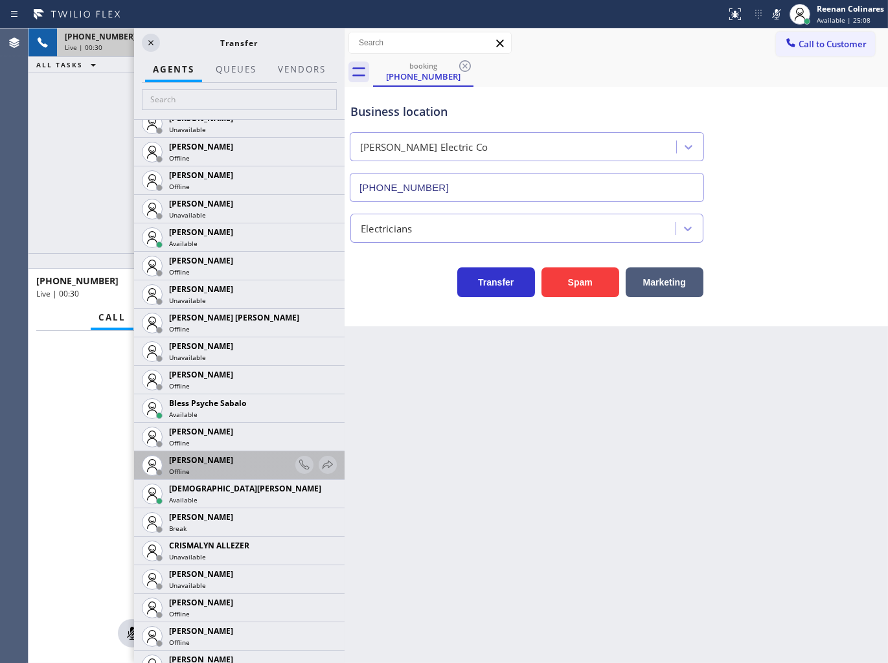
scroll to position [216, 0]
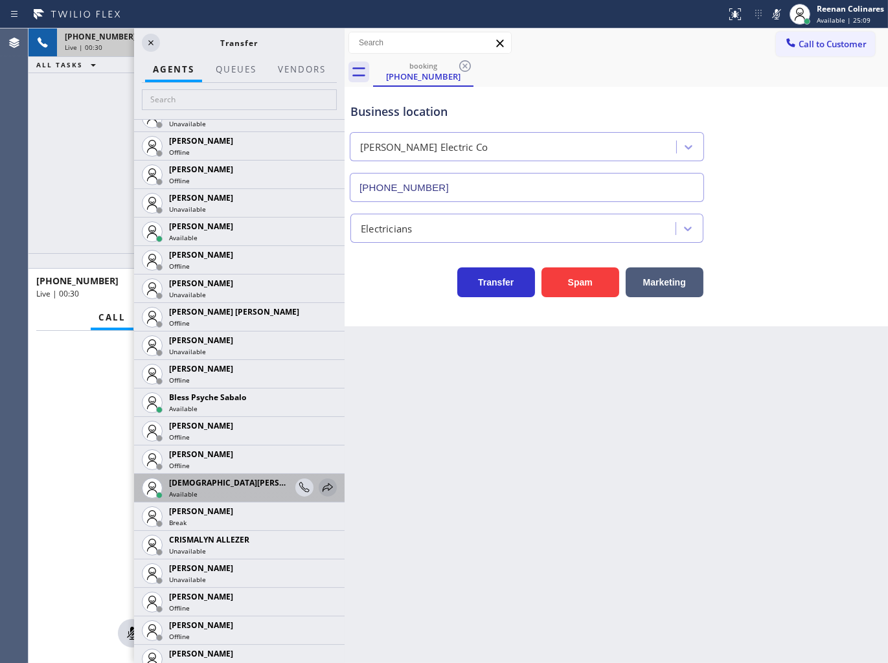
click at [320, 484] on icon at bounding box center [328, 488] width 16 height 16
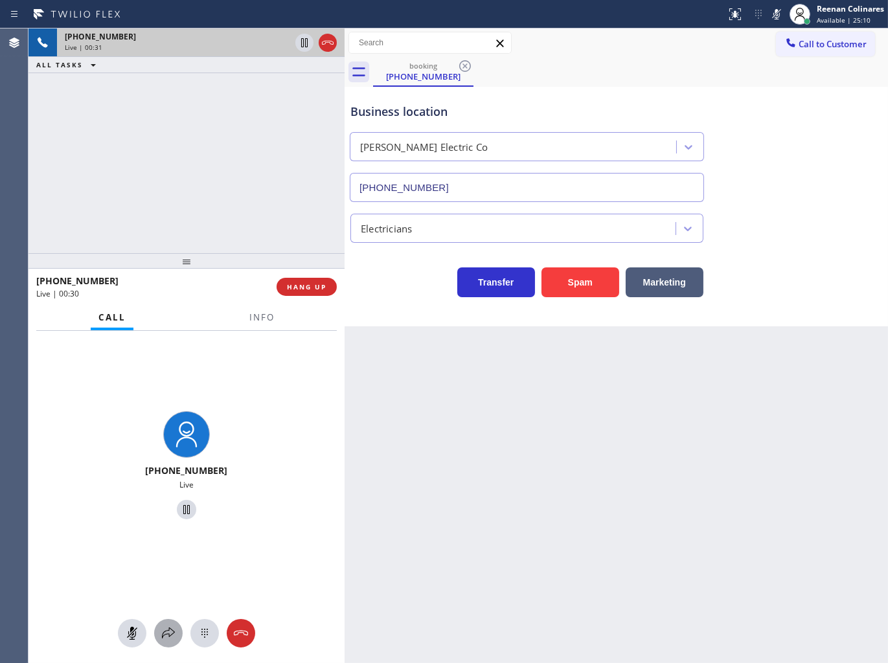
click at [166, 630] on icon at bounding box center [169, 633] width 16 height 16
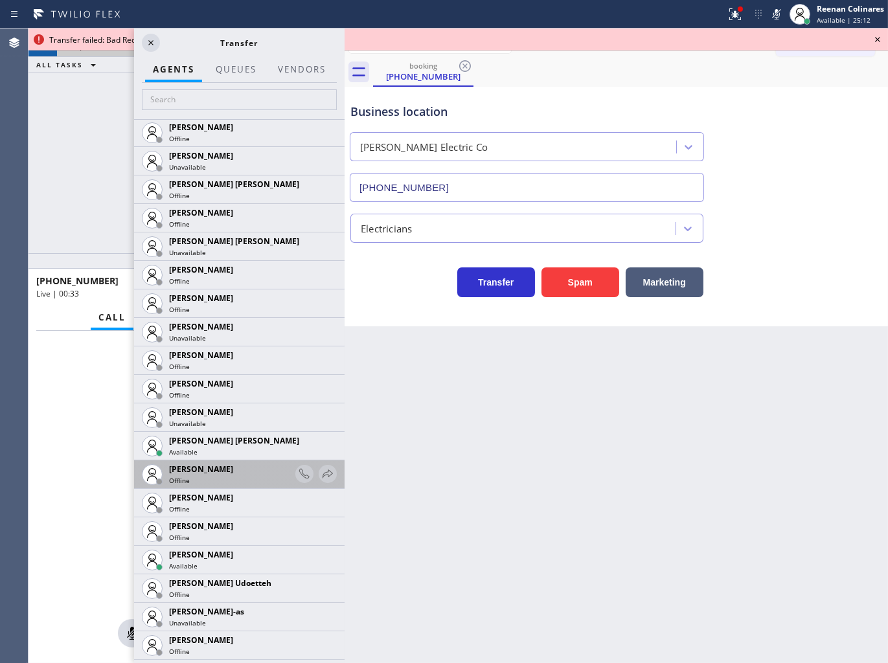
scroll to position [1272, 0]
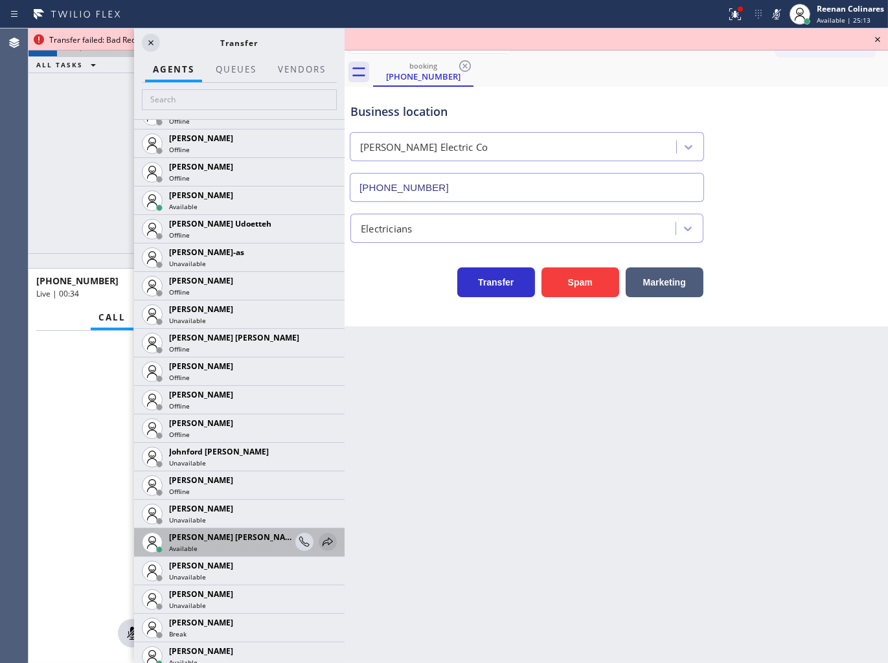
click at [320, 539] on icon at bounding box center [328, 542] width 16 height 16
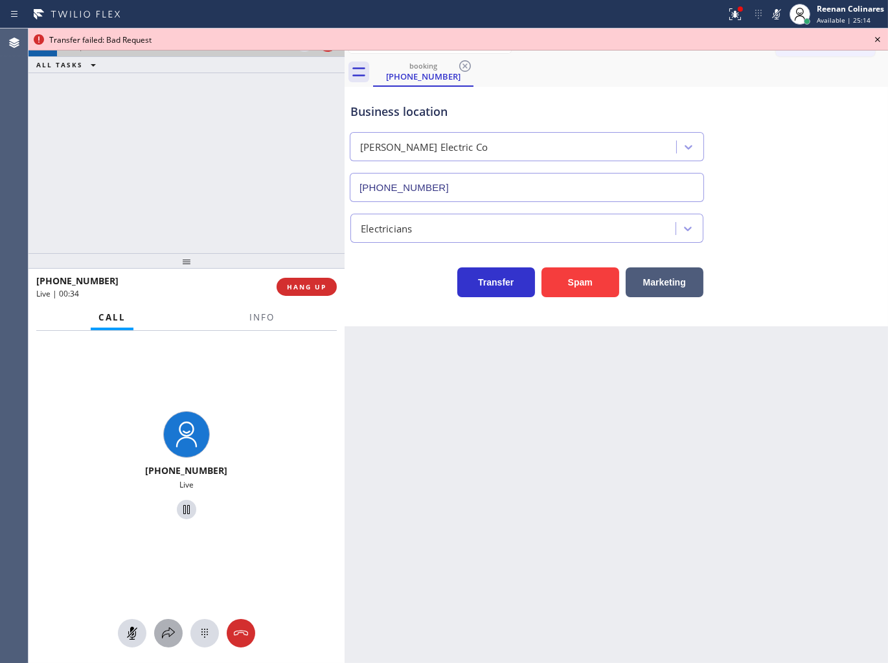
click at [168, 636] on icon at bounding box center [169, 633] width 16 height 16
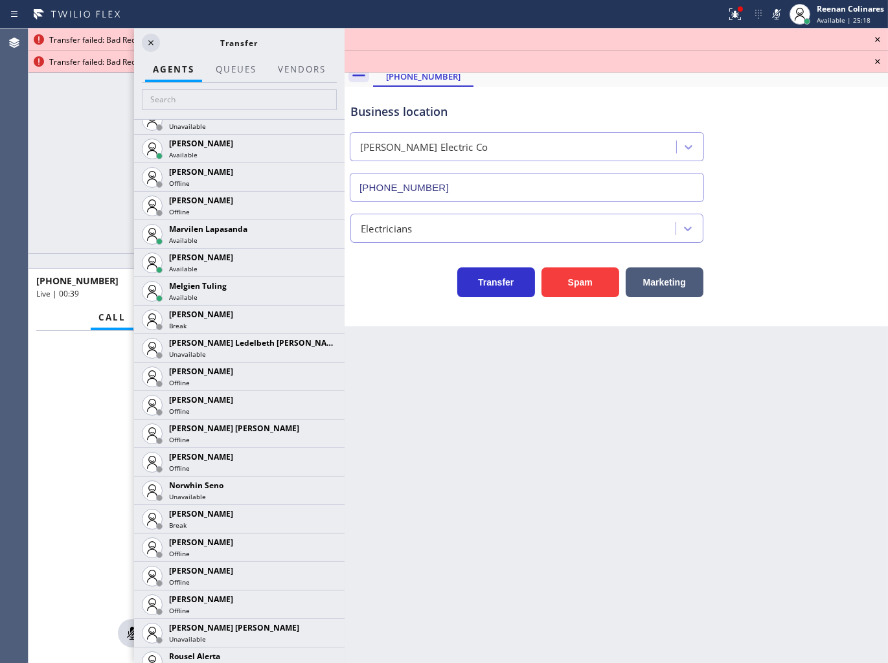
scroll to position [2391, 0]
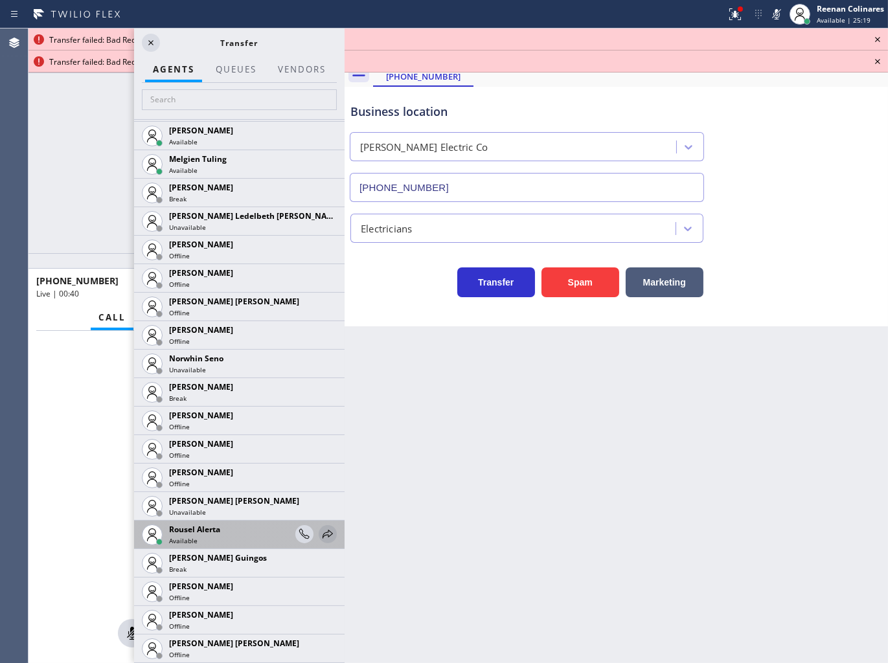
click at [320, 531] on icon at bounding box center [328, 534] width 16 height 16
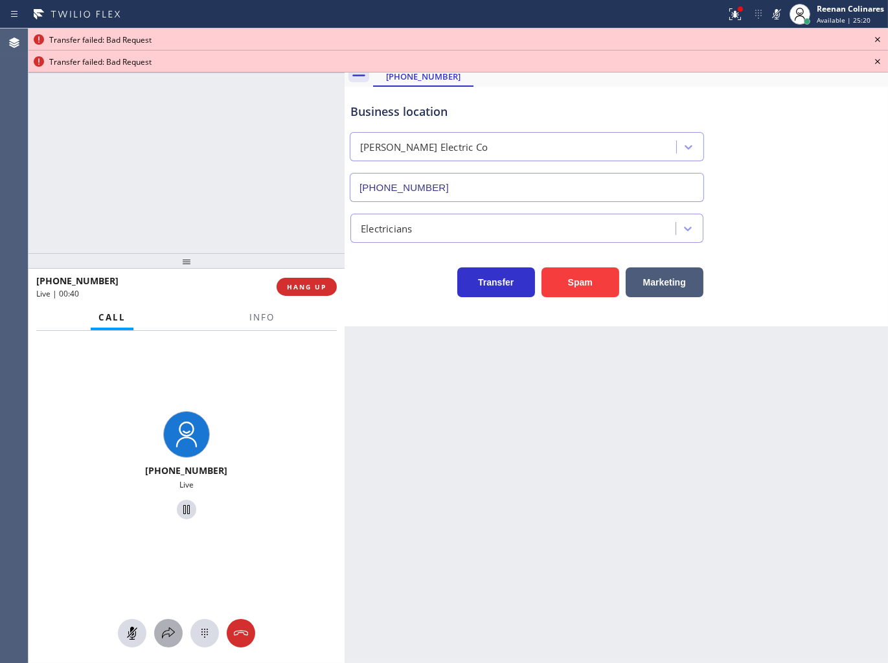
click at [166, 632] on icon at bounding box center [169, 633] width 16 height 16
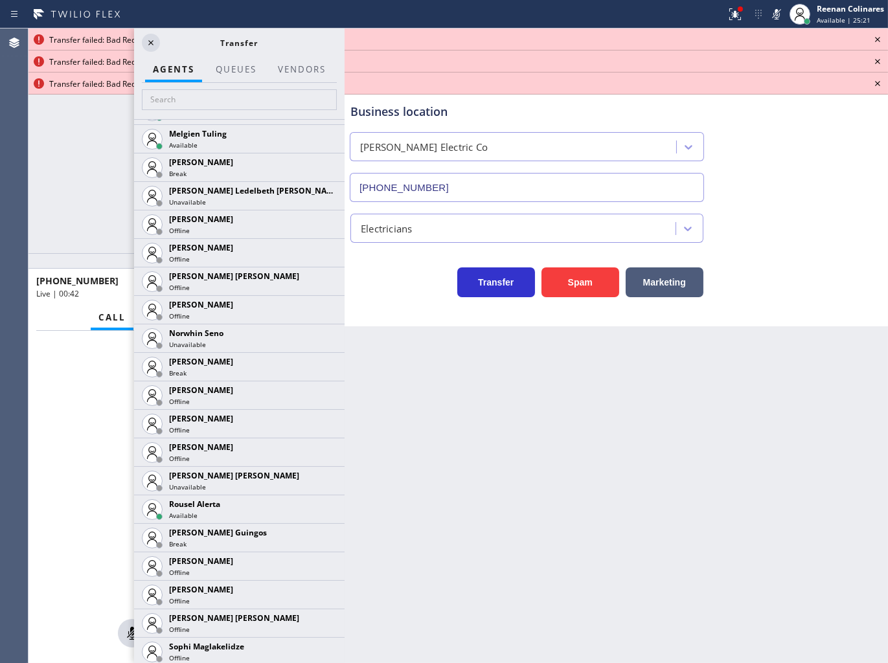
scroll to position [2597, 0]
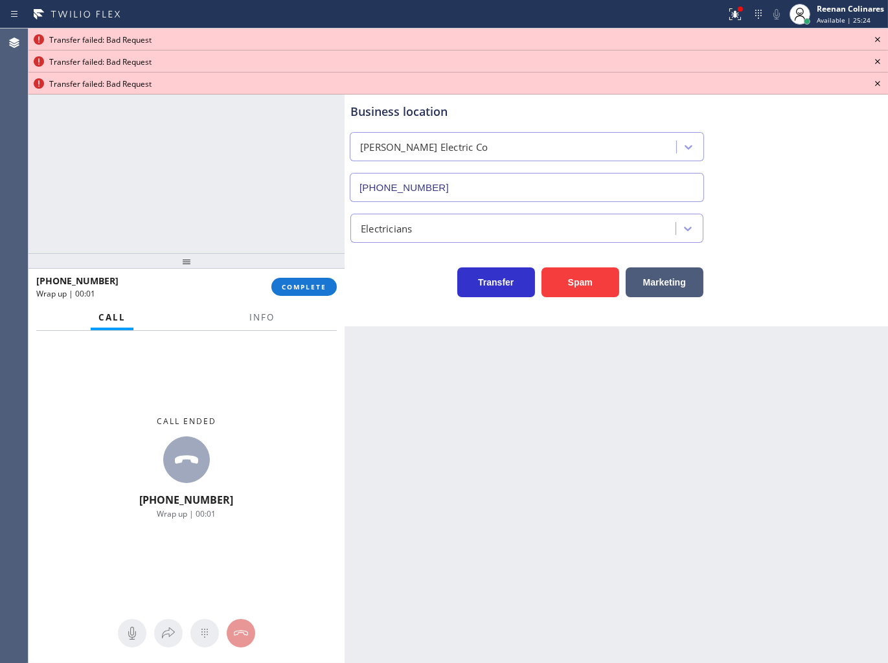
click at [880, 36] on icon at bounding box center [877, 40] width 16 height 16
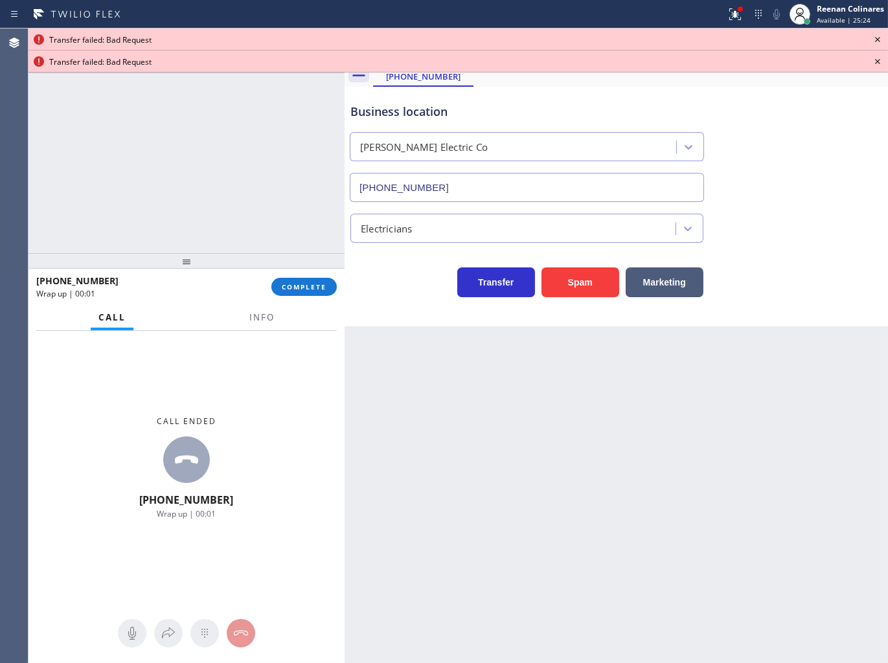
click at [880, 36] on icon at bounding box center [877, 40] width 16 height 16
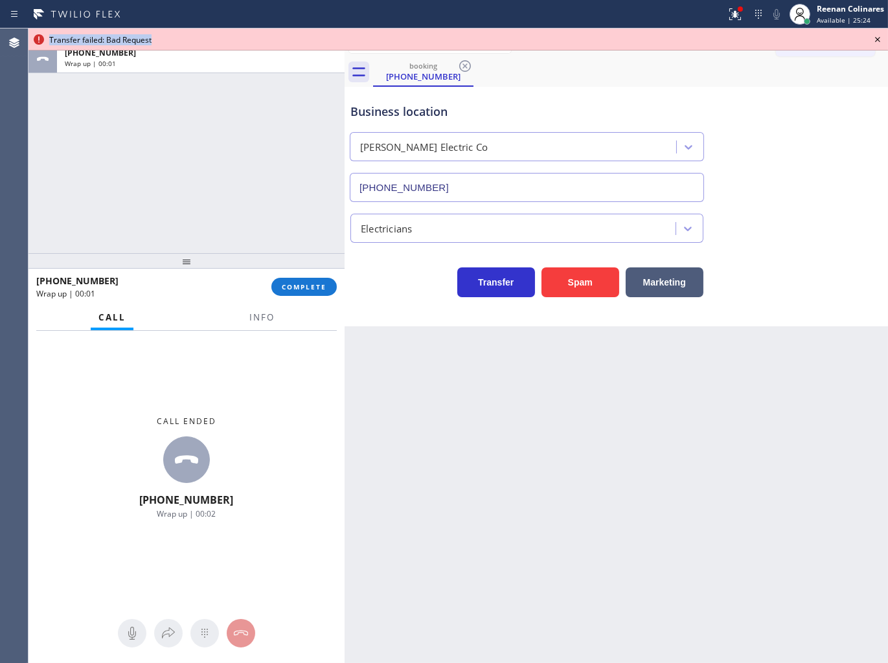
click at [880, 36] on icon at bounding box center [877, 40] width 16 height 16
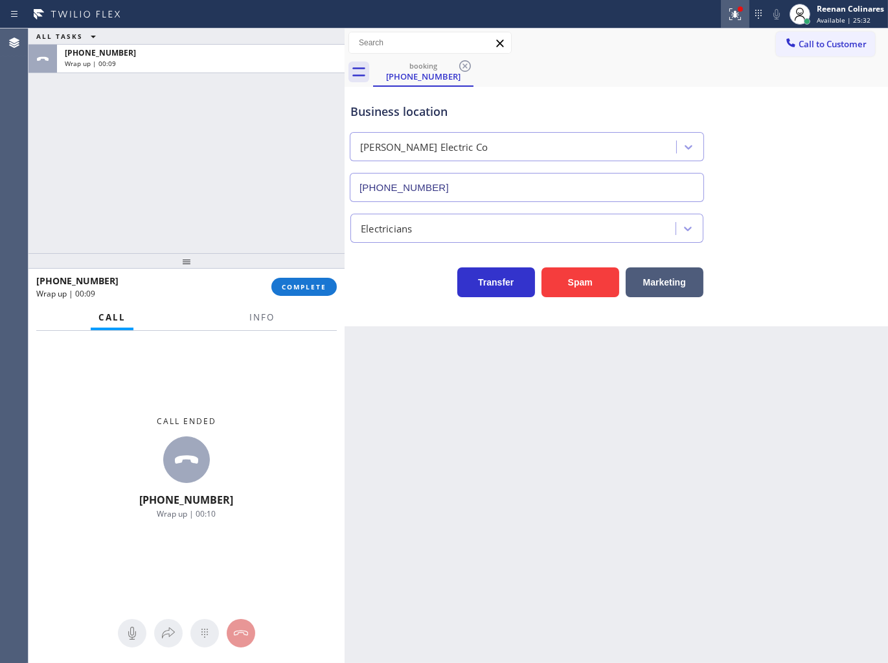
click at [737, 18] on icon at bounding box center [735, 14] width 16 height 16
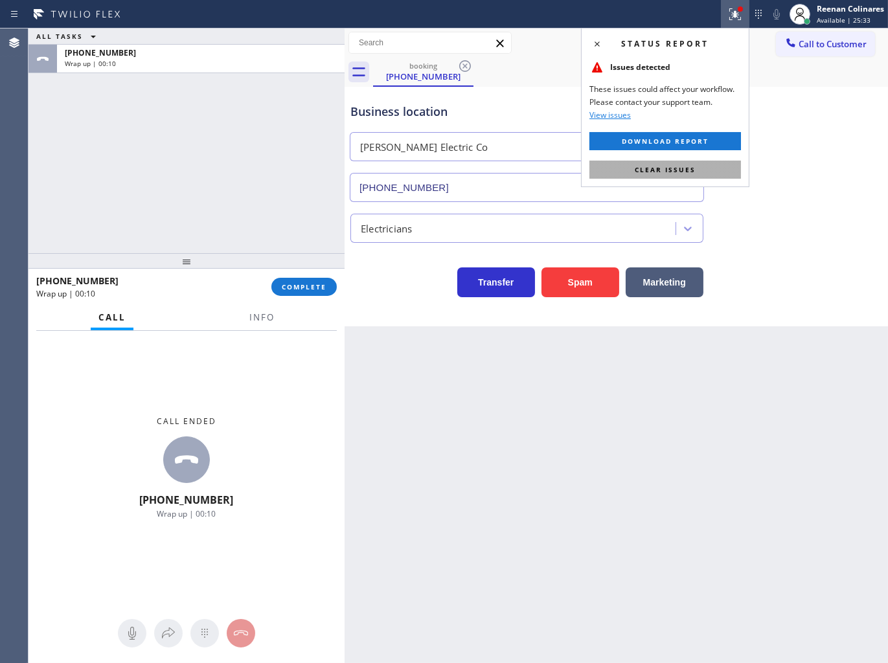
click at [707, 165] on button "Clear issues" at bounding box center [664, 170] width 151 height 18
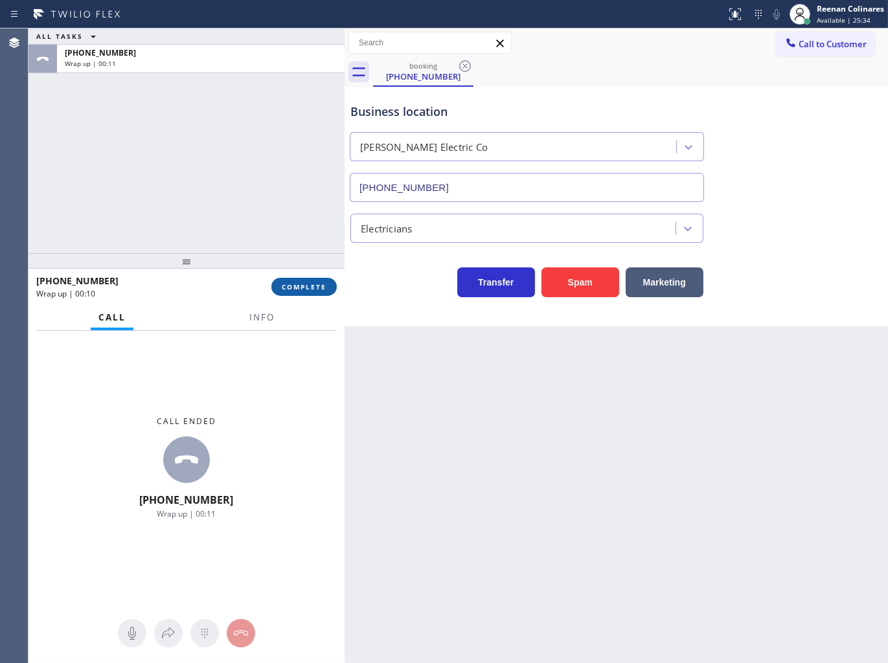
click at [317, 285] on span "COMPLETE" at bounding box center [304, 286] width 45 height 9
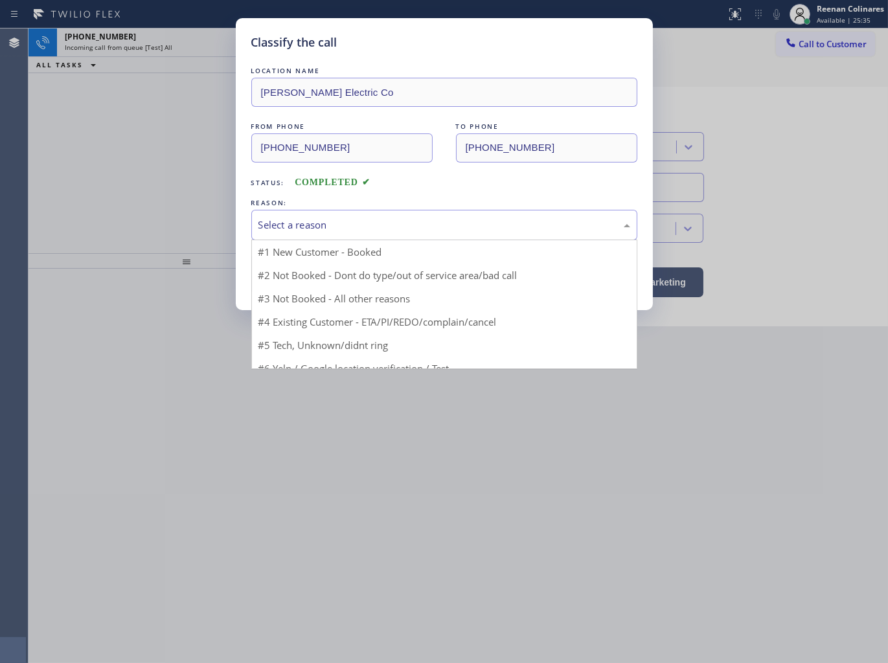
click at [352, 229] on div "Select a reason" at bounding box center [444, 225] width 372 height 15
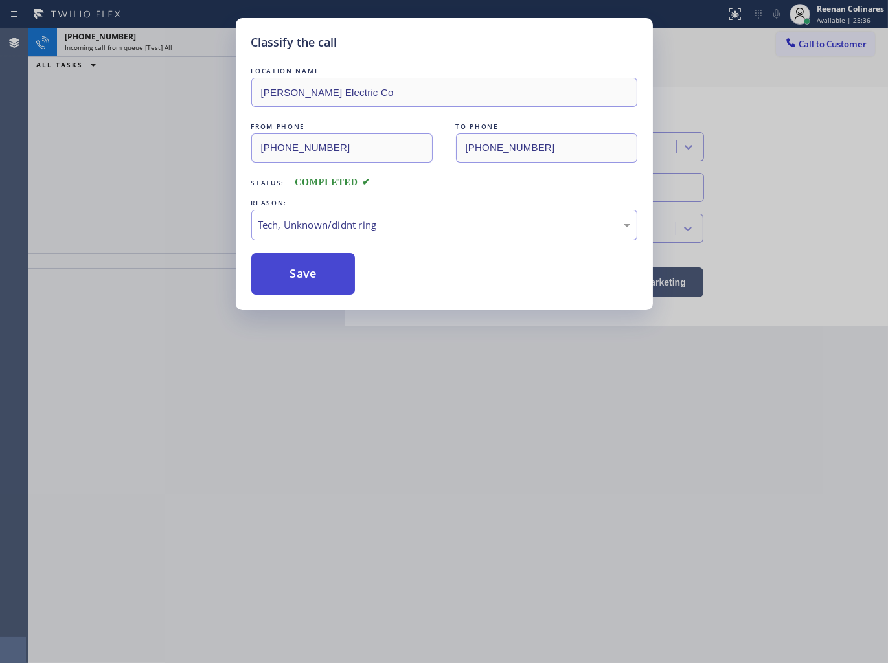
drag, startPoint x: 289, startPoint y: 324, endPoint x: 289, endPoint y: 288, distance: 36.3
click at [289, 288] on button "Save" at bounding box center [303, 273] width 104 height 41
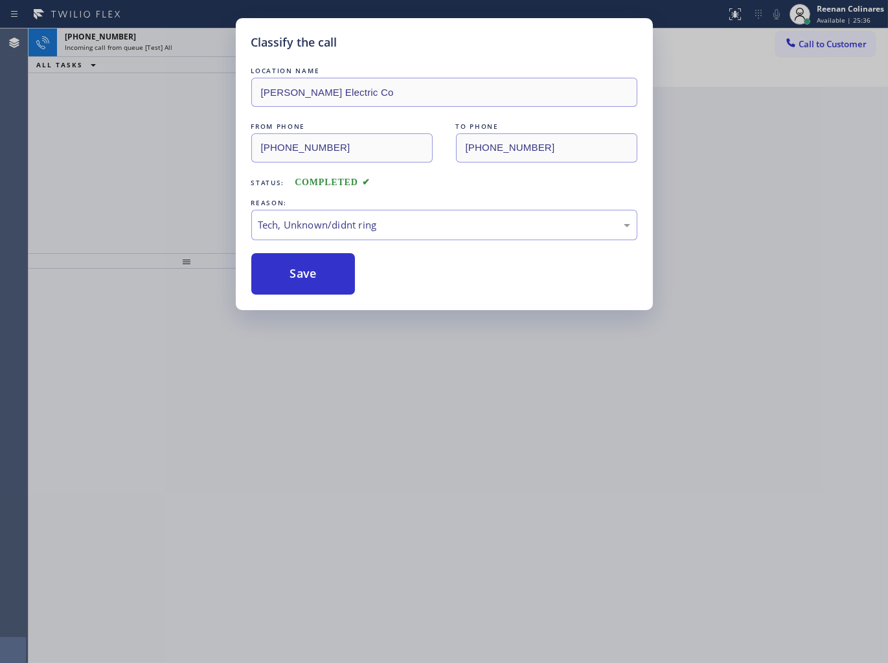
click at [179, 54] on div "Classify the call LOCATION NAME [PERSON_NAME] Electric Co FROM PHONE [PHONE_NUM…" at bounding box center [444, 331] width 888 height 663
click at [184, 48] on div "Classify the call LOCATION NAME [PERSON_NAME] Electric Co FROM PHONE [PHONE_NUM…" at bounding box center [444, 331] width 888 height 663
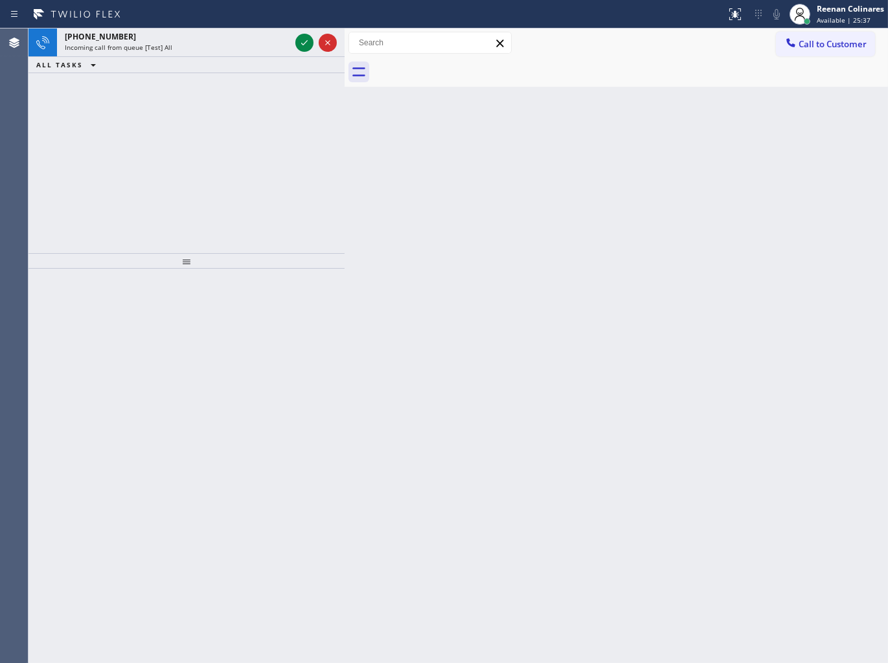
click at [184, 48] on div "Incoming call from queue [Test] All" at bounding box center [177, 47] width 225 height 9
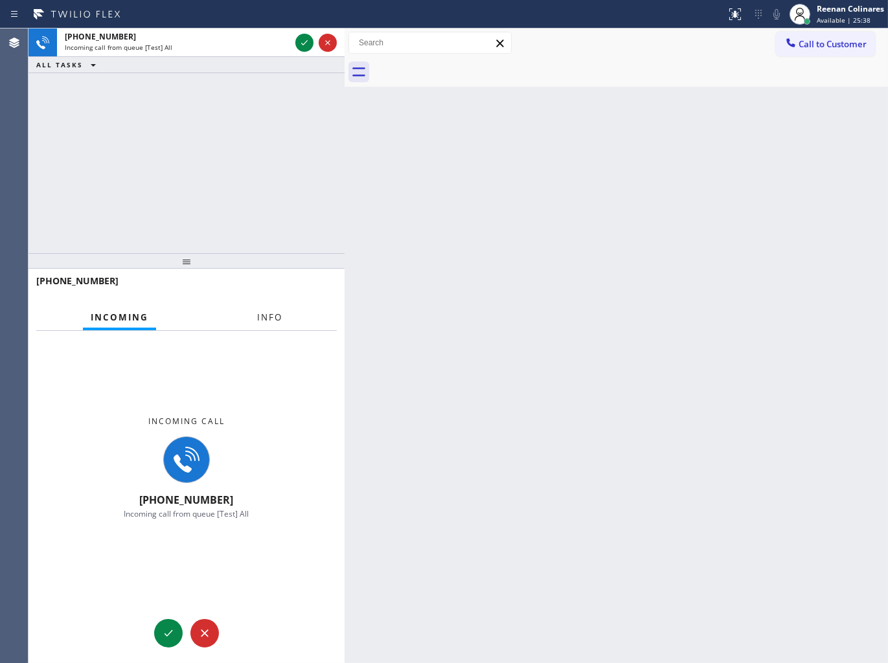
click at [266, 309] on button "Info" at bounding box center [269, 317] width 41 height 25
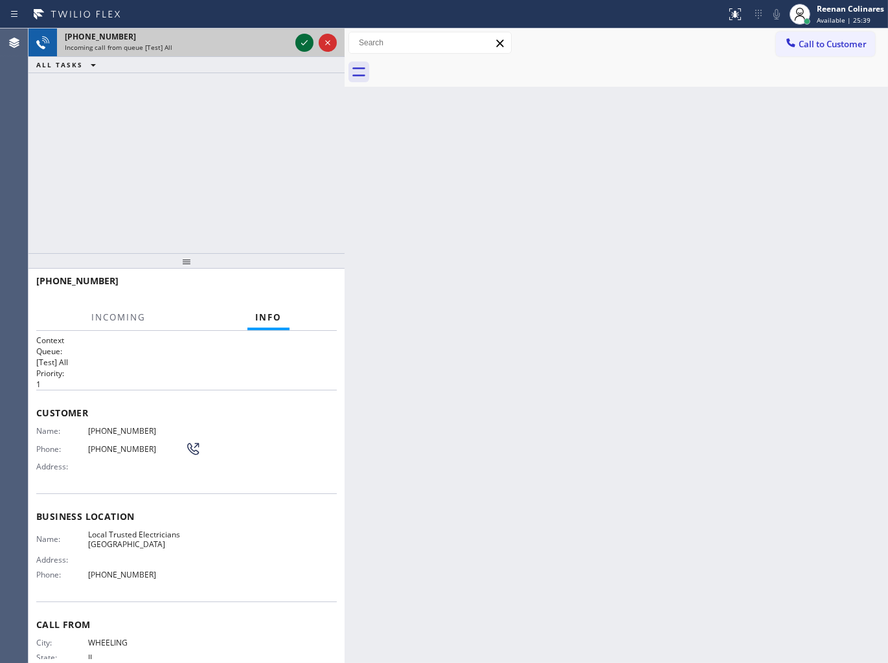
click at [296, 43] on icon at bounding box center [304, 43] width 16 height 16
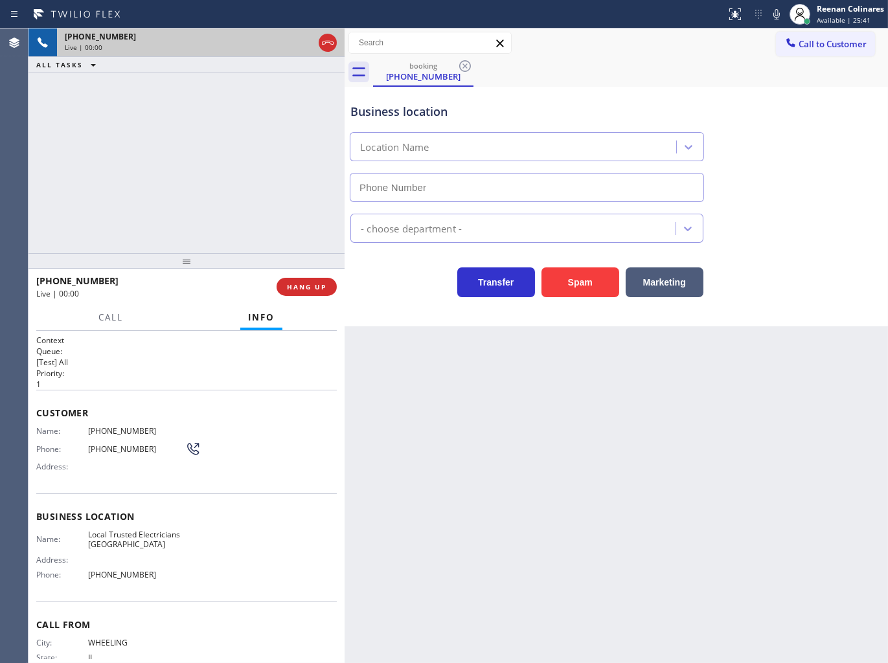
type input "[PHONE_NUMBER]"
click at [775, 16] on icon at bounding box center [776, 14] width 16 height 16
click at [776, 16] on icon at bounding box center [776, 14] width 16 height 16
click at [776, 10] on icon at bounding box center [776, 14] width 16 height 16
click at [793, 169] on div "Business location Local Trusted Electricians [GEOGRAPHIC_DATA] [PHONE_NUMBER]" at bounding box center [616, 143] width 537 height 117
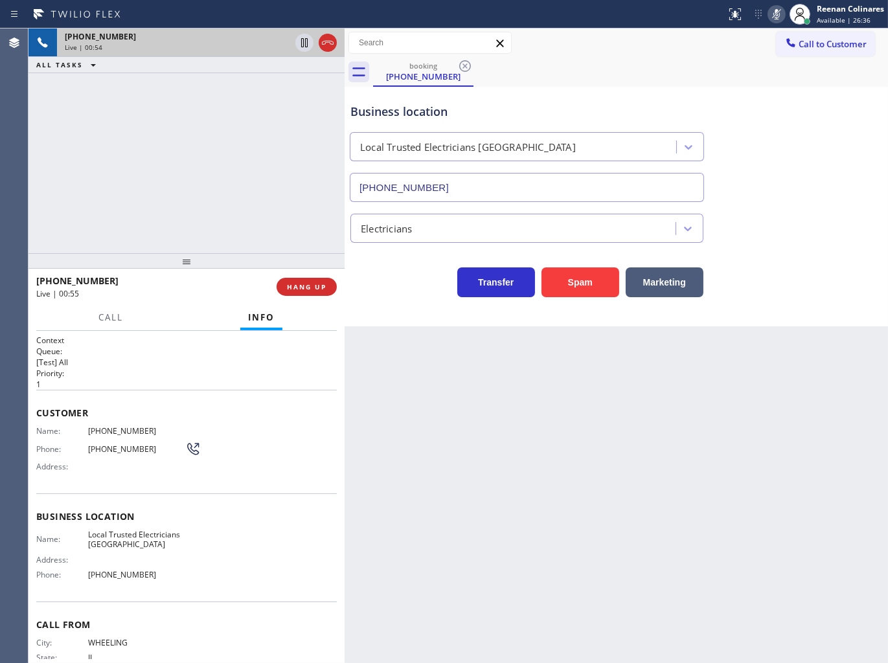
click at [777, 16] on icon at bounding box center [776, 14] width 16 height 16
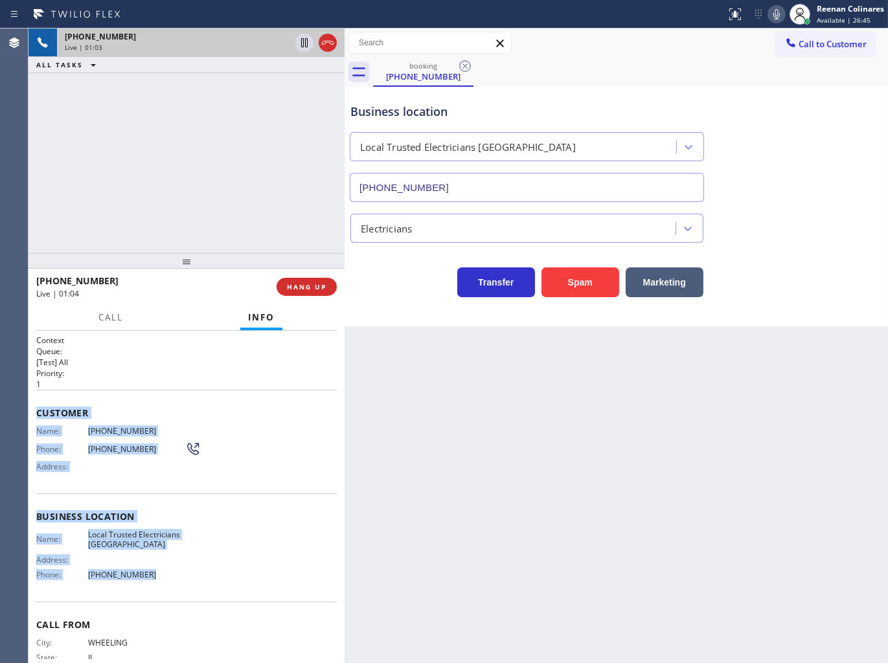
copy div "Customer Name: [PHONE_NUMBER] Phone: [PHONE_NUMBER] Address: Business location …"
drag, startPoint x: 33, startPoint y: 408, endPoint x: 227, endPoint y: 559, distance: 245.5
click at [190, 579] on div "Context Queue: [Test] All Priority: 1 Customer Name: [PHONE_NUMBER] Phone: [PHO…" at bounding box center [186, 497] width 316 height 333
click at [777, 16] on icon at bounding box center [776, 14] width 16 height 16
click at [121, 315] on span "Call" at bounding box center [110, 317] width 25 height 12
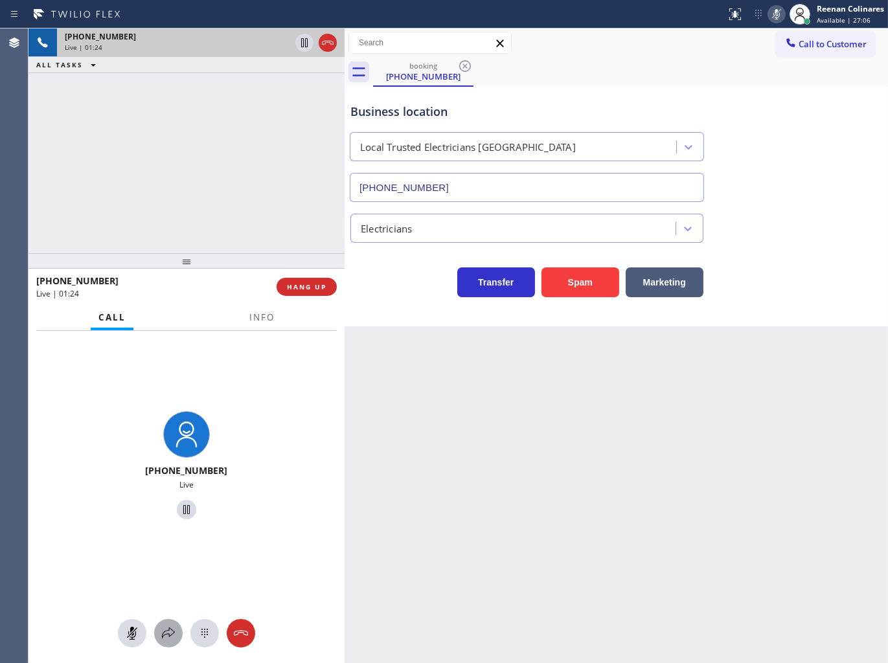
click at [170, 631] on icon at bounding box center [169, 633] width 16 height 16
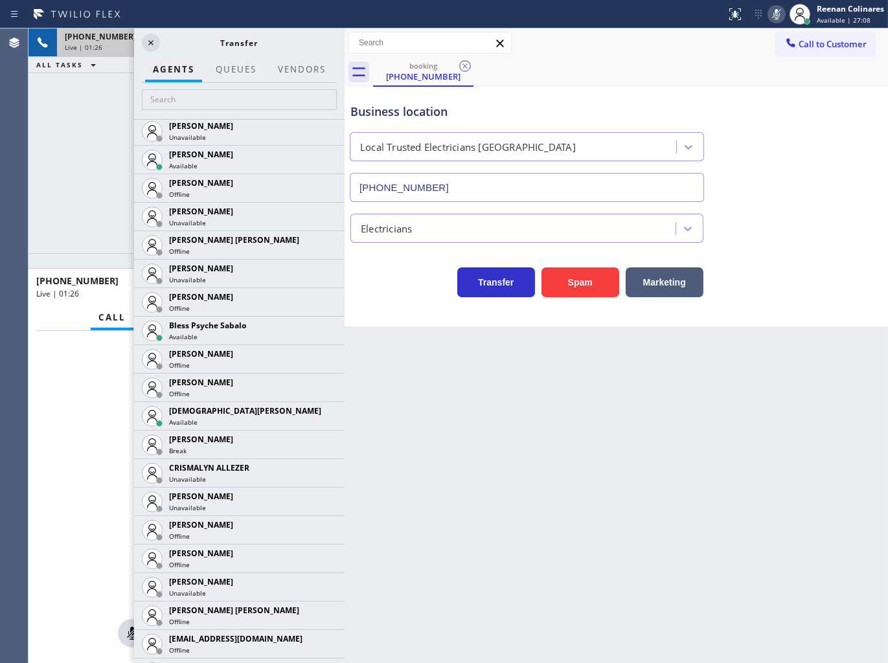
scroll to position [503, 0]
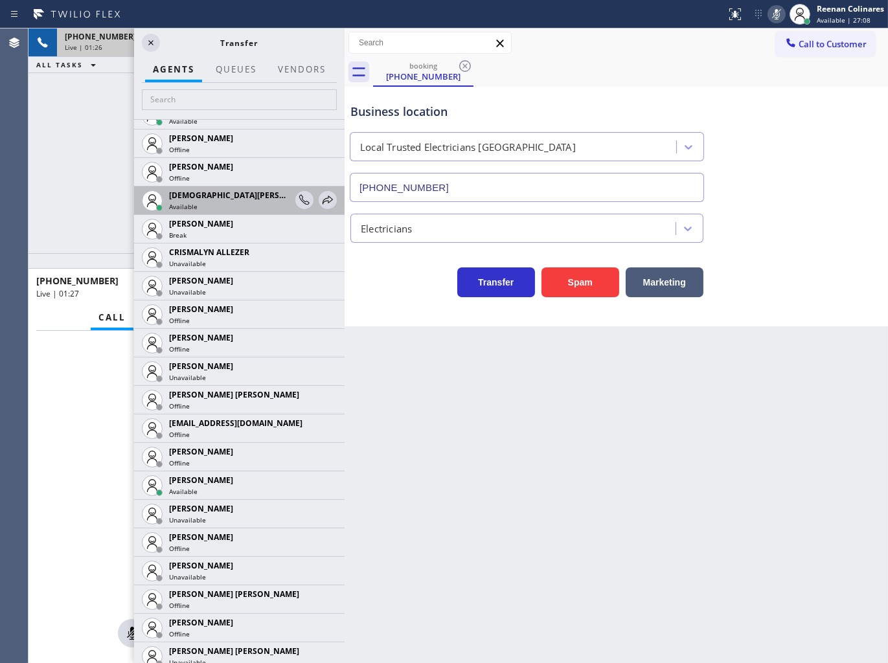
click at [326, 197] on div "[DEMOGRAPHIC_DATA] Cinco Available" at bounding box center [239, 200] width 210 height 28
click at [320, 201] on icon at bounding box center [328, 200] width 16 height 16
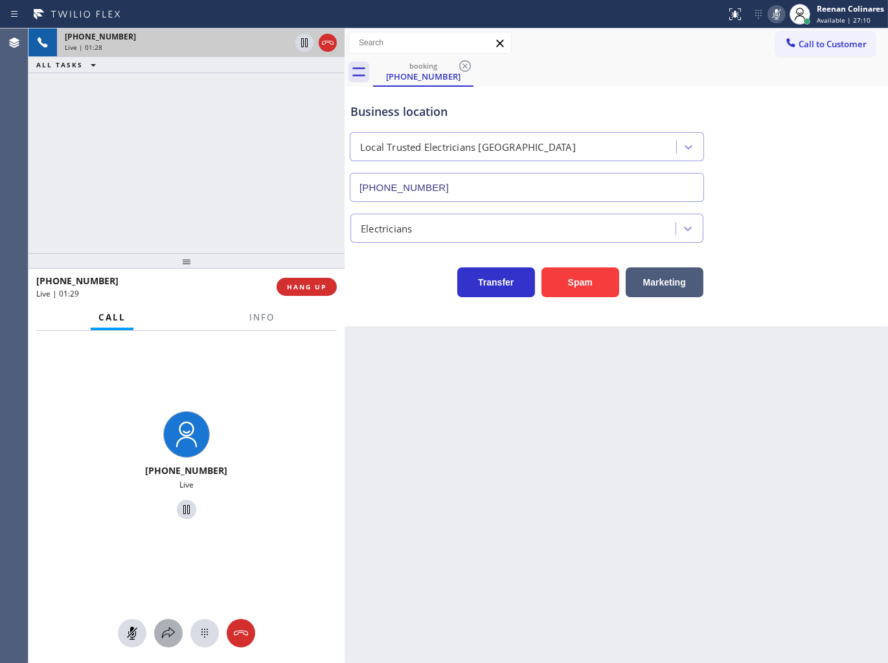
click at [168, 632] on icon at bounding box center [169, 633] width 16 height 16
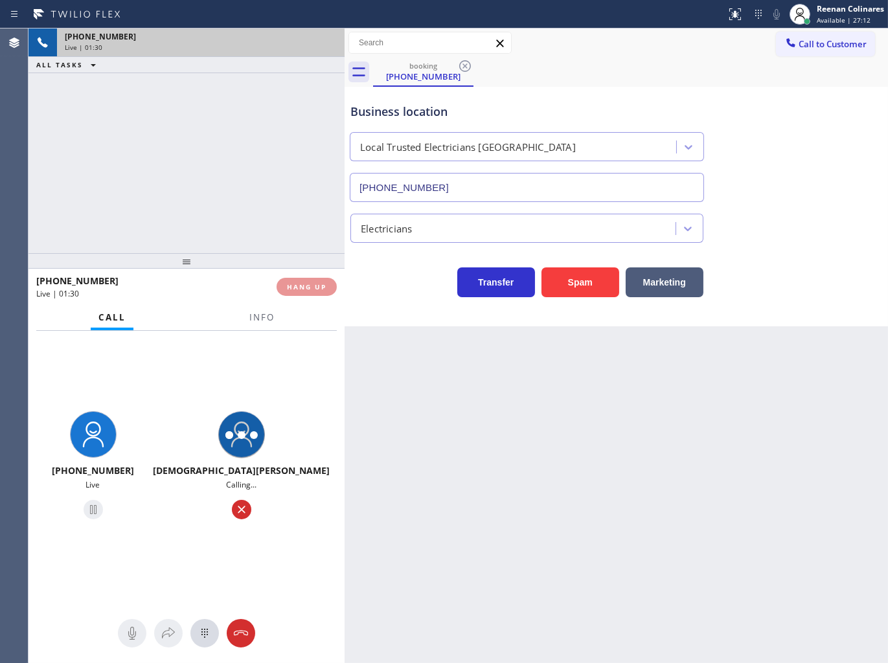
drag, startPoint x: 339, startPoint y: 159, endPoint x: 397, endPoint y: 244, distance: 103.4
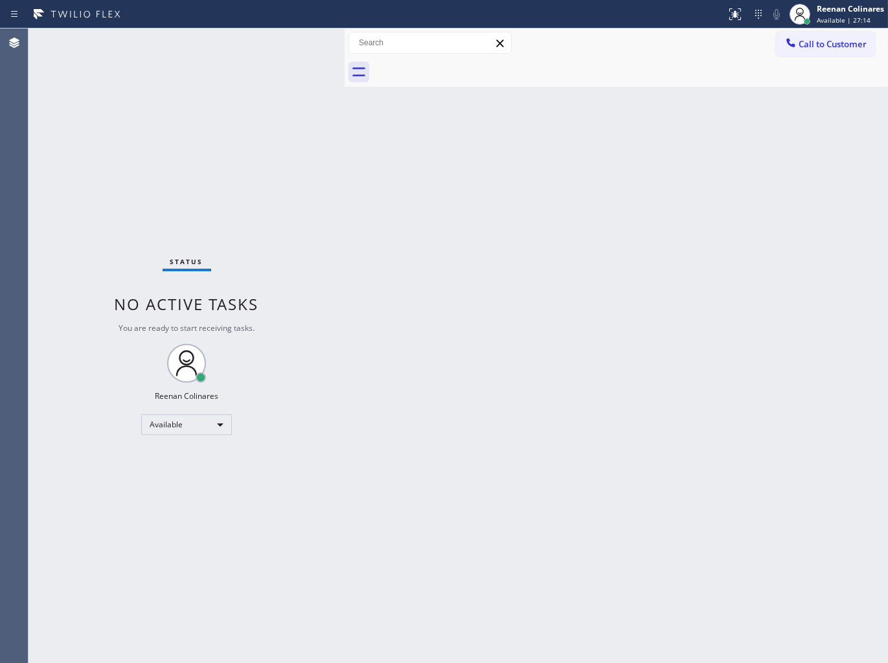
drag, startPoint x: 794, startPoint y: 514, endPoint x: 640, endPoint y: 549, distance: 158.0
click at [781, 516] on div "Back to Dashboard Change Sender ID Customers Technicians Select a contact Outbo…" at bounding box center [615, 345] width 543 height 634
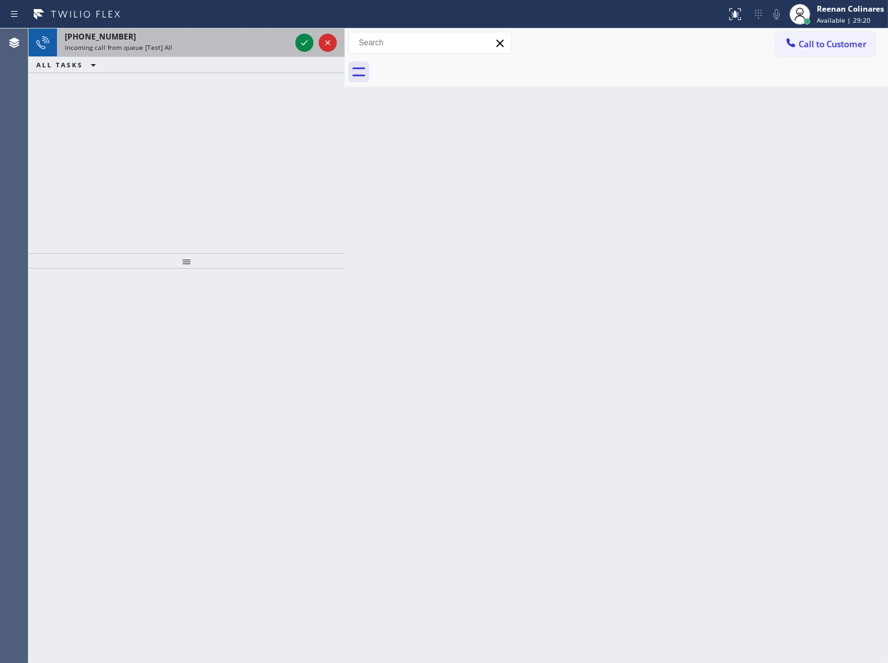
click at [236, 43] on div "Incoming call from queue [Test] All" at bounding box center [177, 47] width 225 height 9
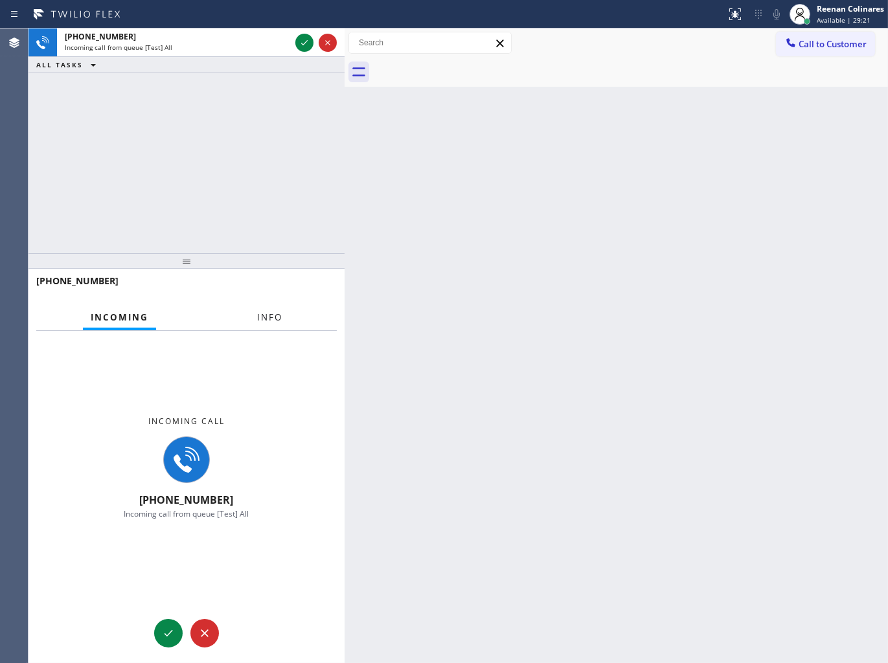
click at [273, 322] on span "Info" at bounding box center [269, 317] width 25 height 12
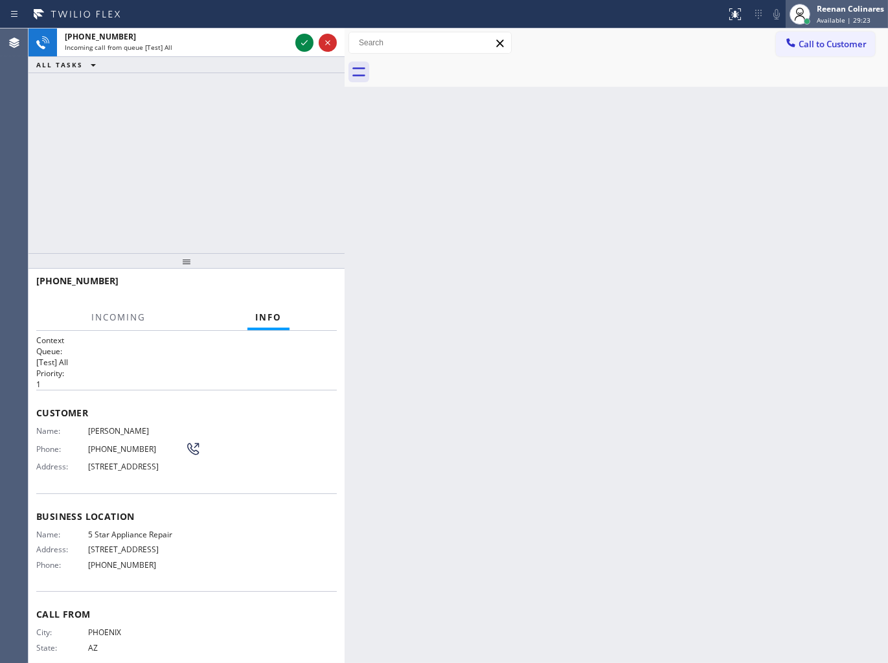
click at [823, 18] on span "Available | 29:23" at bounding box center [843, 20] width 54 height 9
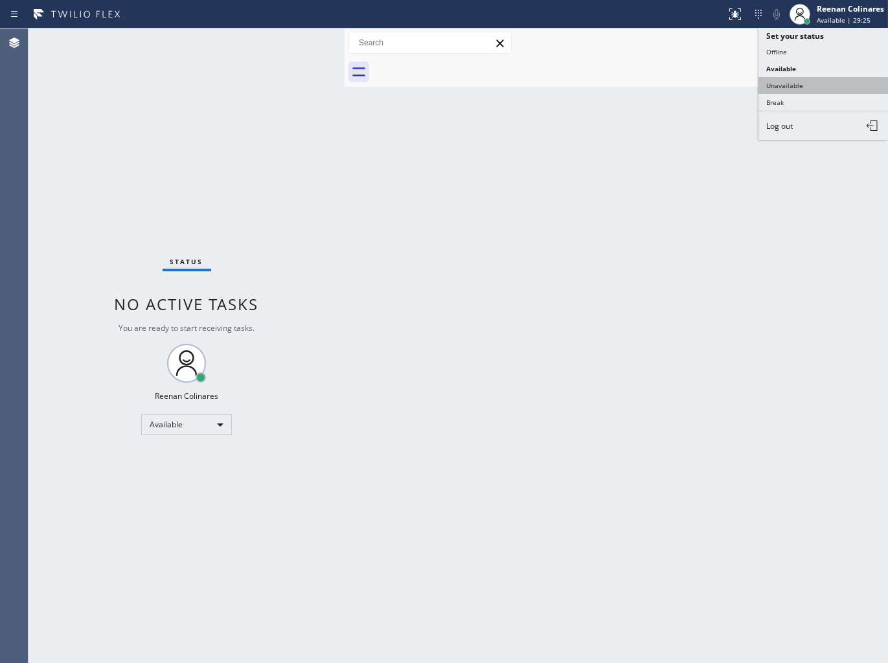
click at [794, 81] on button "Unavailable" at bounding box center [822, 85] width 129 height 17
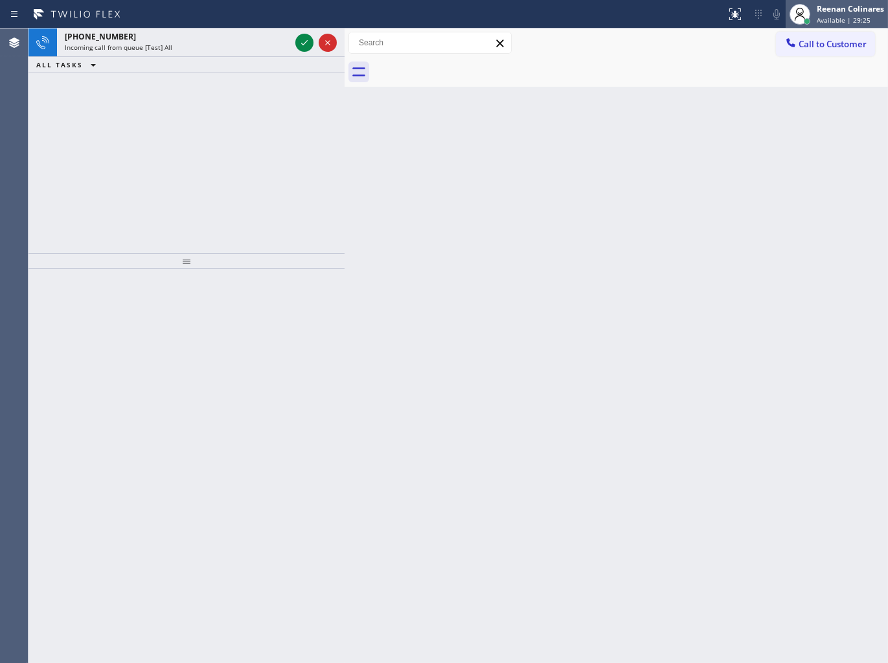
click at [827, 3] on div "Reenan Colinares" at bounding box center [849, 8] width 67 height 11
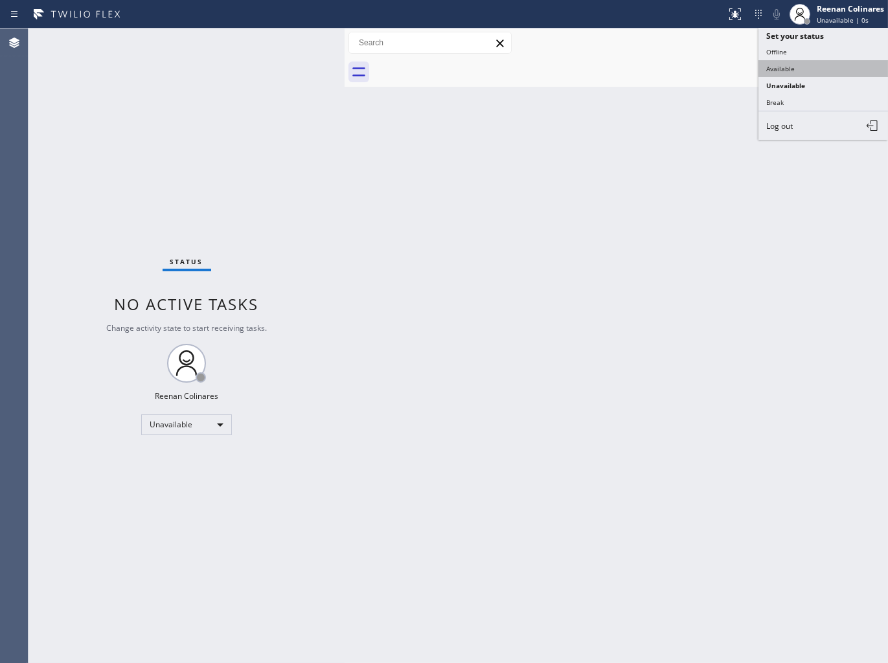
click at [768, 63] on button "Available" at bounding box center [822, 68] width 129 height 17
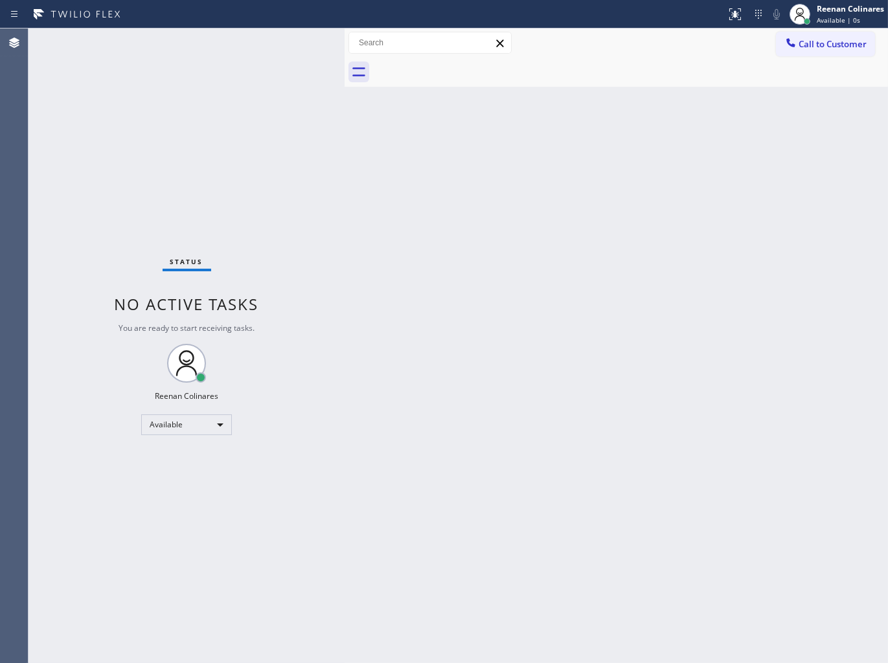
click at [219, 43] on div "Status No active tasks You are ready to start receiving tasks. Reenan Colinares…" at bounding box center [186, 345] width 316 height 634
click at [370, 254] on div "Back to Dashboard Change Sender ID Customers Technicians Select a contact Outbo…" at bounding box center [615, 345] width 543 height 634
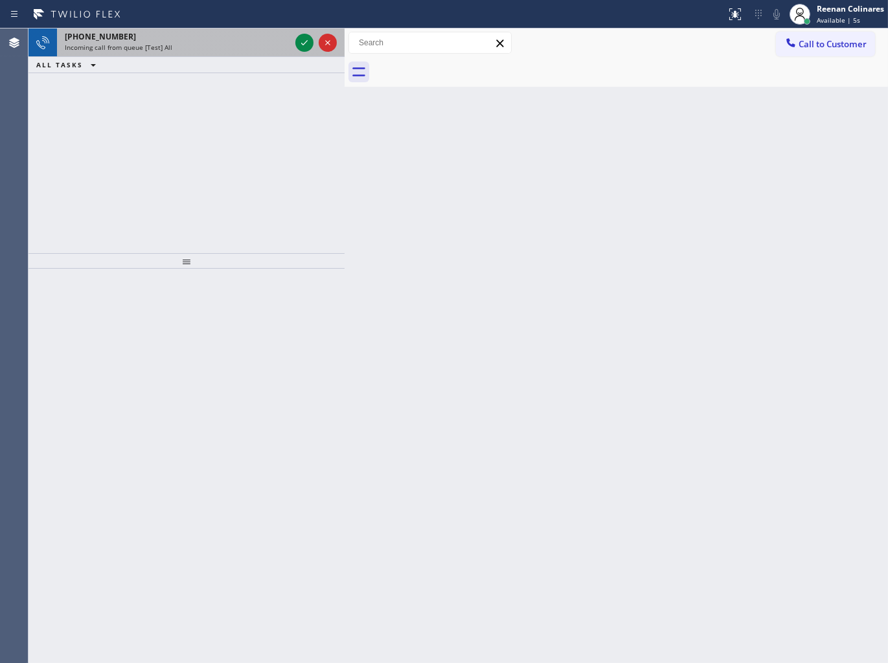
click at [219, 38] on div "[PHONE_NUMBER]" at bounding box center [177, 36] width 225 height 11
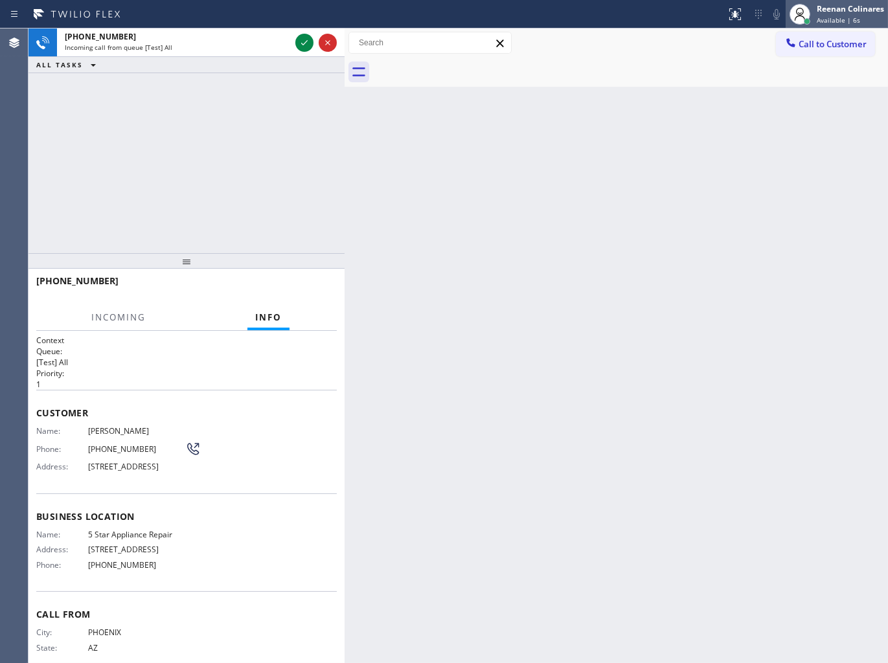
click at [853, 16] on span "Available | 6s" at bounding box center [837, 20] width 43 height 9
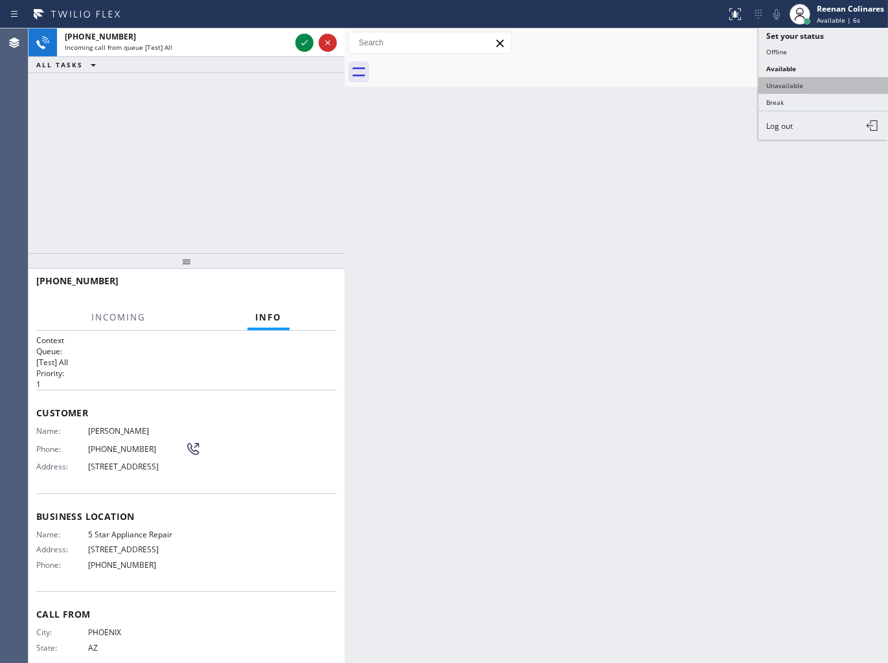
drag, startPoint x: 781, startPoint y: 84, endPoint x: 823, endPoint y: 25, distance: 73.3
click at [782, 84] on button "Unavailable" at bounding box center [822, 85] width 129 height 17
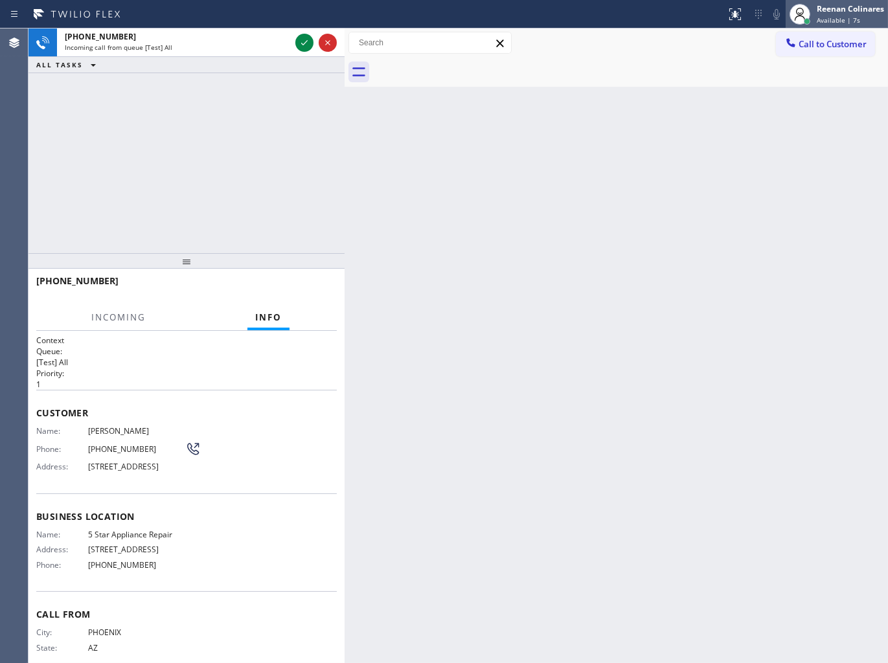
click at [847, 5] on div "Reenan Colinares" at bounding box center [849, 8] width 67 height 11
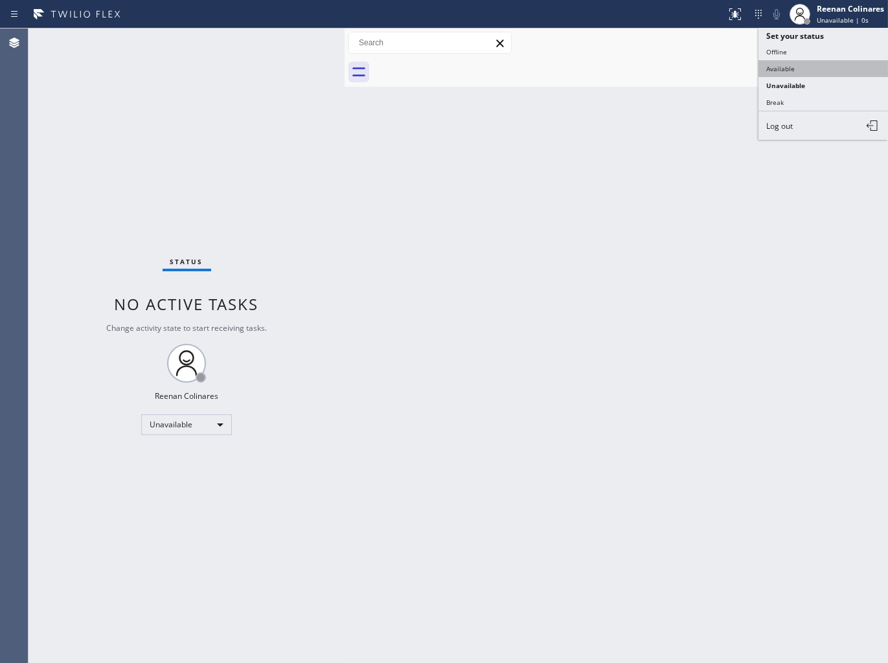
click at [792, 68] on button "Available" at bounding box center [822, 68] width 129 height 17
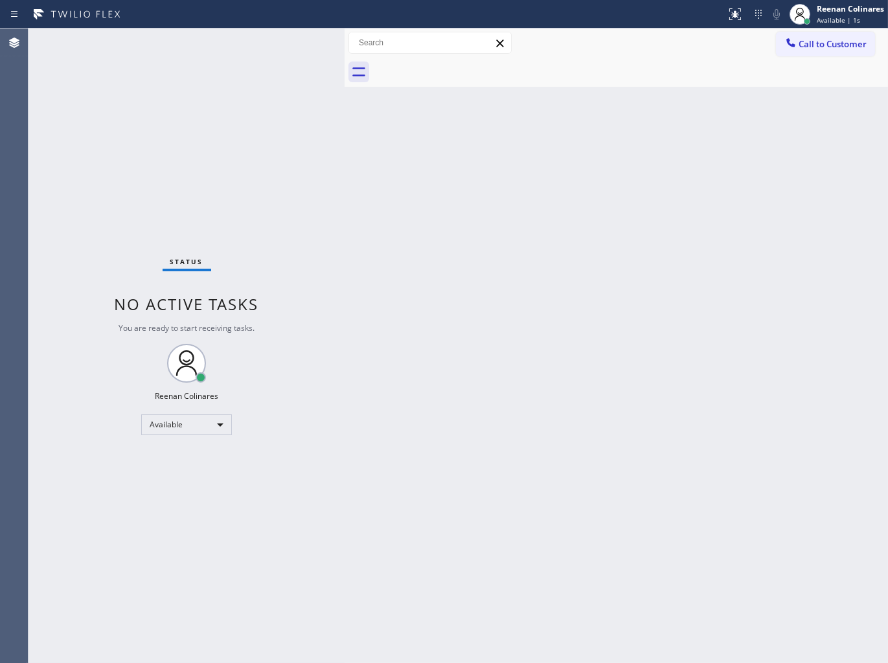
click at [212, 82] on div "Status No active tasks You are ready to start receiving tasks. Reenan Colinares…" at bounding box center [186, 345] width 316 height 634
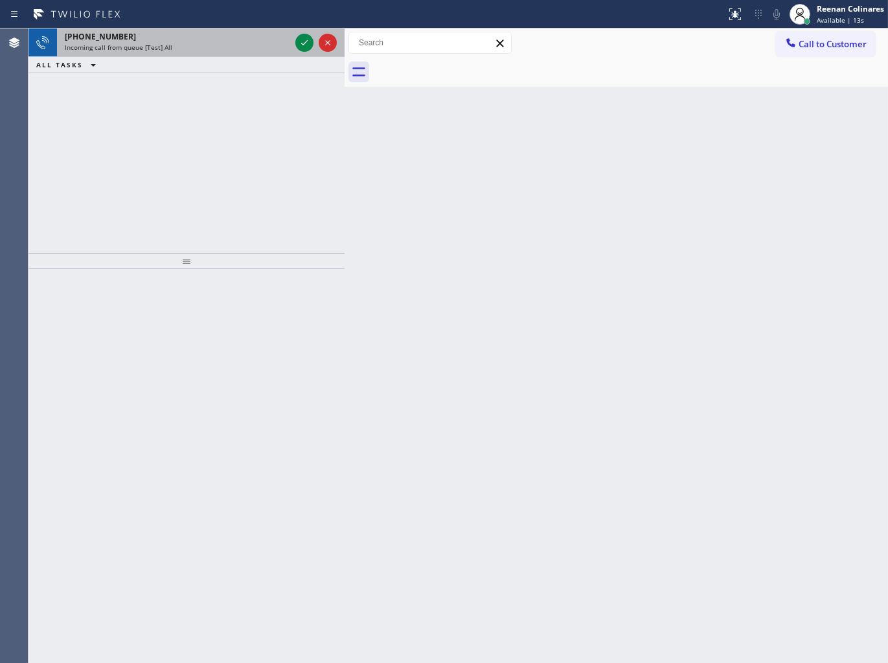
click at [238, 41] on div "[PHONE_NUMBER]" at bounding box center [177, 36] width 225 height 11
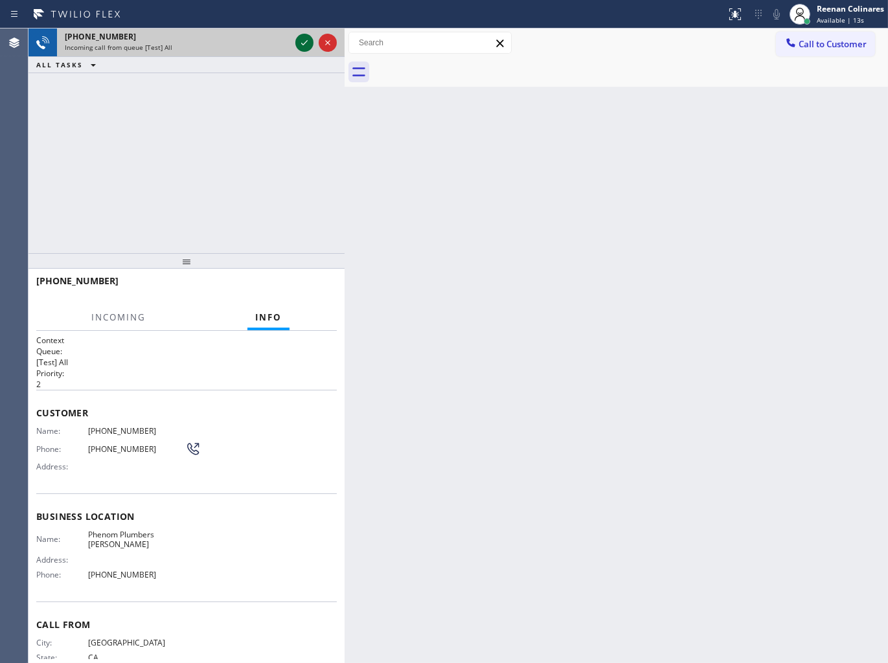
click at [303, 42] on icon at bounding box center [304, 43] width 16 height 16
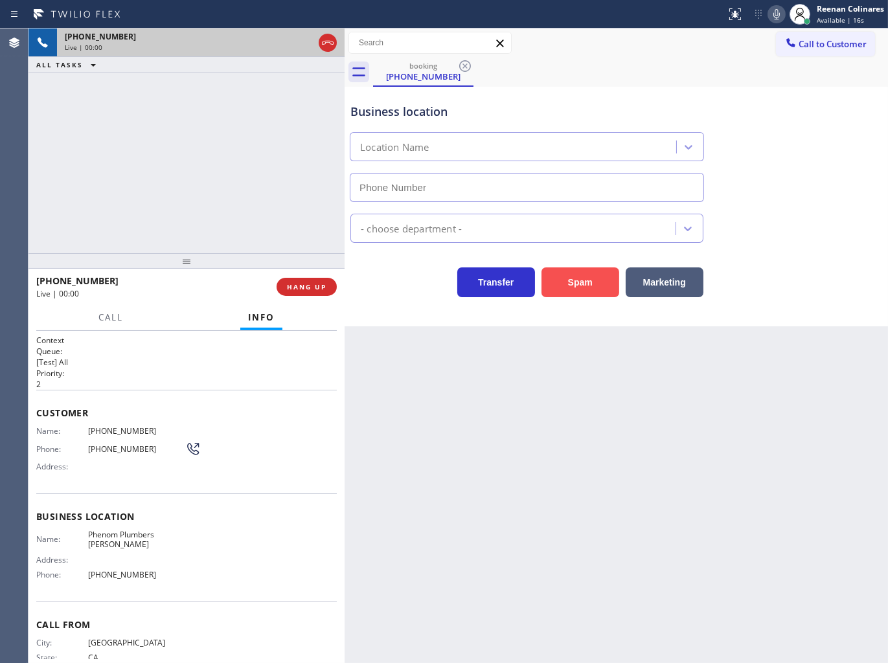
type input "[PHONE_NUMBER]"
drag, startPoint x: 577, startPoint y: 293, endPoint x: 864, endPoint y: 54, distance: 373.3
click at [577, 293] on button "Spam" at bounding box center [580, 282] width 78 height 30
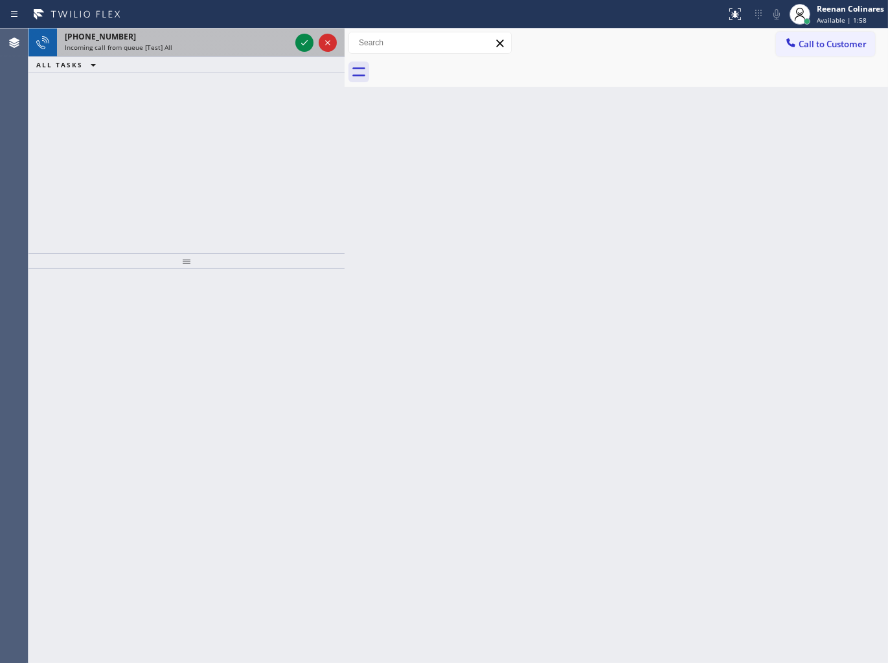
click at [249, 43] on div "Incoming call from queue [Test] All" at bounding box center [177, 47] width 225 height 9
click at [235, 36] on div "[PHONE_NUMBER]" at bounding box center [177, 36] width 225 height 11
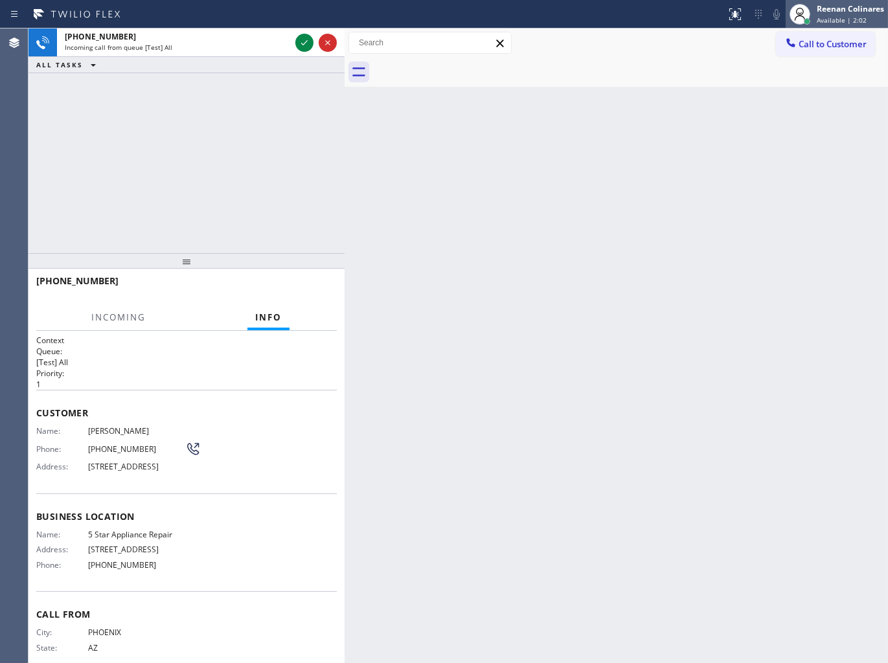
click at [825, 12] on div "Reenan Colinares" at bounding box center [849, 8] width 67 height 11
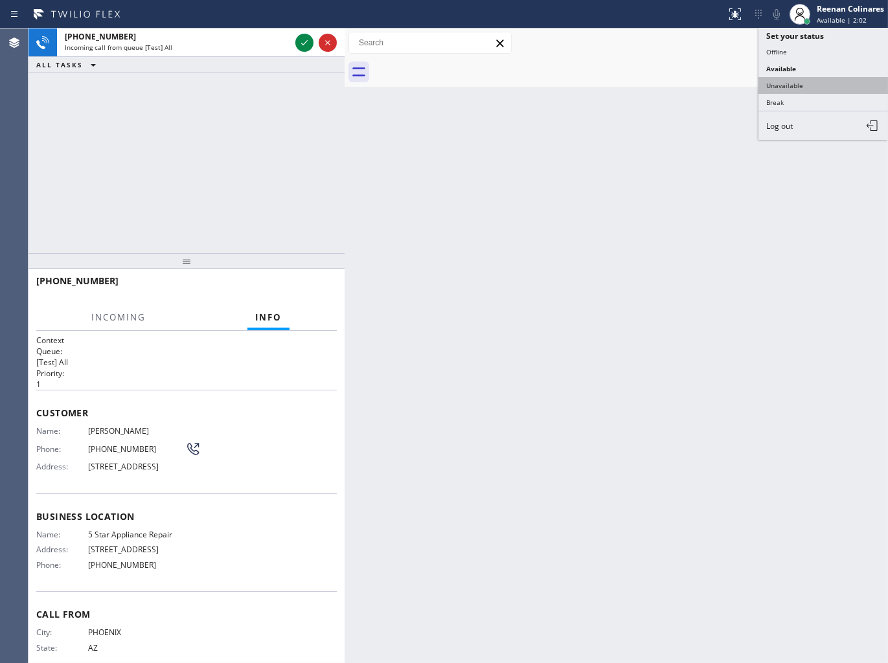
click at [794, 80] on button "Unavailable" at bounding box center [822, 85] width 129 height 17
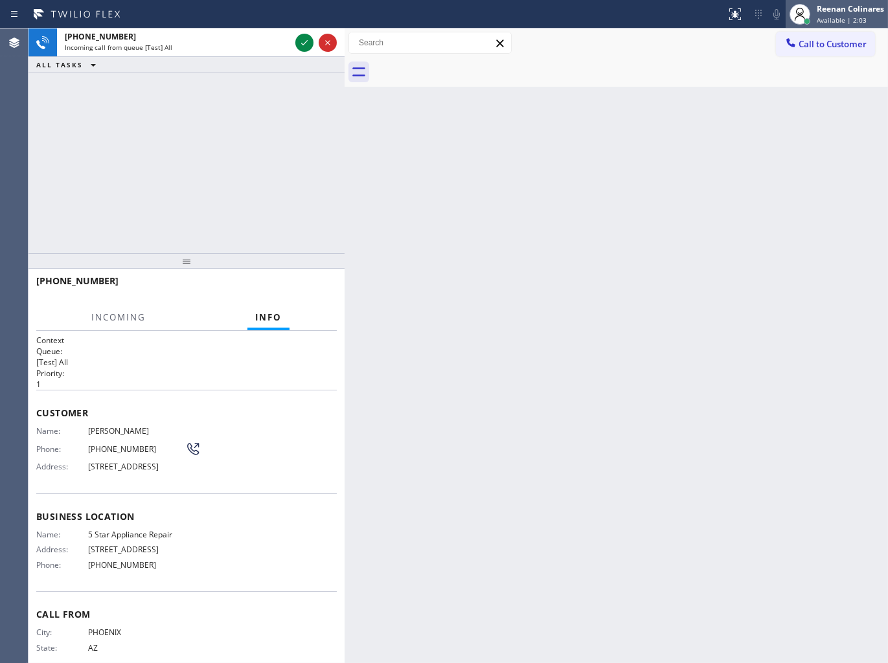
click at [836, 10] on div "Reenan Colinares" at bounding box center [849, 8] width 67 height 11
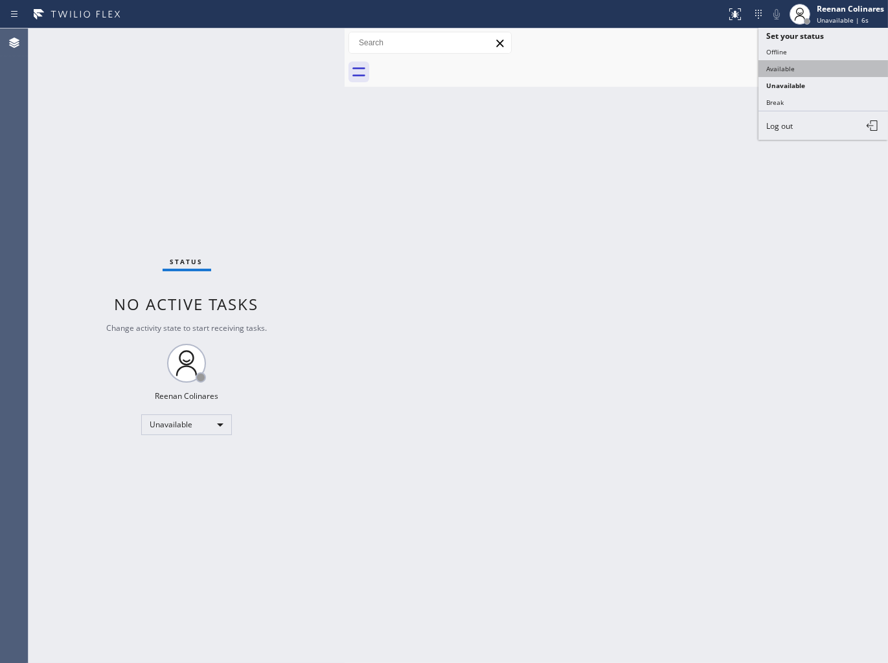
click at [781, 65] on button "Available" at bounding box center [822, 68] width 129 height 17
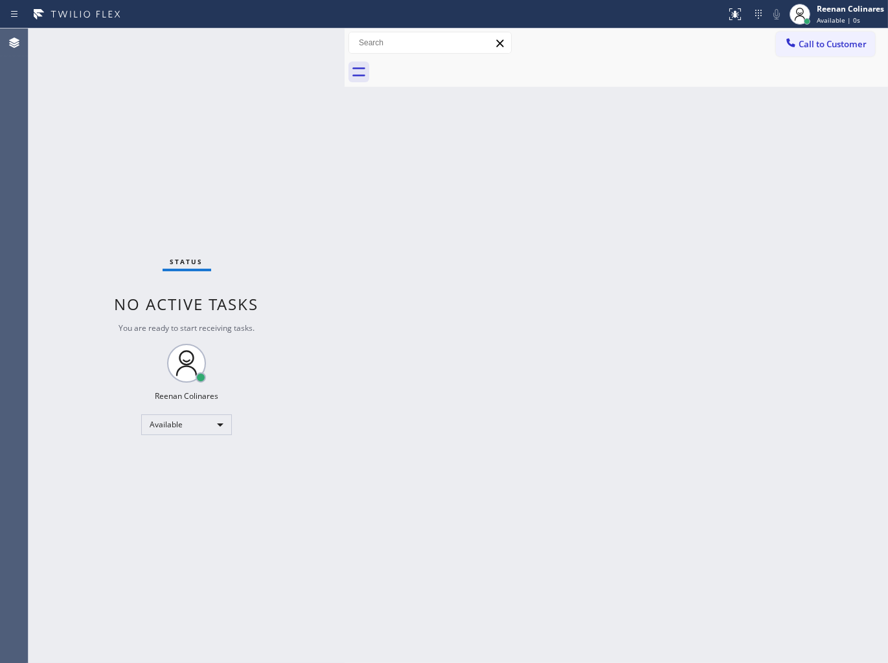
click at [249, 95] on div "Status No active tasks You are ready to start receiving tasks. Reenan Colinares…" at bounding box center [186, 345] width 316 height 634
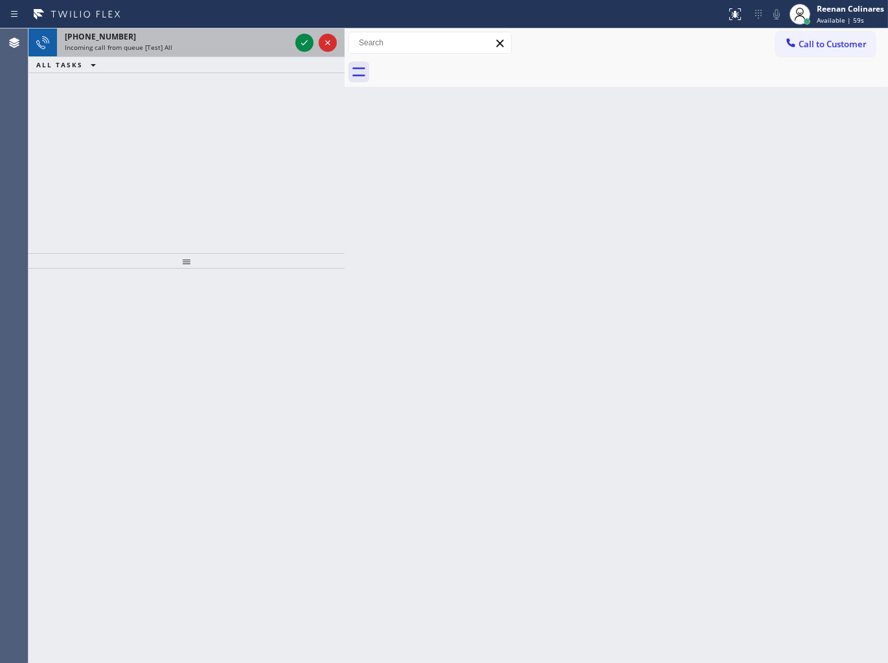
click at [229, 47] on div "Incoming call from queue [Test] All" at bounding box center [177, 47] width 225 height 9
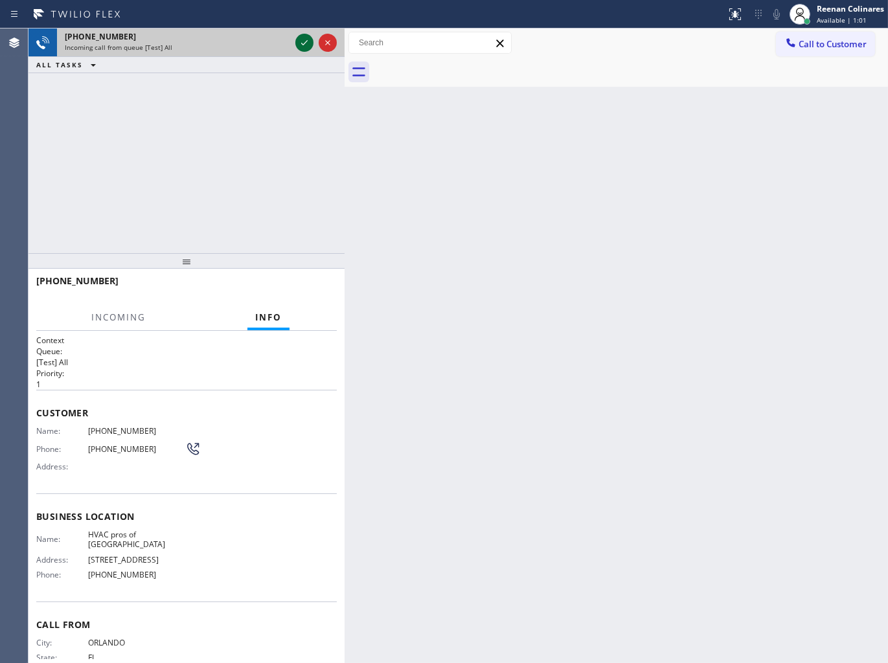
click at [303, 47] on icon at bounding box center [304, 43] width 16 height 16
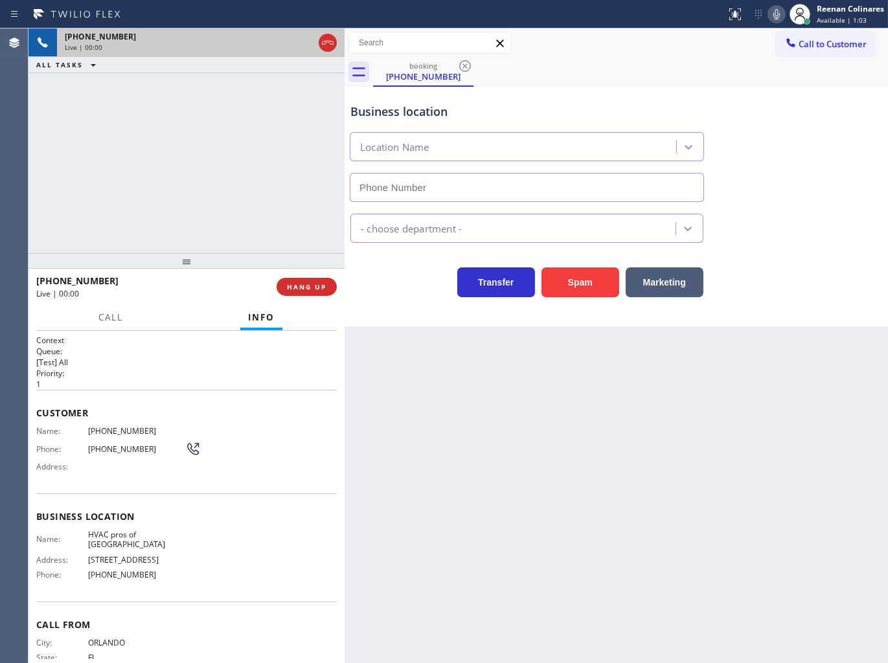
type input "[PHONE_NUMBER]"
click at [775, 11] on icon at bounding box center [776, 14] width 16 height 16
click at [775, 11] on icon at bounding box center [776, 14] width 6 height 10
click at [778, 14] on icon at bounding box center [776, 14] width 16 height 16
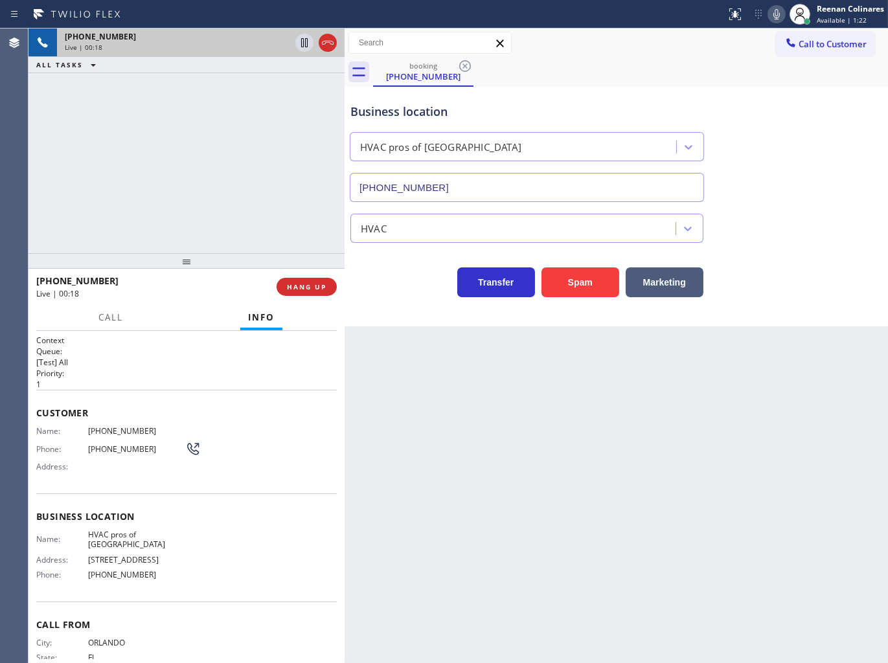
click at [775, 14] on icon at bounding box center [776, 14] width 16 height 16
click at [667, 284] on button "Marketing" at bounding box center [664, 282] width 78 height 30
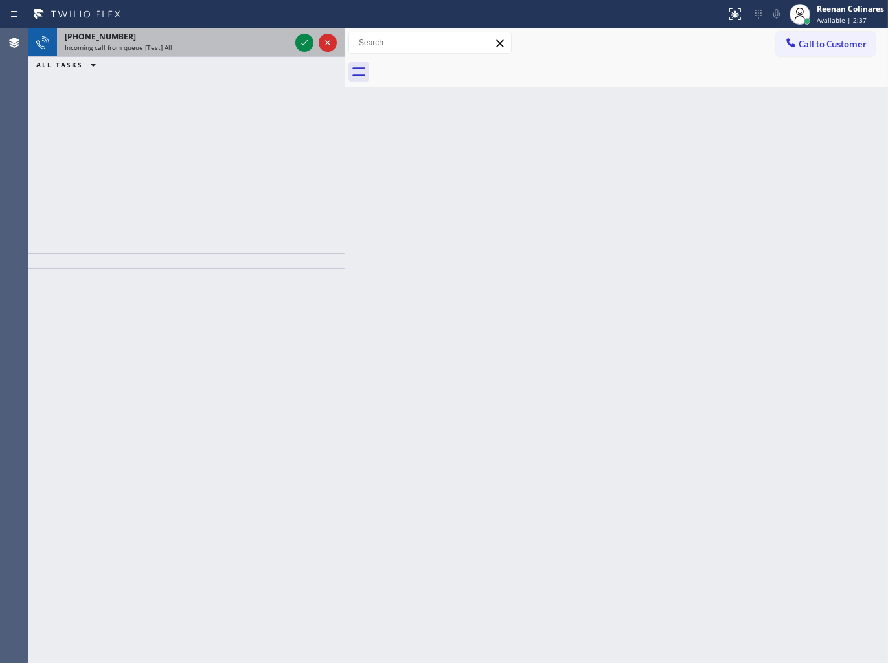
click at [229, 50] on div "Incoming call from queue [Test] All" at bounding box center [177, 47] width 225 height 9
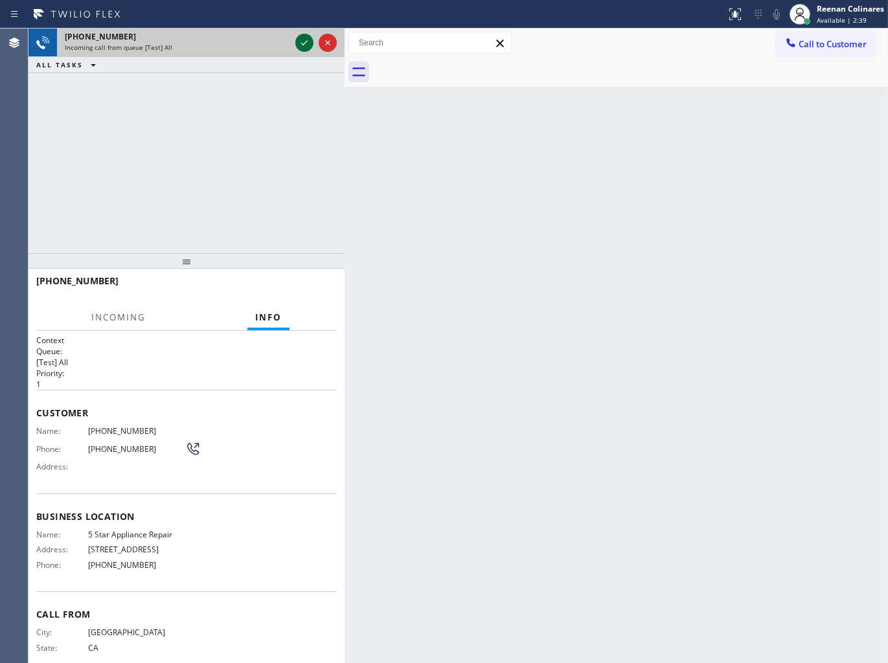
click at [298, 41] on icon at bounding box center [304, 43] width 16 height 16
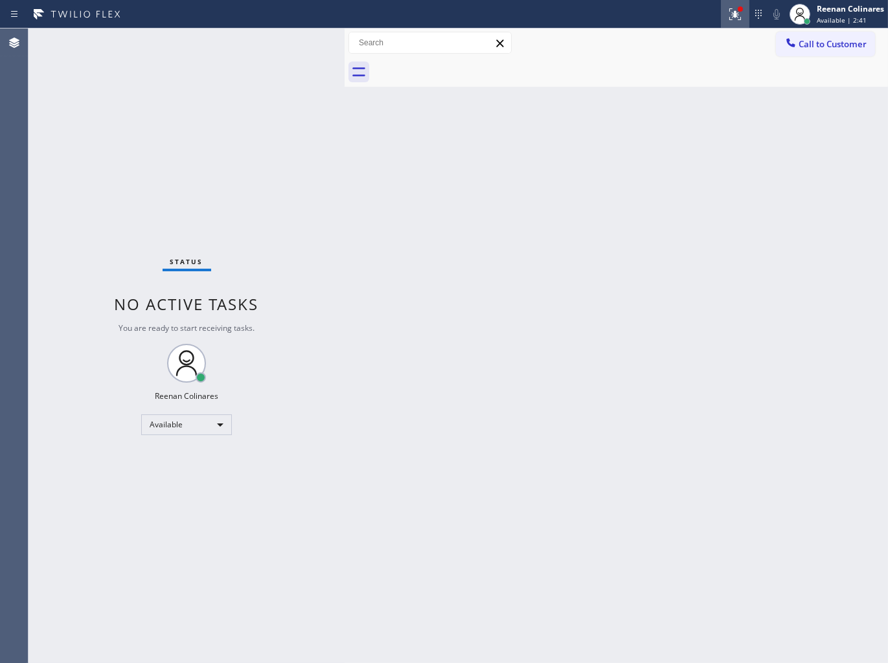
click at [738, 20] on icon at bounding box center [735, 14] width 16 height 16
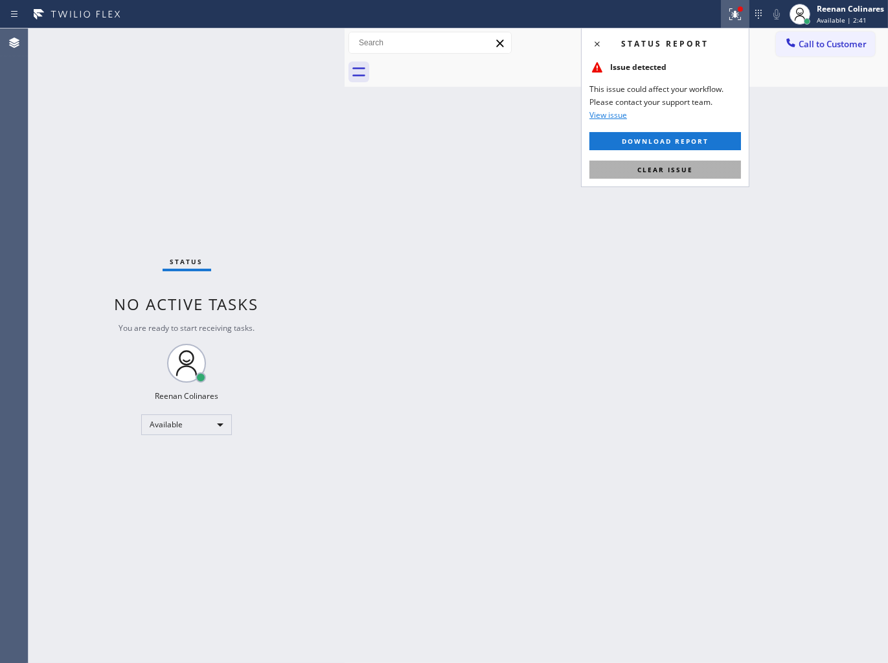
click at [662, 170] on span "Clear issue" at bounding box center [665, 169] width 56 height 9
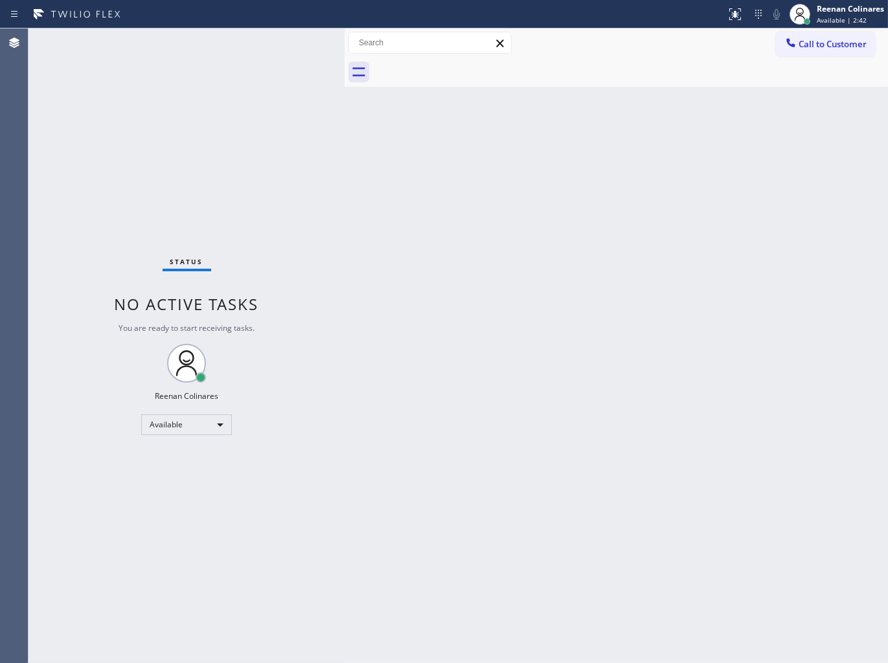
click at [370, 192] on div "Back to Dashboard Change Sender ID Customers Technicians Select a contact Outbo…" at bounding box center [615, 345] width 543 height 634
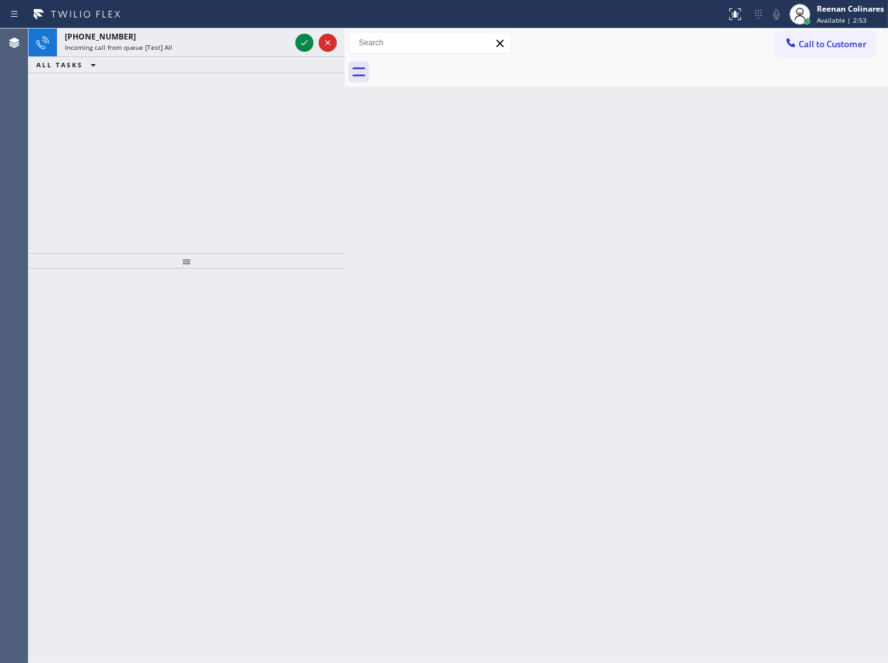
click at [241, 25] on div "Status report No issues detected If you experience an issue, please download th…" at bounding box center [444, 14] width 888 height 28
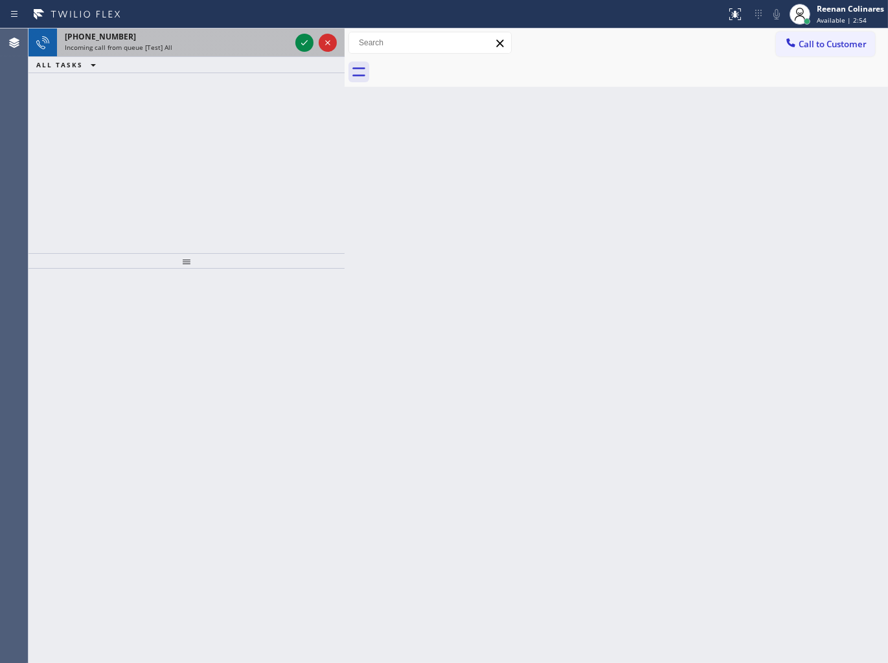
click at [248, 47] on div "Incoming call from queue [Test] All" at bounding box center [177, 47] width 225 height 9
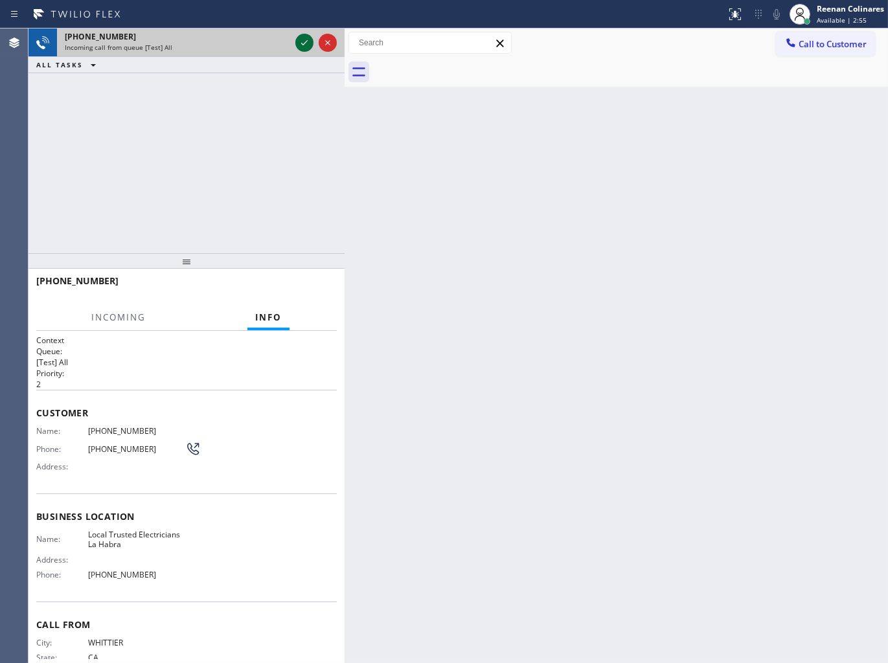
click at [303, 43] on icon at bounding box center [304, 43] width 16 height 16
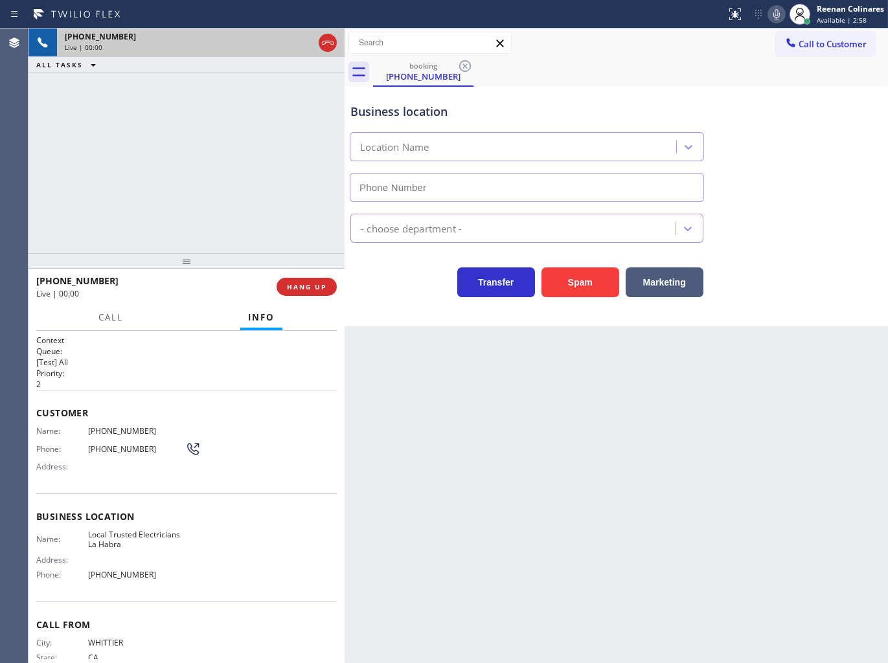
type input "[PHONE_NUMBER]"
click at [773, 14] on icon at bounding box center [776, 14] width 6 height 10
click at [775, 14] on rect at bounding box center [776, 12] width 9 height 9
click at [772, 17] on icon at bounding box center [776, 14] width 16 height 16
click at [776, 14] on rect at bounding box center [776, 12] width 9 height 9
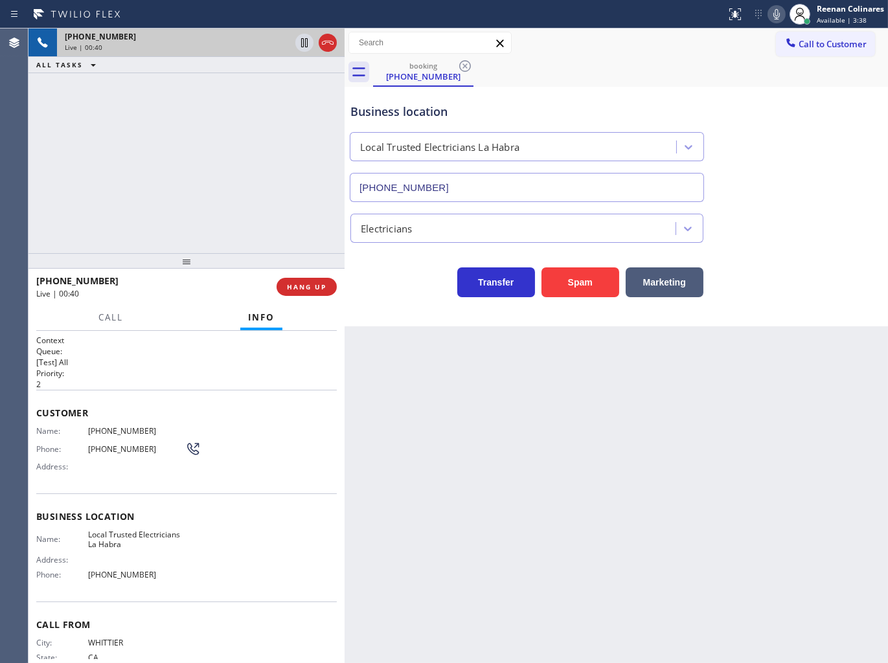
click at [776, 15] on icon at bounding box center [776, 14] width 16 height 16
click at [664, 282] on button "Marketing" at bounding box center [664, 282] width 78 height 30
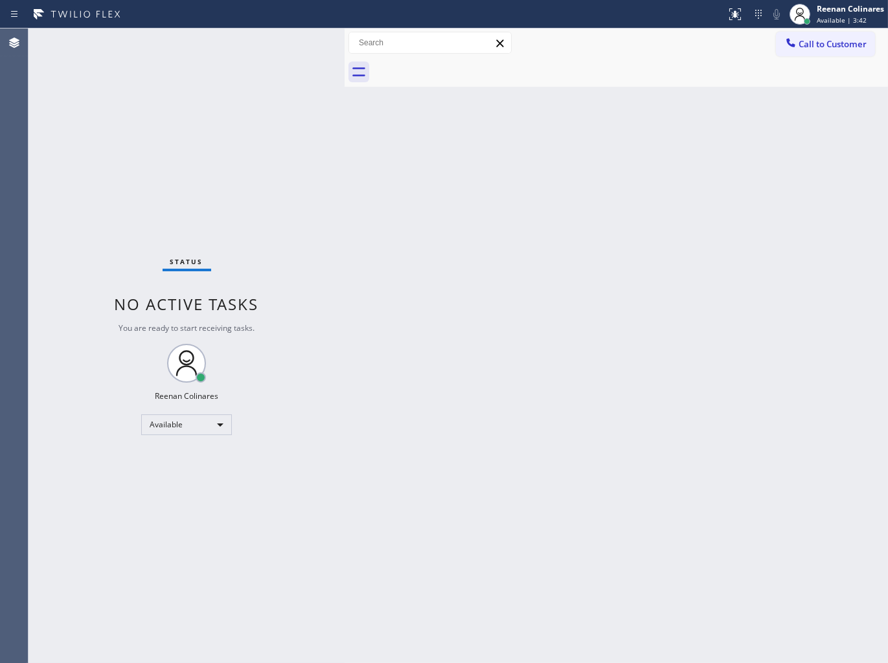
drag, startPoint x: 539, startPoint y: 263, endPoint x: 534, endPoint y: 296, distance: 33.4
click at [538, 274] on div "Back to Dashboard Change Sender ID Customers Technicians Select a contact Outbo…" at bounding box center [615, 345] width 543 height 634
click at [563, 131] on div "Back to Dashboard Change Sender ID Customers Technicians Select a contact Outbo…" at bounding box center [615, 345] width 543 height 634
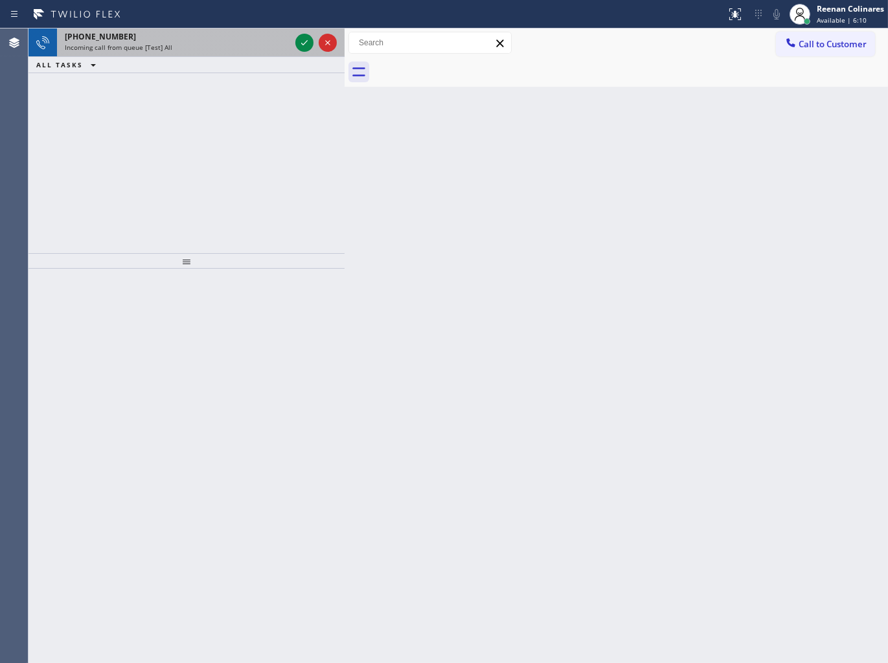
click at [238, 47] on div "Incoming call from queue [Test] All" at bounding box center [177, 47] width 225 height 9
click at [277, 39] on div "[PHONE_NUMBER]" at bounding box center [177, 36] width 225 height 11
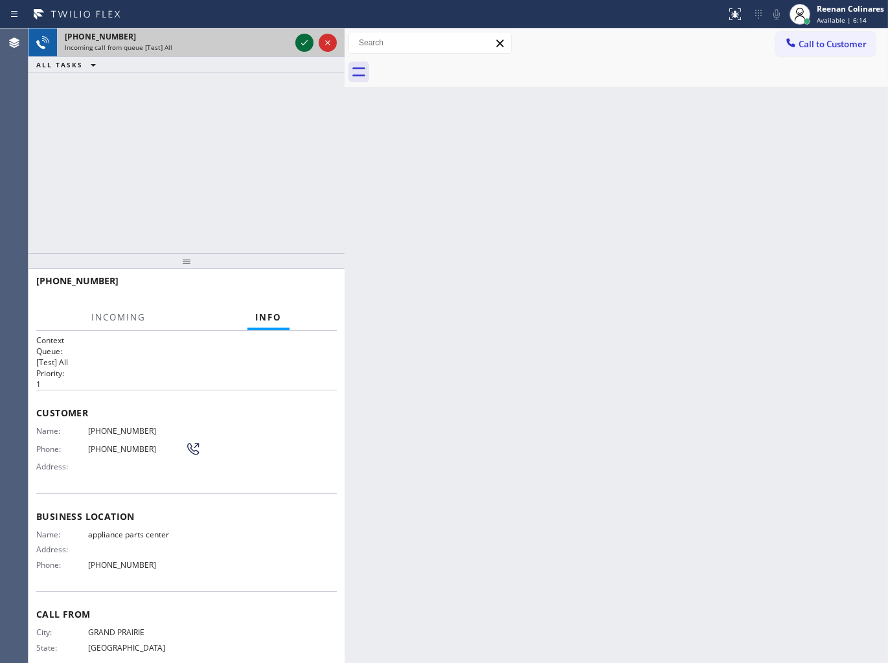
click at [296, 40] on icon at bounding box center [304, 43] width 16 height 16
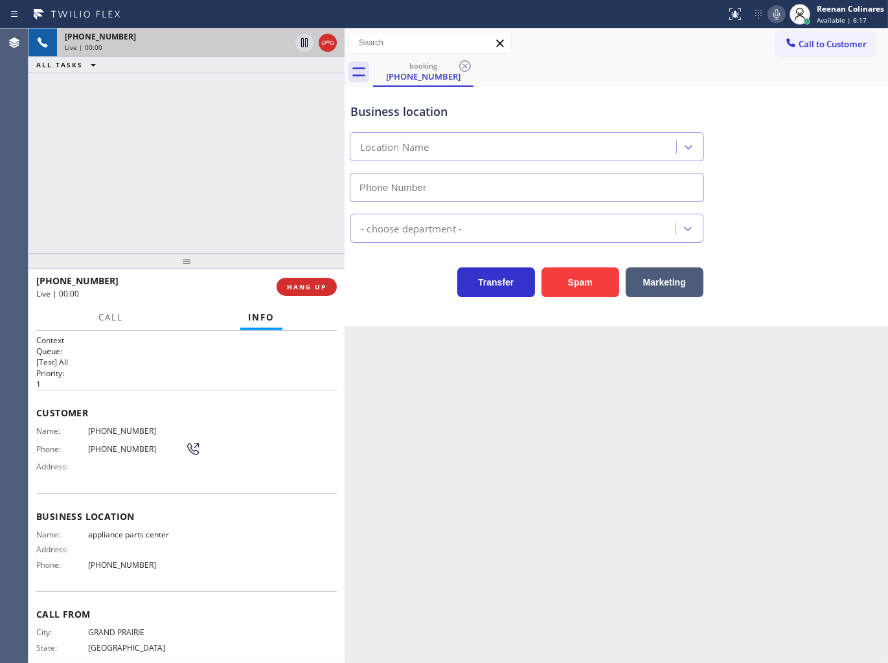
type input "[PHONE_NUMBER]"
click at [778, 16] on icon at bounding box center [776, 14] width 16 height 16
click at [776, 10] on icon at bounding box center [776, 14] width 6 height 10
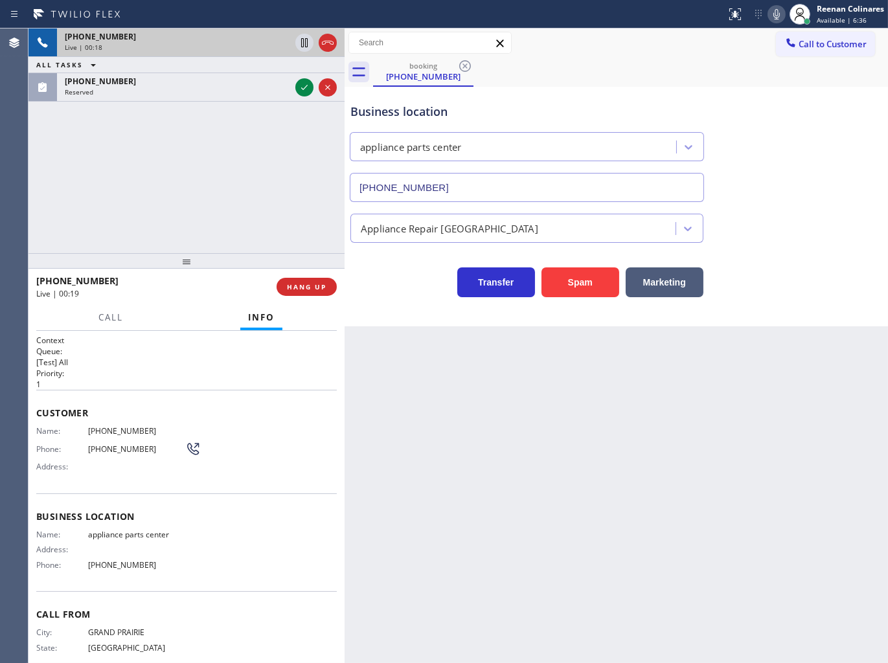
click at [773, 16] on icon at bounding box center [776, 14] width 16 height 16
click at [777, 16] on icon at bounding box center [776, 14] width 16 height 16
click at [316, 287] on span "HANG UP" at bounding box center [306, 286] width 39 height 9
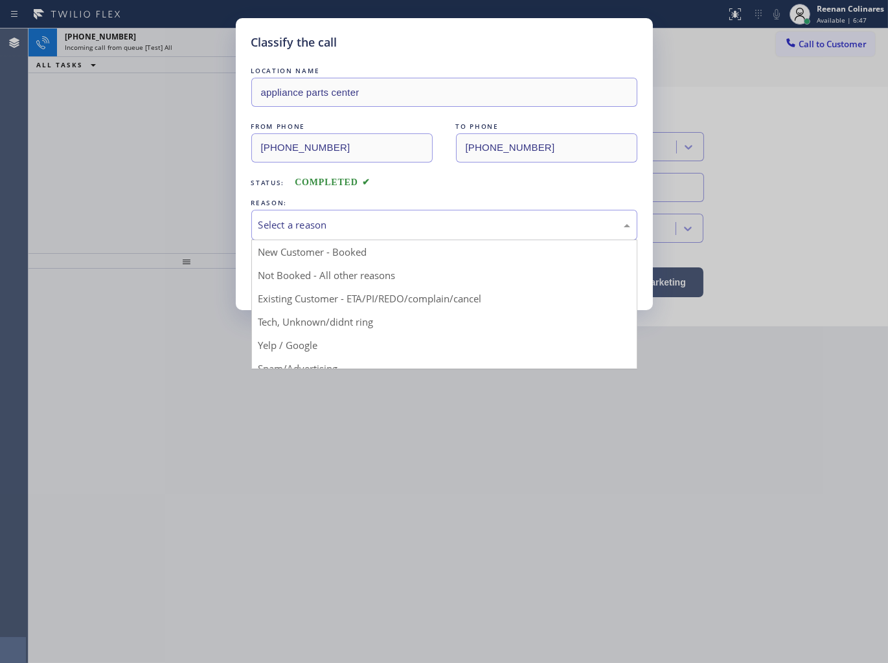
click at [346, 223] on div "Select a reason" at bounding box center [444, 225] width 372 height 15
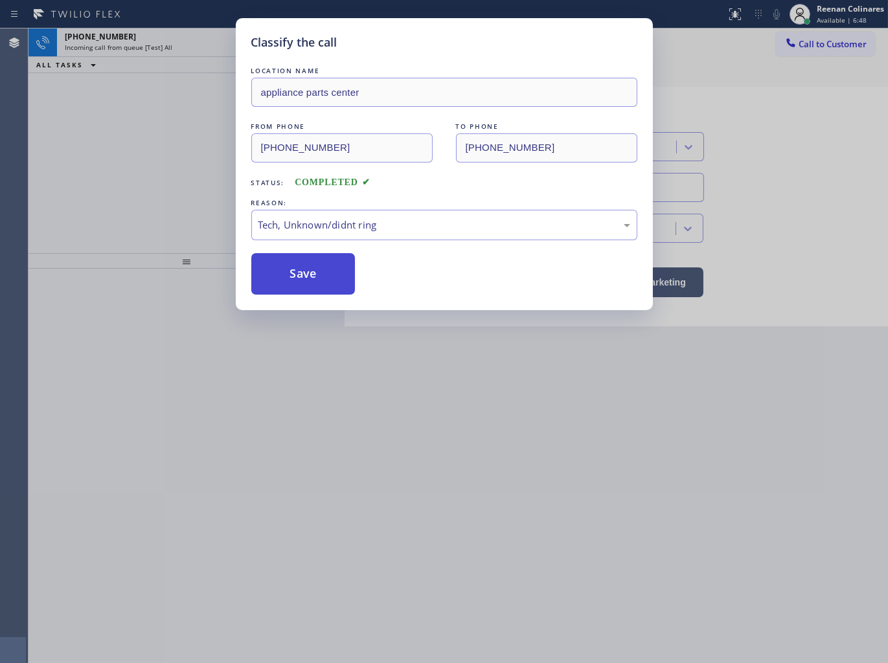
click at [302, 282] on button "Save" at bounding box center [303, 273] width 104 height 41
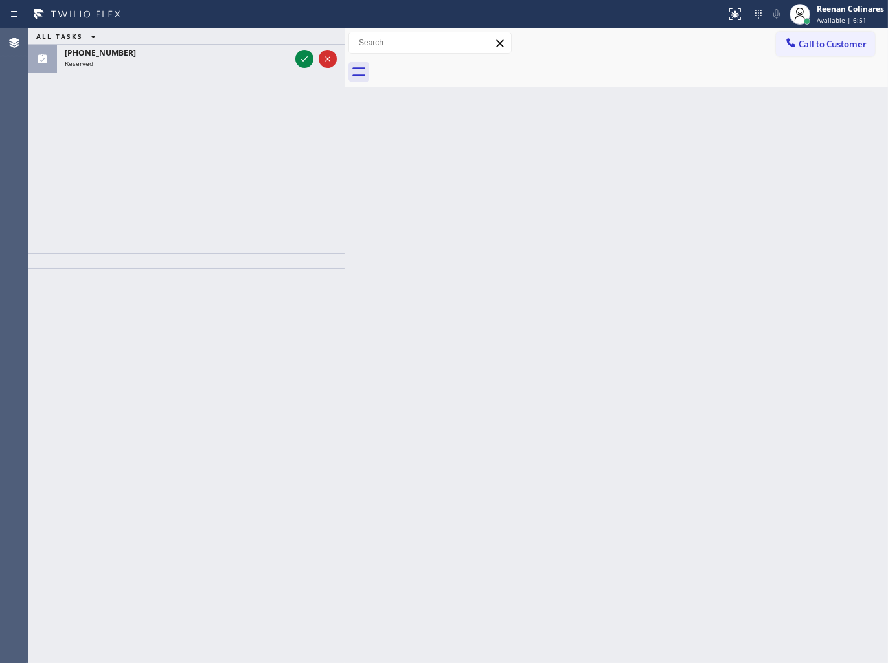
drag, startPoint x: 353, startPoint y: 222, endPoint x: 311, endPoint y: 166, distance: 69.8
click at [337, 203] on div "ALL TASKS ALL TASKS ACTIVE TASKS TASKS IN WRAP UP [PHONE_NUMBER] Reserved Trans…" at bounding box center [457, 345] width 859 height 634
click at [229, 39] on div "ALL TASKS ALL TASKS ACTIVE TASKS TASKS IN WRAP UP" at bounding box center [186, 36] width 316 height 16
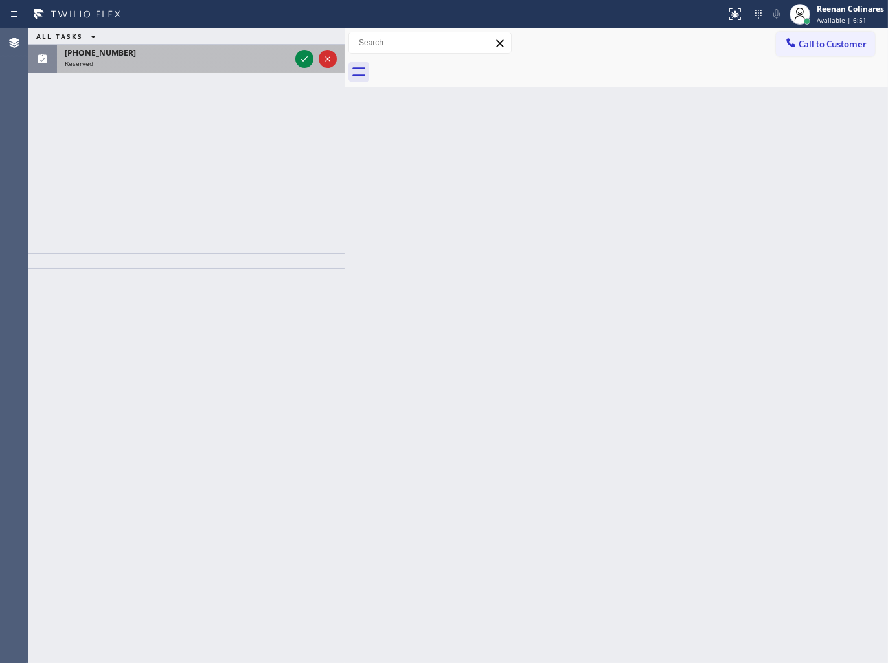
click at [236, 61] on div "Reserved" at bounding box center [177, 63] width 225 height 9
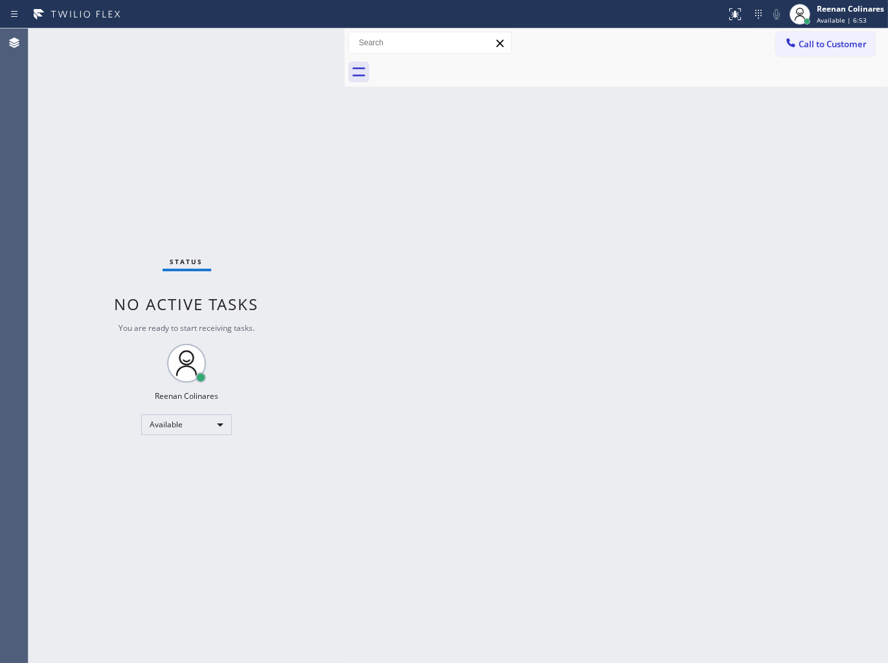
drag, startPoint x: 33, startPoint y: 434, endPoint x: 95, endPoint y: 477, distance: 75.8
click at [94, 484] on div "Status No active tasks You are ready to start receiving tasks. Reenan Colinares…" at bounding box center [186, 345] width 316 height 634
click at [452, 460] on div "Back to Dashboard Change Sender ID Customers Technicians Select a contact Outbo…" at bounding box center [615, 345] width 543 height 634
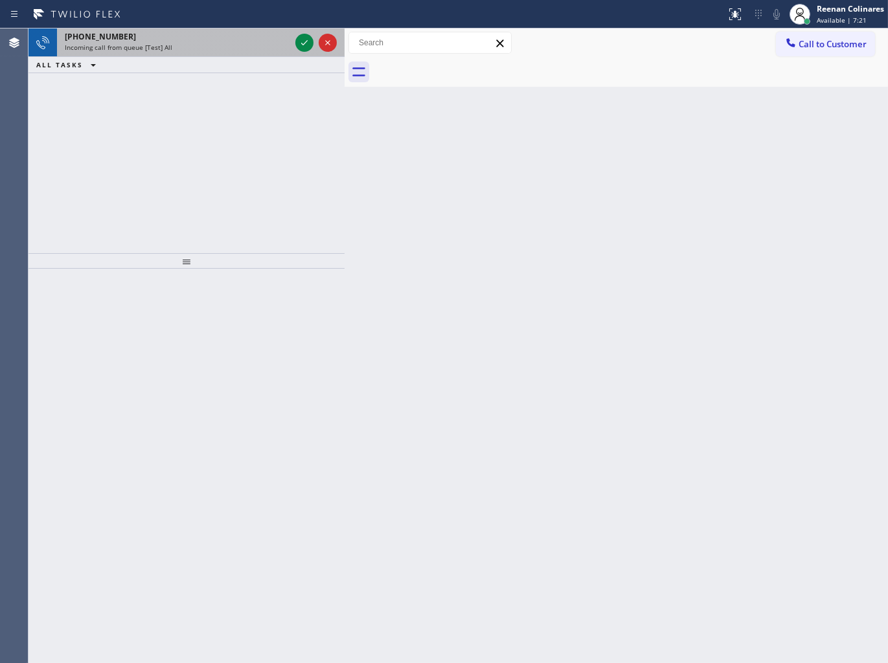
click at [216, 47] on div "Incoming call from queue [Test] All" at bounding box center [177, 47] width 225 height 9
click at [256, 44] on div "Incoming call from queue [Test] All" at bounding box center [177, 47] width 225 height 9
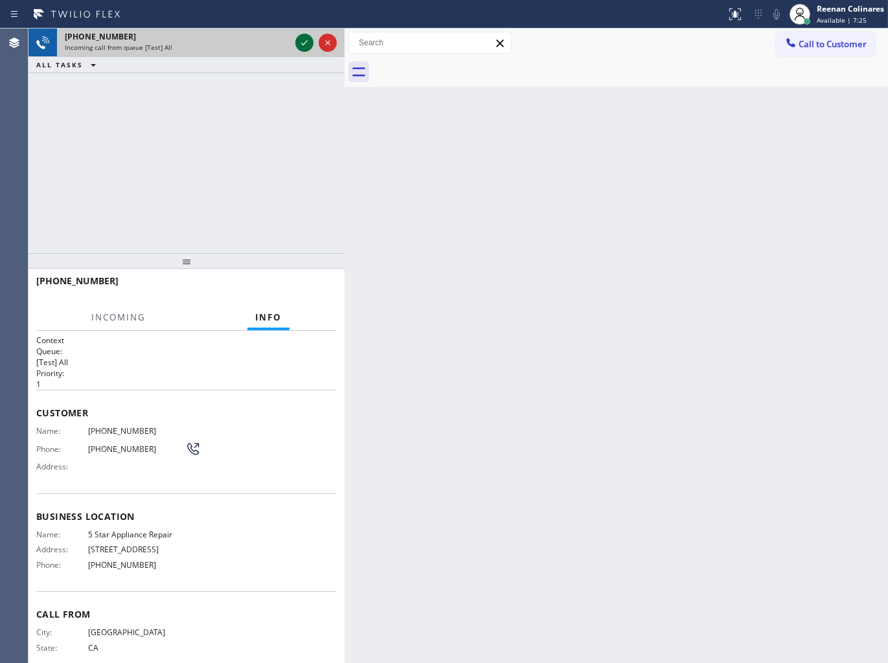
click at [298, 42] on icon at bounding box center [304, 43] width 16 height 16
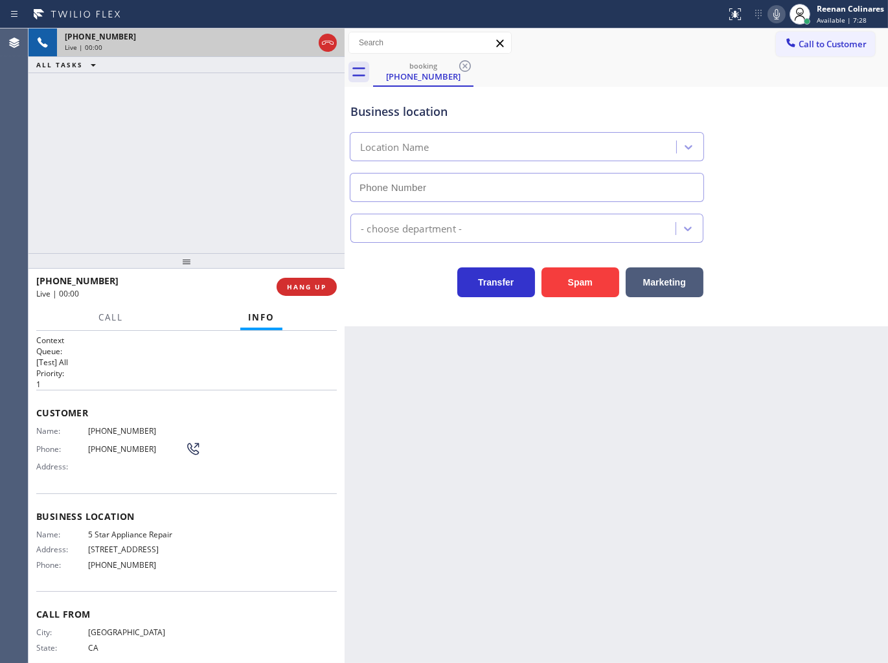
type input "[PHONE_NUMBER]"
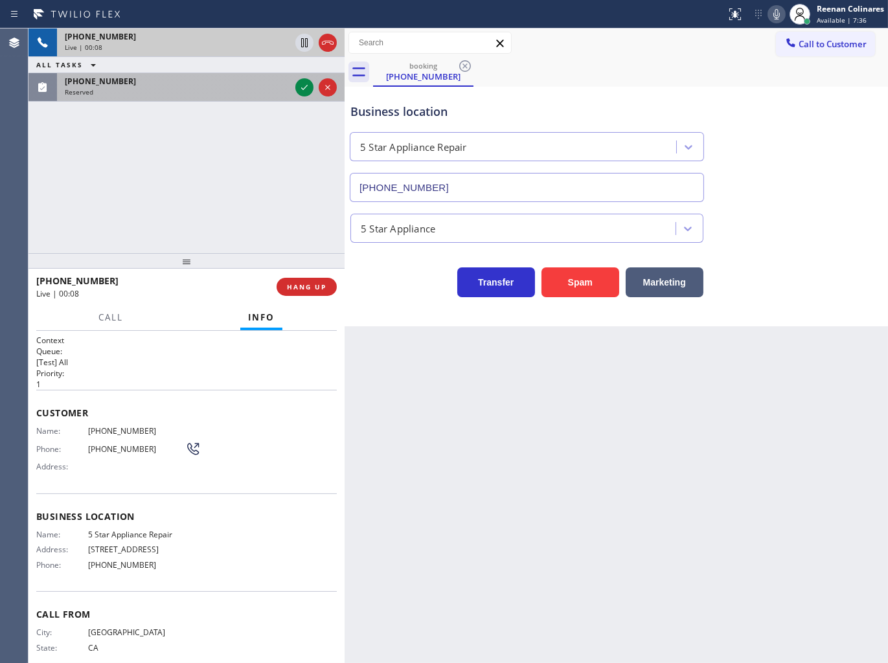
click at [186, 95] on div "Reserved" at bounding box center [177, 91] width 225 height 9
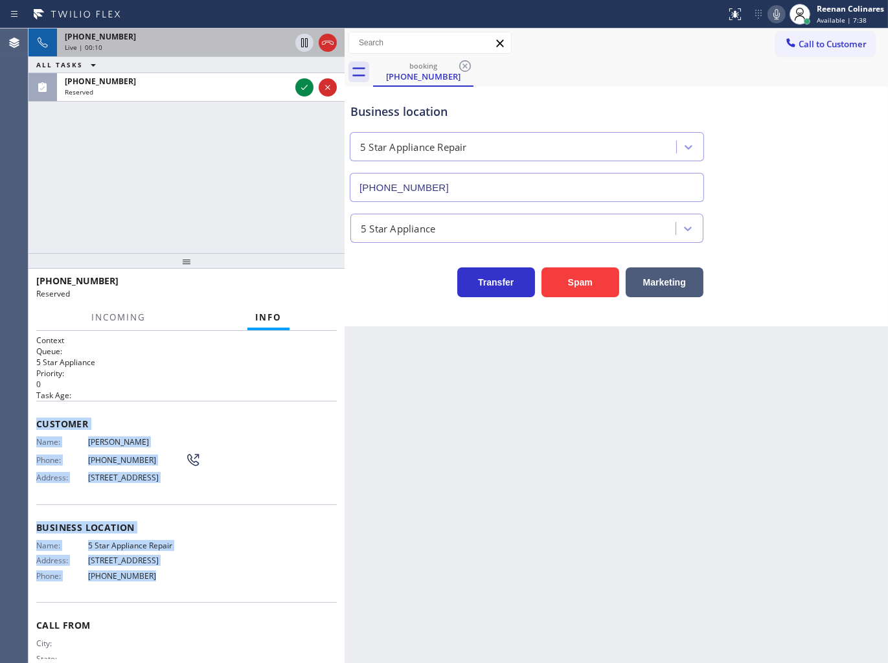
drag, startPoint x: 34, startPoint y: 419, endPoint x: 302, endPoint y: 585, distance: 315.3
click at [211, 581] on div "Context Queue: 5 Star Appliance Priority: 0 Task Age: Customer Name: [PERSON_NA…" at bounding box center [186, 497] width 316 height 333
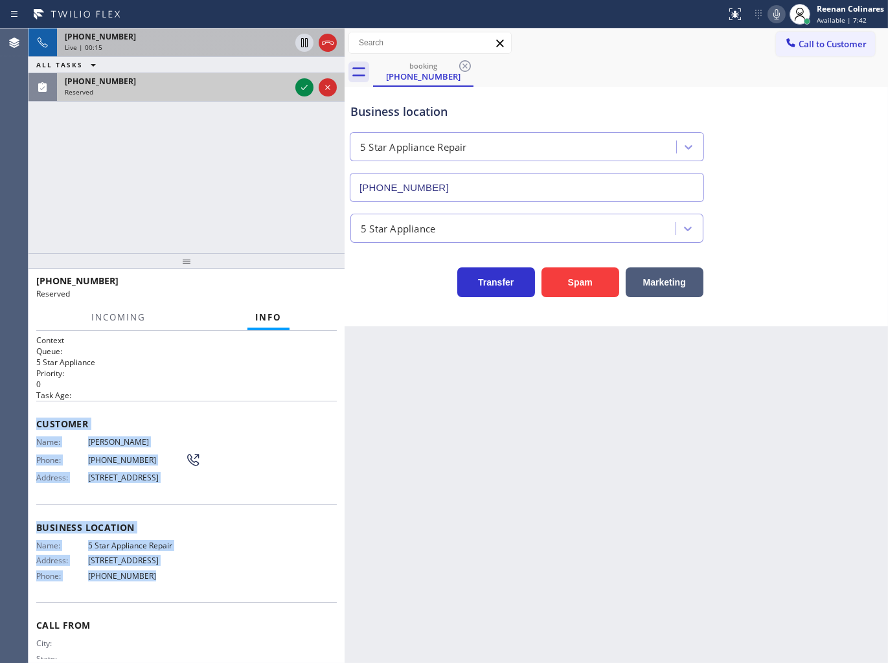
drag, startPoint x: 276, startPoint y: 92, endPoint x: 295, endPoint y: 89, distance: 19.1
click at [279, 92] on div "Reserved" at bounding box center [177, 91] width 225 height 9
click at [300, 87] on icon at bounding box center [304, 88] width 16 height 16
click at [306, 285] on span "COMPLETE" at bounding box center [304, 286] width 45 height 9
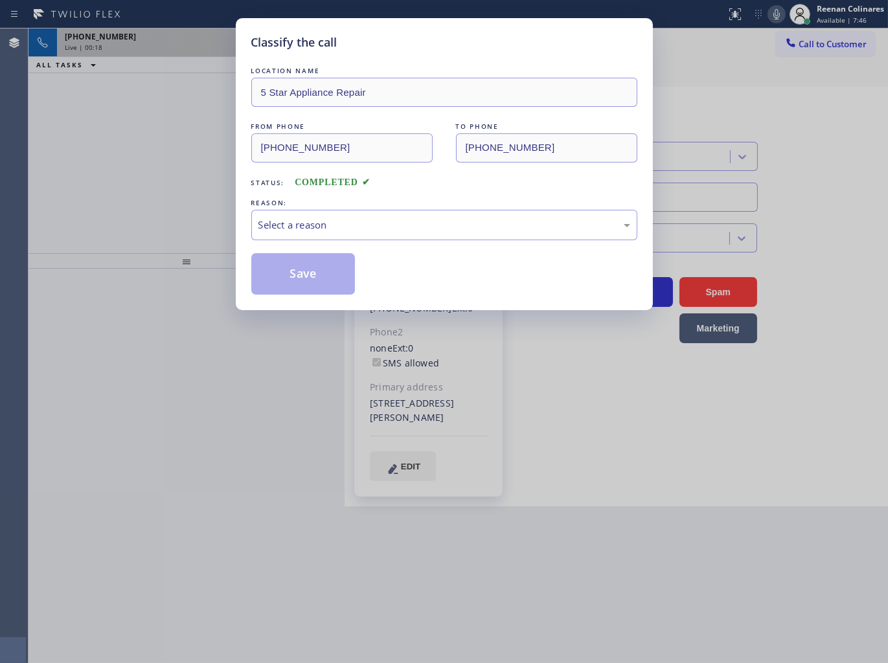
type input "[PHONE_NUMBER]"
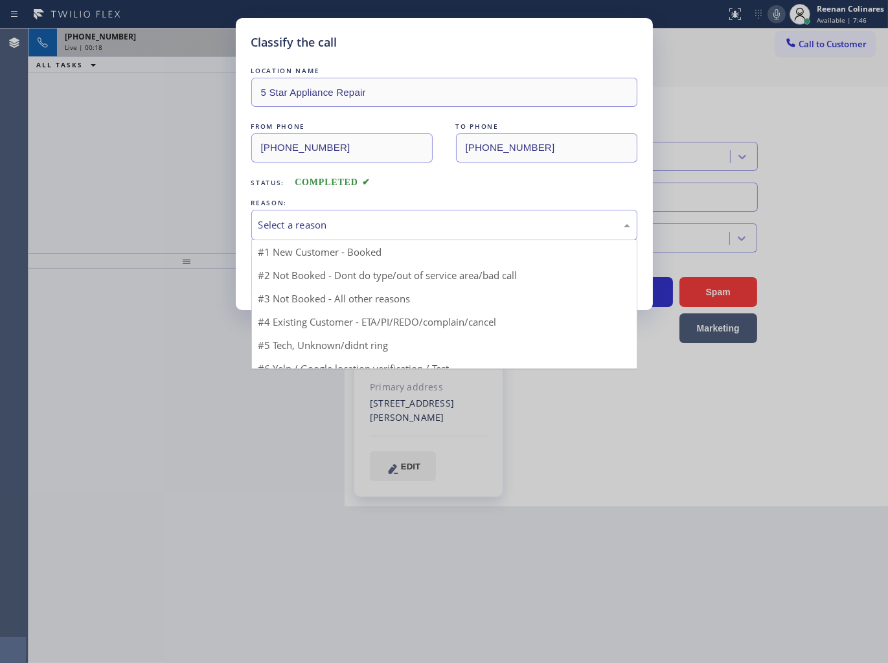
click at [347, 216] on div "Select a reason" at bounding box center [444, 225] width 386 height 30
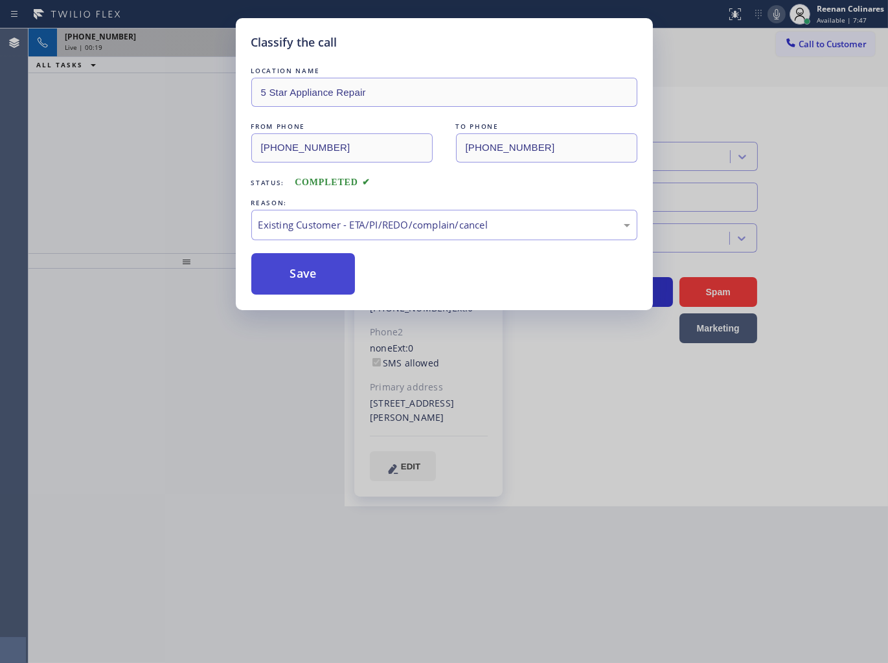
click at [286, 269] on button "Save" at bounding box center [303, 273] width 104 height 41
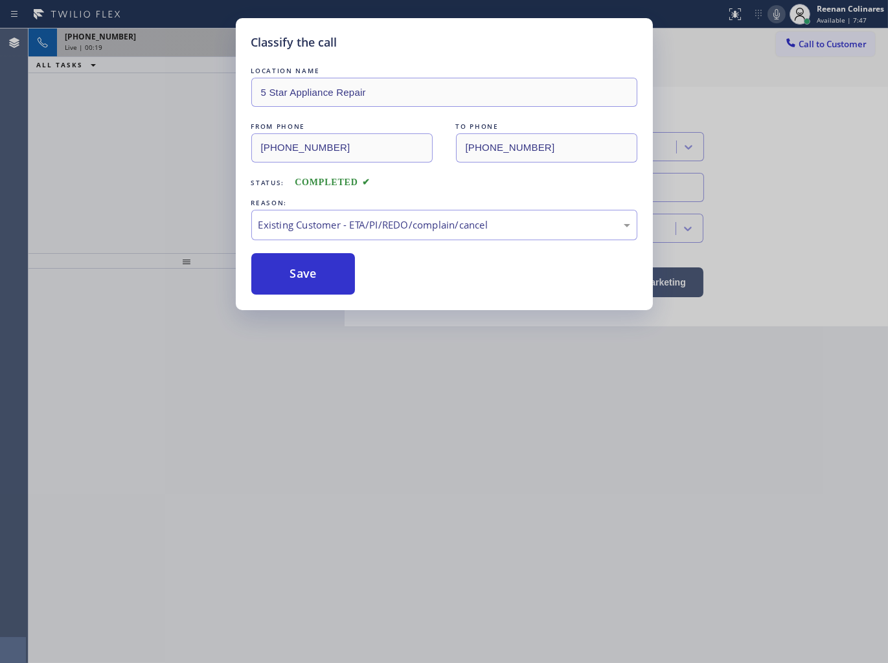
click at [129, 166] on div "Classify the call LOCATION NAME 5 Star Appliance Repair FROM PHONE [PHONE_NUMBE…" at bounding box center [444, 331] width 888 height 663
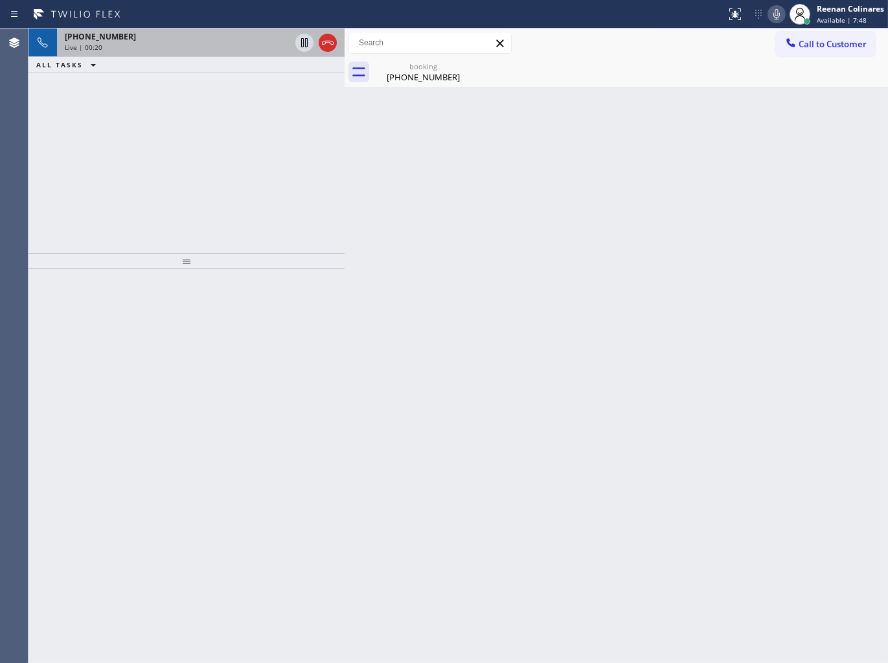
click at [173, 46] on div "Live | 00:20" at bounding box center [177, 47] width 225 height 9
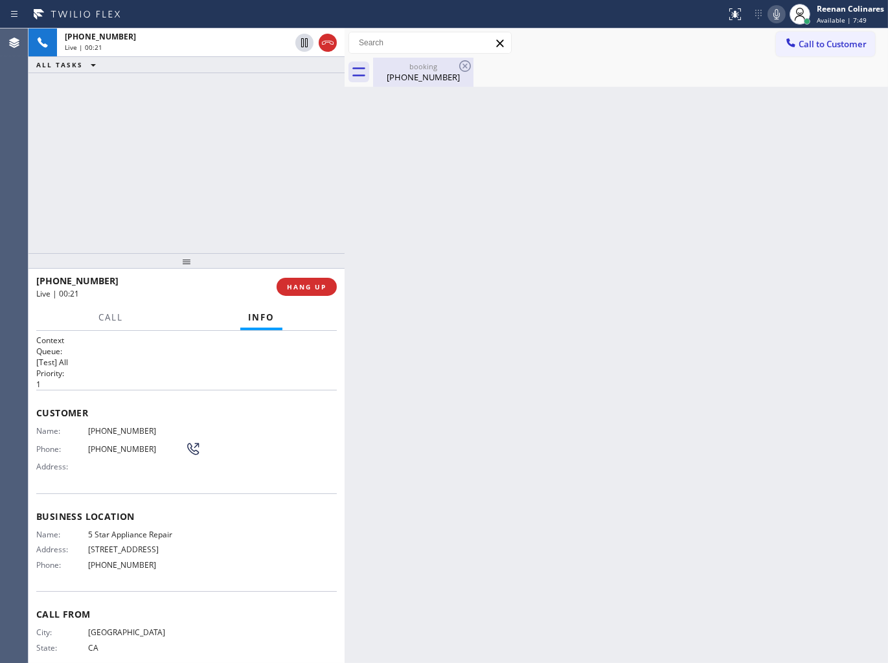
click at [414, 81] on div "[PHONE_NUMBER]" at bounding box center [423, 77] width 98 height 12
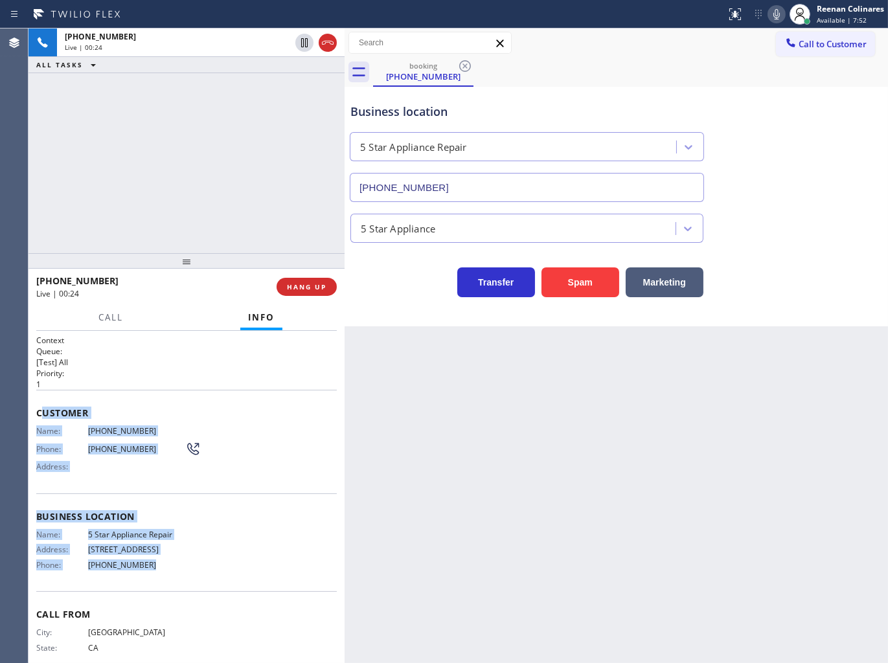
drag, startPoint x: 136, startPoint y: 506, endPoint x: 557, endPoint y: 580, distance: 427.3
click at [203, 565] on div "Context Queue: [Test] All Priority: 1 Customer Name: [PHONE_NUMBER] Phone: [PHO…" at bounding box center [186, 512] width 300 height 355
click at [770, 18] on icon at bounding box center [776, 14] width 16 height 16
click at [773, 17] on icon at bounding box center [776, 14] width 16 height 16
click at [774, 17] on icon at bounding box center [776, 14] width 6 height 10
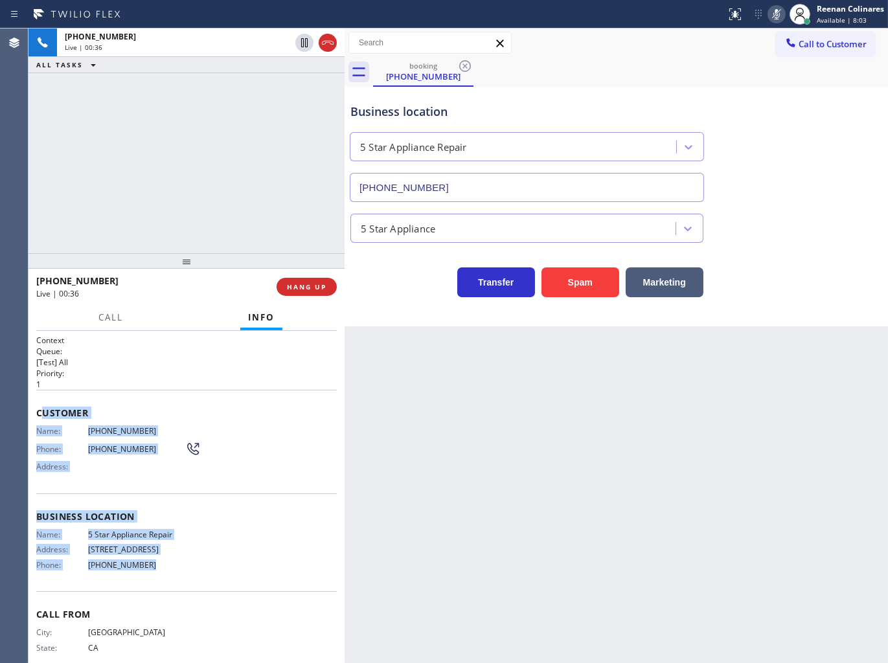
click at [776, 14] on icon at bounding box center [776, 14] width 16 height 16
drag, startPoint x: 780, startPoint y: 10, endPoint x: 729, endPoint y: 30, distance: 54.9
click at [779, 10] on icon at bounding box center [776, 14] width 16 height 16
click at [118, 309] on button "Call" at bounding box center [111, 317] width 40 height 25
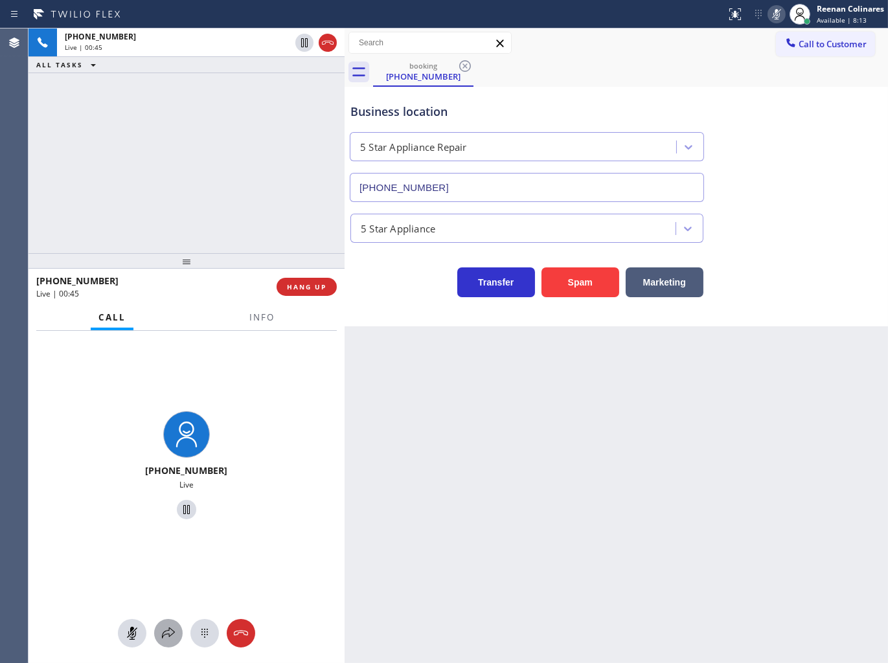
click at [167, 632] on icon at bounding box center [169, 633] width 16 height 16
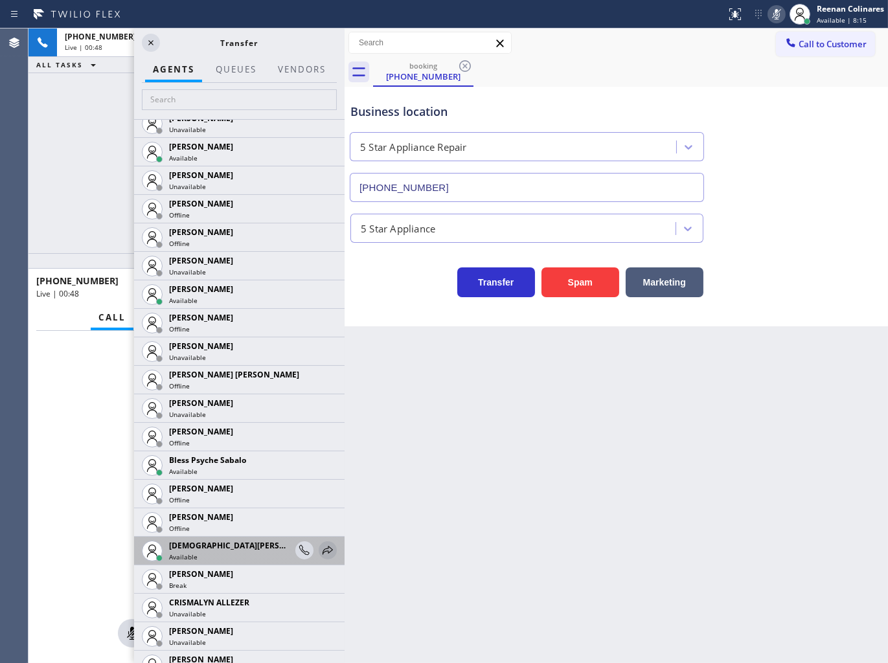
scroll to position [216, 0]
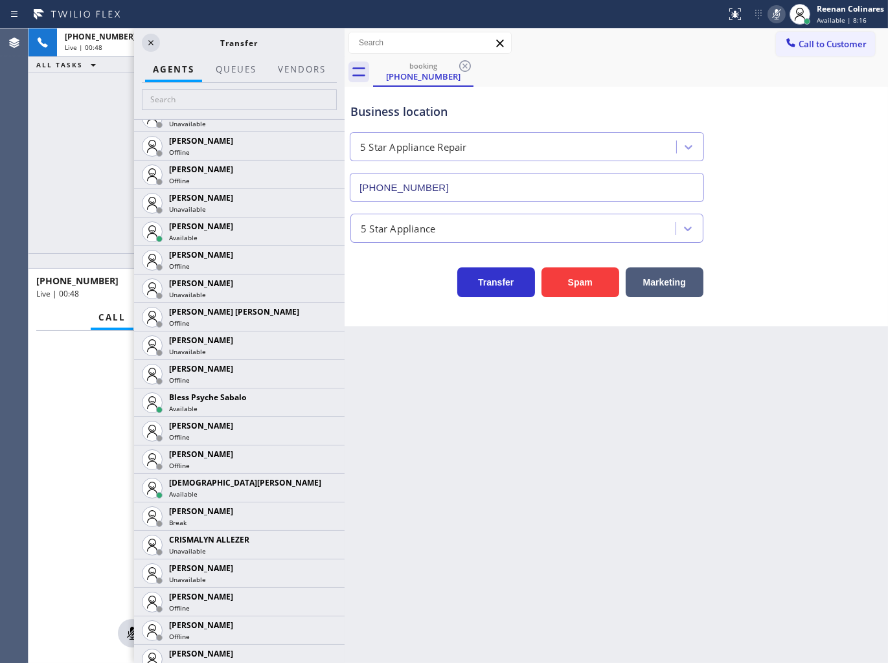
click at [0, 0] on icon at bounding box center [0, 0] width 0 height 0
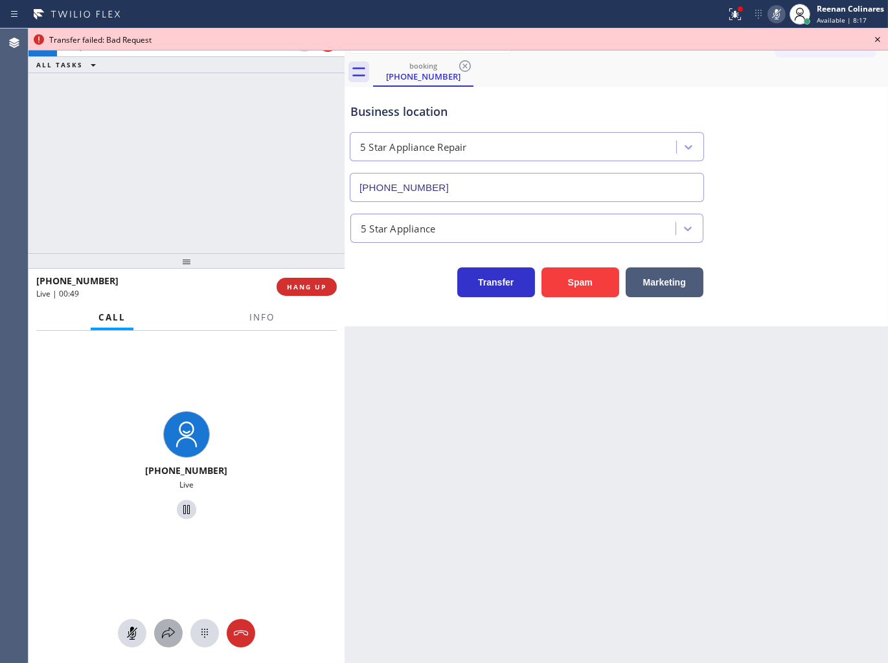
click at [166, 636] on icon at bounding box center [169, 633] width 16 height 16
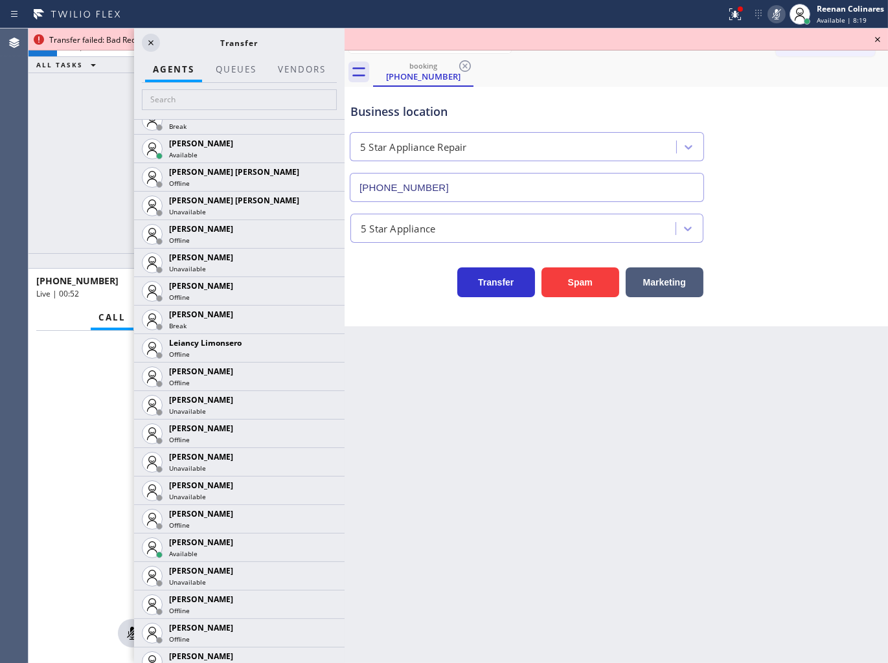
scroll to position [1813, 0]
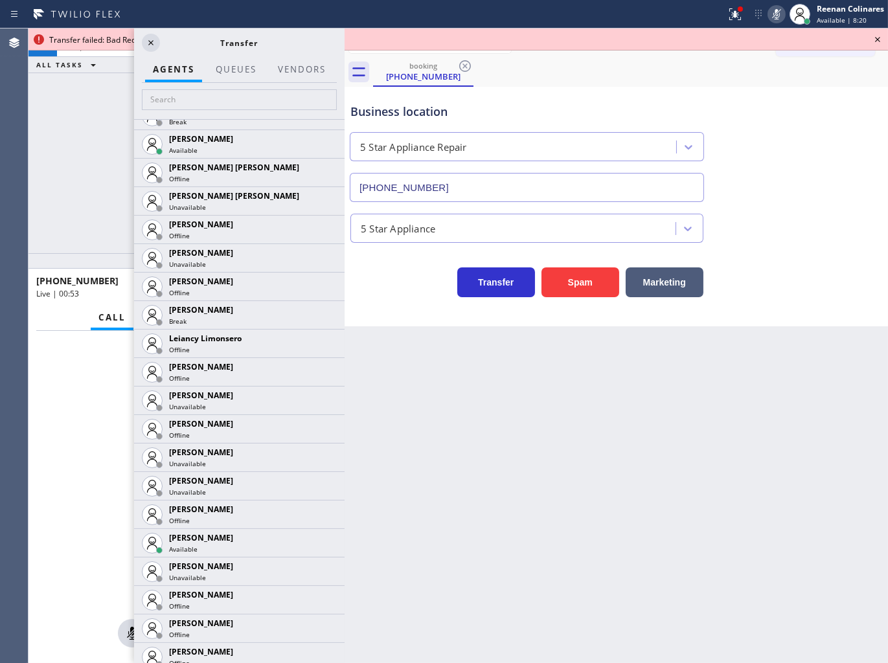
drag, startPoint x: 319, startPoint y: 539, endPoint x: 319, endPoint y: 514, distance: 25.3
click at [0, 0] on icon at bounding box center [0, 0] width 0 height 0
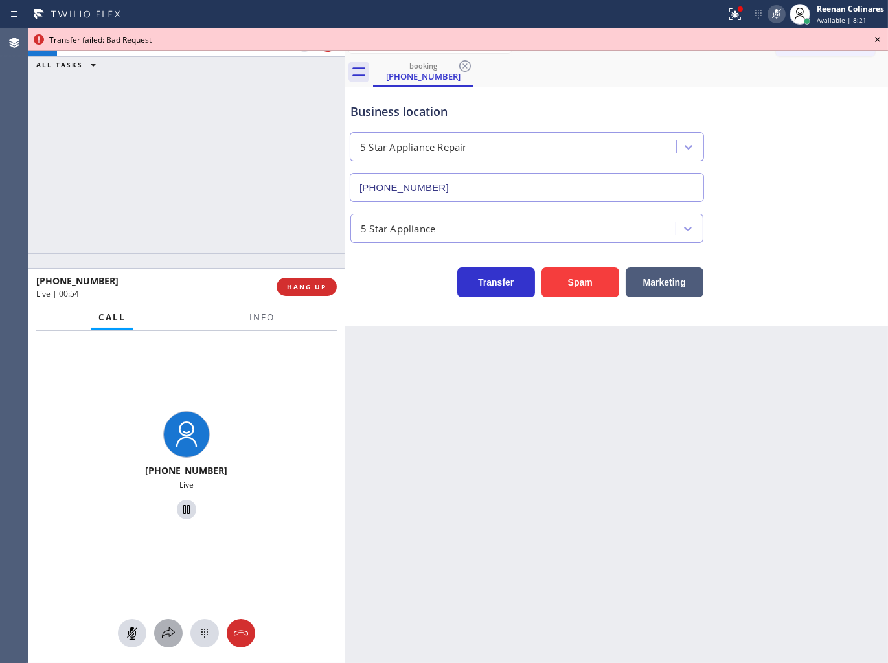
click at [165, 637] on icon at bounding box center [169, 633] width 16 height 16
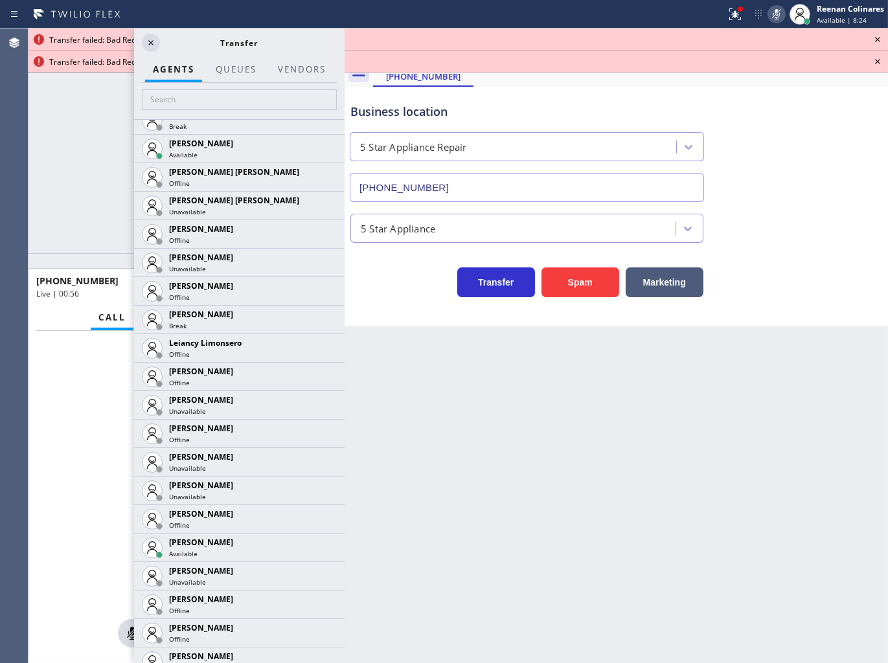
scroll to position [1919, 0]
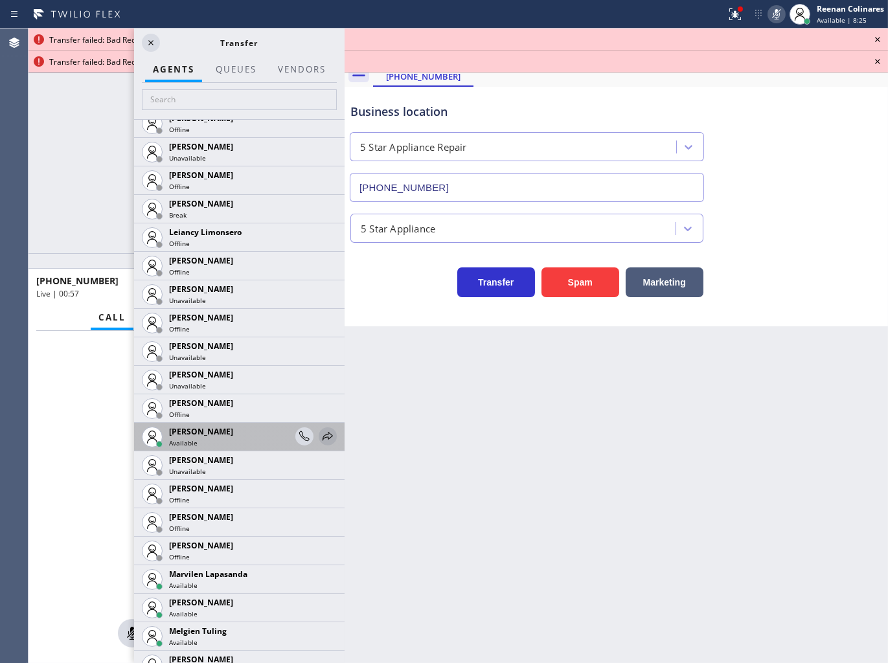
click at [320, 431] on icon at bounding box center [328, 437] width 16 height 16
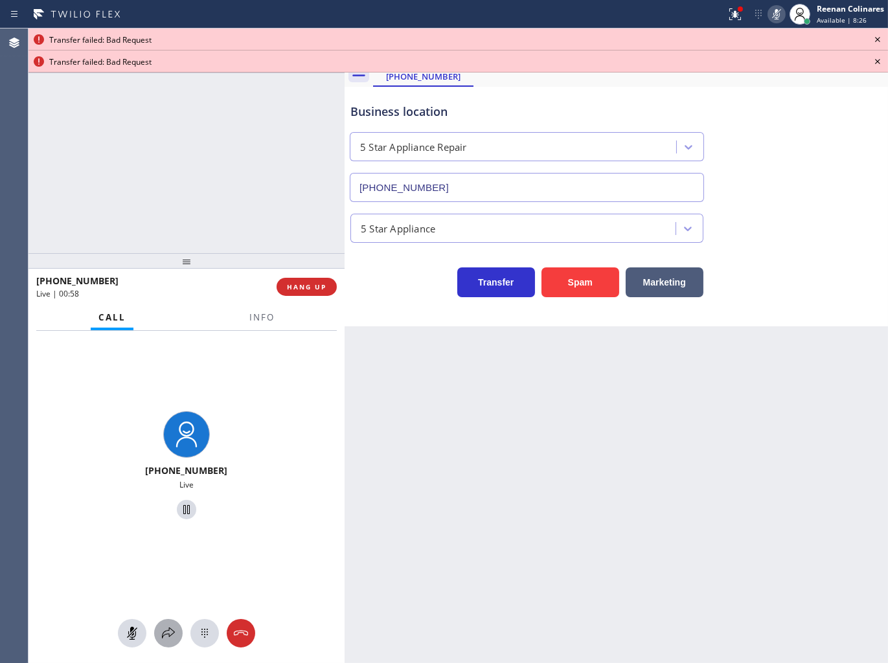
click at [164, 628] on icon at bounding box center [169, 633] width 16 height 16
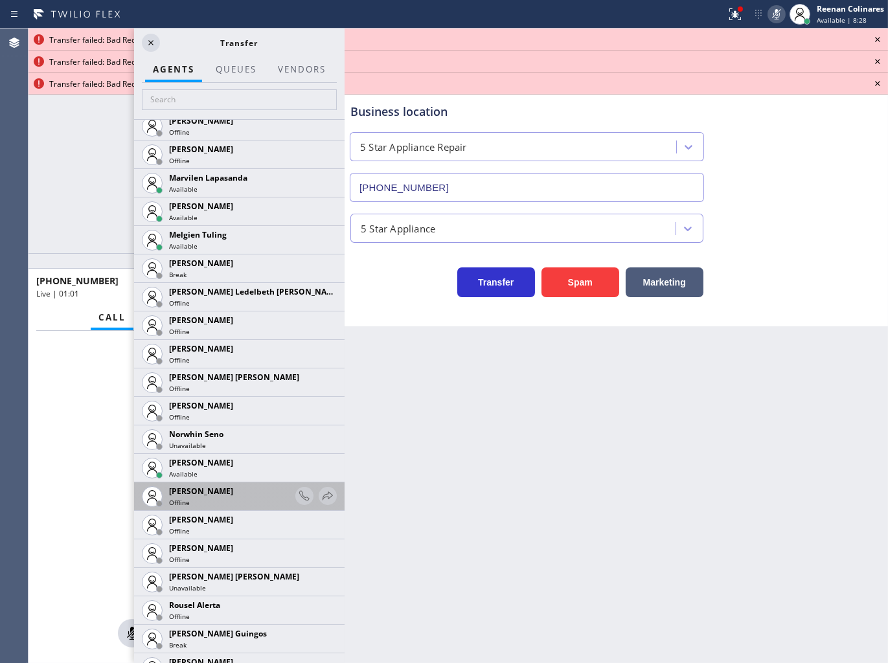
scroll to position [2351, 0]
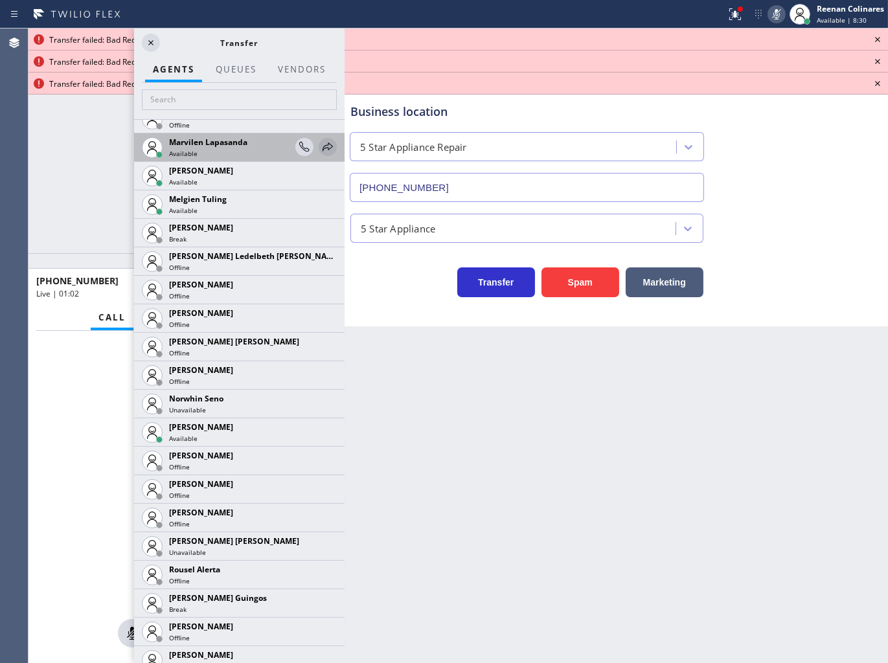
click at [320, 146] on icon at bounding box center [328, 147] width 16 height 16
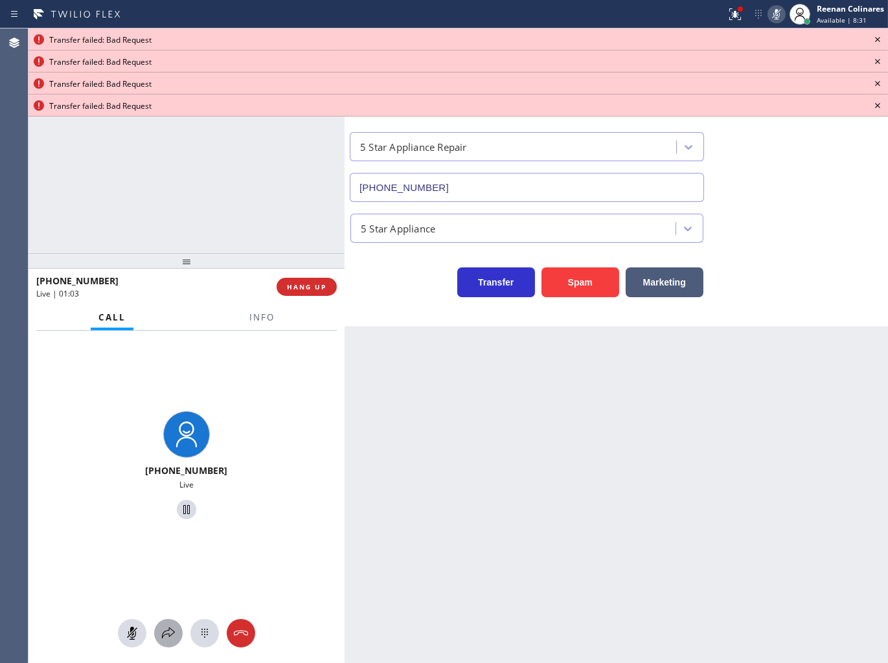
click at [170, 636] on icon at bounding box center [169, 633] width 16 height 16
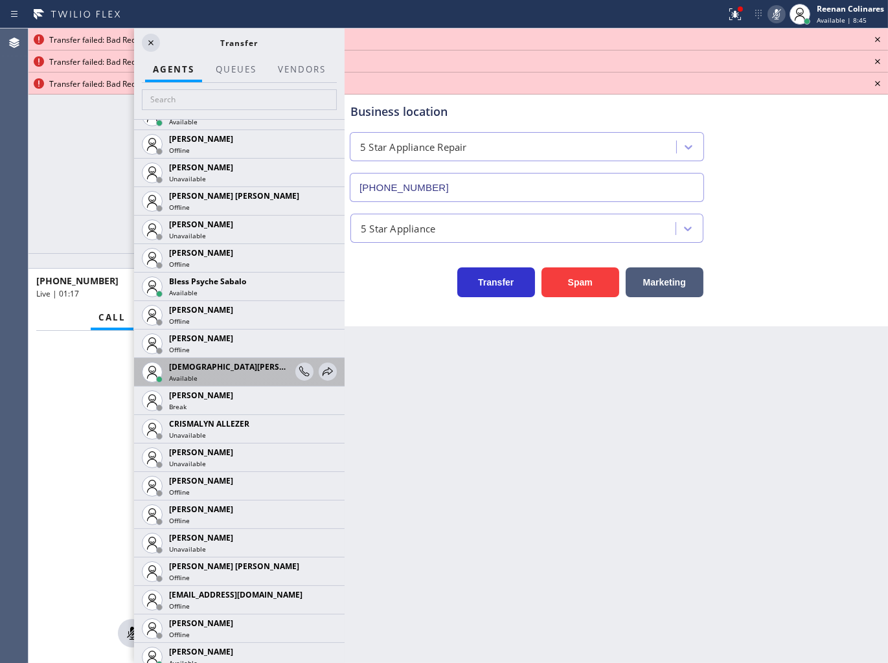
scroll to position [359, 0]
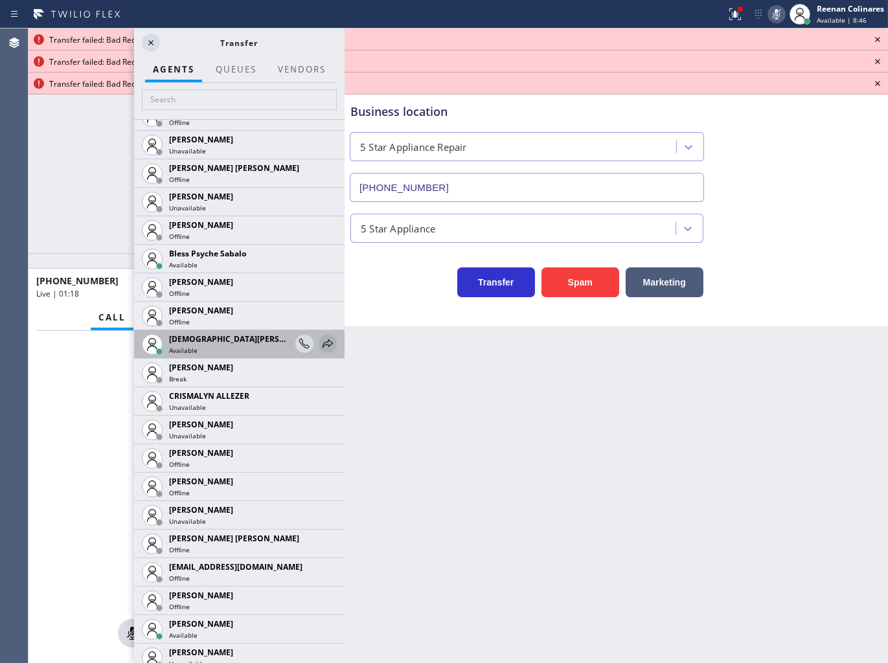
click at [321, 342] on icon at bounding box center [328, 344] width 16 height 16
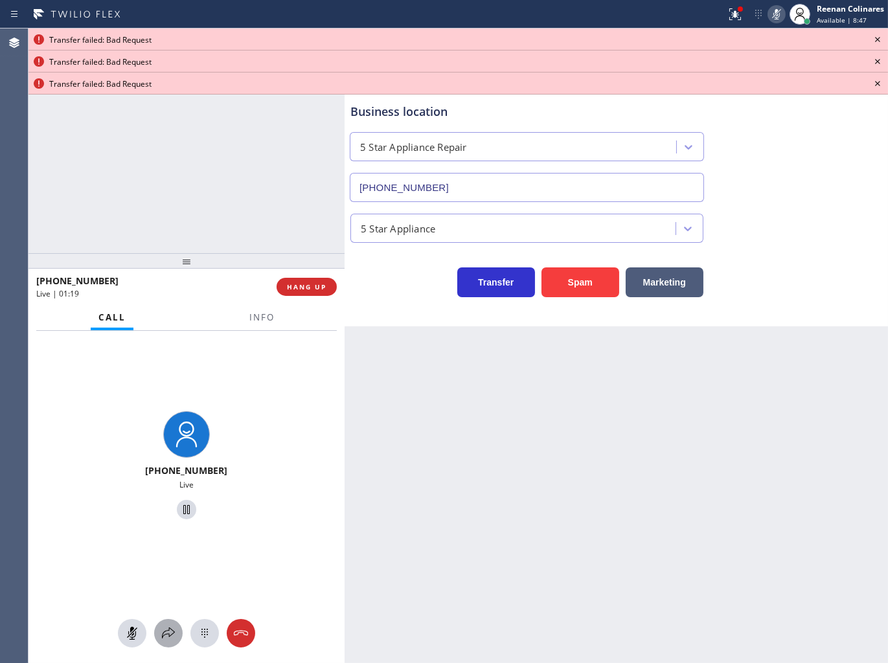
click at [166, 636] on icon at bounding box center [169, 633] width 16 height 16
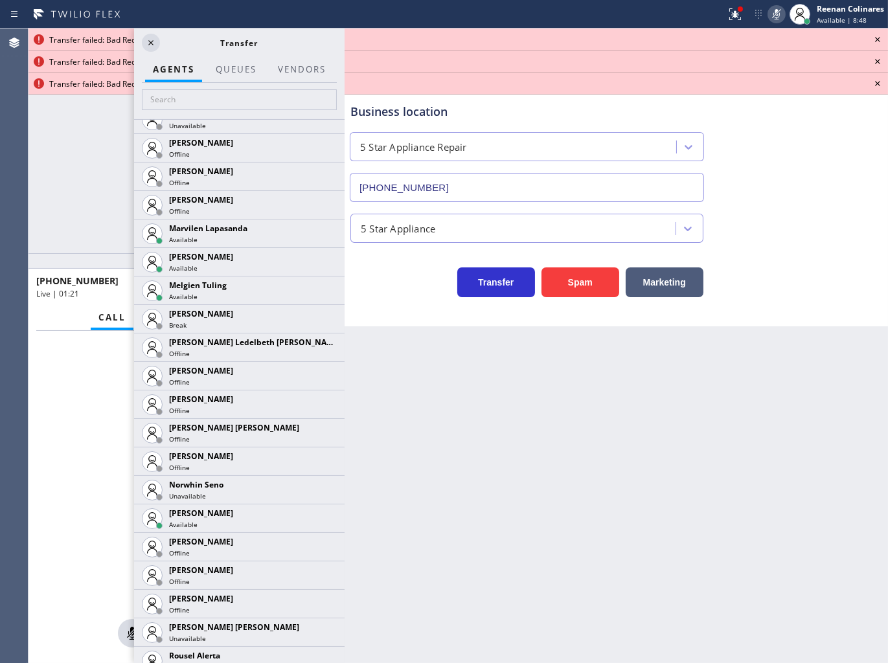
scroll to position [2283, 0]
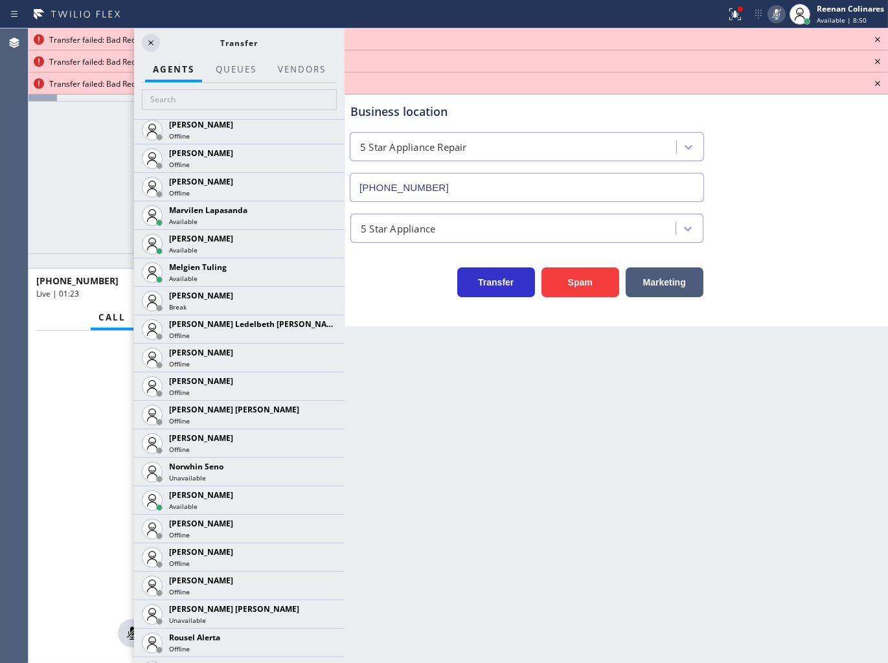
click at [73, 172] on div "[PHONE_NUMBER] Live | 01:23 ALL TASKS ALL TASKS ACTIVE TASKS TASKS IN WRAP UP […" at bounding box center [186, 140] width 316 height 225
click at [877, 39] on icon at bounding box center [877, 39] width 5 height 5
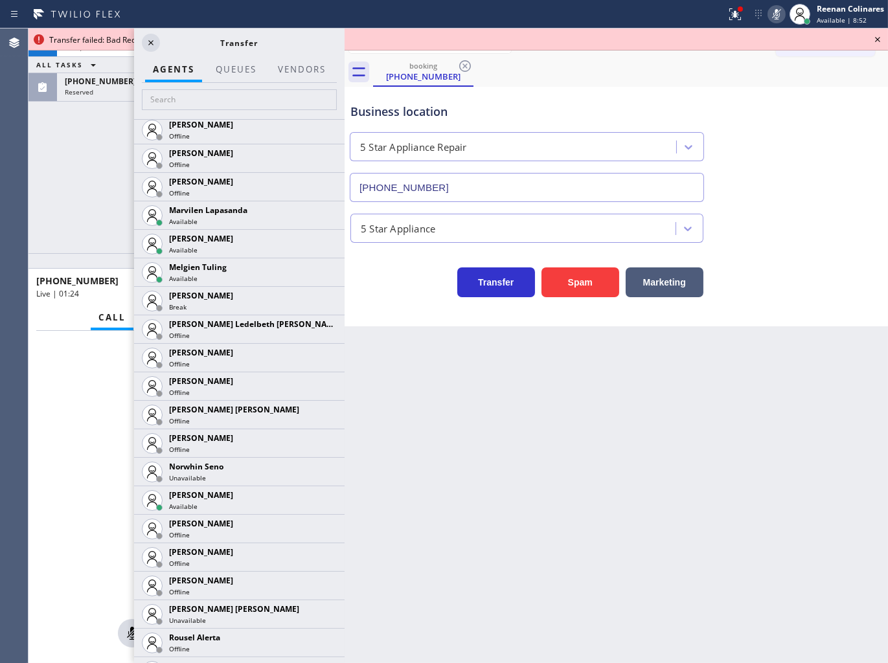
click at [877, 39] on icon at bounding box center [877, 39] width 5 height 5
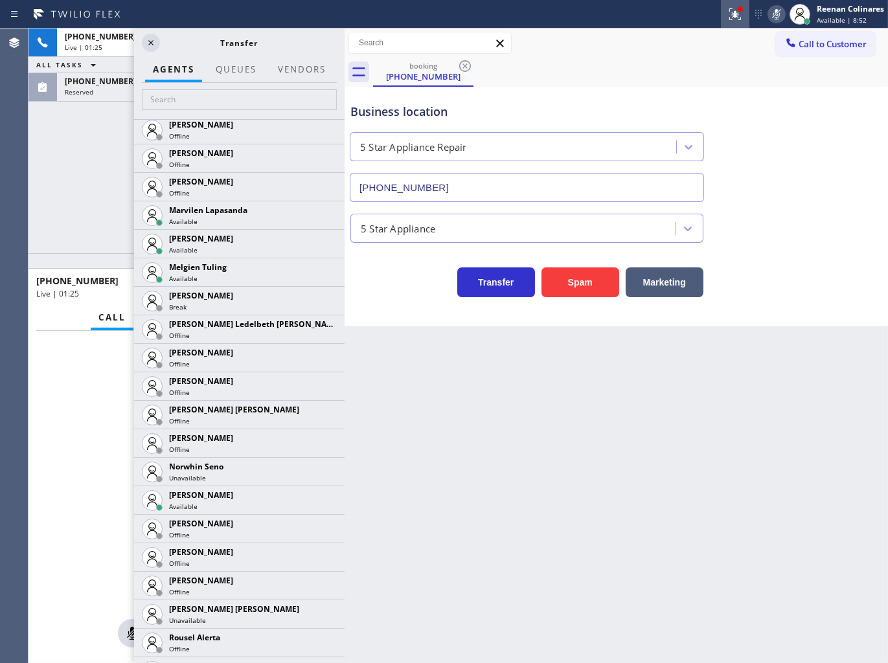
click at [740, 13] on icon at bounding box center [735, 14] width 16 height 16
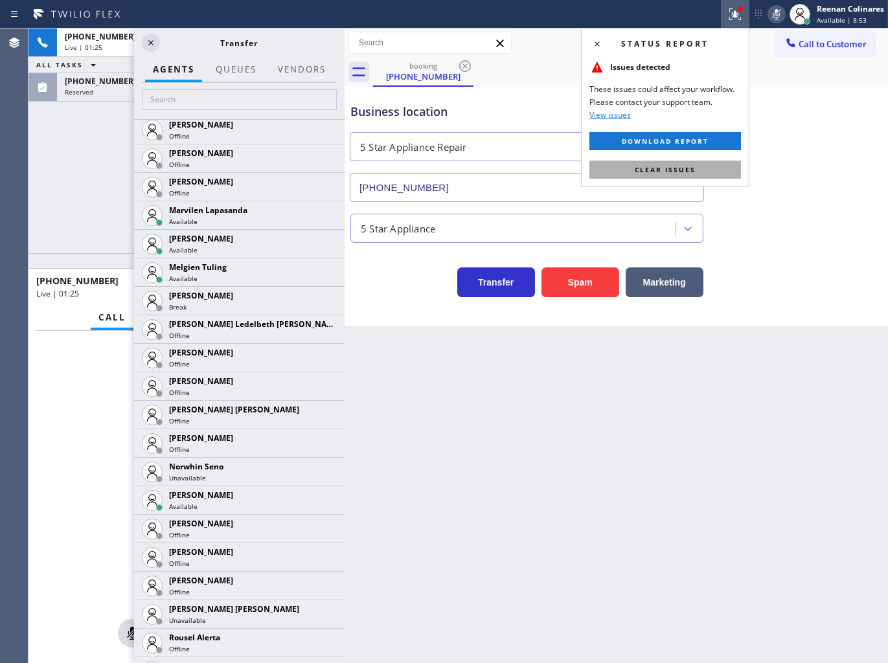
click at [695, 166] on button "Clear issues" at bounding box center [664, 170] width 151 height 18
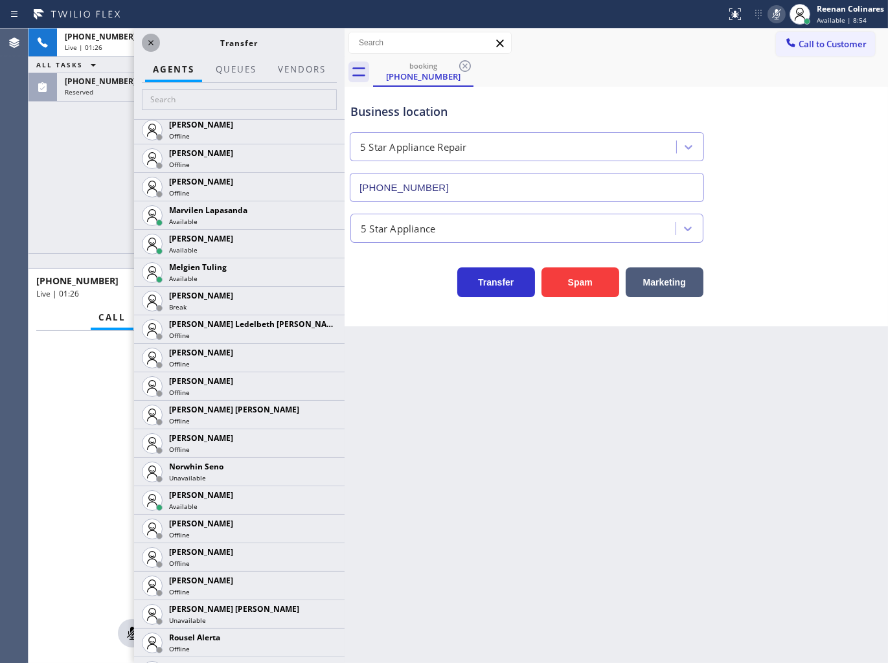
click at [150, 39] on icon at bounding box center [151, 43] width 16 height 16
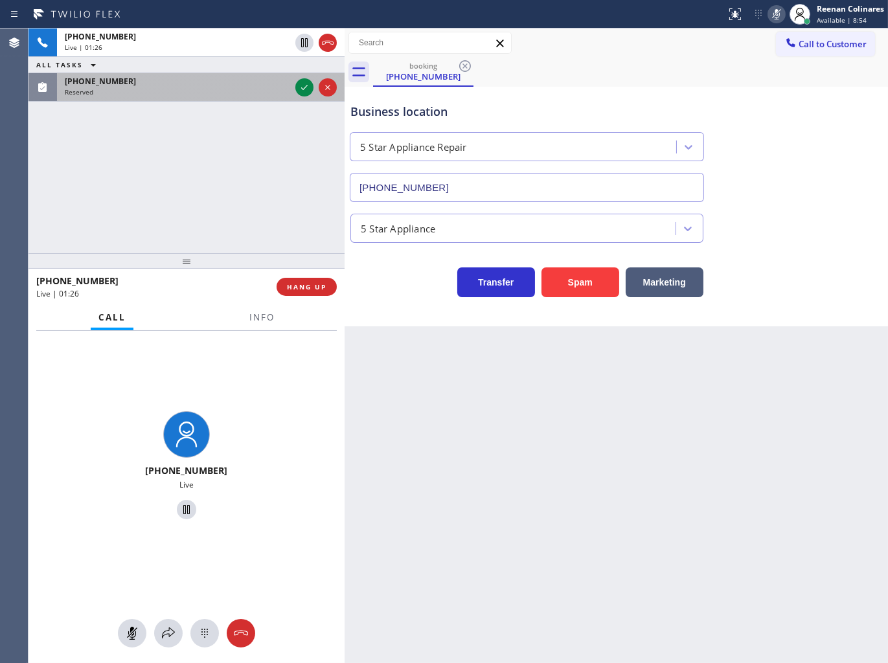
click at [120, 95] on div "Reserved" at bounding box center [177, 91] width 225 height 9
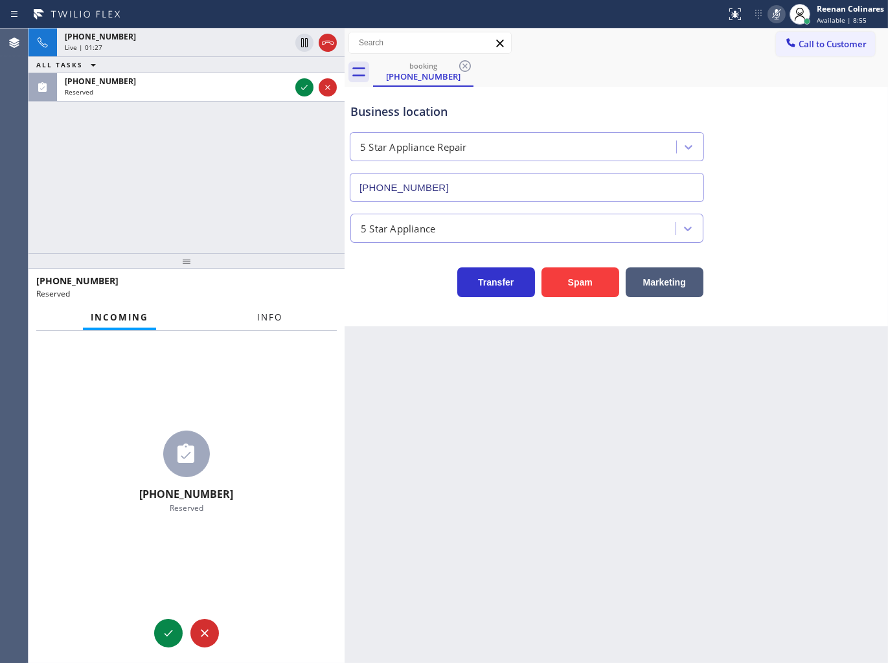
click at [276, 317] on span "Info" at bounding box center [269, 317] width 25 height 12
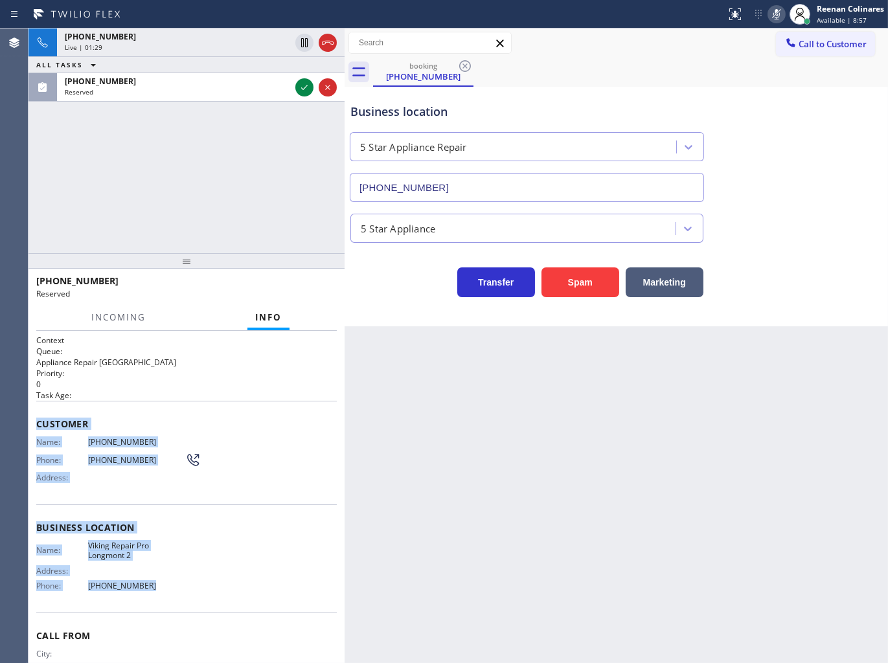
drag, startPoint x: 33, startPoint y: 417, endPoint x: 302, endPoint y: 613, distance: 333.2
click at [209, 599] on div "Context Queue: Appliance Repair High End Priority: 0 Task Age: Customer Name: […" at bounding box center [186, 497] width 316 height 333
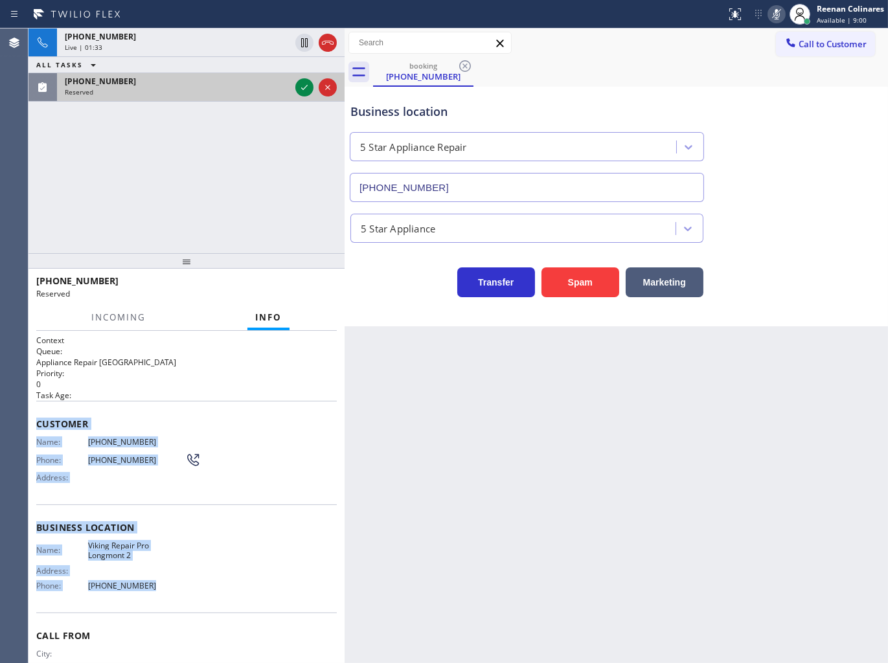
click at [269, 87] on div "Reserved" at bounding box center [177, 91] width 225 height 9
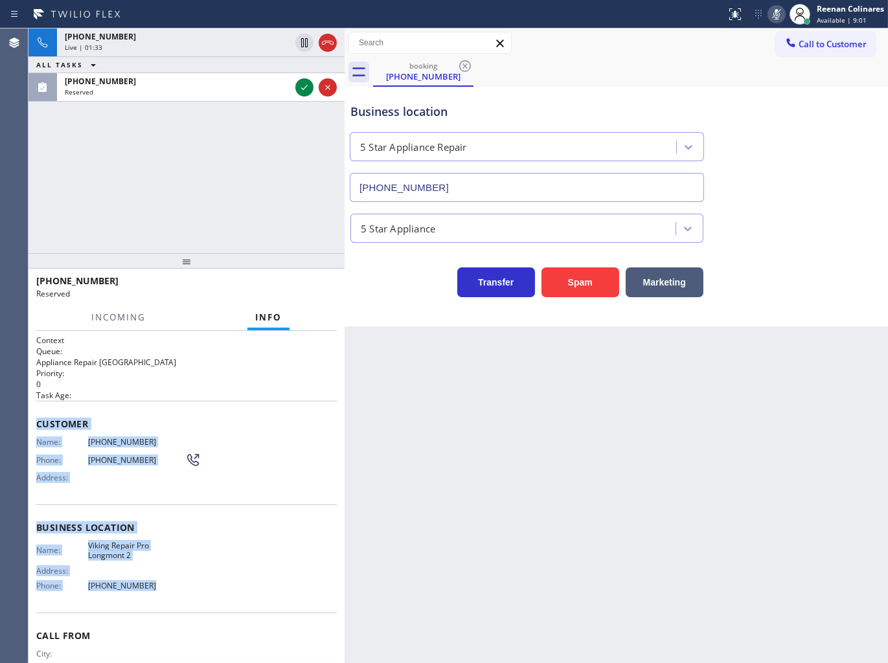
drag, startPoint x: 298, startPoint y: 85, endPoint x: 299, endPoint y: 102, distance: 17.5
click at [299, 85] on icon at bounding box center [304, 88] width 16 height 16
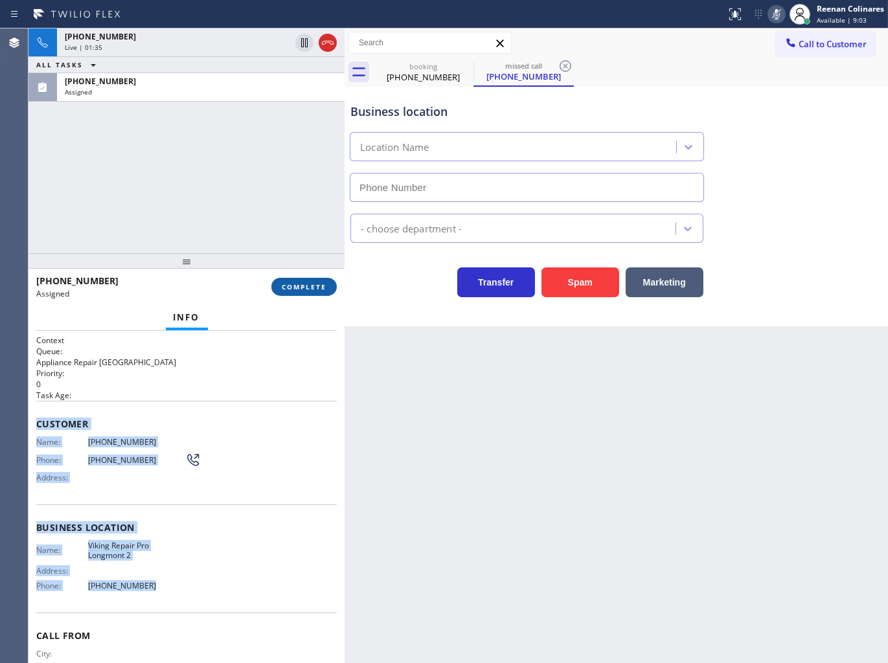
click at [320, 283] on span "COMPLETE" at bounding box center [304, 286] width 45 height 9
type input "[PHONE_NUMBER]"
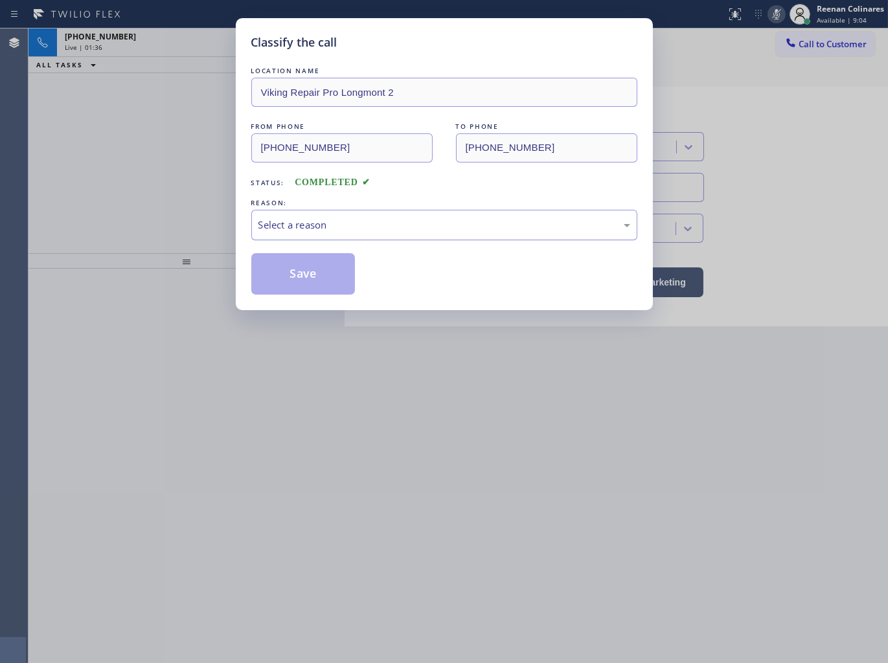
click at [344, 230] on div "Select a reason" at bounding box center [444, 225] width 372 height 15
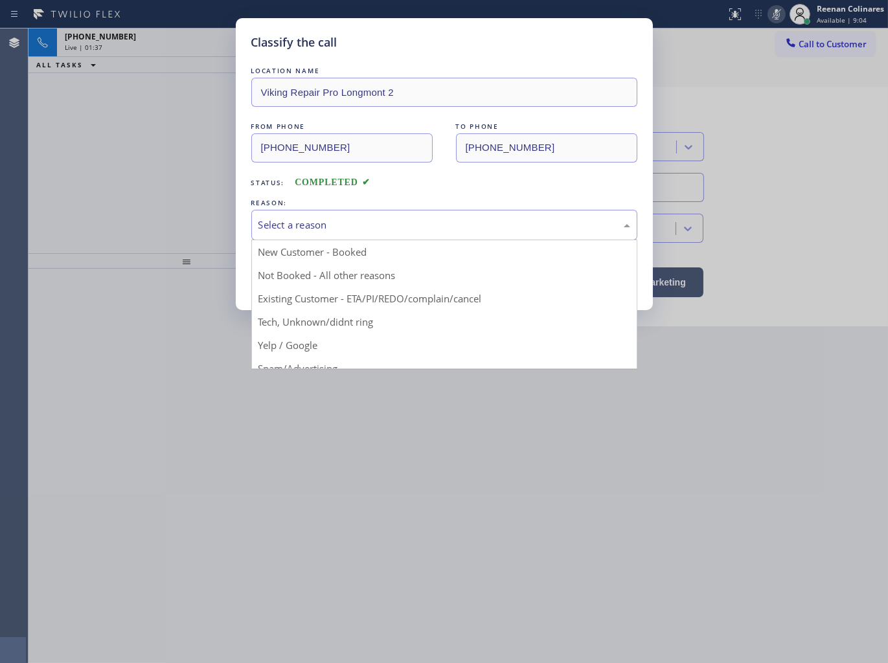
drag, startPoint x: 302, startPoint y: 317, endPoint x: 306, endPoint y: 295, distance: 23.0
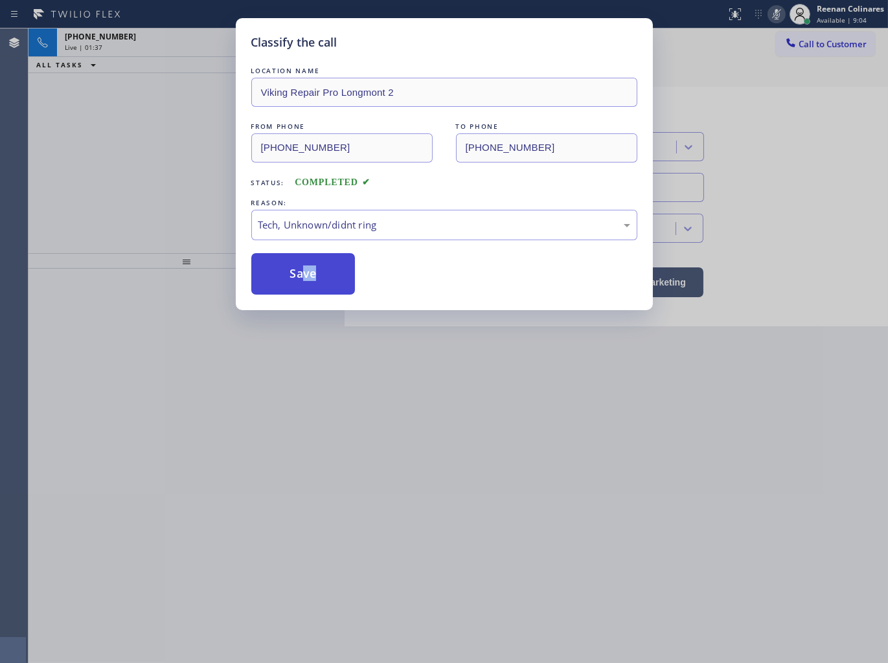
click at [306, 294] on div "Classify the call LOCATION NAME Viking Repair Pro Longmont 2 FROM PHONE [PHONE_…" at bounding box center [444, 164] width 417 height 292
click at [216, 201] on div "Classify the call LOCATION NAME Viking Repair Pro Longmont 2 FROM PHONE [PHONE_…" at bounding box center [444, 331] width 888 height 663
drag, startPoint x: 260, startPoint y: 241, endPoint x: 273, endPoint y: 267, distance: 29.5
click at [260, 242] on div "LOCATION NAME Viking Repair Pro Longmont 2 FROM PHONE [PHONE_NUMBER] TO PHONE […" at bounding box center [444, 179] width 386 height 230
click at [274, 267] on button "Save" at bounding box center [303, 273] width 104 height 41
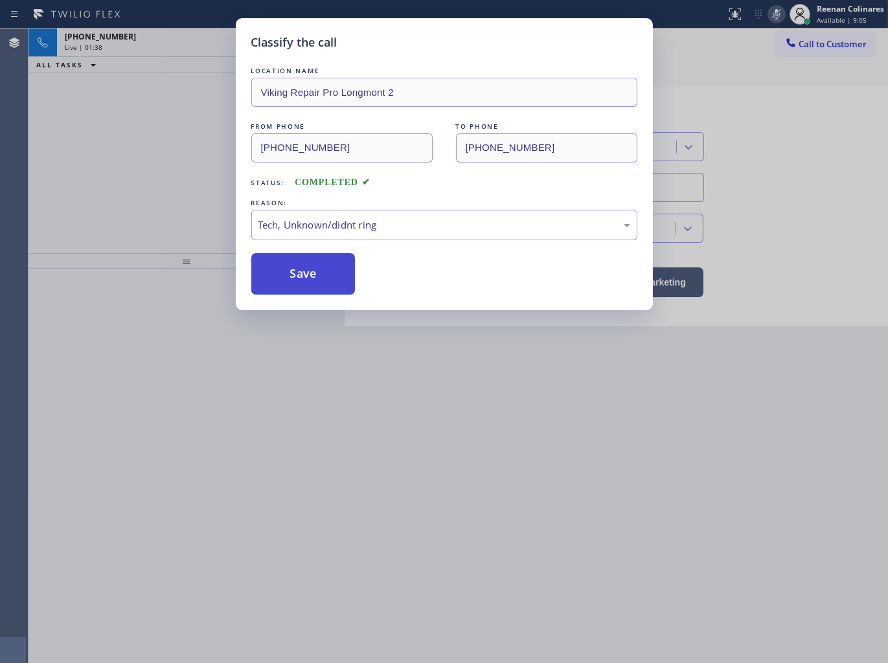
click at [274, 267] on button "Save" at bounding box center [303, 273] width 104 height 41
drag, startPoint x: 180, startPoint y: 150, endPoint x: 163, endPoint y: 104, distance: 49.6
click at [180, 150] on div "Classify the call LOCATION NAME Viking Repair Pro Longmont 2 FROM PHONE [PHONE_…" at bounding box center [444, 331] width 888 height 663
click at [158, 60] on div "Classify the call LOCATION NAME Viking Repair Pro Longmont 2 FROM PHONE [PHONE_…" at bounding box center [444, 331] width 888 height 663
click at [164, 52] on div "Classify the call LOCATION NAME Viking Repair Pro Longmont 2 FROM PHONE [PHONE_…" at bounding box center [444, 331] width 888 height 663
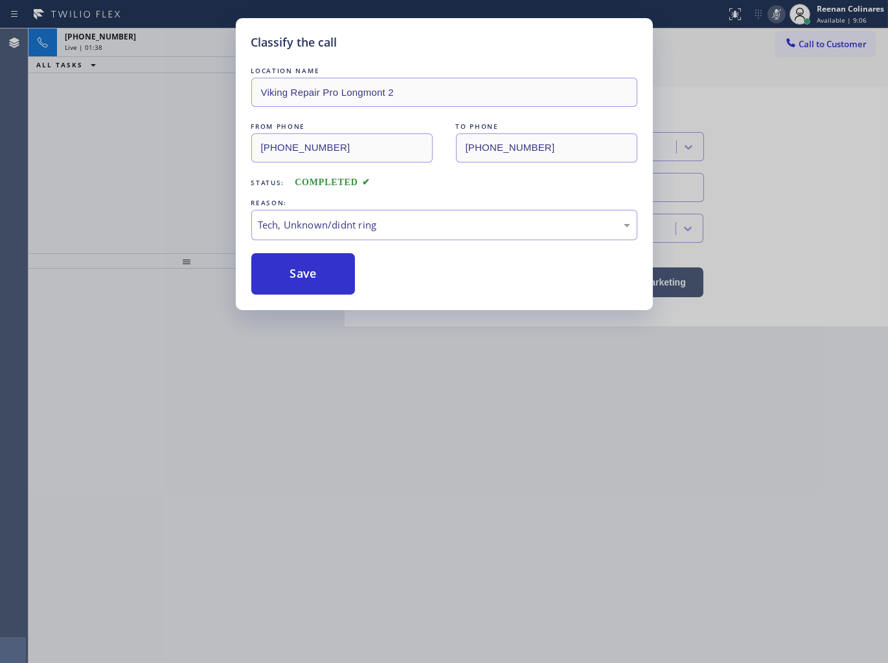
click at [164, 52] on div "[PHONE_NUMBER] Live | 01:38" at bounding box center [175, 42] width 236 height 28
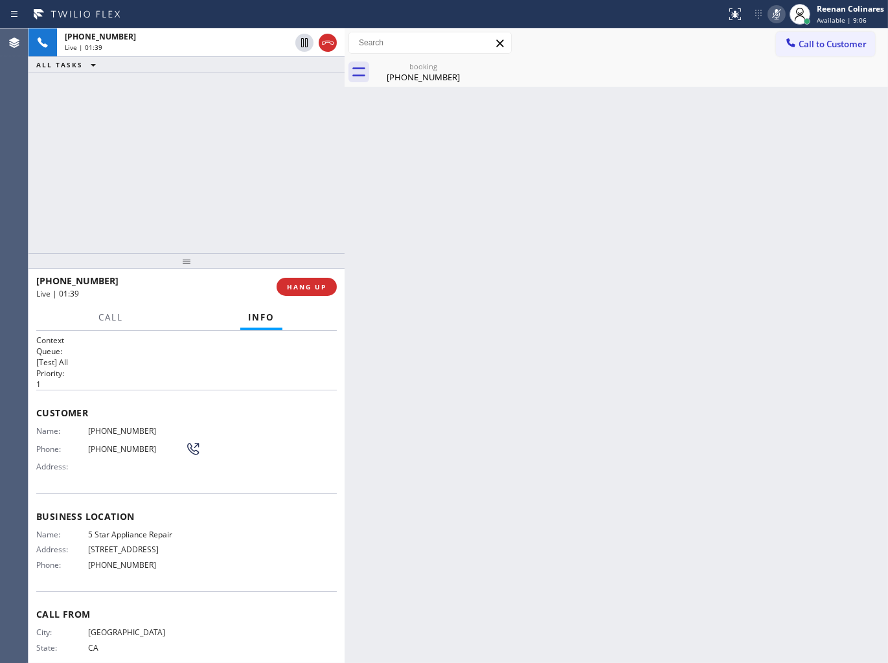
click at [164, 52] on div "[PHONE_NUMBER] Live | 01:39" at bounding box center [175, 42] width 236 height 28
click at [102, 312] on span "Call" at bounding box center [110, 317] width 25 height 12
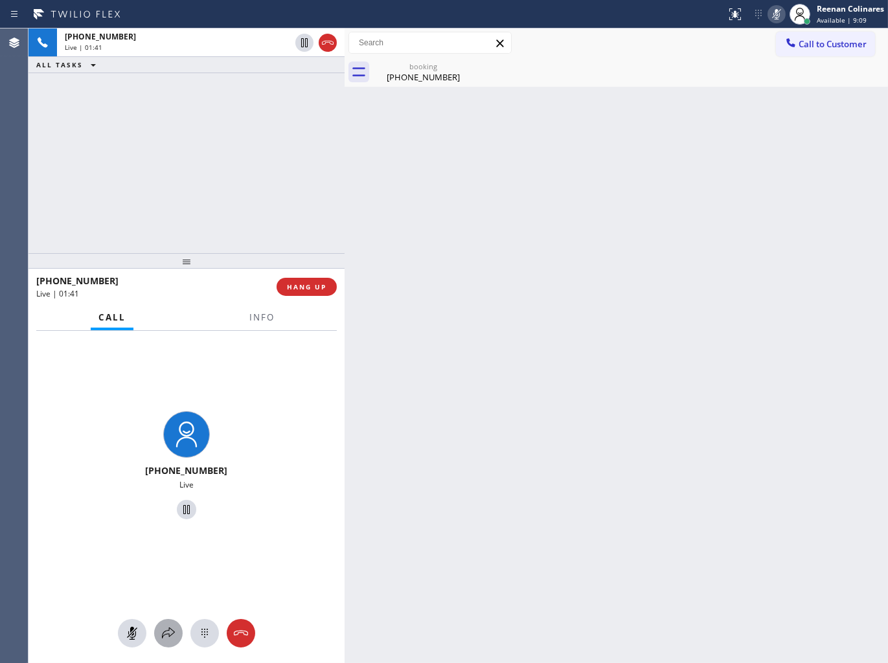
click at [164, 642] on button at bounding box center [168, 633] width 28 height 28
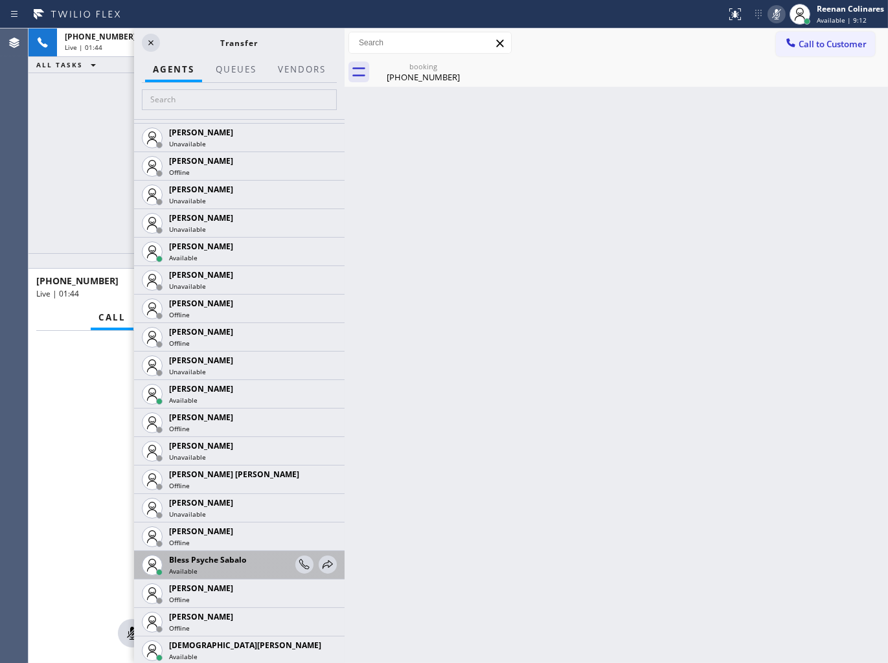
scroll to position [341, 0]
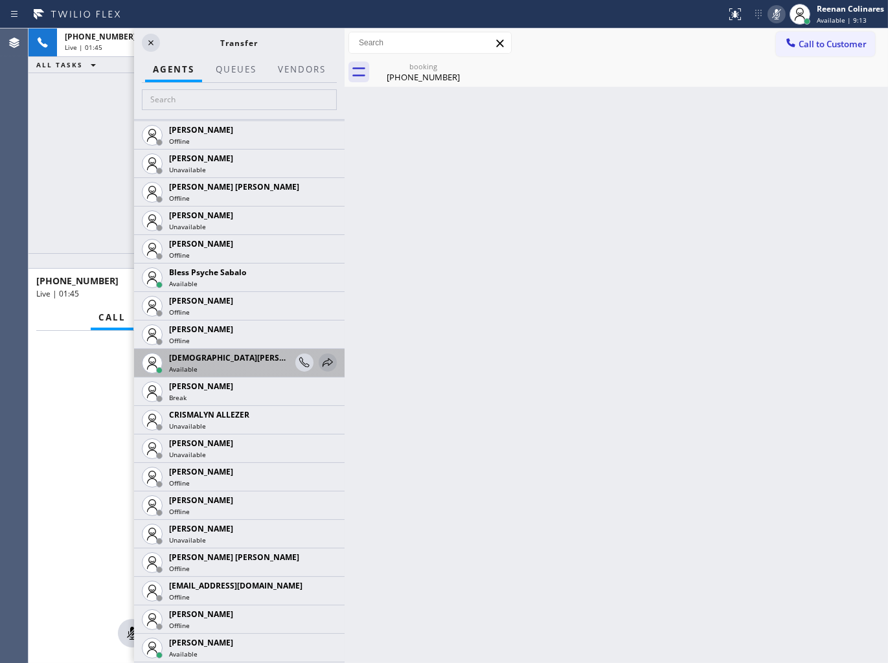
click at [322, 364] on icon at bounding box center [327, 362] width 10 height 8
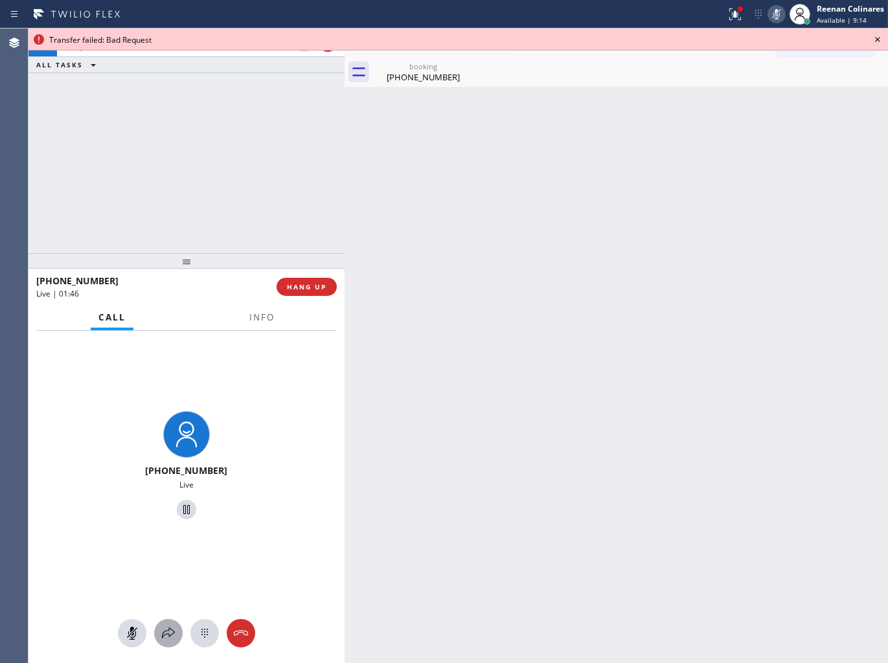
click at [173, 625] on icon at bounding box center [169, 633] width 16 height 16
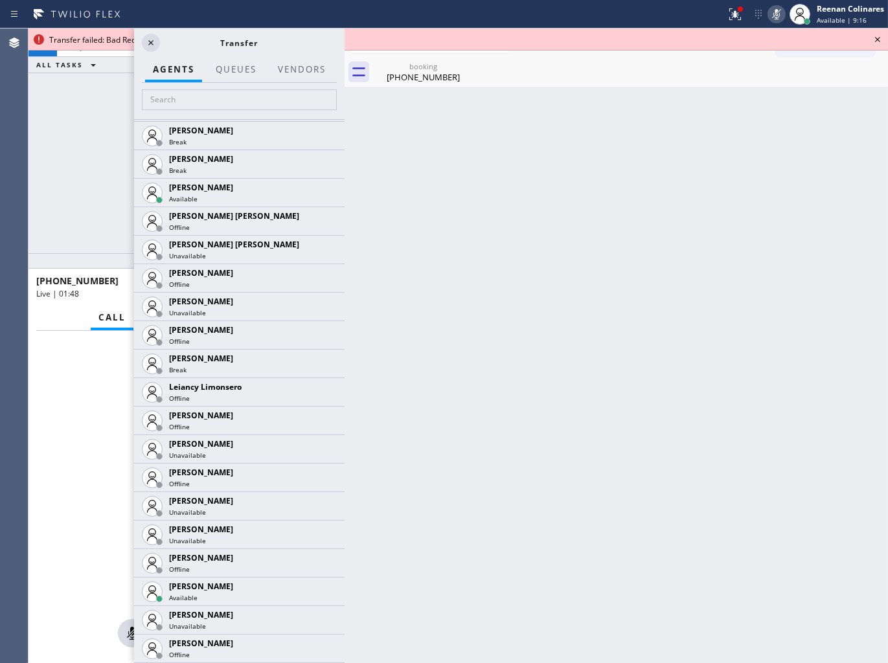
scroll to position [2030, 0]
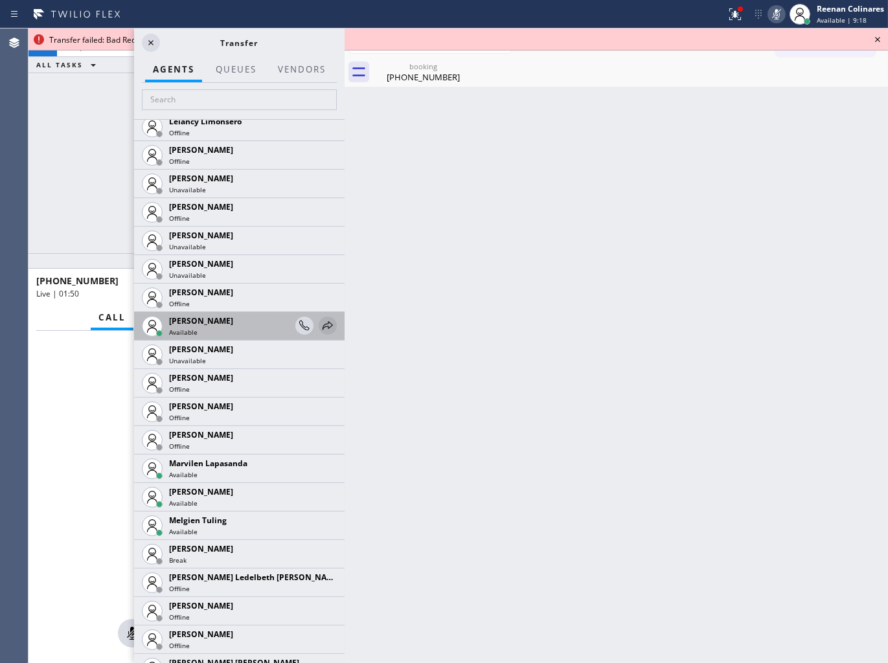
click at [322, 324] on icon at bounding box center [327, 325] width 10 height 8
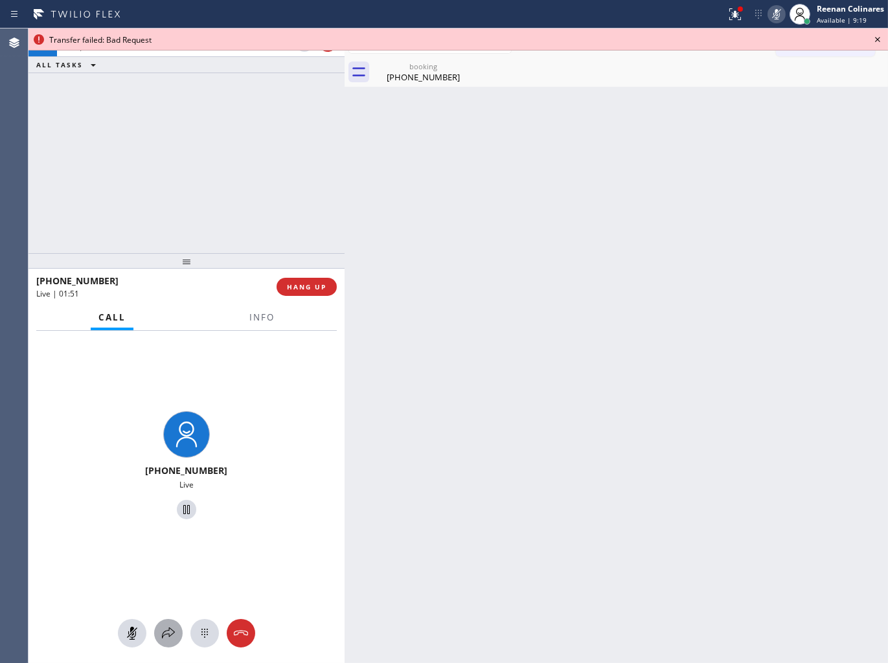
click at [164, 636] on icon at bounding box center [169, 633] width 16 height 16
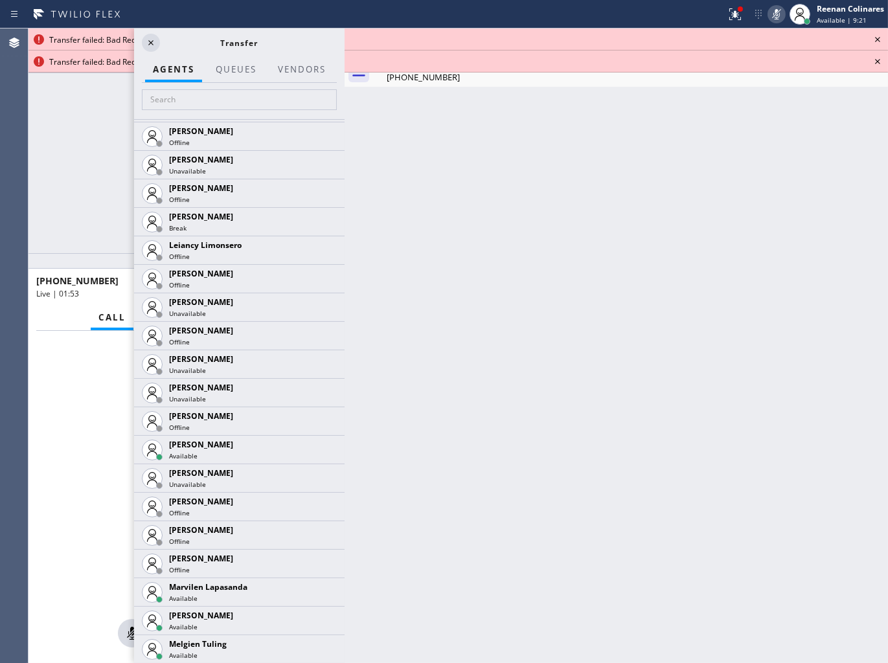
scroll to position [2056, 0]
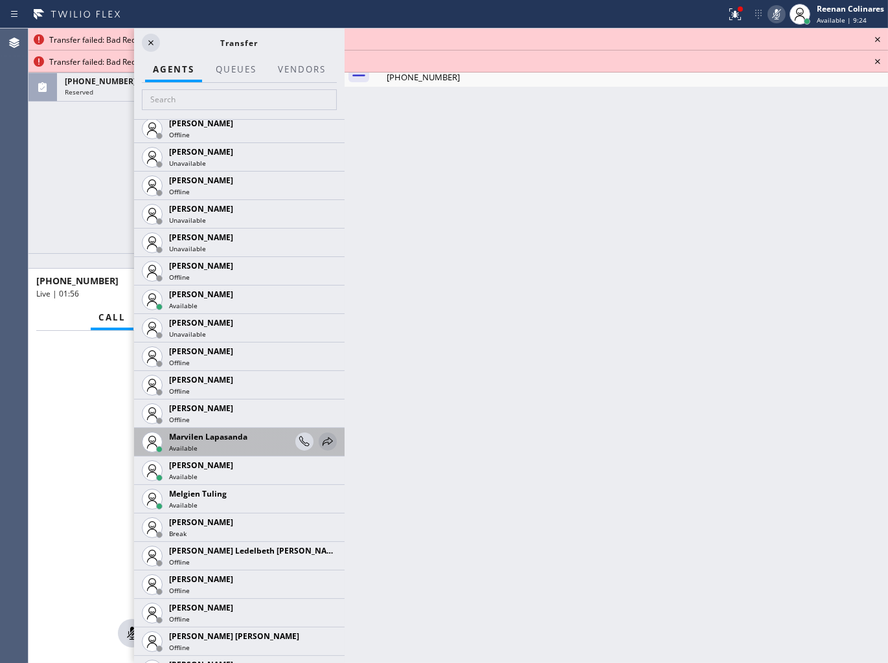
click at [320, 441] on icon at bounding box center [328, 442] width 16 height 16
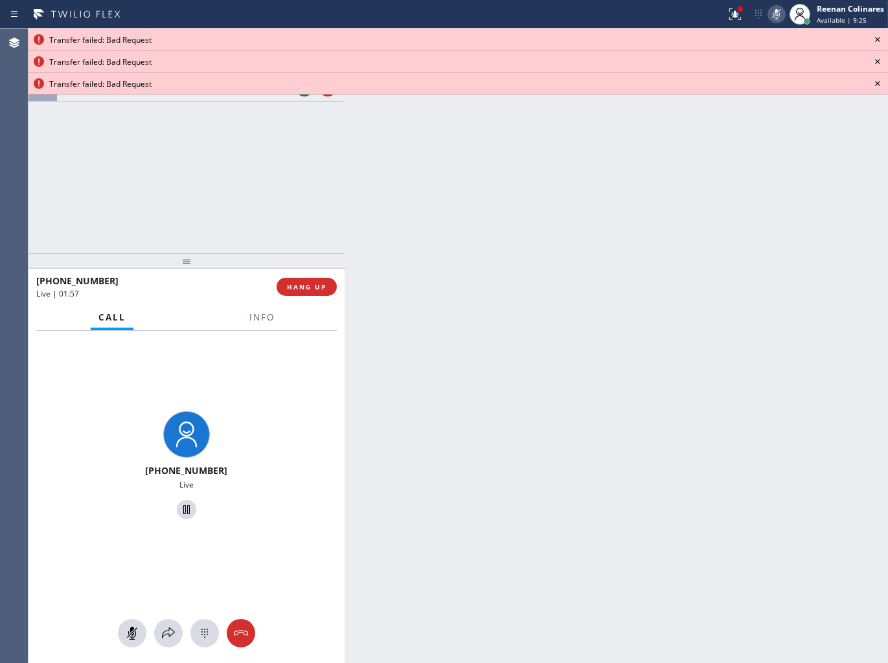
click at [875, 38] on icon at bounding box center [877, 40] width 16 height 16
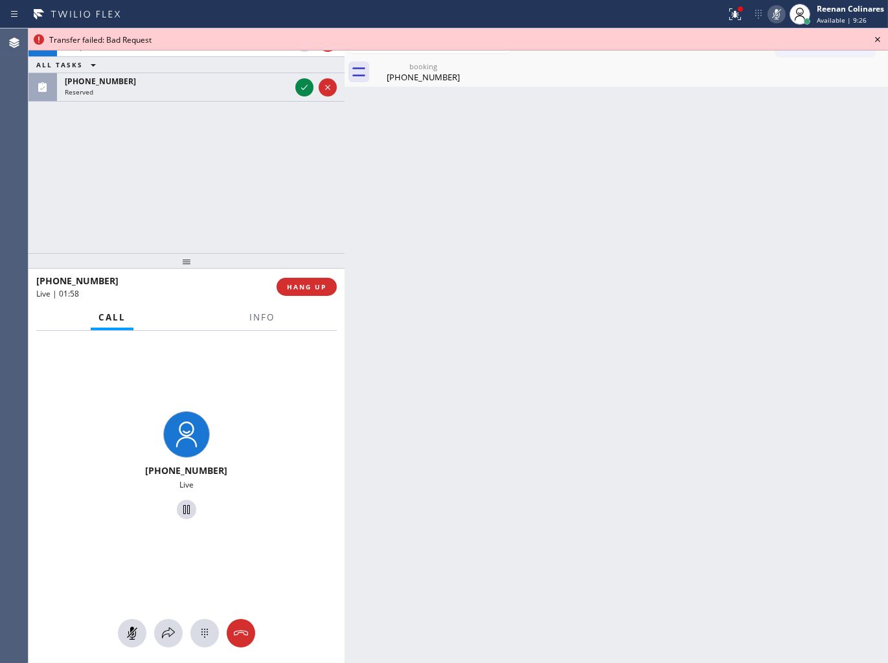
click at [875, 38] on icon at bounding box center [877, 40] width 16 height 16
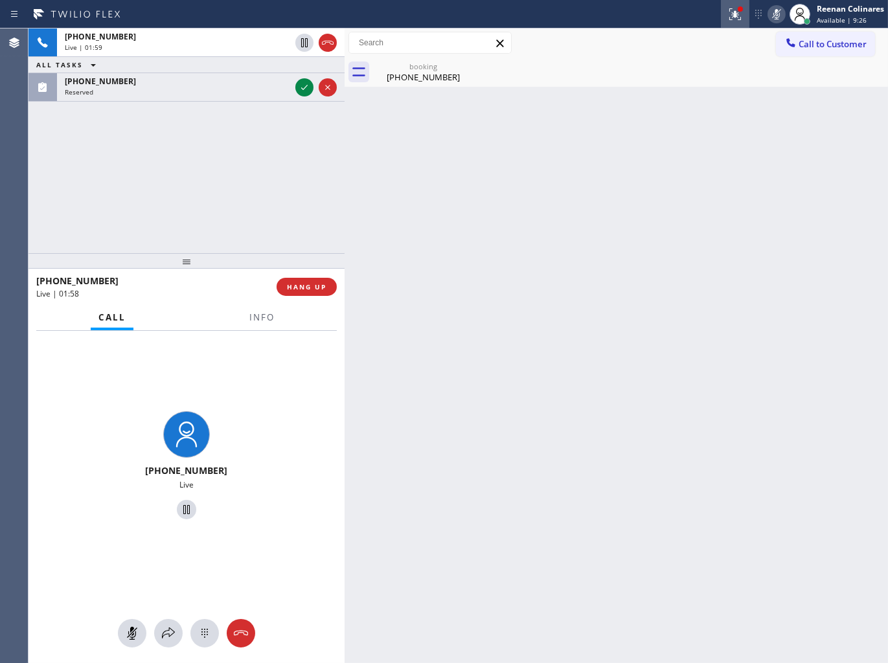
click at [726, 17] on div at bounding box center [735, 14] width 28 height 16
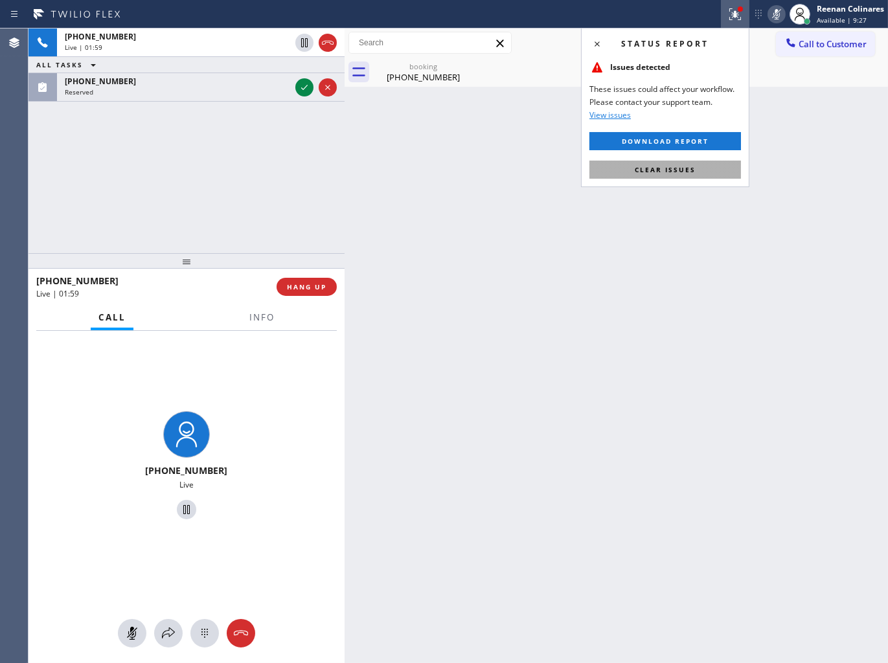
click at [658, 170] on span "Clear issues" at bounding box center [664, 169] width 61 height 9
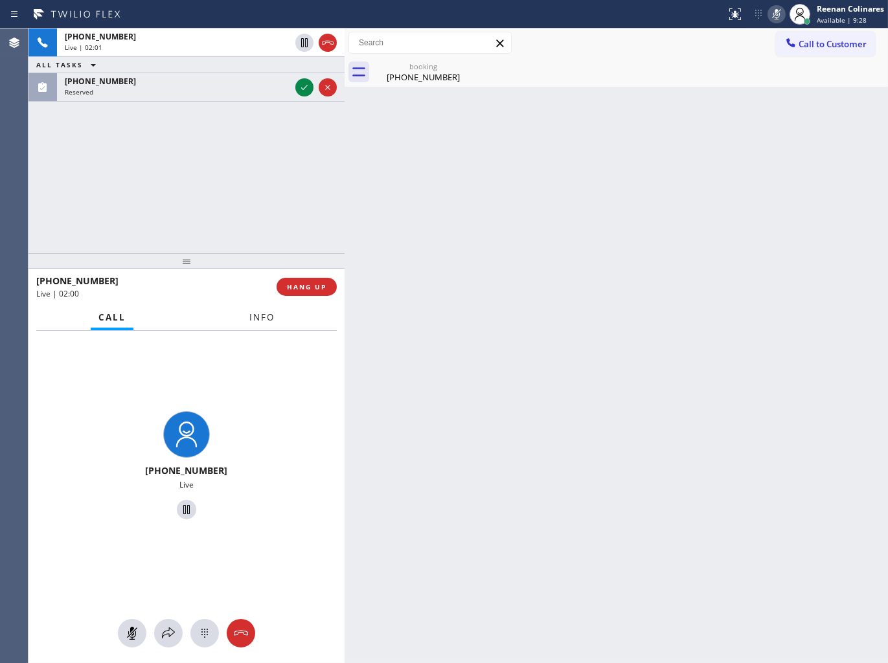
click at [263, 313] on span "Info" at bounding box center [261, 317] width 25 height 12
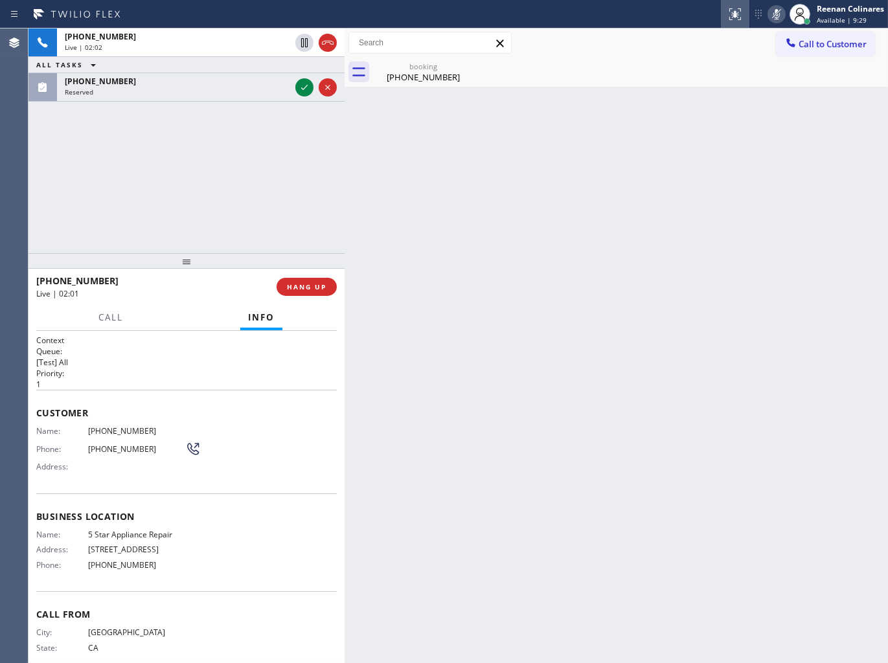
click at [774, 11] on icon at bounding box center [776, 14] width 6 height 10
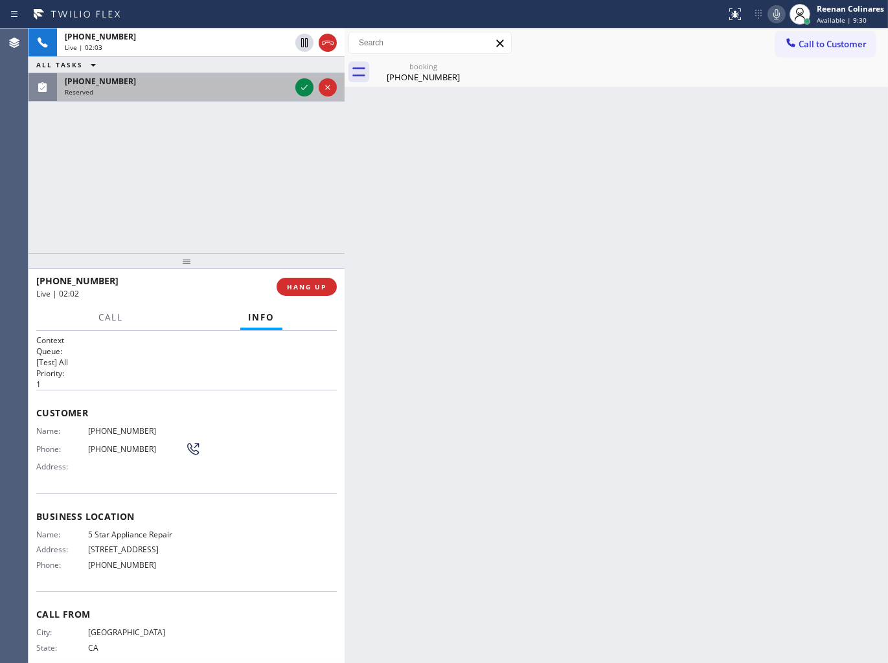
click at [246, 84] on div "[PHONE_NUMBER]" at bounding box center [177, 81] width 225 height 11
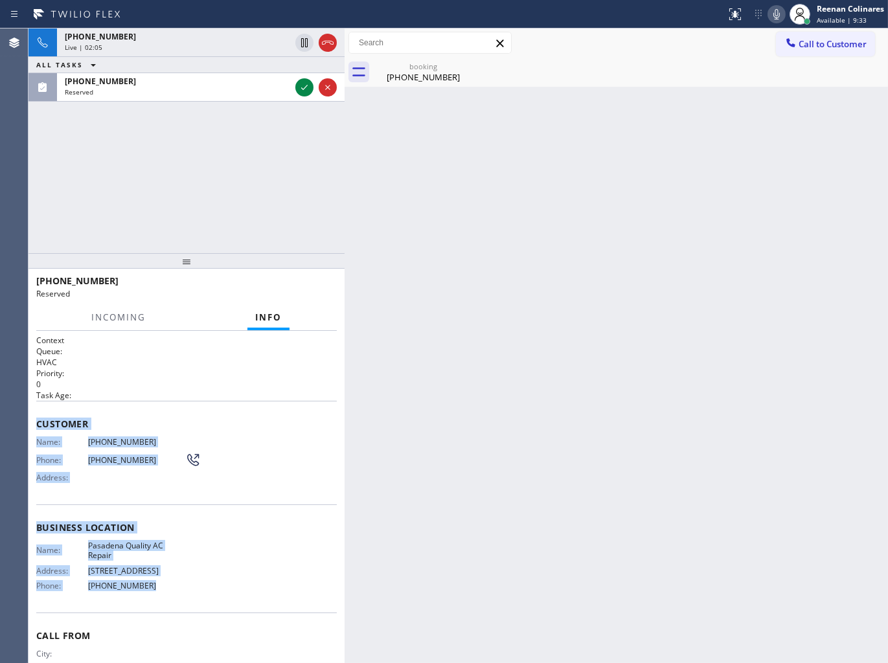
drag, startPoint x: 37, startPoint y: 413, endPoint x: 196, endPoint y: 577, distance: 228.5
click at [188, 586] on div "Context Queue: HVAC Priority: 0 Task Age: Customer Name: [PHONE_NUMBER] Phone: …" at bounding box center [186, 522] width 300 height 375
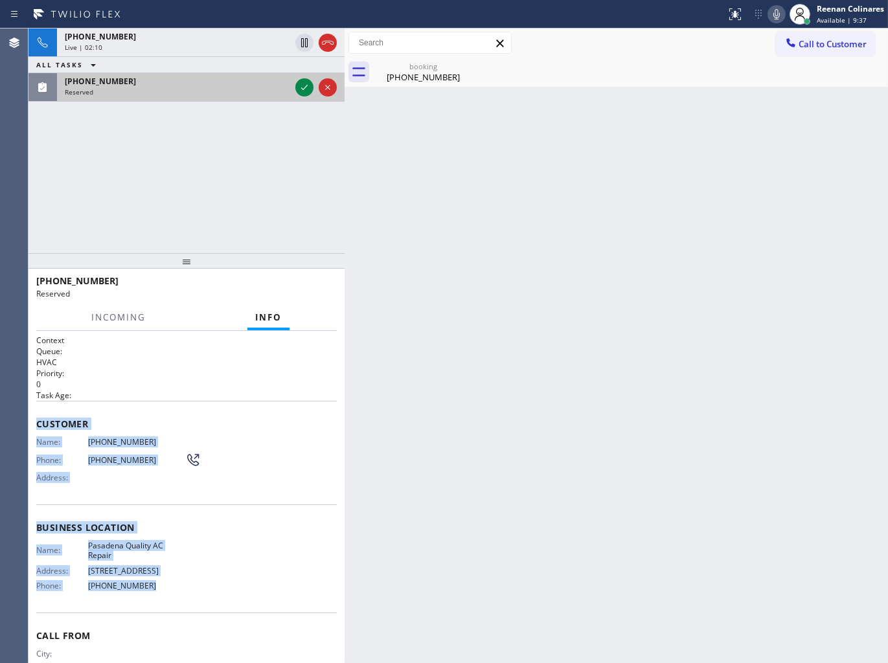
click at [276, 78] on div "[PHONE_NUMBER]" at bounding box center [177, 81] width 225 height 11
click at [300, 85] on icon at bounding box center [304, 88] width 16 height 16
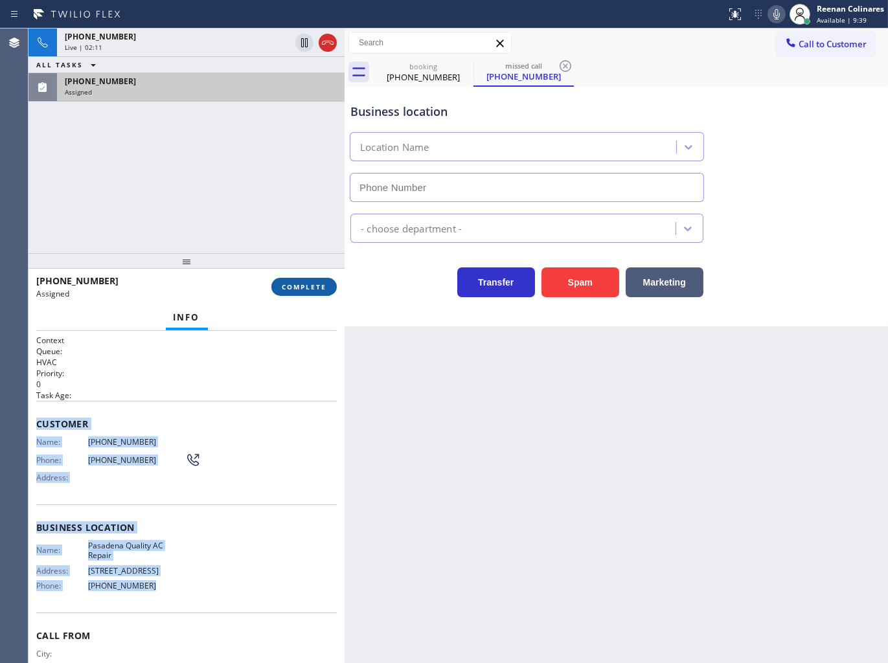
type input "[PHONE_NUMBER]"
click at [301, 285] on span "COMPLETE" at bounding box center [304, 286] width 45 height 9
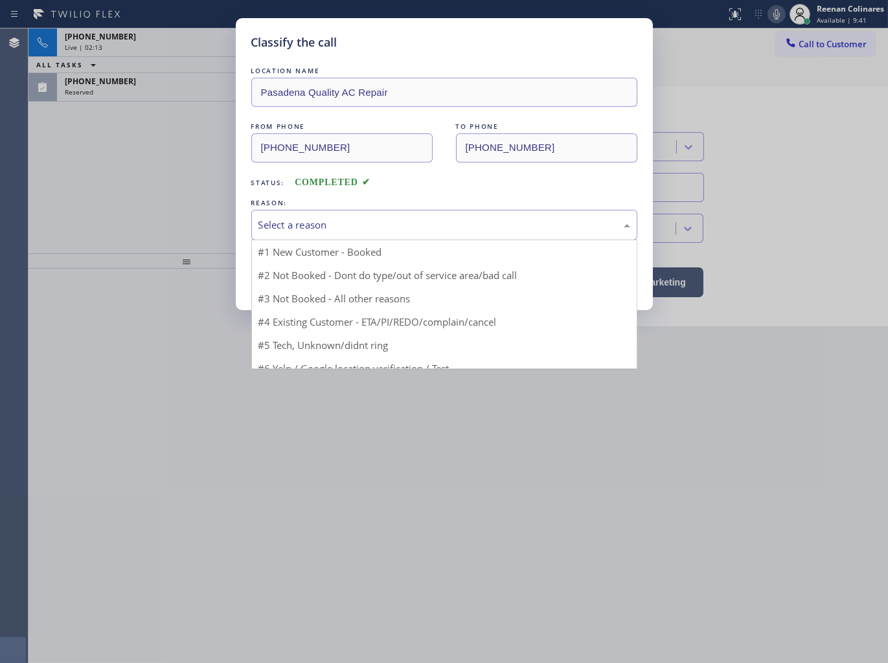
click at [357, 218] on div "Select a reason" at bounding box center [444, 225] width 372 height 15
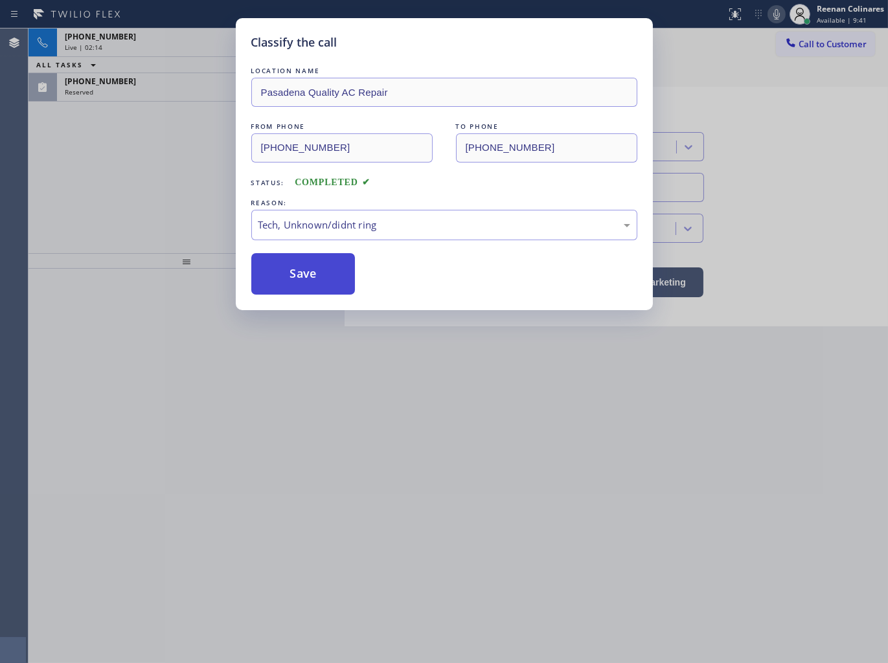
click at [296, 277] on button "Save" at bounding box center [303, 273] width 104 height 41
drag, startPoint x: 159, startPoint y: 150, endPoint x: 137, endPoint y: 104, distance: 50.7
click at [158, 150] on div "Classify the call LOCATION NAME [GEOGRAPHIC_DATA] Quality AC Repair FROM PHONE …" at bounding box center [444, 331] width 888 height 663
click at [153, 91] on div "Classify the call LOCATION NAME [GEOGRAPHIC_DATA] Quality AC Repair FROM PHONE …" at bounding box center [444, 331] width 888 height 663
click at [151, 93] on div "Classify the call LOCATION NAME Electrical [GEOGRAPHIC_DATA]([GEOGRAPHIC_DATA] …" at bounding box center [457, 345] width 859 height 634
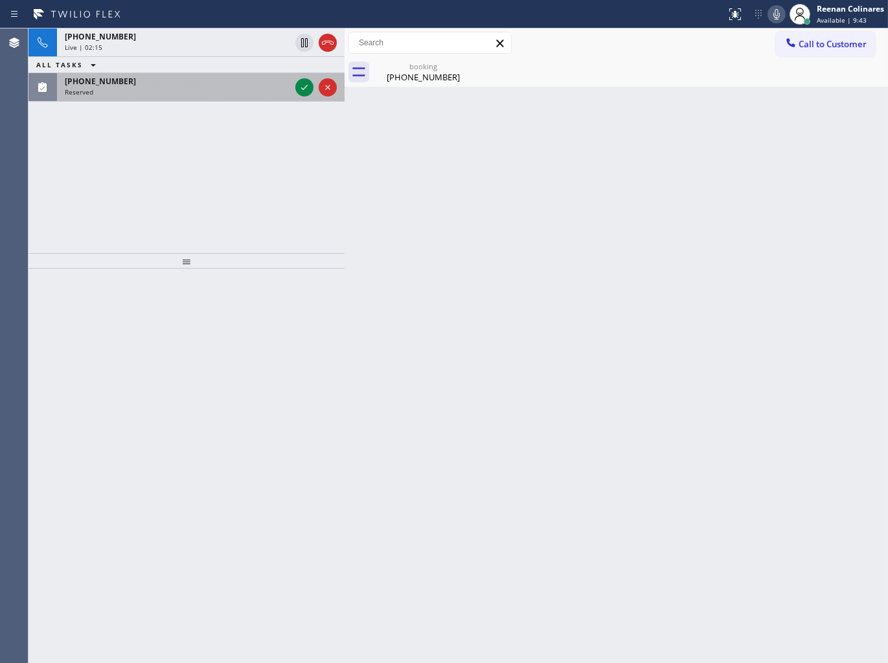
click at [149, 93] on div "Reserved" at bounding box center [177, 91] width 225 height 9
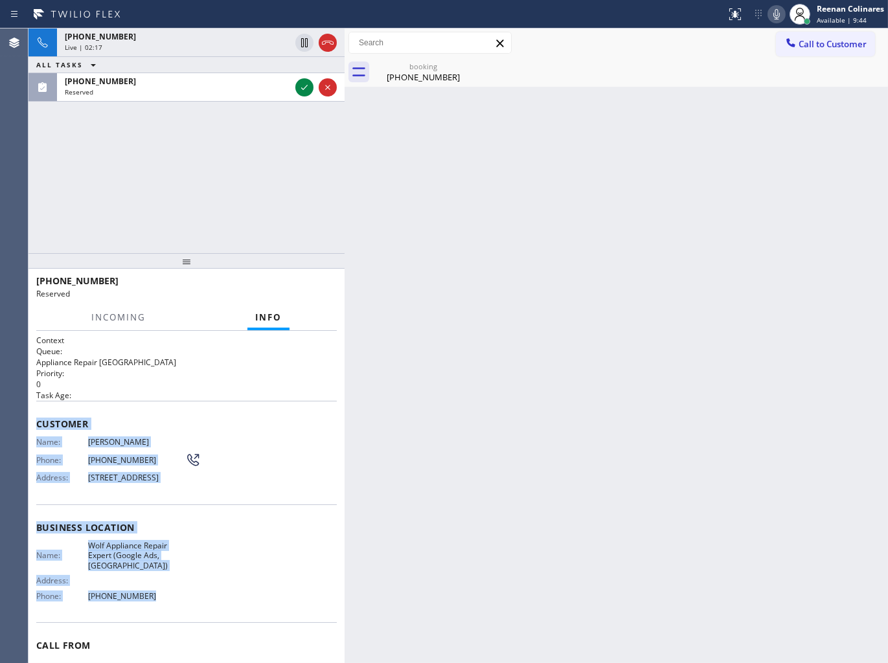
drag, startPoint x: 36, startPoint y: 428, endPoint x: 352, endPoint y: 623, distance: 371.5
click at [206, 590] on div "Context Queue: Appliance Repair High End Priority: 0 Task Age: Customer Name: […" at bounding box center [186, 528] width 300 height 386
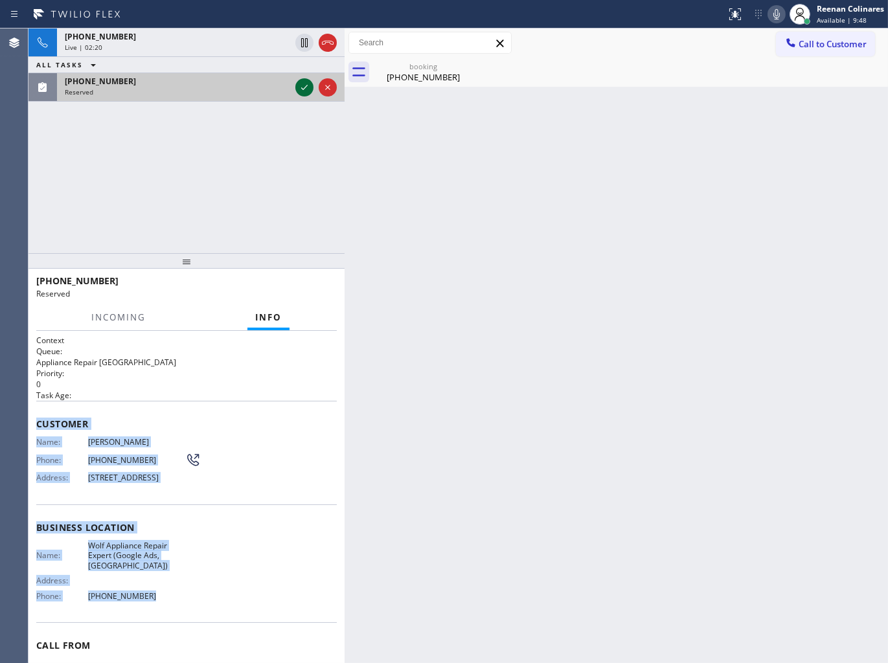
click at [311, 87] on icon at bounding box center [304, 88] width 16 height 16
click at [308, 285] on span "COMPLETE" at bounding box center [304, 286] width 45 height 9
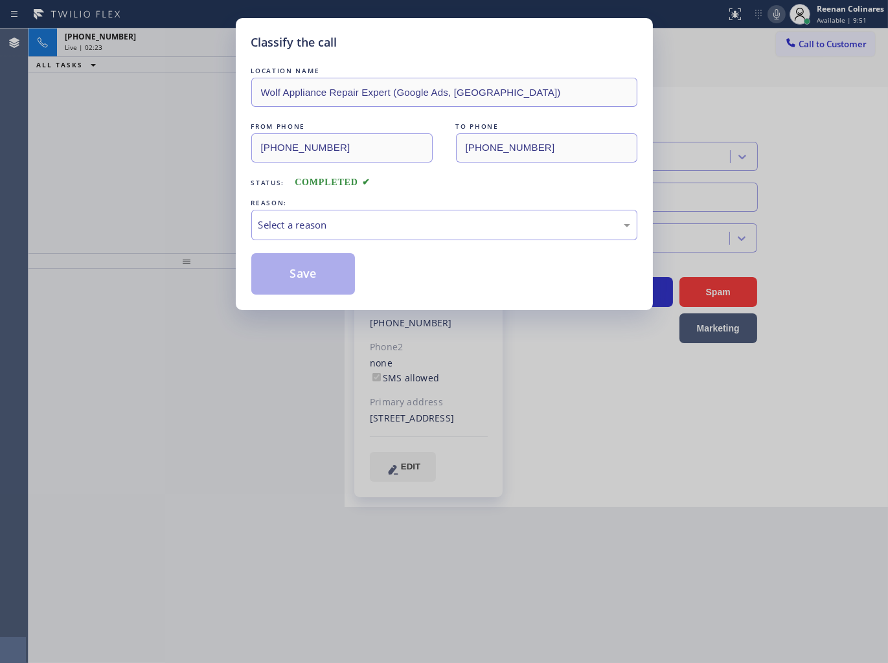
type input "[PHONE_NUMBER]"
click at [416, 236] on div "Select a reason" at bounding box center [444, 225] width 386 height 30
click at [315, 285] on button "Save" at bounding box center [303, 273] width 104 height 41
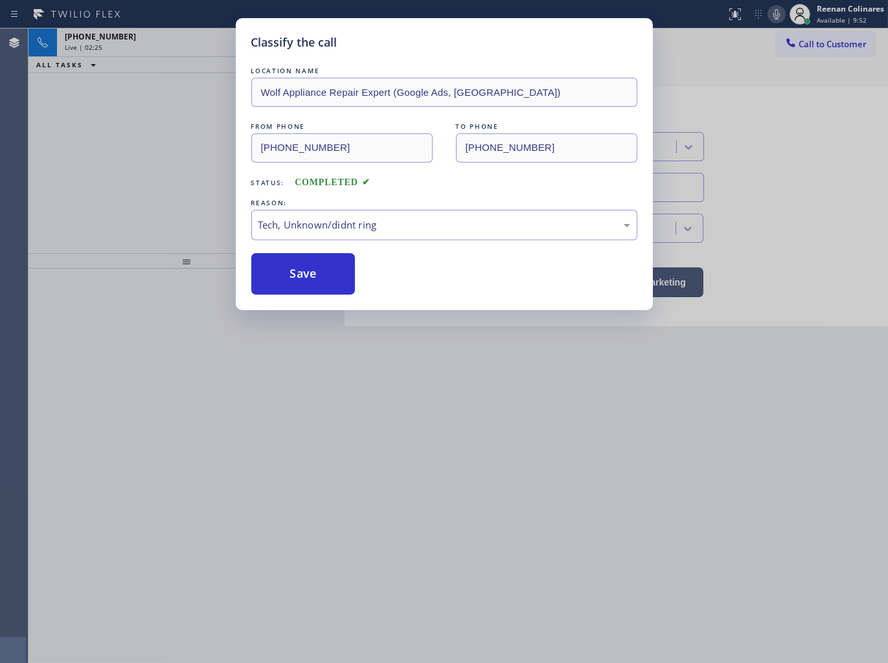
click at [17, 188] on div "Classify the call LOCATION NAME Wolf Appliance Repair Expert (Google Ads, [GEOG…" at bounding box center [444, 331] width 888 height 663
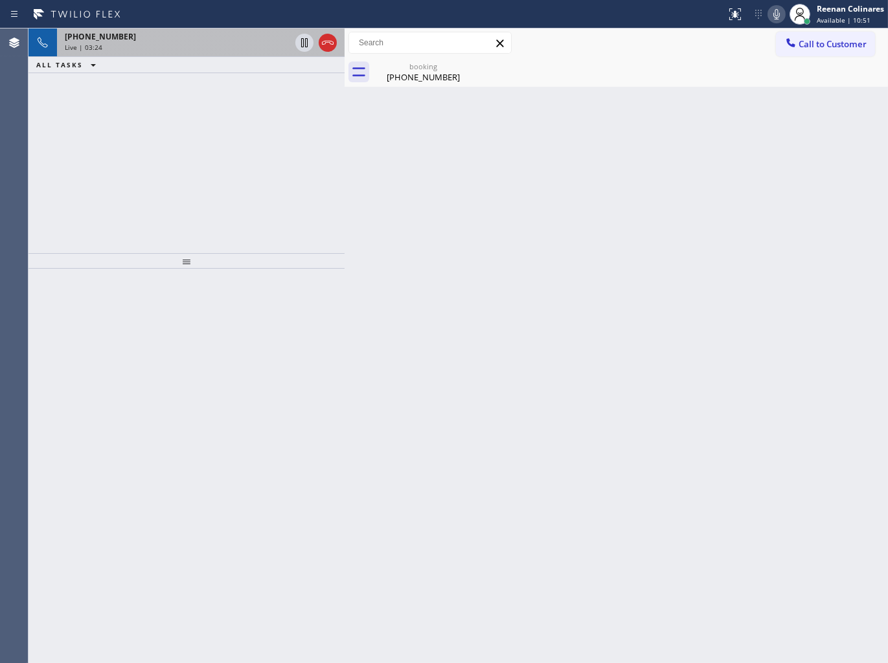
click at [222, 45] on div "Live | 03:24" at bounding box center [177, 47] width 225 height 9
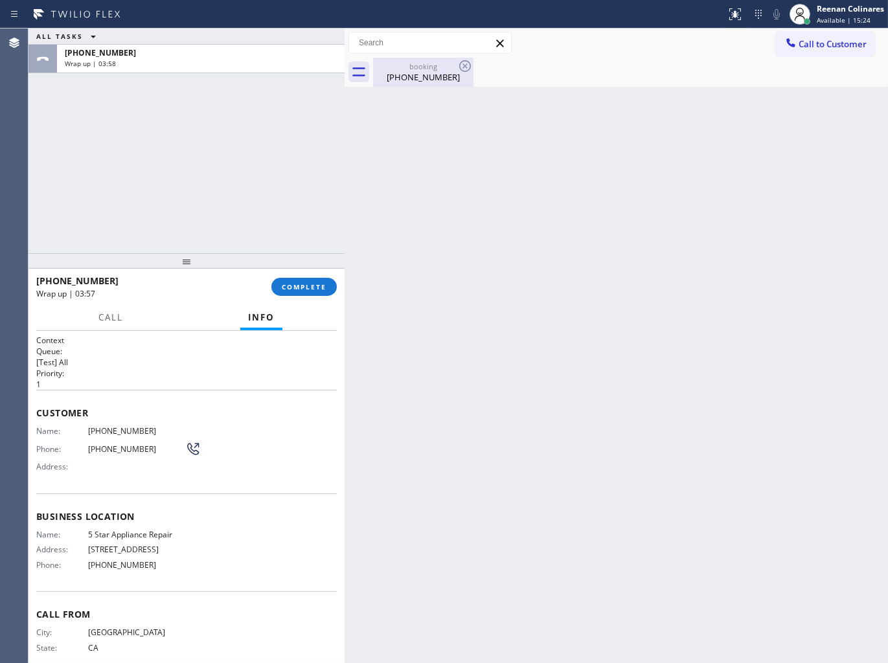
drag, startPoint x: 413, startPoint y: 82, endPoint x: 440, endPoint y: 72, distance: 29.1
click at [416, 80] on div "[PHONE_NUMBER]" at bounding box center [423, 77] width 98 height 12
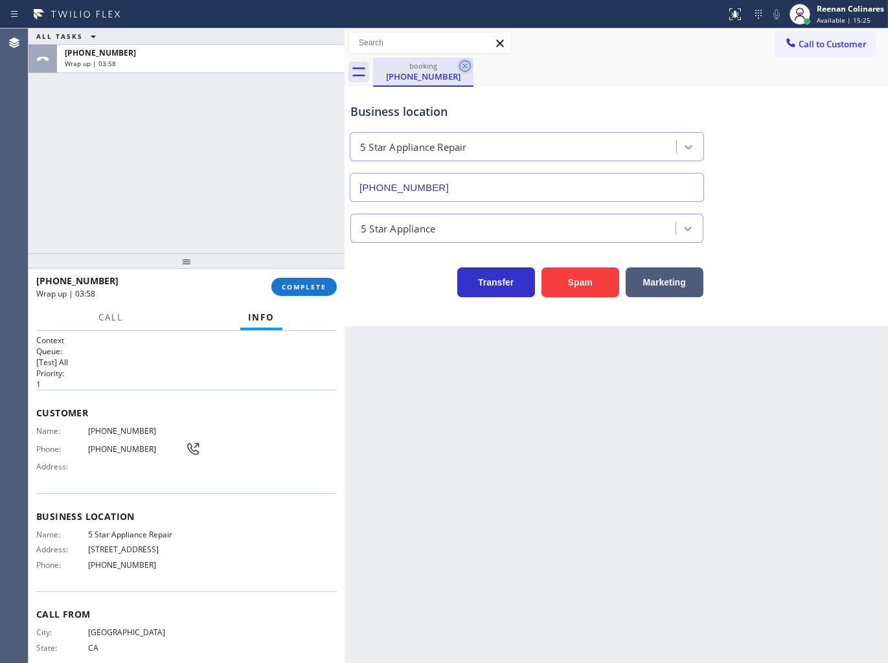
click at [465, 65] on icon at bounding box center [465, 66] width 16 height 16
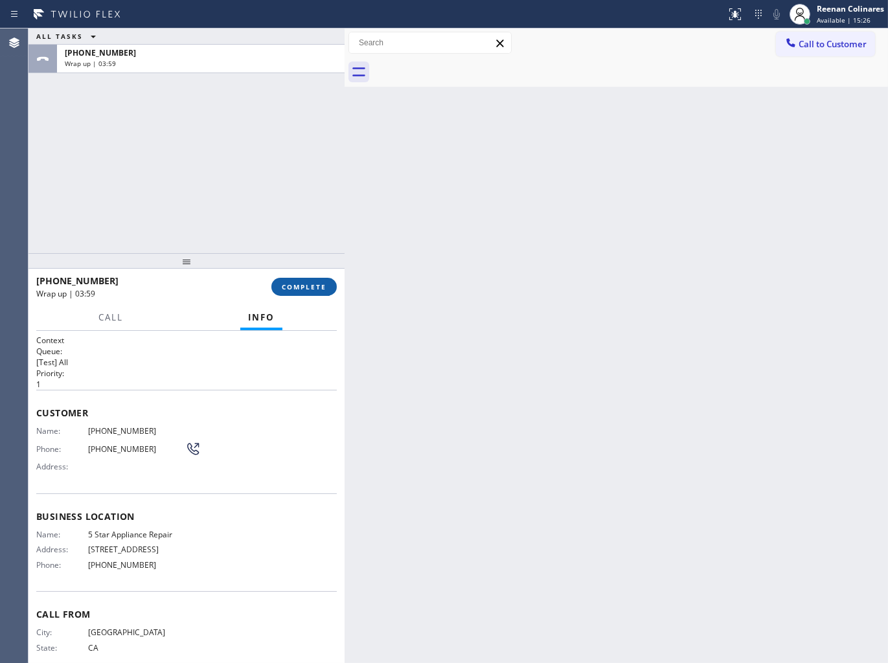
click at [298, 280] on button "COMPLETE" at bounding box center [303, 287] width 65 height 18
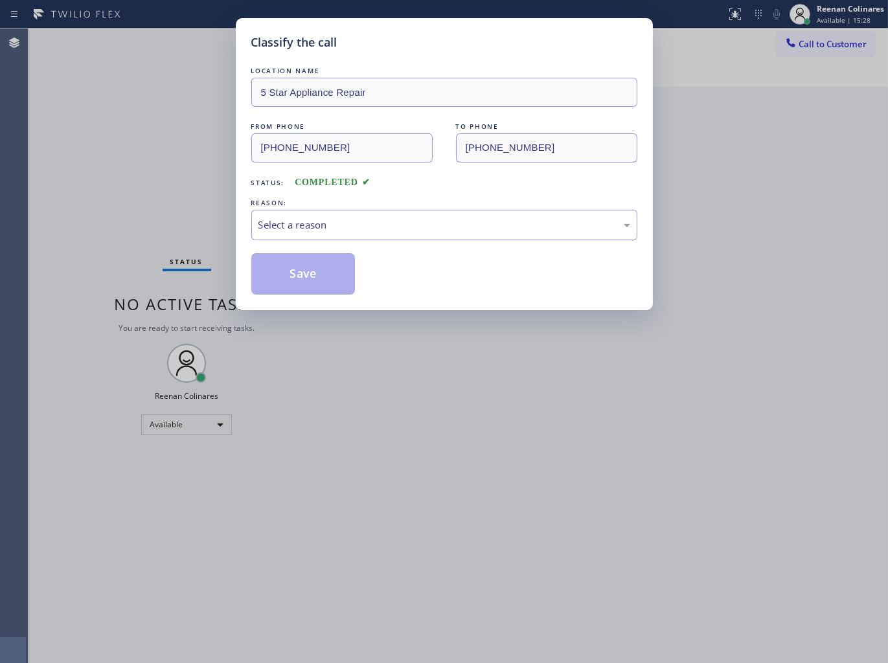
click at [346, 215] on div "Select a reason" at bounding box center [444, 225] width 386 height 30
drag, startPoint x: 280, startPoint y: 280, endPoint x: 269, endPoint y: 273, distance: 13.7
click at [278, 277] on button "Save" at bounding box center [303, 273] width 104 height 41
click at [140, 194] on div "Classify the call LOCATION NAME 5 Star Appliance Repair FROM PHONE [PHONE_NUMBE…" at bounding box center [444, 331] width 888 height 663
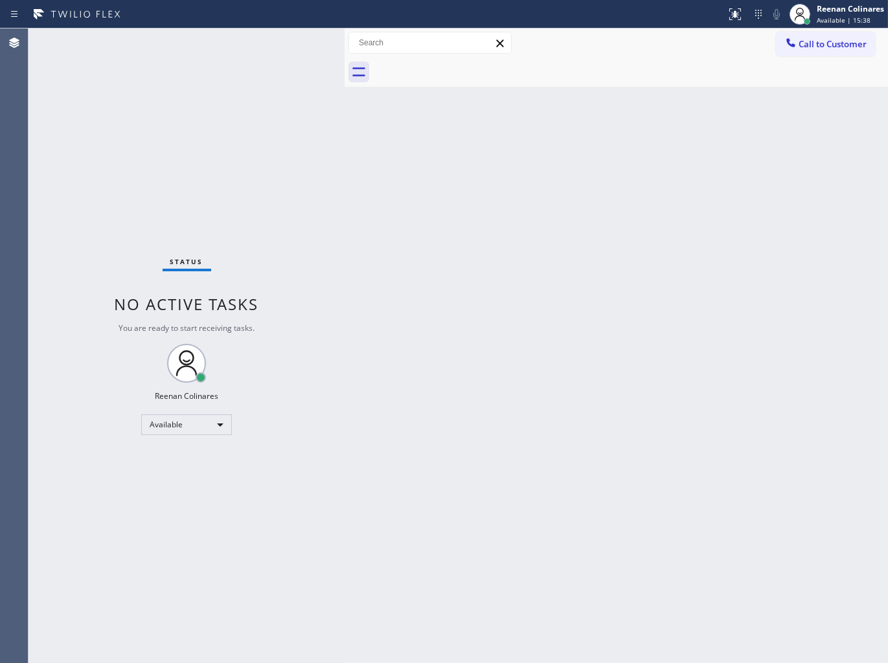
click at [616, 98] on div "Back to Dashboard Change Sender ID Customers Technicians Select a contact Outbo…" at bounding box center [615, 345] width 543 height 634
click at [648, 146] on div "Back to Dashboard Change Sender ID Customers Technicians Select a contact Outbo…" at bounding box center [615, 345] width 543 height 634
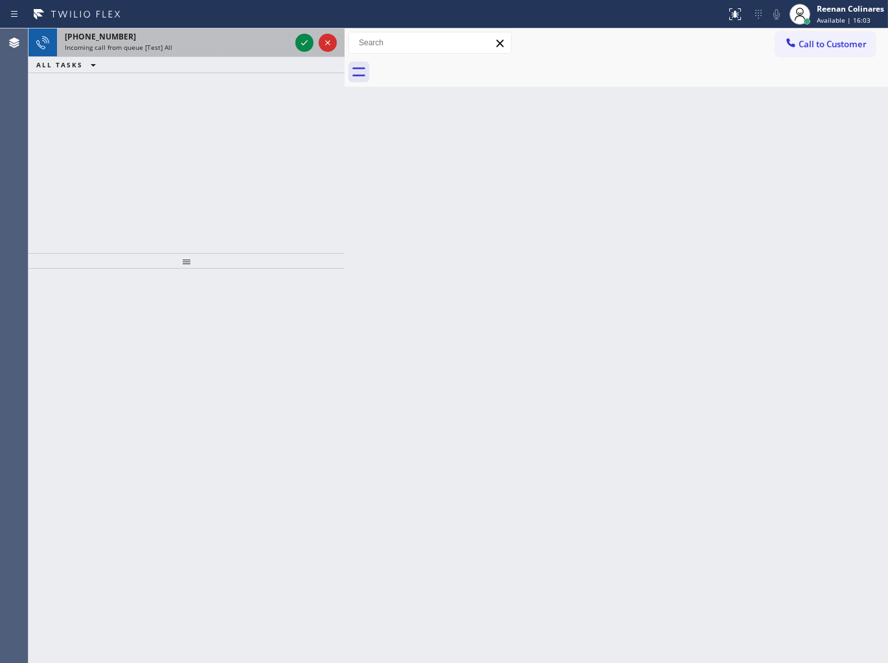
click at [263, 37] on div "[PHONE_NUMBER]" at bounding box center [177, 36] width 225 height 11
click at [262, 41] on div "[PHONE_NUMBER]" at bounding box center [177, 36] width 225 height 11
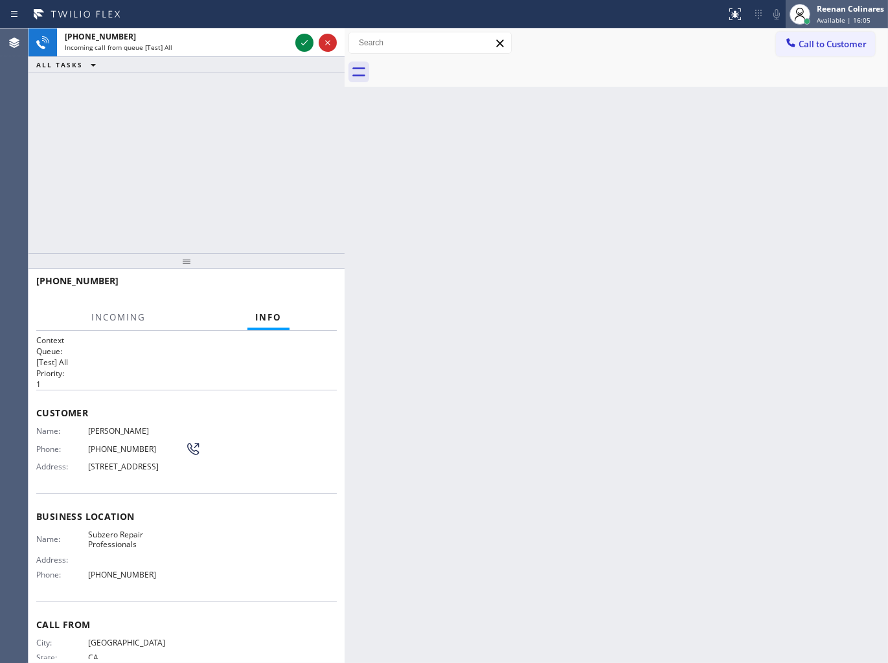
click at [829, 14] on div "Reenan Colinares" at bounding box center [849, 8] width 67 height 11
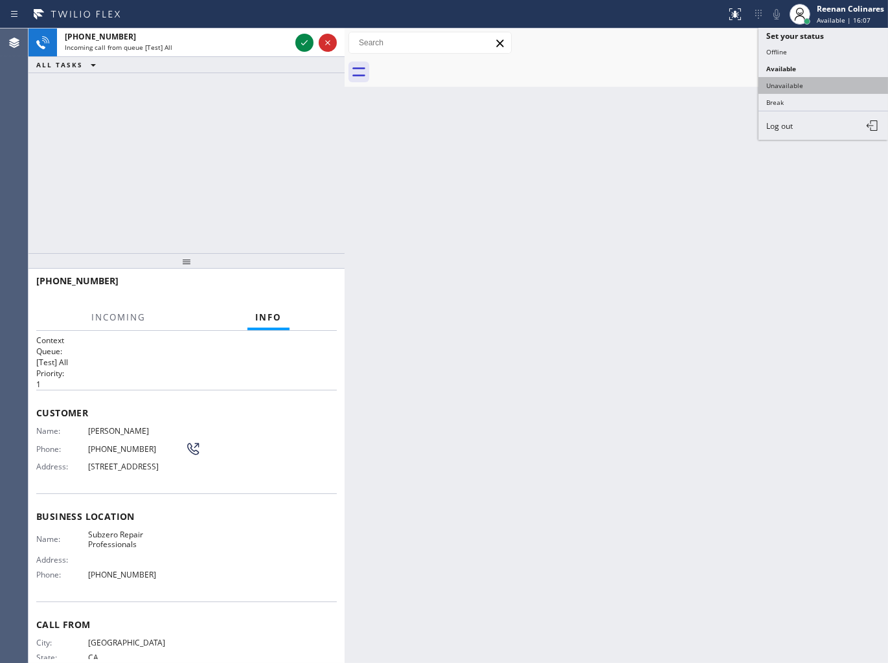
click at [781, 85] on button "Unavailable" at bounding box center [822, 85] width 129 height 17
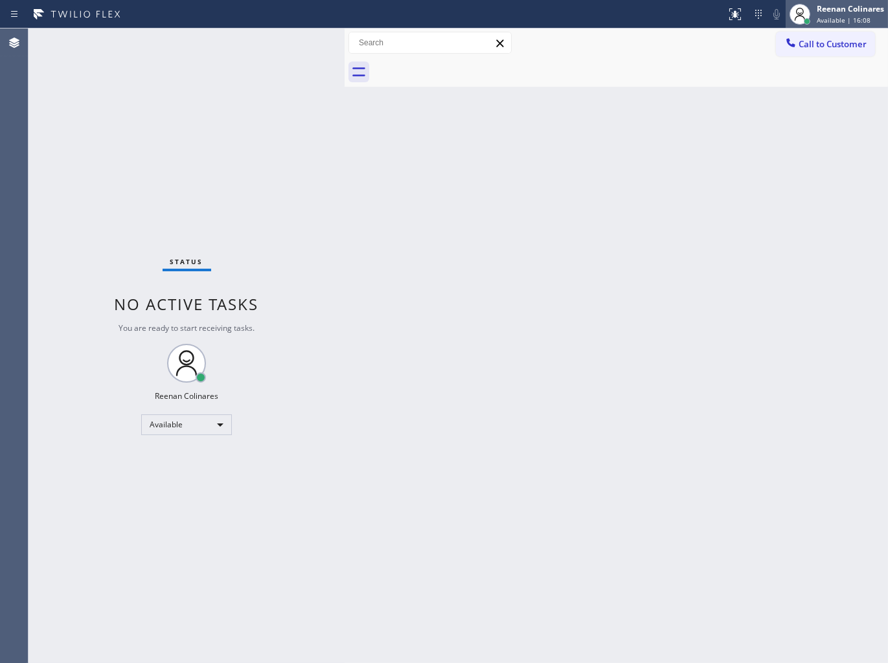
click at [840, 11] on div "Reenan Colinares" at bounding box center [849, 8] width 67 height 11
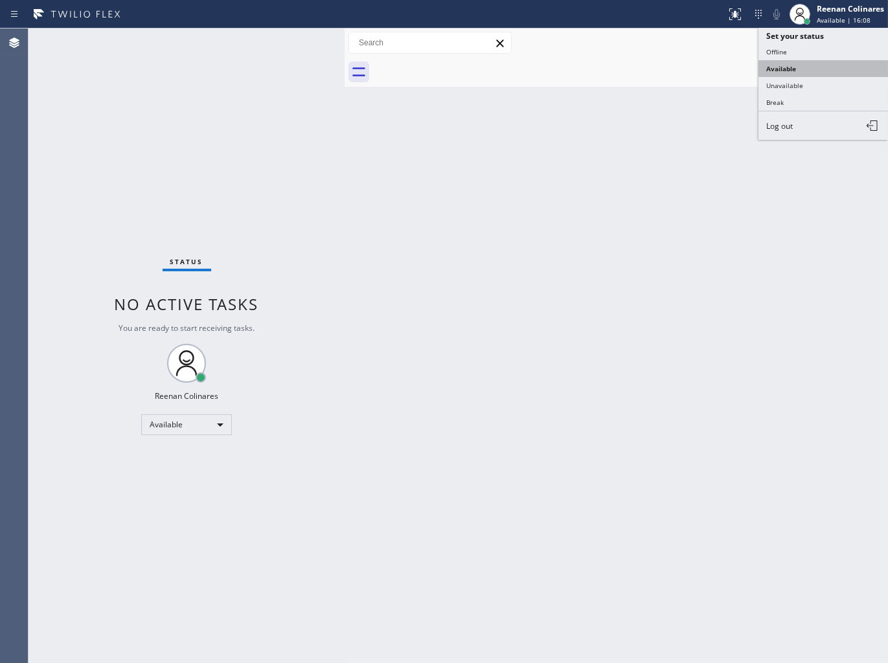
click at [778, 72] on button "Available" at bounding box center [822, 68] width 129 height 17
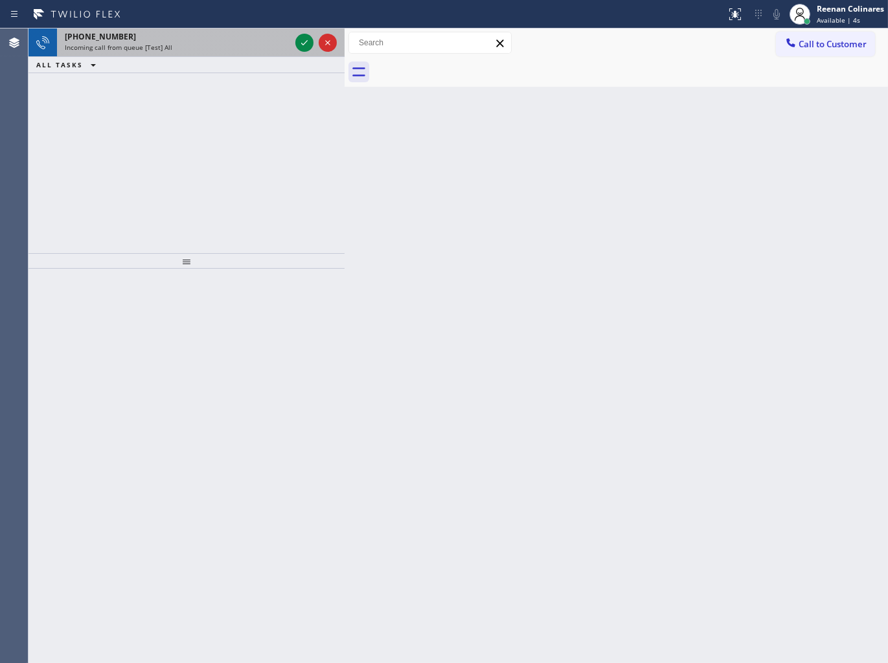
click at [206, 38] on div "[PHONE_NUMBER]" at bounding box center [177, 36] width 225 height 11
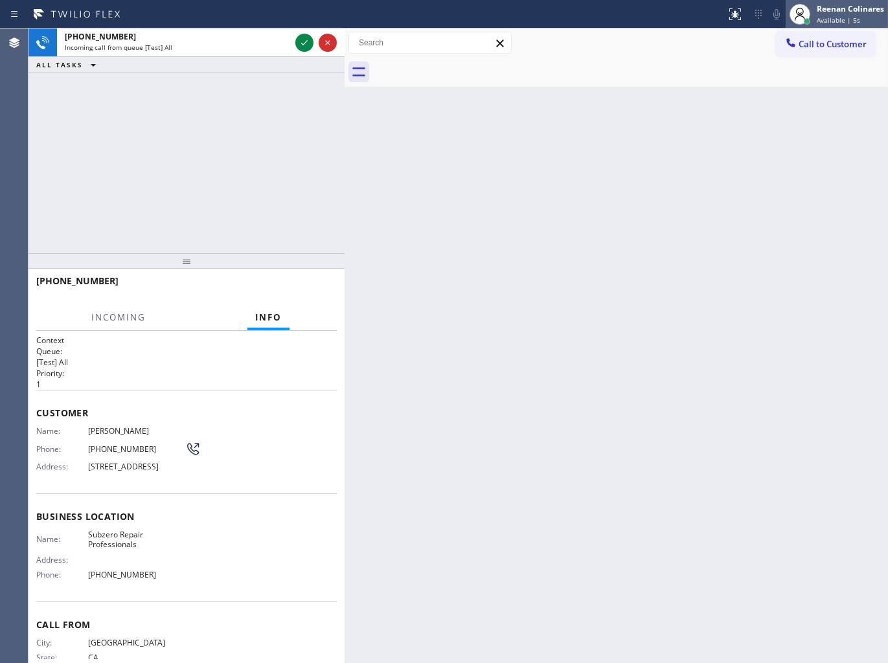
click at [851, 19] on span "Available | 5s" at bounding box center [837, 20] width 43 height 9
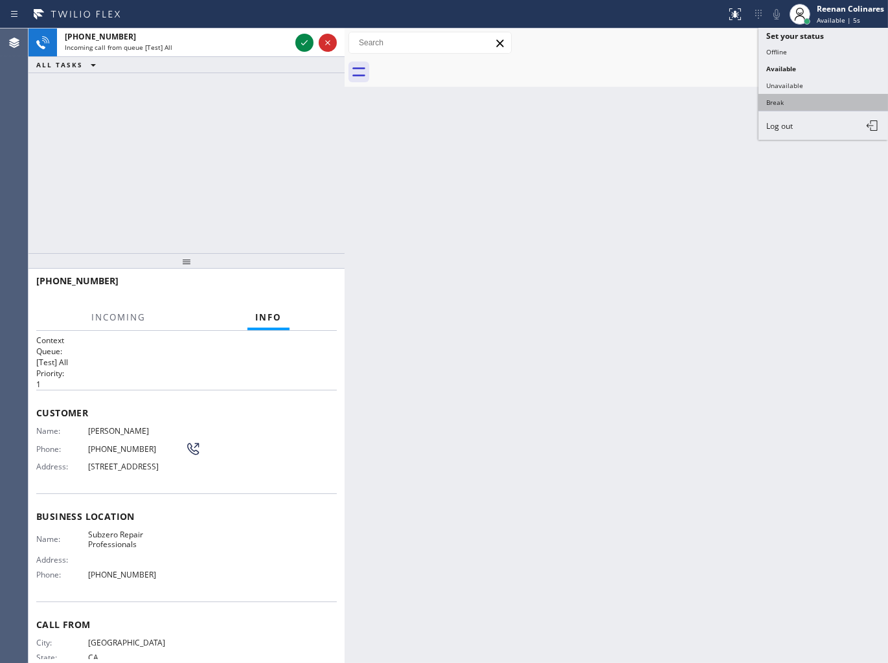
click at [786, 104] on button "Break" at bounding box center [822, 102] width 129 height 17
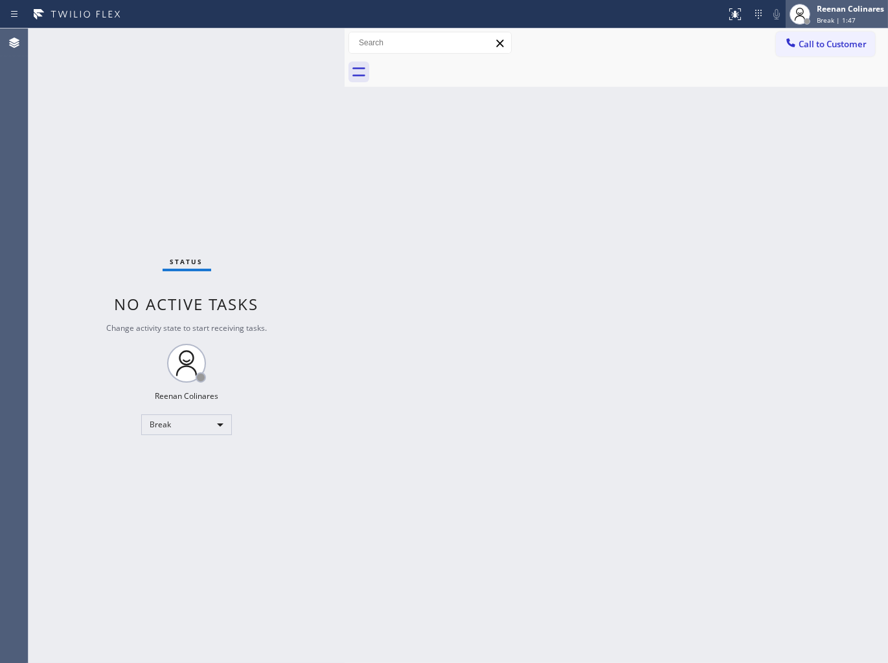
click at [840, 10] on div "Reenan Colinares" at bounding box center [849, 8] width 67 height 11
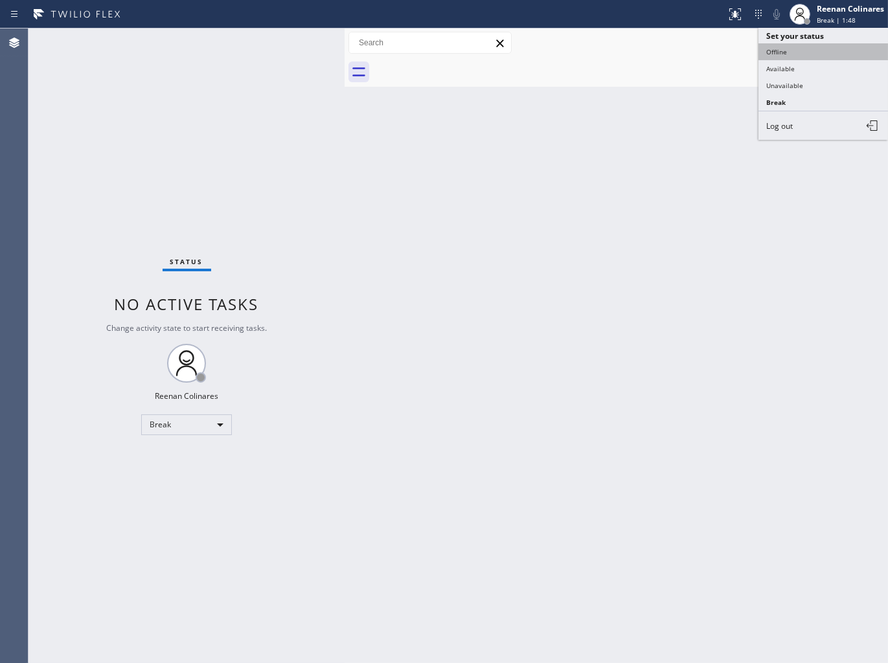
click at [779, 59] on button "Offline" at bounding box center [822, 51] width 129 height 17
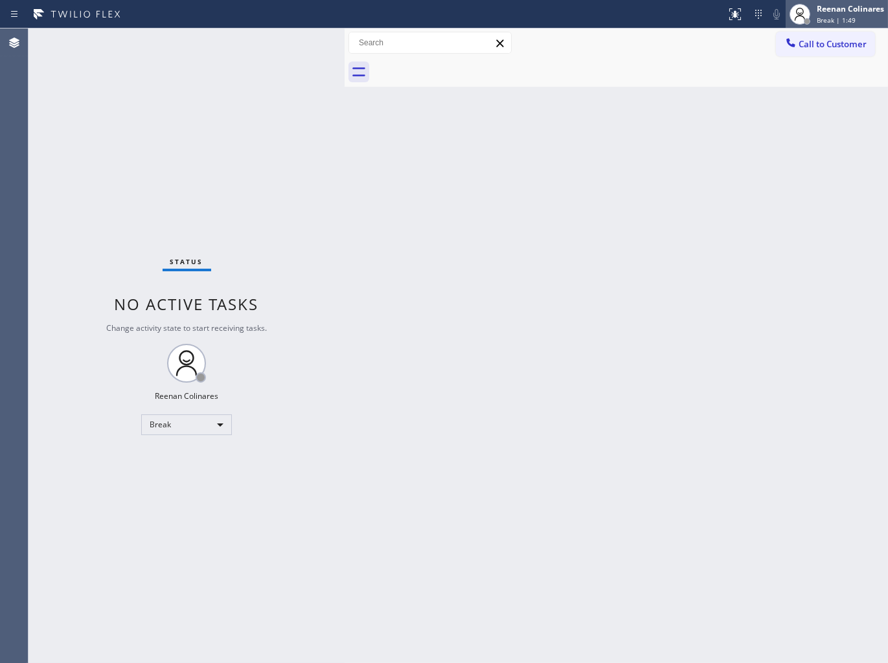
click at [836, 14] on div "[PERSON_NAME] Break | 1:49" at bounding box center [851, 14] width 74 height 23
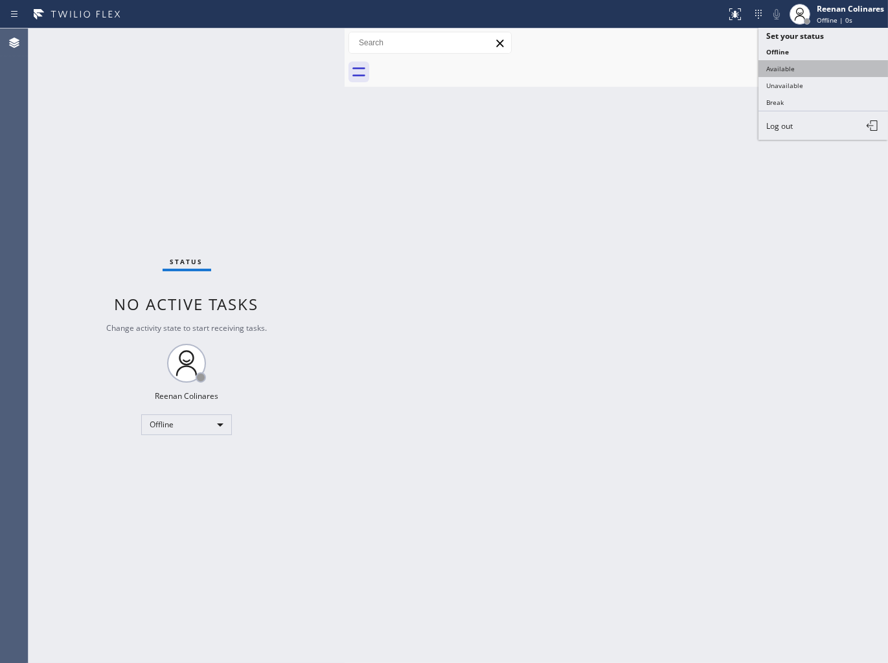
click at [801, 73] on button "Available" at bounding box center [822, 68] width 129 height 17
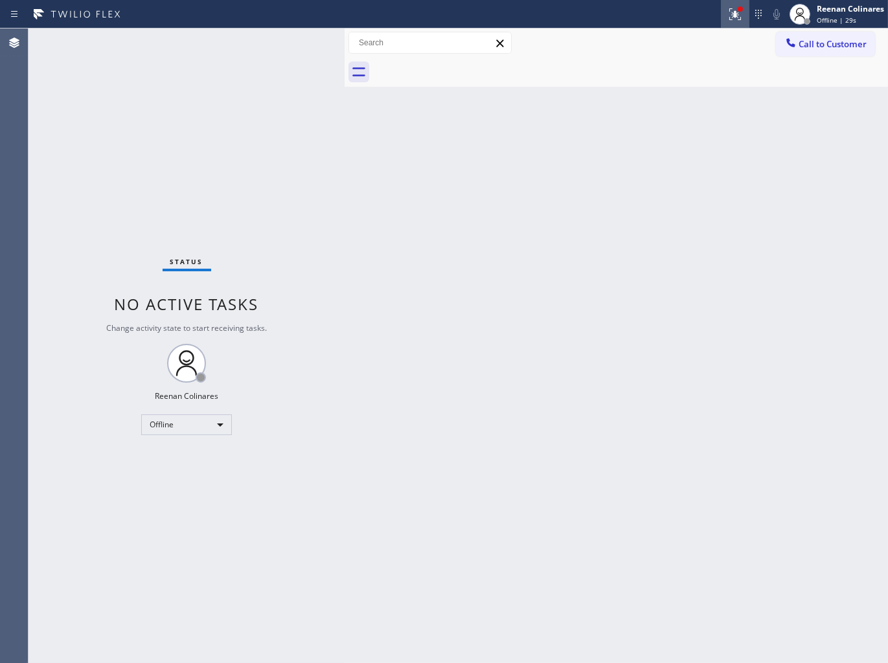
drag, startPoint x: 734, startPoint y: 18, endPoint x: 734, endPoint y: 27, distance: 8.4
click at [735, 18] on icon at bounding box center [735, 14] width 16 height 16
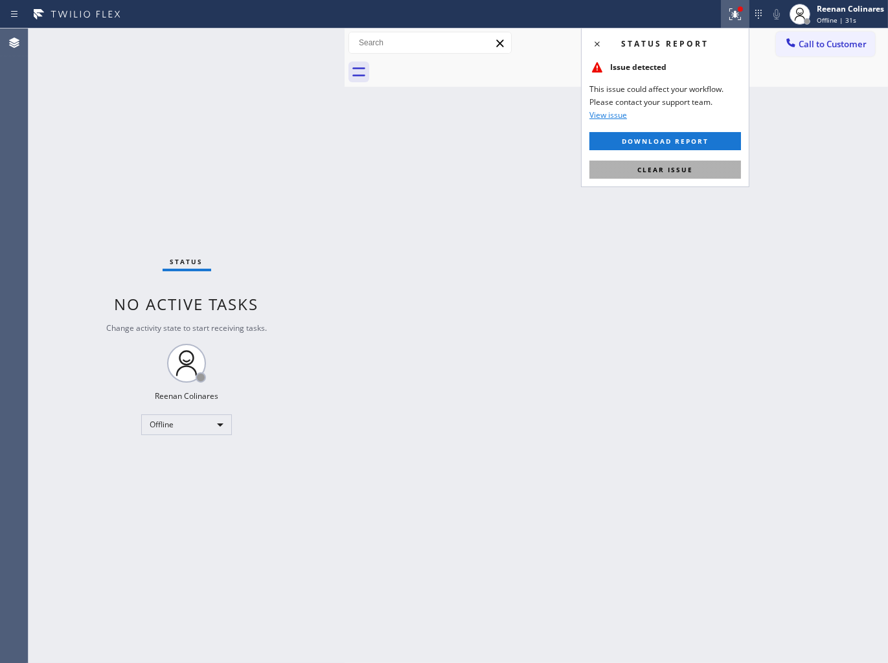
click at [658, 168] on span "Clear issue" at bounding box center [665, 169] width 56 height 9
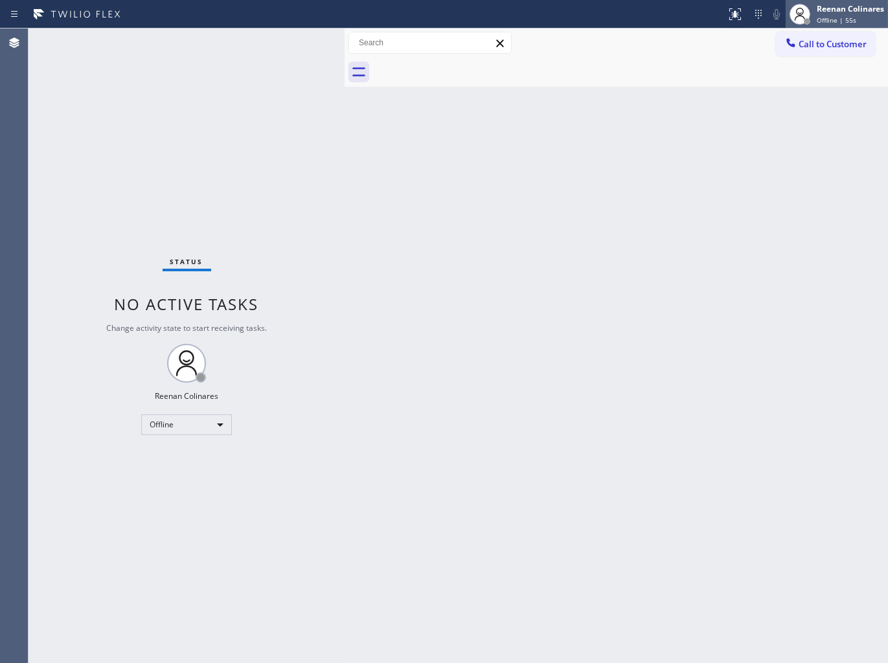
click at [859, 8] on div "Reenan Colinares" at bounding box center [849, 8] width 67 height 11
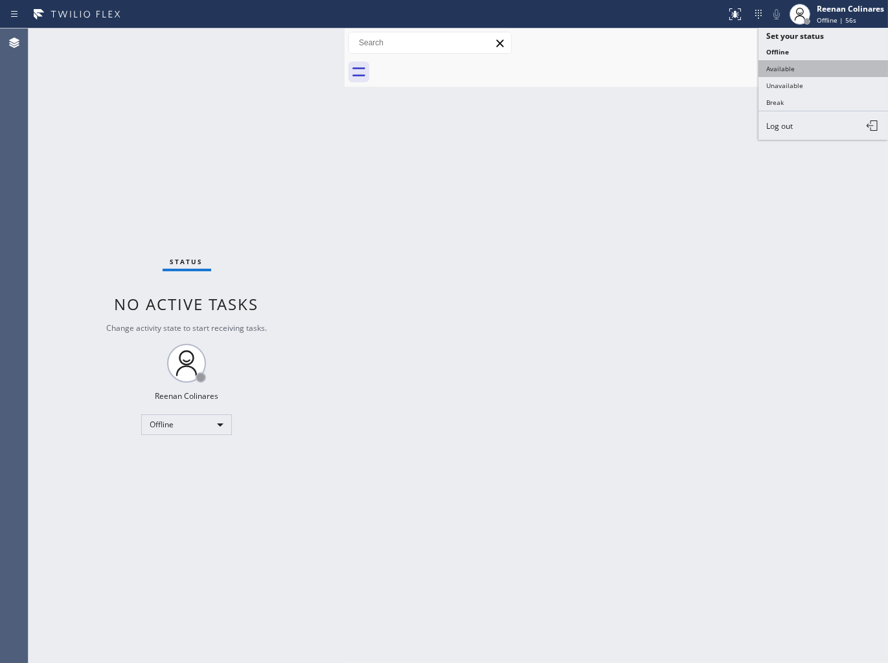
click at [795, 72] on button "Available" at bounding box center [822, 68] width 129 height 17
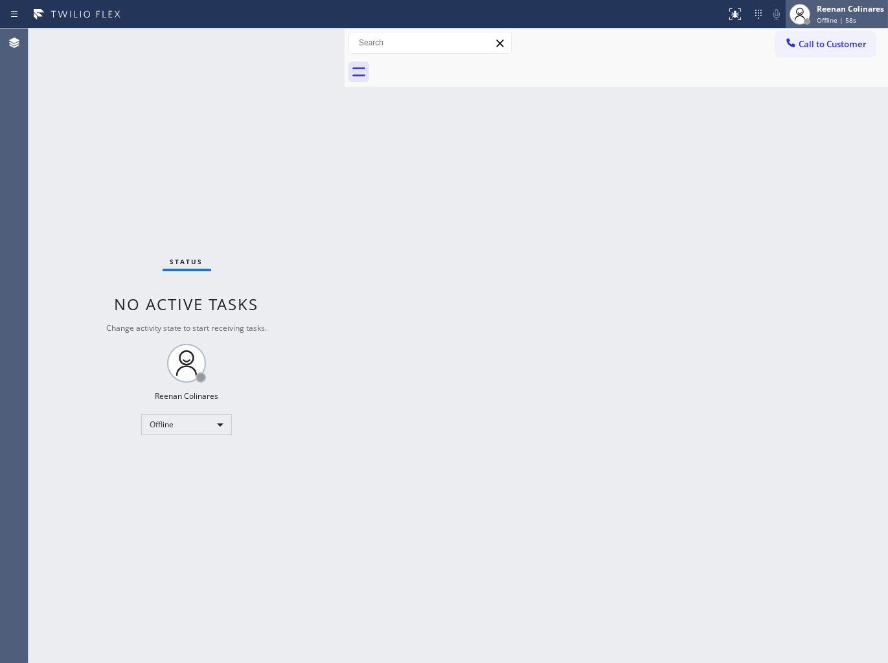
click at [858, 21] on div "Offline | 58s" at bounding box center [849, 20] width 67 height 9
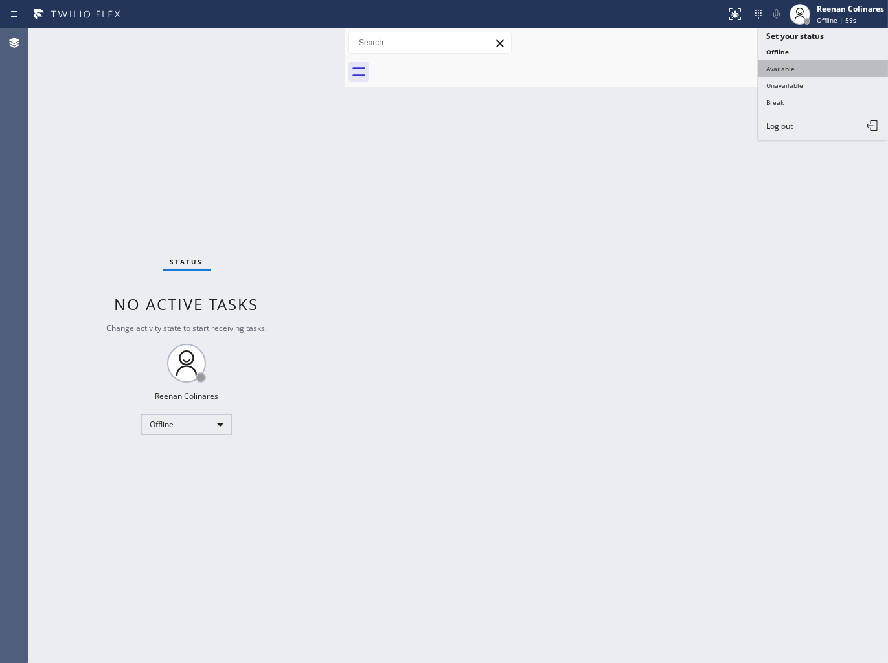
click at [779, 67] on button "Available" at bounding box center [822, 68] width 129 height 17
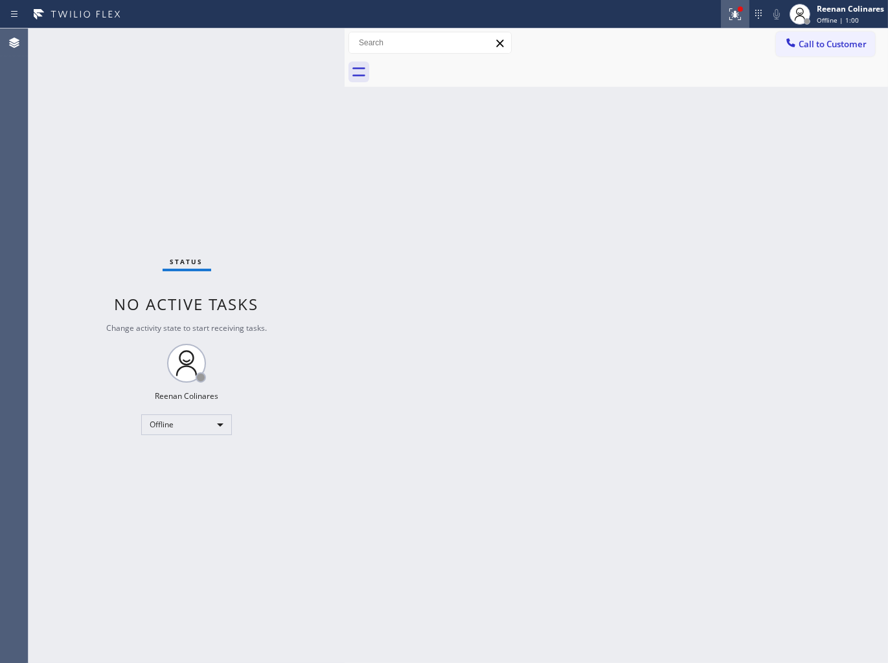
click at [733, 9] on icon at bounding box center [735, 14] width 16 height 16
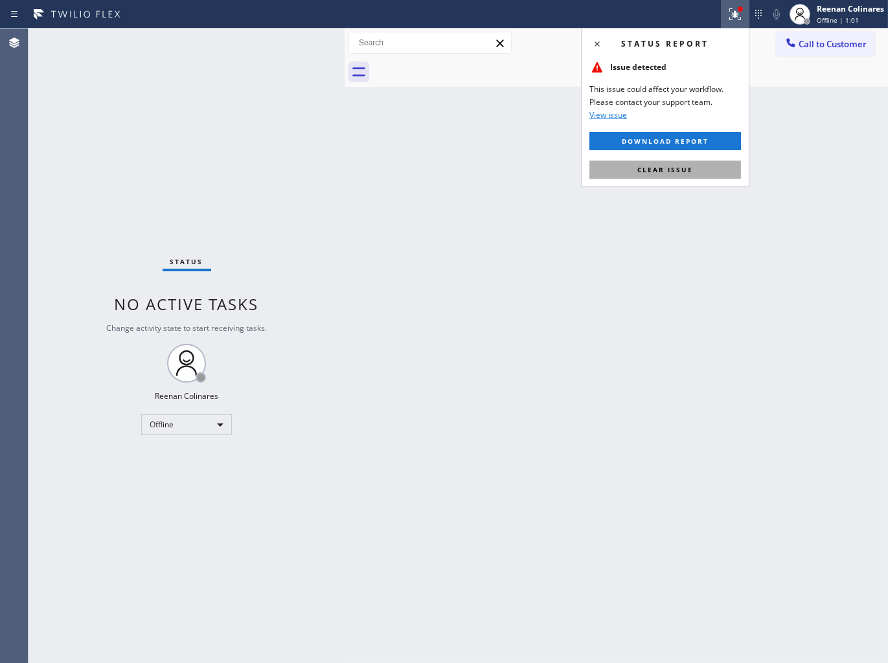
click at [658, 173] on span "Clear issue" at bounding box center [665, 169] width 56 height 9
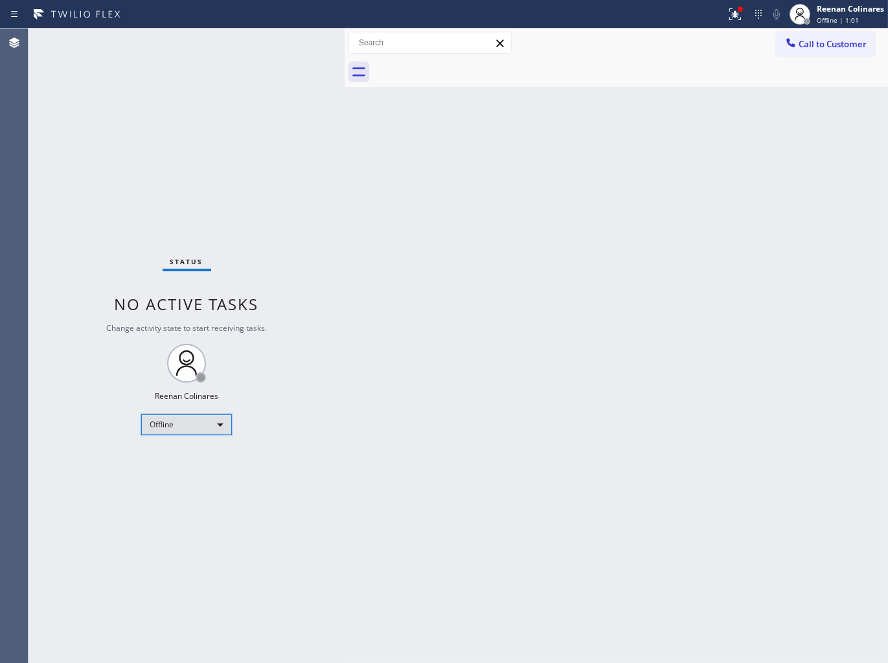
click at [208, 425] on div "Offline" at bounding box center [186, 424] width 91 height 21
click at [175, 460] on li "Available" at bounding box center [186, 459] width 88 height 16
click at [733, 18] on icon at bounding box center [735, 14] width 16 height 16
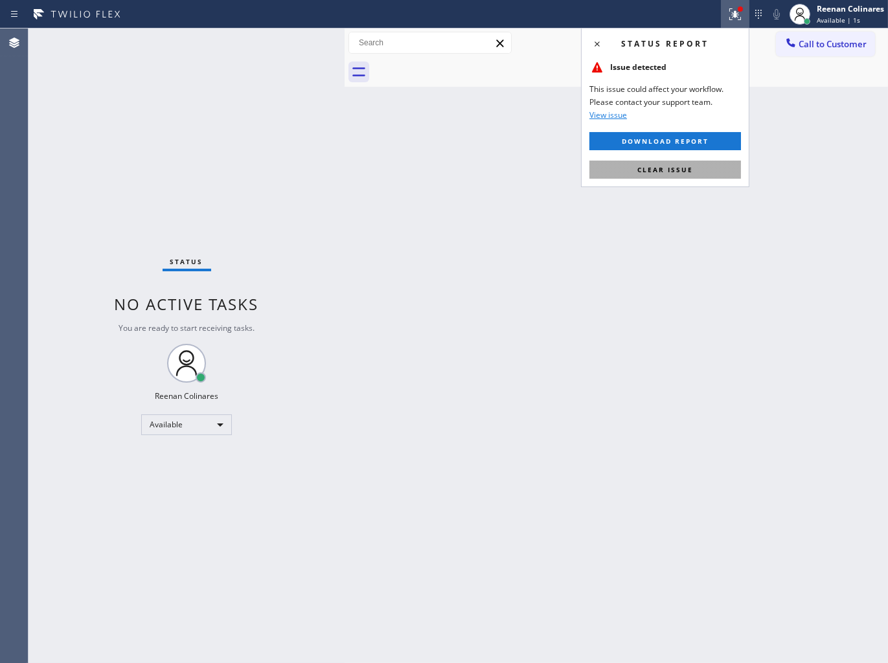
click at [680, 166] on span "Clear issue" at bounding box center [665, 169] width 56 height 9
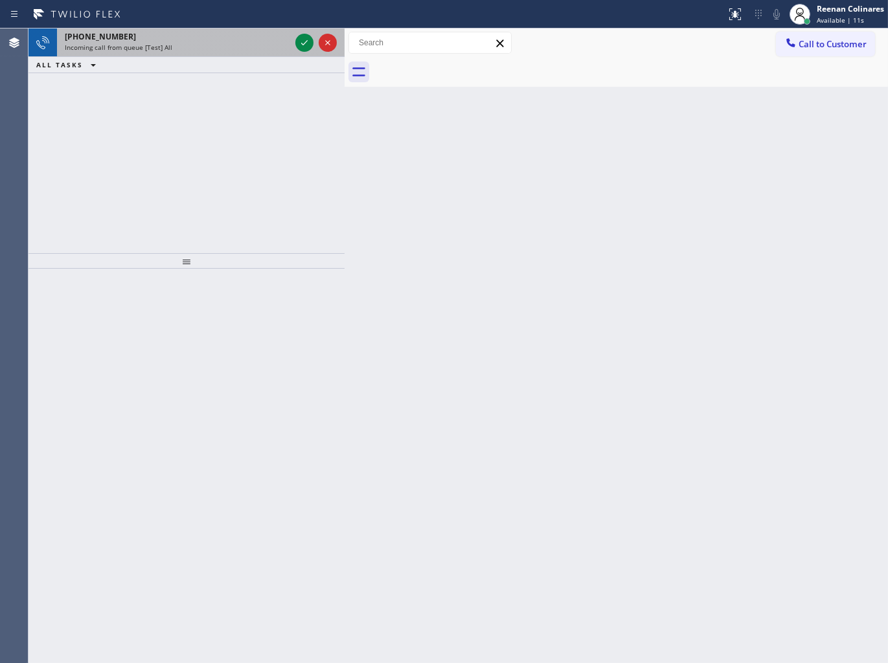
click at [204, 39] on div "[PHONE_NUMBER]" at bounding box center [177, 36] width 225 height 11
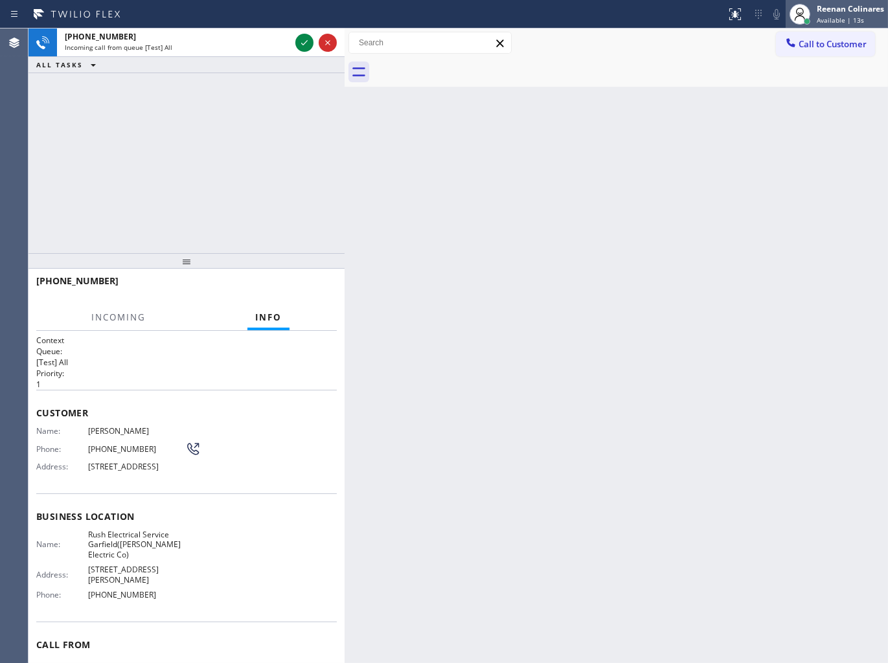
click at [844, 14] on div "Reenan Colinares" at bounding box center [849, 8] width 67 height 11
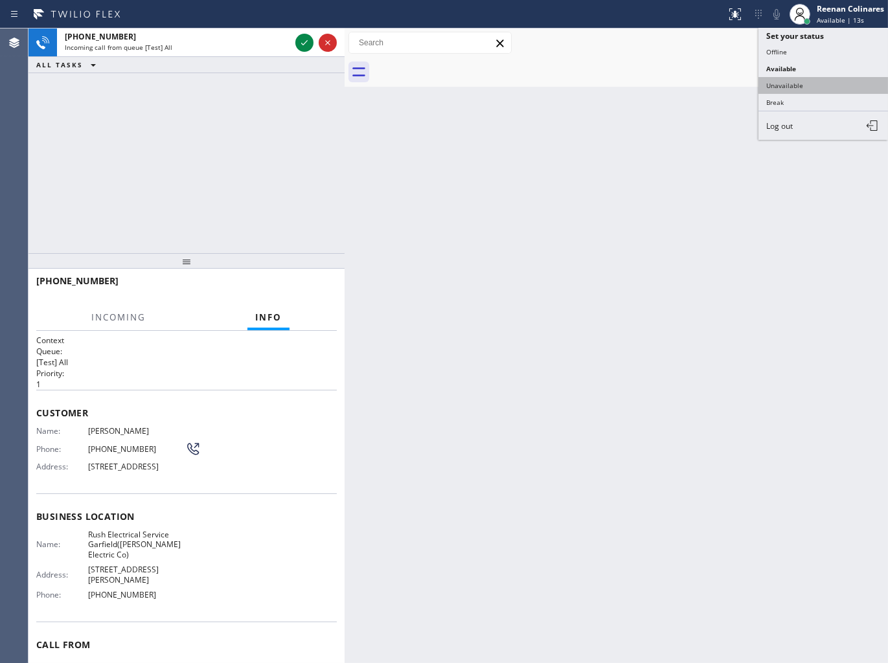
click at [778, 83] on button "Unavailable" at bounding box center [822, 85] width 129 height 17
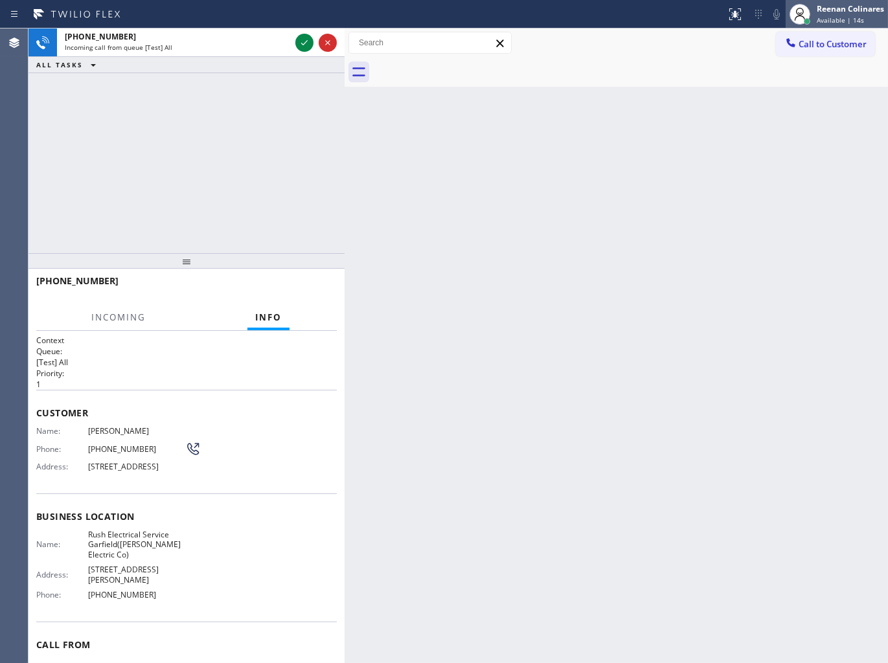
click at [831, 8] on div "Reenan Colinares" at bounding box center [849, 8] width 67 height 11
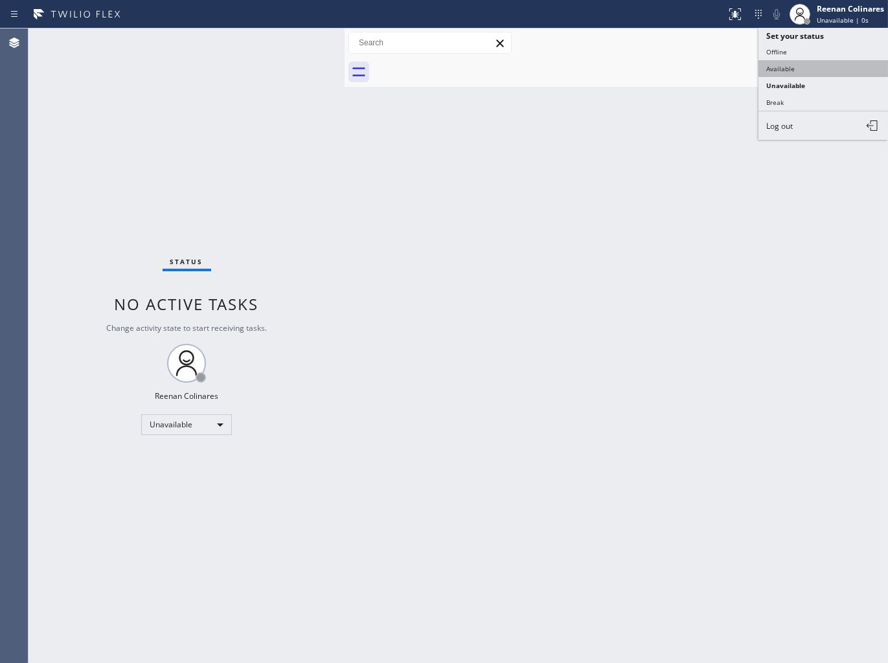
click at [782, 65] on button "Available" at bounding box center [822, 68] width 129 height 17
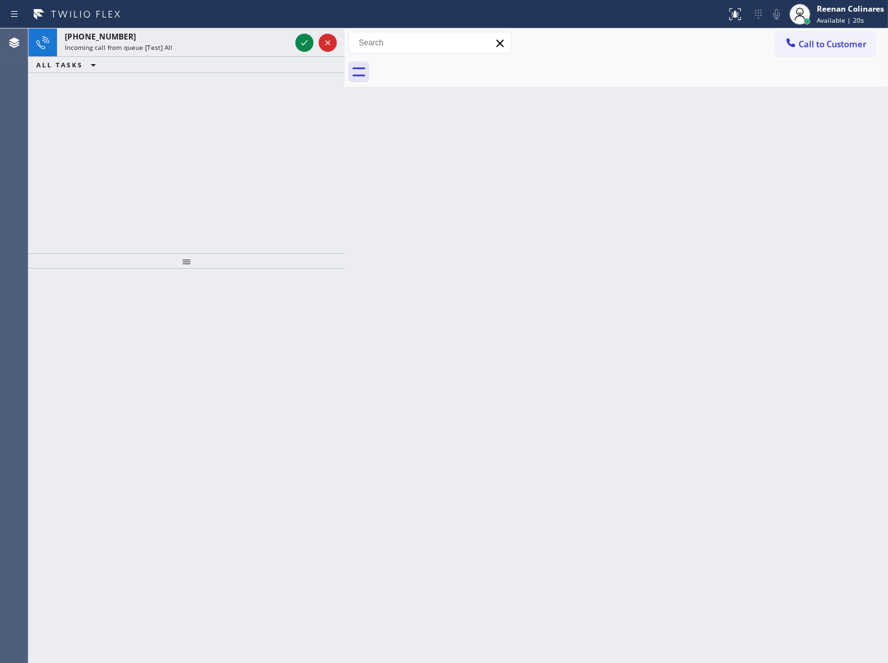
click at [186, 39] on div "[PHONE_NUMBER]" at bounding box center [177, 36] width 225 height 11
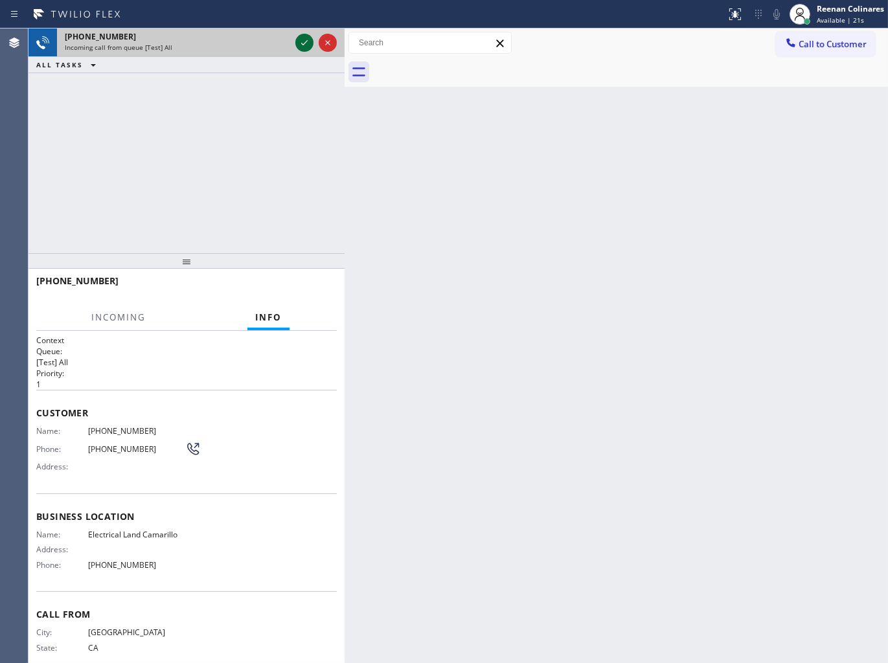
click at [302, 36] on icon at bounding box center [304, 43] width 16 height 16
click at [306, 52] on div at bounding box center [316, 42] width 47 height 28
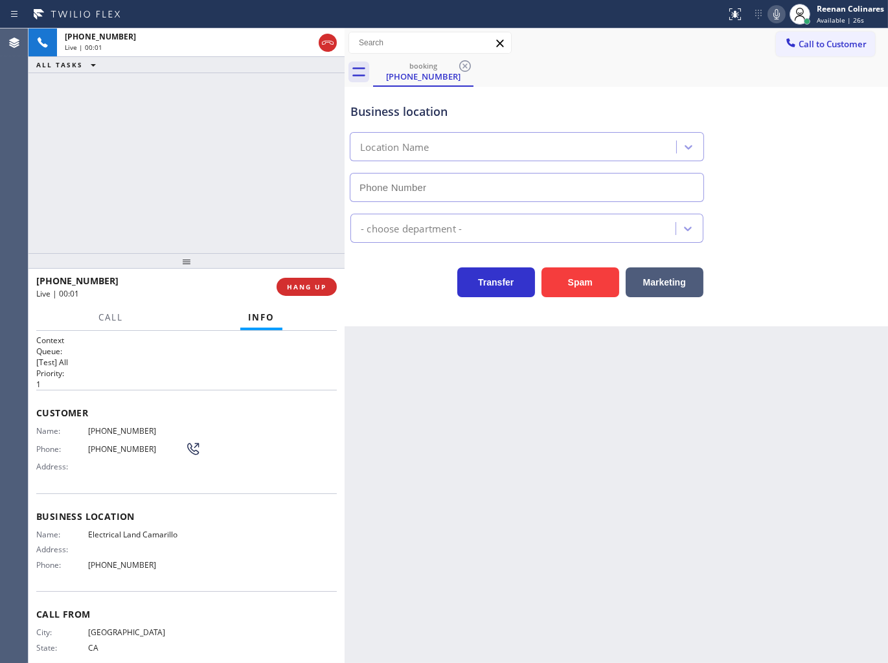
type input "[PHONE_NUMBER]"
click at [776, 21] on icon at bounding box center [776, 14] width 16 height 16
click at [777, 14] on icon at bounding box center [776, 14] width 6 height 10
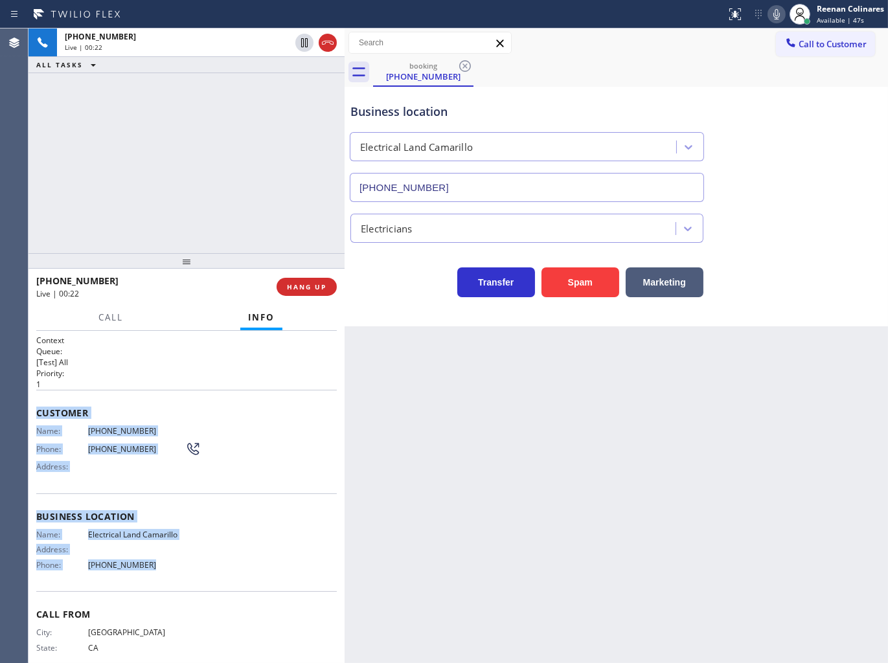
drag, startPoint x: 34, startPoint y: 404, endPoint x: 227, endPoint y: 545, distance: 238.5
click at [219, 572] on div "Context Queue: [Test] All Priority: 1 Customer Name: [PHONE_NUMBER] Phone: [PHO…" at bounding box center [186, 497] width 316 height 333
click at [774, 14] on icon at bounding box center [776, 14] width 6 height 10
click at [120, 314] on span "Call" at bounding box center [110, 317] width 25 height 12
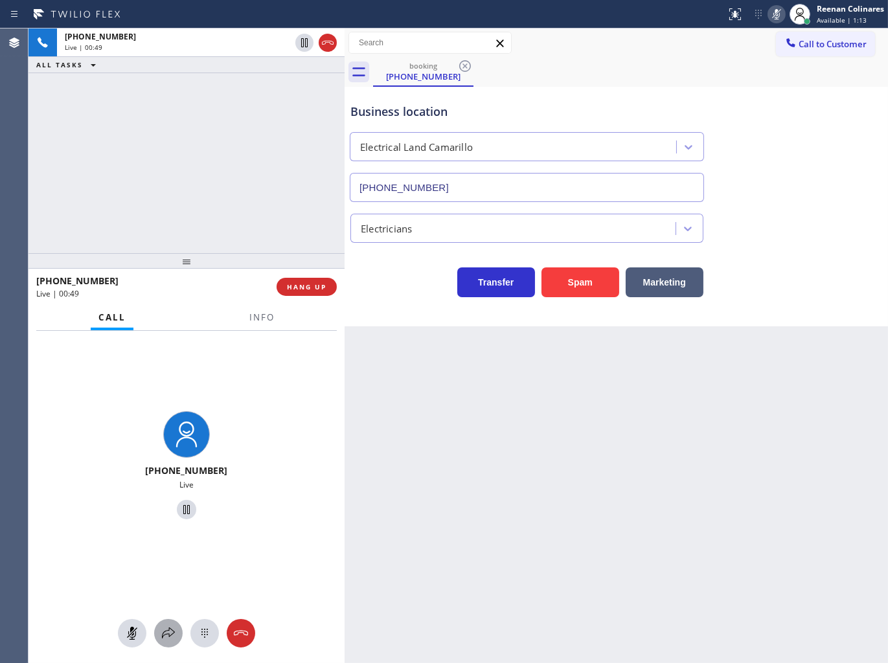
click at [166, 639] on icon at bounding box center [169, 633] width 16 height 16
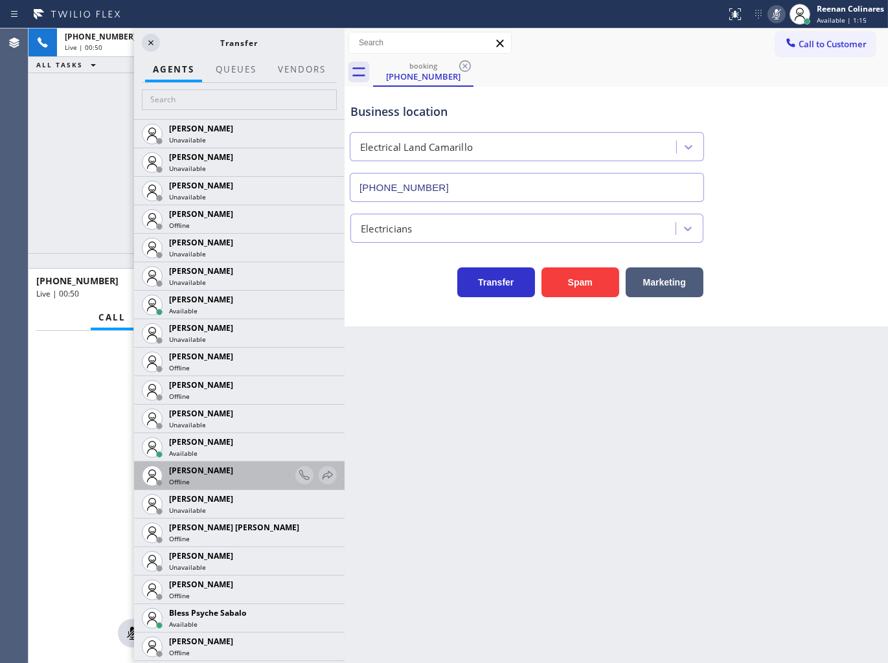
scroll to position [216, 0]
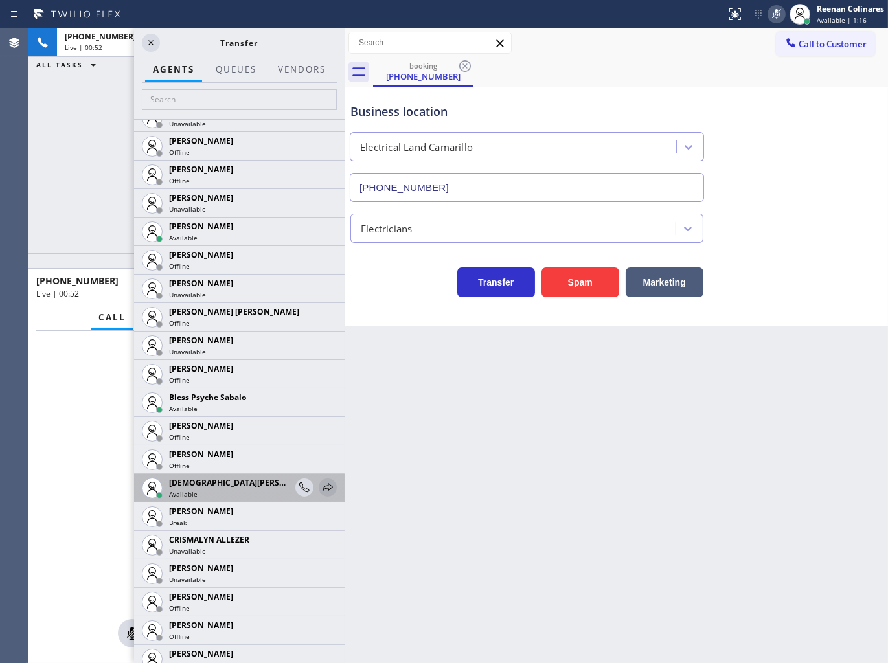
click at [322, 484] on icon at bounding box center [327, 487] width 10 height 8
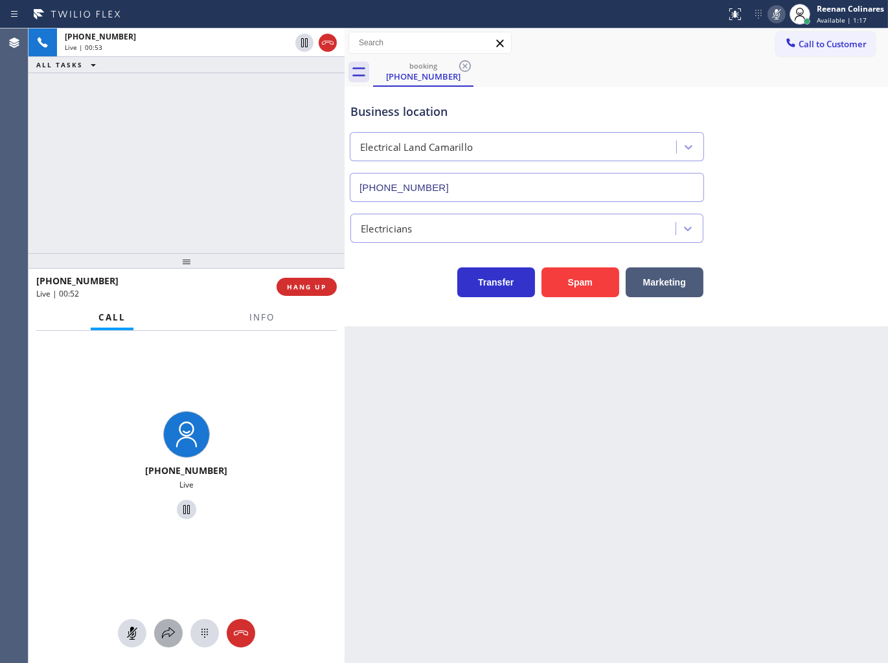
click at [162, 635] on icon at bounding box center [168, 632] width 13 height 11
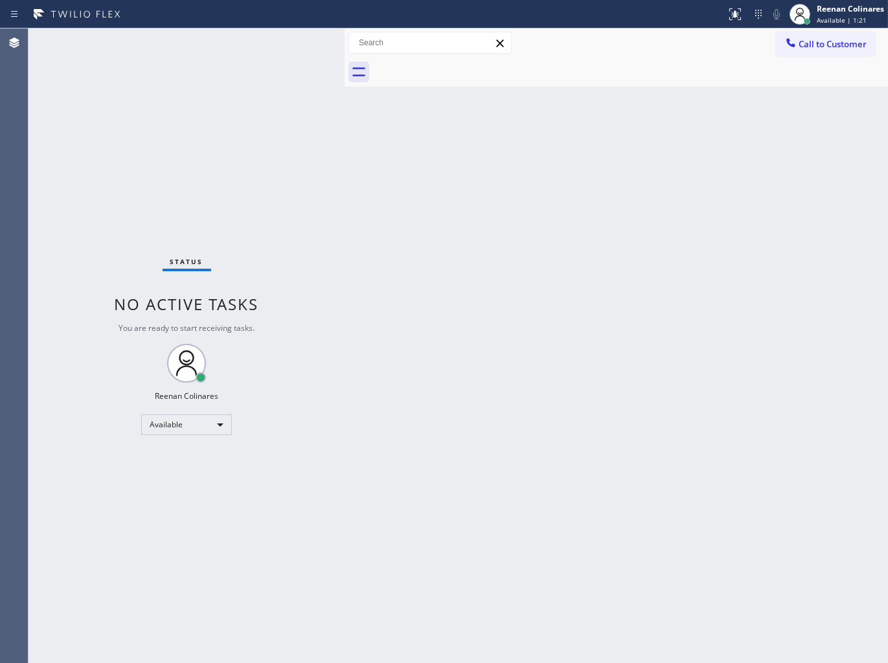
click at [610, 346] on div "Back to Dashboard Change Sender ID Customers Technicians Select a contact Outbo…" at bounding box center [615, 345] width 543 height 634
click at [564, 101] on div "Back to Dashboard Change Sender ID Customers Technicians Select a contact Outbo…" at bounding box center [615, 345] width 543 height 634
click at [503, 240] on div "Back to Dashboard Change Sender ID Customers Technicians Select a contact Outbo…" at bounding box center [615, 345] width 543 height 634
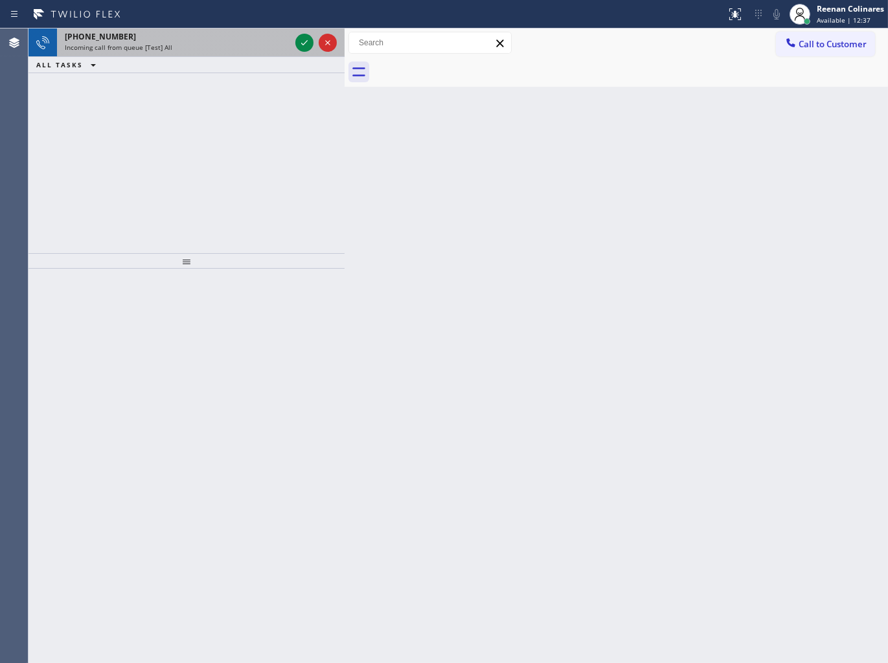
click at [221, 39] on div "[PHONE_NUMBER]" at bounding box center [177, 36] width 225 height 11
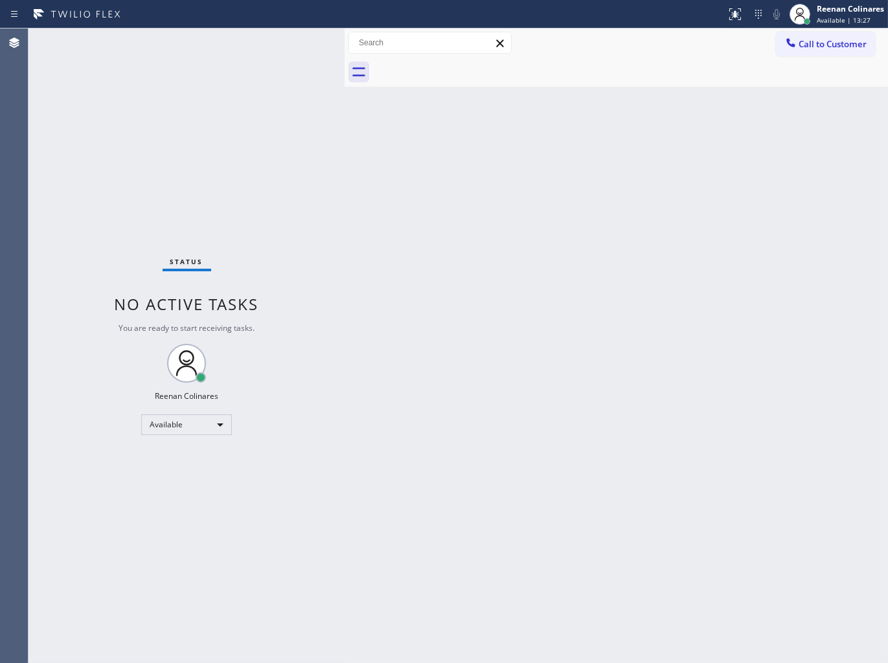
click at [651, 98] on div "Back to Dashboard Change Sender ID Customers Technicians Select a contact Outbo…" at bounding box center [615, 345] width 543 height 634
click at [592, 158] on div "Back to Dashboard Change Sender ID Customers Technicians Select a contact Outbo…" at bounding box center [615, 345] width 543 height 634
click at [695, 139] on div "Back to Dashboard Change Sender ID Customers Technicians Select a contact Outbo…" at bounding box center [615, 345] width 543 height 634
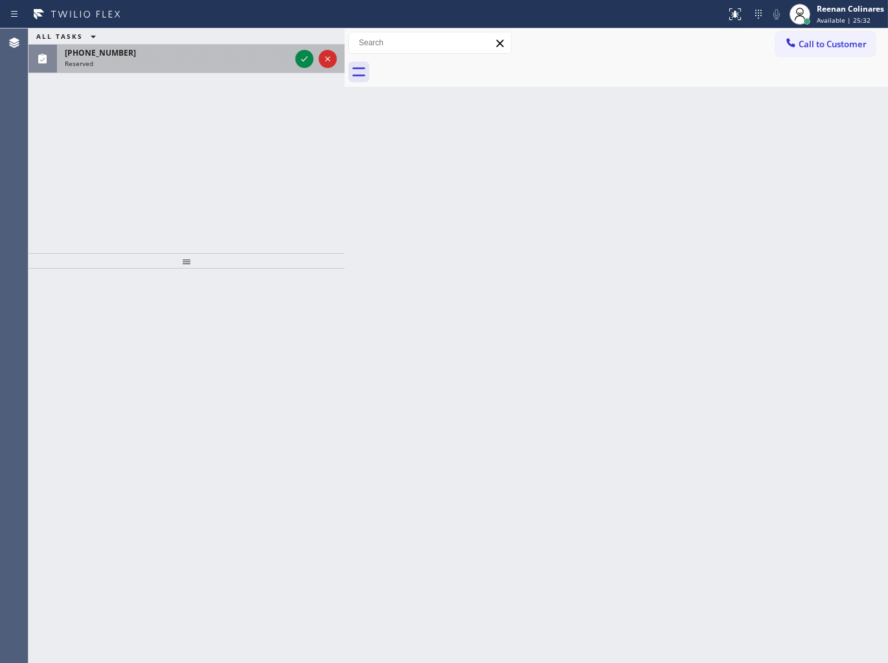
click at [215, 67] on div "Reserved" at bounding box center [177, 63] width 225 height 9
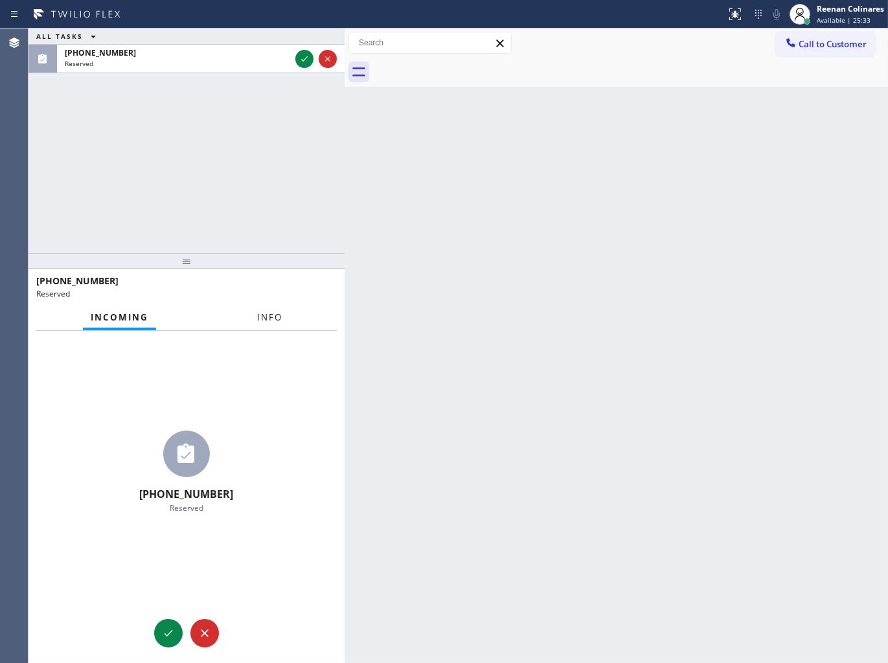
click at [274, 311] on button "Info" at bounding box center [269, 317] width 41 height 25
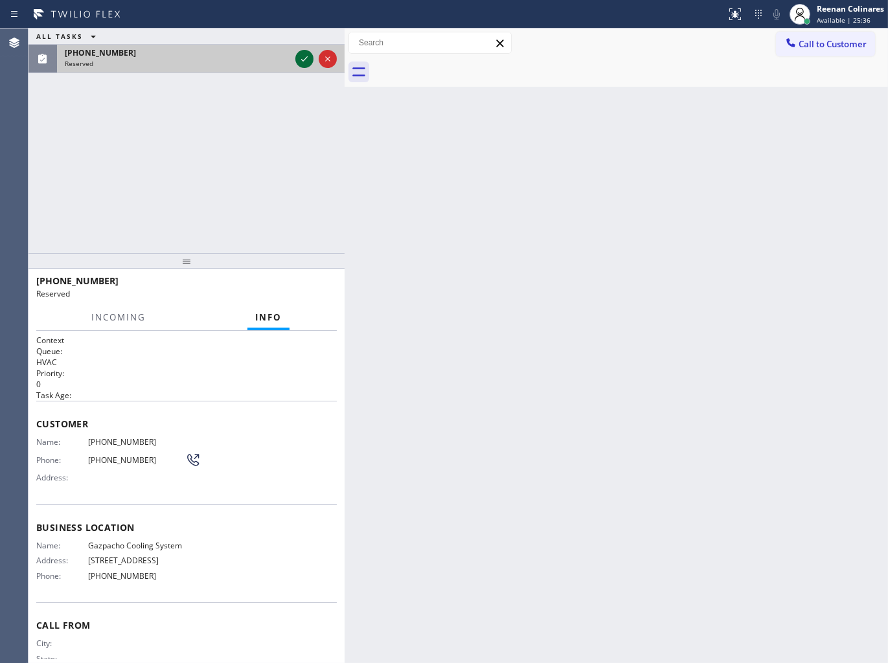
click at [307, 53] on icon at bounding box center [304, 59] width 16 height 16
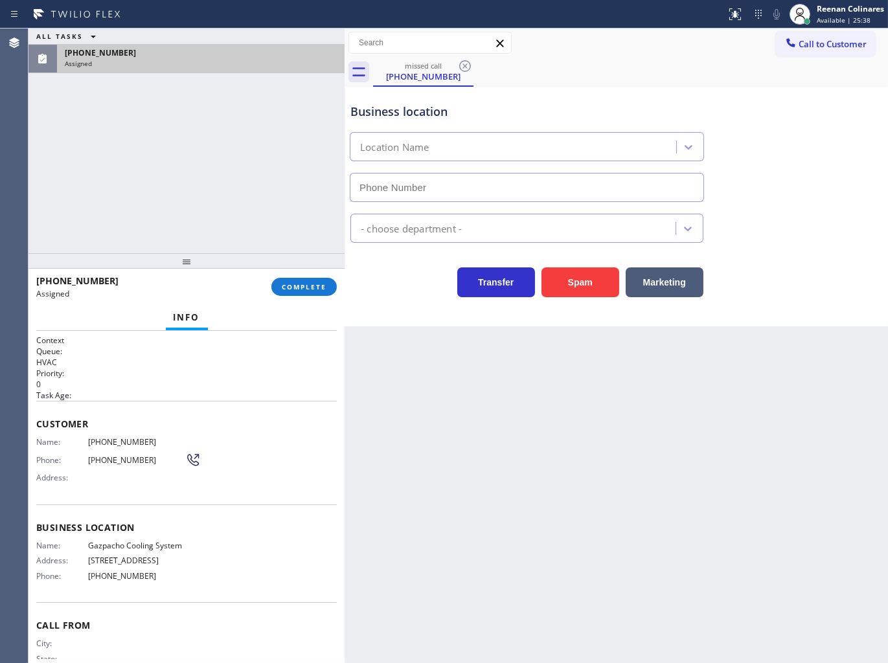
type input "[PHONE_NUMBER]"
click at [292, 283] on span "COMPLETE" at bounding box center [304, 286] width 45 height 9
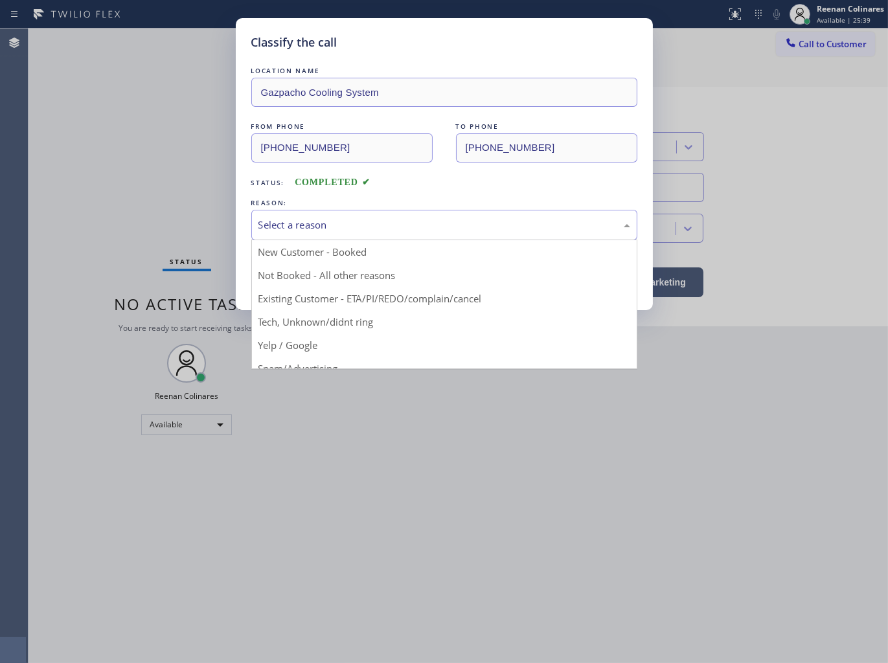
click at [313, 216] on div "Select a reason" at bounding box center [444, 225] width 386 height 30
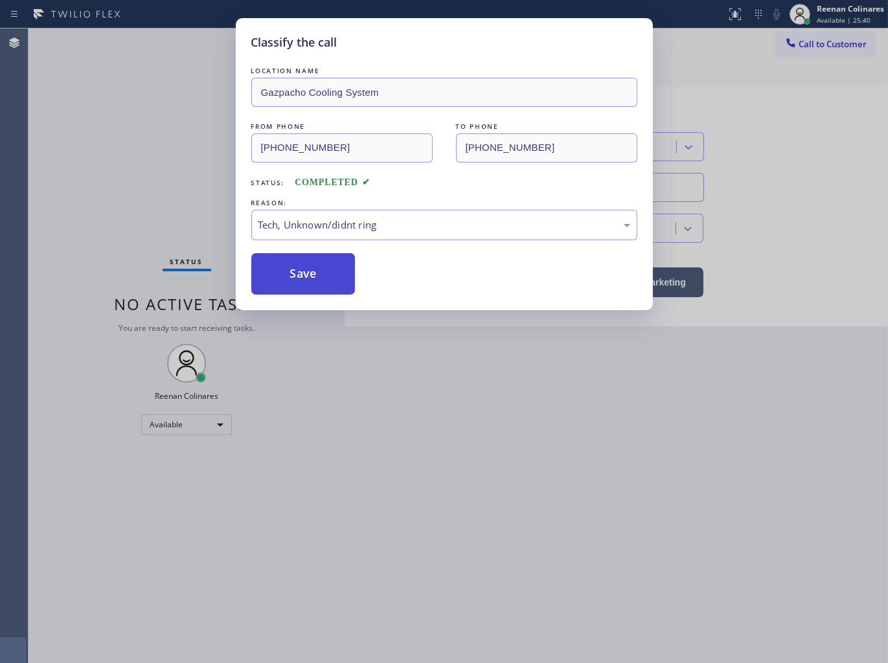
click at [283, 273] on button "Save" at bounding box center [303, 273] width 104 height 41
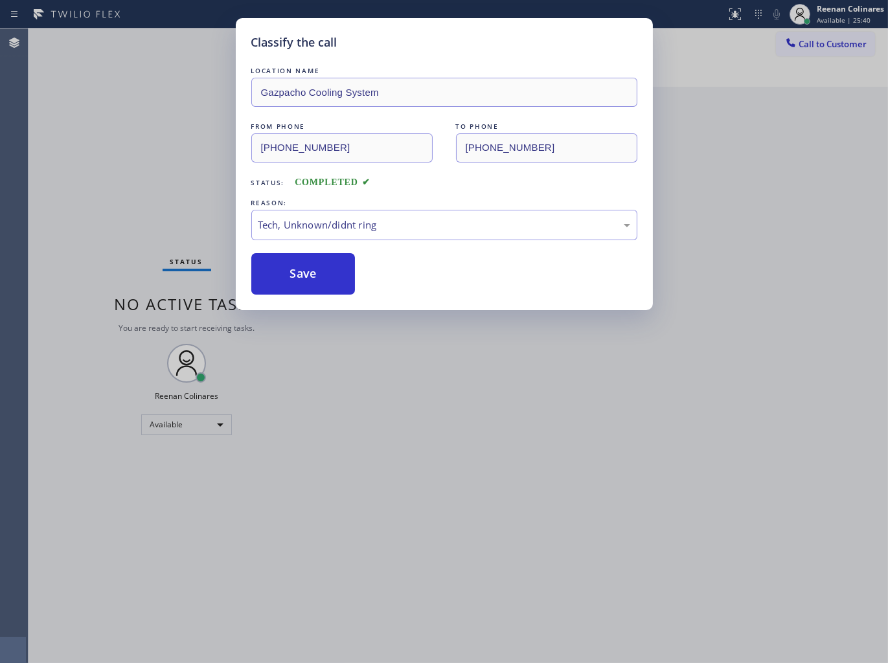
click at [137, 221] on div "Classify the call LOCATION NAME Gazpacho Cooling System FROM PHONE (786) 384-85…" at bounding box center [444, 331] width 888 height 663
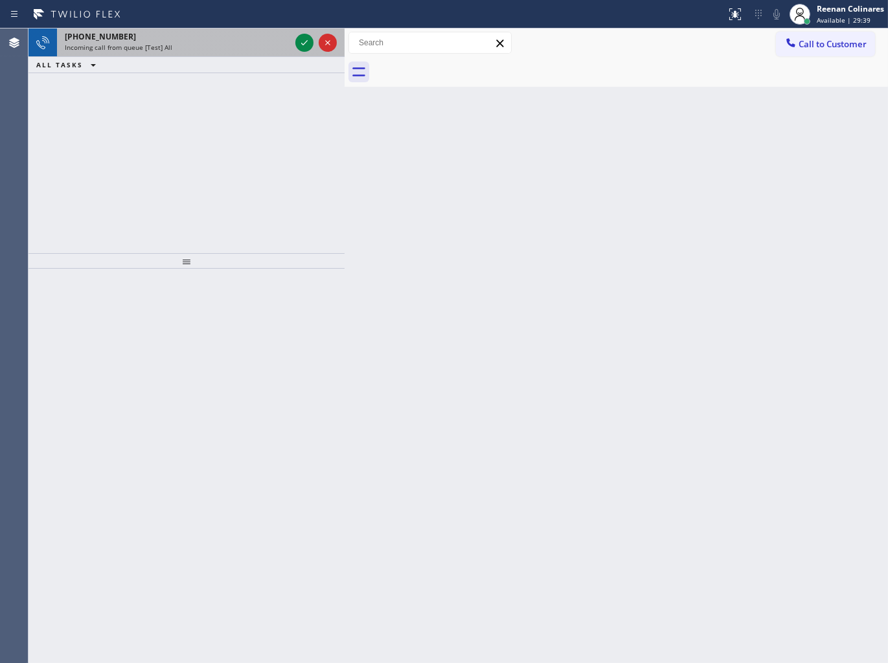
click at [229, 53] on div "+18184436864 Incoming call from queue [Test] All" at bounding box center [175, 42] width 236 height 28
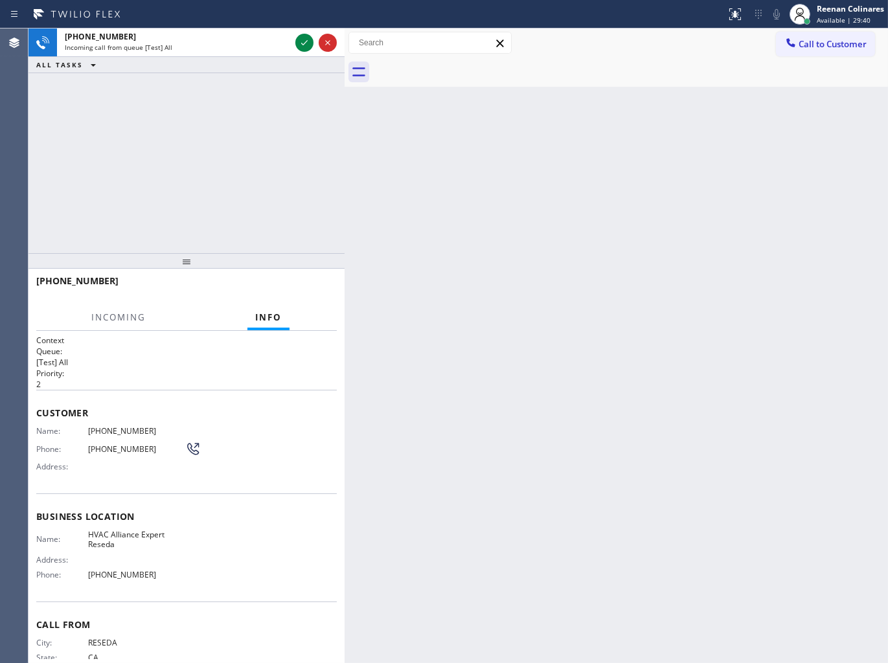
click at [223, 74] on div "+18184436864 Incoming call from queue [Test] All ALL TASKS ALL TASKS ACTIVE TAS…" at bounding box center [186, 140] width 316 height 225
click at [240, 62] on div "ALL TASKS ALL TASKS ACTIVE TASKS TASKS IN WRAP UP" at bounding box center [186, 65] width 316 height 16
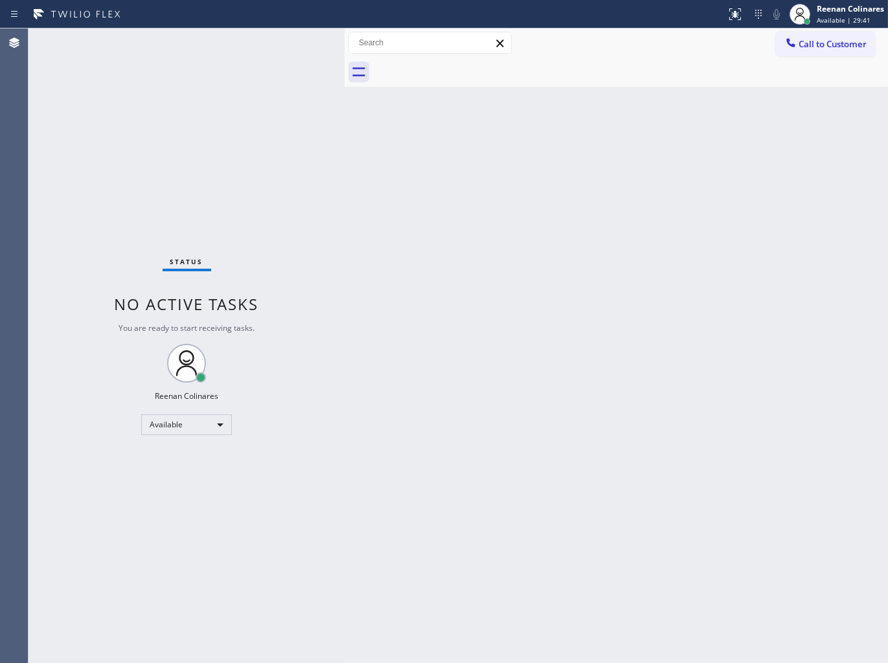
drag, startPoint x: 246, startPoint y: 48, endPoint x: 260, endPoint y: 49, distance: 14.3
click at [585, 137] on div "Back to Dashboard Change Sender ID Customers Technicians Select a contact Outbo…" at bounding box center [615, 345] width 543 height 634
click at [605, 211] on div "Back to Dashboard Change Sender ID Customers Technicians Select a contact Outbo…" at bounding box center [615, 345] width 543 height 634
click at [623, 167] on div "Back to Dashboard Change Sender ID Customers Technicians Select a contact Outbo…" at bounding box center [615, 345] width 543 height 634
click at [563, 145] on div "Back to Dashboard Change Sender ID Customers Technicians Select a contact Outbo…" at bounding box center [615, 345] width 543 height 634
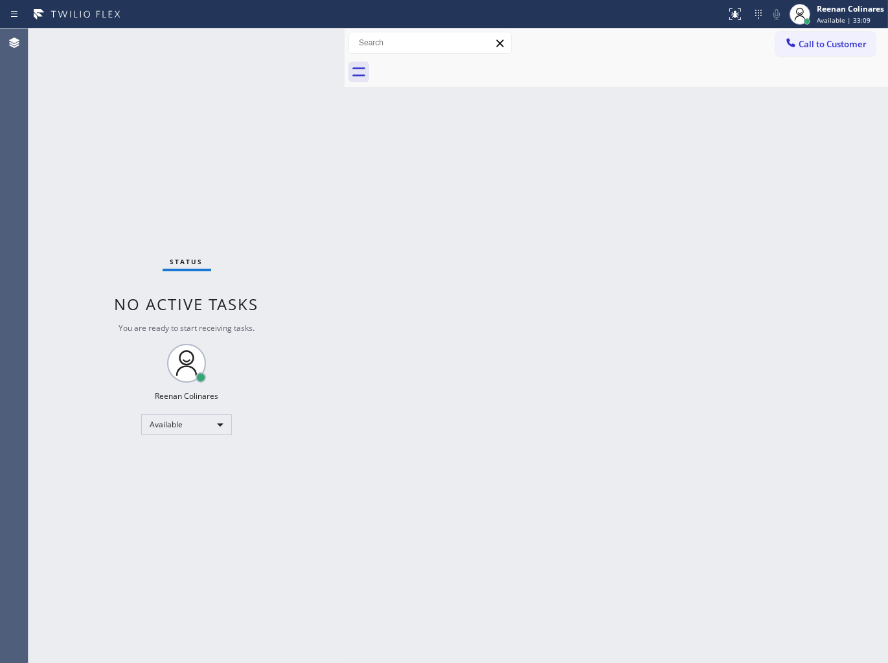
click at [443, 140] on div "Back to Dashboard Change Sender ID Customers Technicians Select a contact Outbo…" at bounding box center [615, 345] width 543 height 634
click at [830, 10] on div "Reenan Colinares" at bounding box center [849, 8] width 67 height 11
click at [783, 52] on button "Offline" at bounding box center [822, 51] width 129 height 17
click at [820, 12] on div "Reenan Colinares" at bounding box center [849, 8] width 67 height 11
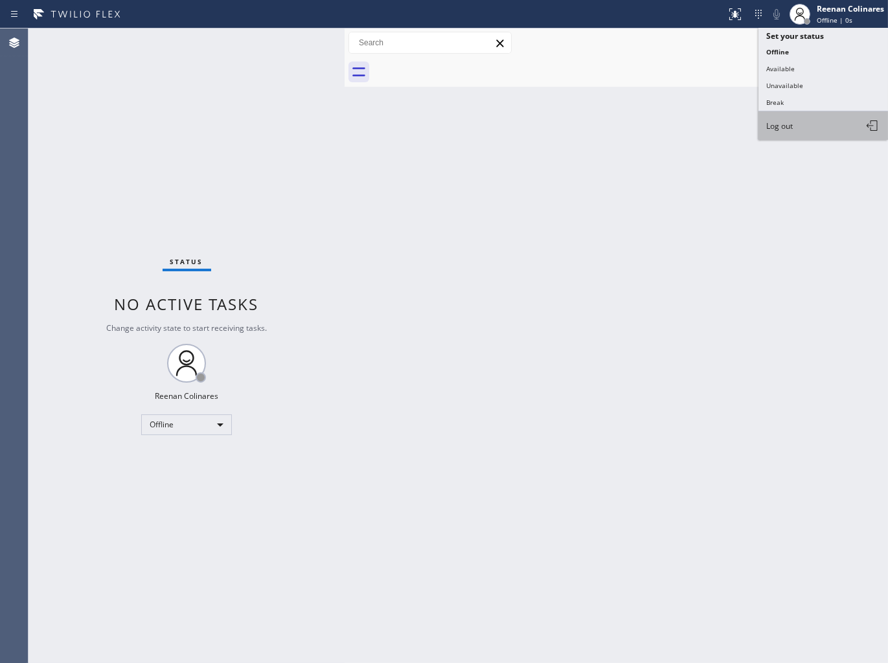
click at [788, 128] on span "Log out" at bounding box center [779, 125] width 27 height 11
